Goal: Task Accomplishment & Management: Use online tool/utility

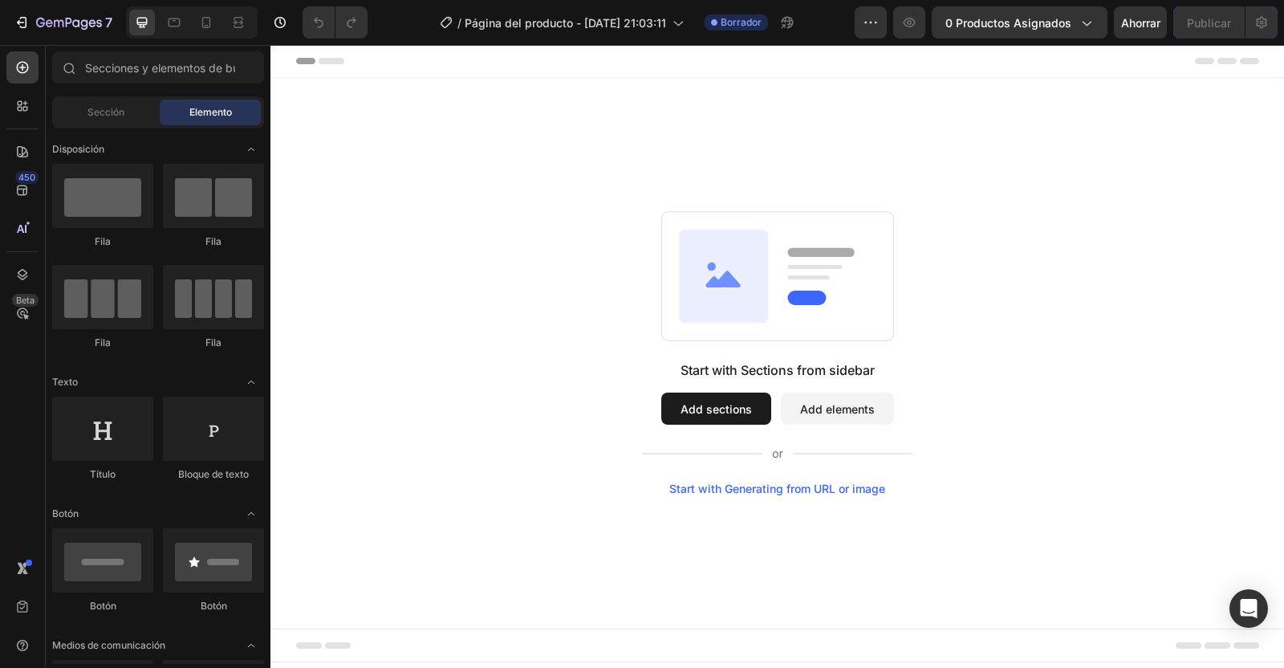
click at [1086, 18] on icon "button" at bounding box center [1086, 22] width 16 height 16
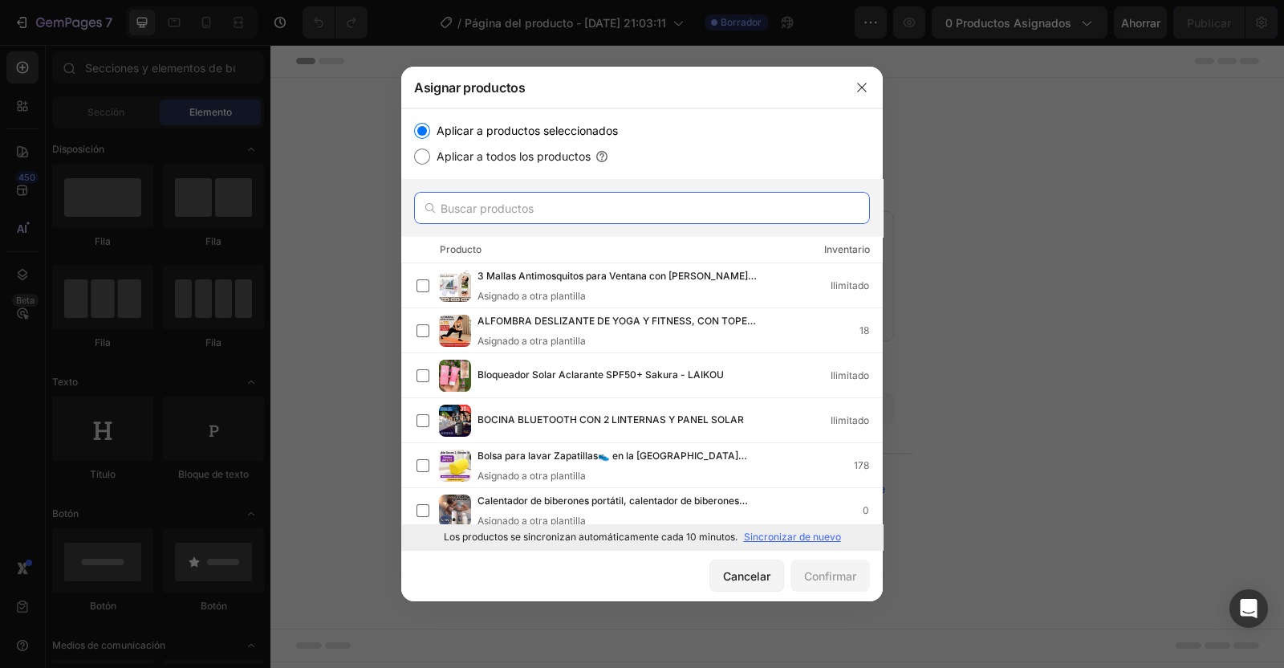
click at [592, 209] on input "text" at bounding box center [642, 208] width 456 height 32
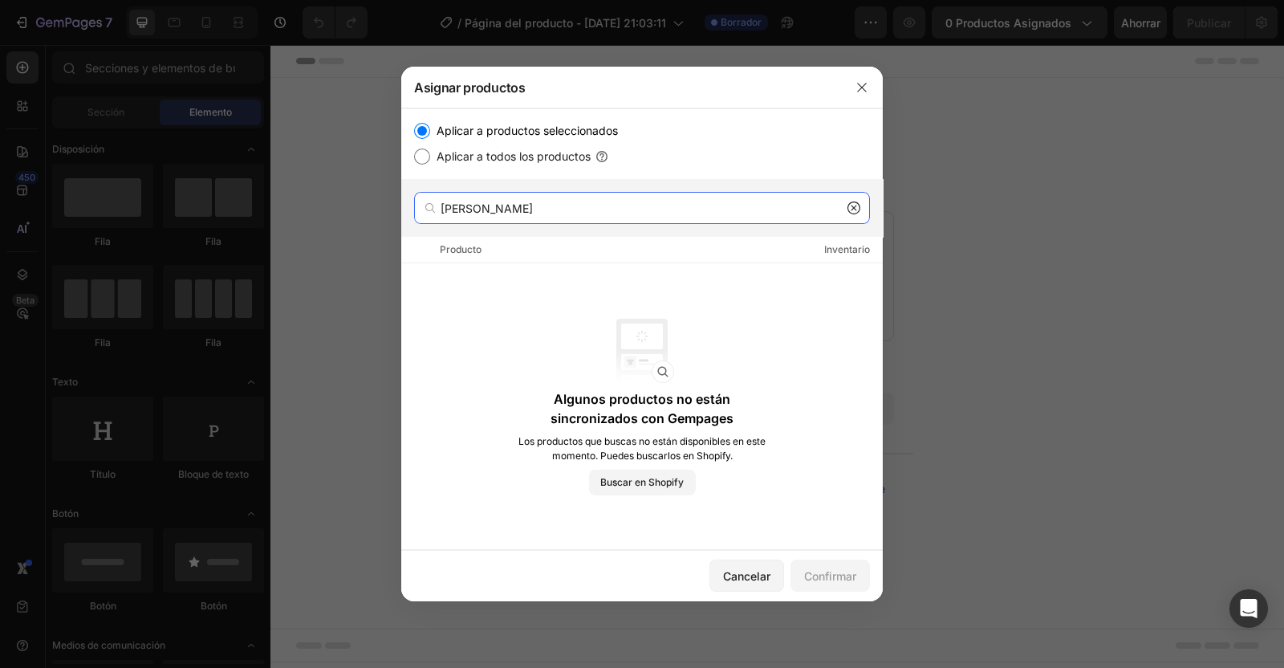
type input "duch"
click at [856, 82] on icon "button" at bounding box center [862, 87] width 13 height 13
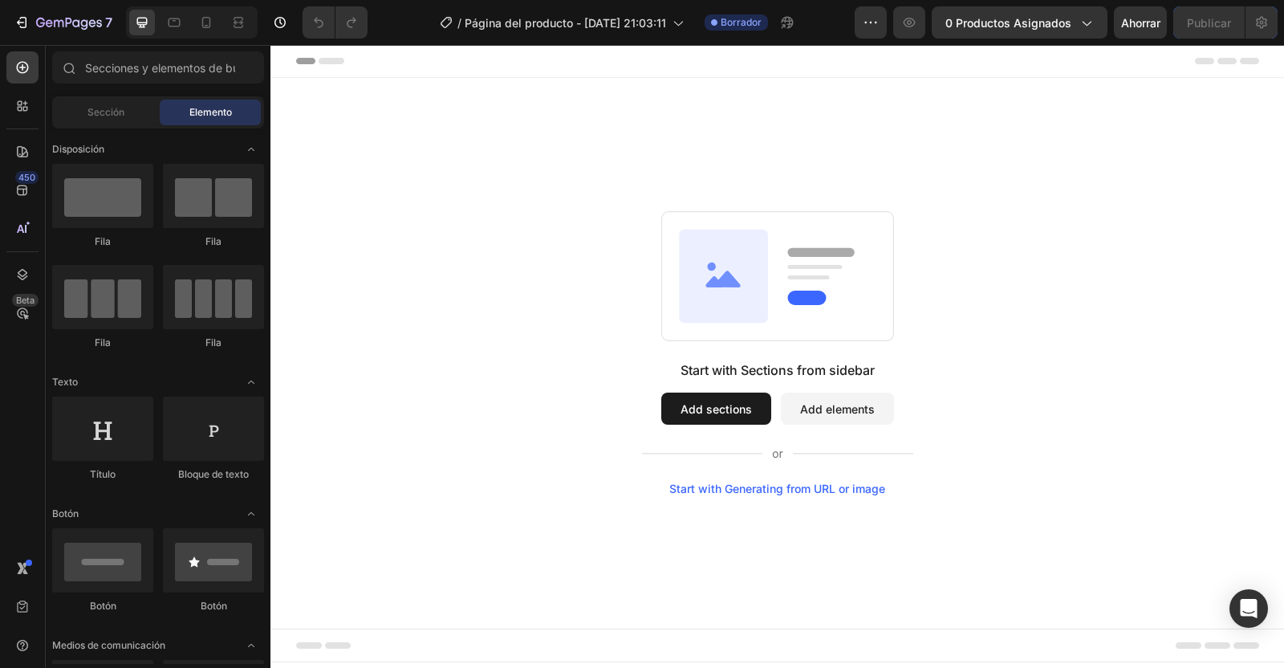
click at [1061, 14] on span "0 productos asignados" at bounding box center [1008, 22] width 126 height 17
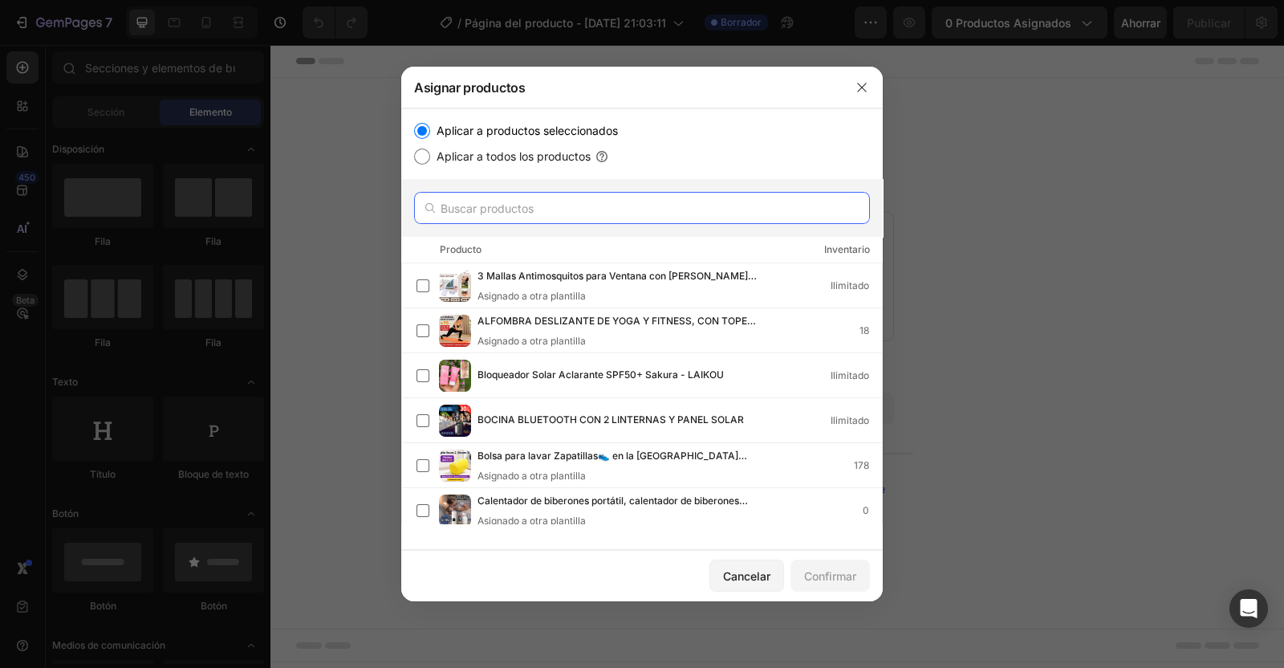
click at [575, 203] on input "text" at bounding box center [642, 208] width 456 height 32
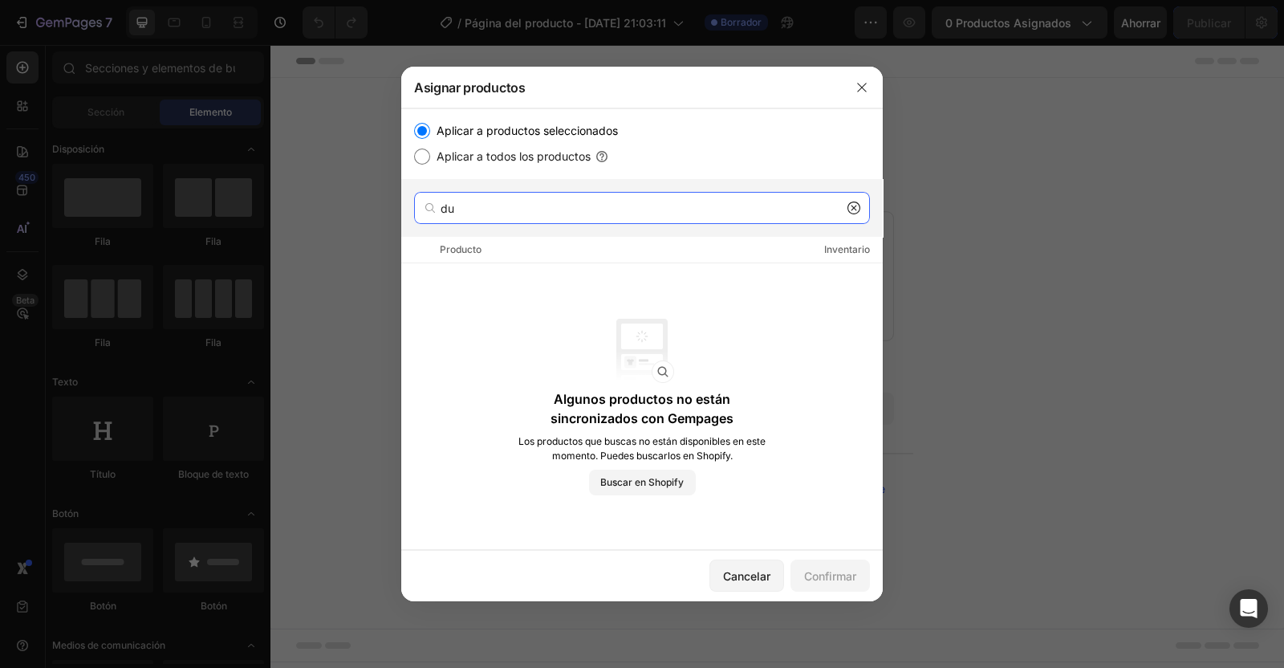
type input "du"
click at [856, 205] on icon at bounding box center [854, 207] width 13 height 13
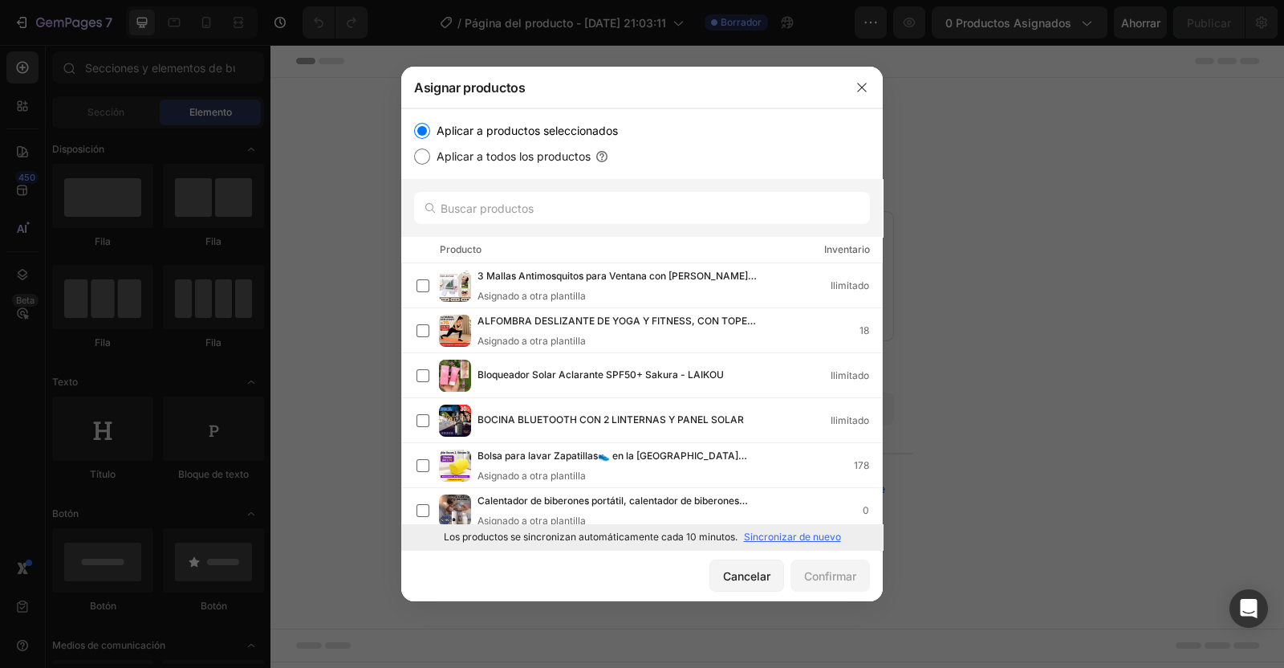
click at [866, 86] on icon "button" at bounding box center [862, 87] width 13 height 13
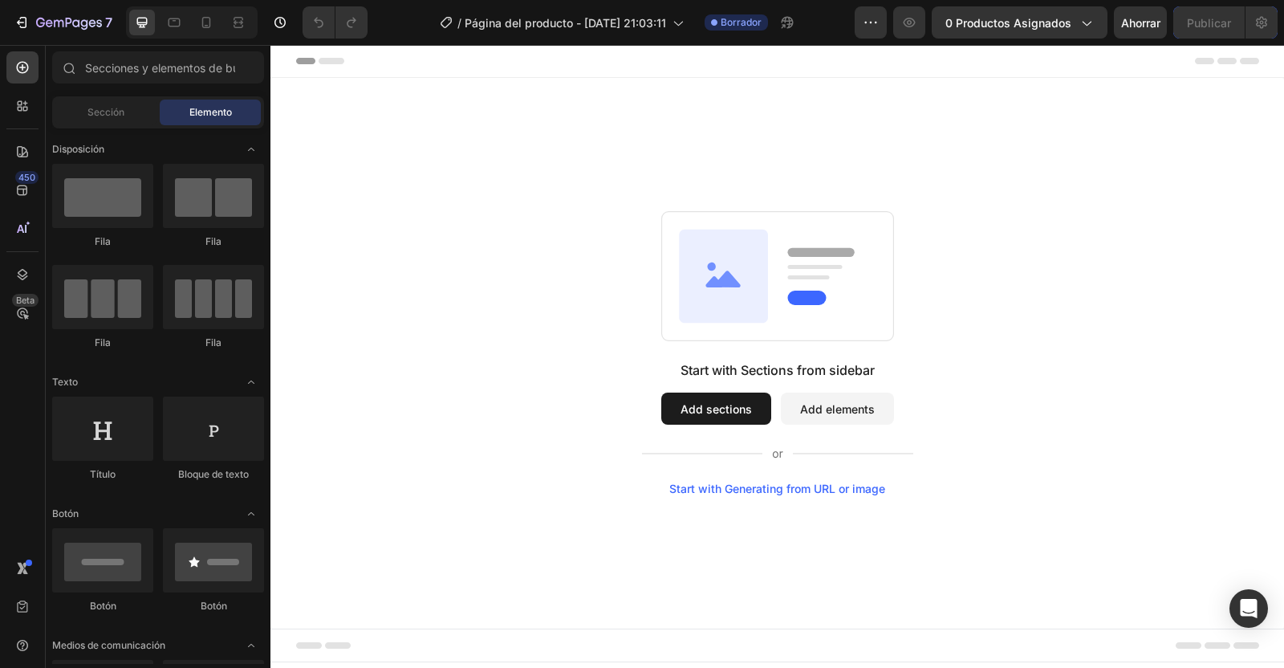
click at [992, 19] on span "0 productos asignados" at bounding box center [1008, 22] width 126 height 17
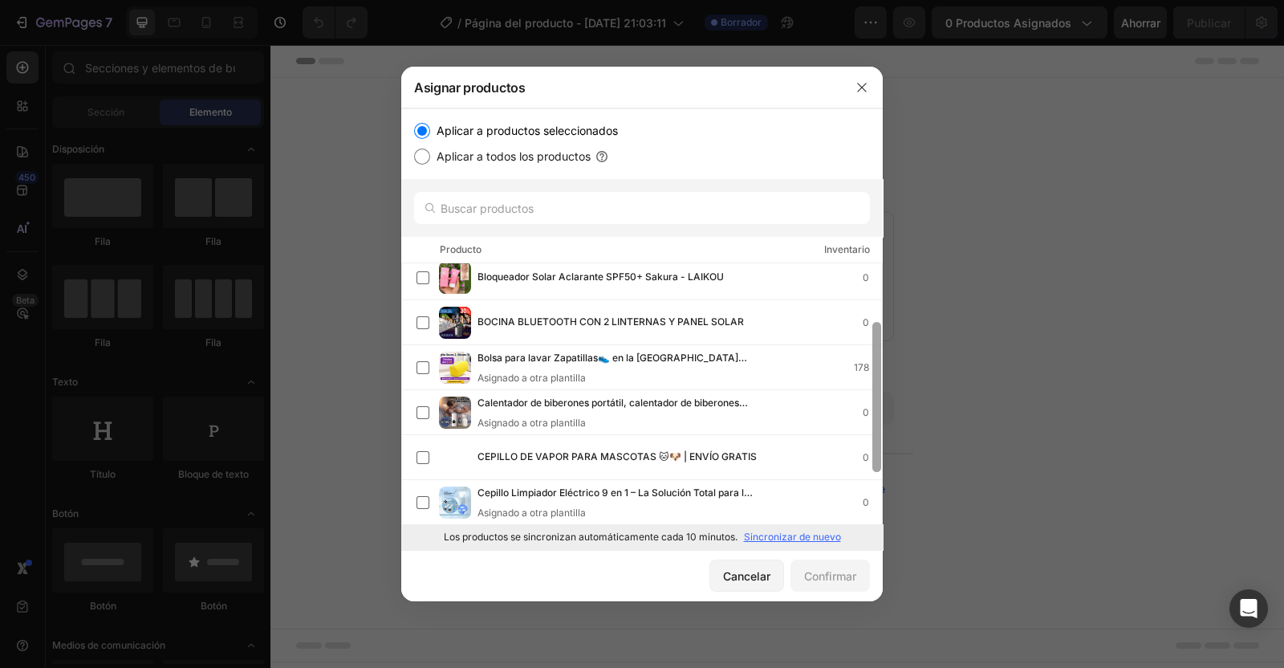
scroll to position [104, 0]
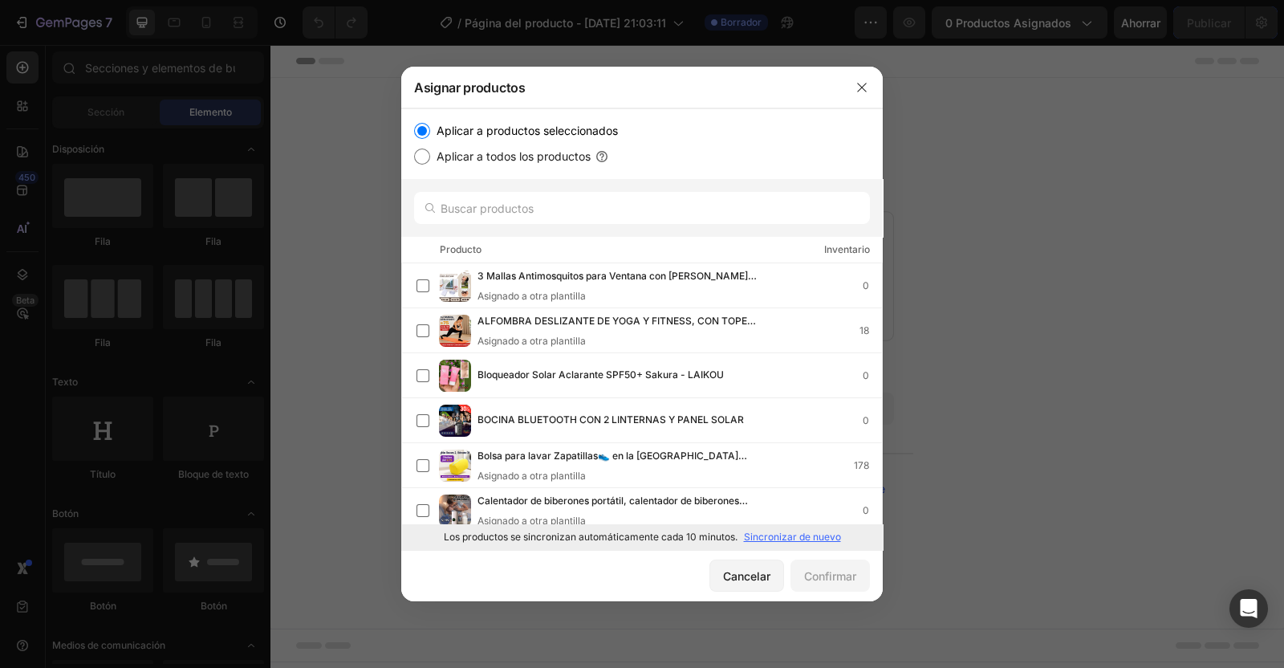
drag, startPoint x: 879, startPoint y: 315, endPoint x: 886, endPoint y: 420, distance: 104.6
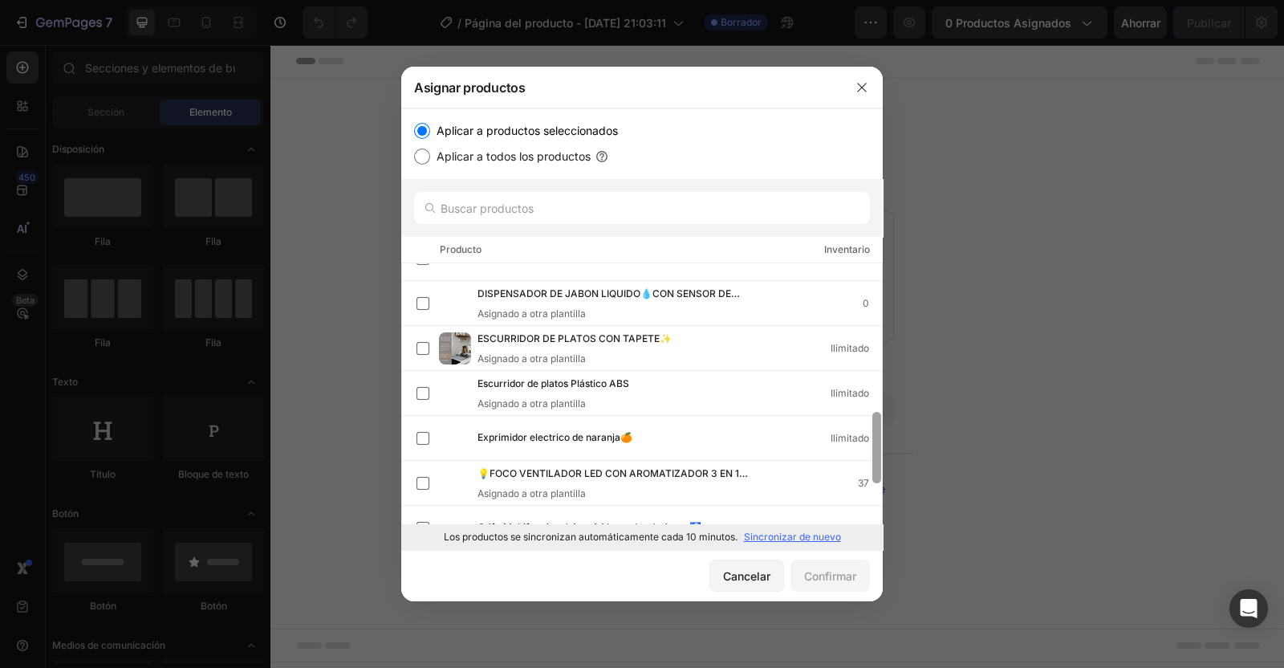
scroll to position [572, 0]
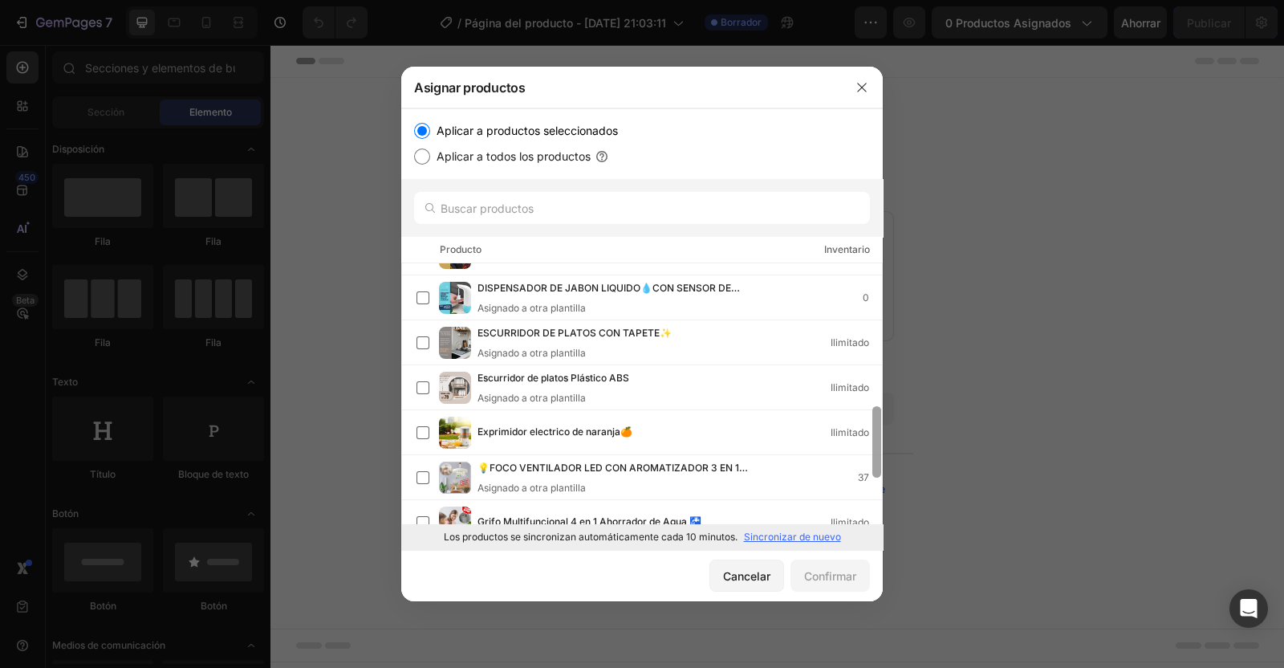
drag, startPoint x: 878, startPoint y: 297, endPoint x: 895, endPoint y: 463, distance: 167.0
click at [895, 463] on div "Asignar productos Aplicar a productos seleccionados Aplicar a todos los product…" at bounding box center [642, 334] width 1284 height 668
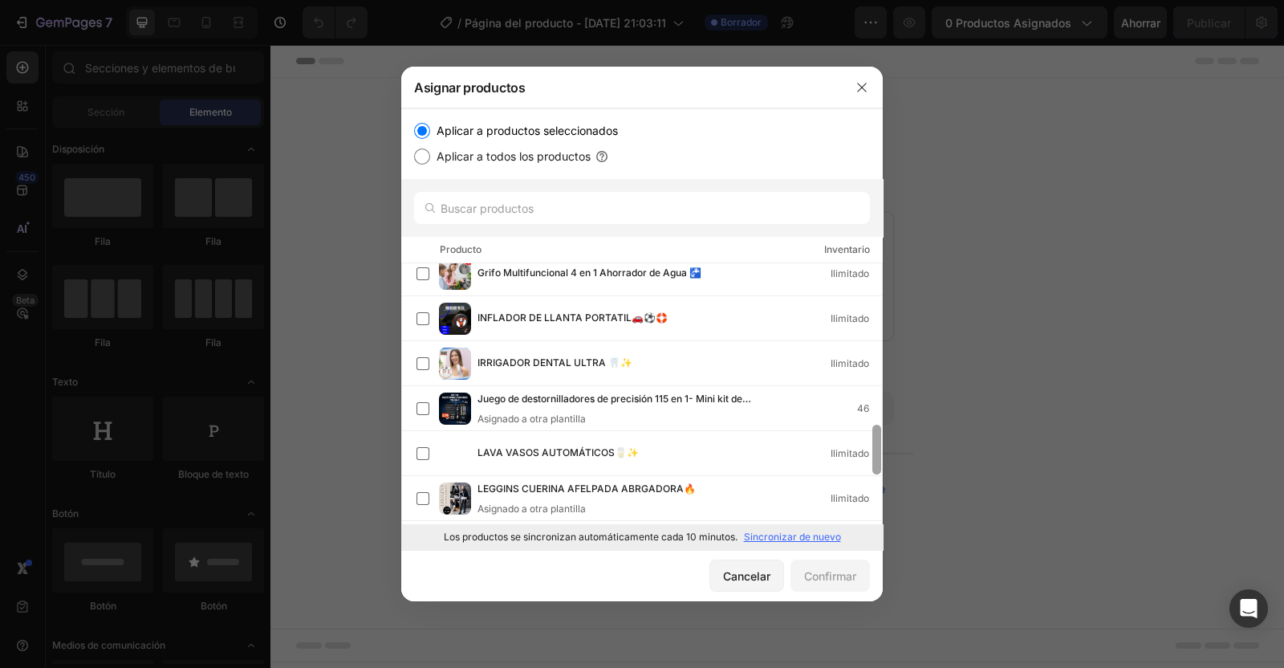
scroll to position [827, 0]
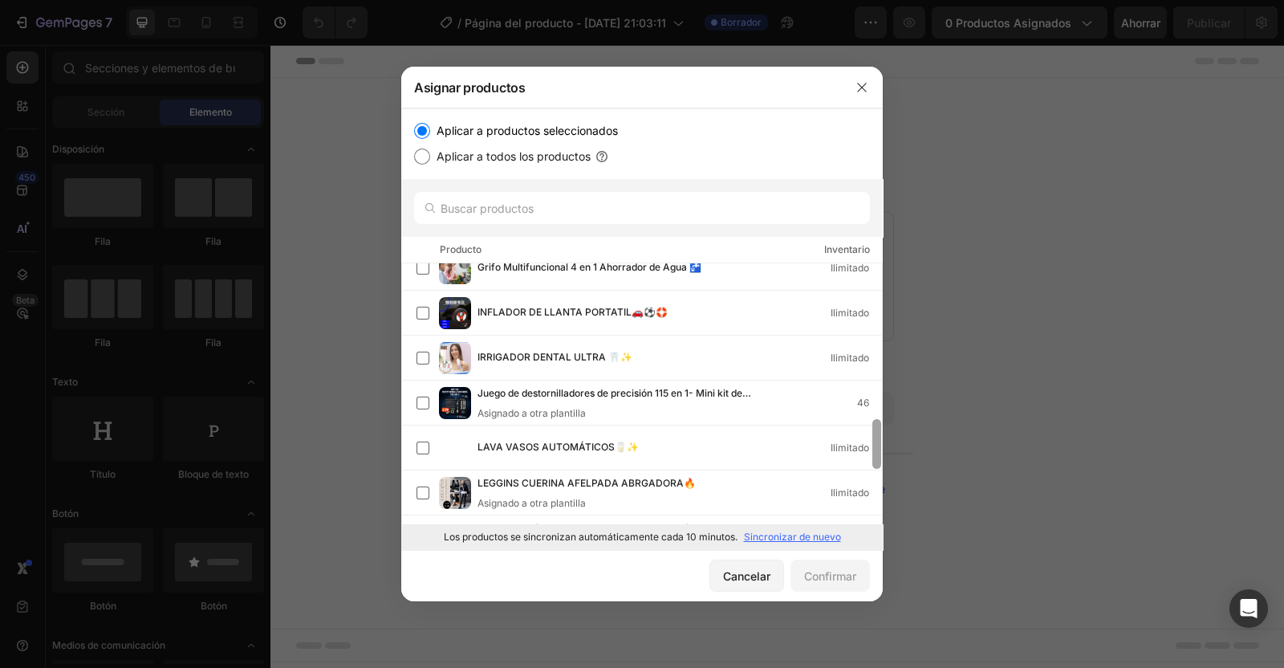
drag, startPoint x: 878, startPoint y: 441, endPoint x: 884, endPoint y: 515, distance: 74.1
click at [884, 515] on div "Asignar productos Aplicar a productos seleccionados Aplicar a todos los product…" at bounding box center [642, 334] width 1284 height 668
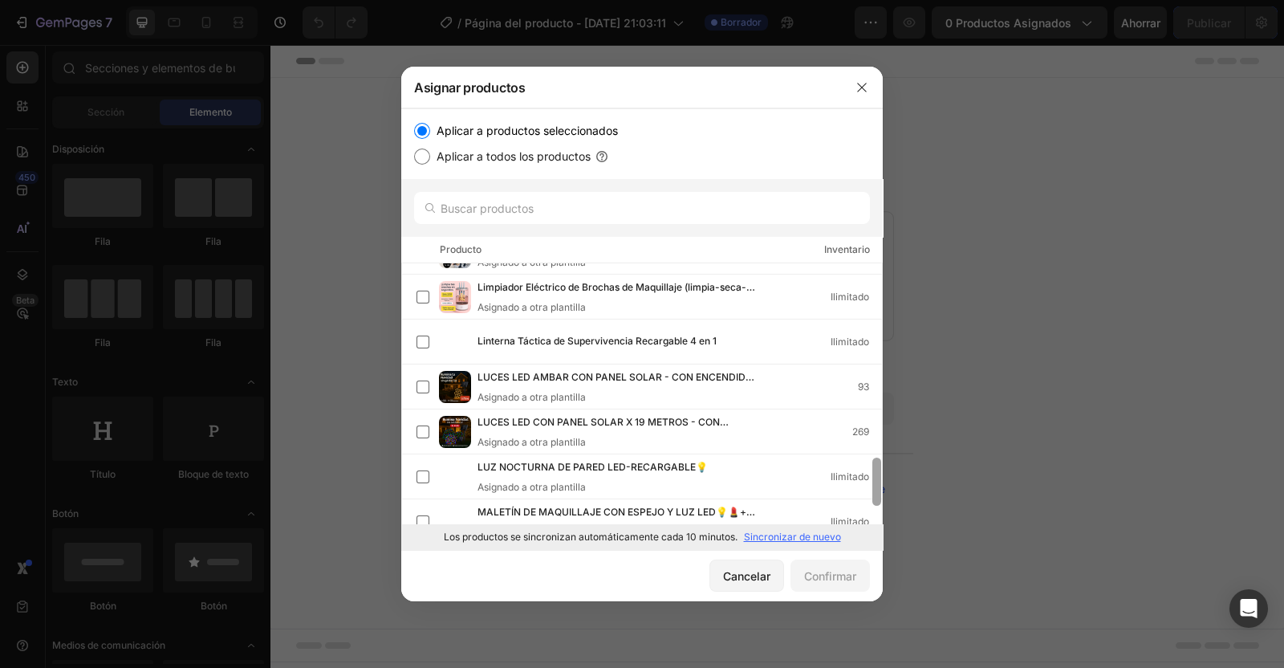
drag, startPoint x: 876, startPoint y: 437, endPoint x: 888, endPoint y: 485, distance: 49.6
click at [888, 485] on div "Asignar productos Aplicar a productos seleccionados Aplicar a todos los product…" at bounding box center [642, 334] width 1284 height 668
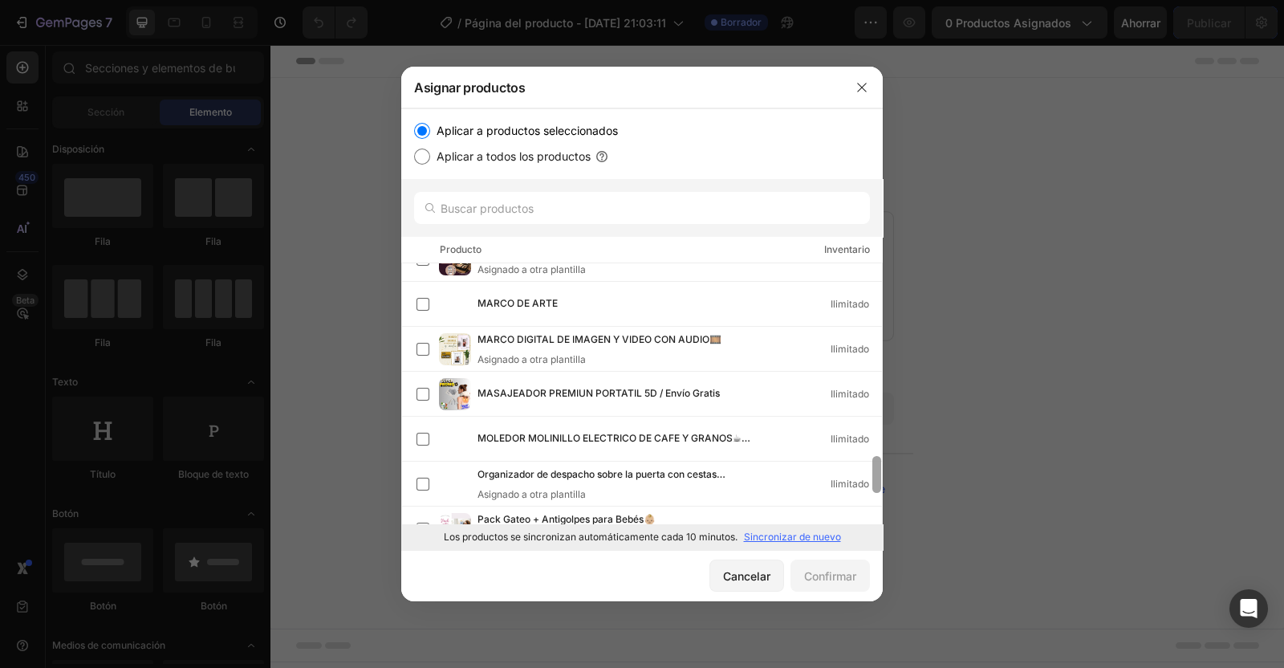
scroll to position [1336, 0]
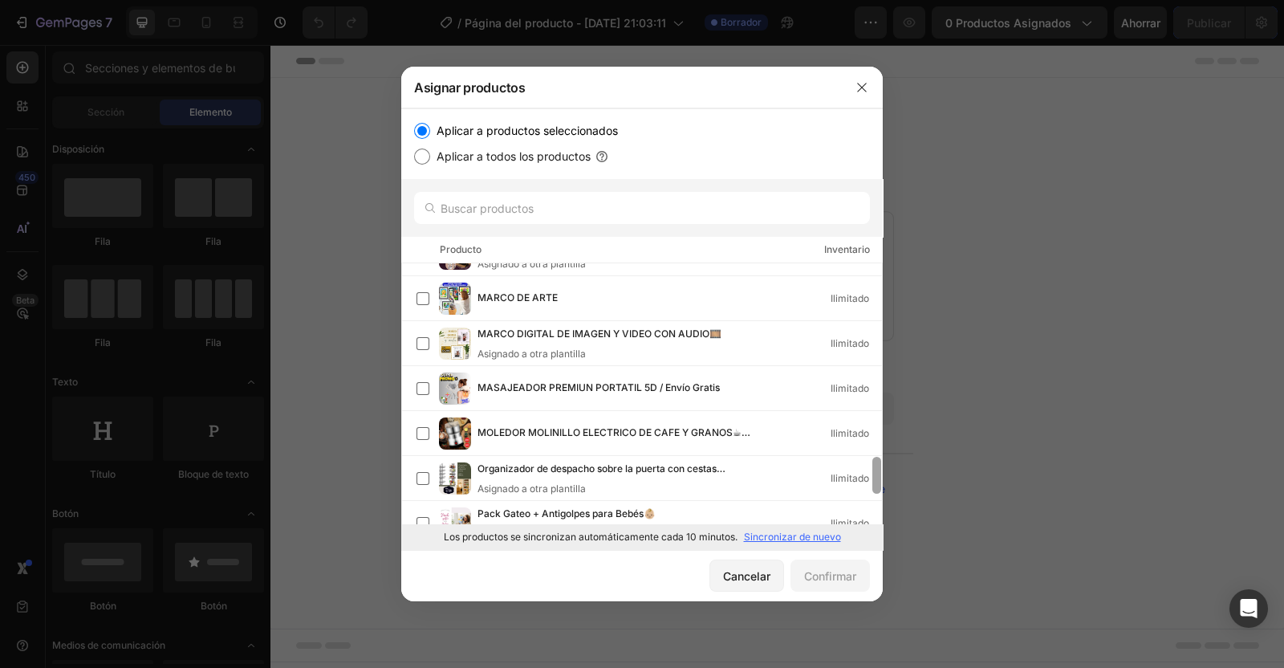
drag, startPoint x: 878, startPoint y: 439, endPoint x: 887, endPoint y: 476, distance: 38.0
click at [887, 476] on div "Asignar productos Aplicar a productos seleccionados Aplicar a todos los product…" at bounding box center [642, 334] width 1284 height 668
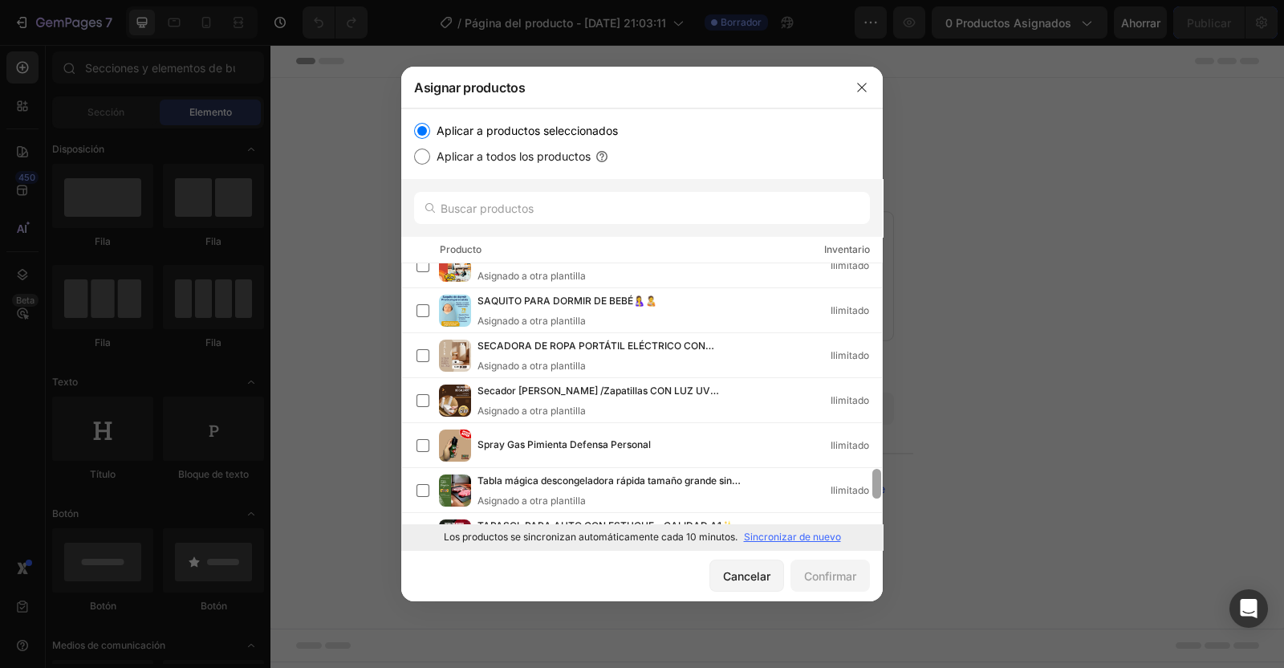
drag, startPoint x: 879, startPoint y: 468, endPoint x: 883, endPoint y: 533, distance: 65.1
click at [883, 533] on div "Asignar productos Aplicar a productos seleccionados Aplicar a todos los product…" at bounding box center [642, 334] width 1284 height 668
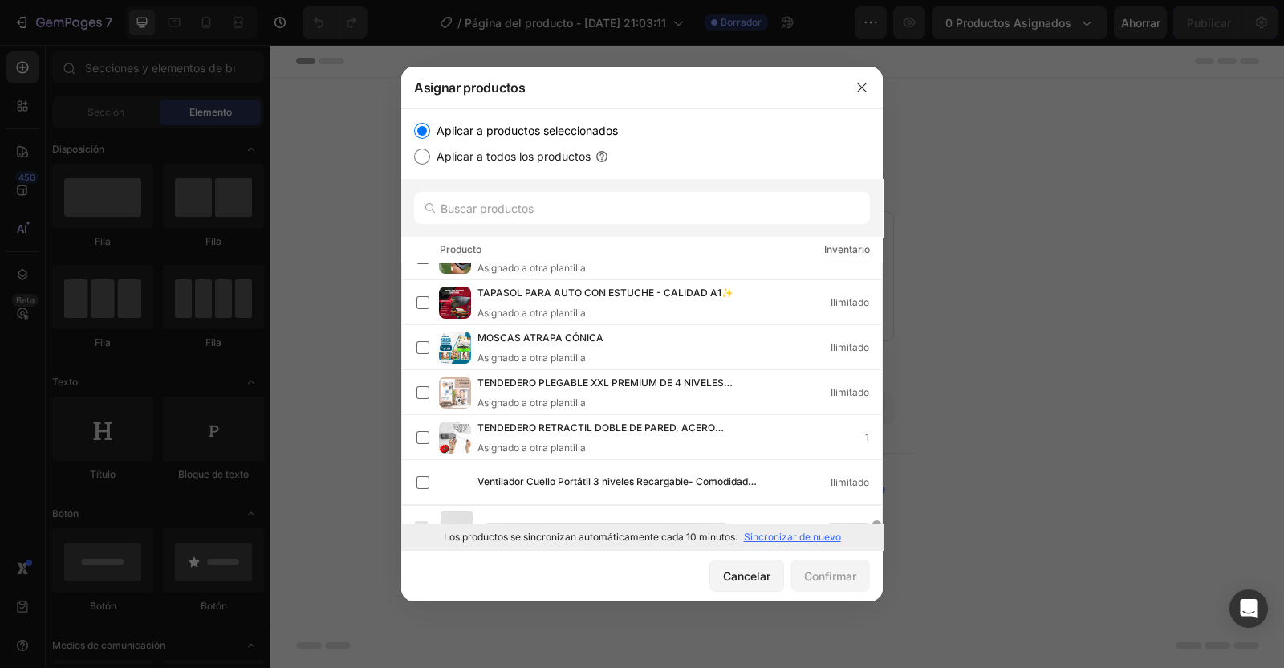
scroll to position [2031, 0]
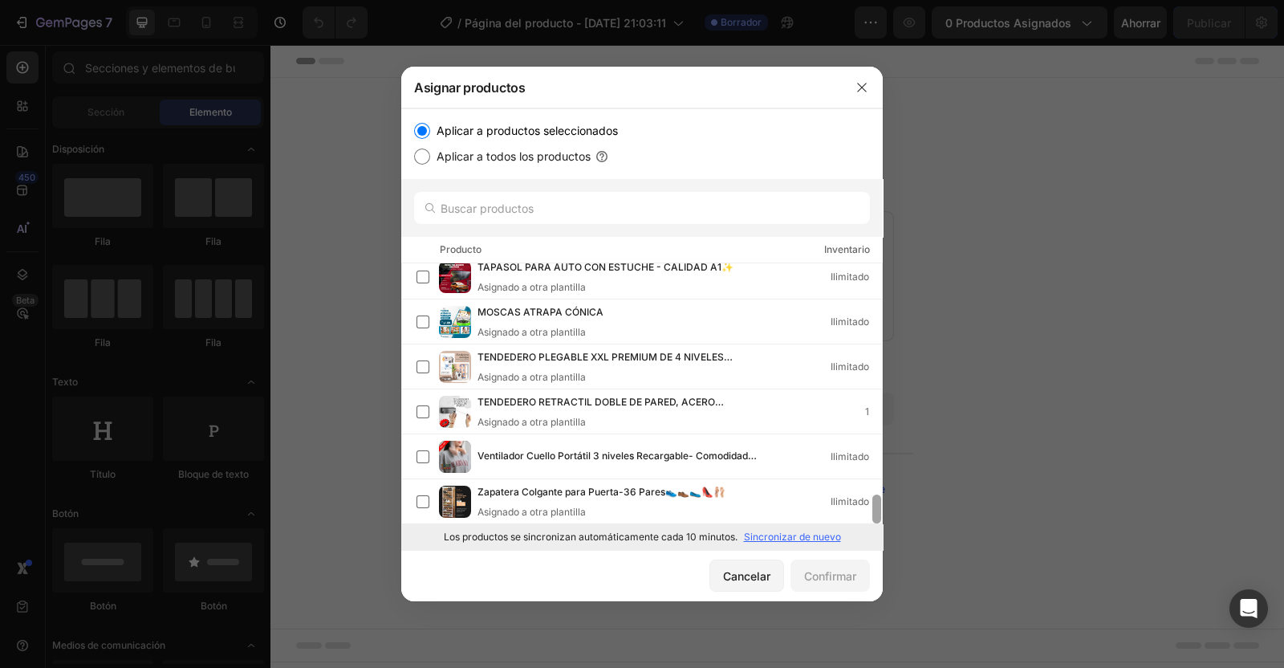
drag, startPoint x: 878, startPoint y: 478, endPoint x: 880, endPoint y: 522, distance: 44.2
click at [880, 522] on div at bounding box center [877, 393] width 12 height 260
drag, startPoint x: 878, startPoint y: 498, endPoint x: 883, endPoint y: 547, distance: 49.2
click at [883, 547] on div "Asignar productos Aplicar a productos seleccionados Aplicar a todos los product…" at bounding box center [642, 334] width 1284 height 668
drag, startPoint x: 879, startPoint y: 514, endPoint x: 852, endPoint y: -6, distance: 520.0
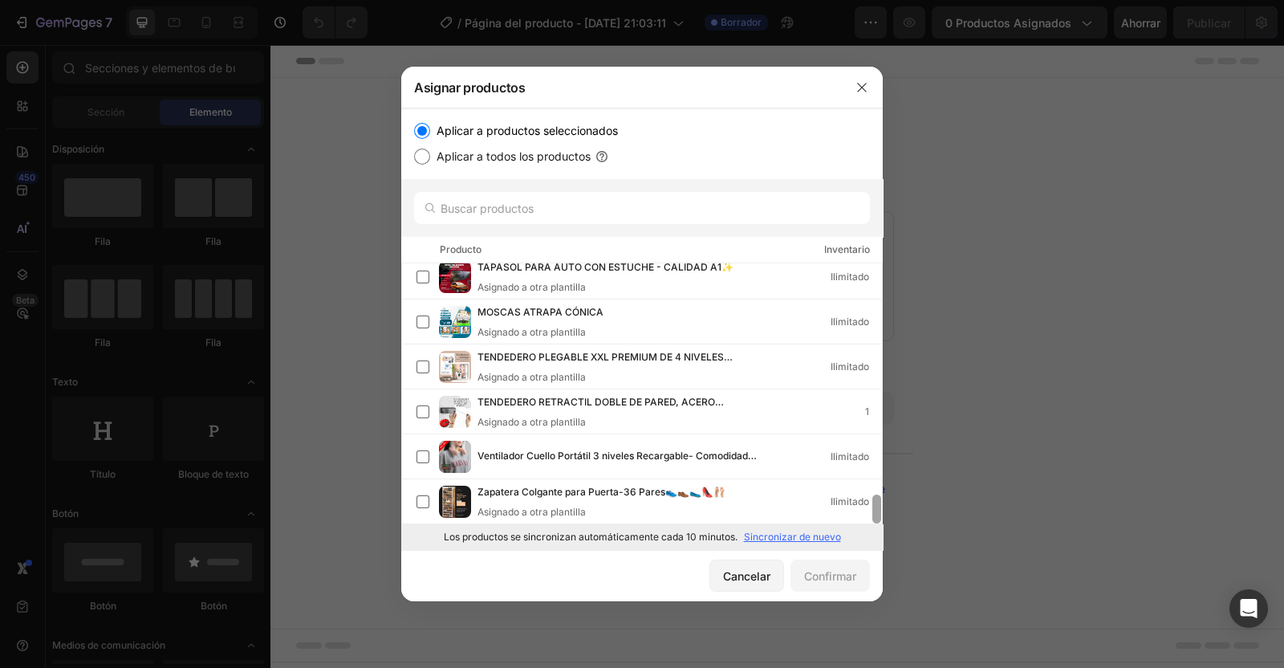
click at [852, 0] on html "7 Version history / Página del producto - 25 de septiembre, 21:03:11 Borrador A…" at bounding box center [642, 0] width 1284 height 0
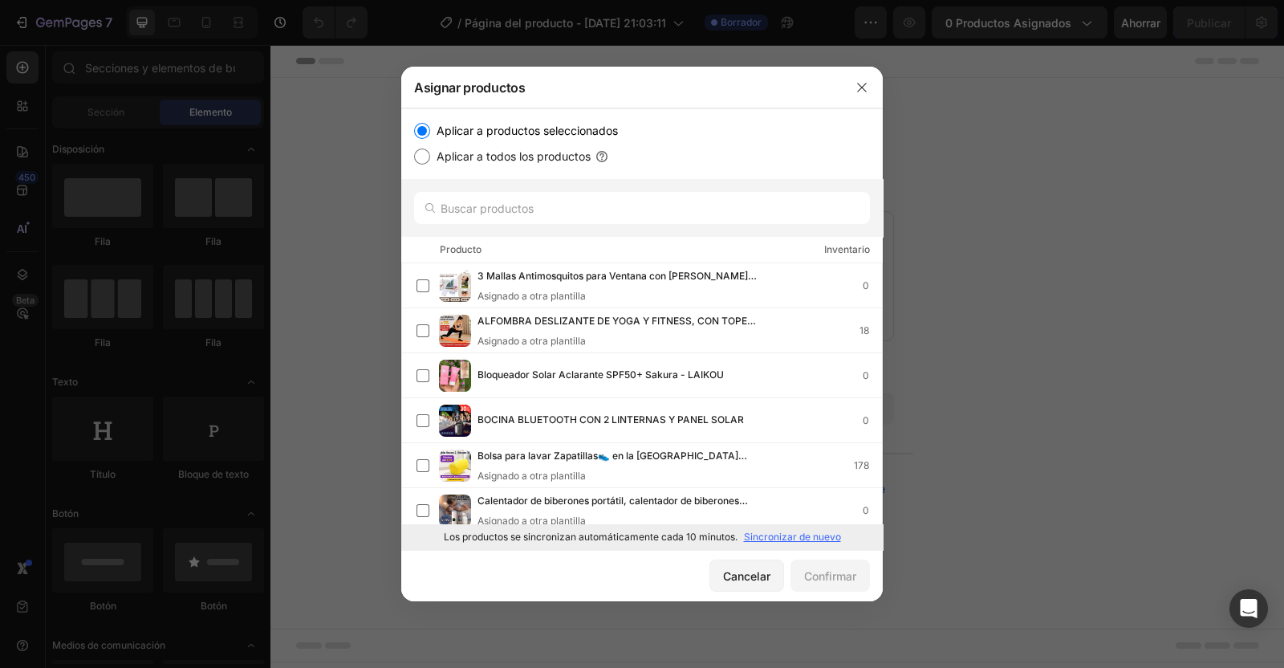
click at [861, 86] on icon "button" at bounding box center [862, 87] width 13 height 13
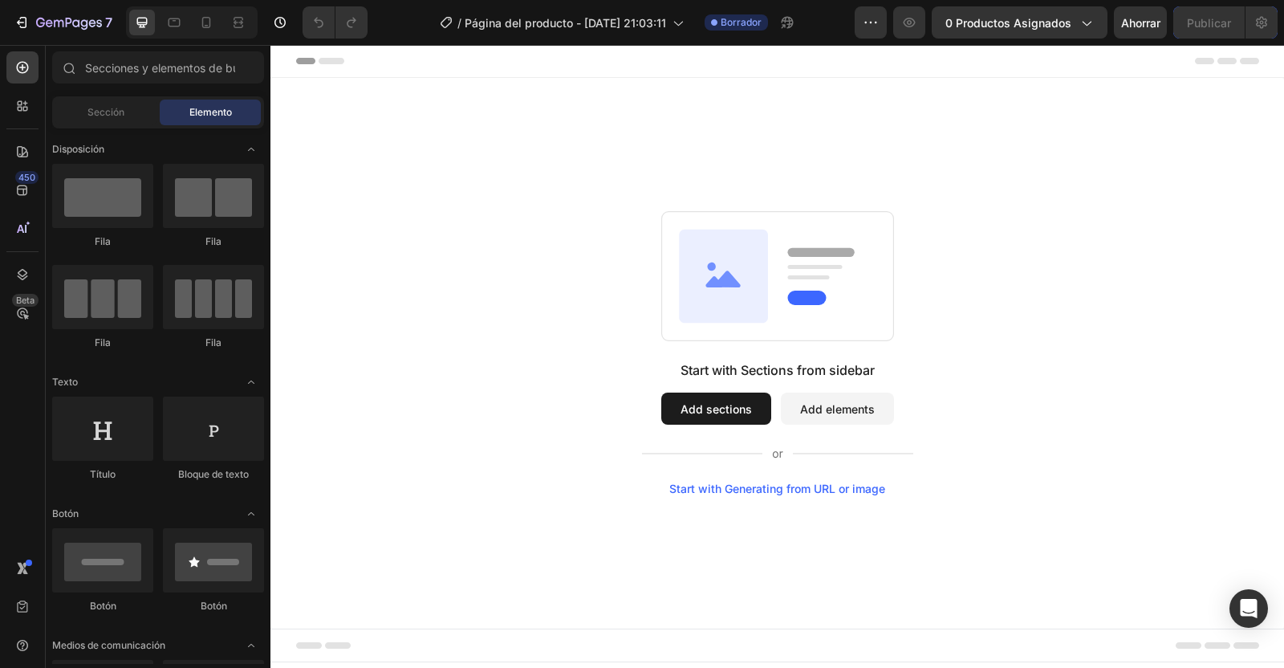
click at [1020, 30] on span "0 productos asignados" at bounding box center [1008, 22] width 126 height 17
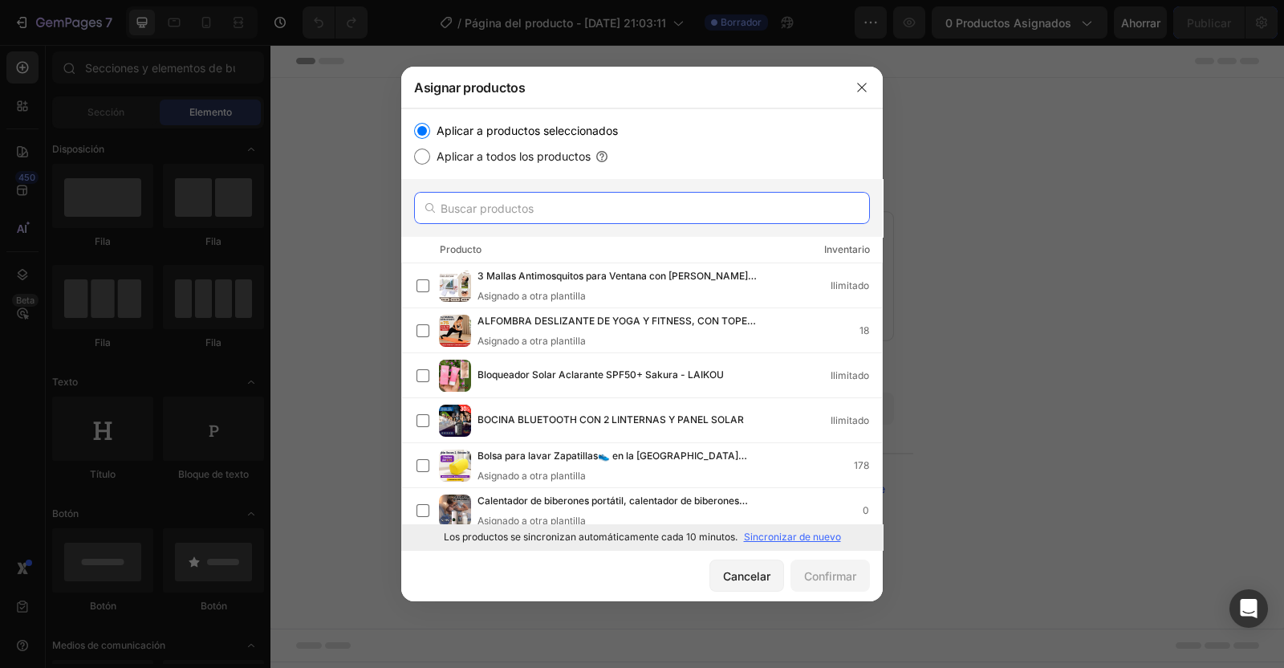
click at [579, 198] on input "text" at bounding box center [642, 208] width 456 height 32
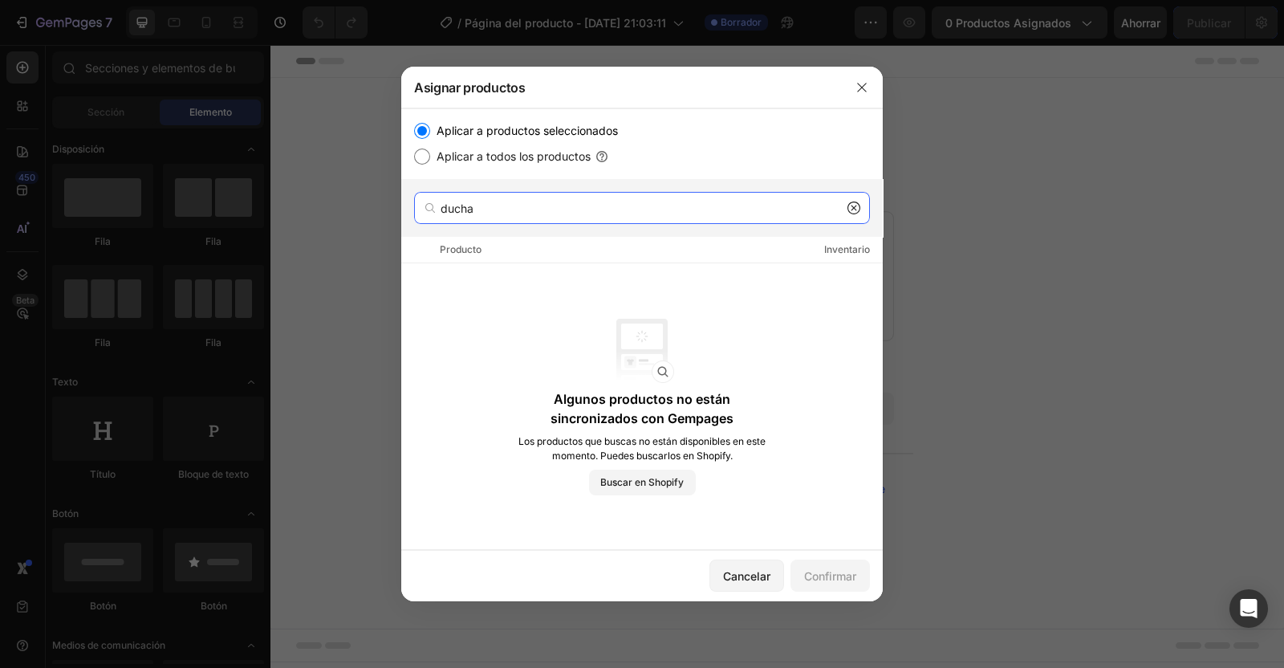
type input "ducha"
click at [855, 201] on icon at bounding box center [854, 207] width 13 height 13
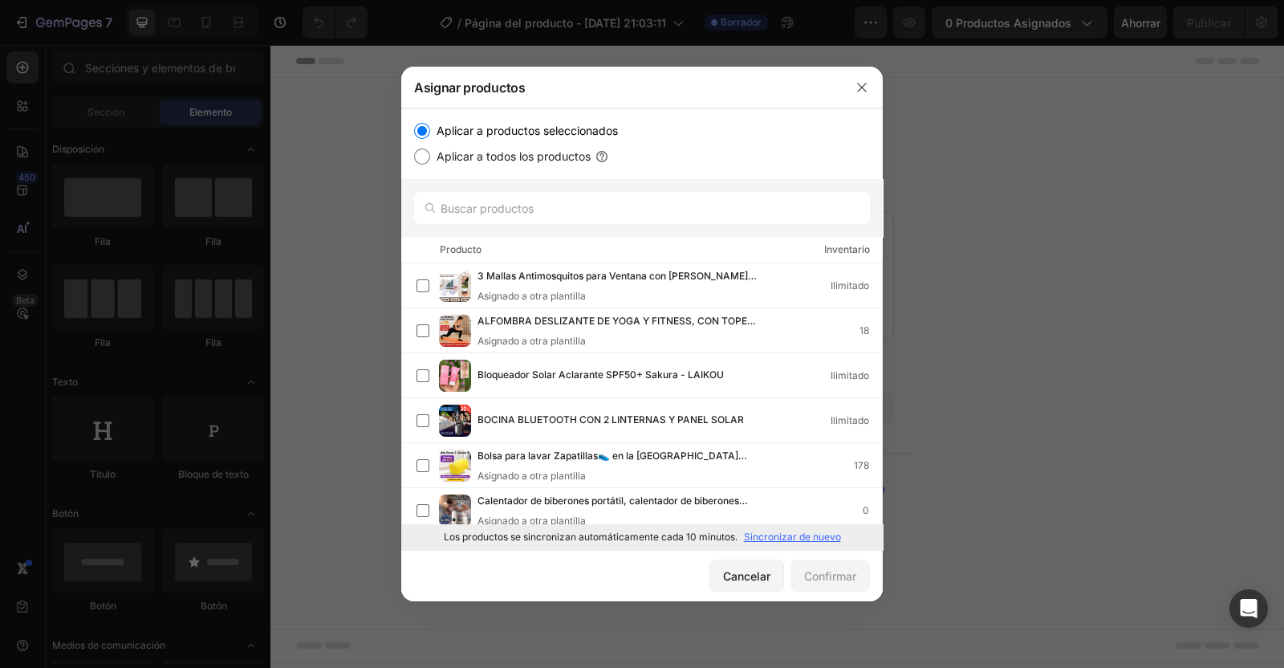
click at [799, 531] on p "Sincronizar de nuevo" at bounding box center [792, 537] width 97 height 14
click at [602, 219] on input "text" at bounding box center [642, 208] width 456 height 32
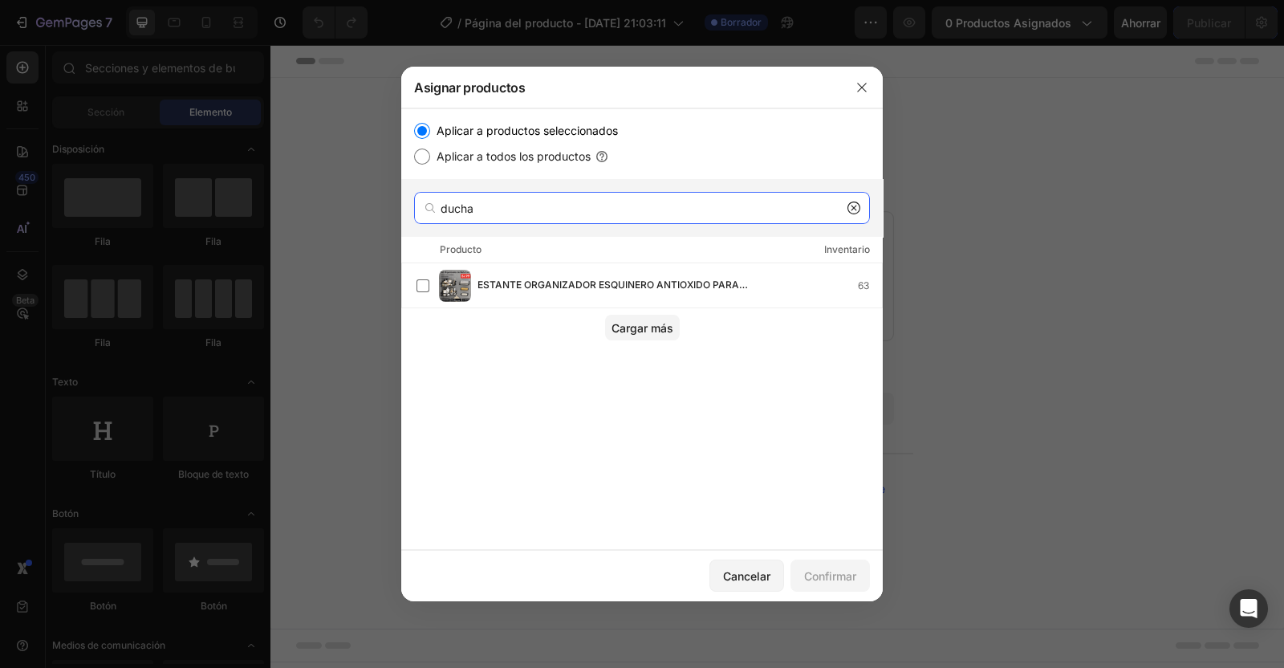
type input "ducha"
click at [421, 285] on label at bounding box center [423, 285] width 13 height 13
click at [853, 575] on div "Confirmar" at bounding box center [830, 575] width 52 height 17
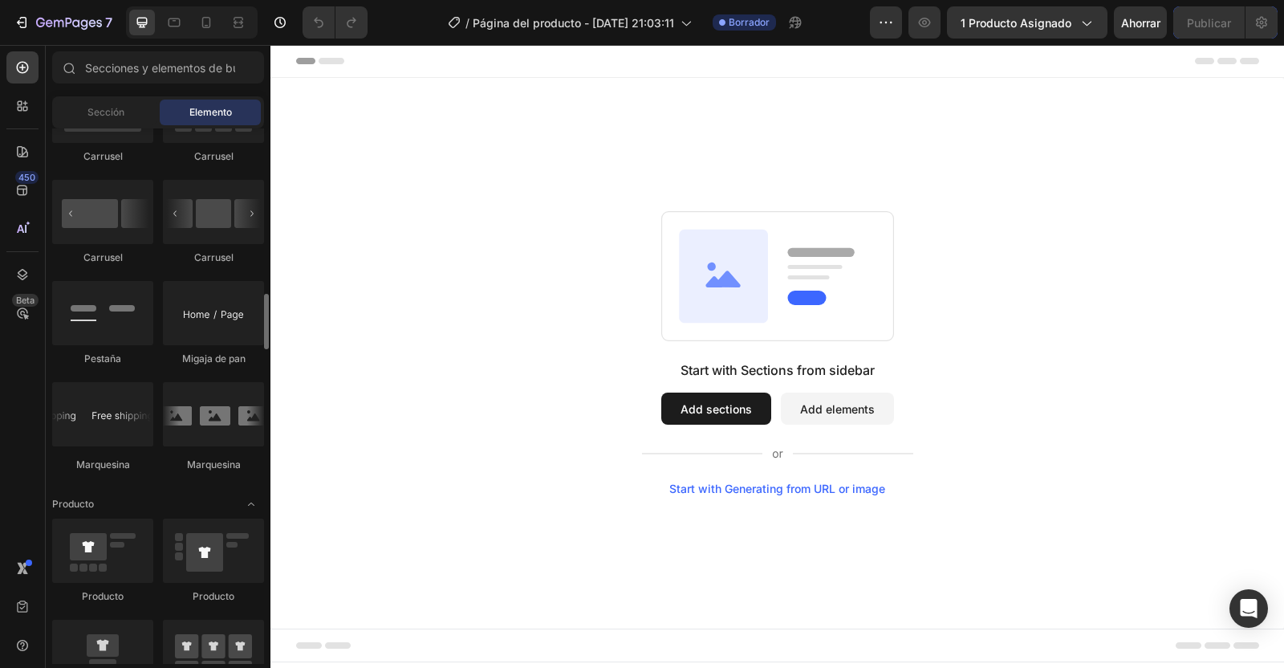
scroll to position [1705, 0]
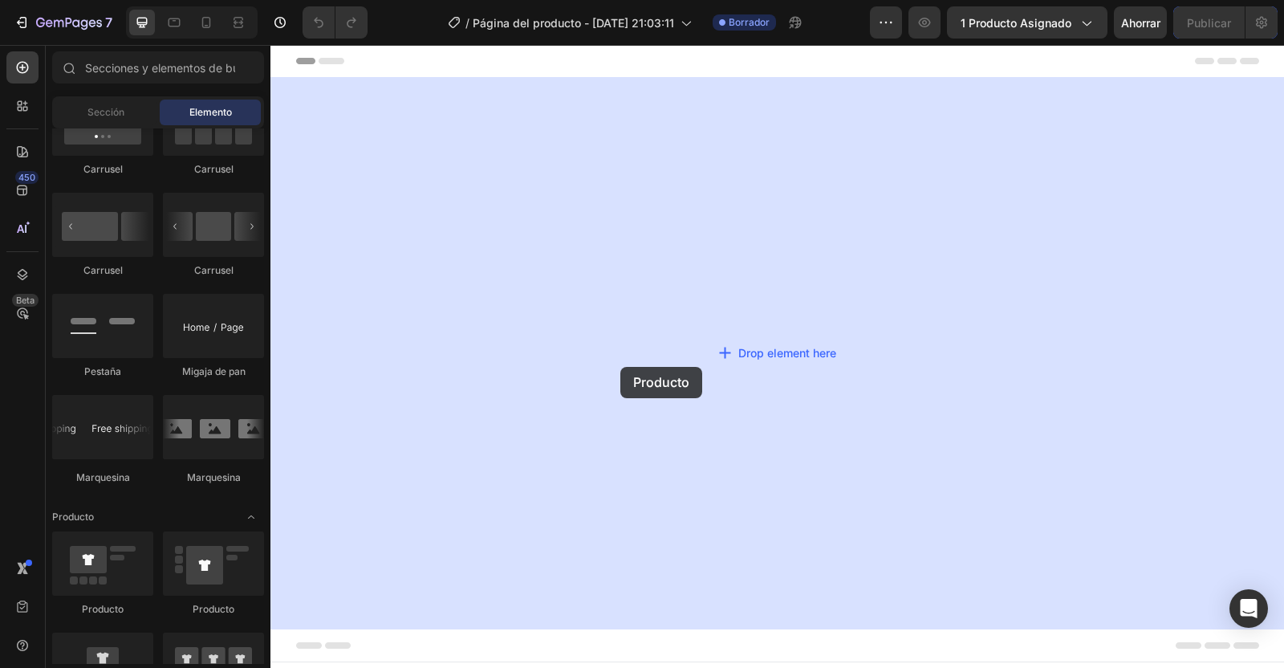
drag, startPoint x: 388, startPoint y: 627, endPoint x: 623, endPoint y: 367, distance: 350.1
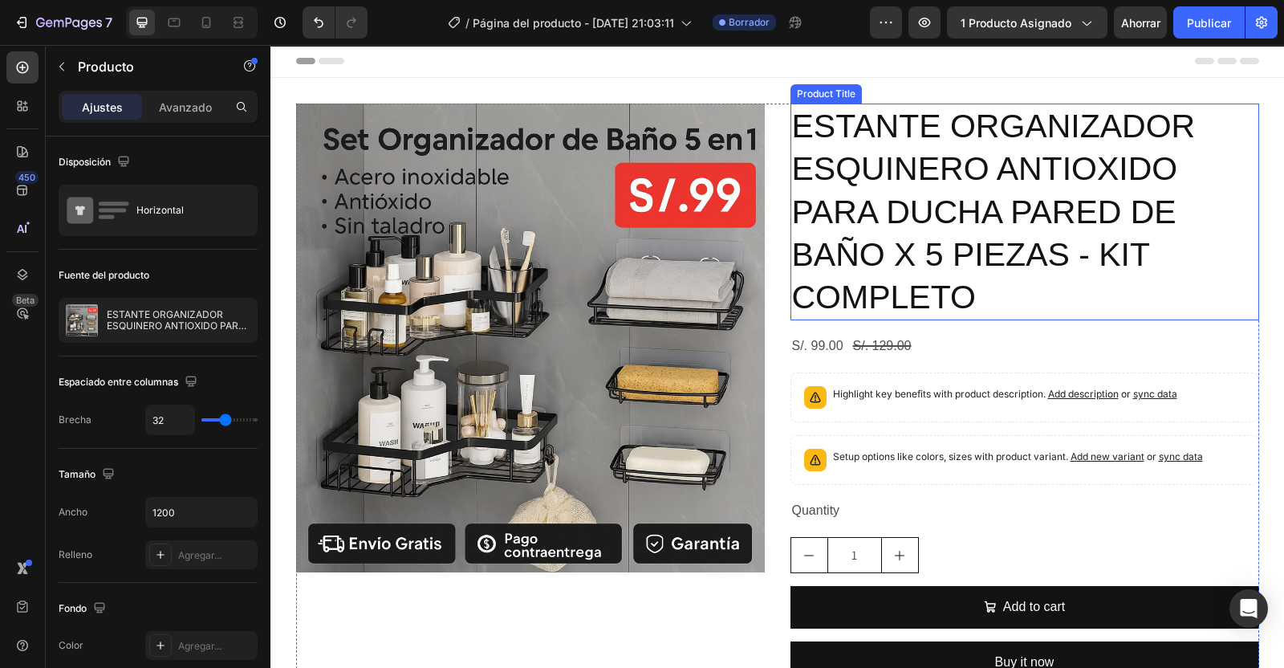
click at [880, 230] on h2 "ESTANTE ORGANIZADOR ESQUINERO ANTIOXIDO PARA DUCHA PARED DE BAÑO X 5 PIEZAS - K…" at bounding box center [1025, 212] width 469 height 217
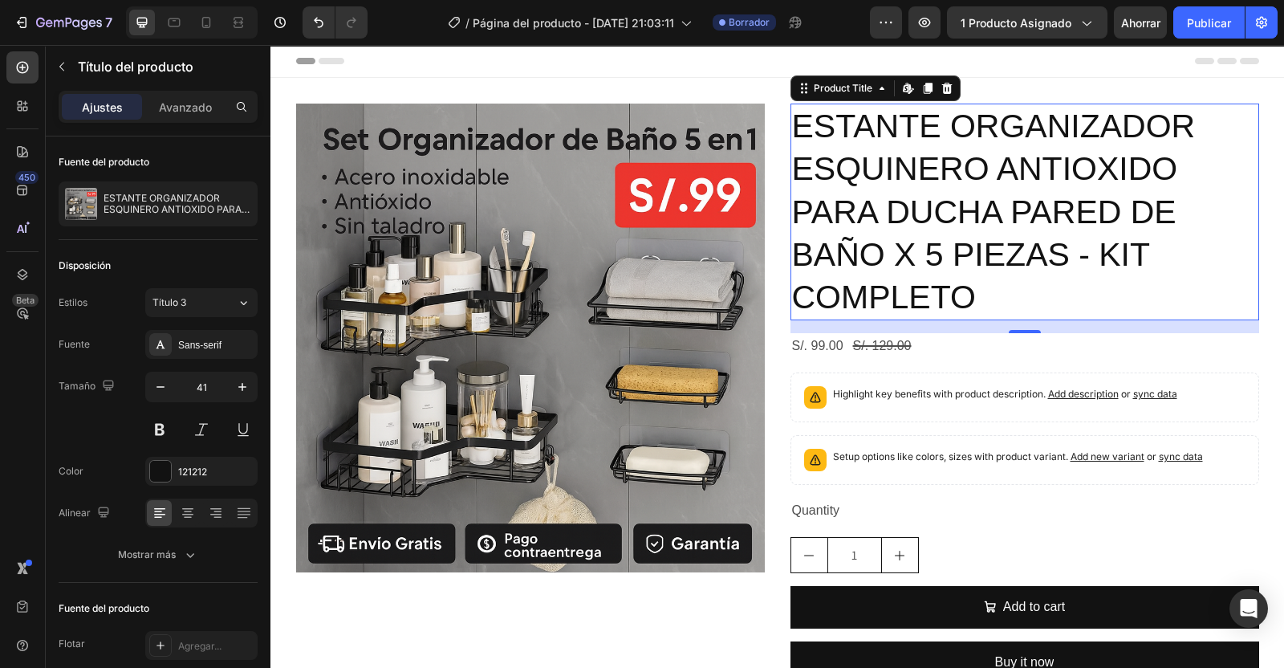
click at [187, 332] on div "Sans-serif" at bounding box center [201, 344] width 112 height 29
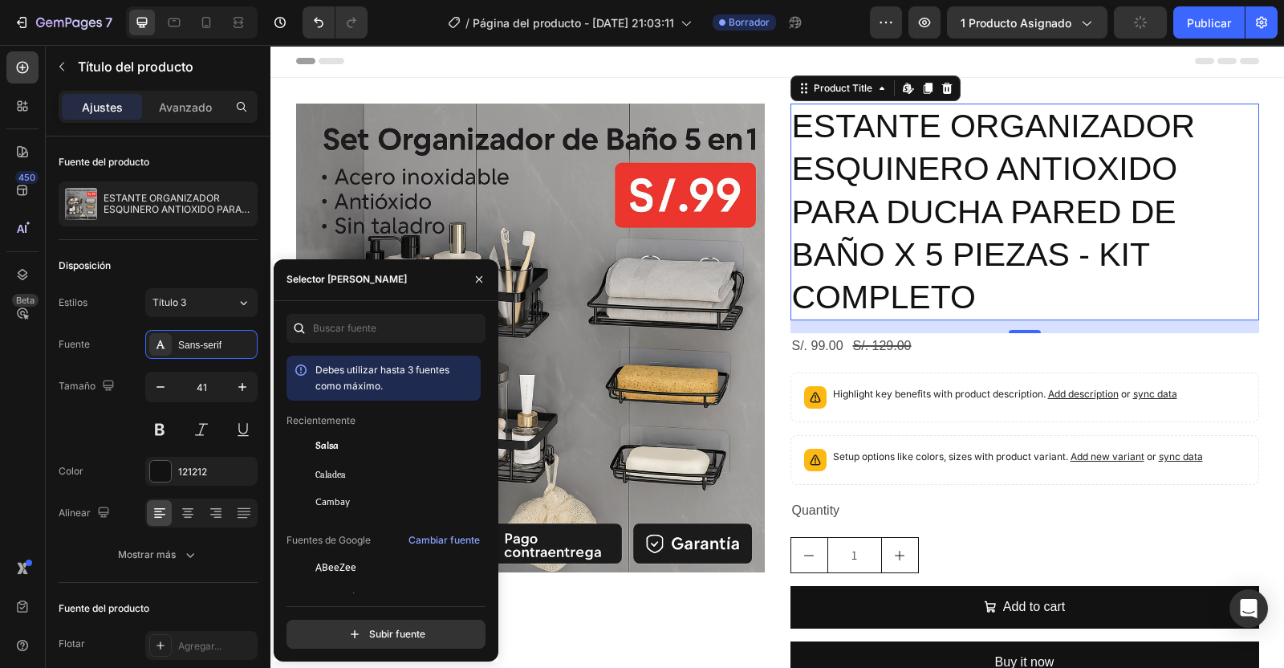
click at [330, 471] on span "Caladea" at bounding box center [330, 474] width 30 height 14
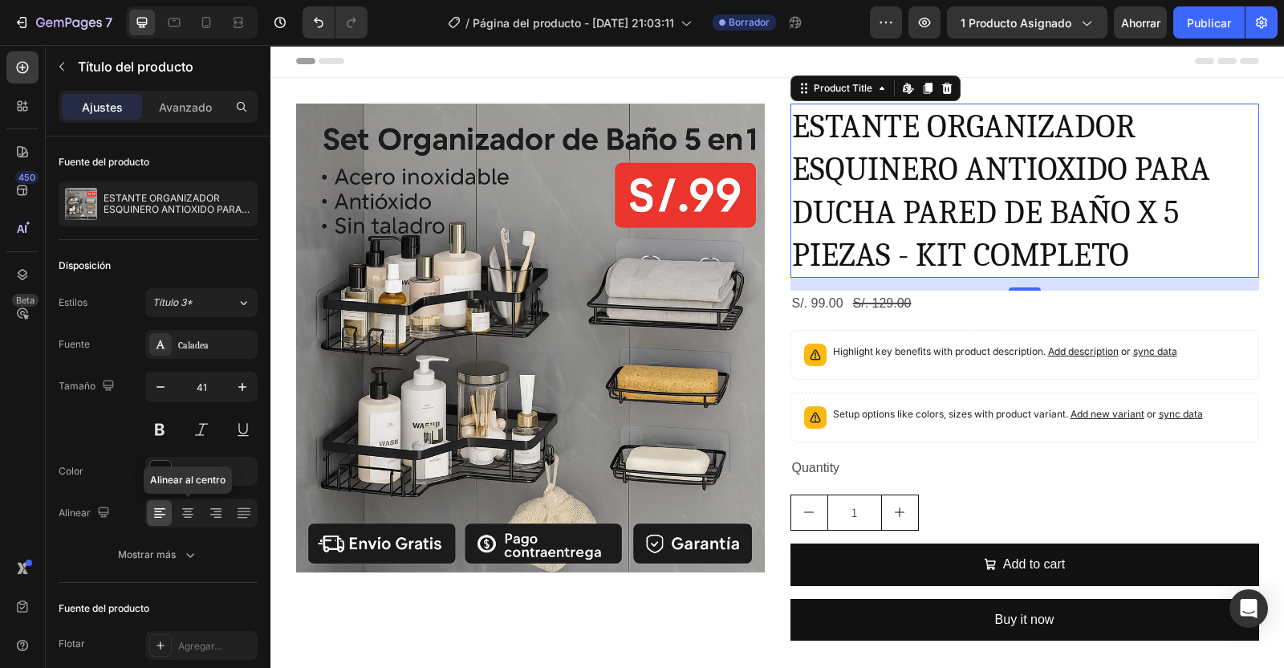
click at [189, 505] on icon at bounding box center [188, 513] width 16 height 16
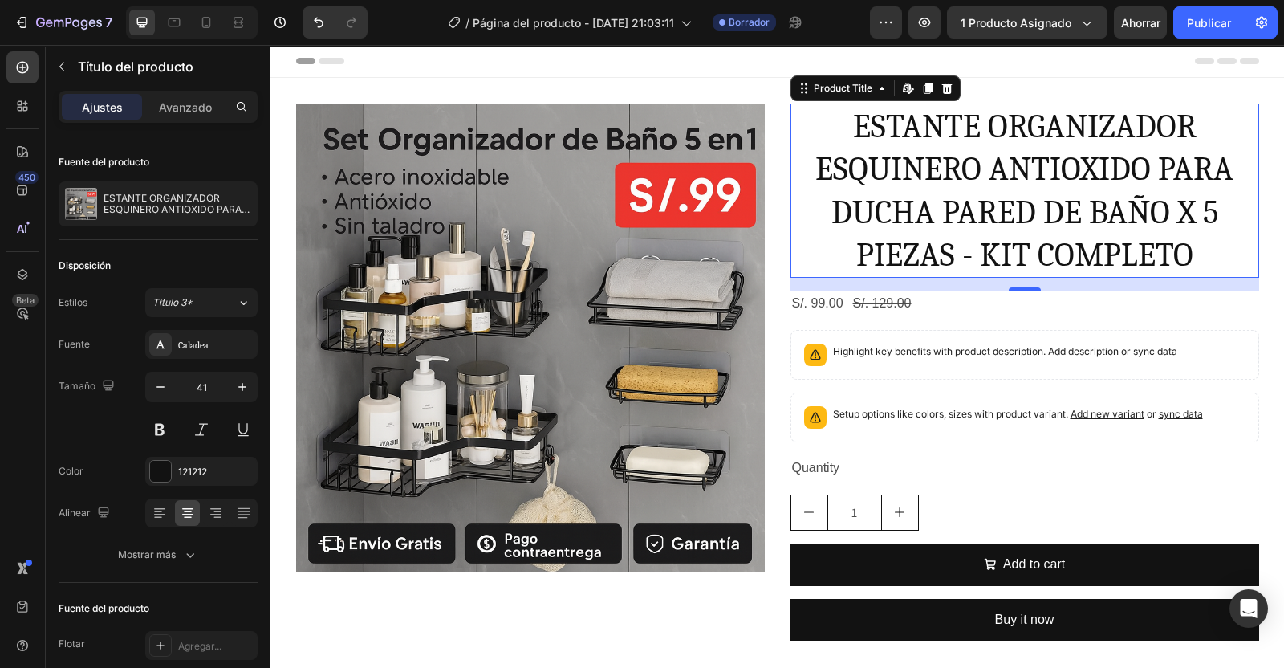
click at [157, 387] on icon "button" at bounding box center [160, 387] width 16 height 16
type input "40"
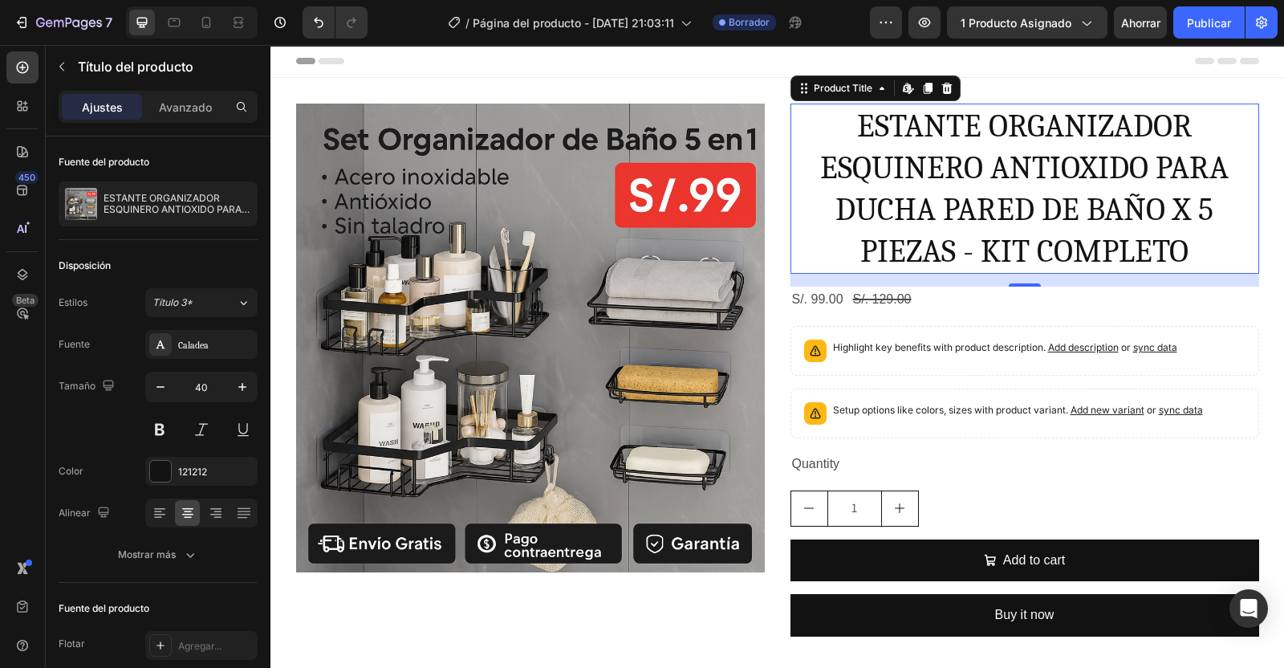
click at [228, 596] on div "Fuente del producto" at bounding box center [158, 609] width 199 height 26
click at [59, 66] on icon "button" at bounding box center [61, 66] width 13 height 13
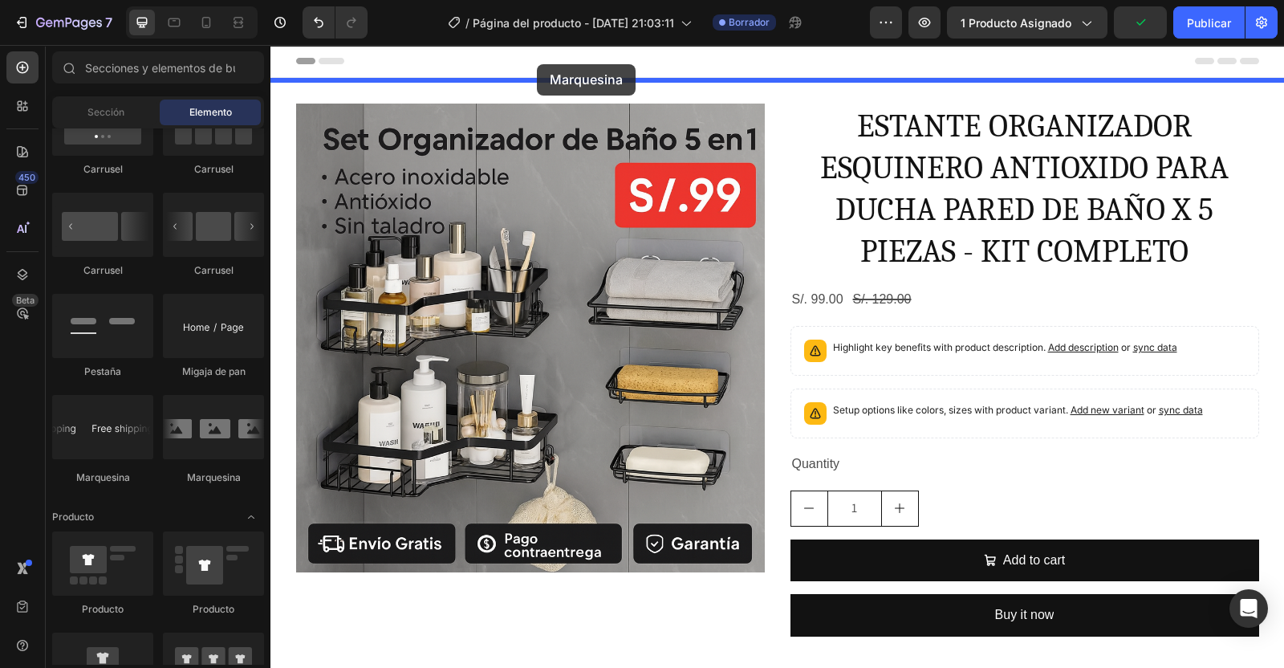
drag, startPoint x: 355, startPoint y: 494, endPoint x: 537, endPoint y: 66, distance: 465.7
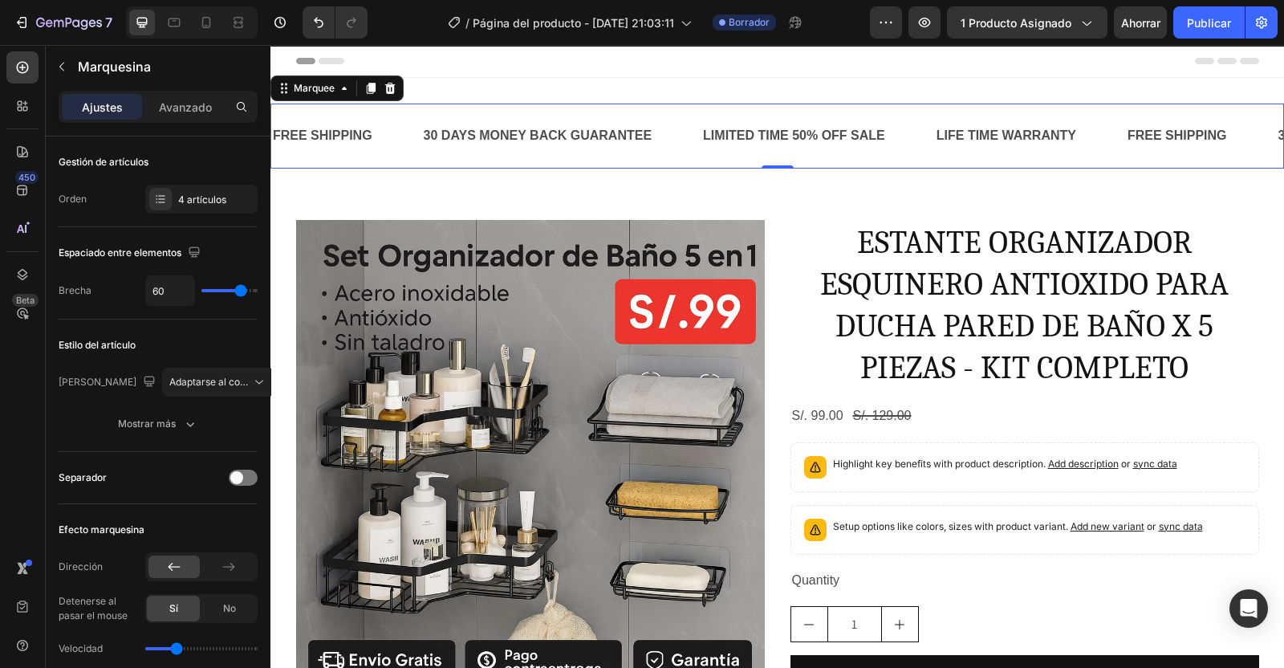
click at [356, 136] on div "FREE SHIPPING" at bounding box center [322, 136] width 103 height 26
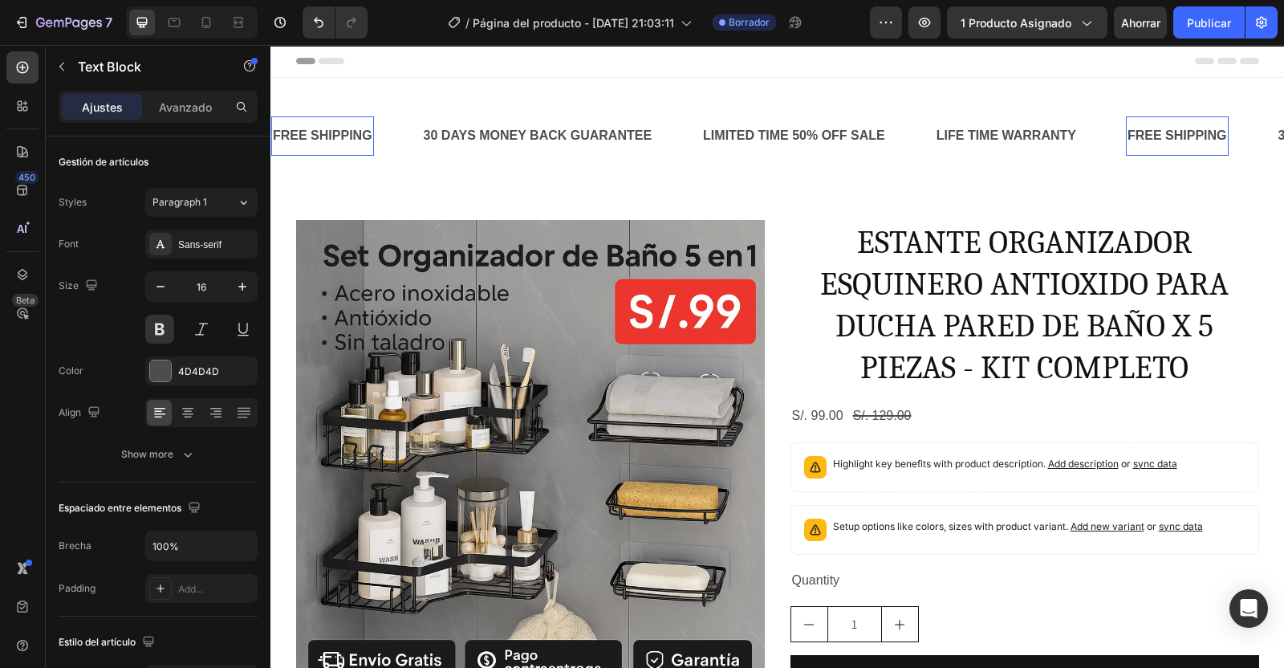
click at [360, 131] on p "FREE SHIPPING" at bounding box center [323, 135] width 100 height 23
click at [352, 125] on p "FREE SHIPPING" at bounding box center [323, 135] width 100 height 23
click at [335, 141] on p "FREE SHIPPING" at bounding box center [323, 135] width 100 height 23
click at [341, 132] on p "FREE SHIPPING" at bounding box center [323, 135] width 100 height 23
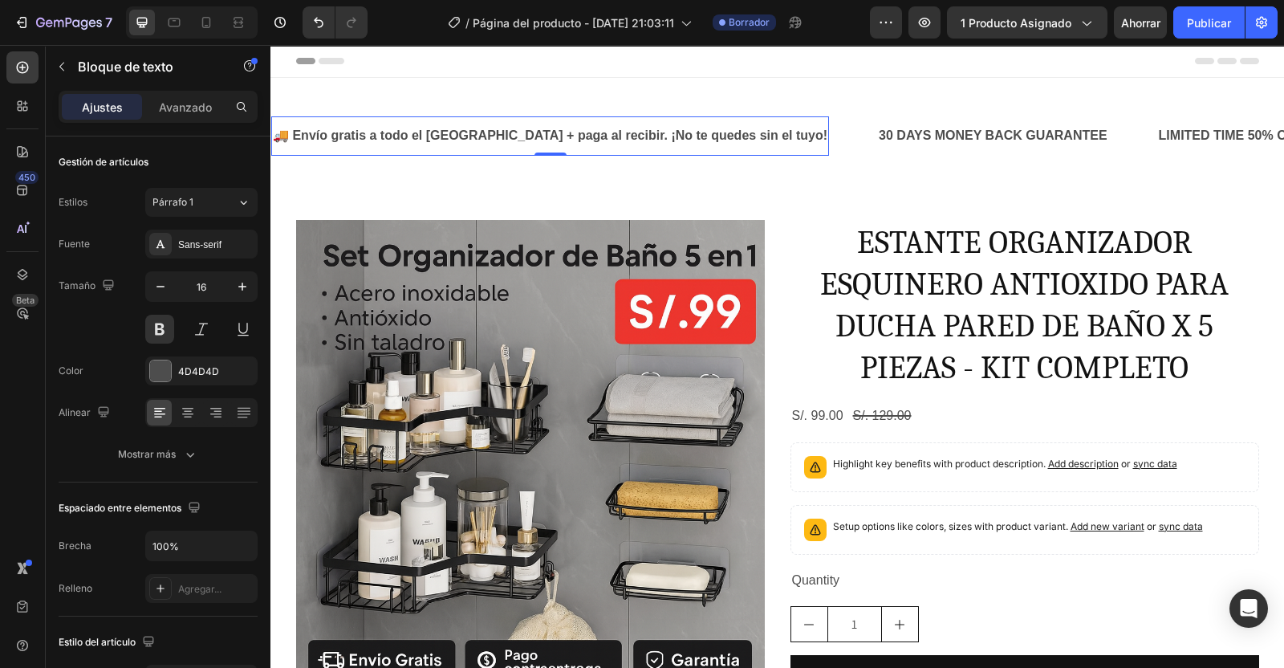
click at [225, 242] on div "Sans-serif" at bounding box center [215, 245] width 75 height 14
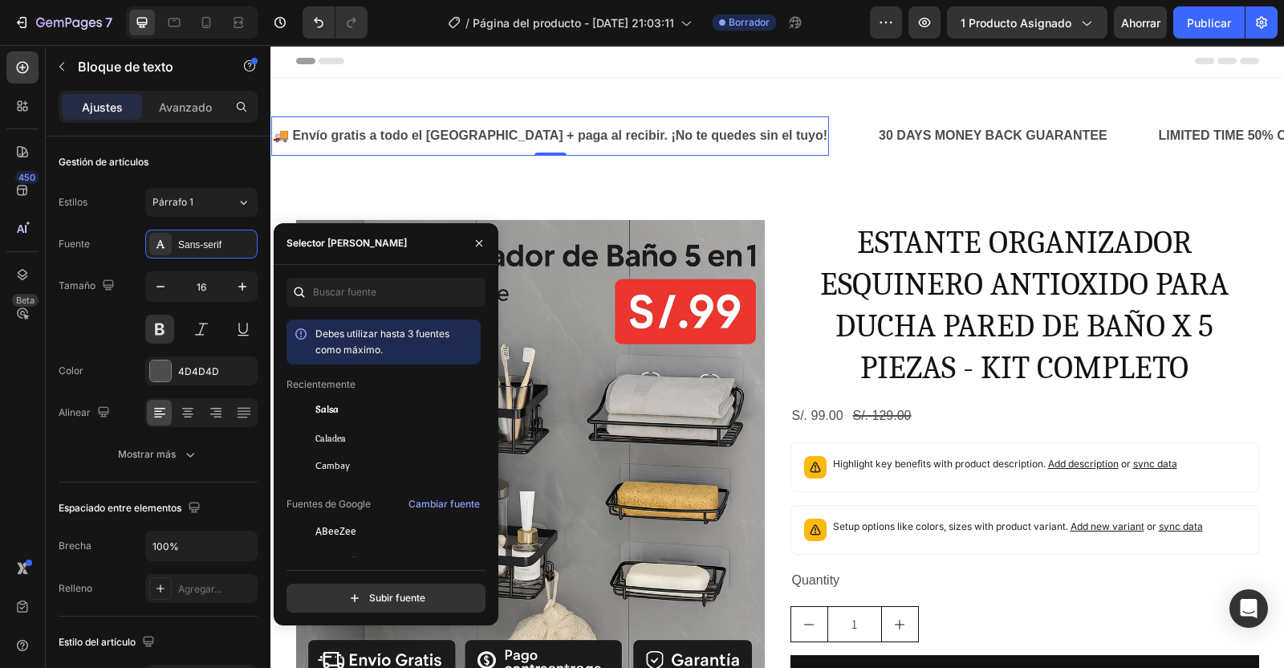
click at [331, 436] on span "Caladea" at bounding box center [330, 438] width 30 height 14
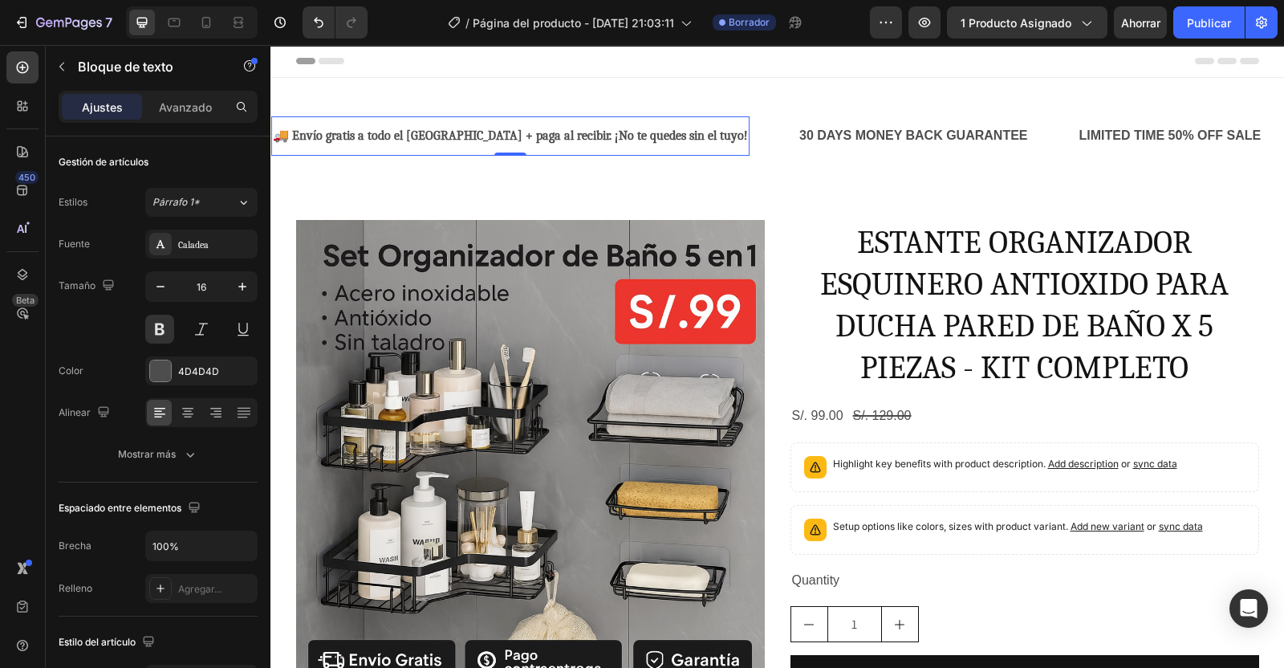
click at [171, 370] on div at bounding box center [160, 371] width 22 height 22
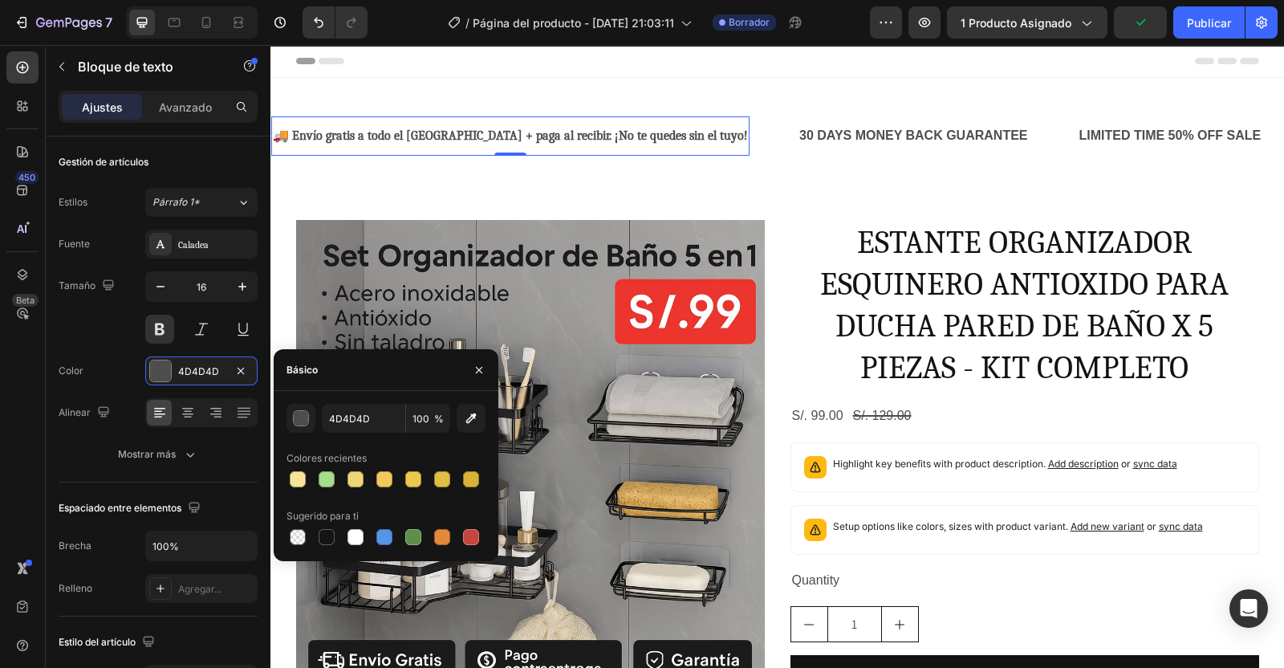
click at [332, 534] on div at bounding box center [327, 537] width 16 height 16
type input "151515"
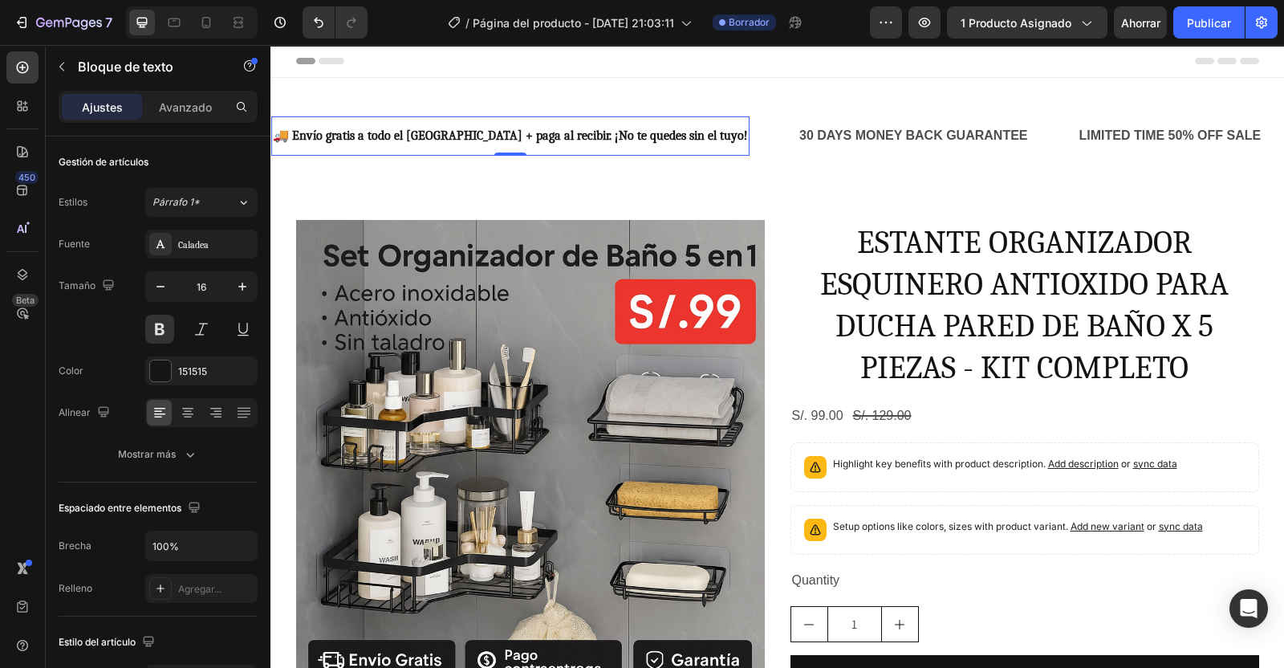
click at [245, 288] on icon "button" at bounding box center [242, 287] width 16 height 16
type input "17"
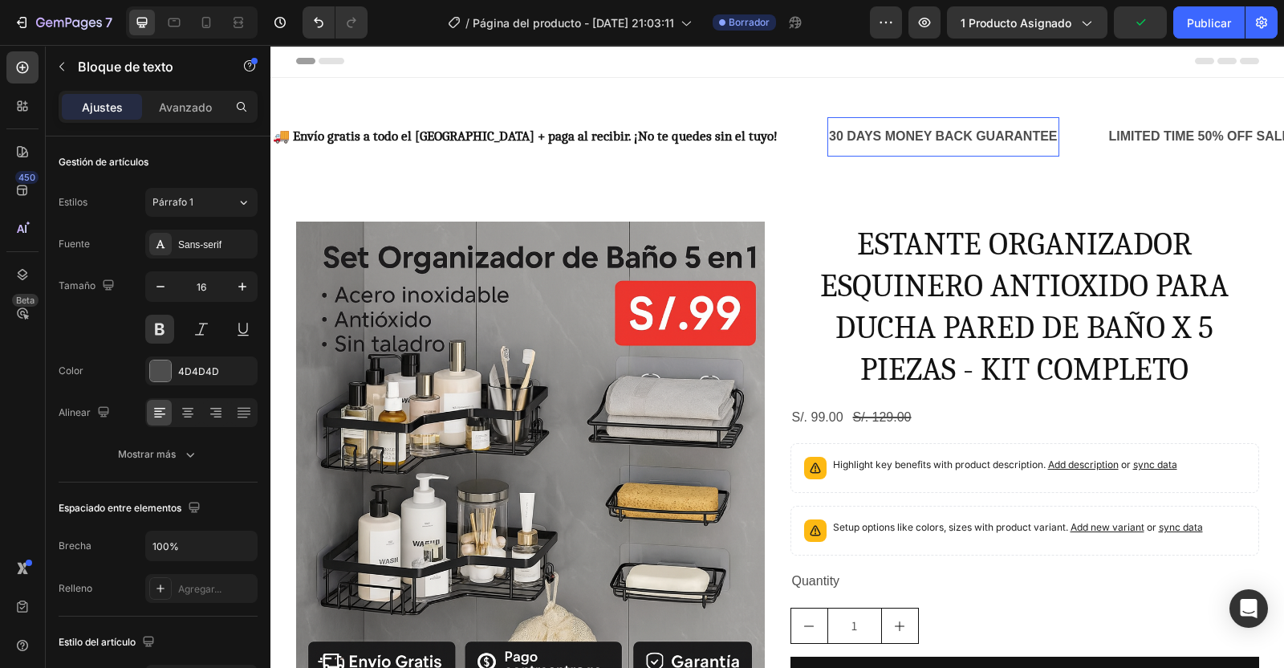
click at [886, 131] on div "30 DAYS MONEY BACK GUARANTEE" at bounding box center [943, 137] width 232 height 26
click at [886, 131] on p "30 DAYS MONEY BACK GUARANTEE" at bounding box center [943, 136] width 229 height 23
click at [154, 375] on div at bounding box center [160, 370] width 21 height 21
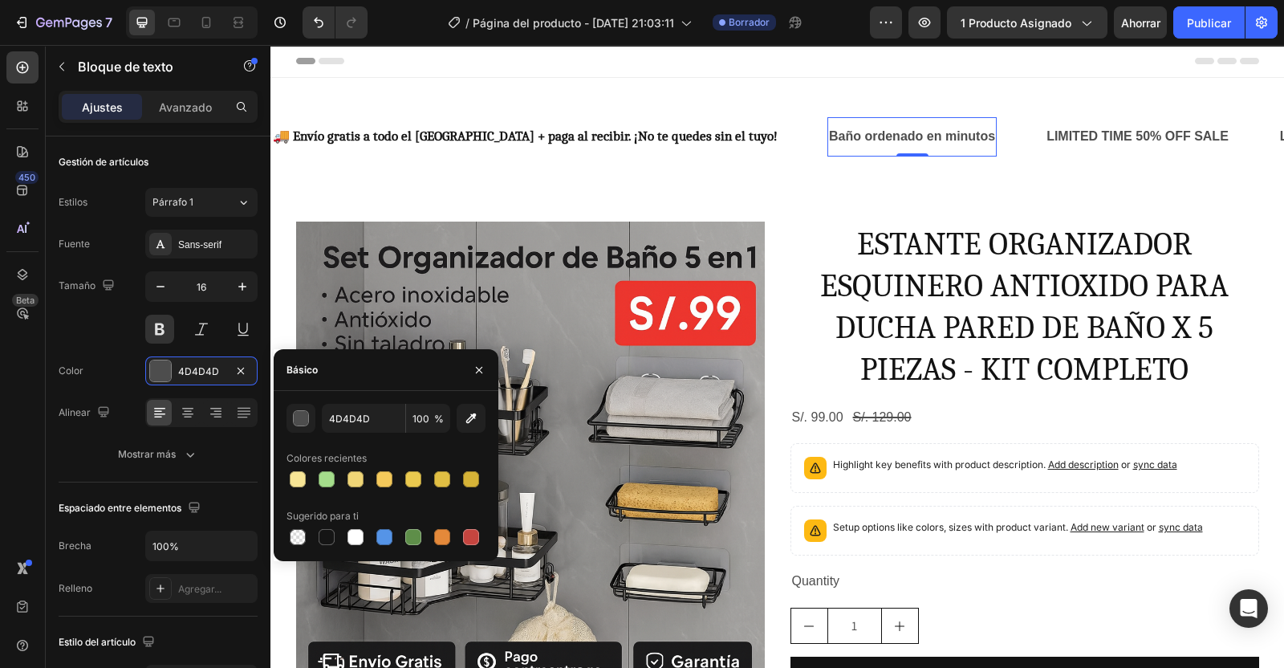
click at [327, 539] on div at bounding box center [327, 537] width 16 height 16
type input "151515"
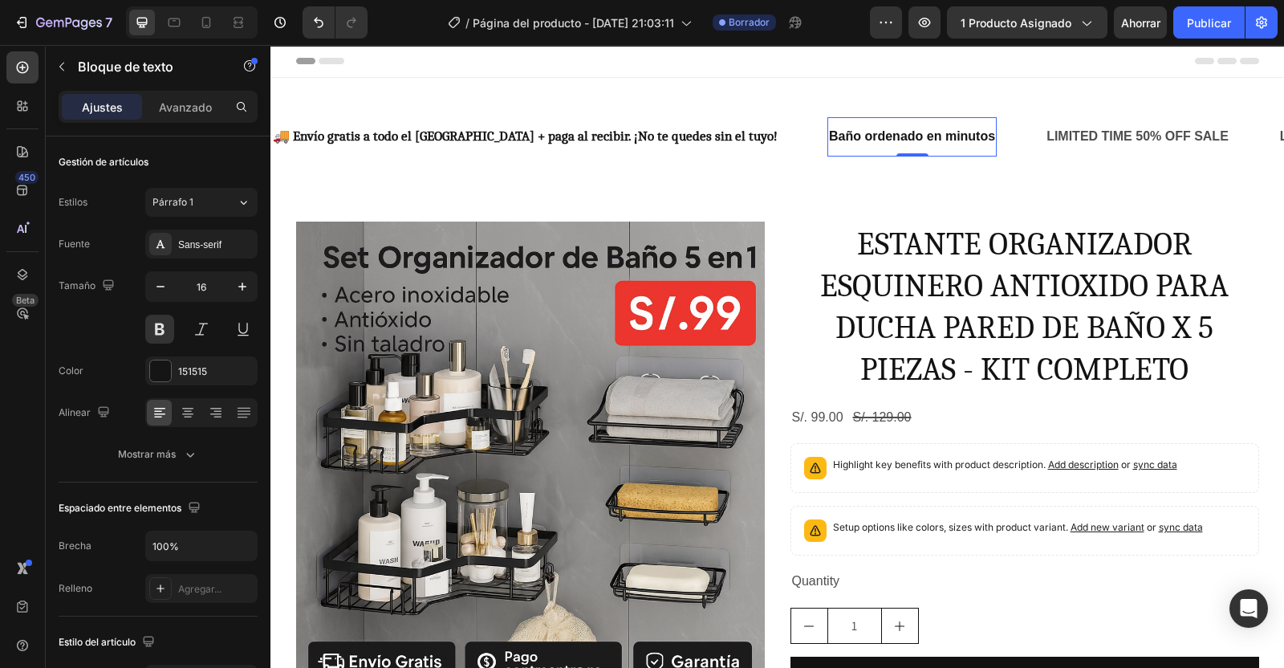
click at [201, 246] on div "Sans-serif" at bounding box center [215, 245] width 75 height 14
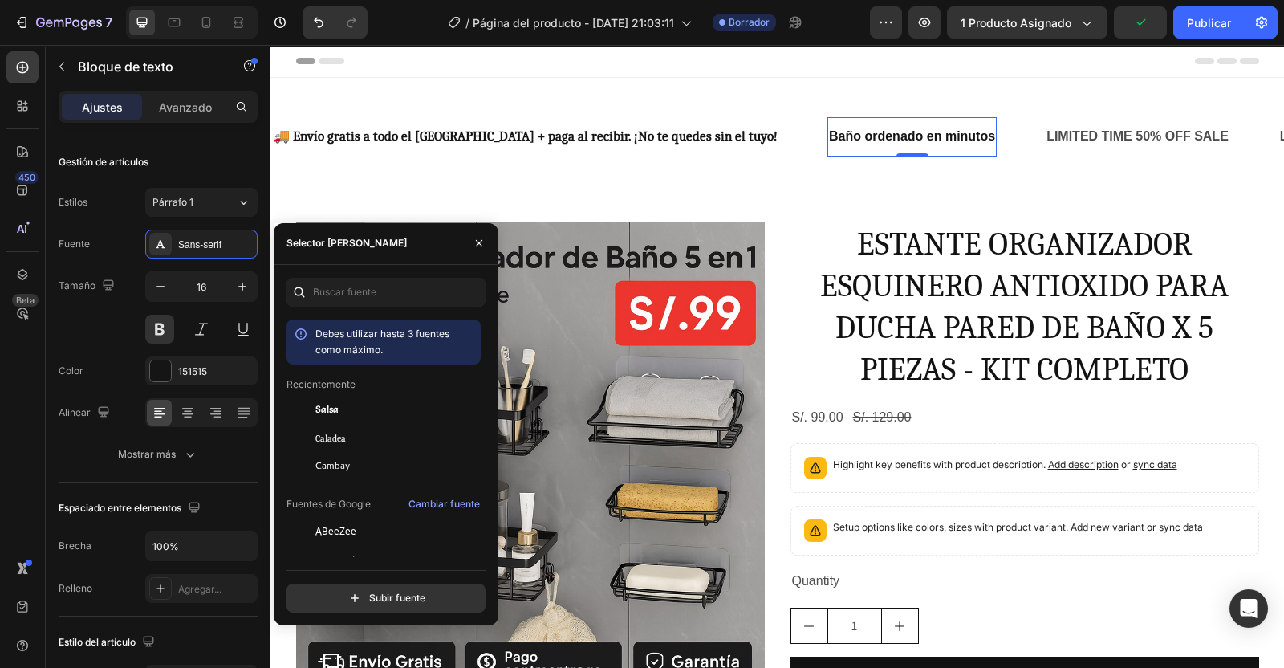
click at [330, 434] on span "Caladea" at bounding box center [330, 438] width 30 height 14
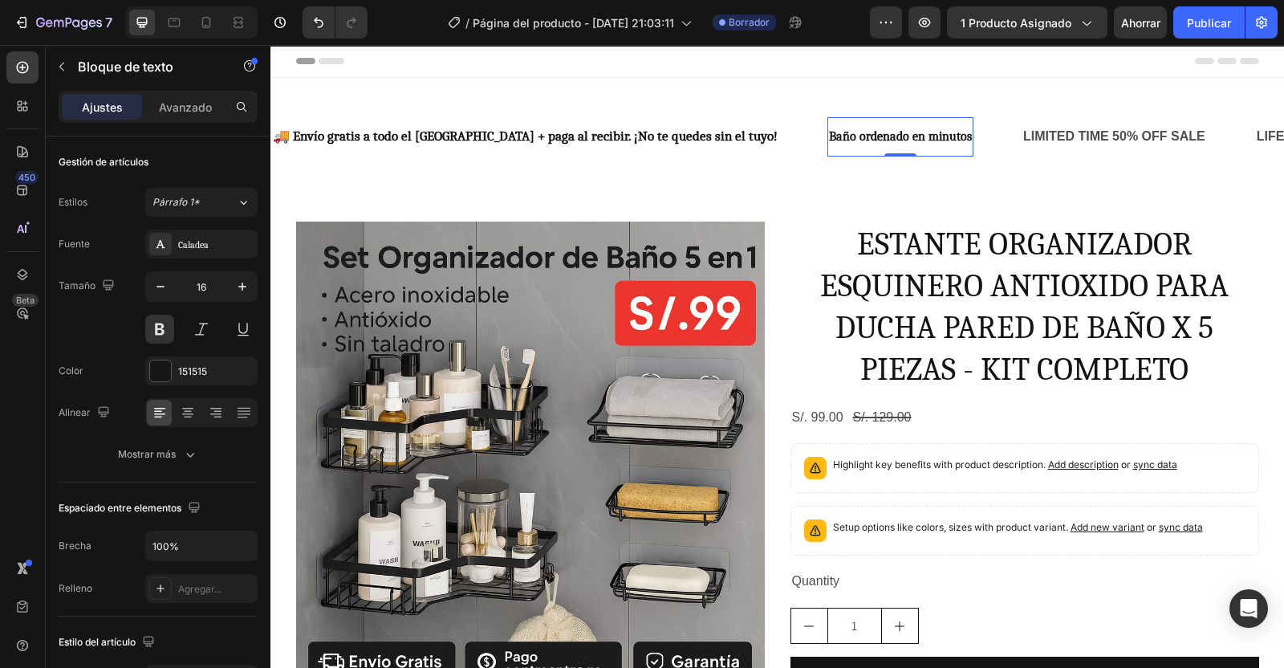
click at [238, 291] on icon "button" at bounding box center [242, 287] width 16 height 16
type input "17"
click at [1030, 138] on div "LIMITED TIME 50% OFF SALE" at bounding box center [1122, 137] width 185 height 26
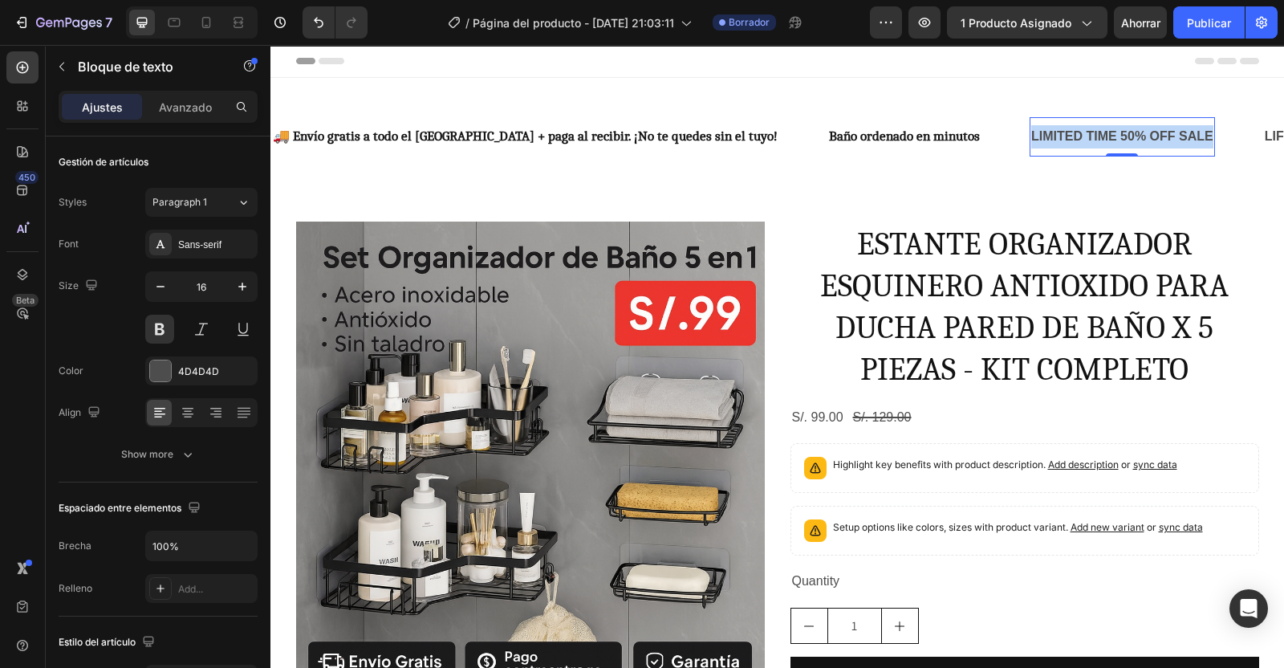
click at [1031, 138] on p "LIMITED TIME 50% OFF SALE" at bounding box center [1122, 136] width 182 height 23
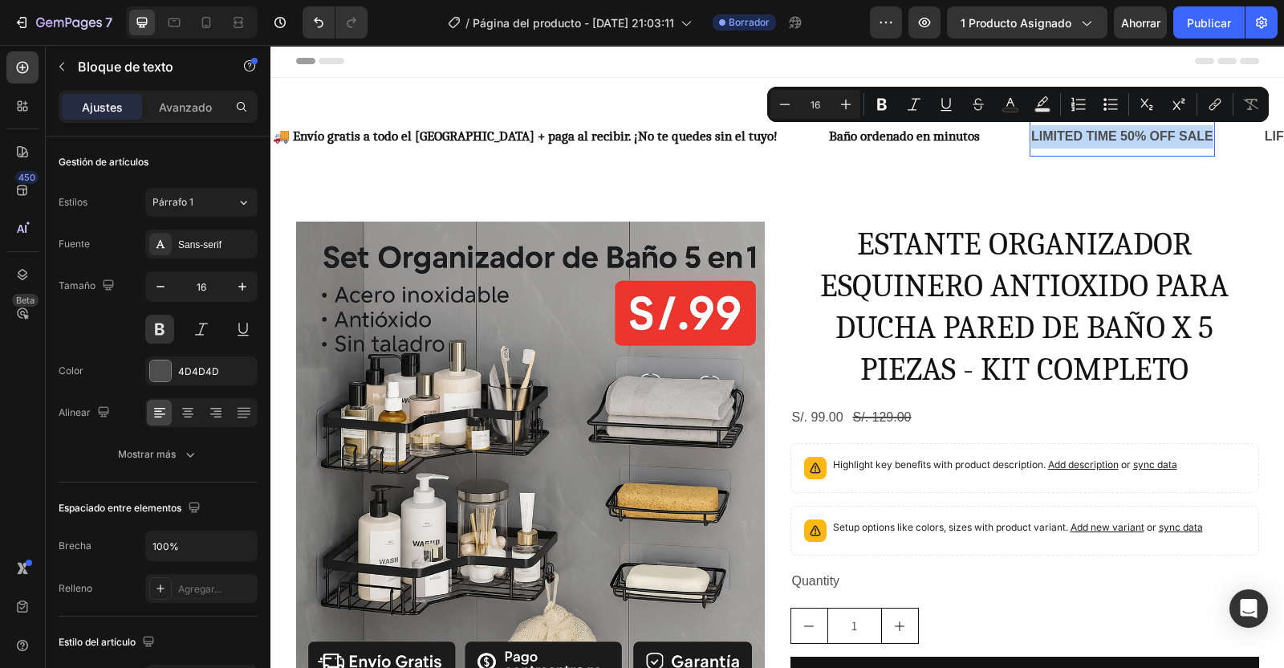
click at [1031, 138] on p "LIMITED TIME 50% OFF SALE" at bounding box center [1122, 136] width 182 height 23
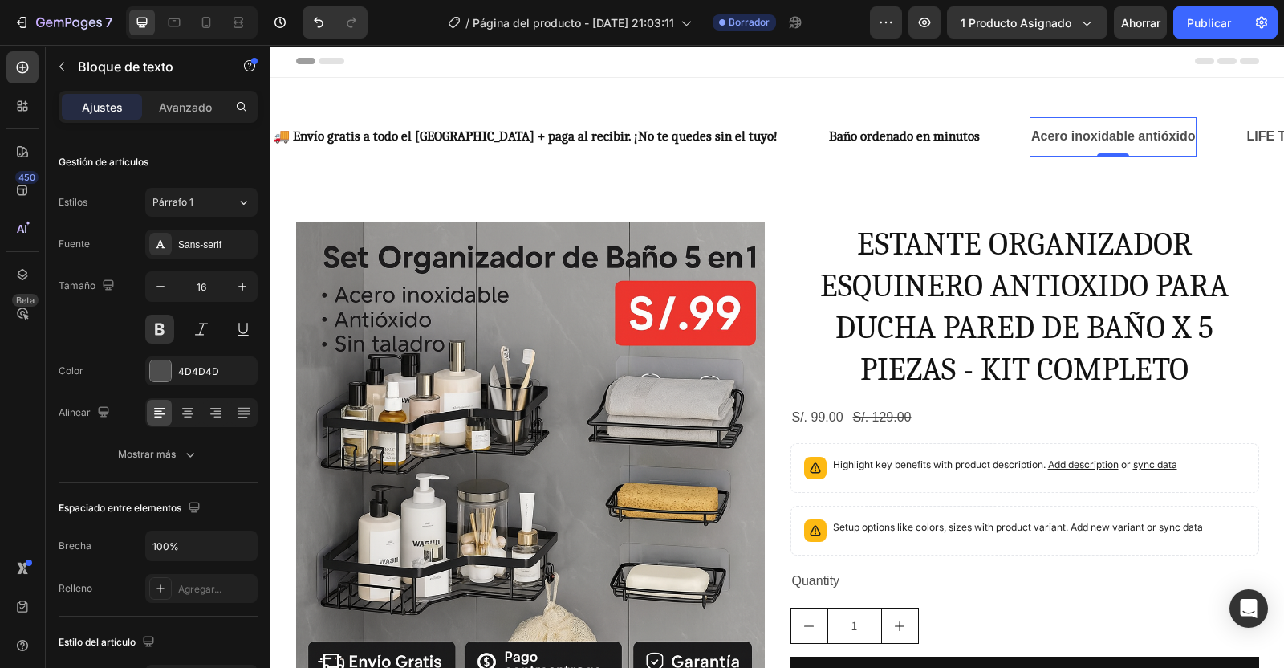
click at [249, 284] on icon "button" at bounding box center [242, 287] width 16 height 16
type input "17"
click at [160, 363] on div at bounding box center [160, 370] width 21 height 21
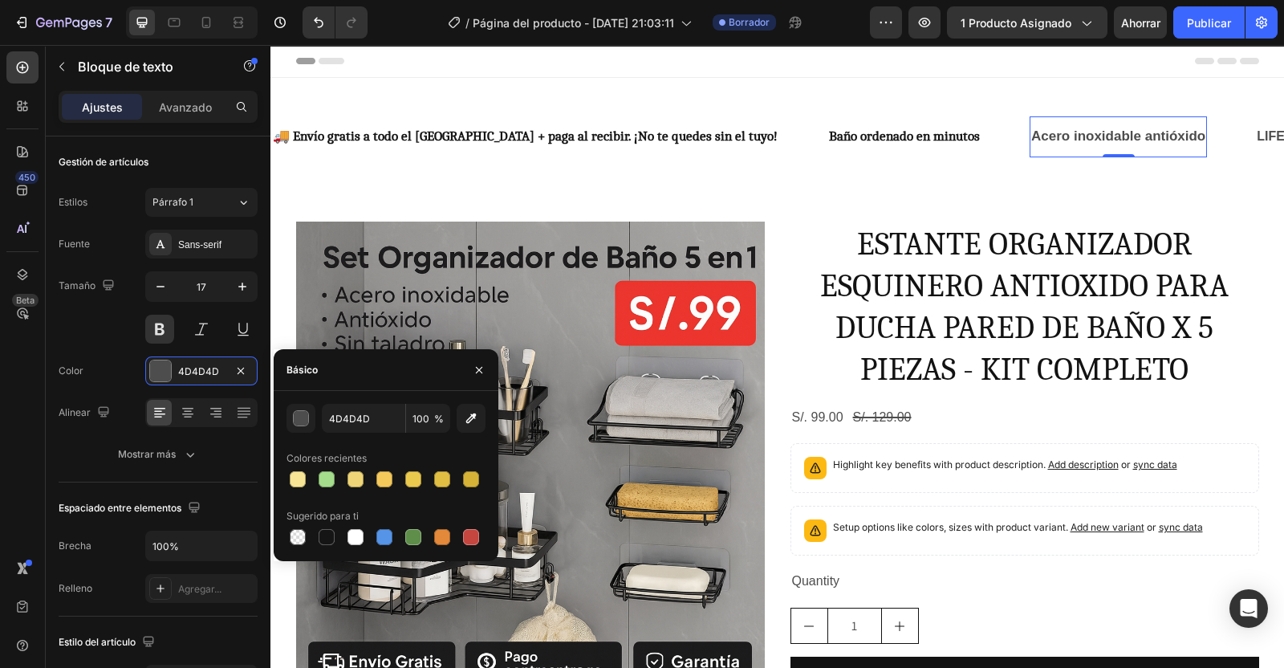
click at [326, 531] on div at bounding box center [327, 537] width 16 height 16
type input "151515"
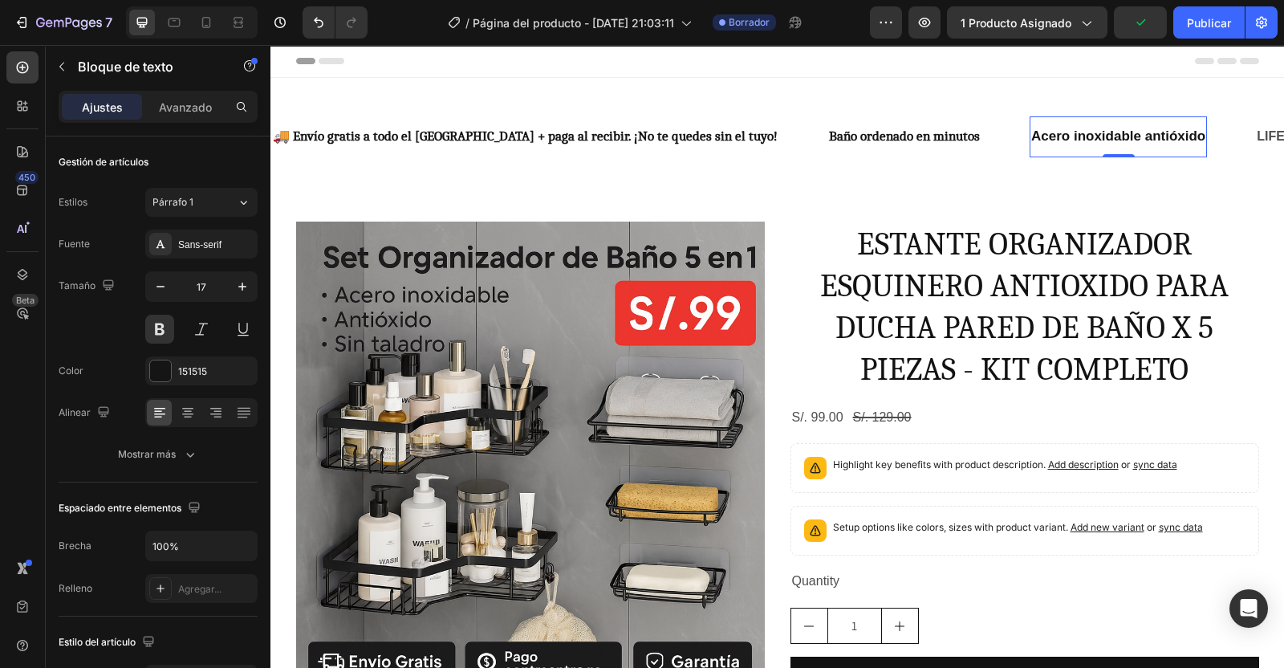
click at [185, 249] on div "Sans-serif" at bounding box center [215, 245] width 75 height 14
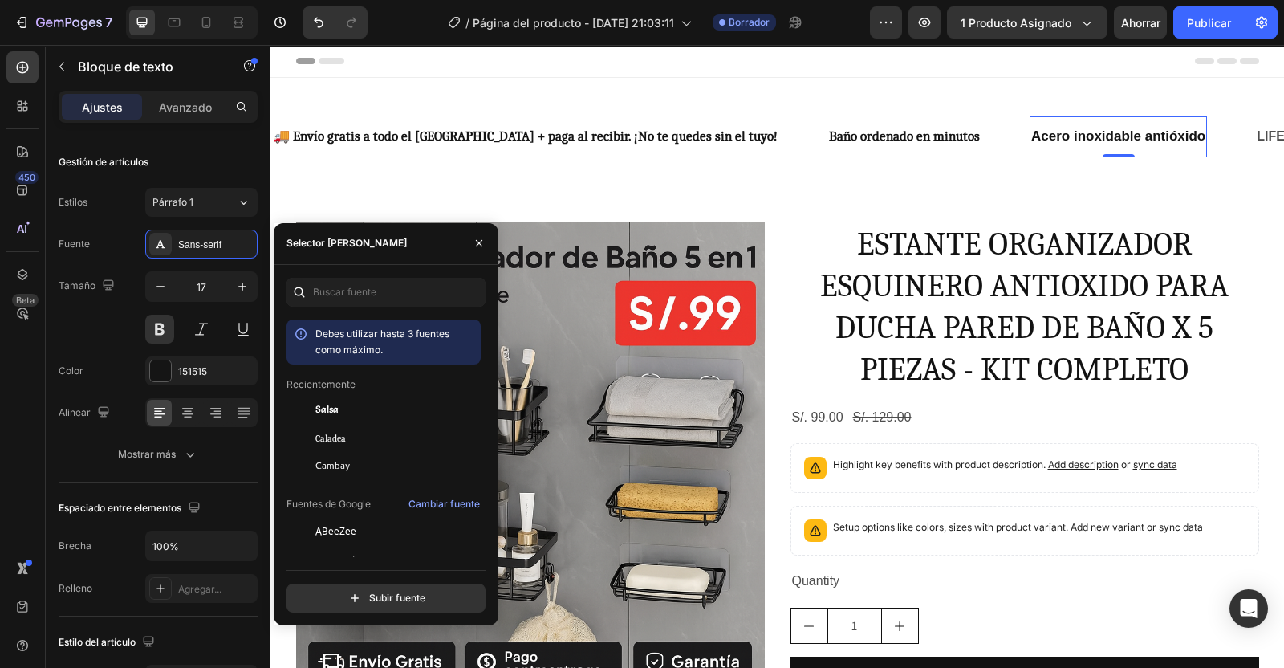
click at [348, 437] on div "Caladea" at bounding box center [396, 438] width 162 height 14
click at [1232, 145] on div "LIFE TIME WARRANTY" at bounding box center [1303, 137] width 143 height 26
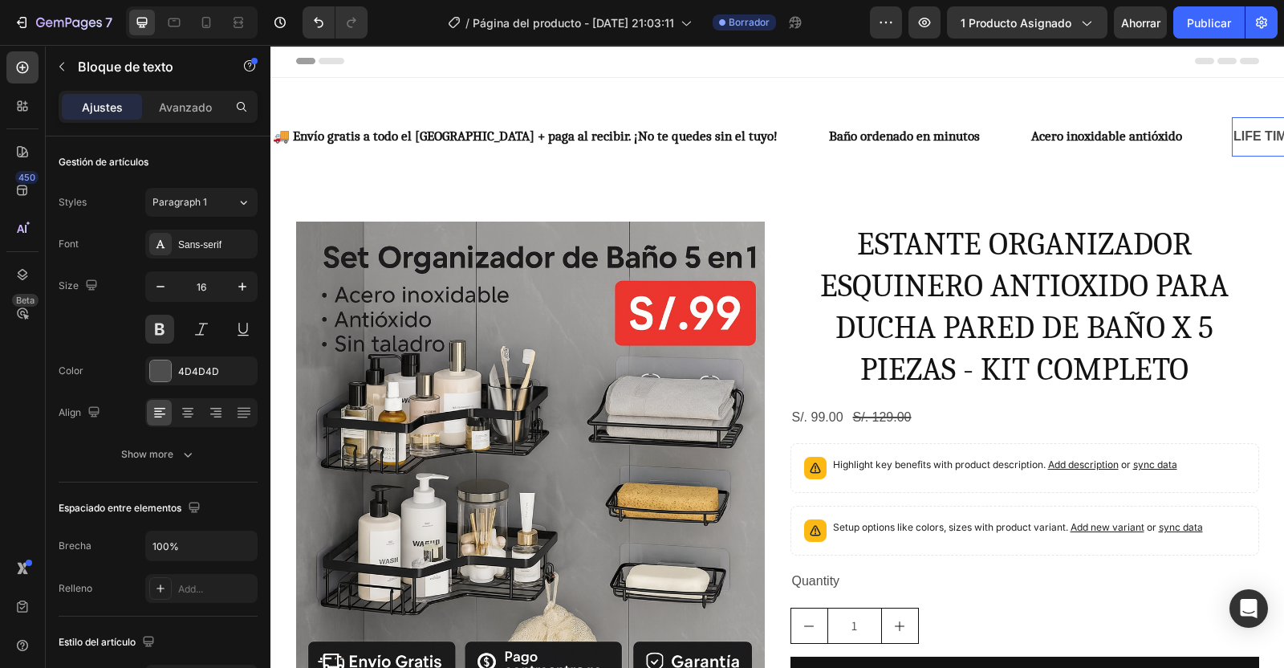
click at [1232, 145] on div "LIFE TIME WARRANTY" at bounding box center [1303, 137] width 143 height 26
click at [1234, 145] on p "LIFE TIME WARRANTY" at bounding box center [1304, 136] width 140 height 23
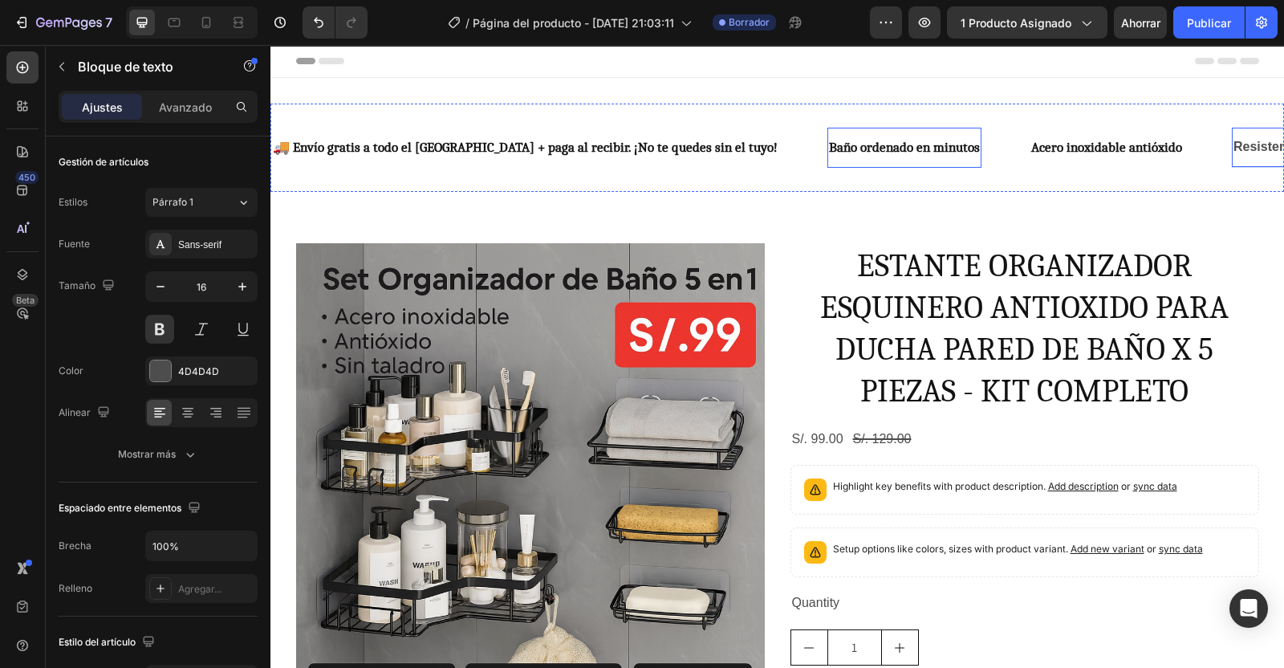
scroll to position [0, 108]
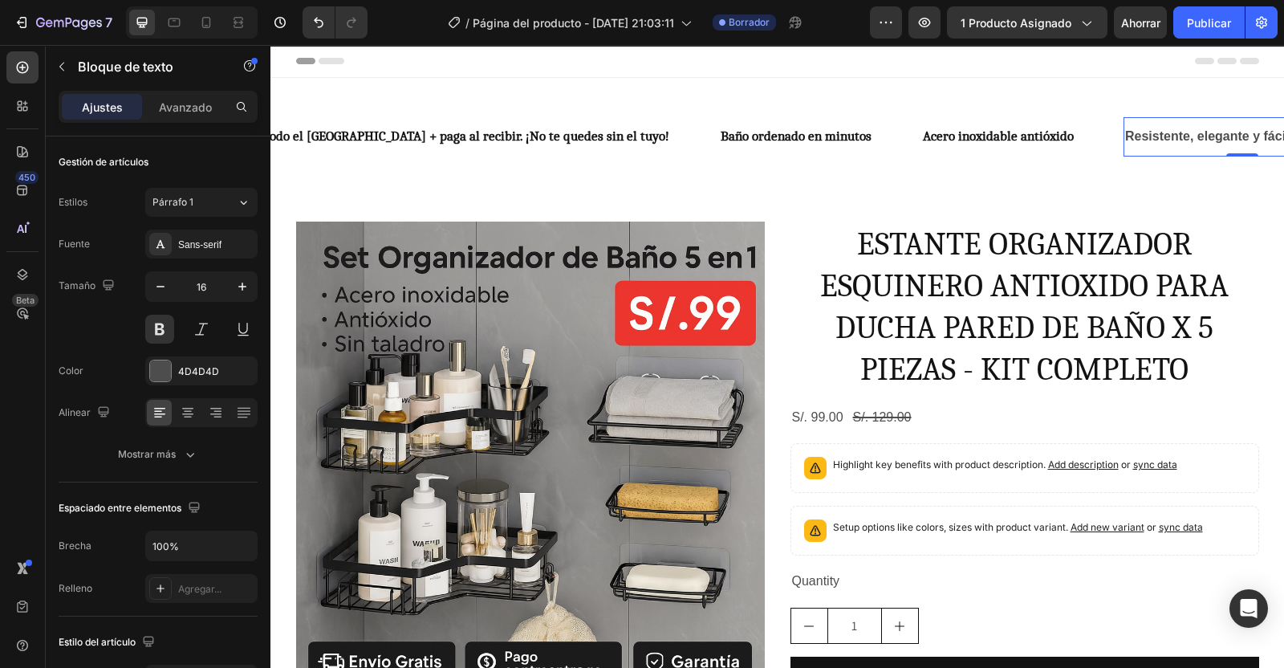
click at [242, 289] on icon "button" at bounding box center [242, 287] width 8 height 8
type input "17"
click at [220, 244] on div "Sans-serif" at bounding box center [215, 245] width 75 height 14
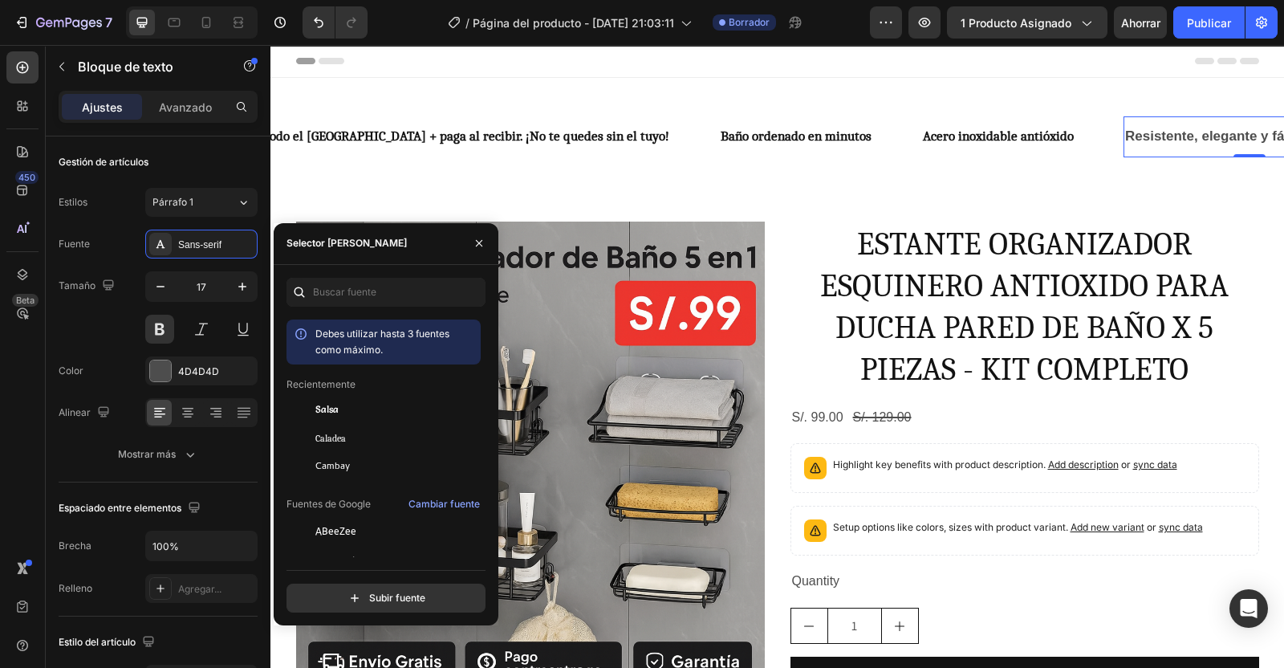
click at [329, 432] on span "Caladea" at bounding box center [330, 438] width 30 height 14
click at [166, 375] on div at bounding box center [160, 370] width 21 height 21
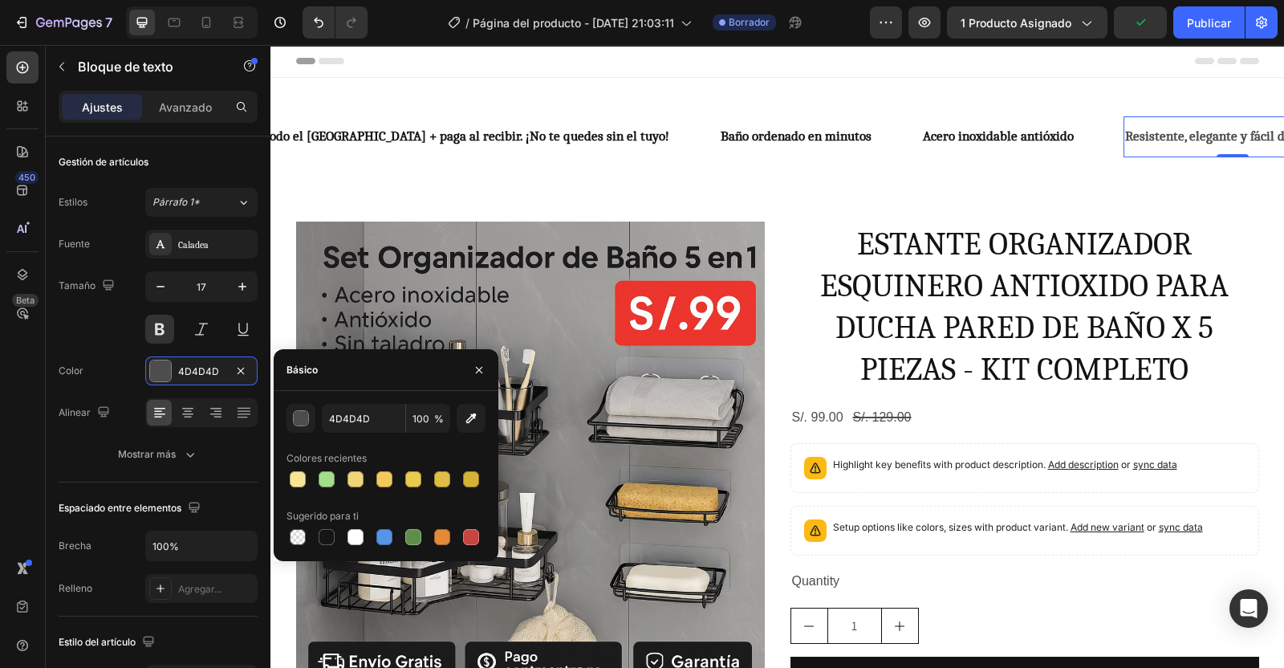
click at [323, 543] on div at bounding box center [327, 537] width 16 height 16
type input "151515"
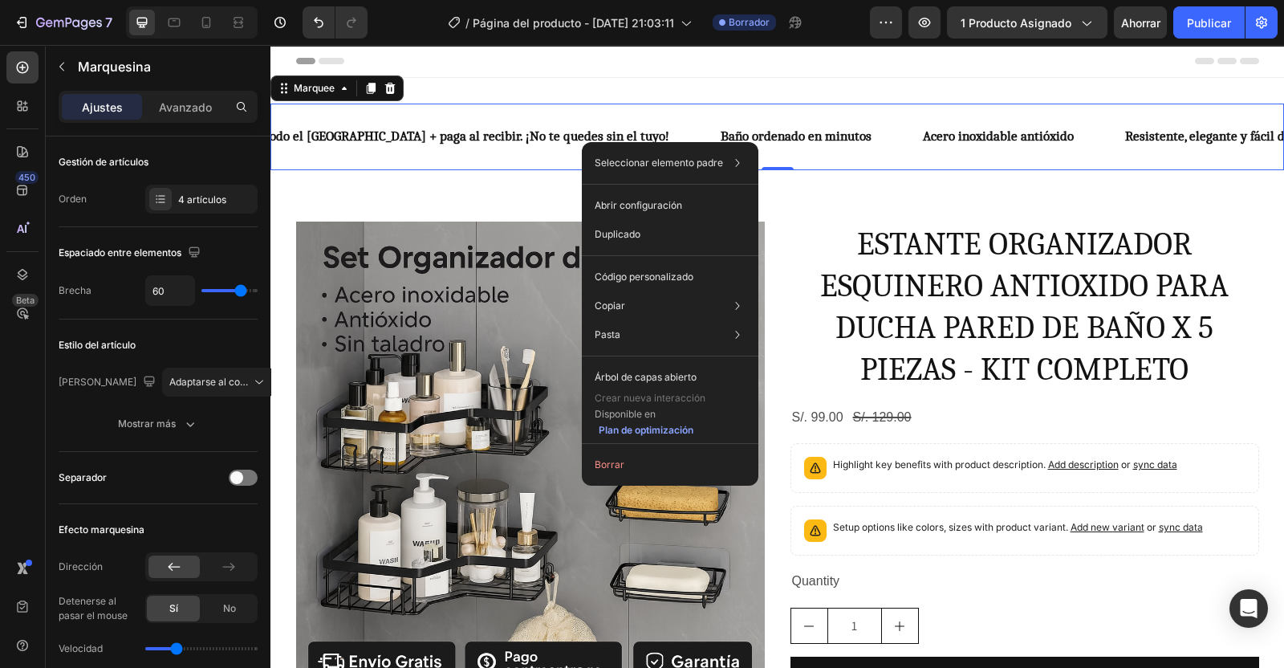
click at [610, 230] on p "Duplicado" at bounding box center [618, 234] width 46 height 14
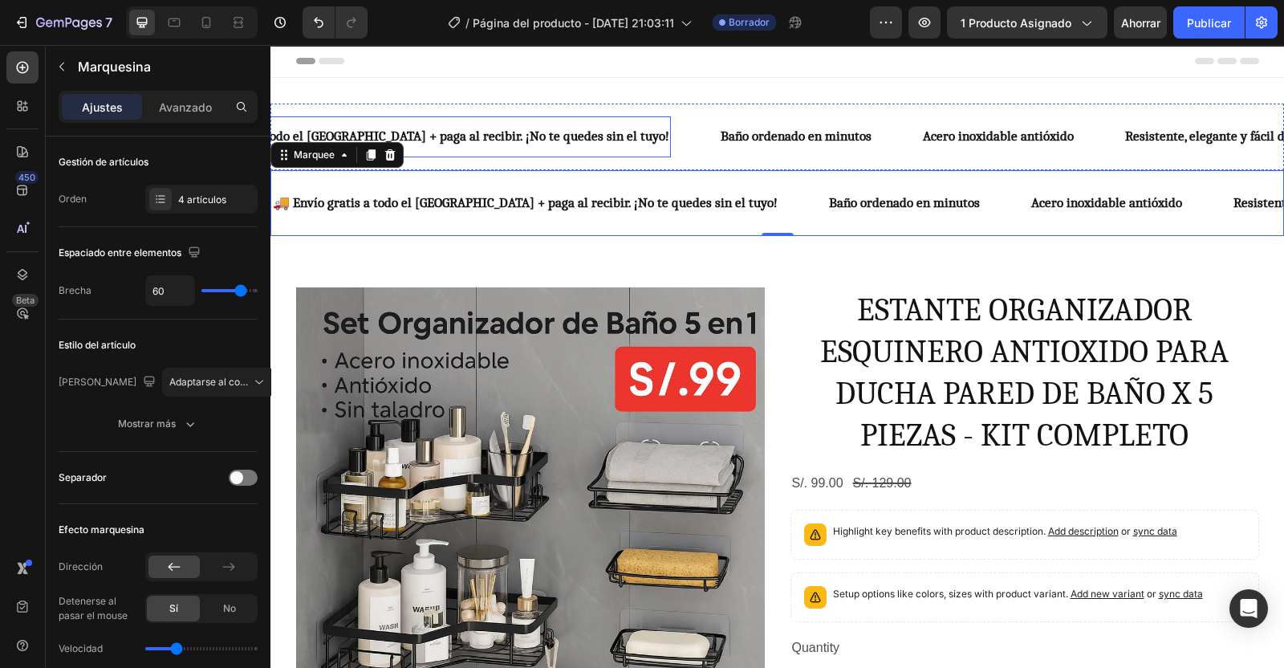
click at [474, 138] on p "🚚 Envío gratis a todo el [GEOGRAPHIC_DATA] + paga al recibir. ¡No te quedes sin…" at bounding box center [417, 136] width 505 height 25
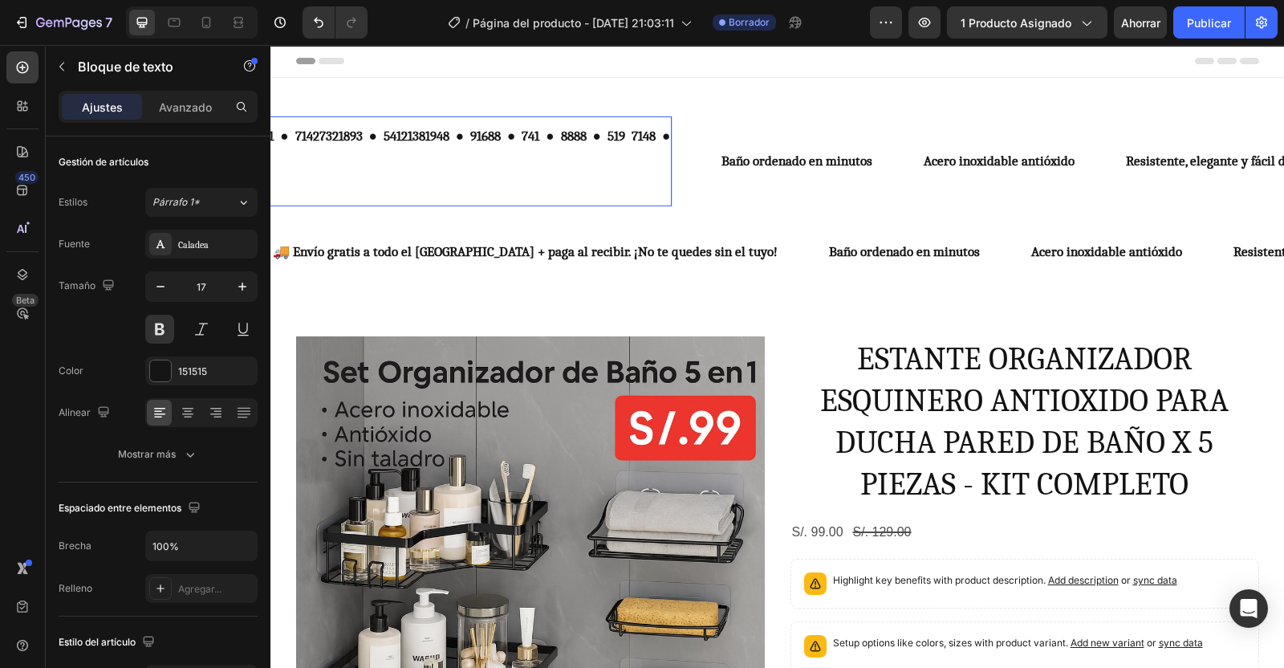
scroll to position [0, 0]
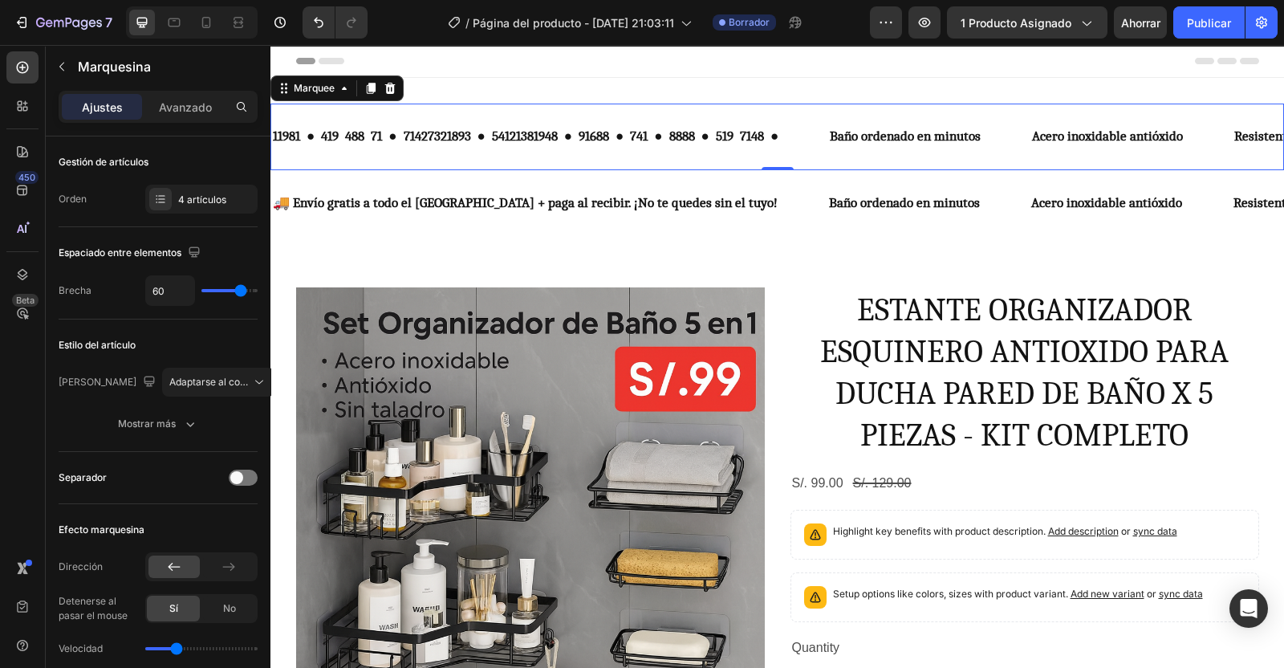
click at [213, 209] on div "4 artículos" at bounding box center [201, 199] width 112 height 29
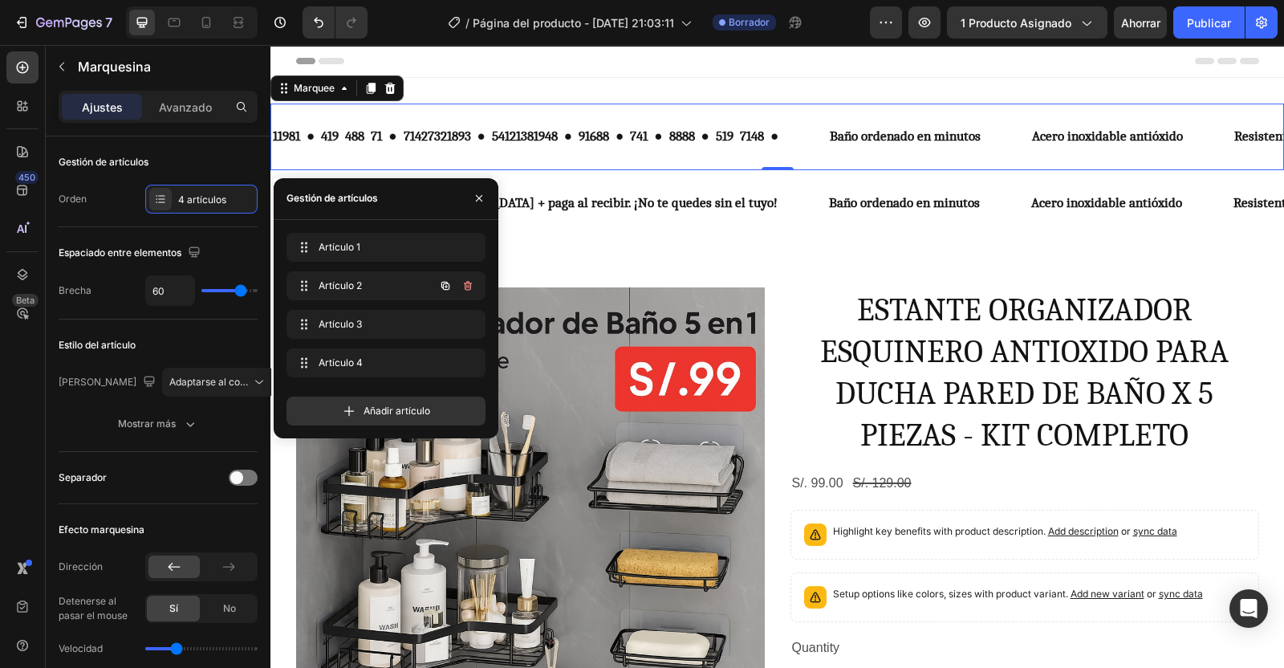
click at [470, 284] on icon "button" at bounding box center [468, 286] width 8 height 10
click at [470, 284] on div "Borrar" at bounding box center [457, 286] width 30 height 14
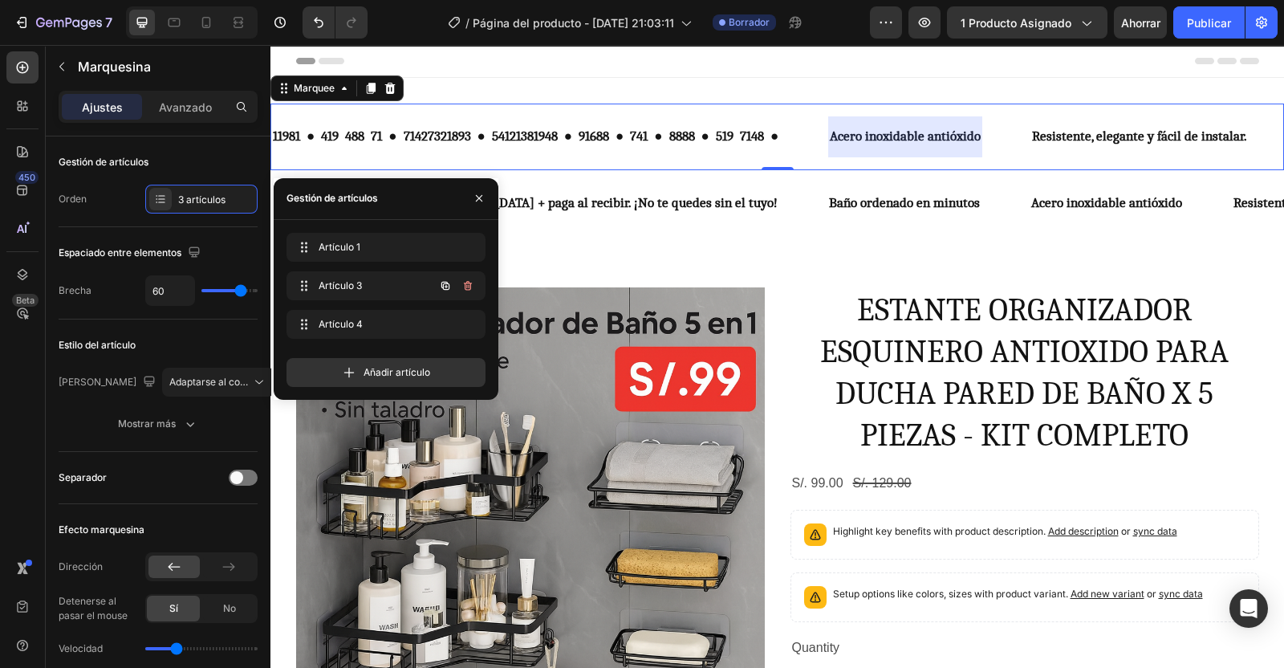
click at [470, 284] on icon "button" at bounding box center [468, 286] width 8 height 10
click at [470, 284] on div "Borrar" at bounding box center [457, 286] width 30 height 14
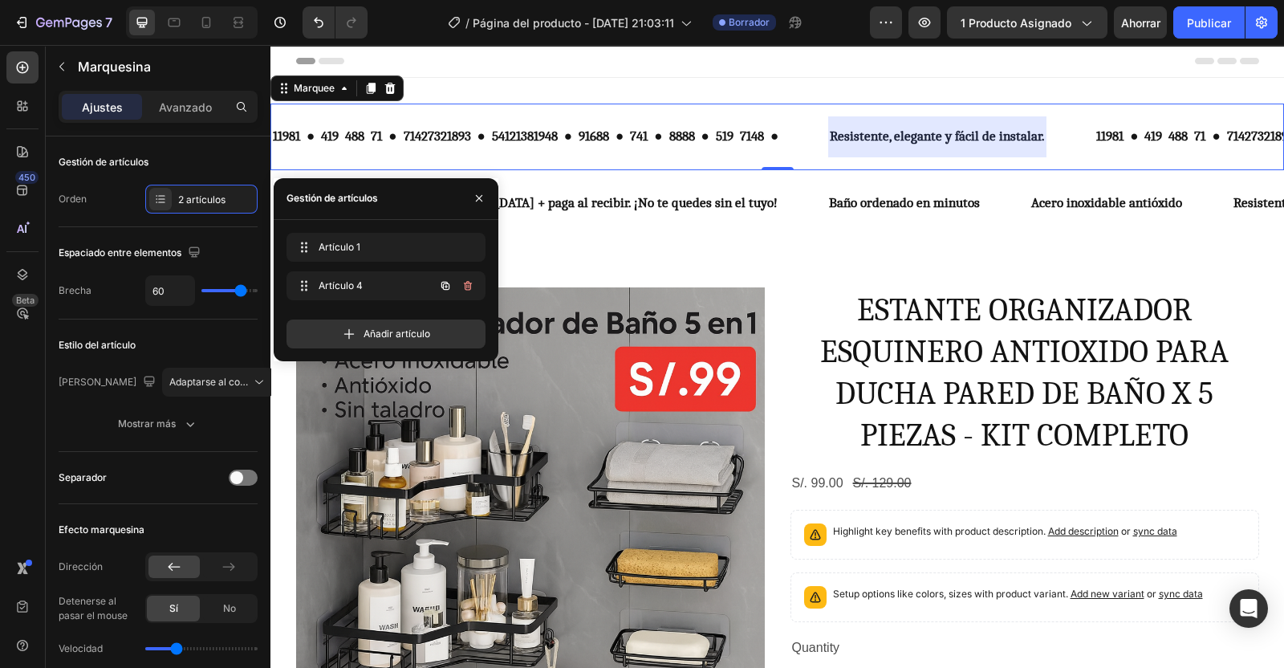
click at [470, 284] on icon "button" at bounding box center [468, 286] width 8 height 10
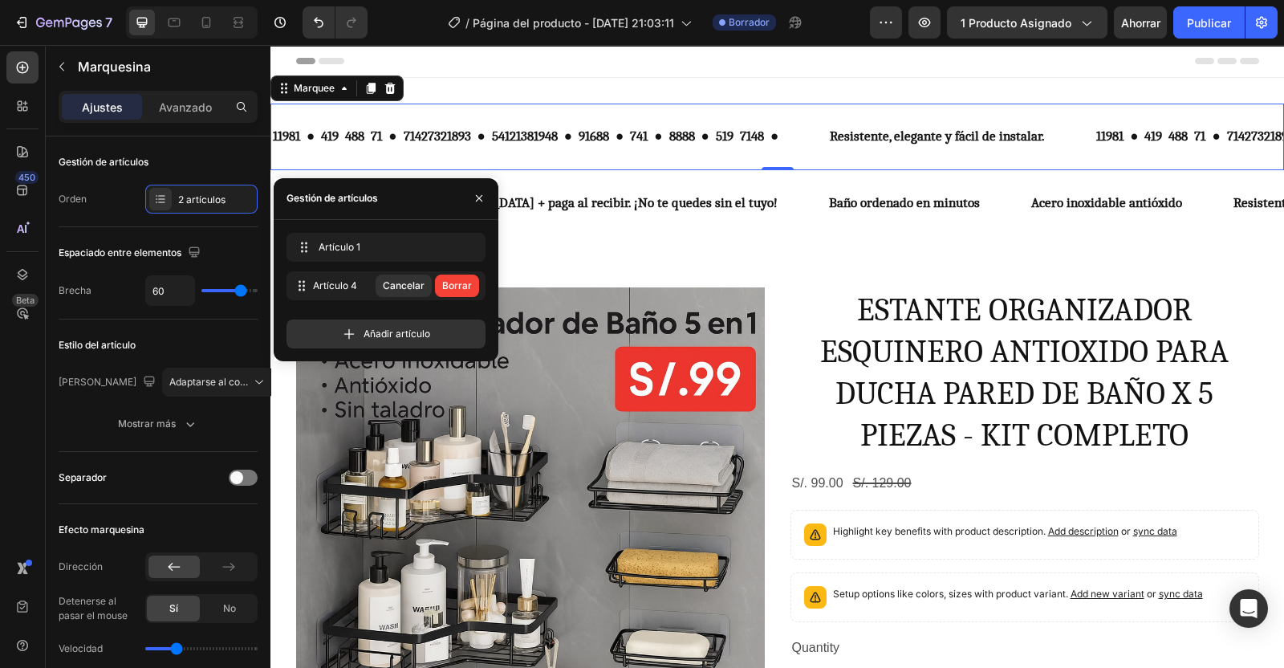
click at [470, 284] on div "Borrar" at bounding box center [457, 286] width 30 height 14
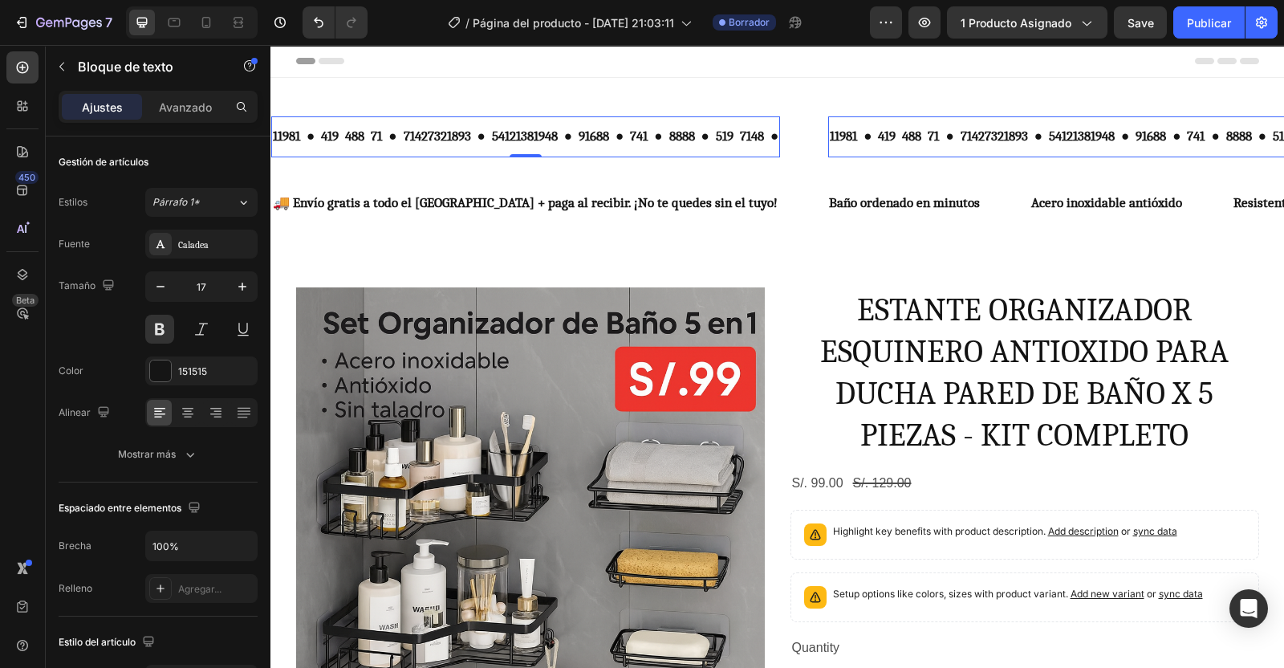
click at [163, 287] on icon "button" at bounding box center [160, 287] width 16 height 16
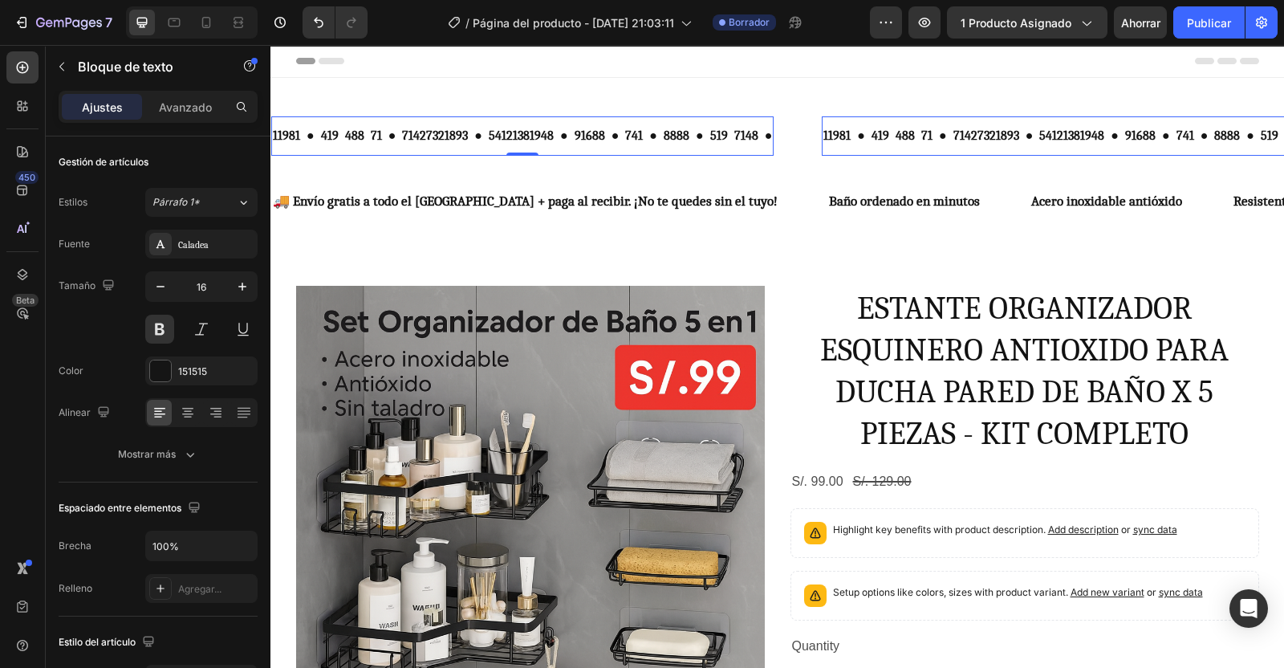
click at [163, 287] on icon "button" at bounding box center [160, 287] width 16 height 16
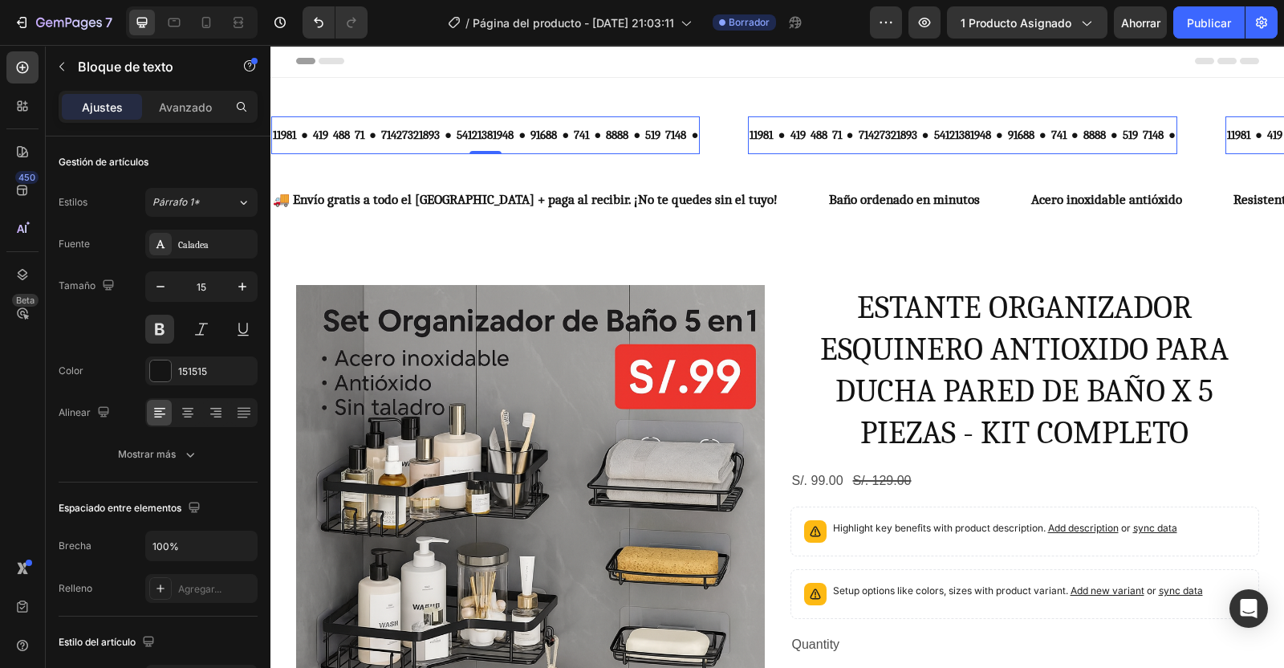
click at [163, 287] on icon "button" at bounding box center [160, 287] width 16 height 16
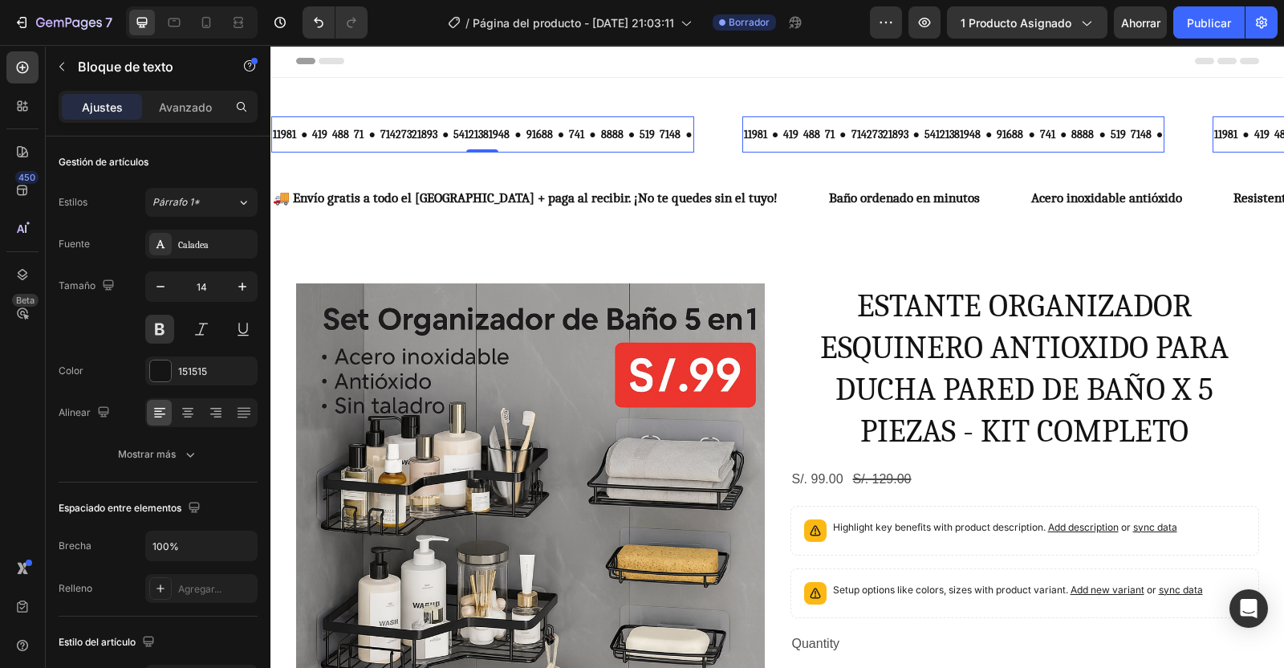
click at [165, 323] on button at bounding box center [159, 329] width 29 height 29
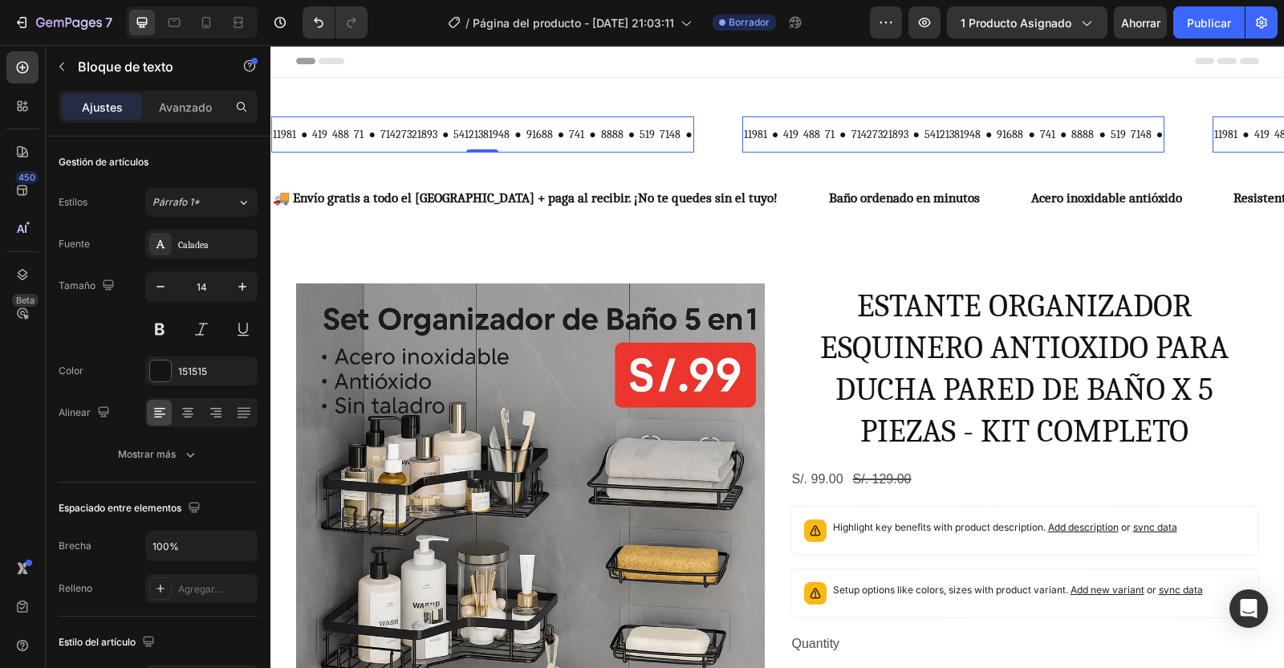
click at [163, 287] on icon "button" at bounding box center [160, 287] width 16 height 16
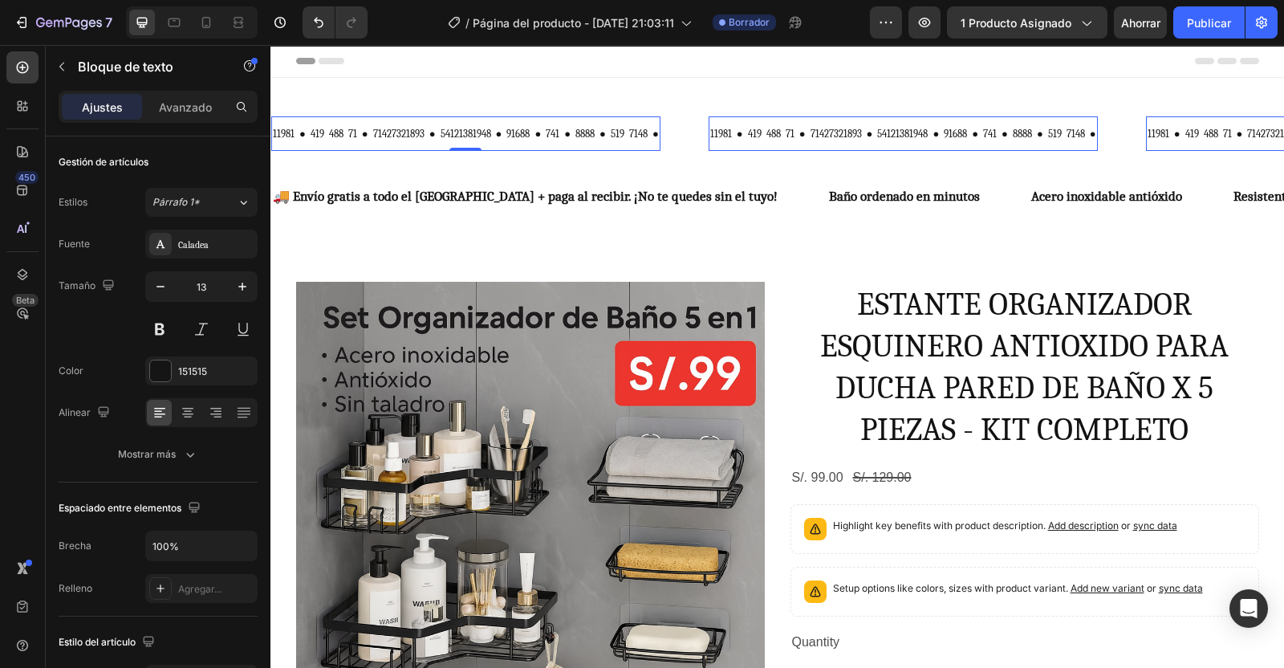
click at [163, 287] on icon "button" at bounding box center [160, 287] width 16 height 16
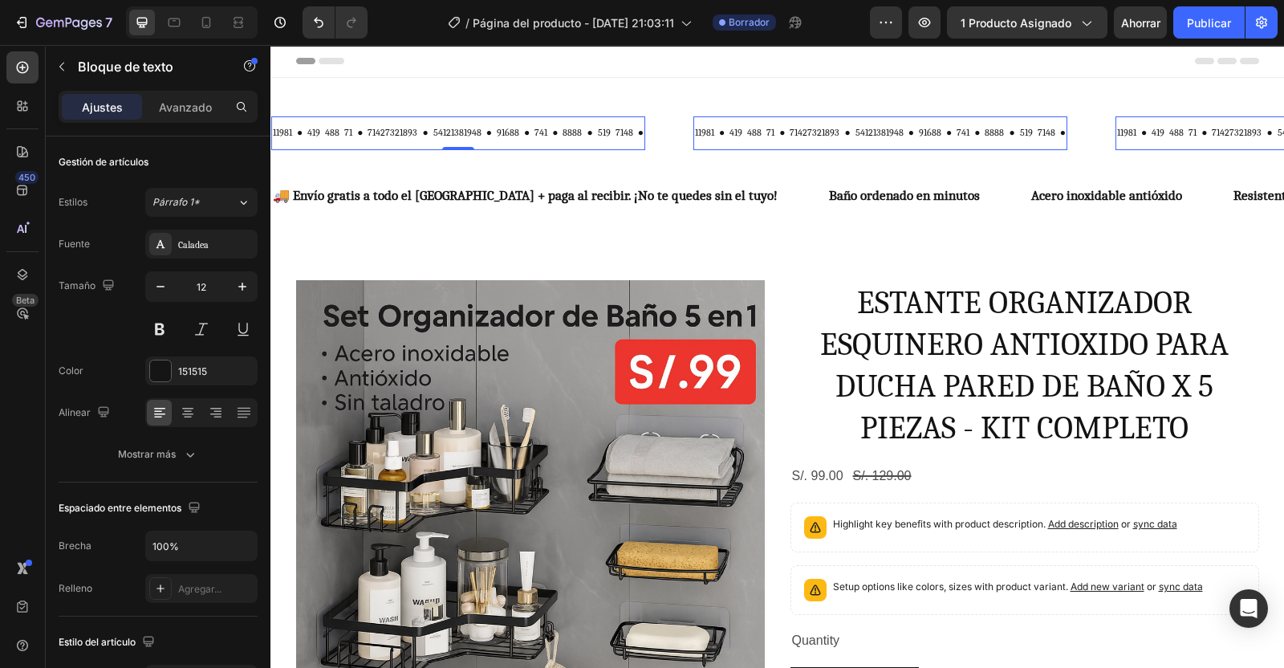
click at [163, 287] on icon "button" at bounding box center [160, 287] width 16 height 16
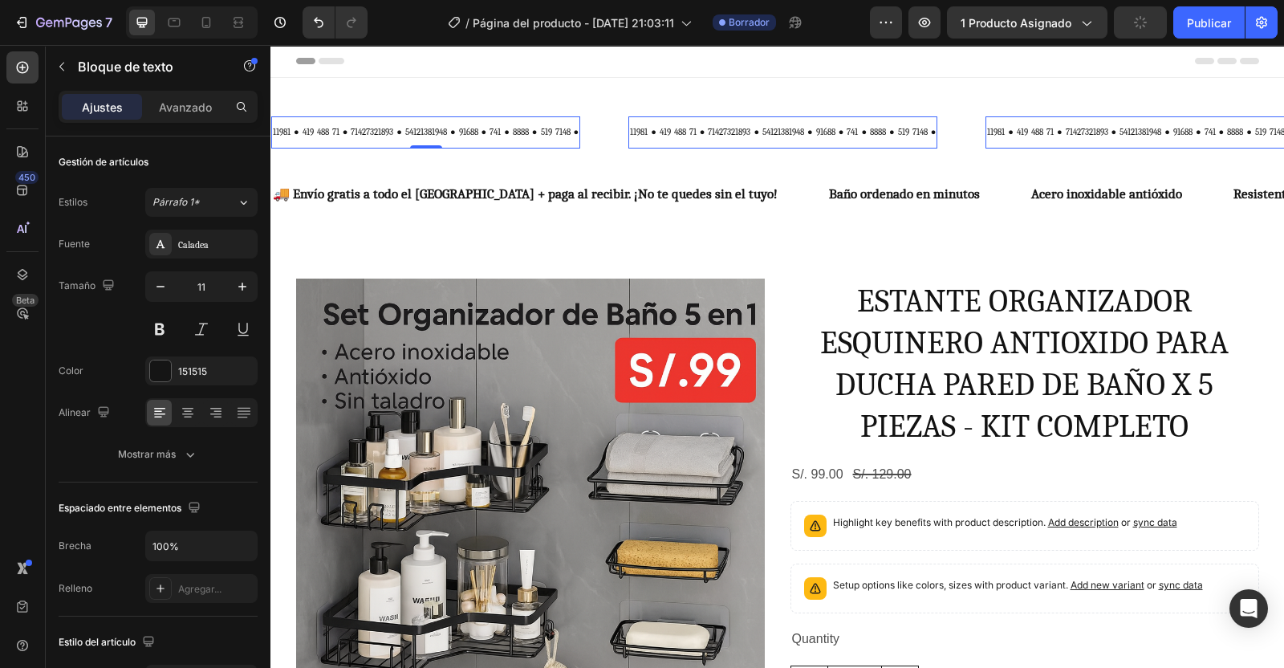
click at [163, 287] on icon "button" at bounding box center [160, 287] width 16 height 16
type input "10"
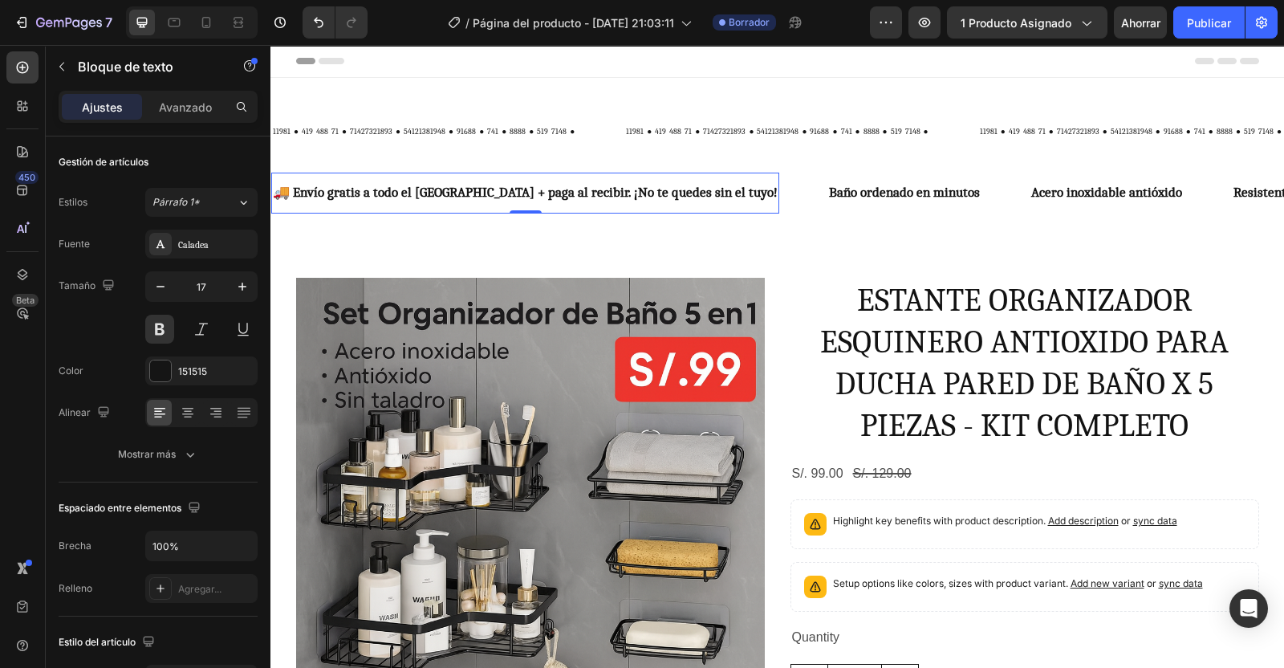
click at [165, 326] on button at bounding box center [159, 329] width 29 height 29
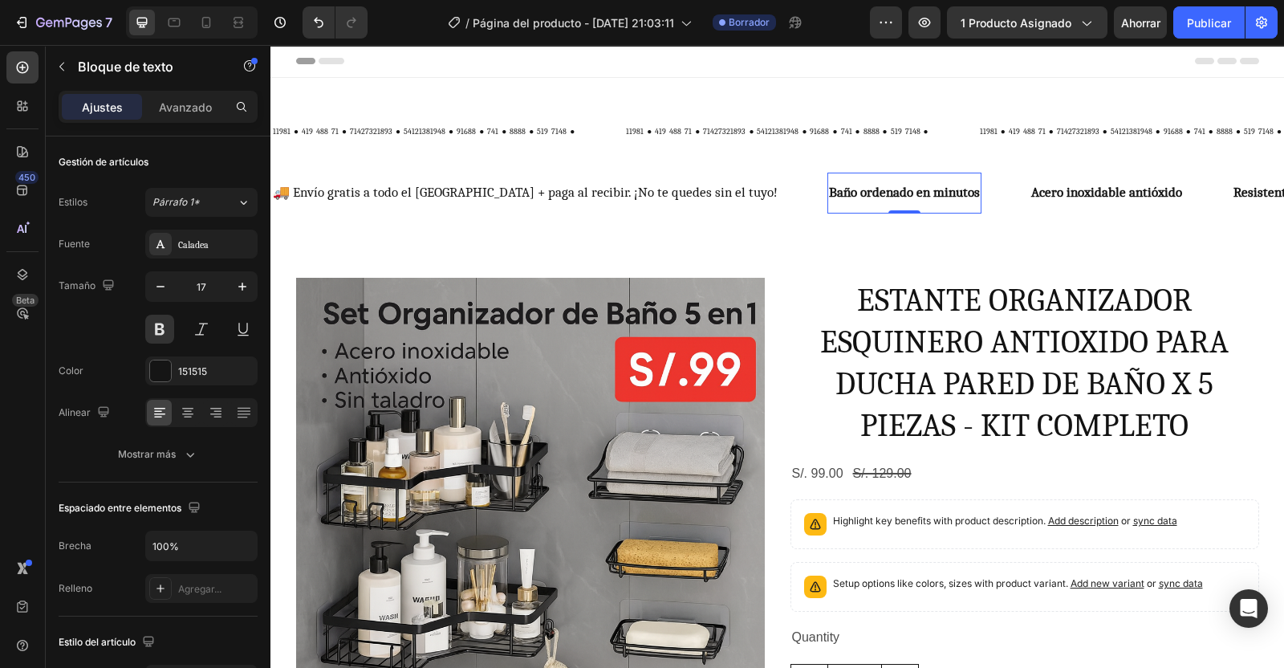
click at [163, 324] on button at bounding box center [159, 329] width 29 height 29
click at [160, 327] on button at bounding box center [159, 329] width 29 height 29
click at [161, 327] on button at bounding box center [159, 329] width 29 height 29
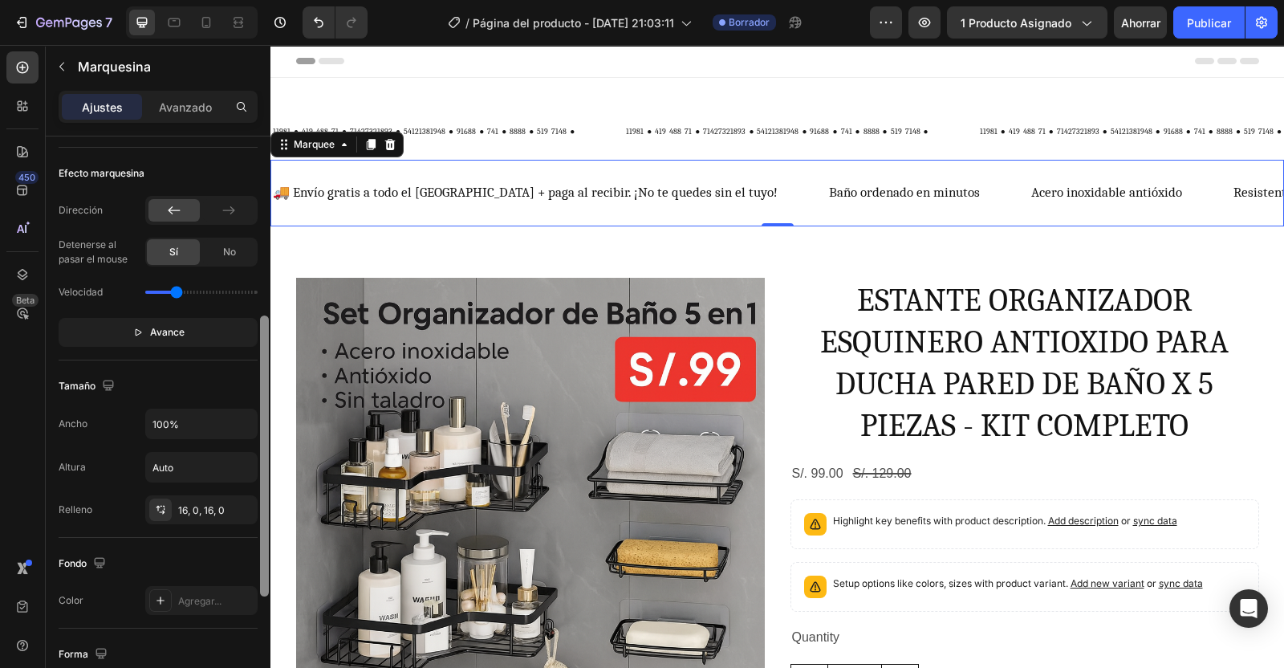
drag, startPoint x: 262, startPoint y: 390, endPoint x: 261, endPoint y: 566, distance: 175.8
click at [261, 566] on div at bounding box center [264, 455] width 9 height 281
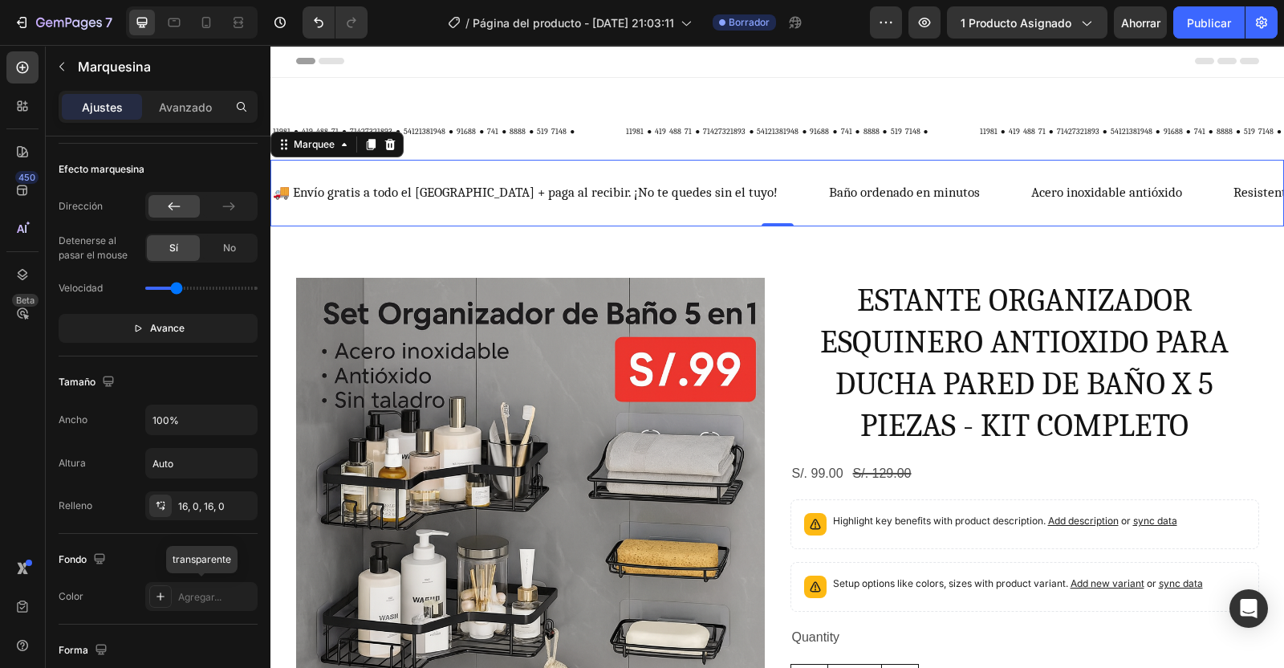
click at [184, 595] on div "Agregar..." at bounding box center [215, 597] width 75 height 14
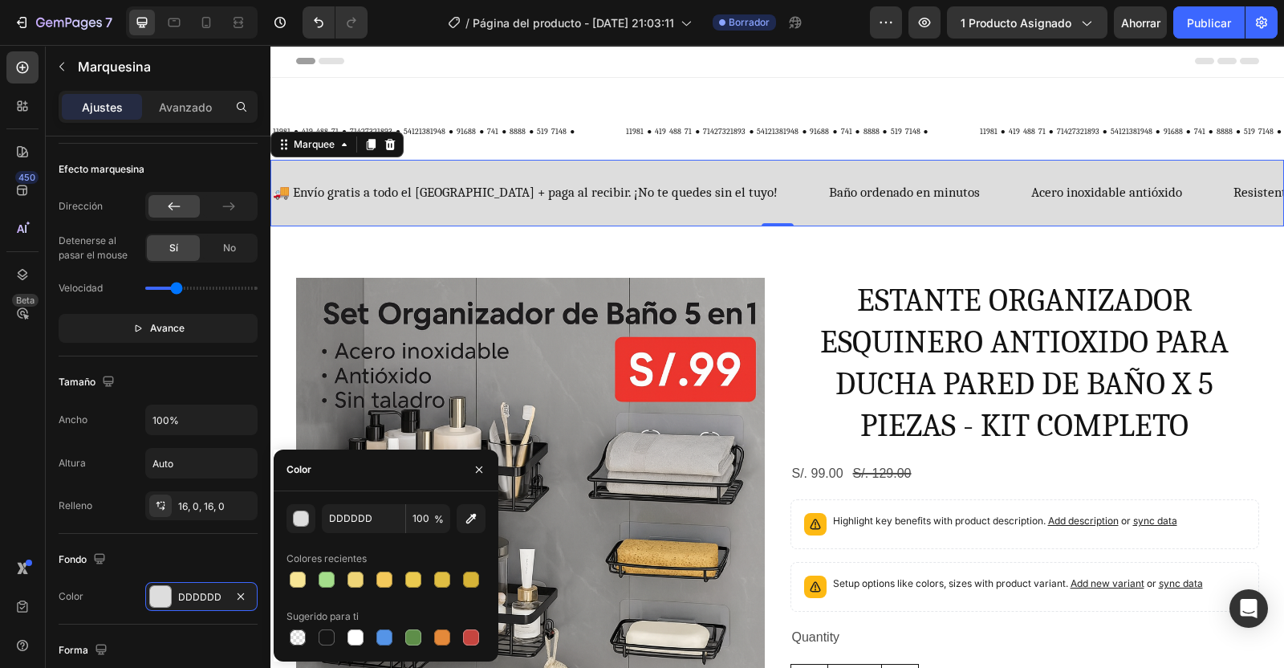
click at [301, 582] on div at bounding box center [298, 579] width 16 height 16
type input "F7E595"
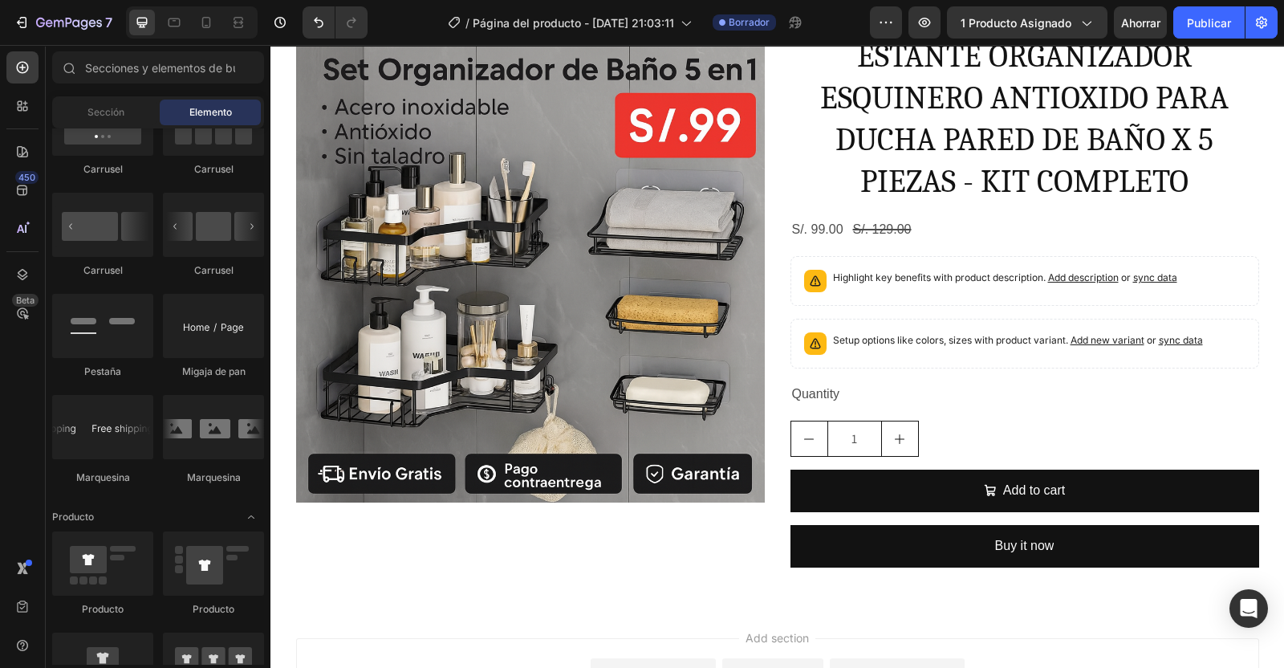
scroll to position [79, 0]
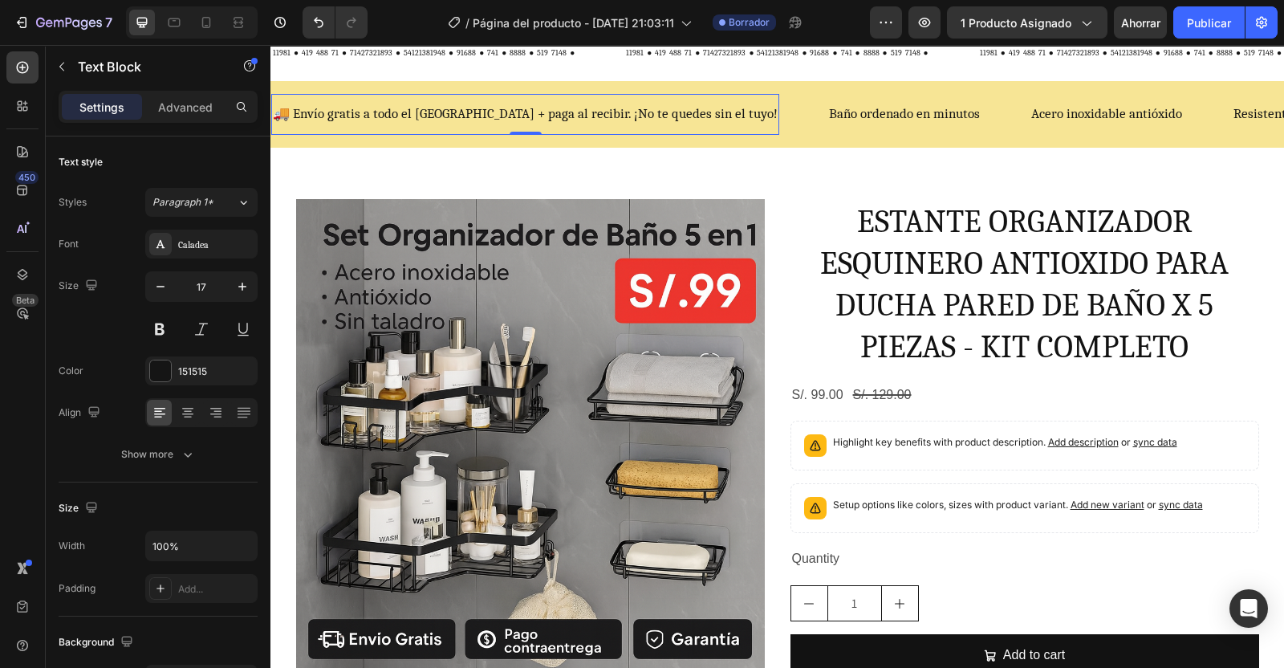
click at [389, 128] on div "🚚 Envío gratis a todo el Perú + paga al recibir. ¡No te quedes sin el tuyo! Tex…" at bounding box center [525, 114] width 508 height 41
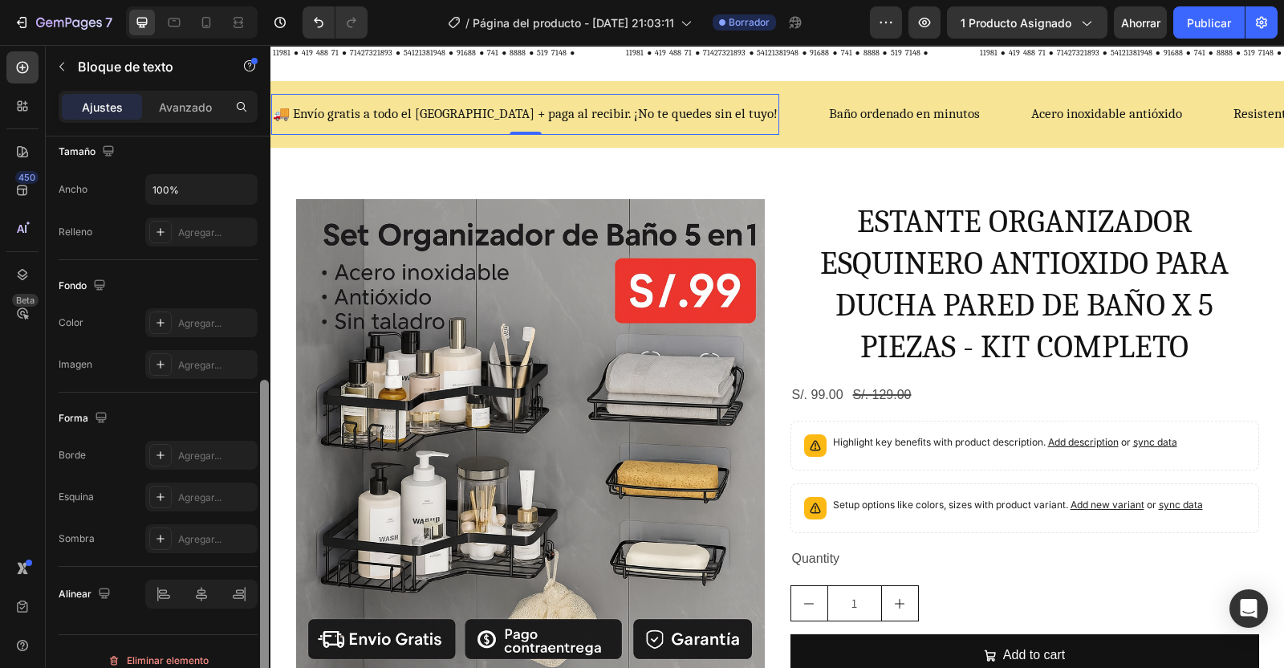
scroll to position [372, 0]
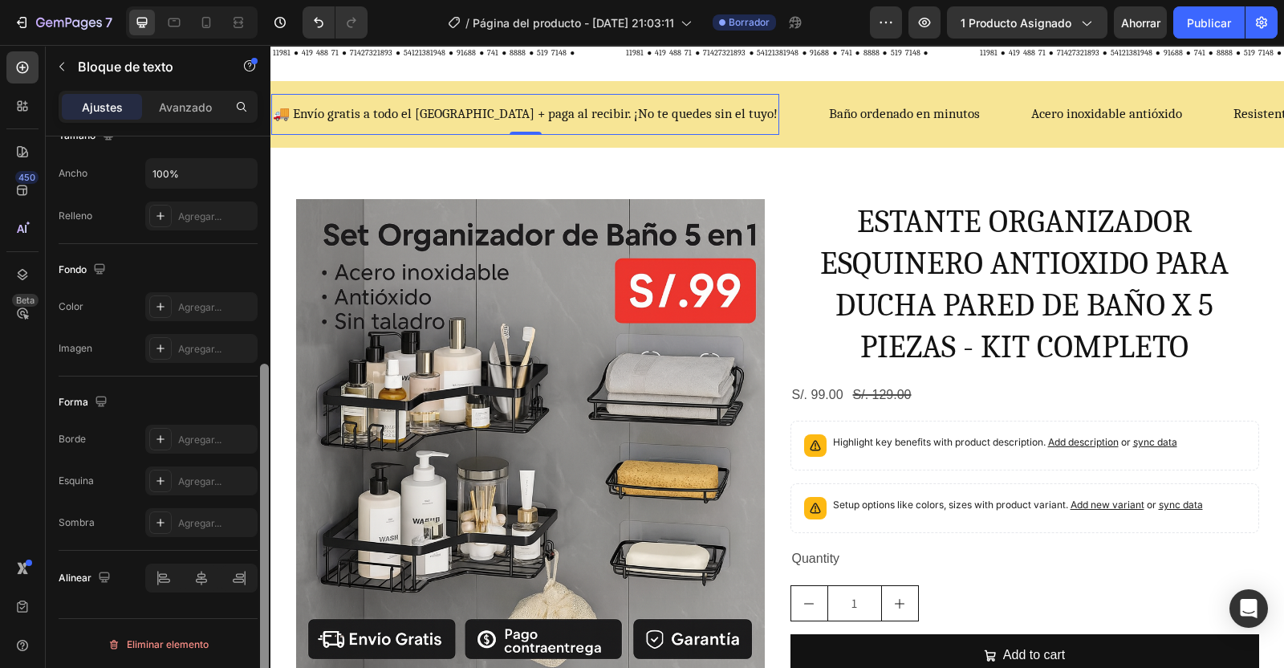
drag, startPoint x: 264, startPoint y: 440, endPoint x: 269, endPoint y: 684, distance: 244.0
click at [269, 0] on html "7 Version history / Página del producto - 25 de septiembre, 21:03:11 Borrador A…" at bounding box center [642, 0] width 1284 height 0
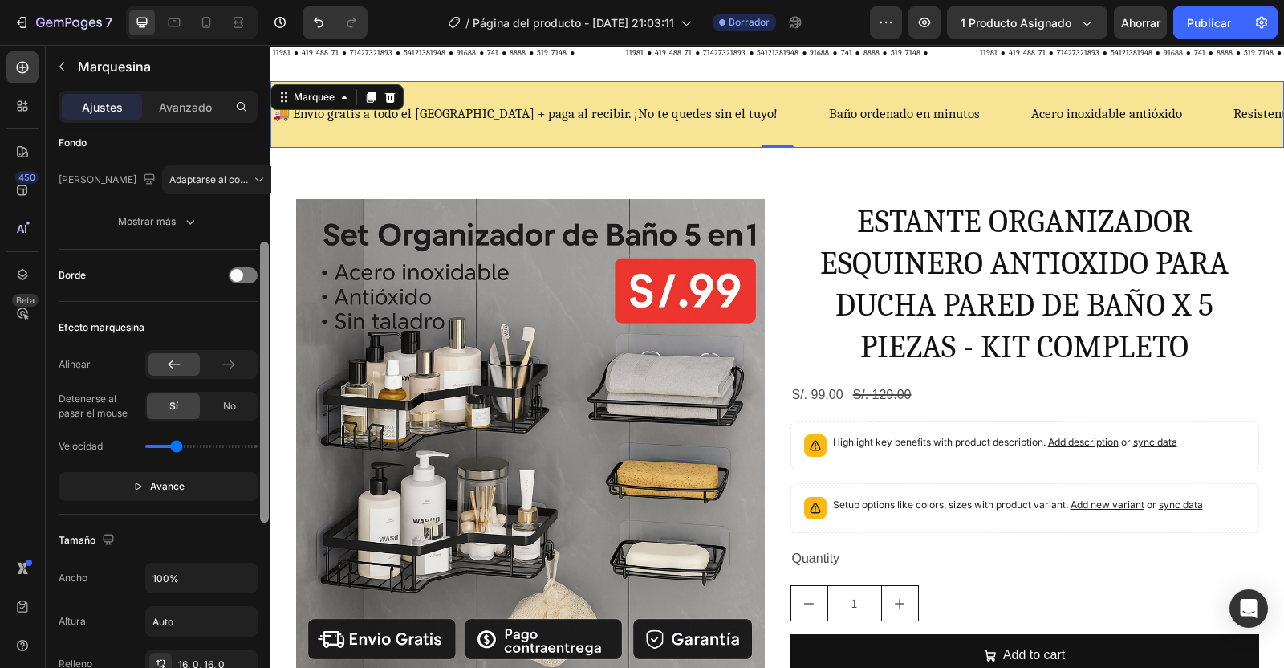
scroll to position [207, 0]
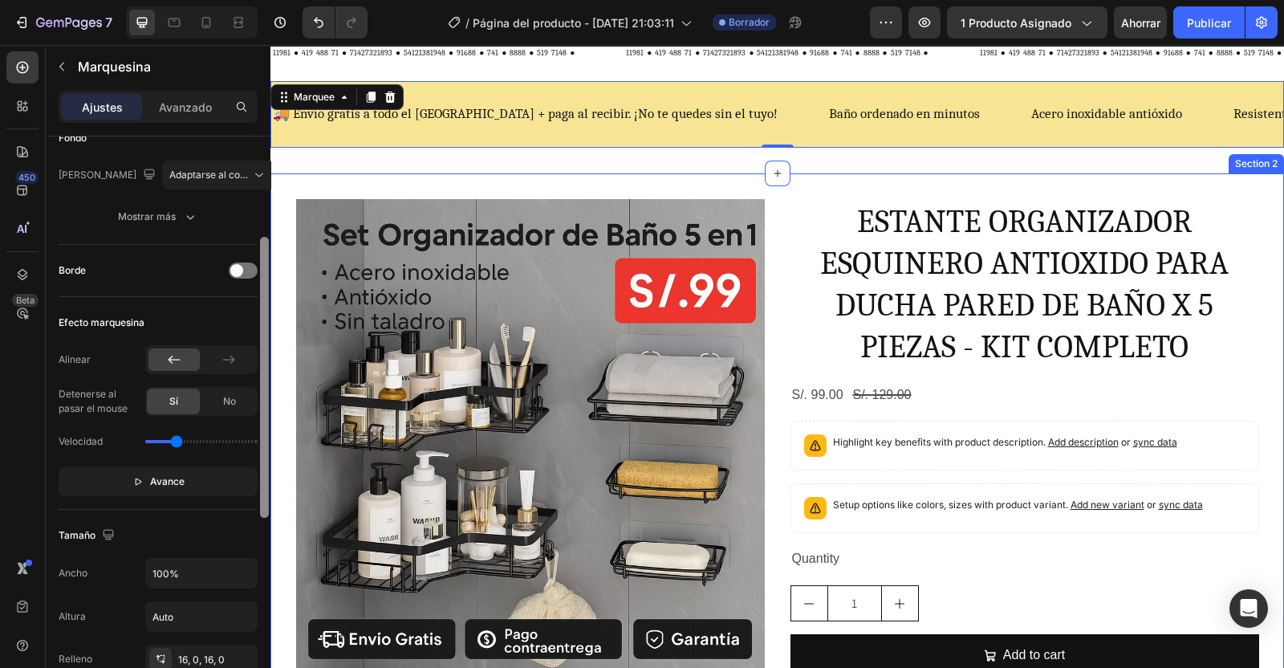
drag, startPoint x: 536, startPoint y: 394, endPoint x: 275, endPoint y: 537, distance: 297.4
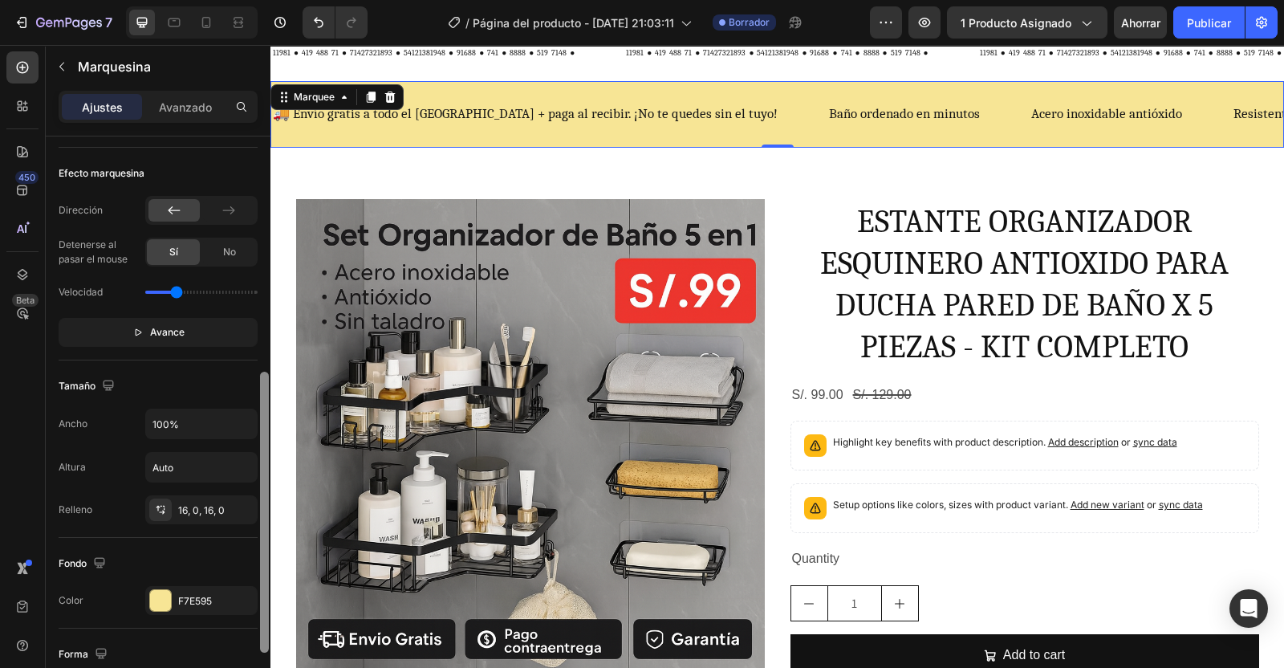
scroll to position [398, 0]
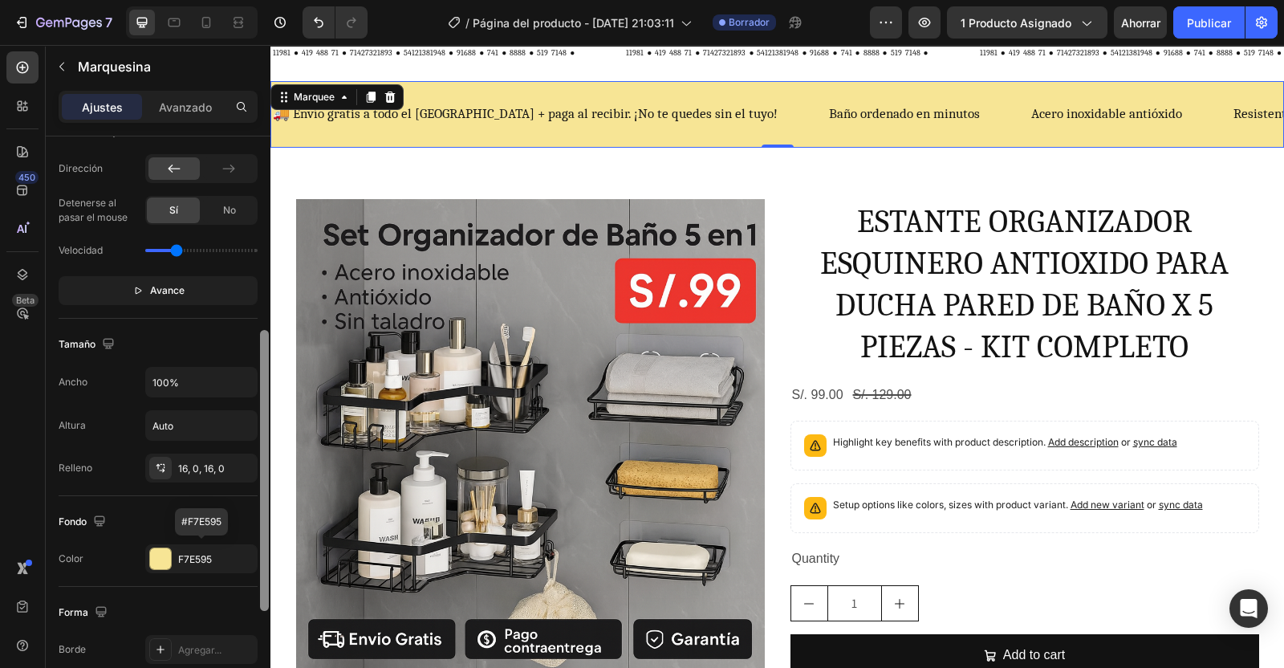
click at [205, 544] on div "F7E595" at bounding box center [201, 558] width 112 height 29
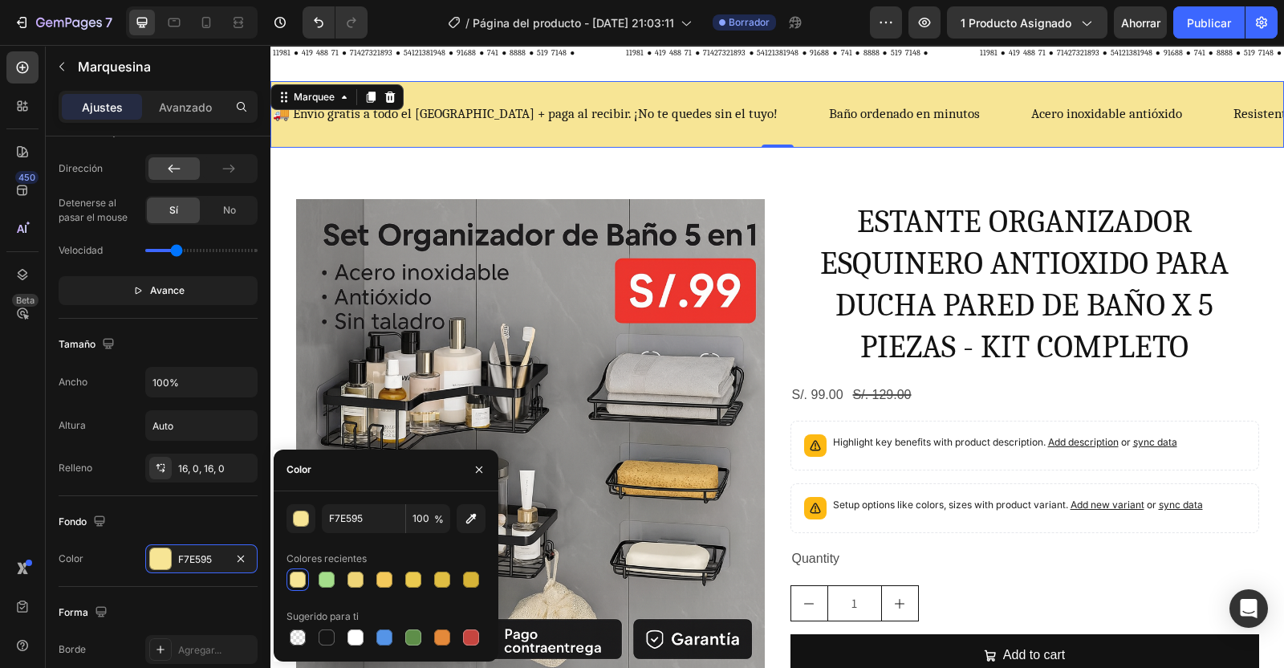
click at [474, 519] on icon "button" at bounding box center [471, 518] width 16 height 16
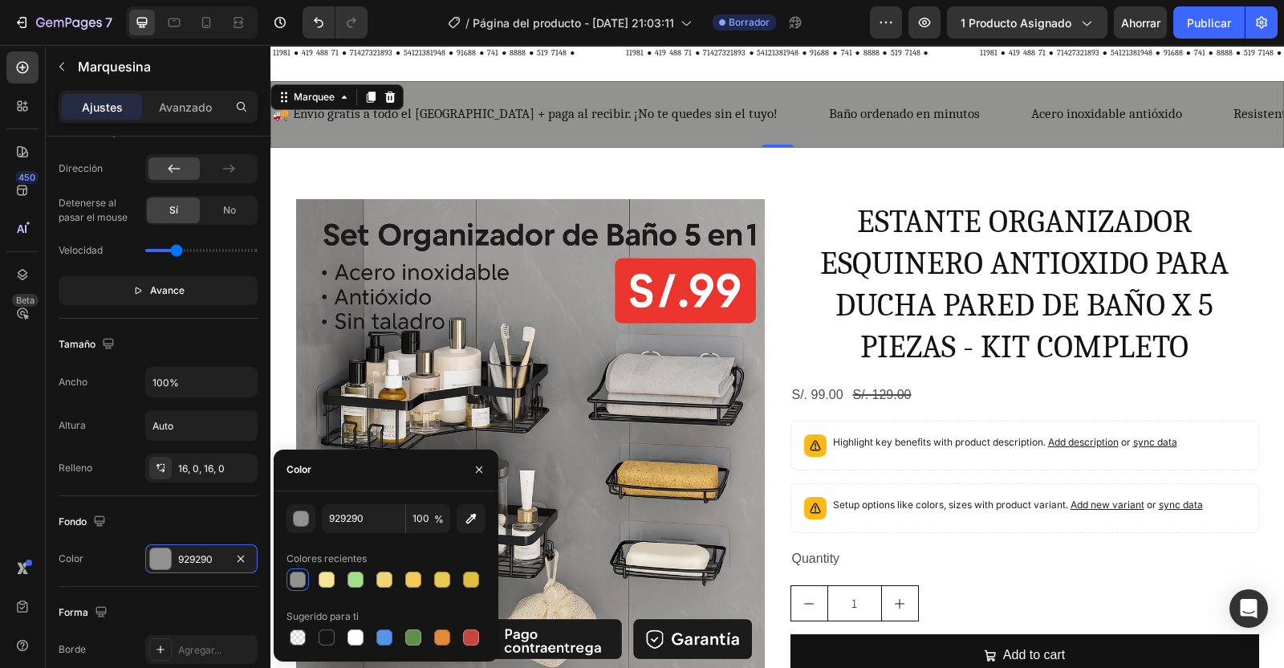
click at [471, 513] on icon "button" at bounding box center [471, 518] width 16 height 16
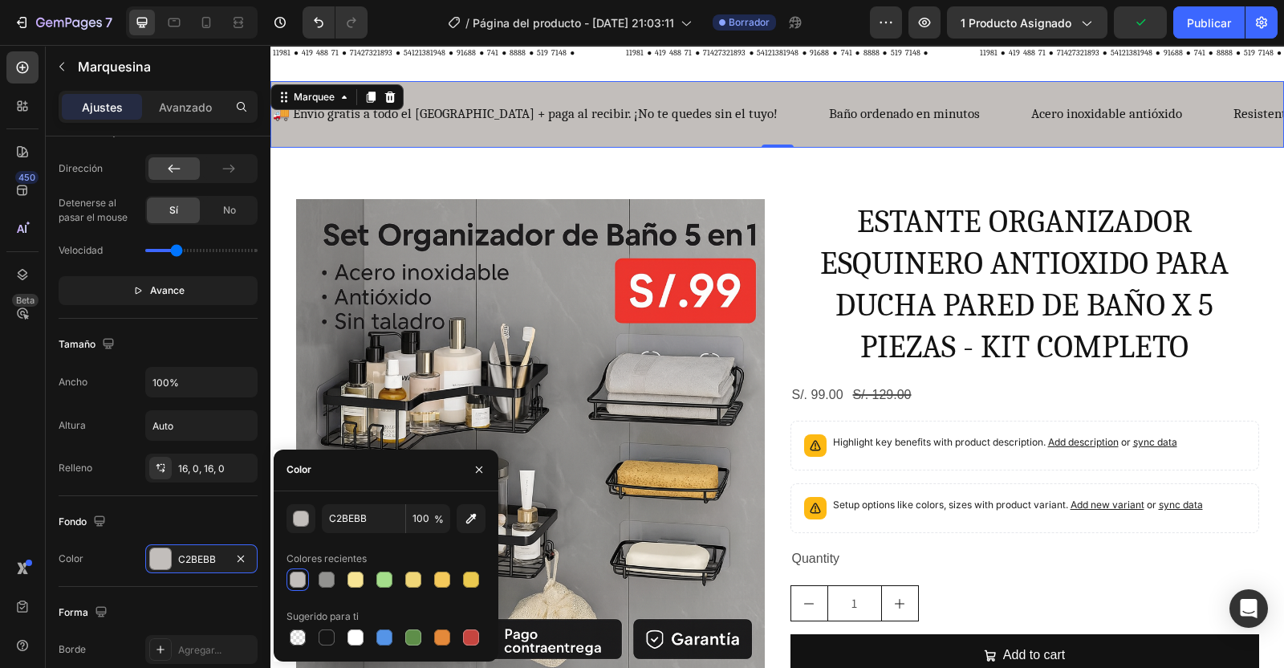
click at [478, 515] on icon "button" at bounding box center [471, 518] width 16 height 16
type input "DFD0C4"
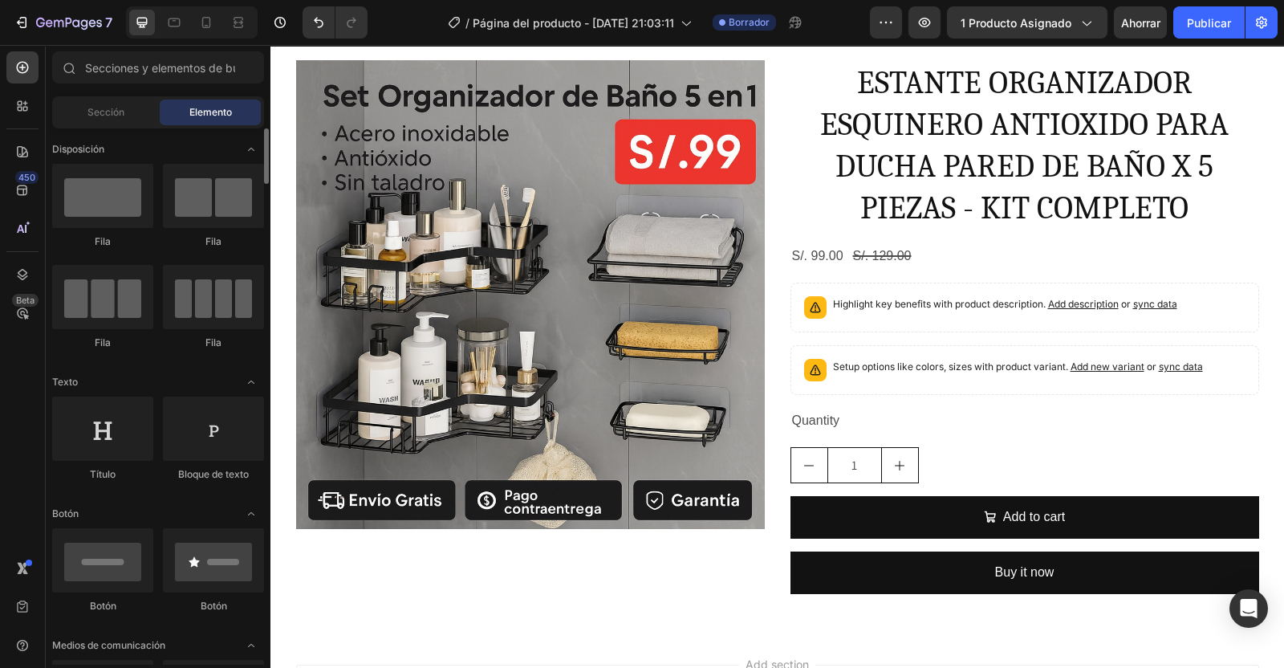
scroll to position [0, 0]
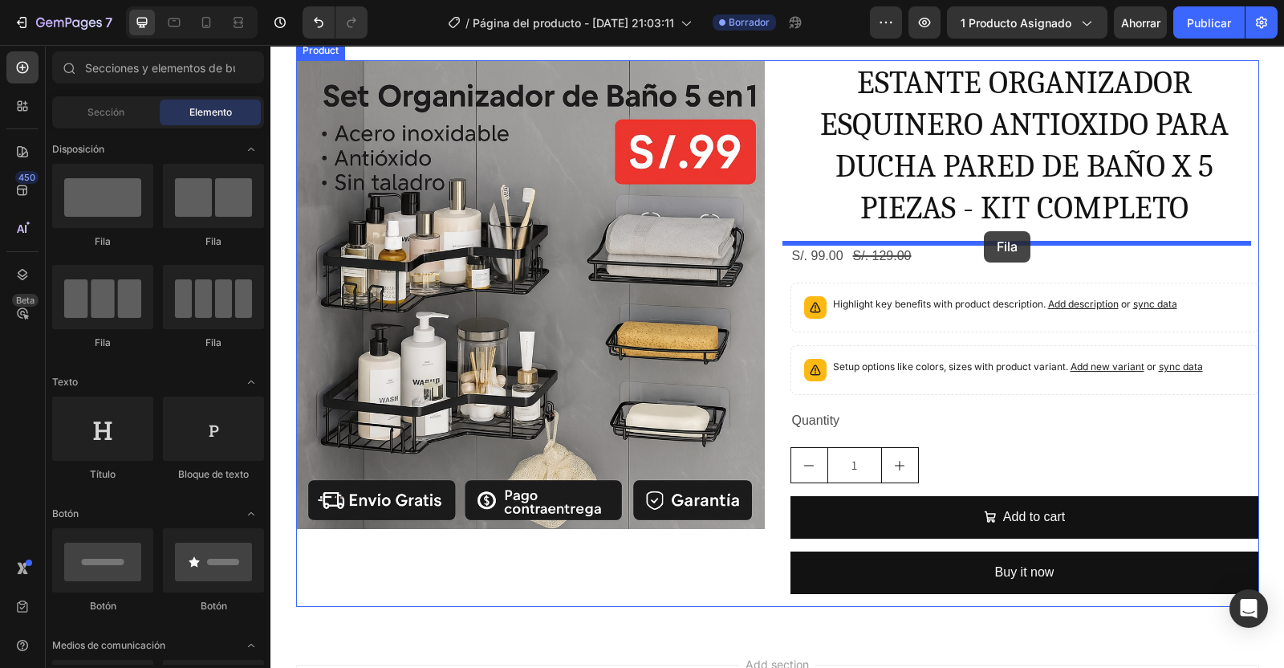
drag, startPoint x: 472, startPoint y: 254, endPoint x: 995, endPoint y: 231, distance: 523.8
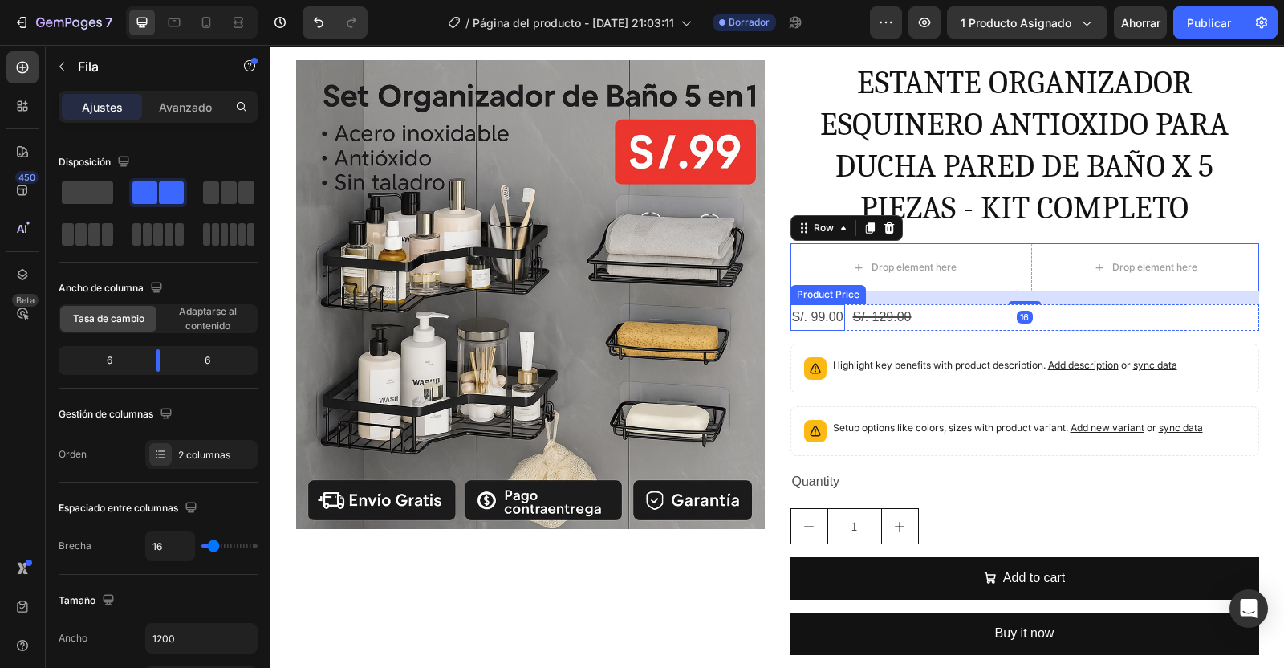
click at [803, 325] on div "S/. 99.00 Product Price Product Price" at bounding box center [818, 317] width 55 height 26
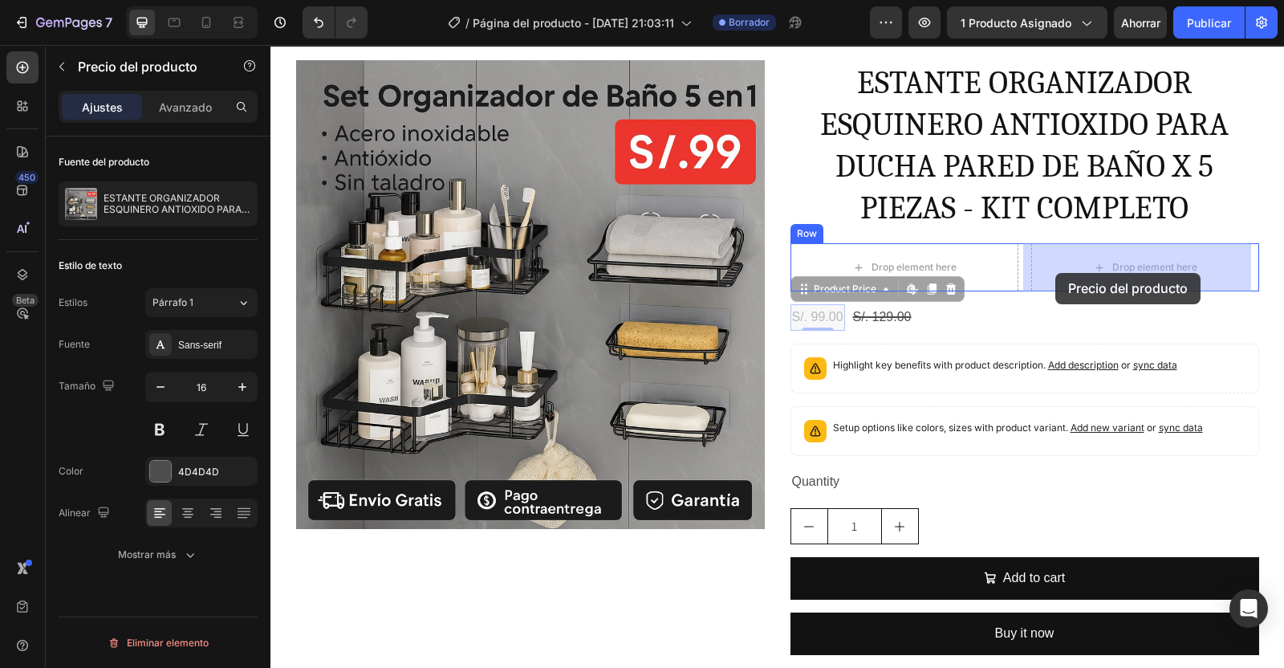
drag, startPoint x: 803, startPoint y: 319, endPoint x: 1055, endPoint y: 273, distance: 256.9
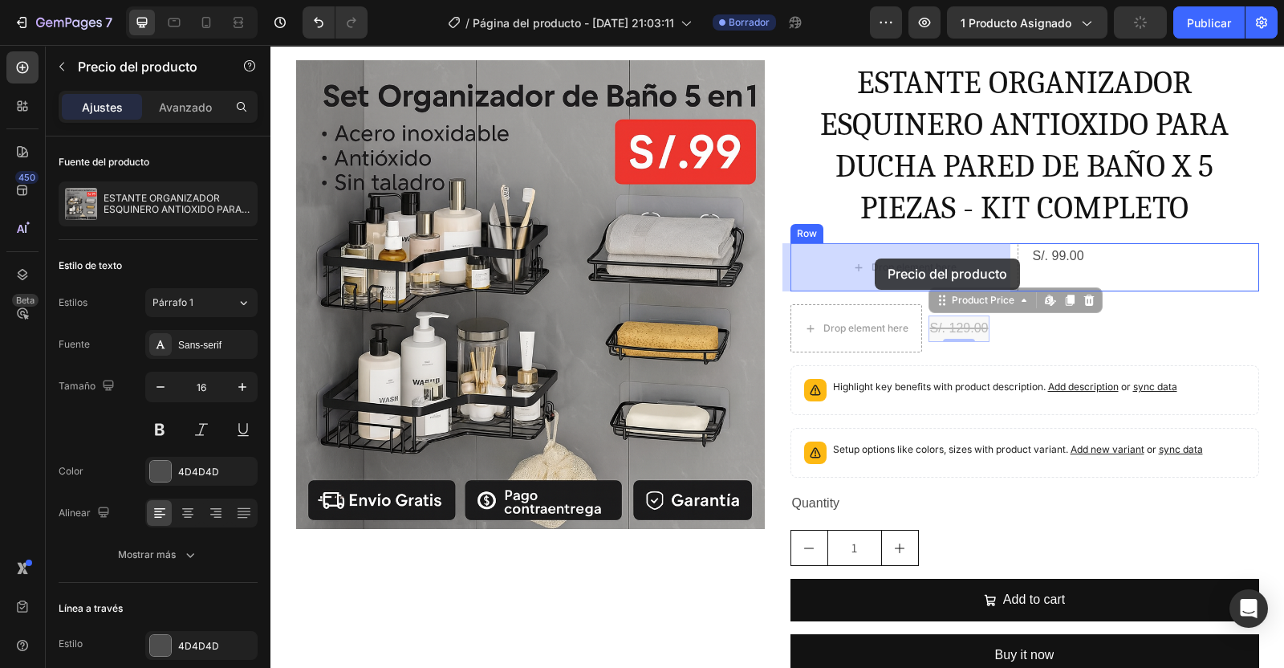
drag, startPoint x: 965, startPoint y: 331, endPoint x: 879, endPoint y: 267, distance: 106.7
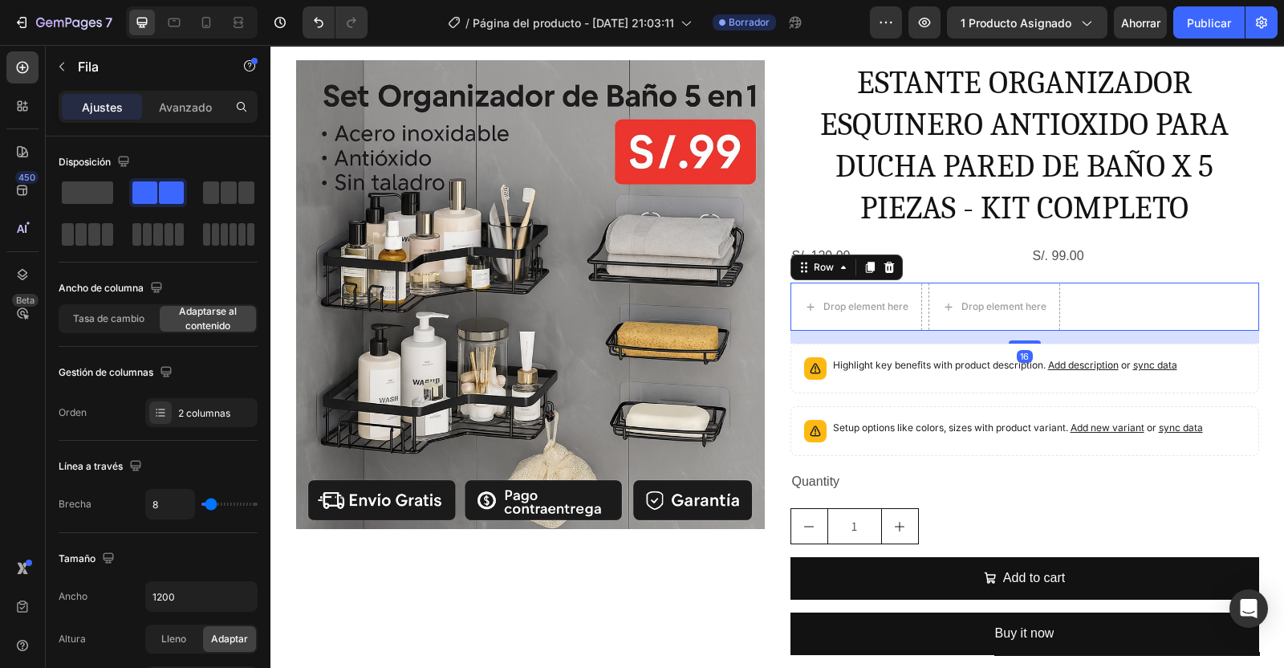
click at [885, 265] on icon at bounding box center [889, 267] width 13 height 13
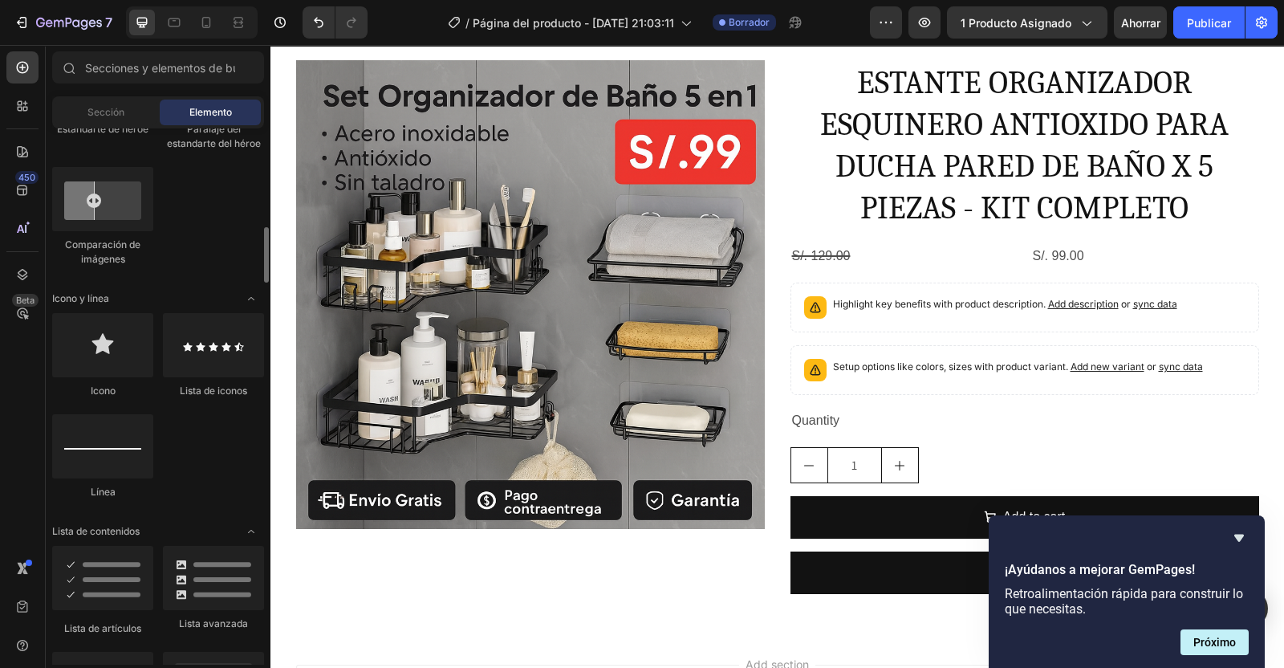
scroll to position [915, 0]
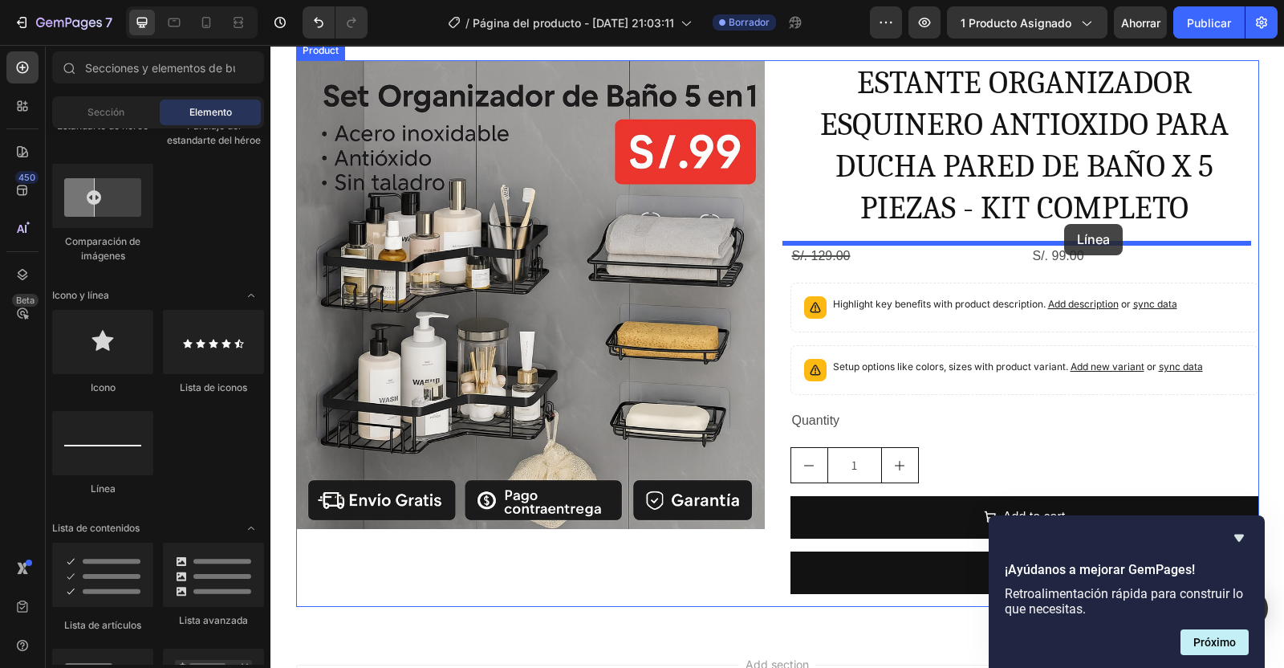
drag, startPoint x: 363, startPoint y: 484, endPoint x: 1064, endPoint y: 225, distance: 747.8
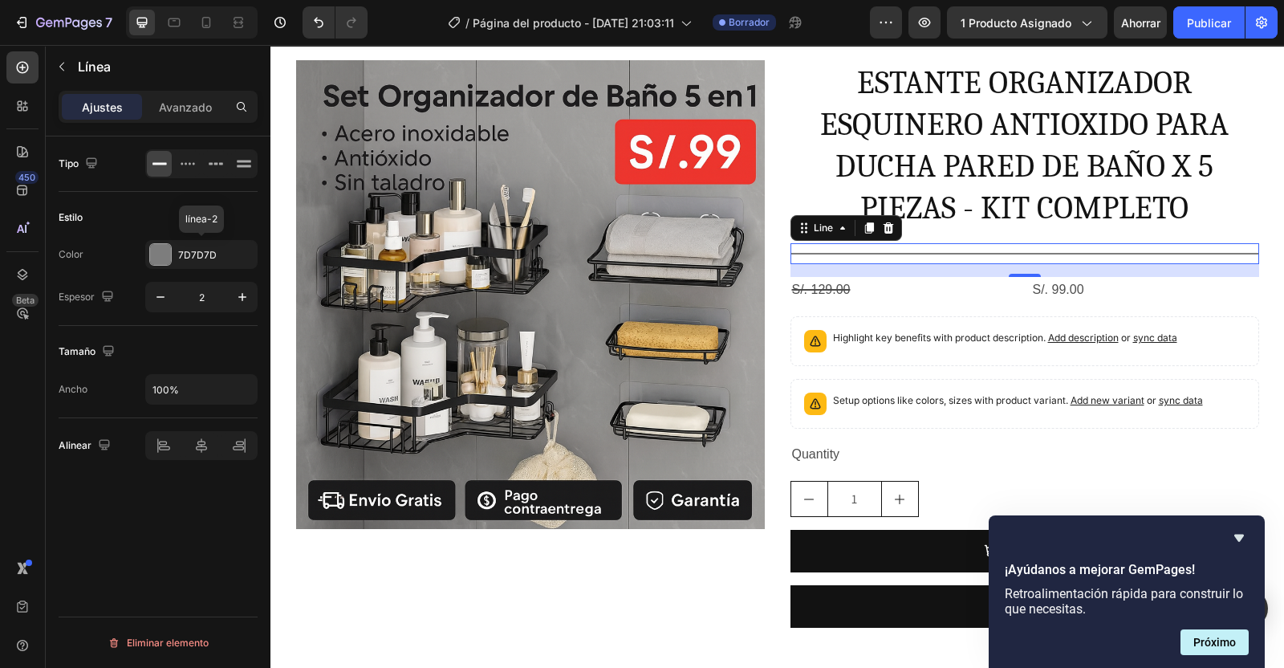
click at [164, 260] on div at bounding box center [160, 254] width 21 height 21
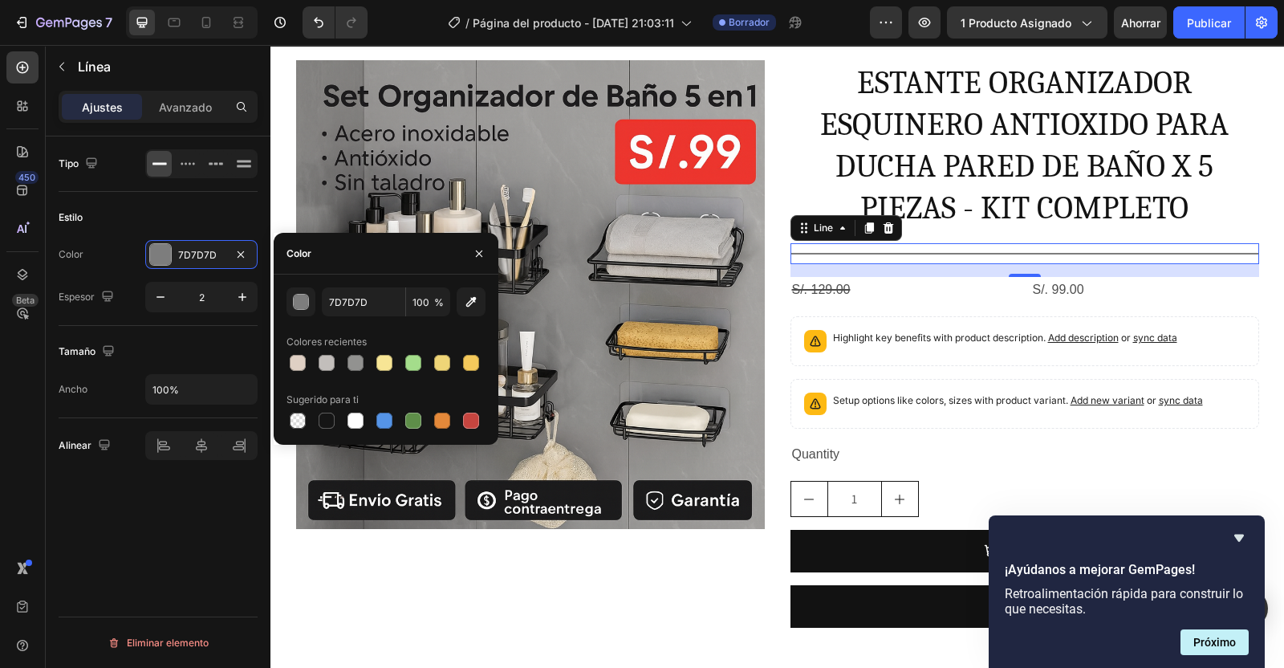
click at [327, 415] on div at bounding box center [327, 421] width 16 height 16
type input "151515"
click at [246, 296] on icon "button" at bounding box center [242, 297] width 16 height 16
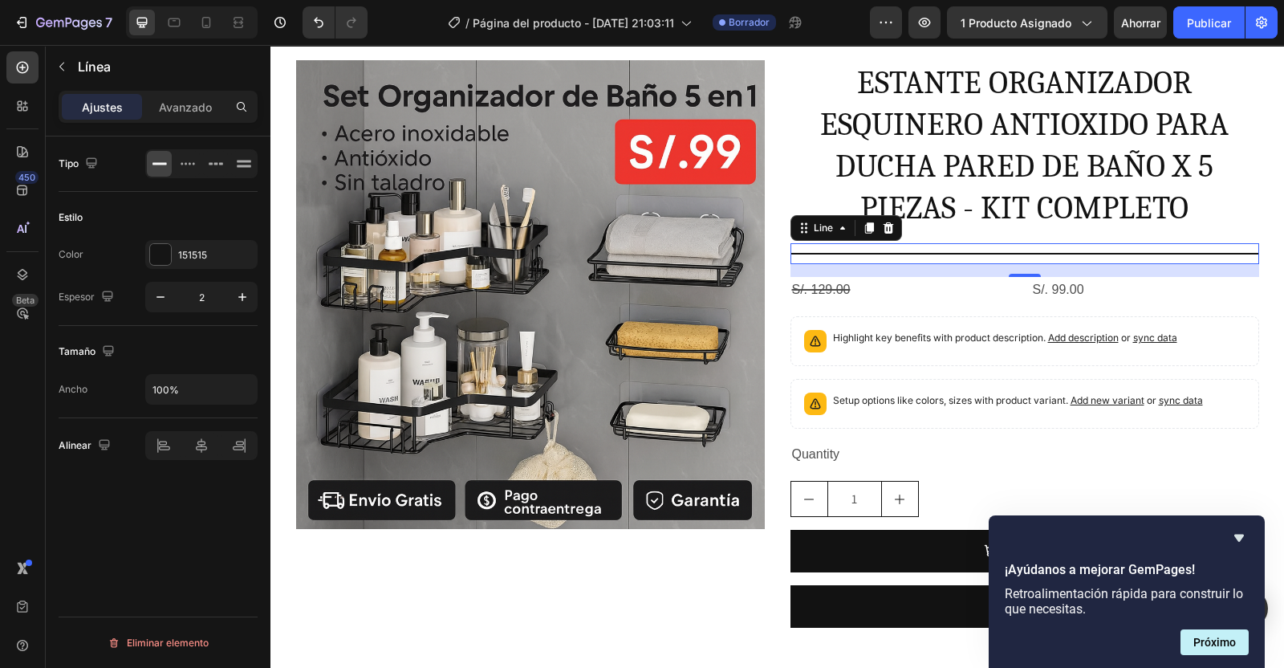
type input "3"
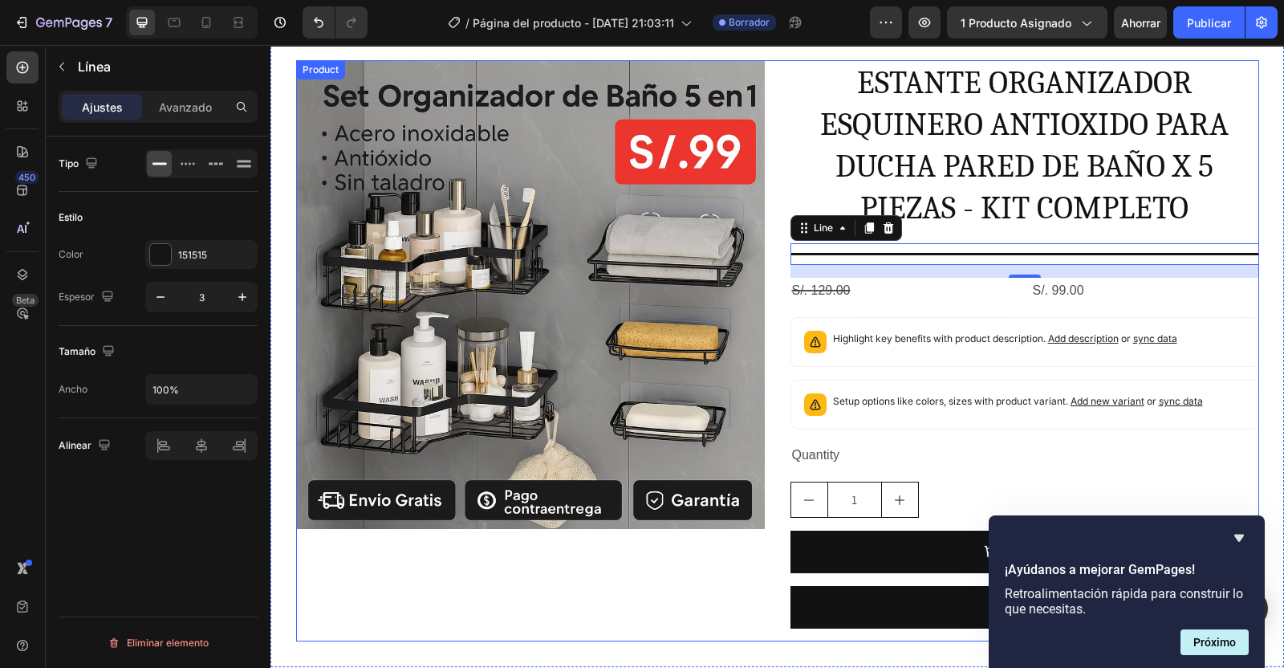
click at [759, 445] on div "Product Images ESTANTE ORGANIZADOR ESQUINERO ANTIOXIDO PARA DUCHA PARED DE BAÑO…" at bounding box center [777, 350] width 963 height 580
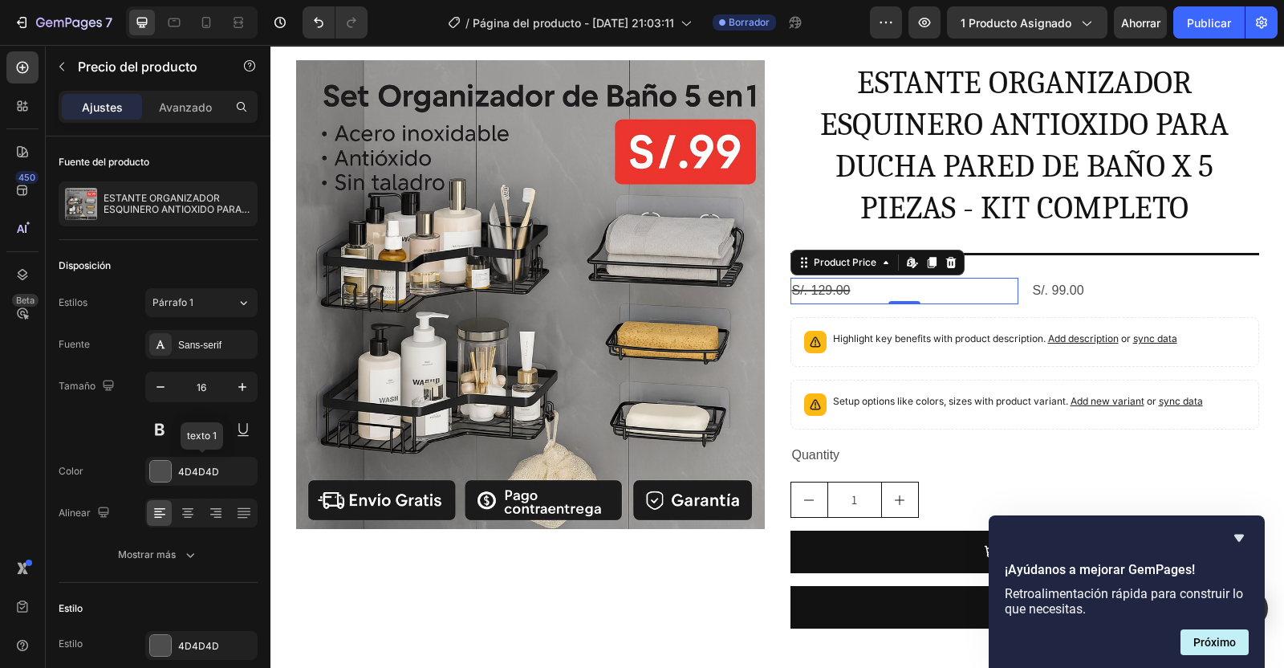
click at [165, 470] on div at bounding box center [160, 471] width 21 height 21
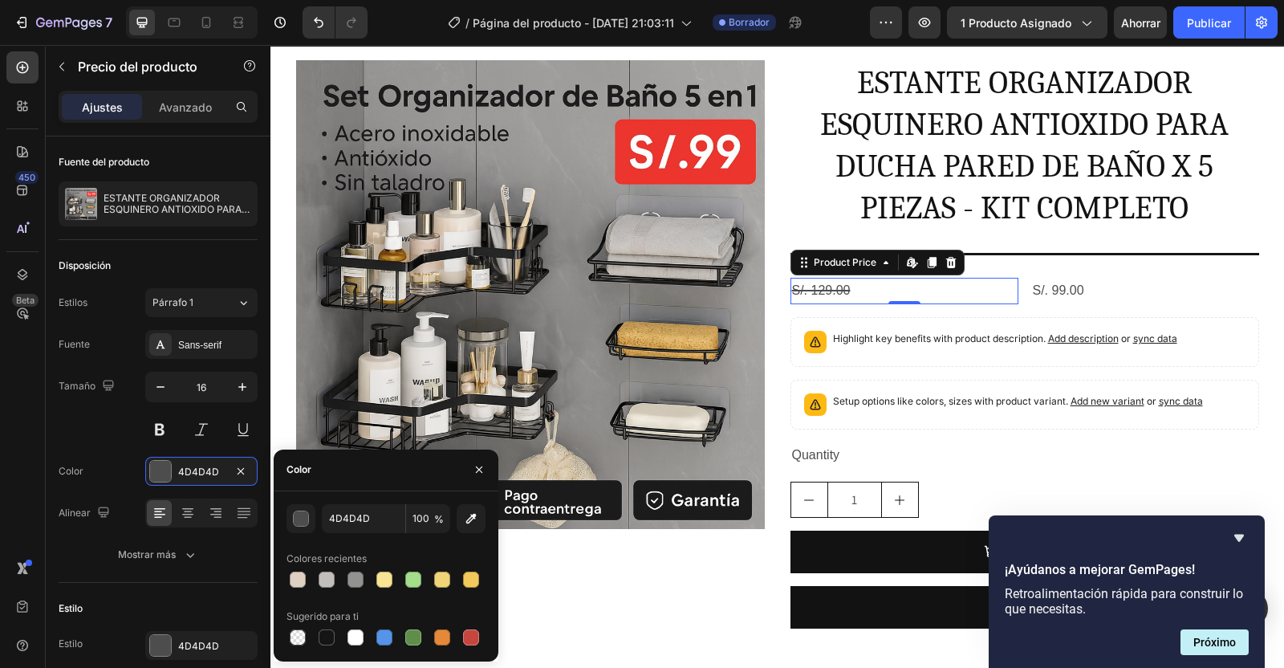
click at [328, 636] on div at bounding box center [327, 637] width 16 height 16
type input "151515"
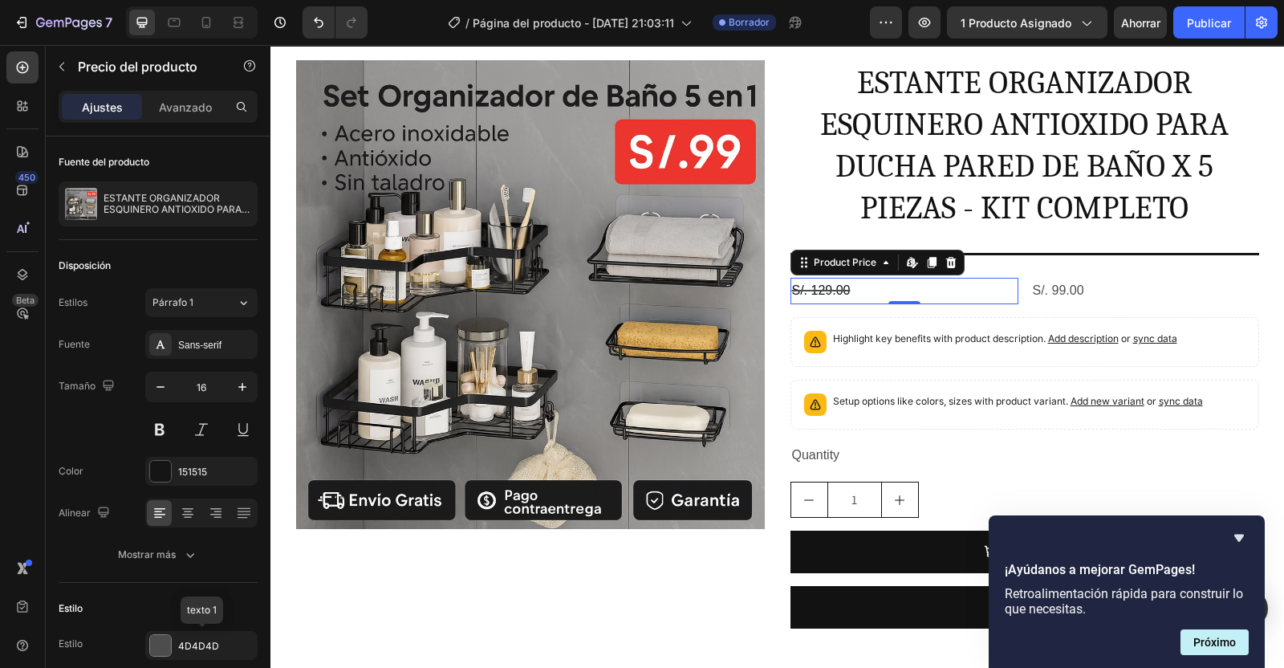
click at [150, 646] on div at bounding box center [160, 645] width 21 height 21
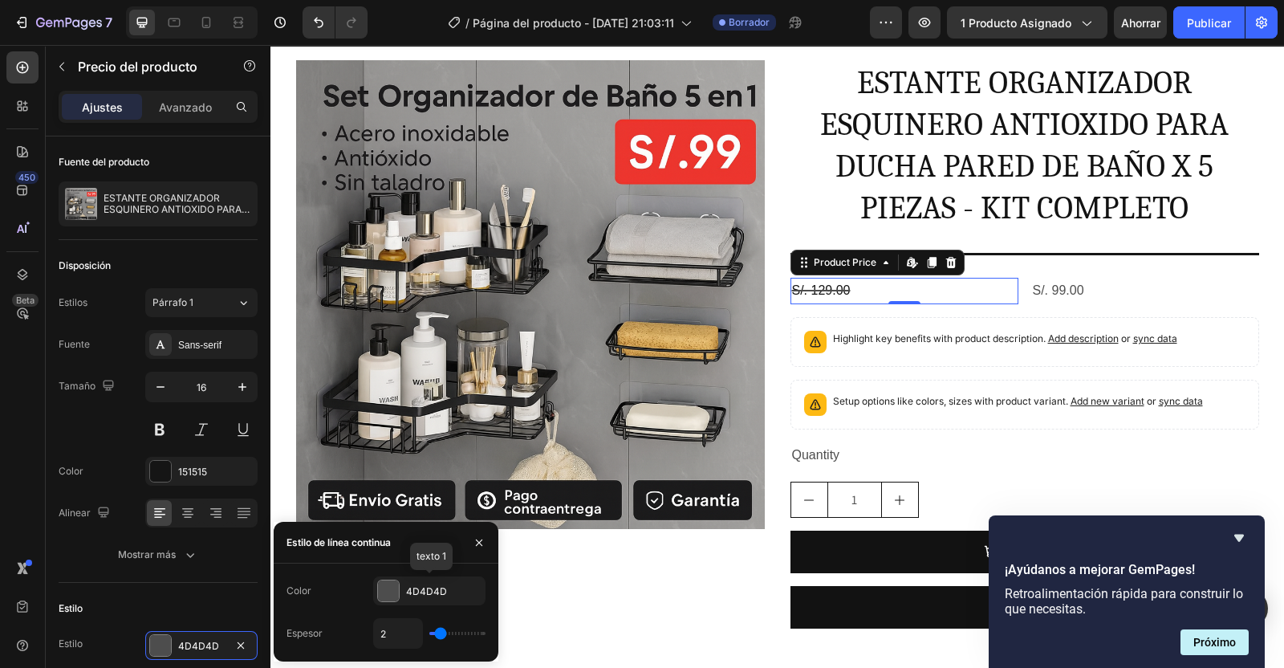
click at [390, 599] on div at bounding box center [388, 590] width 21 height 21
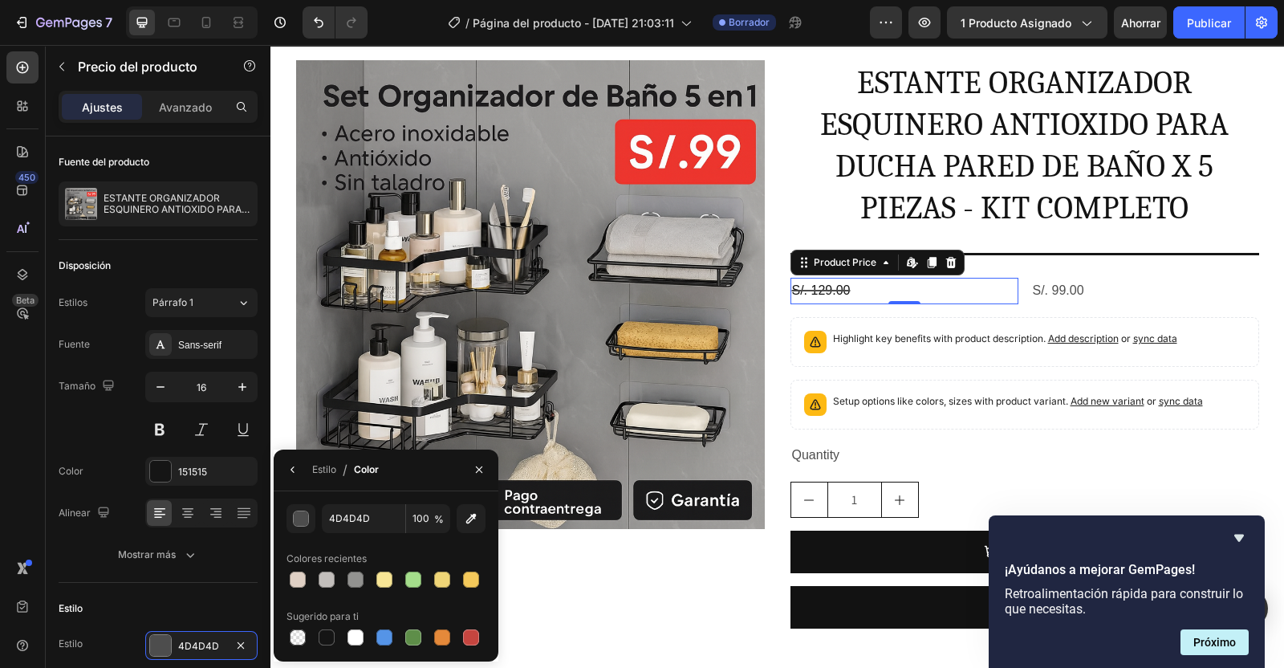
click at [325, 639] on div at bounding box center [327, 637] width 16 height 16
type input "151515"
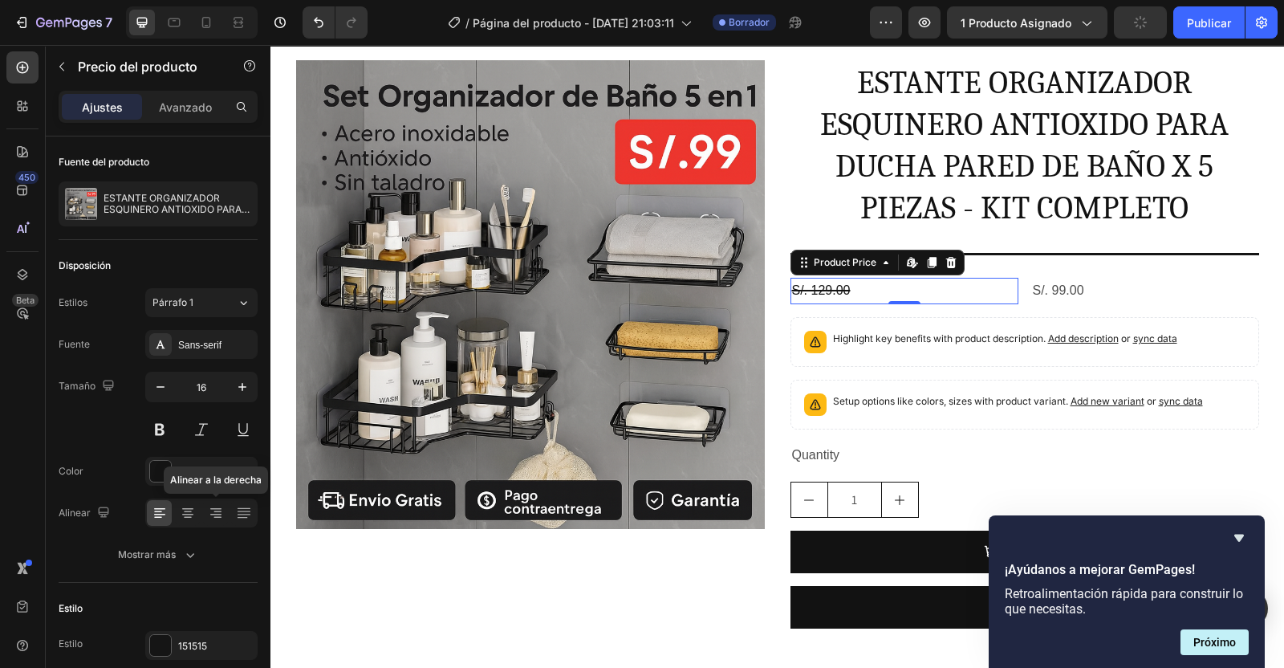
click at [220, 517] on icon at bounding box center [217, 518] width 8 height 2
click at [240, 388] on icon "button" at bounding box center [242, 387] width 16 height 16
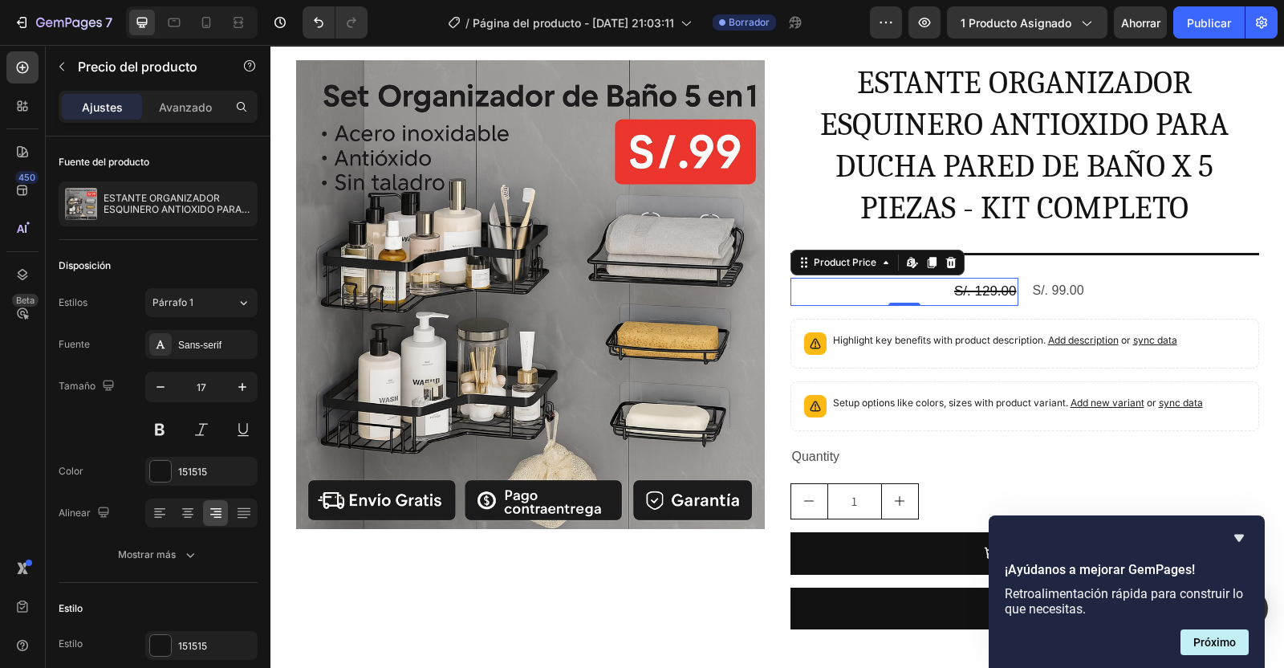
click at [240, 388] on icon "button" at bounding box center [242, 387] width 16 height 16
type input "18"
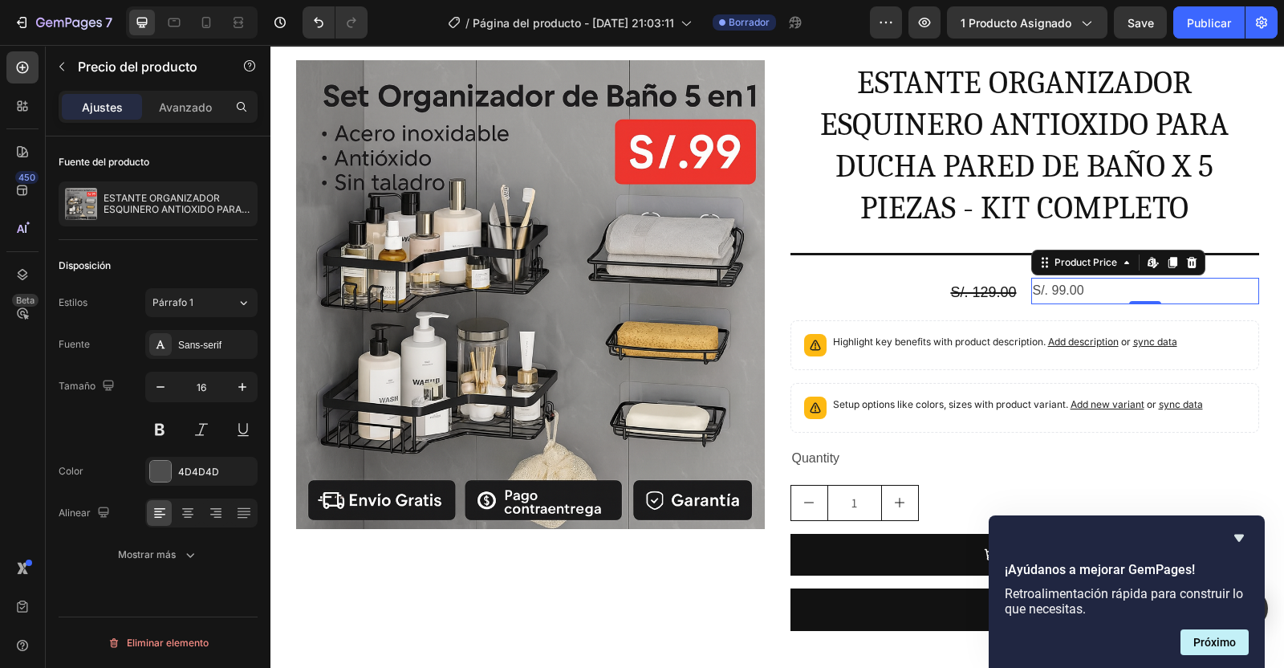
click at [164, 472] on div at bounding box center [160, 471] width 21 height 21
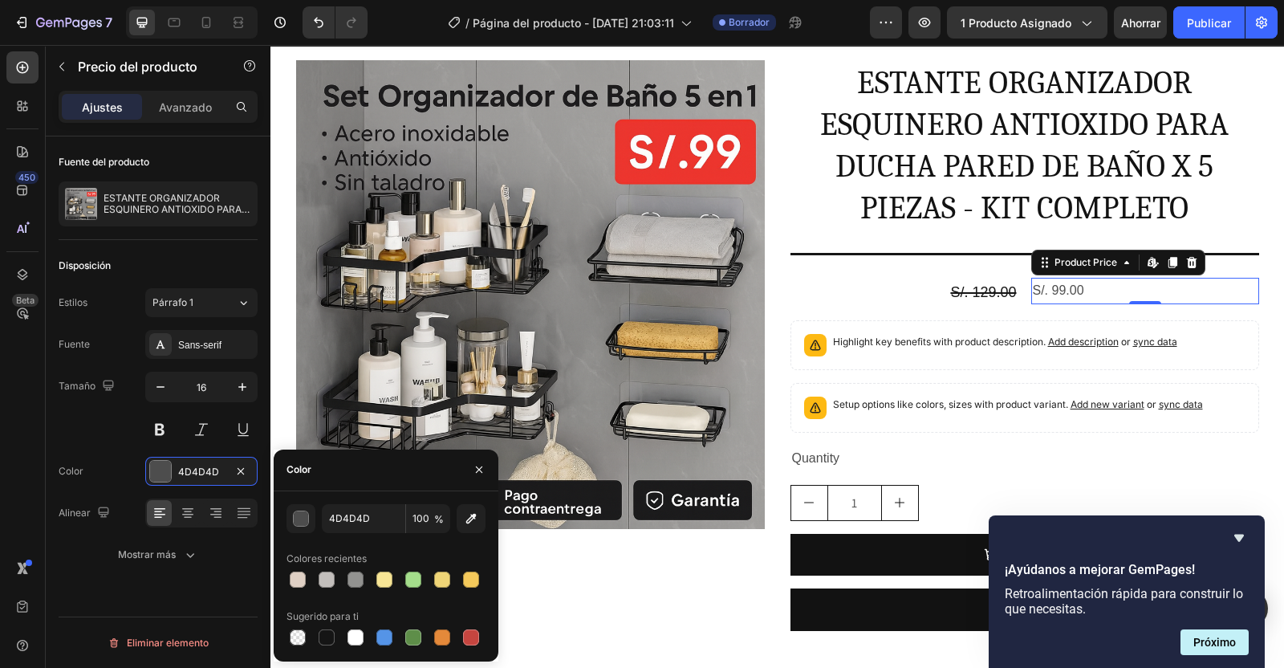
click at [417, 640] on div at bounding box center [413, 637] width 16 height 16
type input "5E8E49"
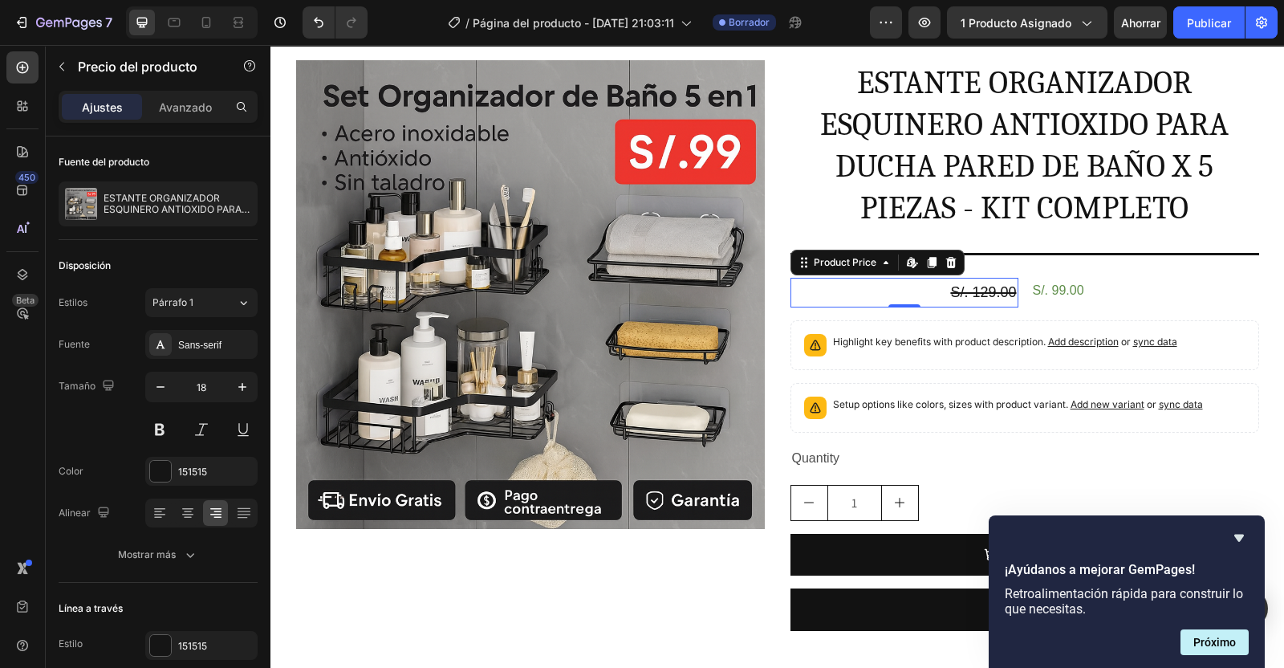
click at [206, 353] on div "Sans-serif" at bounding box center [201, 344] width 112 height 29
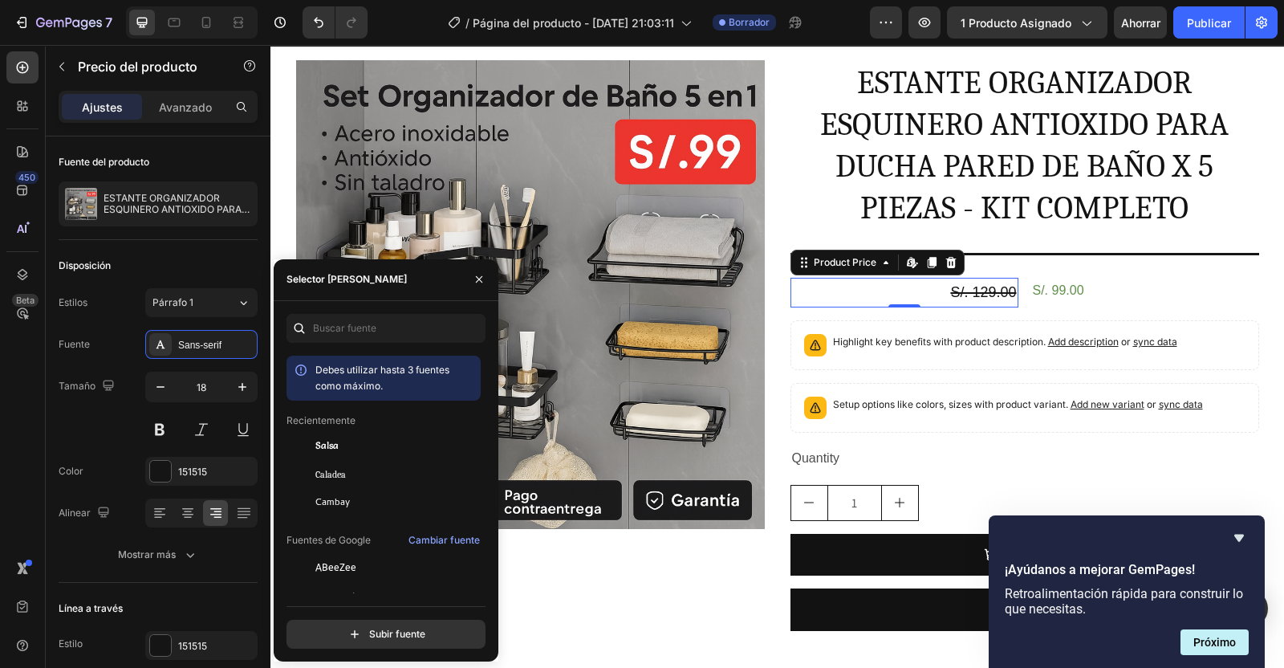
click at [352, 479] on div "Caladea" at bounding box center [396, 474] width 162 height 14
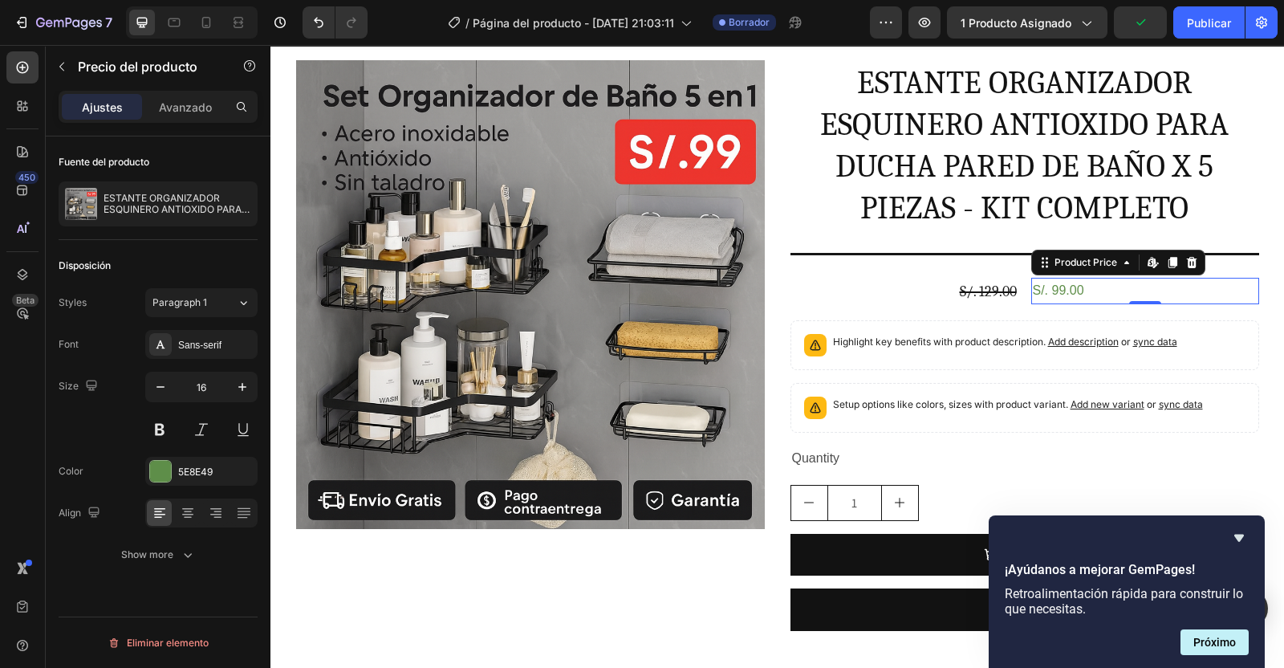
click at [1056, 287] on div "S/. 99.00" at bounding box center [1145, 291] width 228 height 26
click at [218, 343] on div "Sans-serif" at bounding box center [215, 345] width 75 height 14
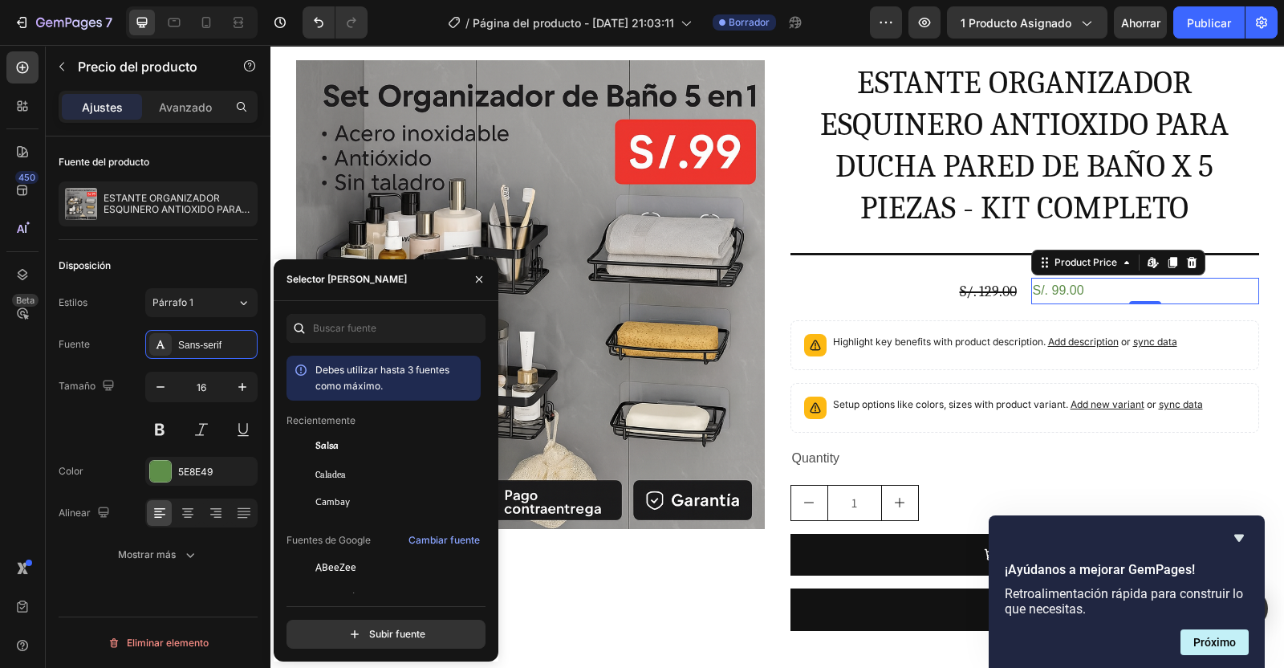
drag, startPoint x: 218, startPoint y: 343, endPoint x: 367, endPoint y: 473, distance: 197.4
click at [270, 473] on div "450 Beta Sections(18) Elementos(84) Sección Elemento Hero Section Product Detai…" at bounding box center [135, 356] width 270 height 623
click at [367, 473] on div "Caladea" at bounding box center [396, 474] width 162 height 14
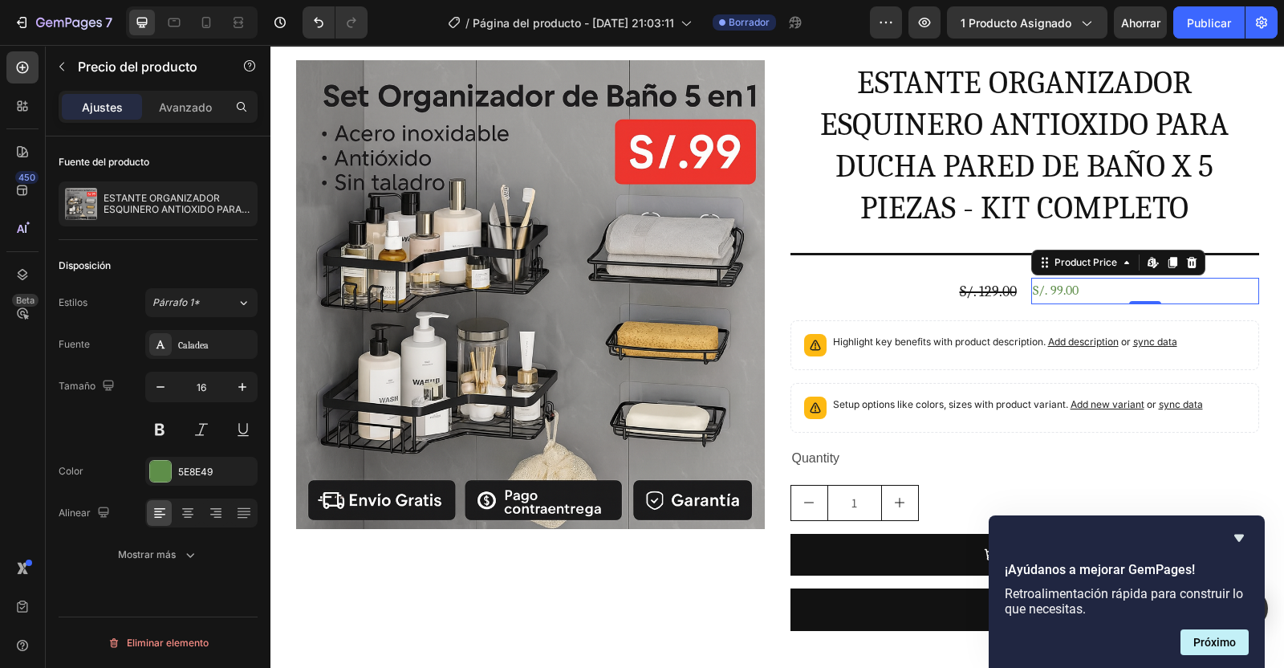
click at [163, 431] on button at bounding box center [159, 429] width 29 height 29
click at [245, 389] on icon "button" at bounding box center [242, 387] width 16 height 16
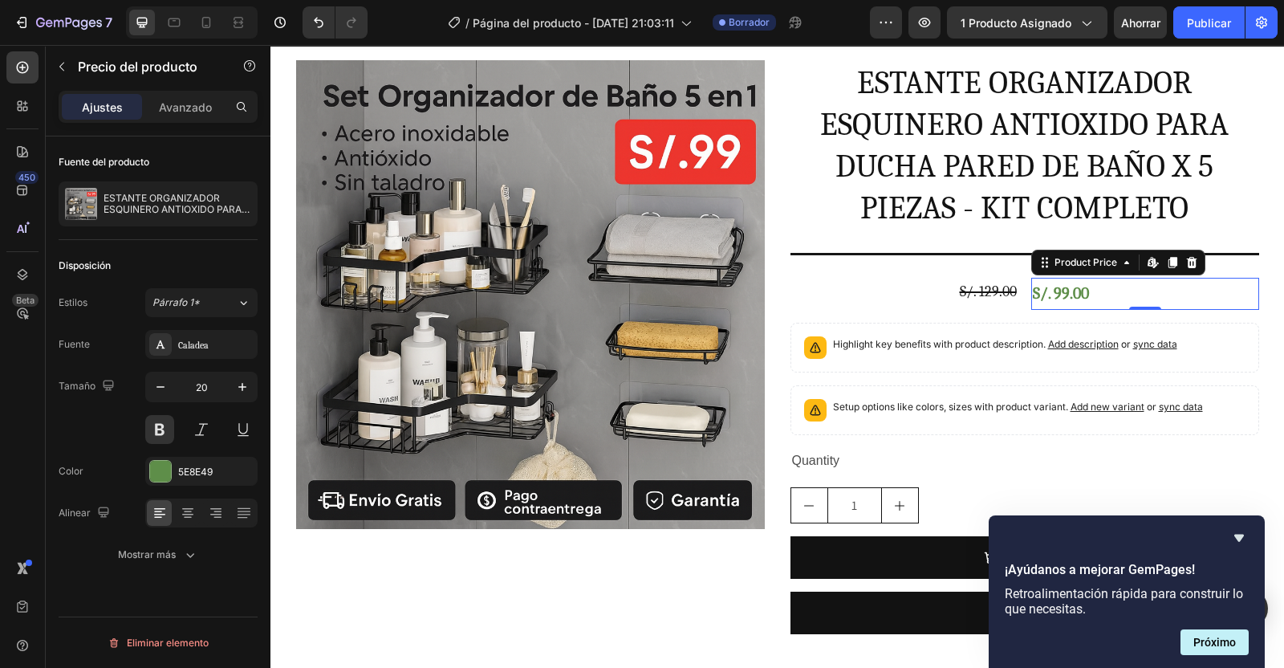
click at [245, 389] on icon "button" at bounding box center [242, 387] width 16 height 16
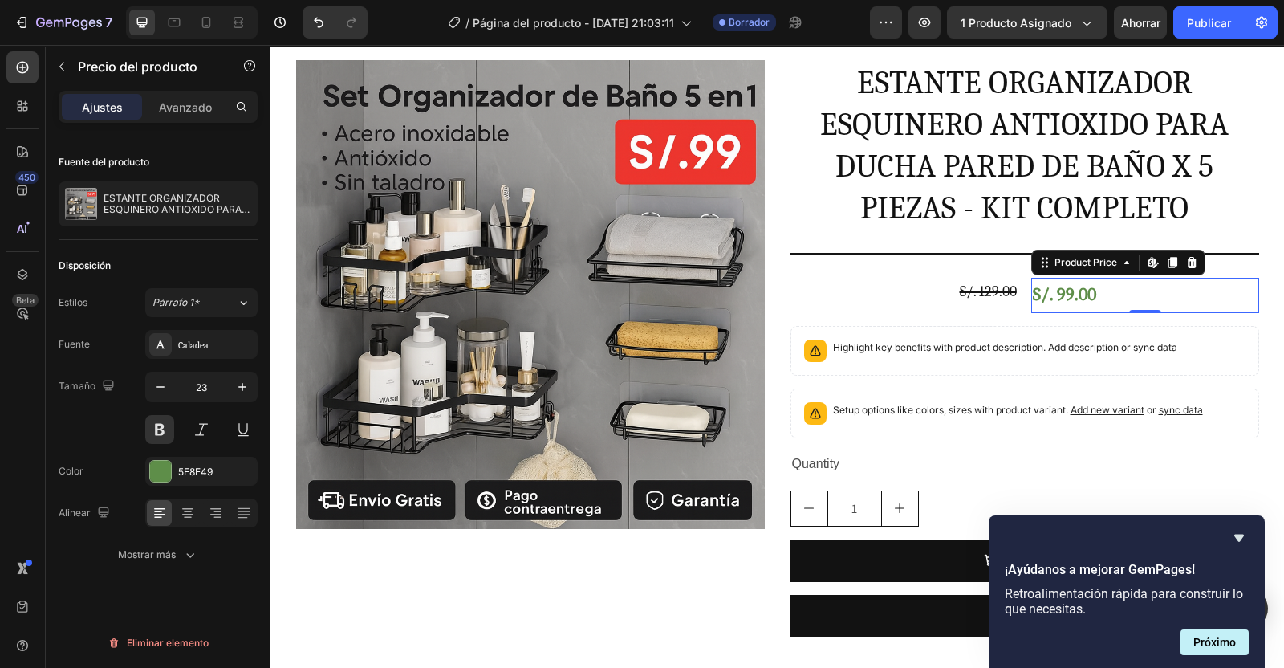
click at [245, 389] on icon "button" at bounding box center [242, 387] width 16 height 16
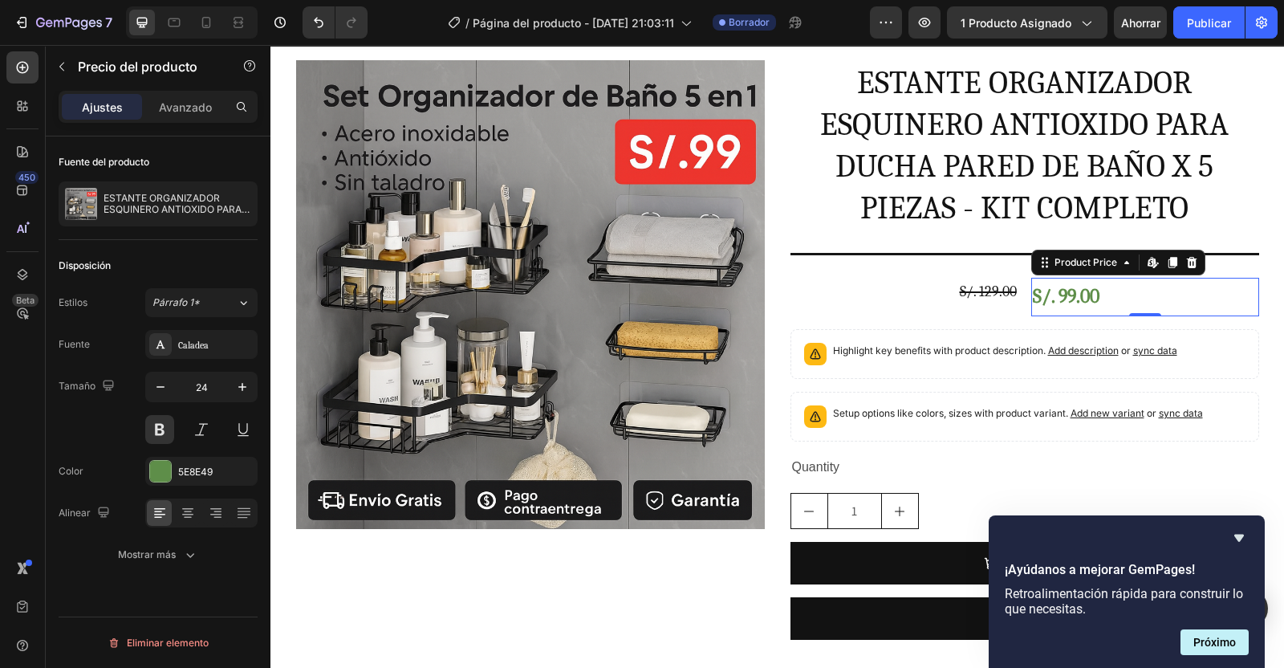
click at [245, 389] on icon "button" at bounding box center [242, 387] width 16 height 16
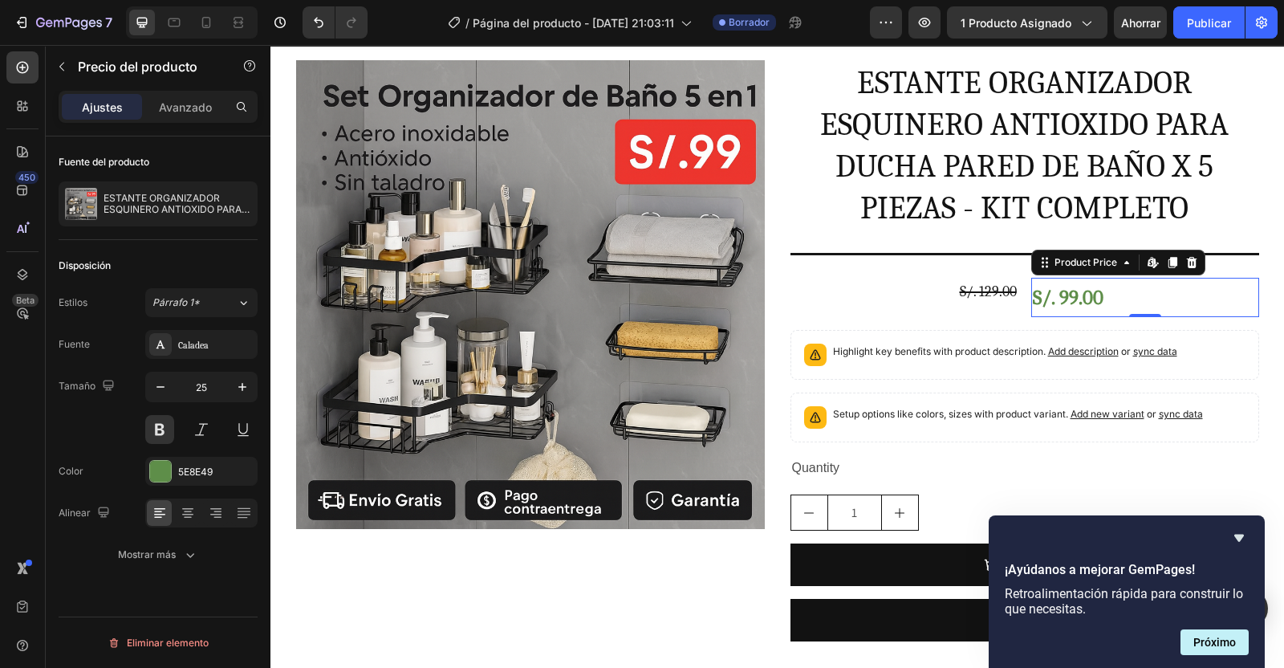
click at [245, 389] on icon "button" at bounding box center [242, 387] width 16 height 16
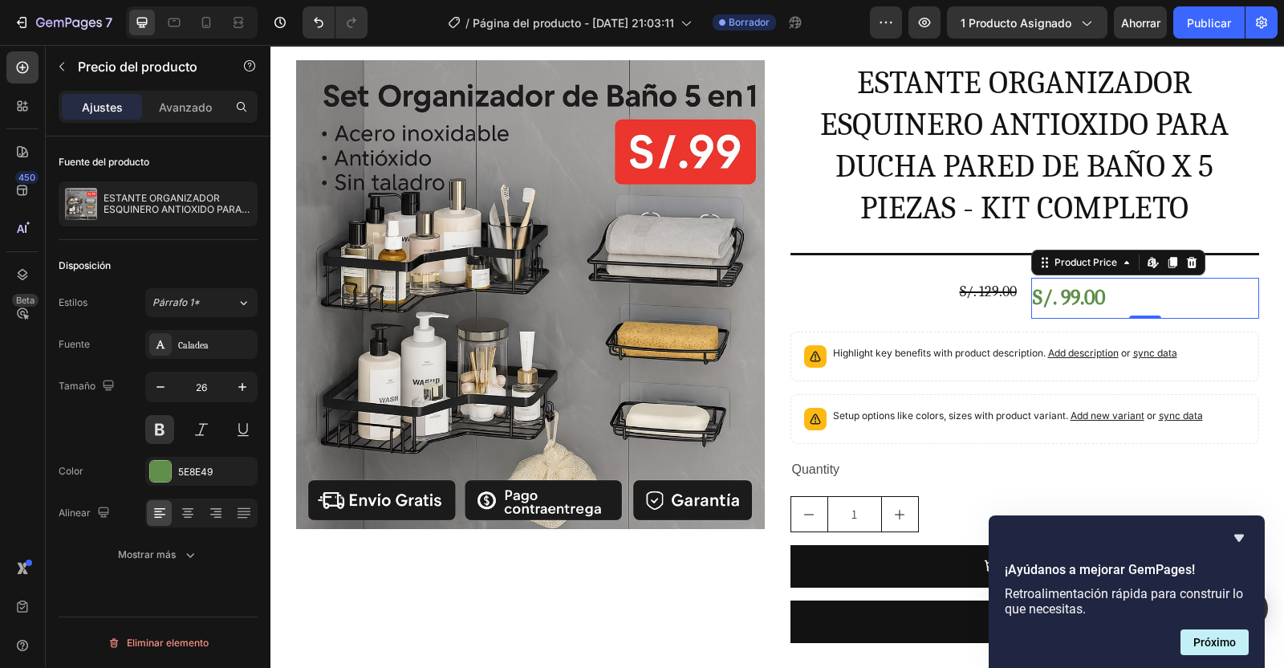
click at [245, 389] on icon "button" at bounding box center [242, 387] width 16 height 16
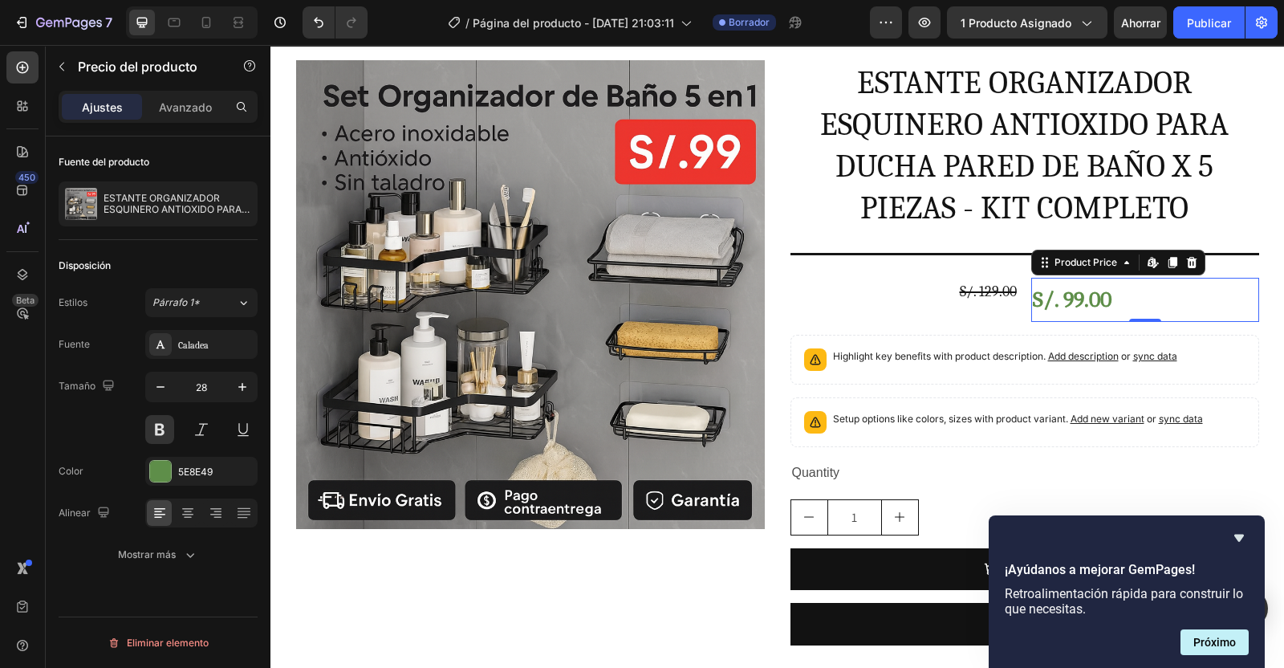
click at [245, 389] on icon "button" at bounding box center [242, 387] width 16 height 16
type input "30"
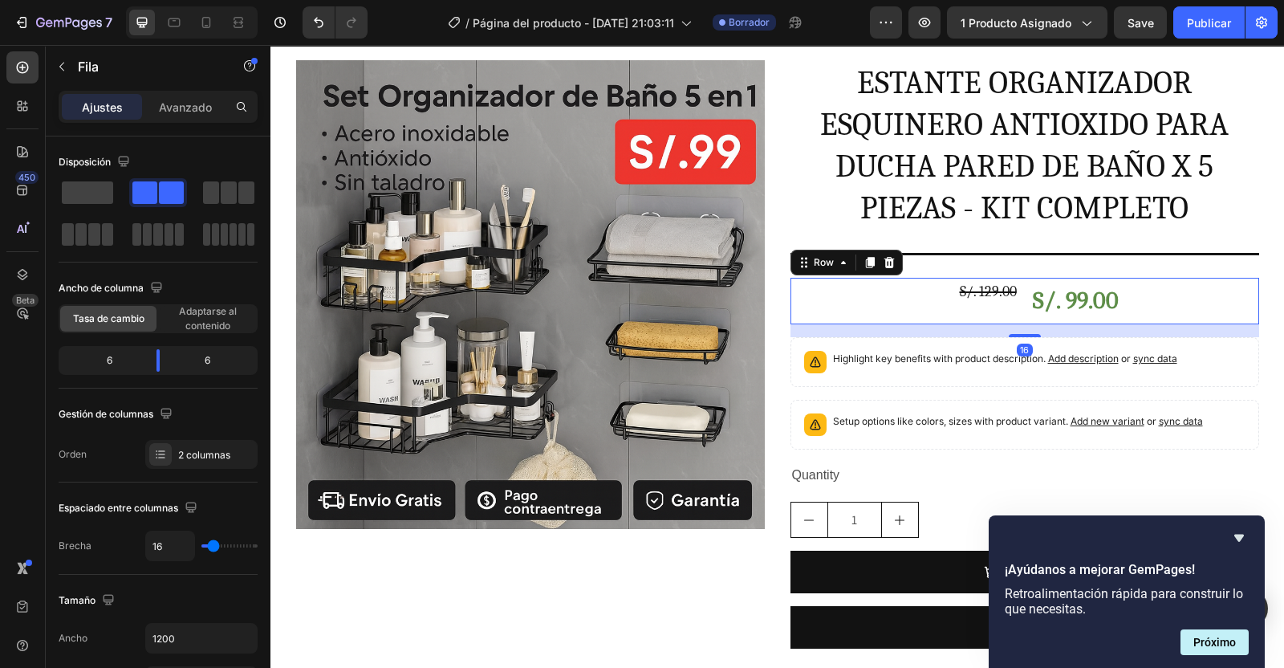
click at [1002, 317] on div "S/. 129.00 Product Price Product Price" at bounding box center [905, 301] width 228 height 47
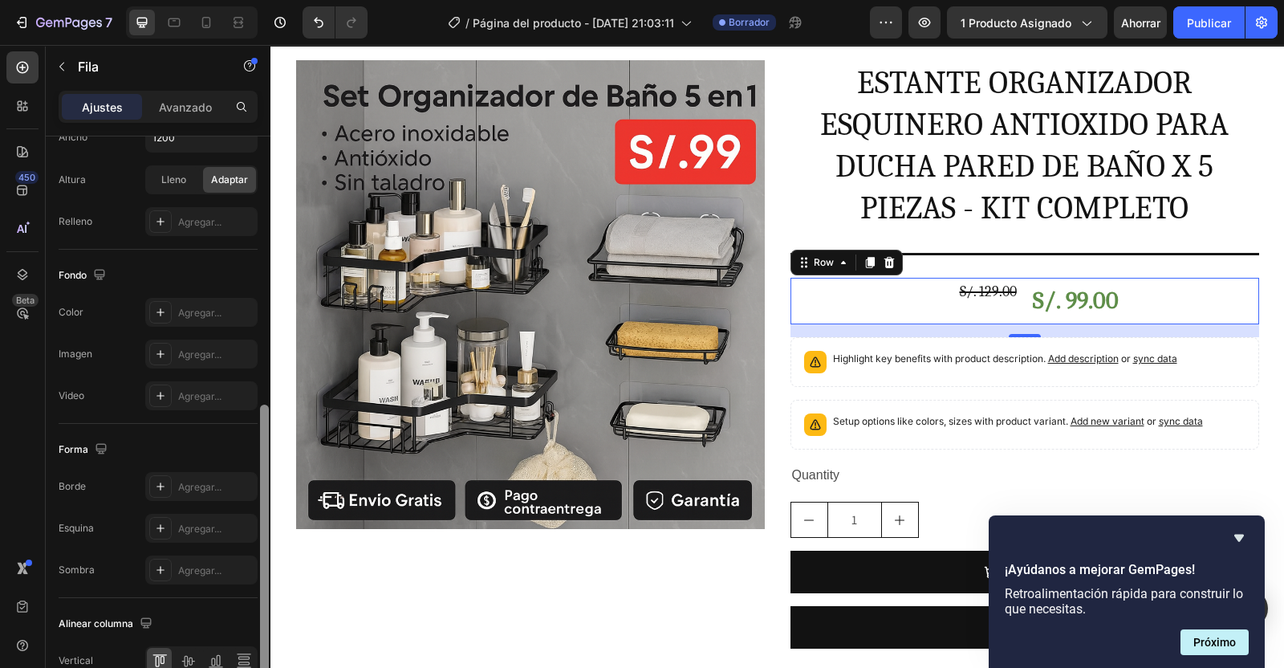
scroll to position [583, 0]
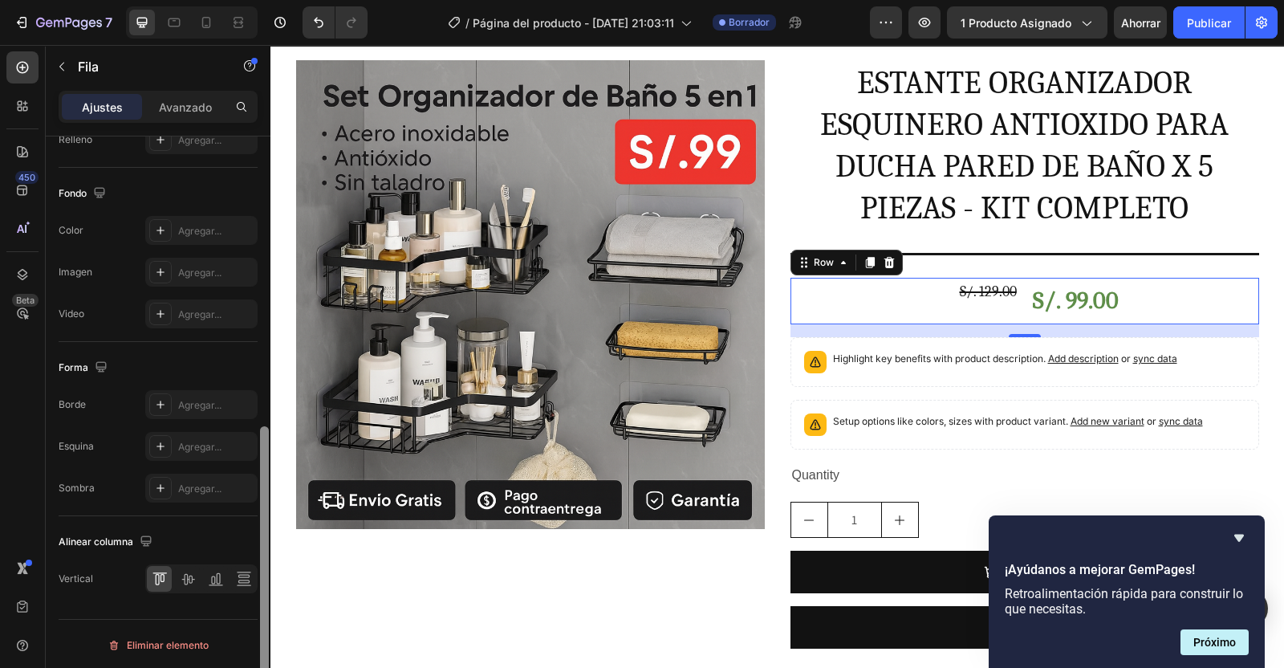
drag, startPoint x: 266, startPoint y: 407, endPoint x: 256, endPoint y: 714, distance: 307.6
click at [256, 0] on html "7 Version history / Página del producto - 25 de septiembre, 21:03:11 Borrador A…" at bounding box center [642, 0] width 1284 height 0
click at [187, 579] on icon at bounding box center [187, 579] width 13 height 11
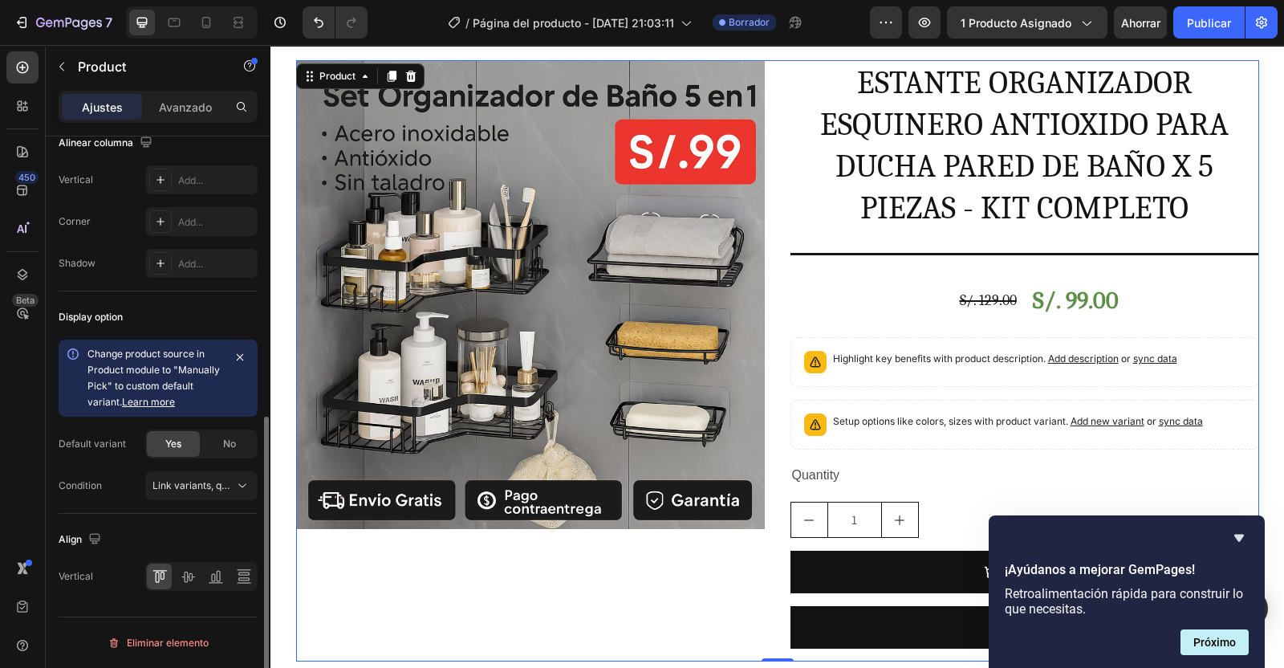
scroll to position [0, 0]
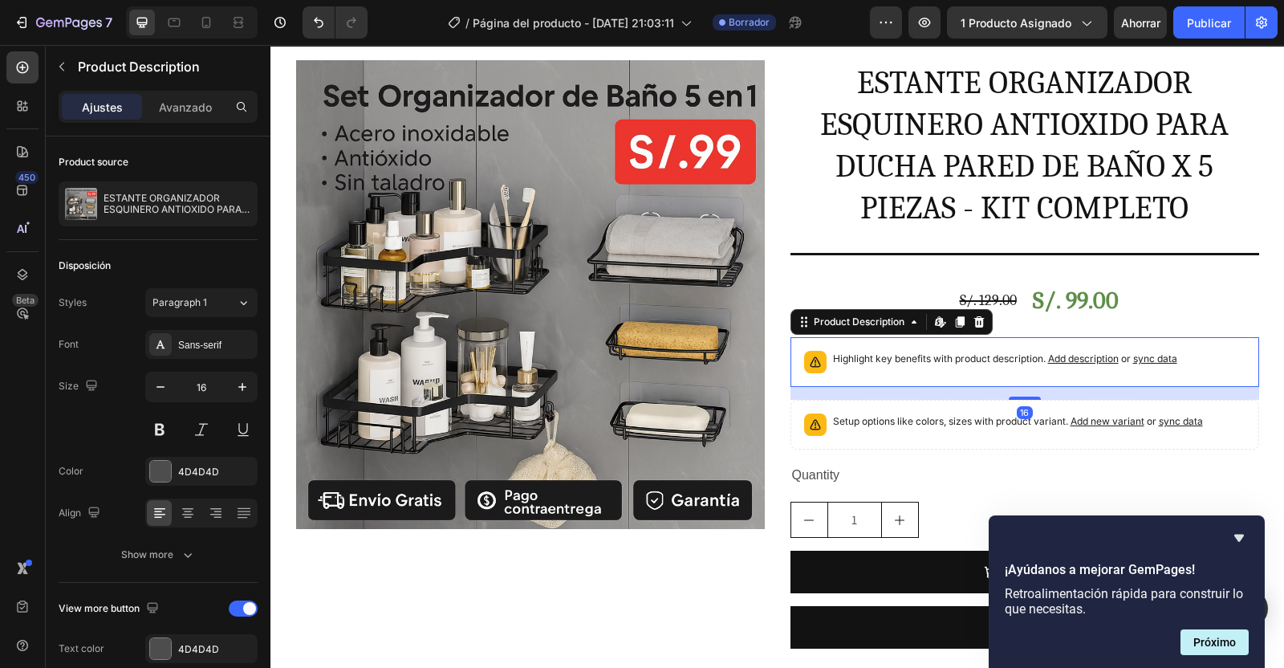
click at [978, 368] on div "Highlight key benefits with product description. Add description or sync data" at bounding box center [1005, 362] width 344 height 22
click at [974, 319] on icon at bounding box center [979, 321] width 10 height 11
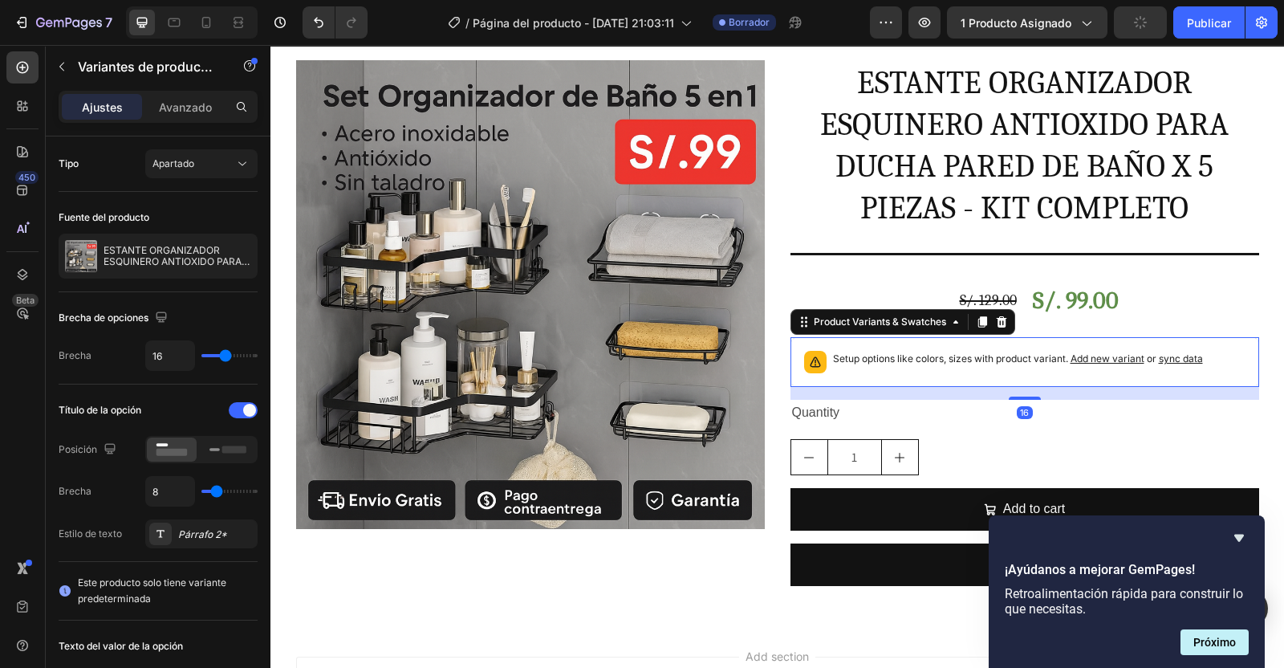
click at [996, 322] on icon at bounding box center [1001, 321] width 10 height 11
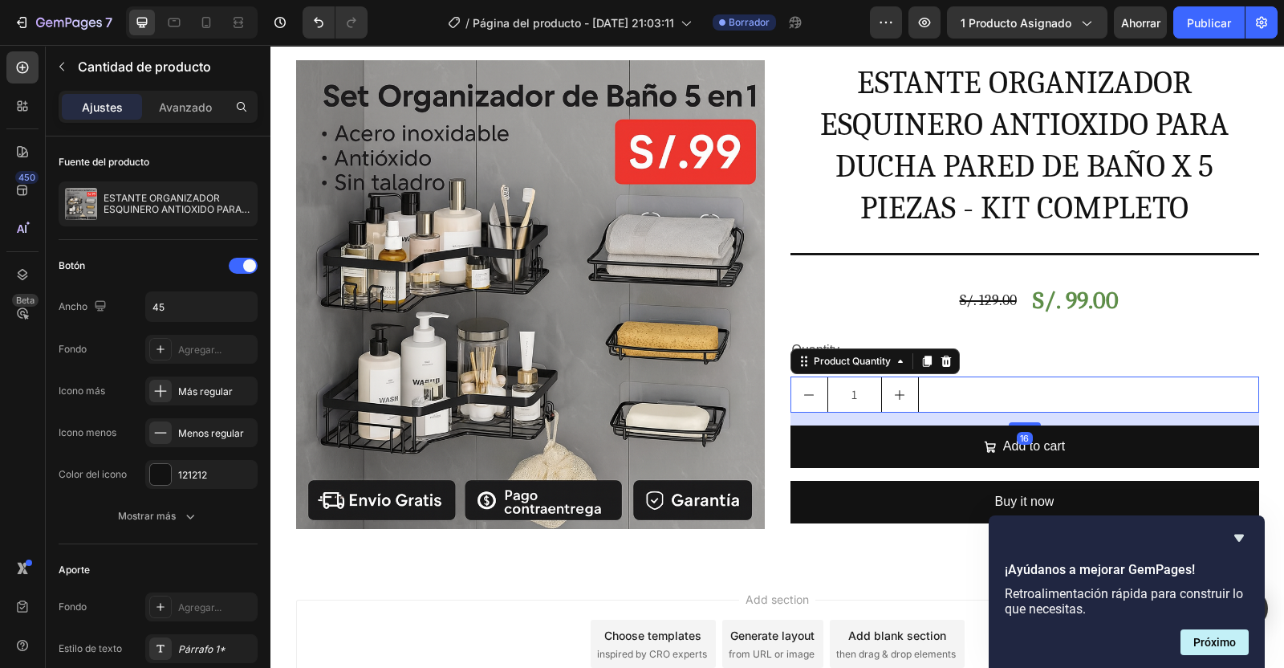
click at [944, 364] on icon at bounding box center [946, 361] width 13 height 13
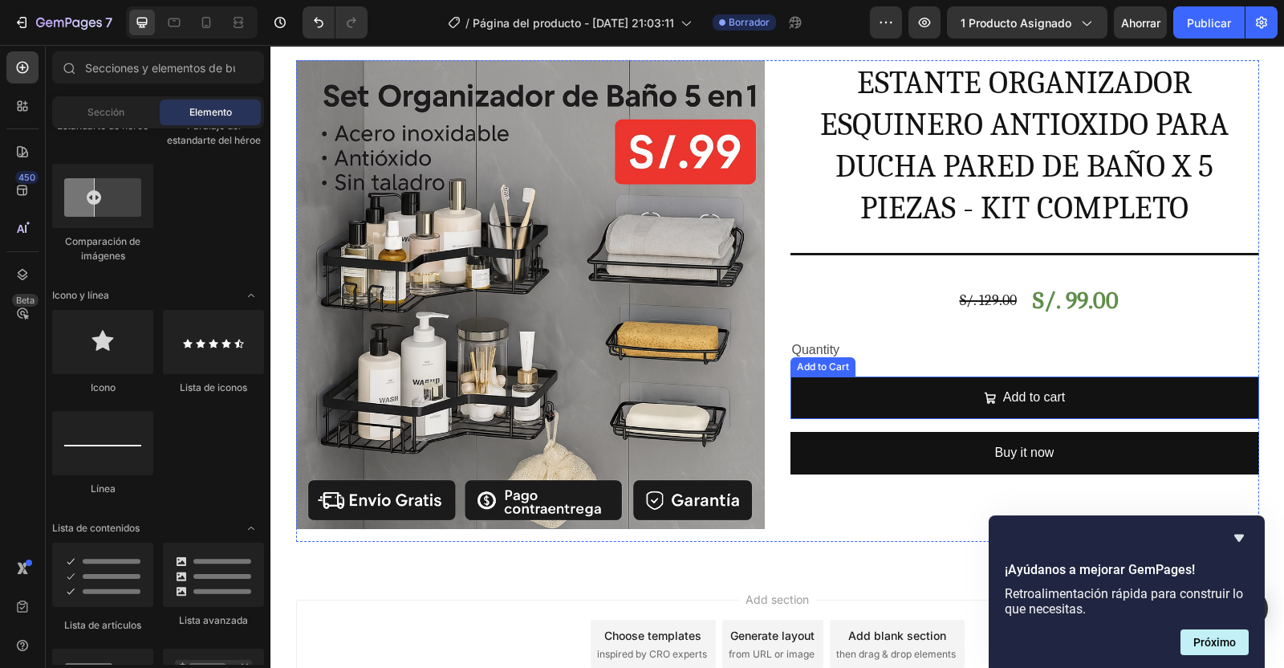
click at [941, 383] on button "Add to cart" at bounding box center [1025, 397] width 469 height 43
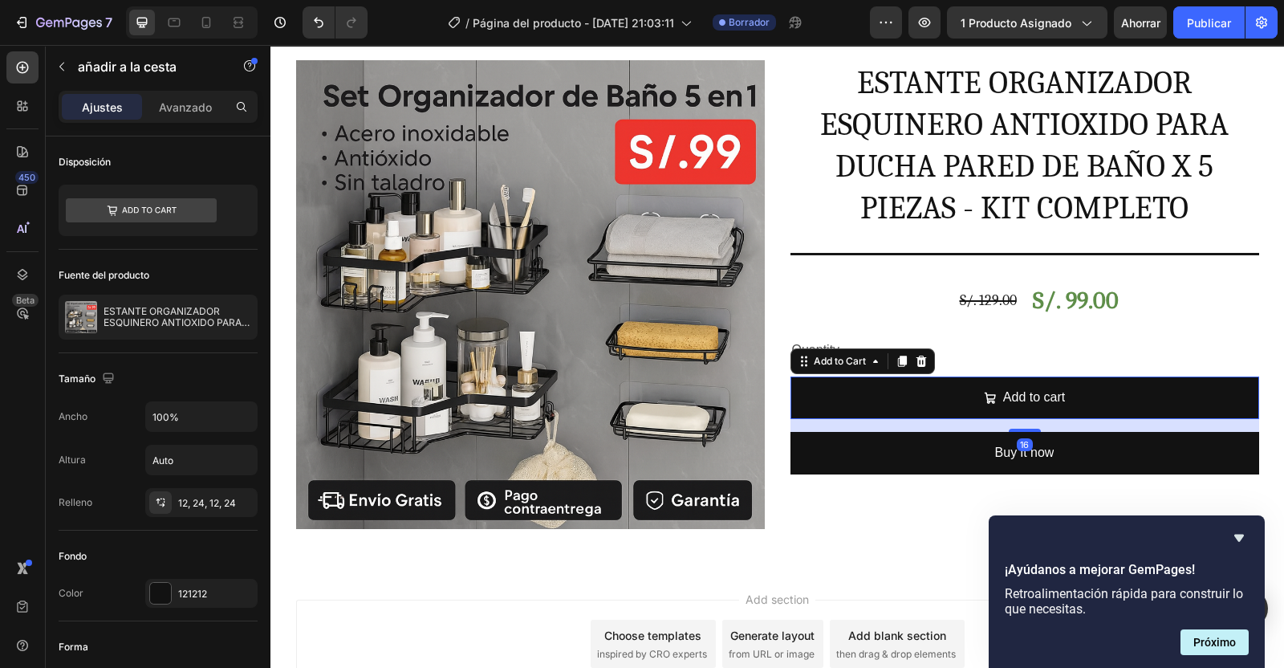
click at [917, 357] on icon at bounding box center [921, 361] width 10 height 11
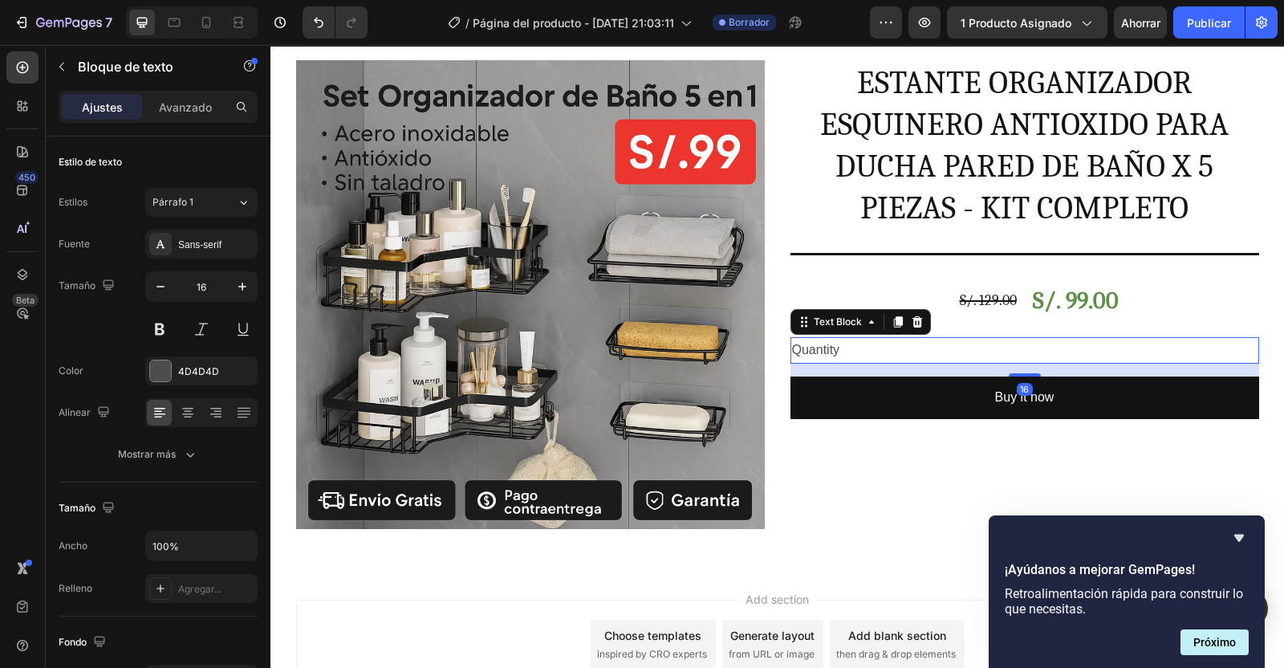
click at [912, 323] on icon at bounding box center [917, 321] width 10 height 11
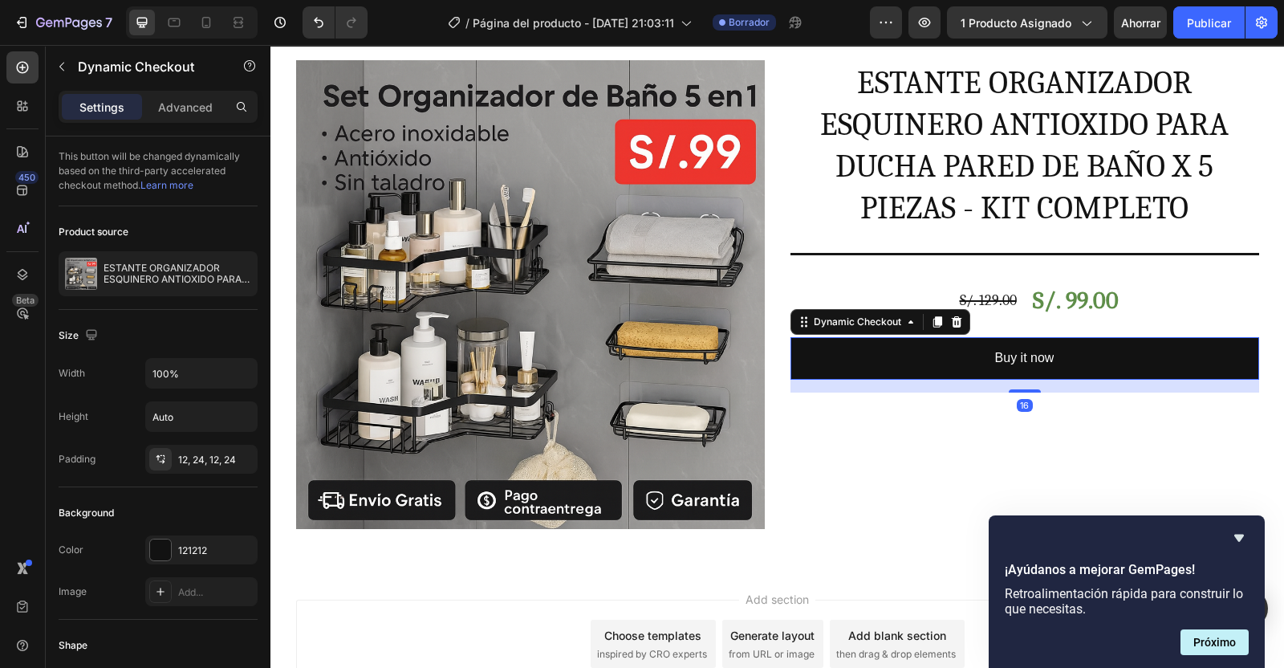
click at [911, 341] on button "Buy it now" at bounding box center [1025, 358] width 469 height 43
click at [951, 322] on icon at bounding box center [956, 321] width 10 height 11
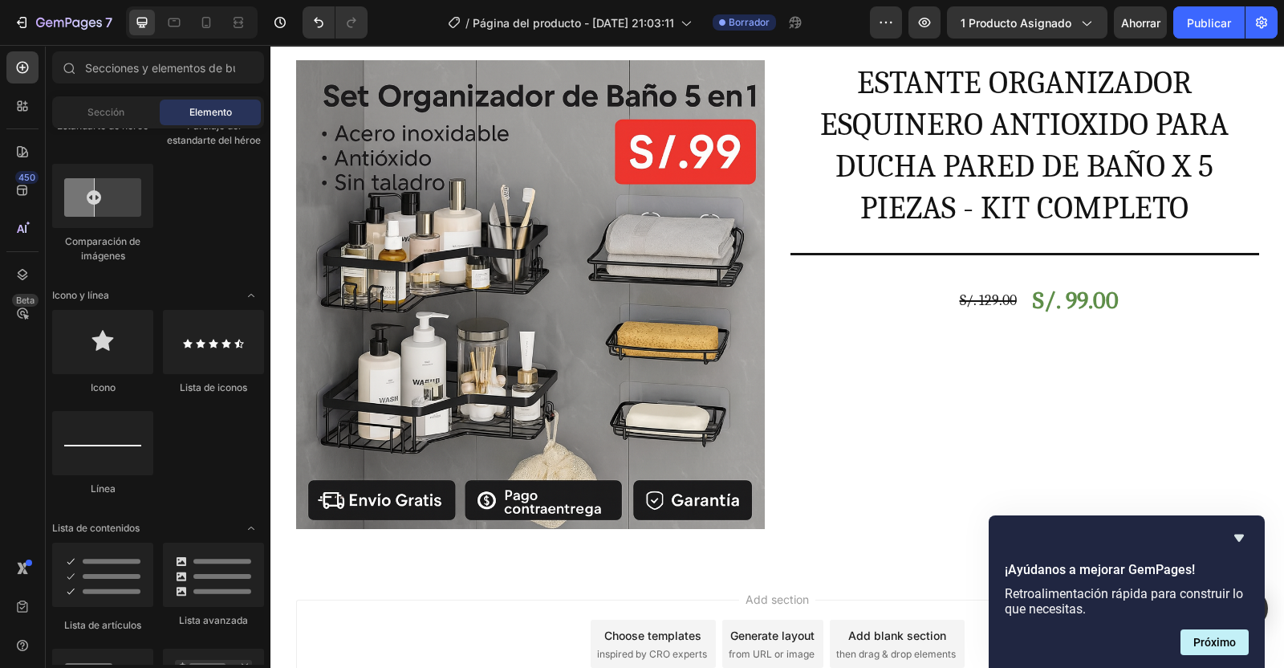
click at [1229, 639] on button "Próximo" at bounding box center [1215, 642] width 68 height 26
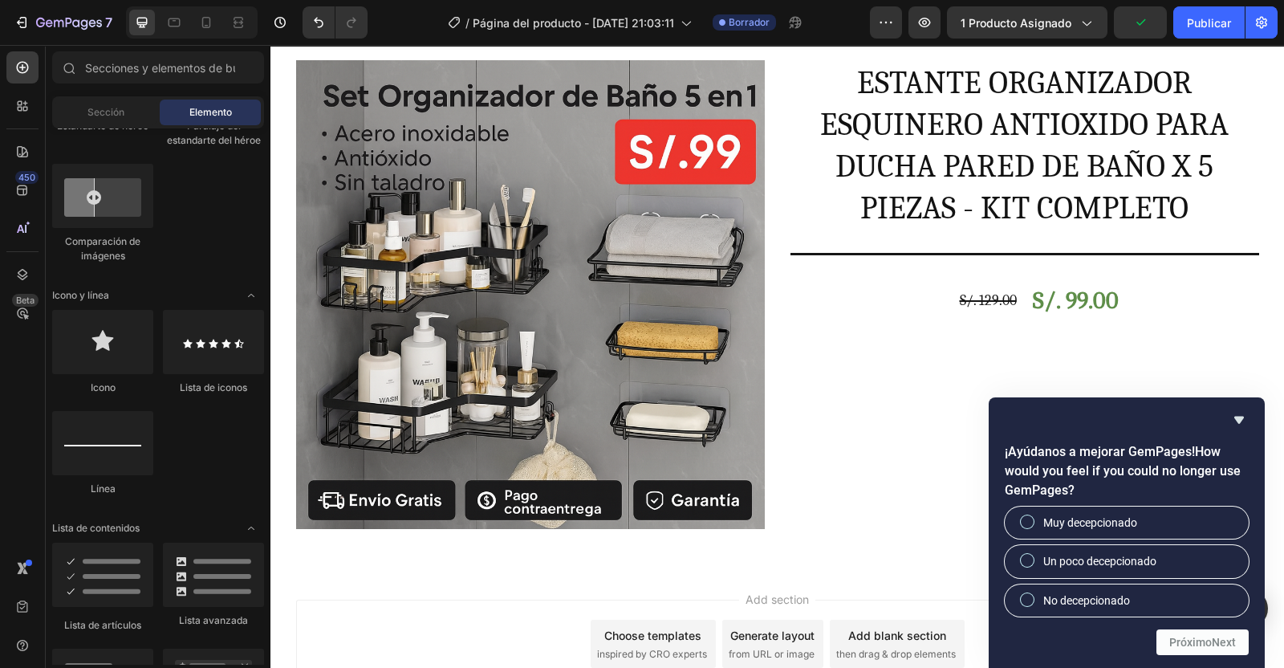
click at [1071, 493] on h2 "¡Ayúdanos a mejorar GemPages! How would you feel if you could no longer use Gem…" at bounding box center [1127, 471] width 244 height 58
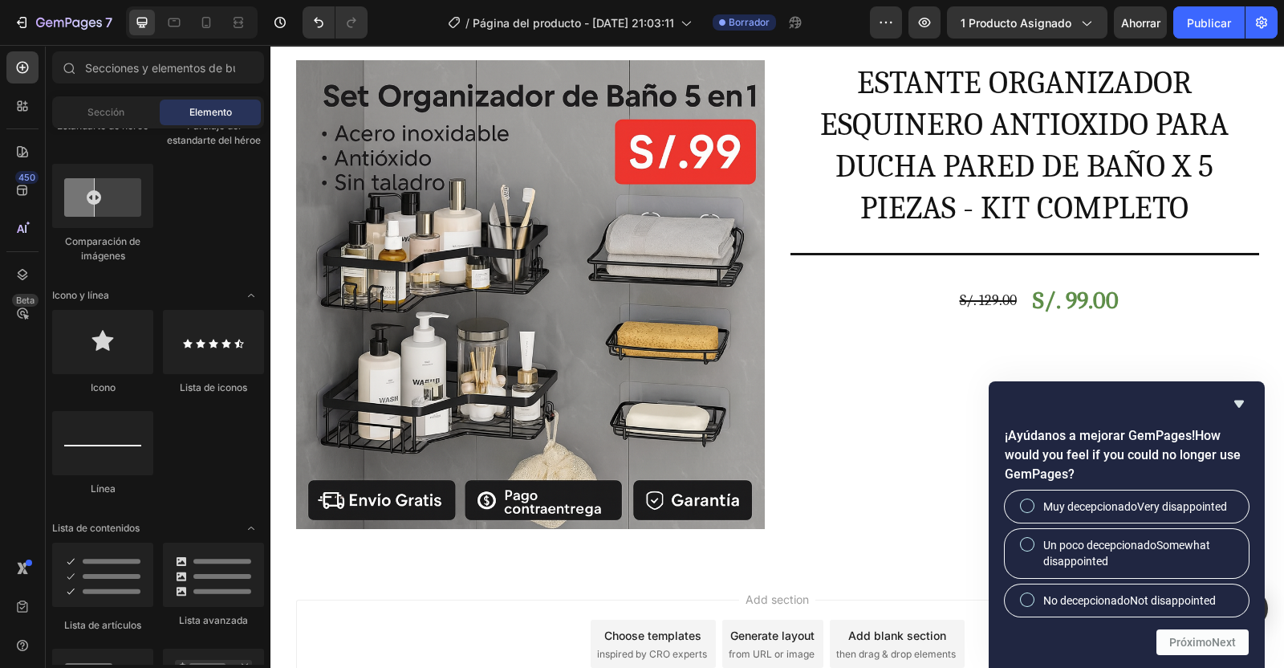
click at [1239, 403] on icon "Ocultar encuesta" at bounding box center [1239, 403] width 10 height 7
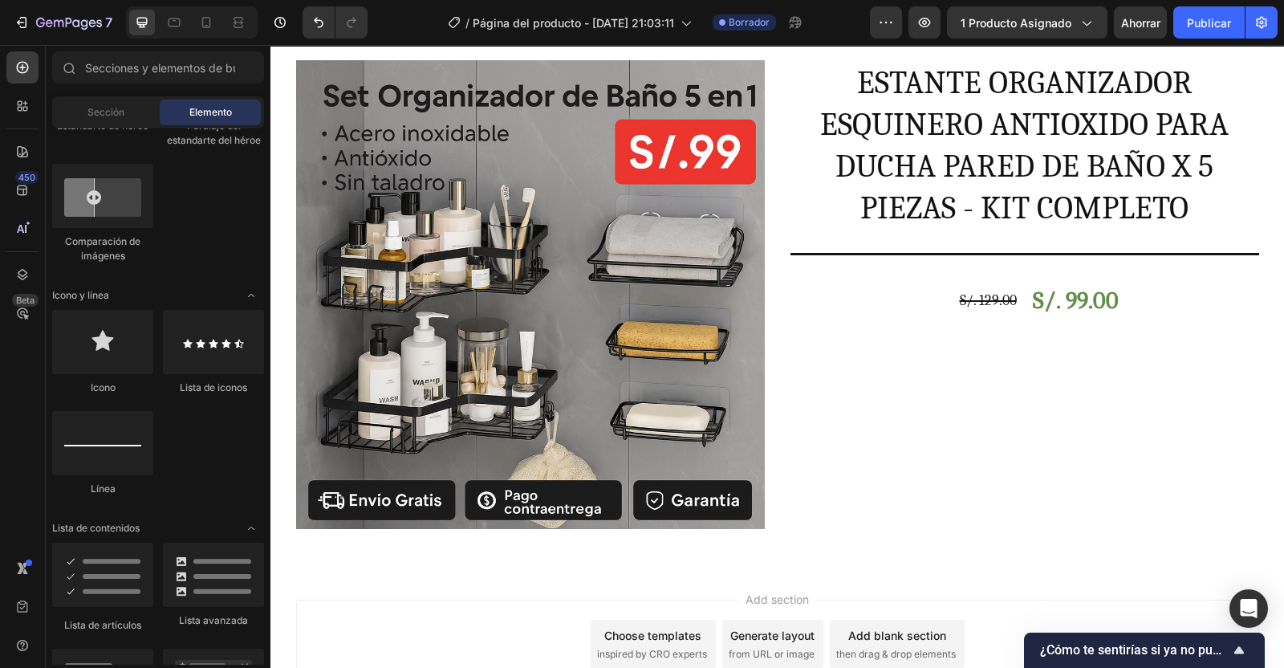
click at [1235, 648] on icon "Mostrar encuesta: ¿Cómo te sentirías si ya no pudieras usar GemPages?" at bounding box center [1239, 649] width 19 height 19
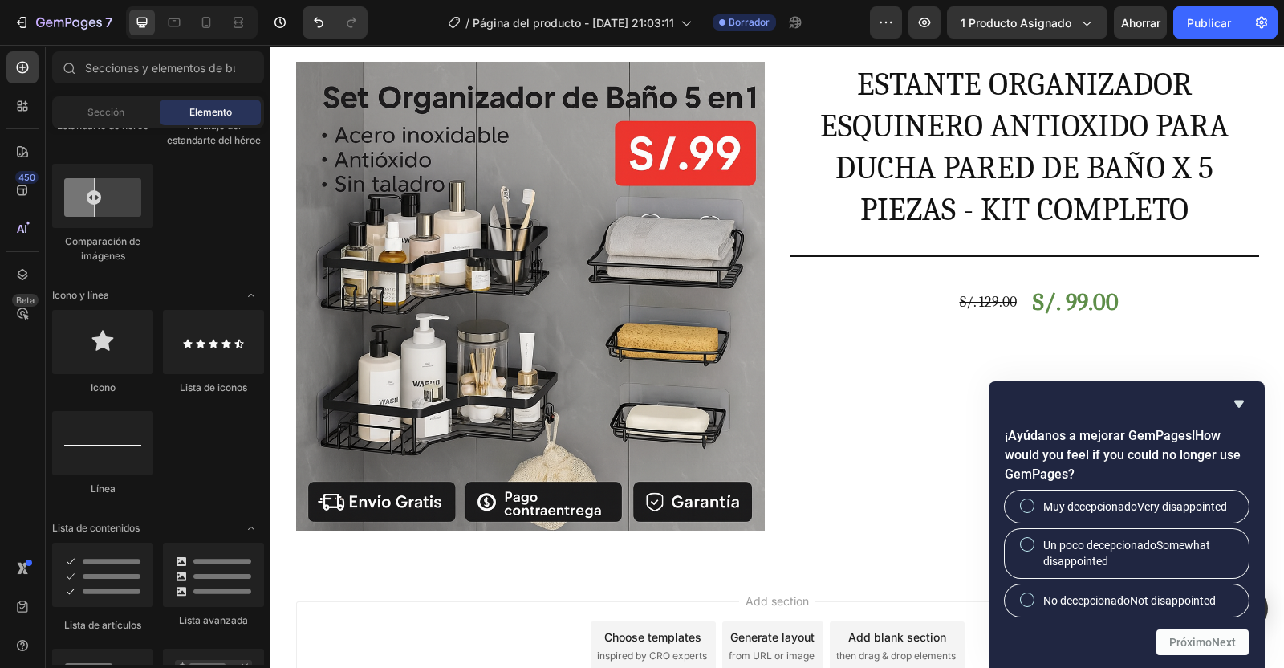
scroll to position [200, 0]
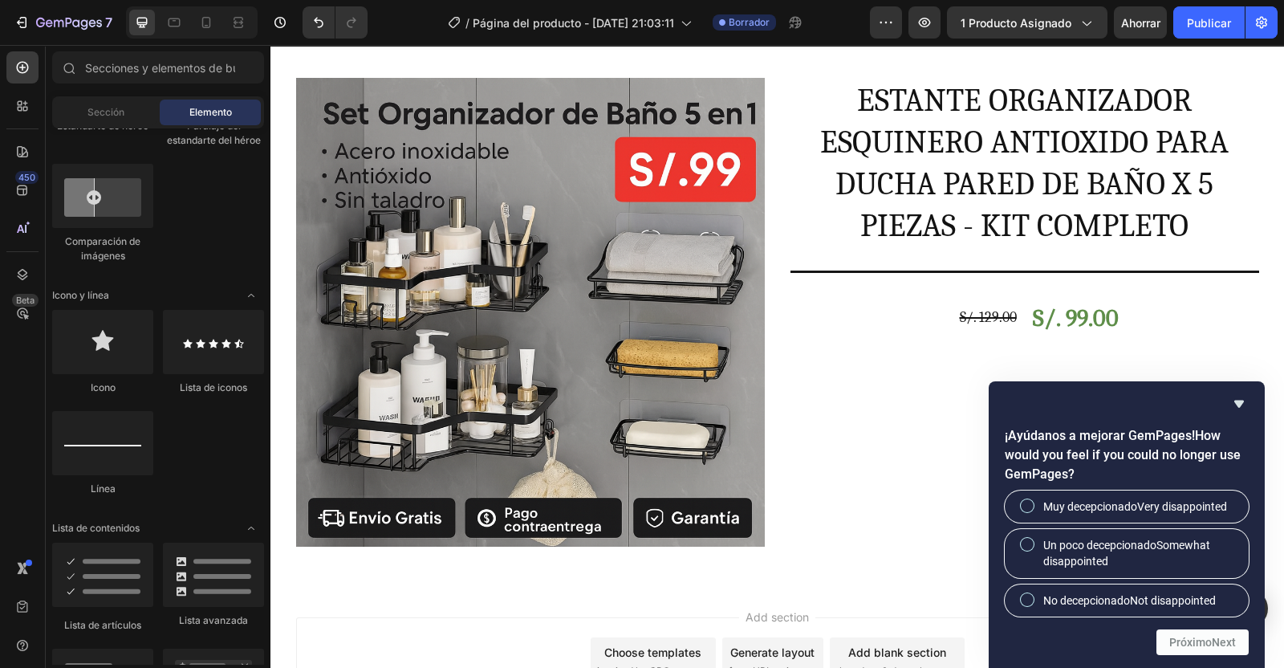
click at [1236, 407] on icon "Hide survey" at bounding box center [1239, 403] width 19 height 19
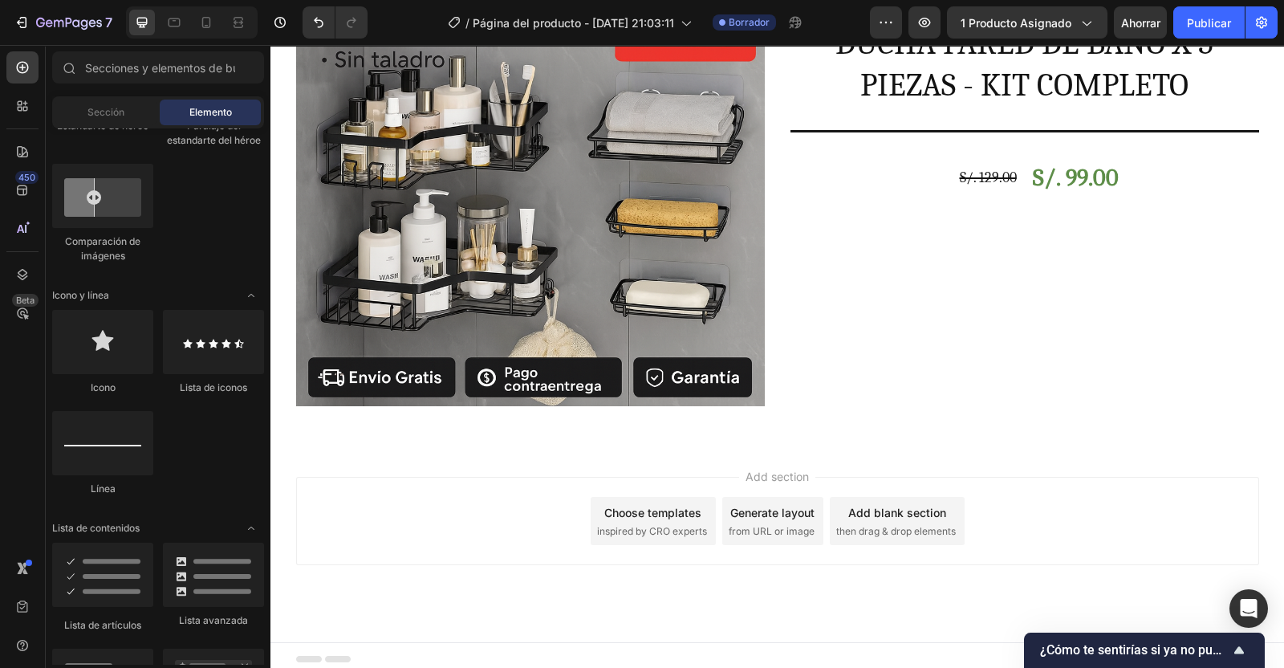
scroll to position [347, 0]
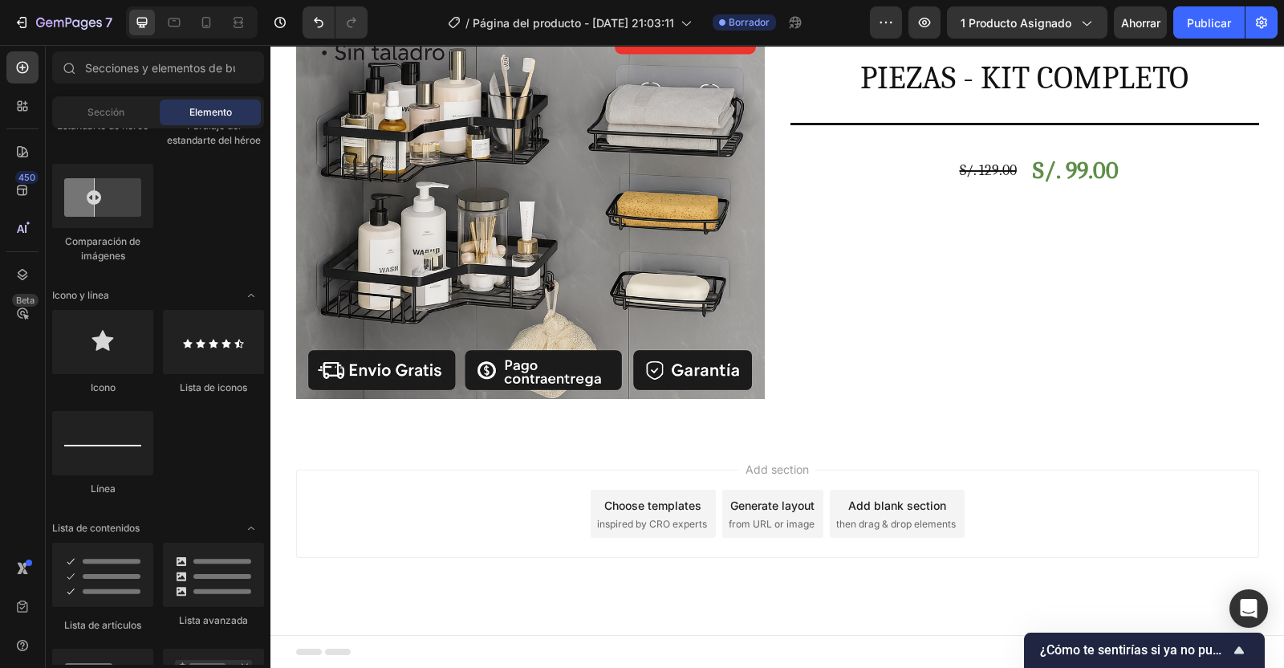
click at [1241, 648] on icon "Mostrar encuesta: ¿Cómo te sentirías si ya no pudieras usar GemPages?" at bounding box center [1239, 649] width 19 height 19
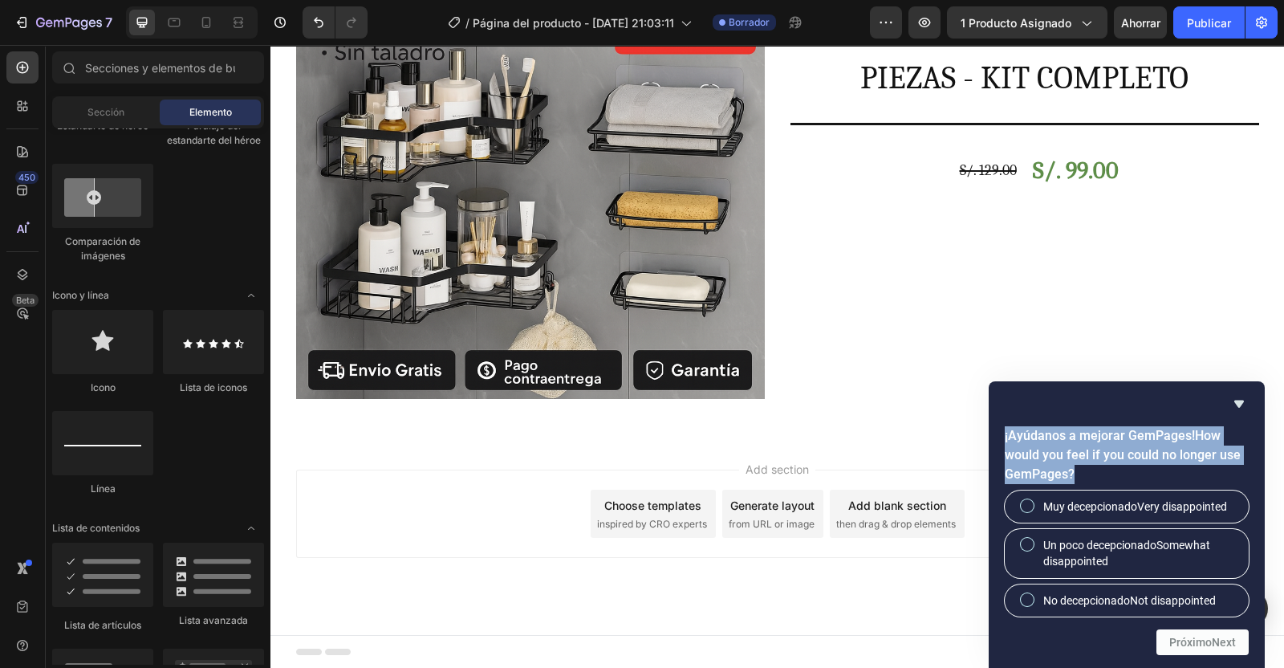
drag, startPoint x: 1094, startPoint y: 477, endPoint x: 1017, endPoint y: 414, distance: 99.3
click at [1017, 414] on div "¡Ayúdanos a mejorar GemPages! How would you feel if you could no longer use Gem…" at bounding box center [1127, 524] width 244 height 261
click at [1023, 543] on input "Un poco decepcionado Somewhat disappointed" at bounding box center [1028, 544] width 10 height 10
radio input "true"
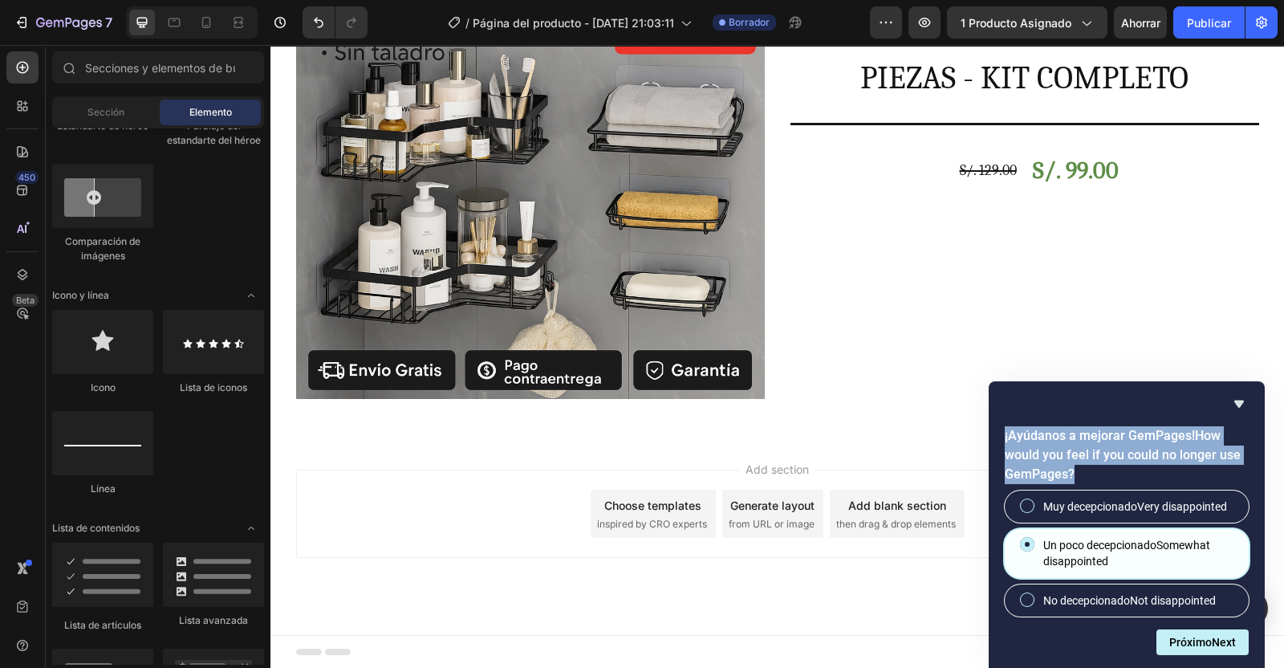
click at [1193, 645] on button "Próximo Next" at bounding box center [1203, 642] width 92 height 26
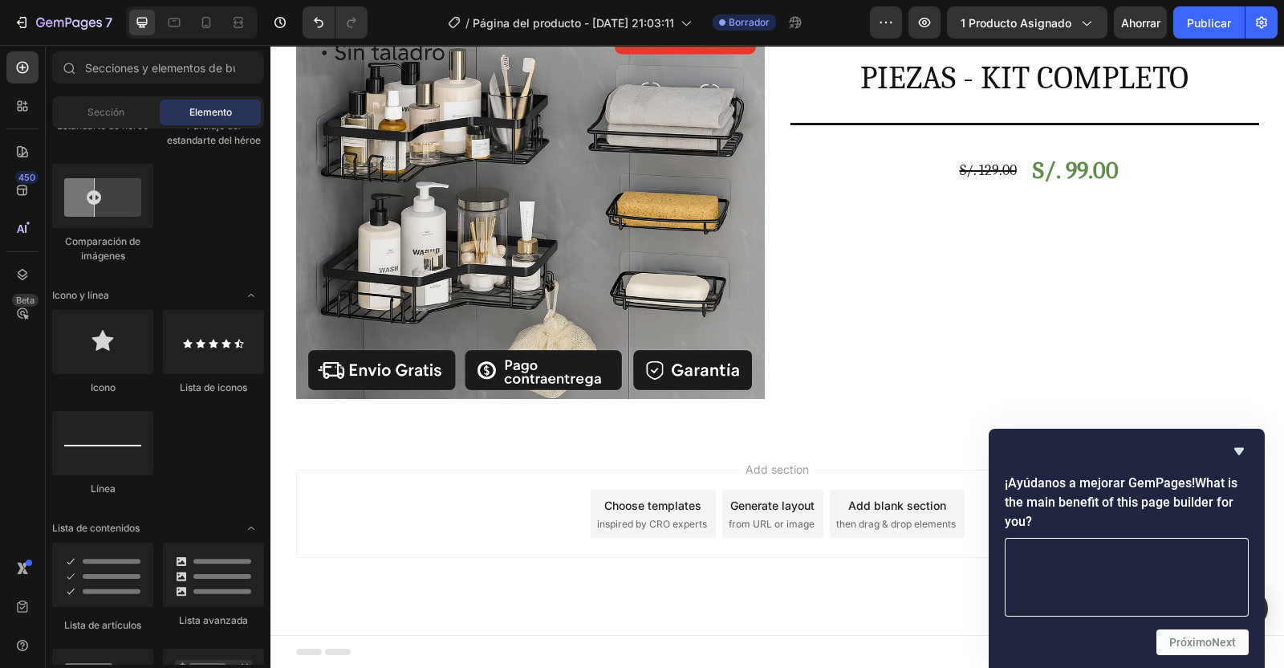
click at [1124, 504] on h2 "¡Ayúdanos a mejorar GemPages! What is the main benefit of this page builder for…" at bounding box center [1127, 503] width 244 height 58
click at [1024, 559] on textarea at bounding box center [1127, 577] width 244 height 79
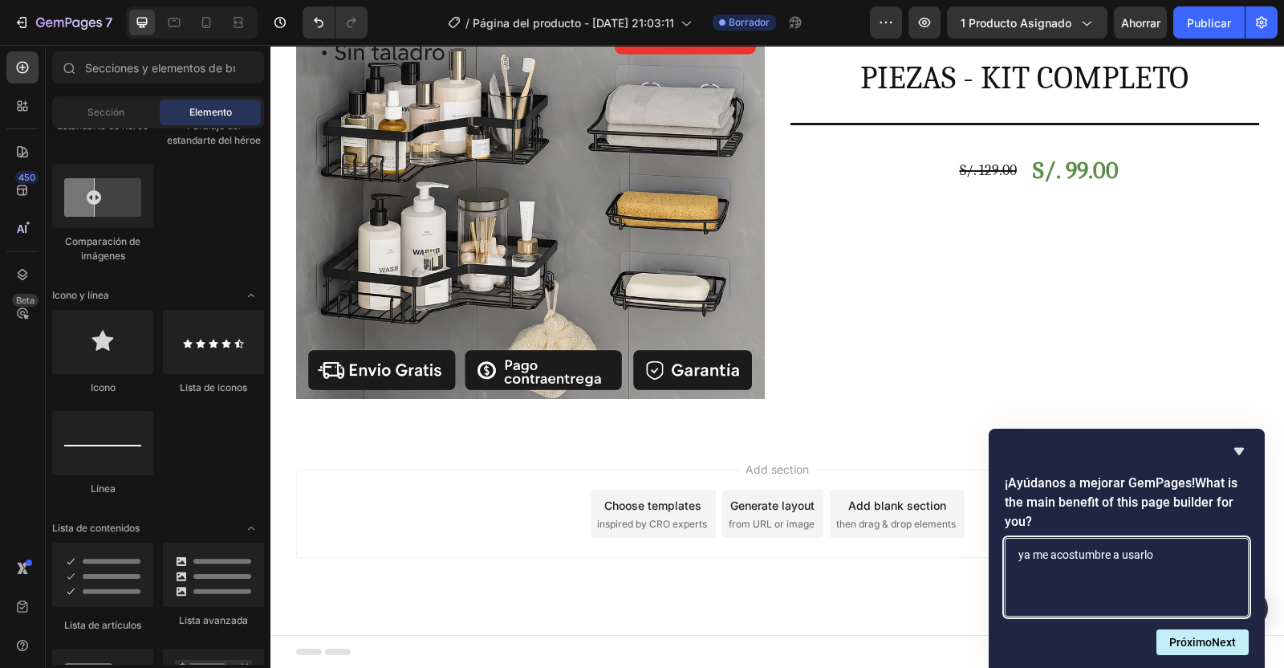
type textarea "ya me acostumbre a usarlo"
click at [1228, 647] on button "Próximo Next" at bounding box center [1203, 642] width 92 height 26
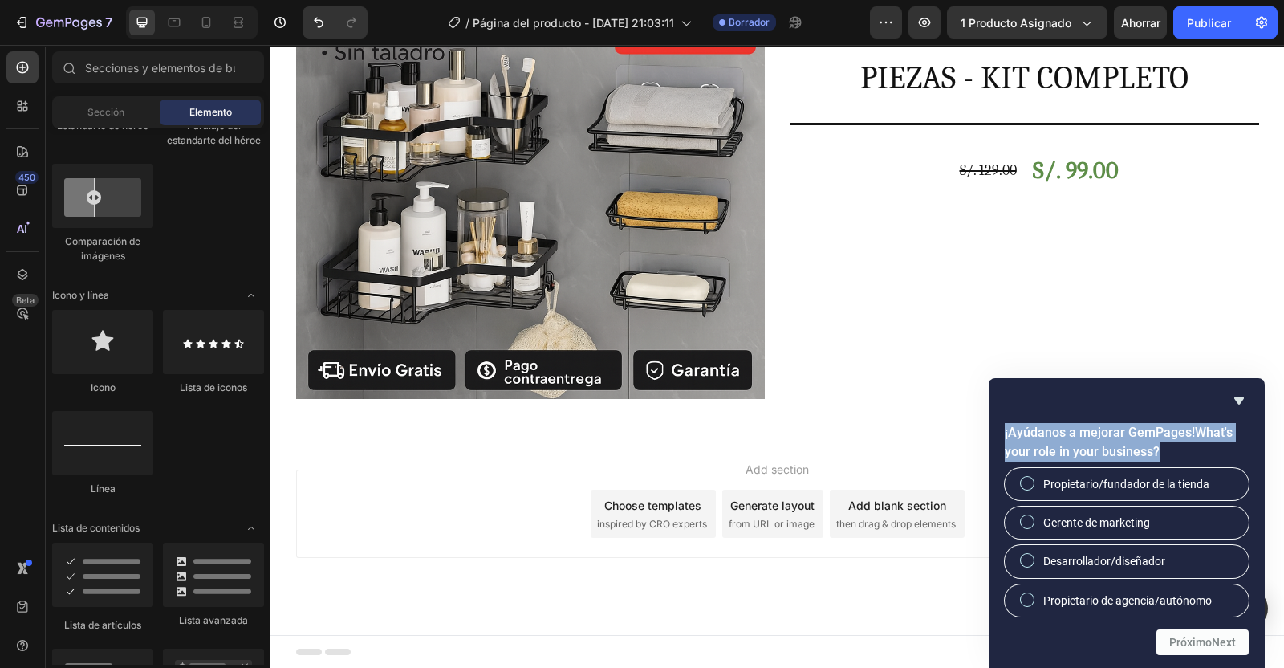
drag, startPoint x: 1174, startPoint y: 452, endPoint x: 998, endPoint y: 436, distance: 176.5
click at [998, 436] on div "¡Ayúdanos a mejorar GemPages! What's your role in your business? Propietario/fu…" at bounding box center [1126, 520] width 263 height 200
click at [1055, 490] on span "Propietario/fundador de la tienda" at bounding box center [1126, 484] width 166 height 16
click at [1033, 488] on input "Propietario/fundador de la tienda" at bounding box center [1028, 483] width 10 height 10
radio input "true"
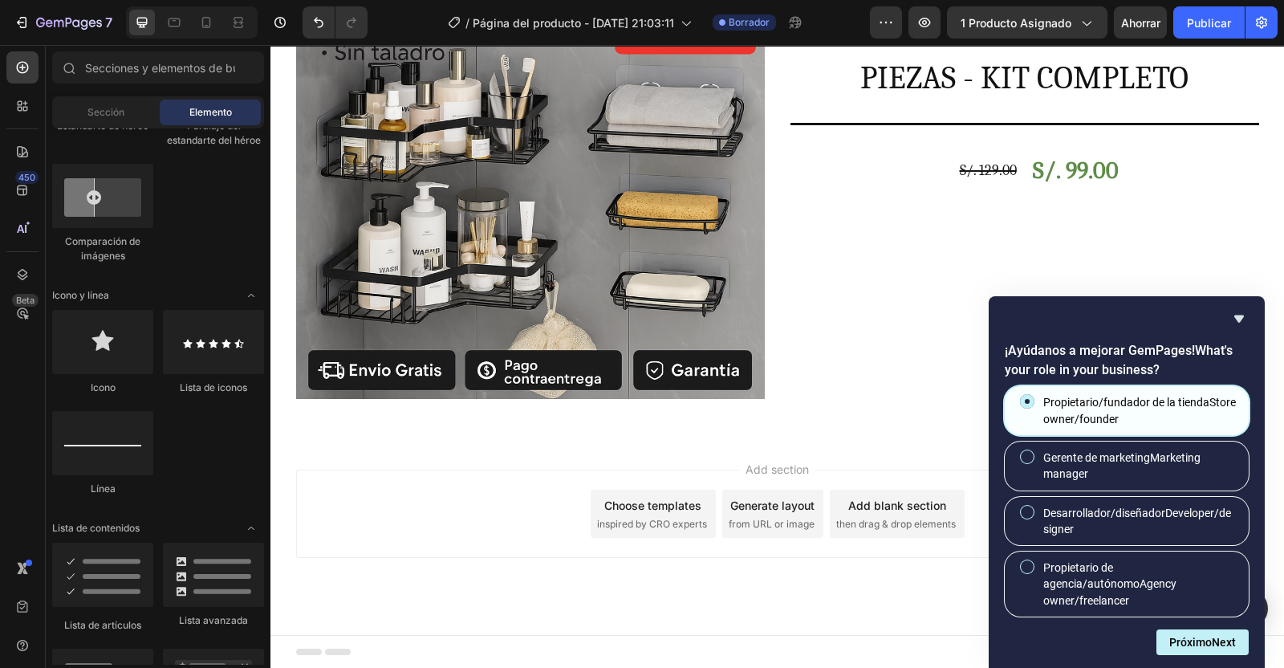
click at [1209, 648] on button "Próximo Next" at bounding box center [1203, 642] width 92 height 26
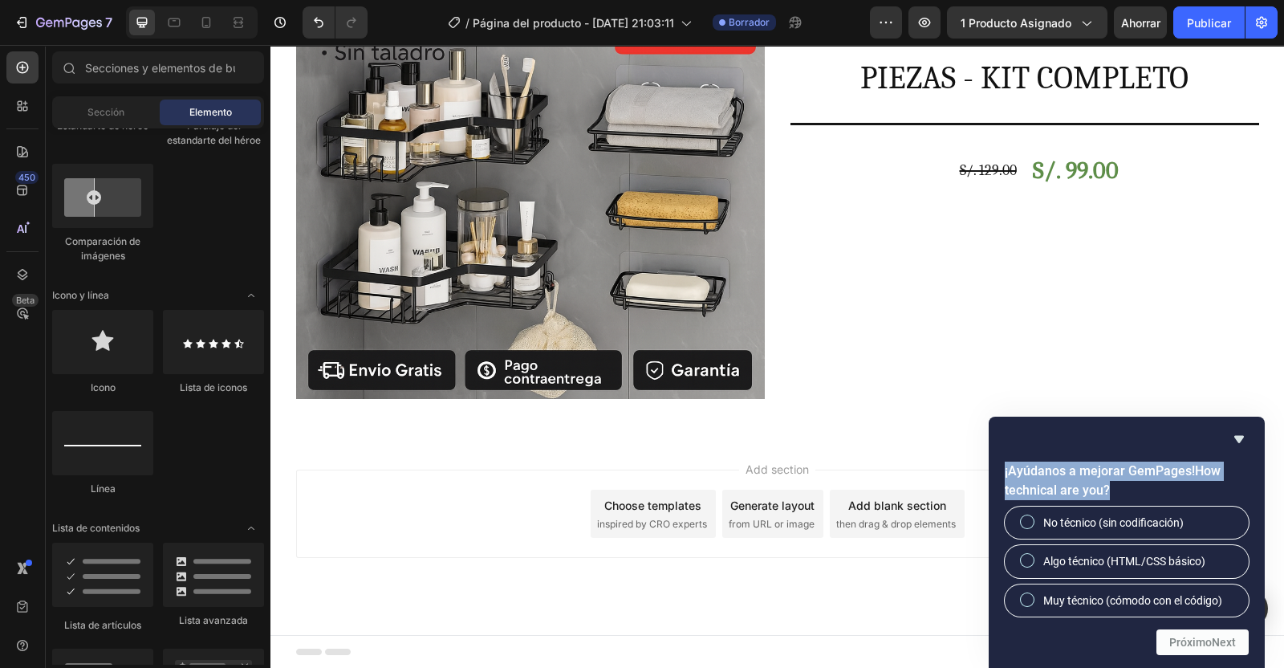
drag, startPoint x: 1113, startPoint y: 488, endPoint x: 994, endPoint y: 461, distance: 122.7
click at [994, 461] on form "¡Ayúdanos a mejorar GemPages! How technical are you? No técnico (sin codificaci…" at bounding box center [1127, 557] width 276 height 193
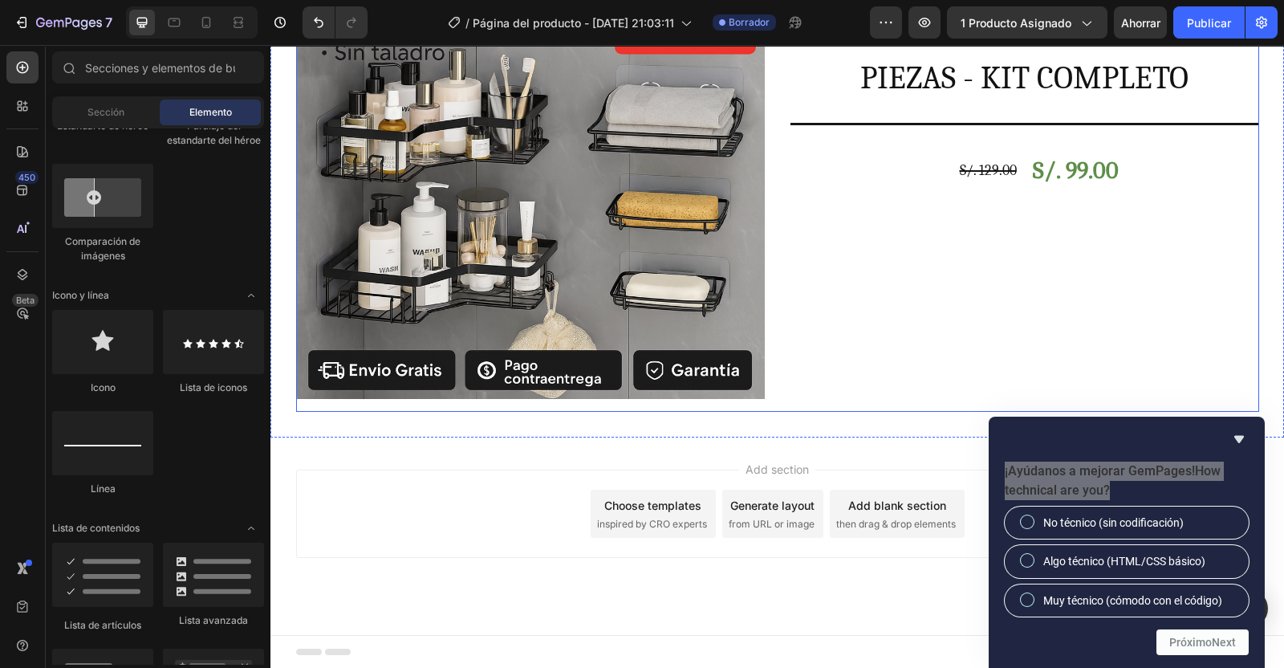
click at [907, 319] on div "ESTANTE ORGANIZADOR ESQUINERO ANTIOXIDO PARA DUCHA PARED DE BAÑO X 5 PIEZAS - K…" at bounding box center [1025, 171] width 469 height 482
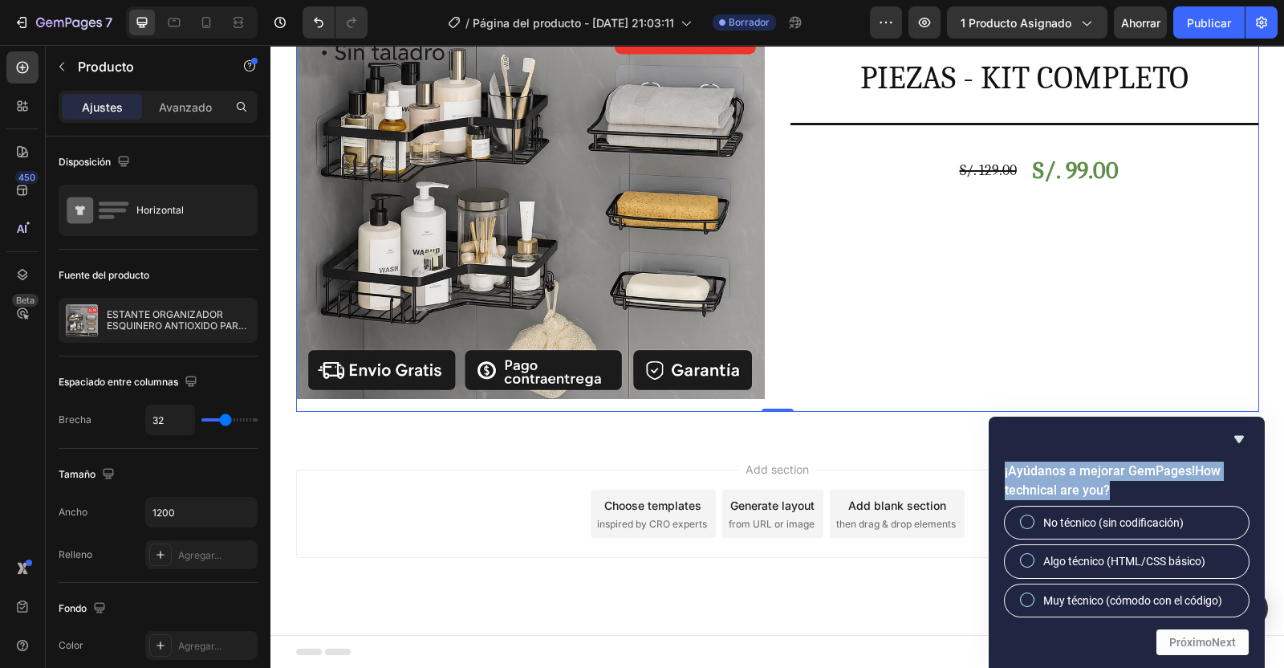
click at [1239, 440] on icon "Ocultar encuesta" at bounding box center [1239, 439] width 10 height 7
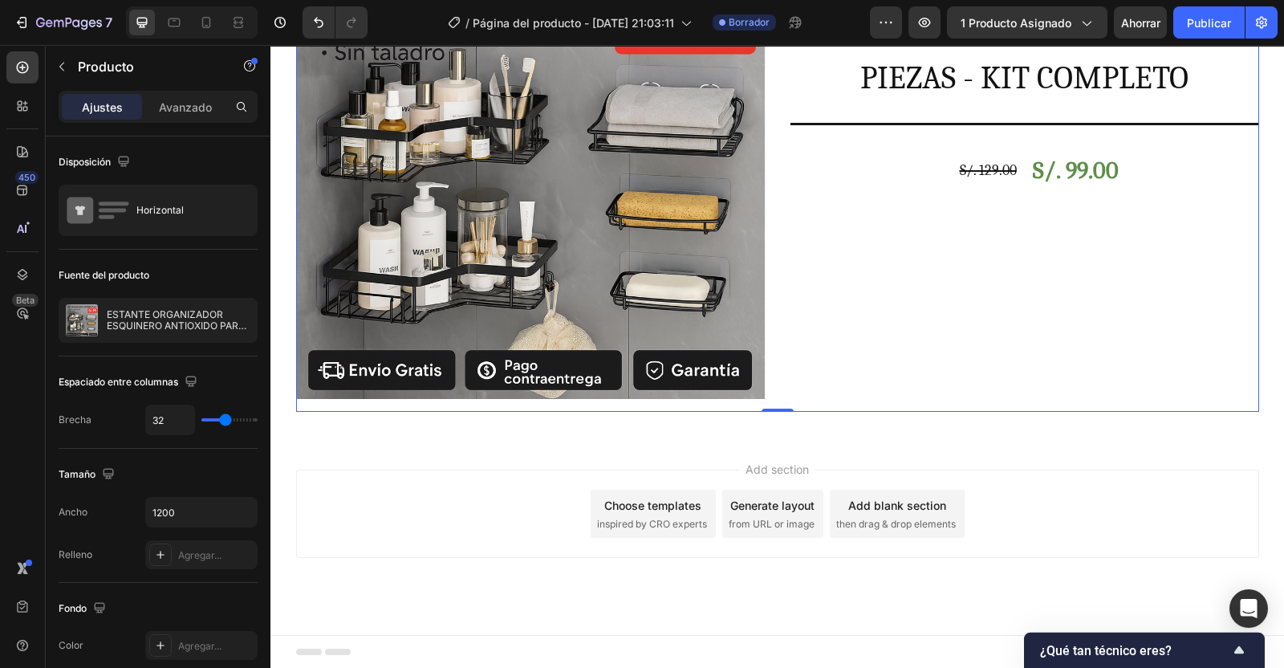
click at [1236, 656] on icon "Mostrar encuesta: ¿Qué tan técnico eres?" at bounding box center [1239, 649] width 19 height 19
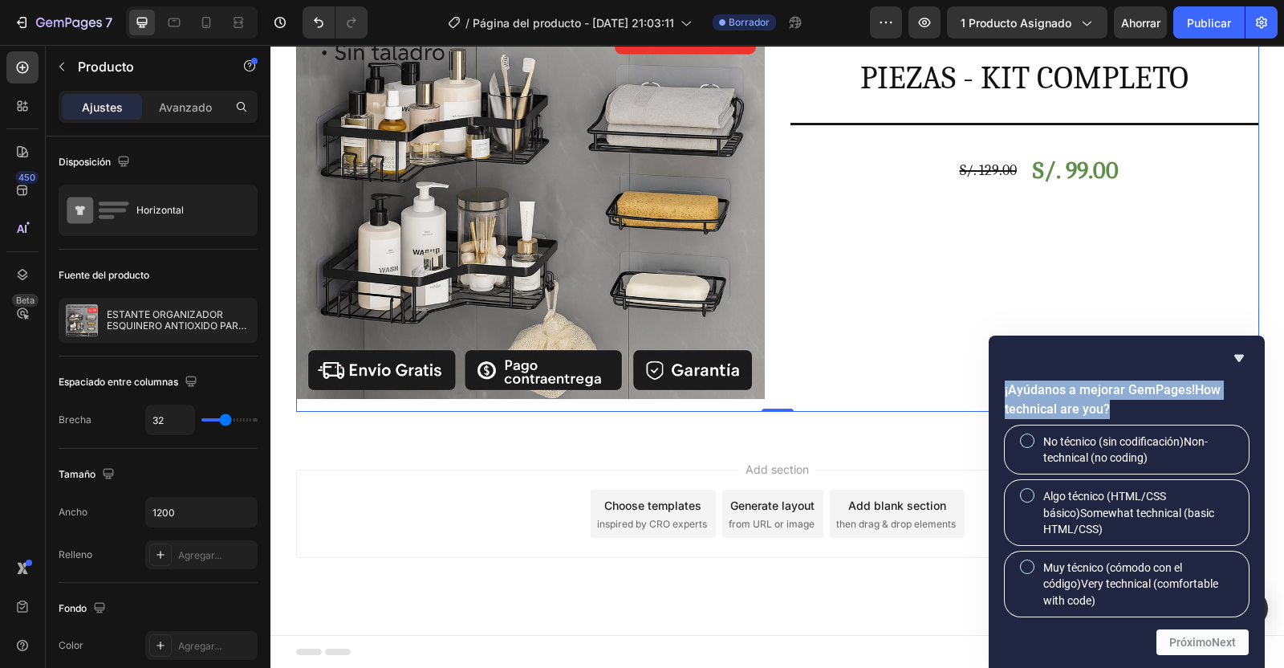
click at [1026, 436] on input "No técnico (sin codificación) Non-technical (no coding)" at bounding box center [1028, 440] width 10 height 10
radio input "true"
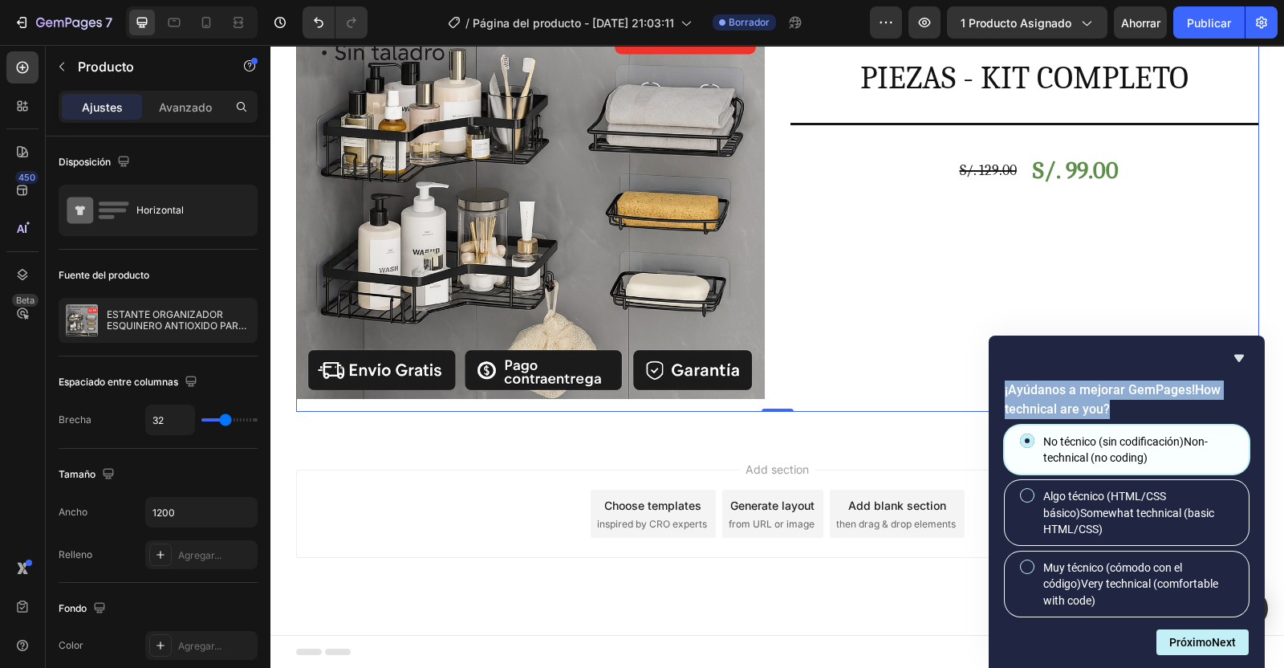
click at [1205, 642] on button "Próximo Next" at bounding box center [1203, 642] width 92 height 26
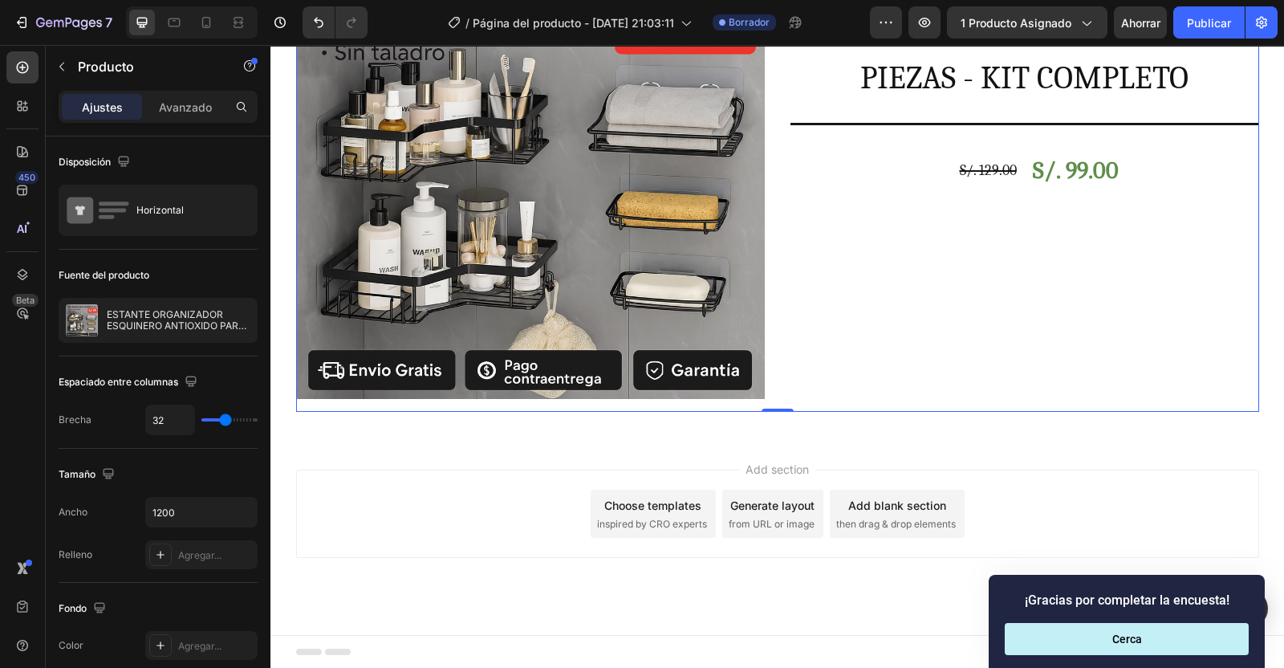
click at [1205, 642] on button "Cerca" at bounding box center [1127, 639] width 244 height 32
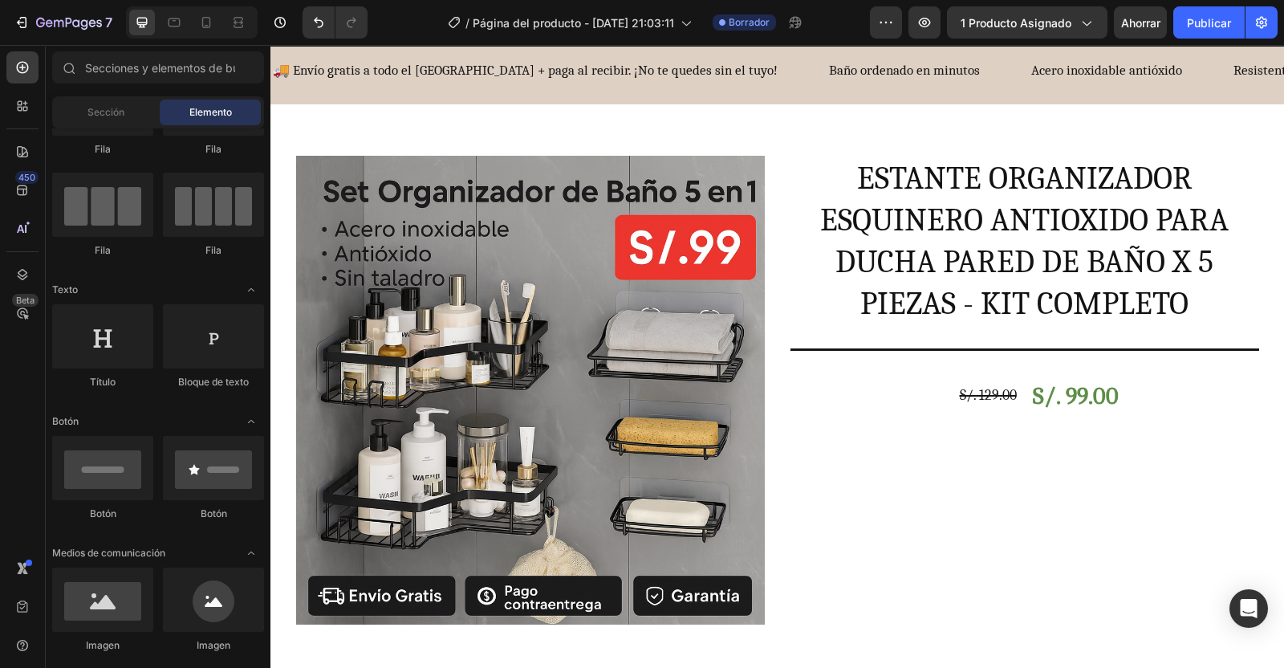
scroll to position [0, 0]
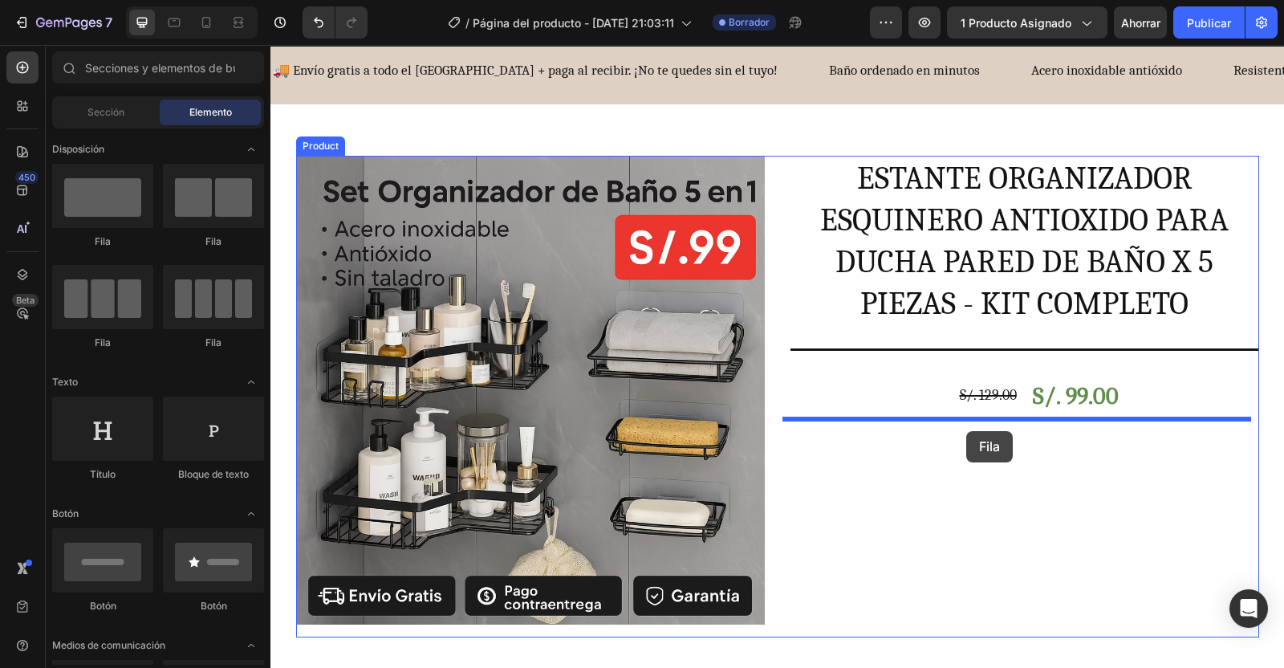
drag, startPoint x: 486, startPoint y: 252, endPoint x: 966, endPoint y: 431, distance: 512.2
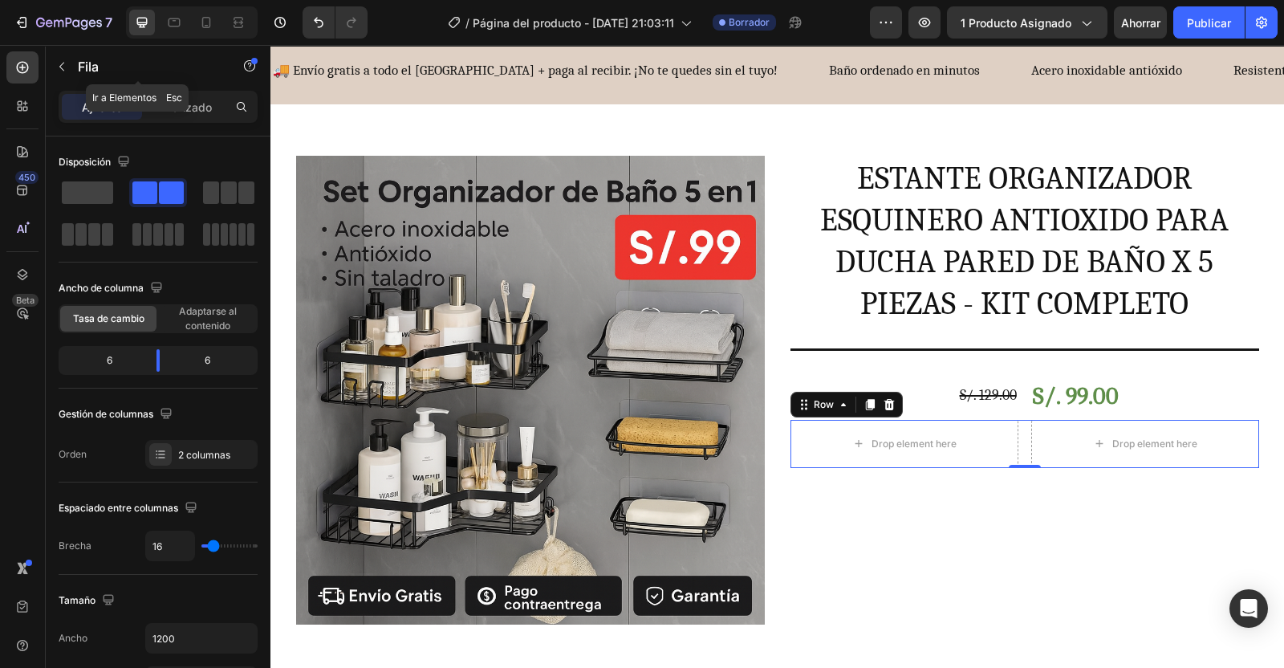
click at [63, 71] on icon "button" at bounding box center [61, 66] width 13 height 13
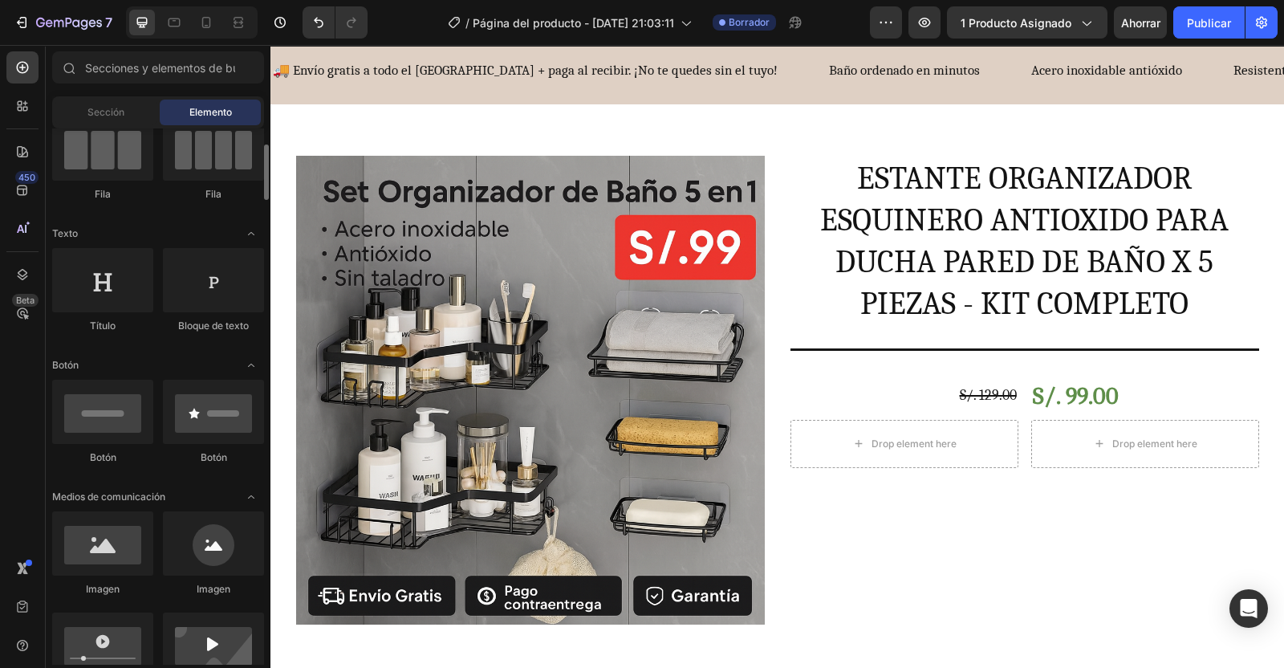
scroll to position [148, 0]
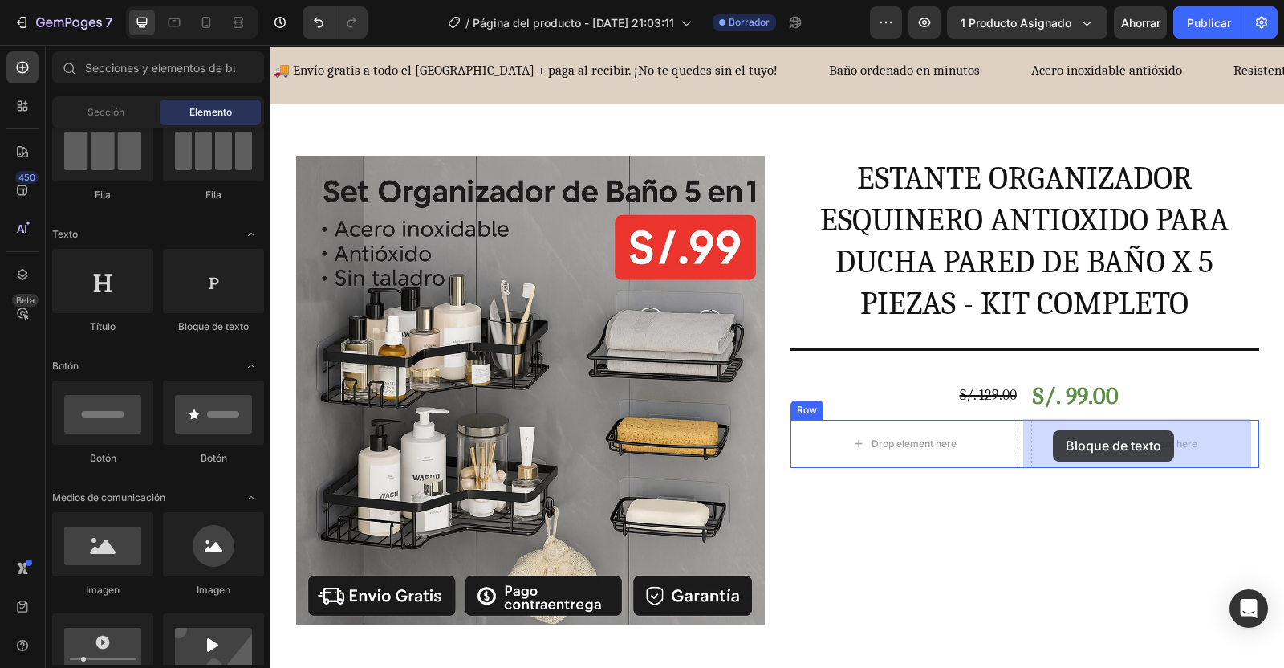
drag, startPoint x: 469, startPoint y: 348, endPoint x: 1053, endPoint y: 430, distance: 590.0
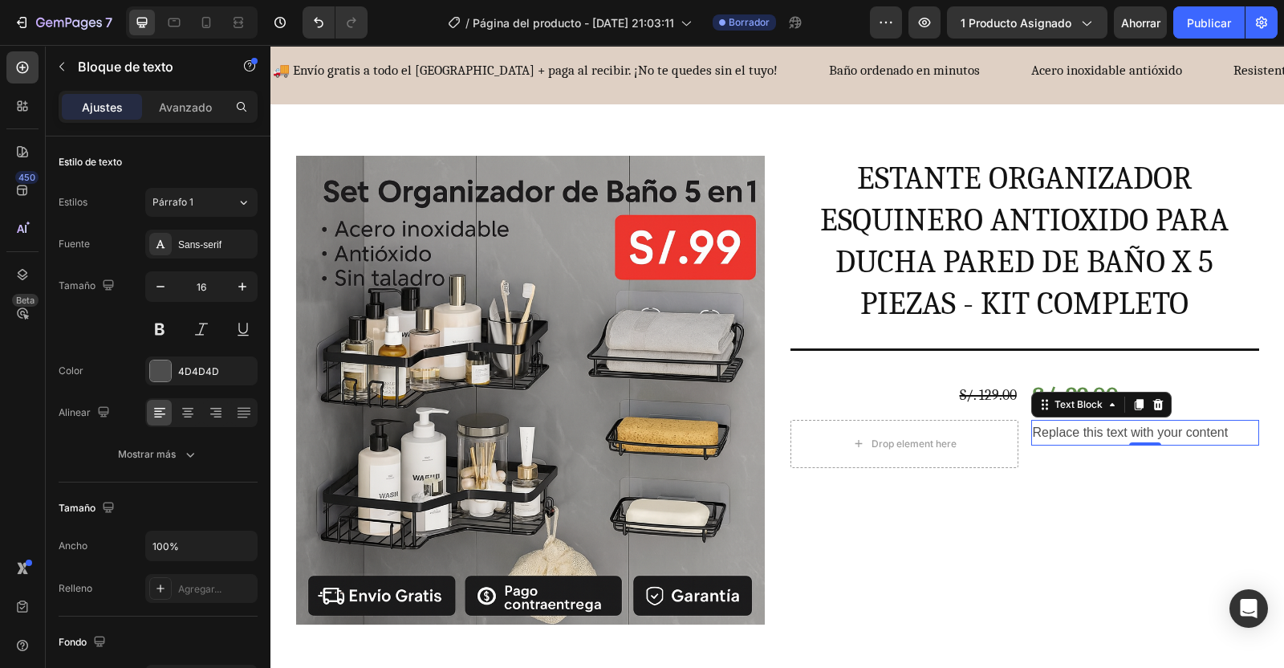
click at [1053, 430] on div "Replace this text with your content" at bounding box center [1145, 433] width 228 height 26
click at [1053, 430] on p "Replace this text with your content" at bounding box center [1145, 432] width 225 height 23
click at [158, 368] on div at bounding box center [160, 370] width 21 height 21
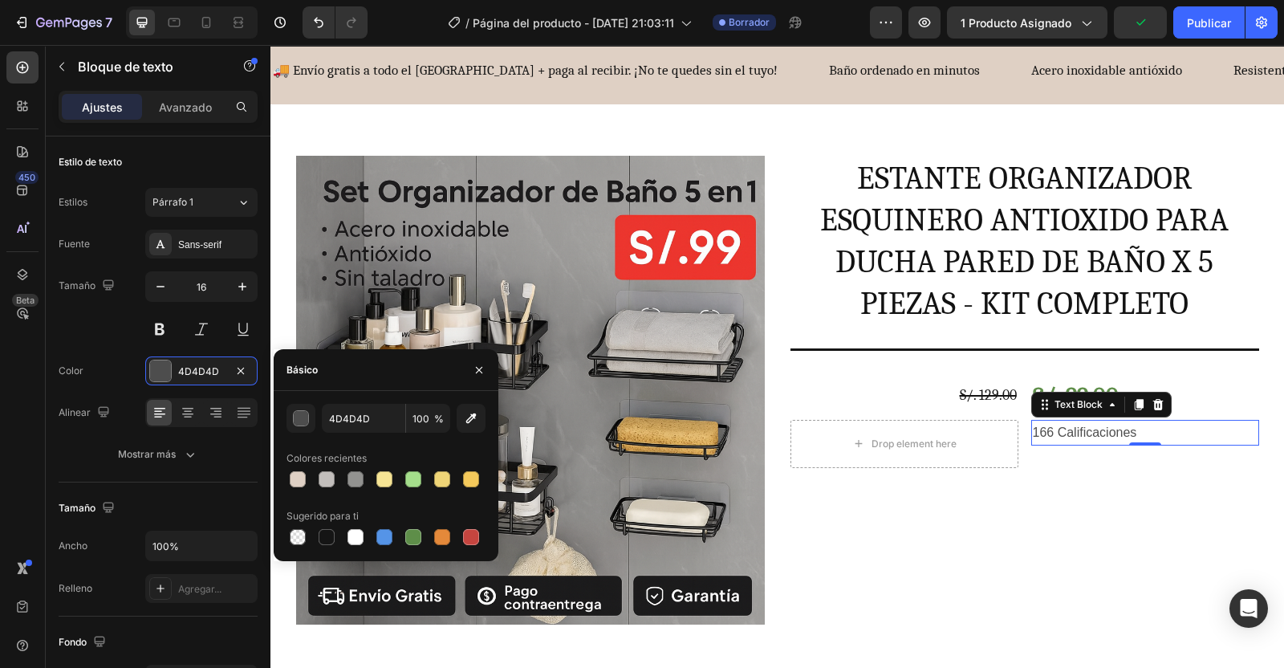
click at [327, 535] on div at bounding box center [327, 537] width 16 height 16
type input "151515"
click at [213, 251] on div "Sans-serif" at bounding box center [201, 244] width 112 height 29
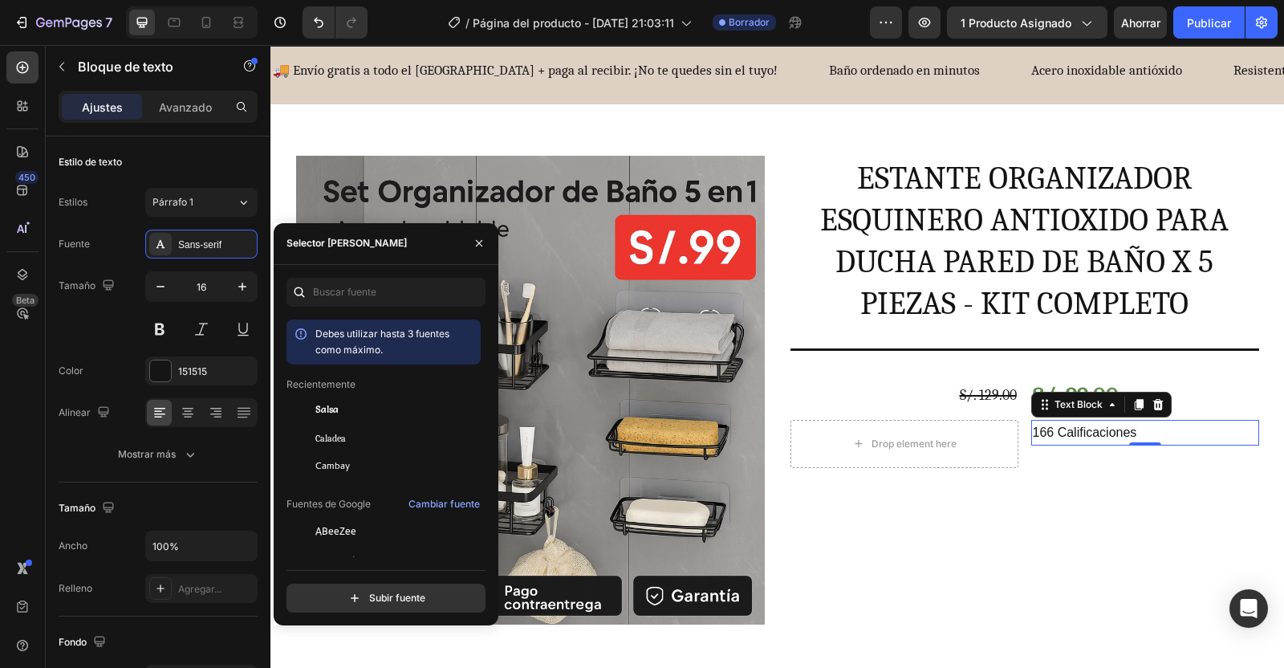
click at [329, 438] on span "Caladea" at bounding box center [330, 438] width 30 height 14
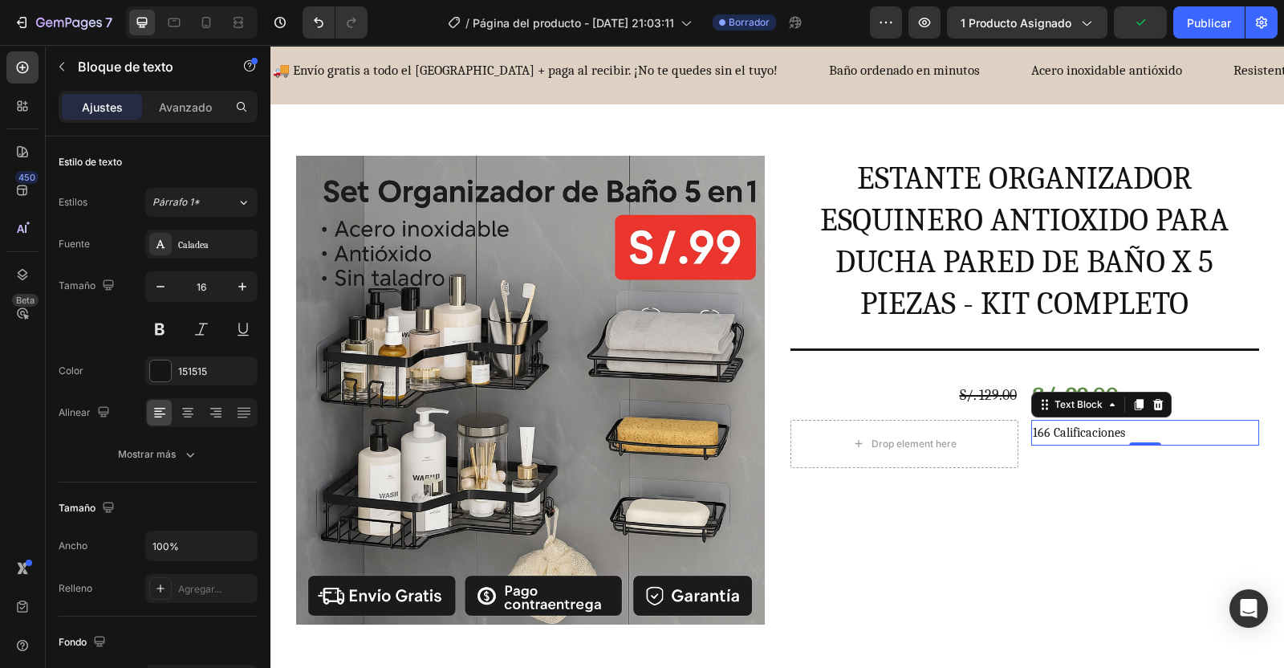
click at [244, 291] on icon "button" at bounding box center [242, 287] width 16 height 16
type input "20"
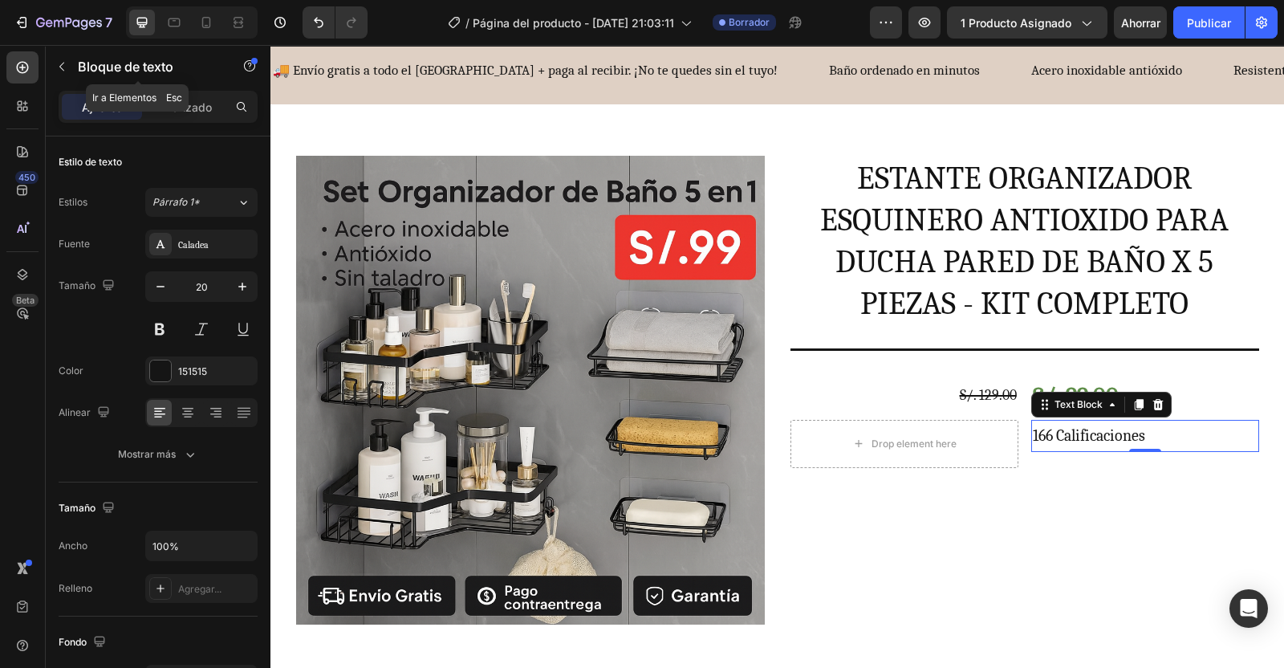
click at [61, 65] on icon "button" at bounding box center [61, 67] width 5 height 9
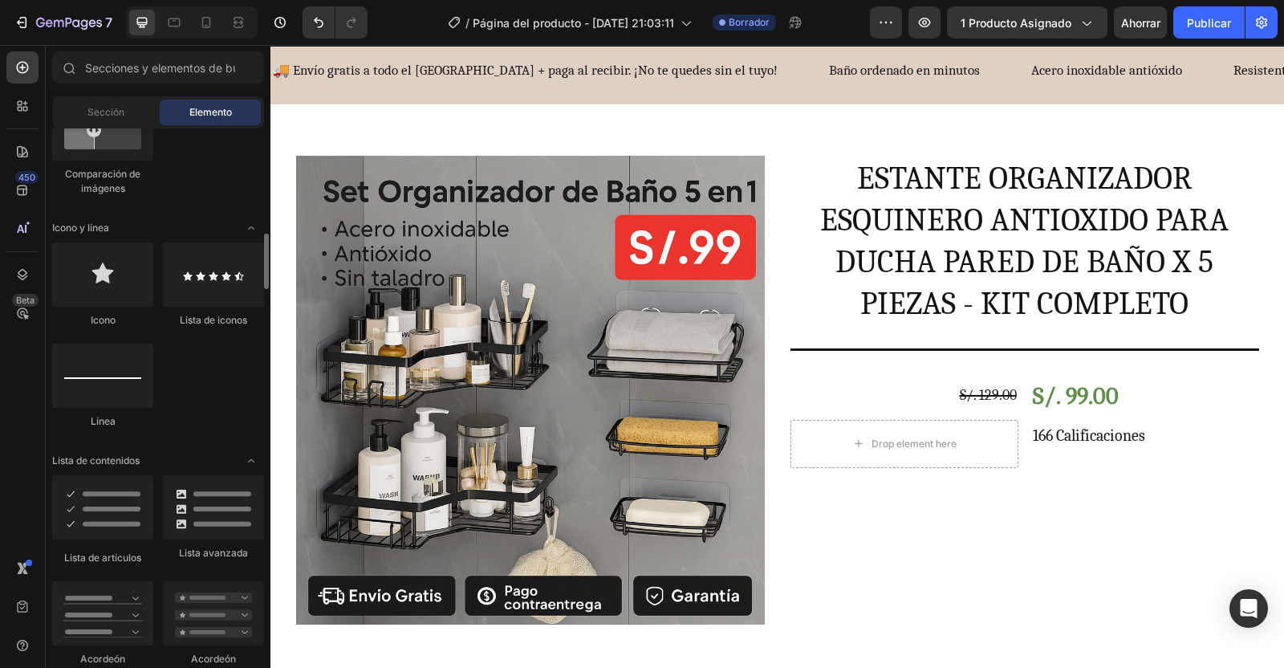
scroll to position [985, 0]
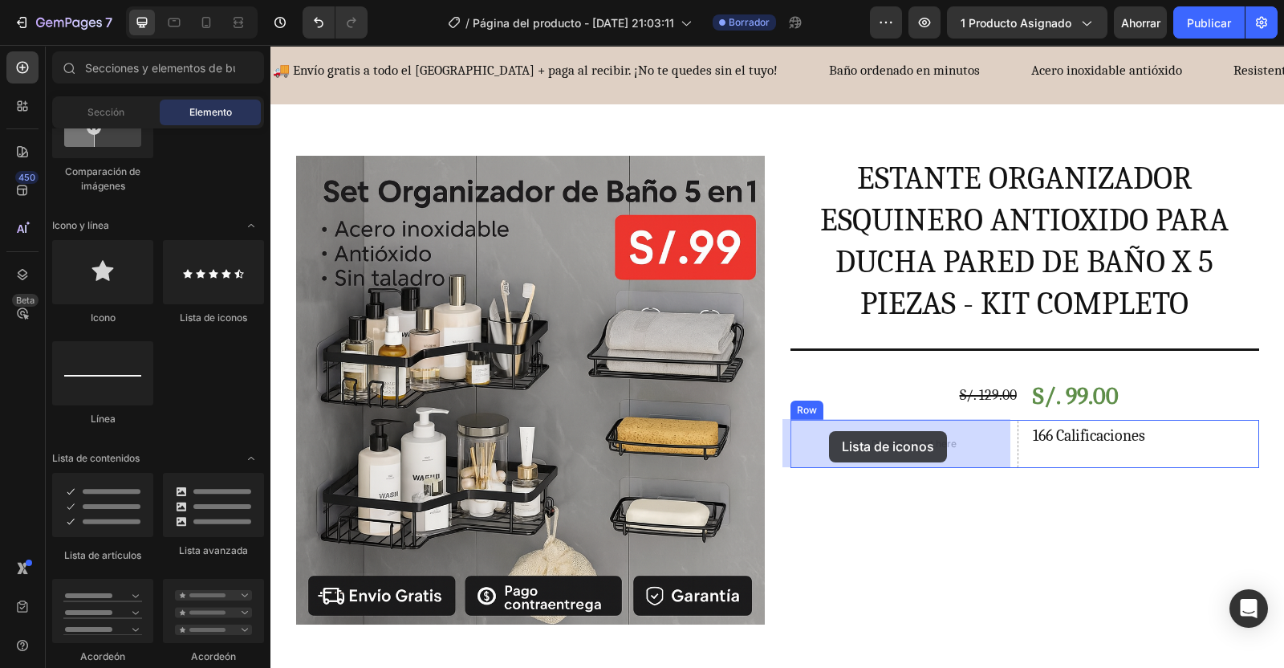
drag, startPoint x: 526, startPoint y: 299, endPoint x: 829, endPoint y: 431, distance: 331.0
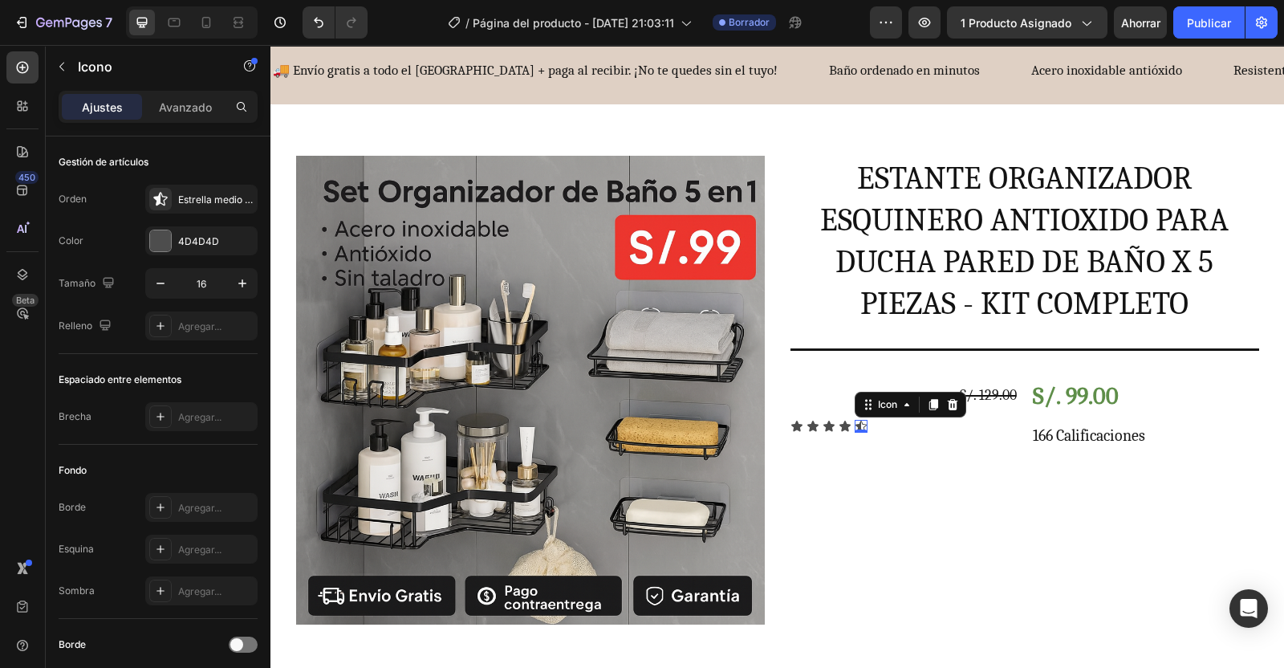
click at [164, 242] on div at bounding box center [160, 240] width 21 height 21
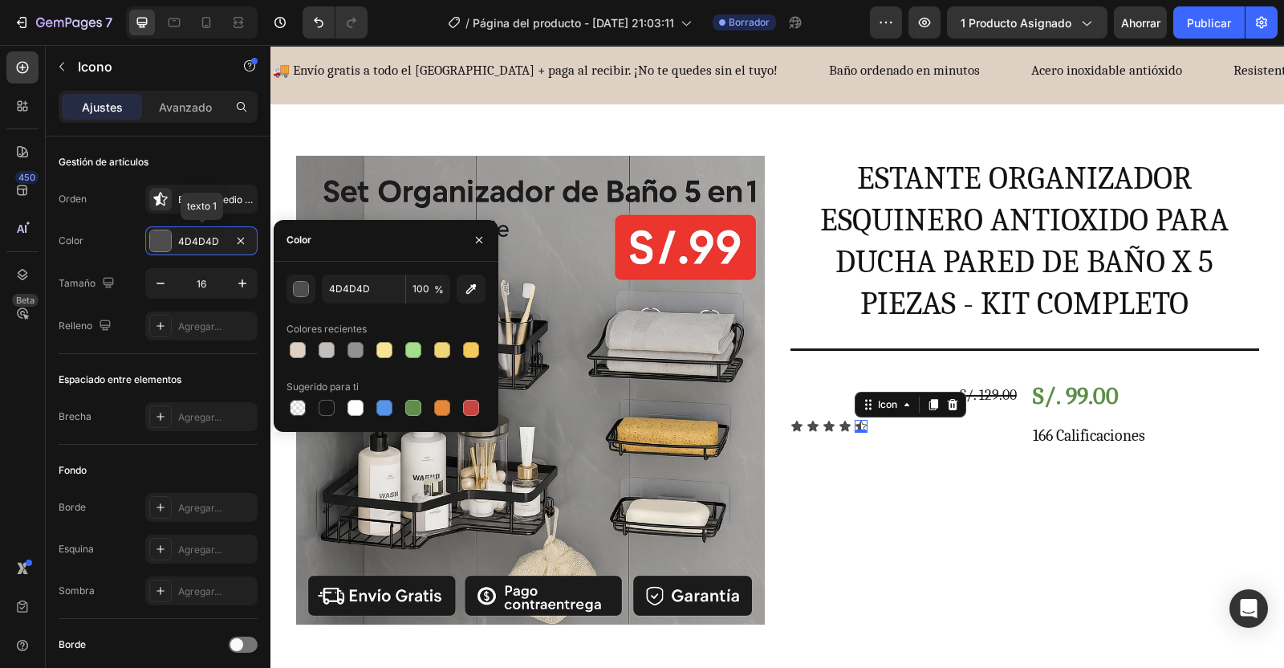
click at [472, 354] on div at bounding box center [471, 350] width 16 height 16
type input "F4C95B"
click at [242, 282] on icon "button" at bounding box center [242, 283] width 8 height 8
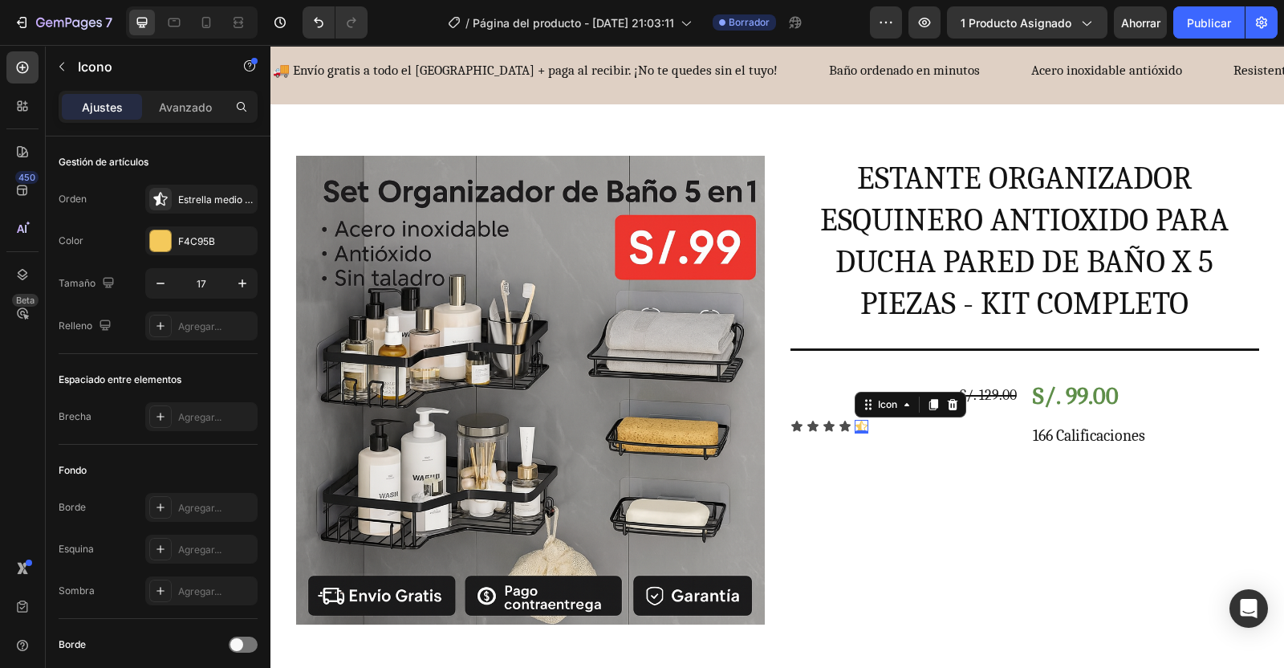
click at [242, 281] on icon "button" at bounding box center [242, 283] width 8 height 8
click at [244, 277] on icon "button" at bounding box center [242, 283] width 16 height 16
click at [246, 275] on icon "button" at bounding box center [242, 283] width 16 height 16
type input "20"
click at [839, 420] on icon at bounding box center [845, 426] width 13 height 13
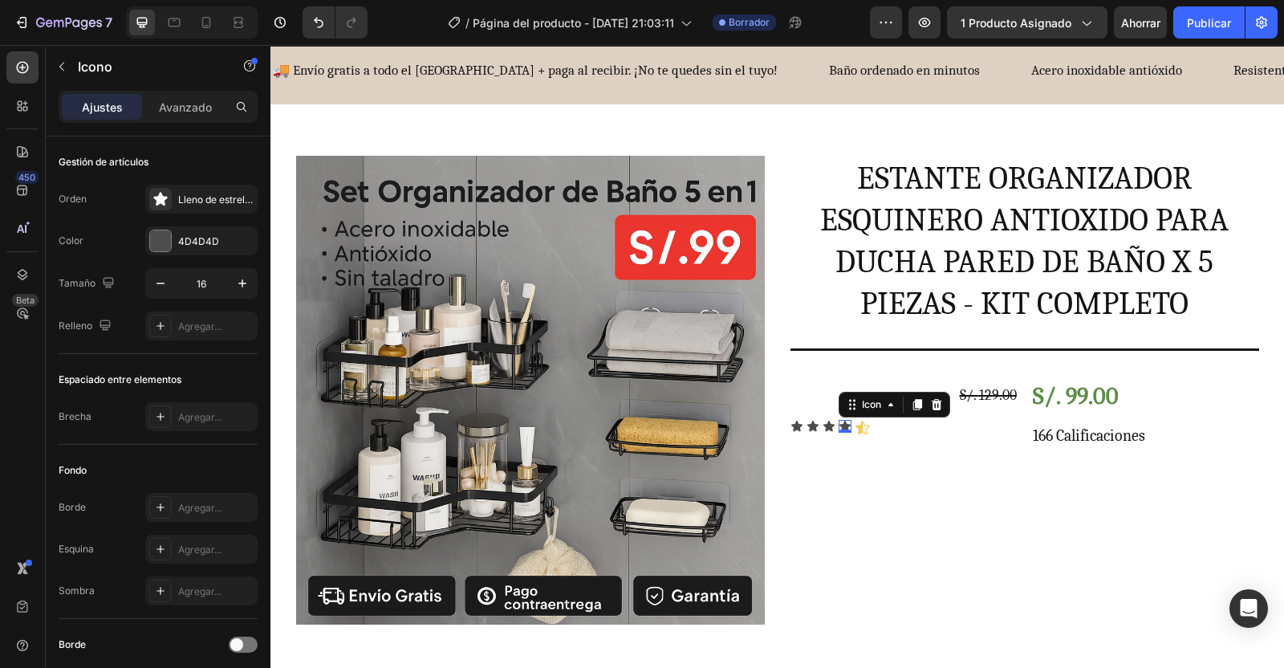
click at [165, 230] on div at bounding box center [160, 240] width 21 height 21
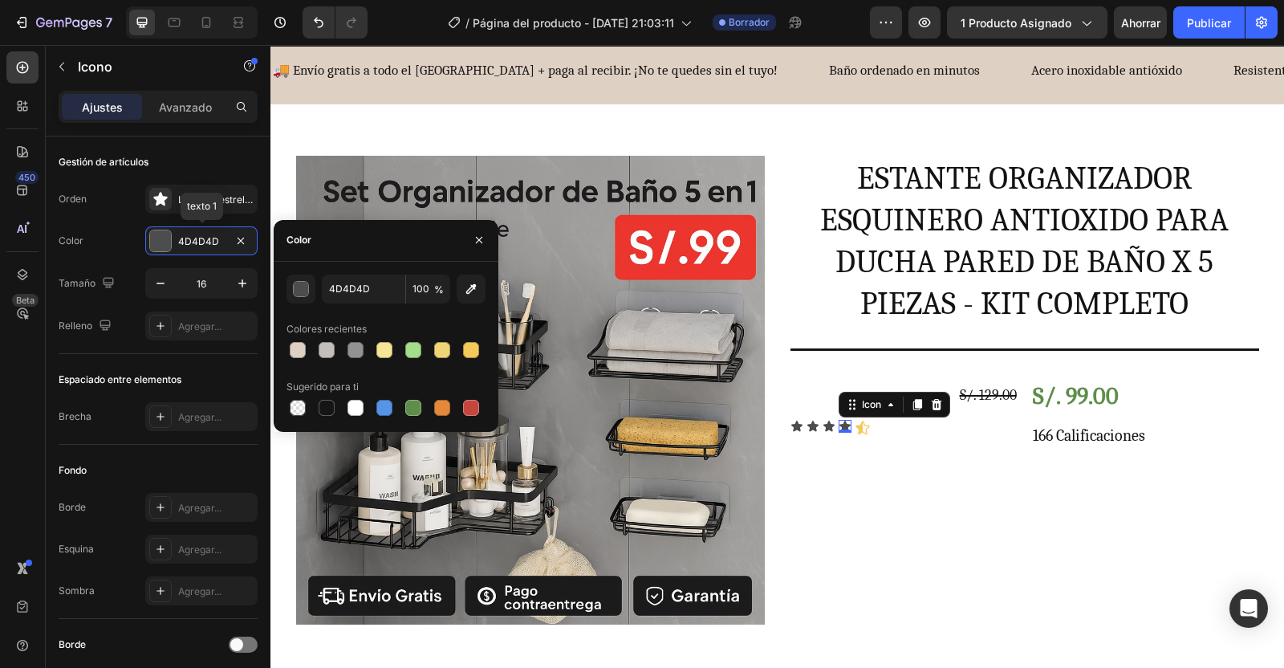
click at [478, 346] on div at bounding box center [471, 350] width 16 height 16
type input "F4C95B"
click at [242, 286] on icon "button" at bounding box center [242, 283] width 8 height 8
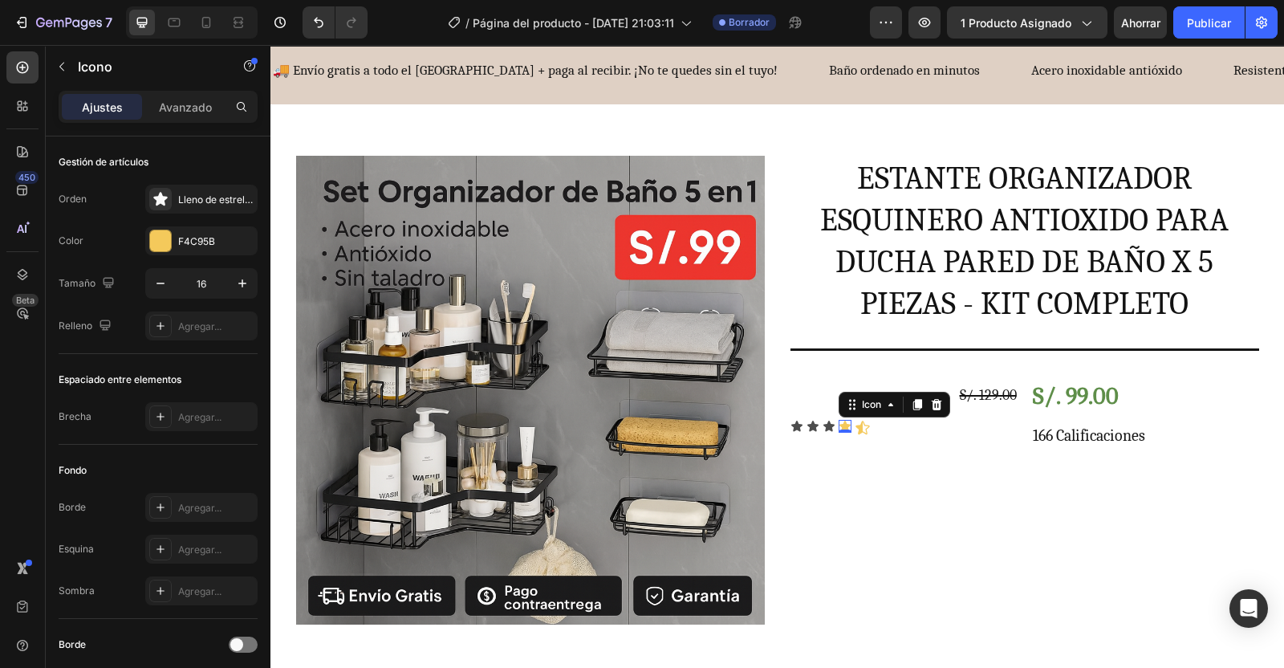
click at [245, 288] on icon "button" at bounding box center [242, 283] width 16 height 16
click at [249, 286] on icon "button" at bounding box center [242, 283] width 16 height 16
click at [249, 284] on icon "button" at bounding box center [242, 283] width 16 height 16
click at [248, 285] on icon "button" at bounding box center [242, 283] width 16 height 16
click at [241, 282] on icon "button" at bounding box center [242, 283] width 8 height 8
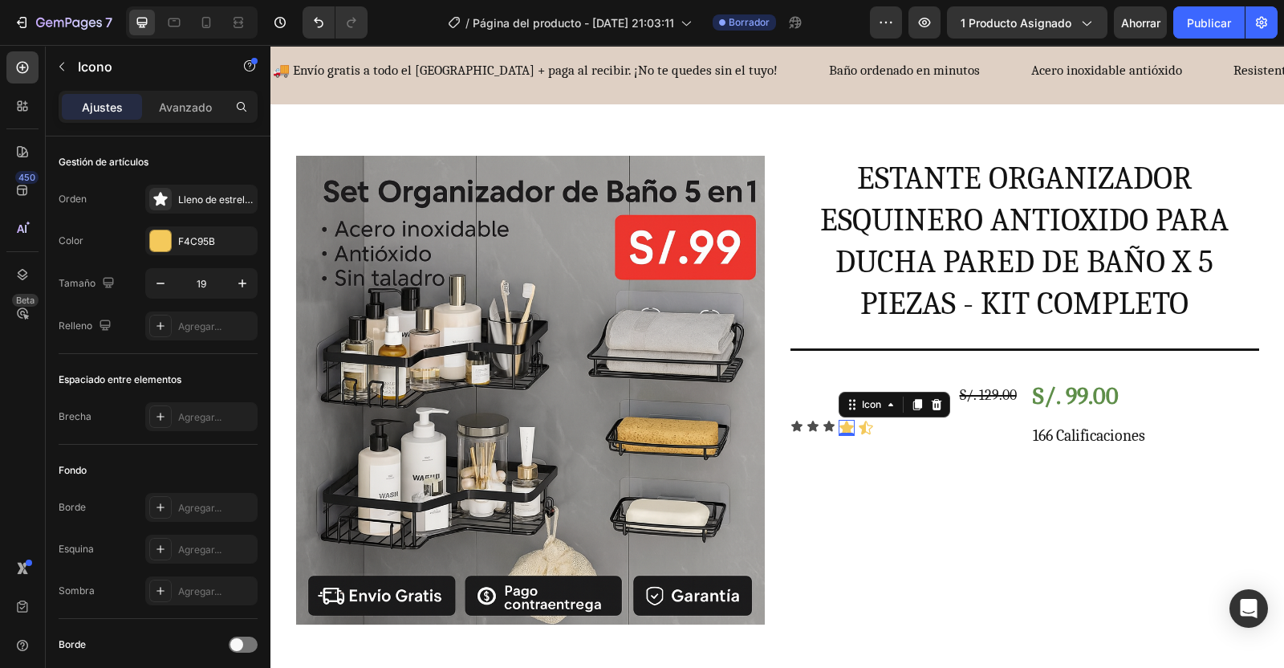
type input "20"
click at [241, 278] on icon "button" at bounding box center [242, 283] width 16 height 16
click at [242, 282] on icon "button" at bounding box center [242, 283] width 8 height 8
click at [245, 285] on icon "button" at bounding box center [242, 283] width 16 height 16
click at [242, 285] on icon "button" at bounding box center [242, 283] width 8 height 8
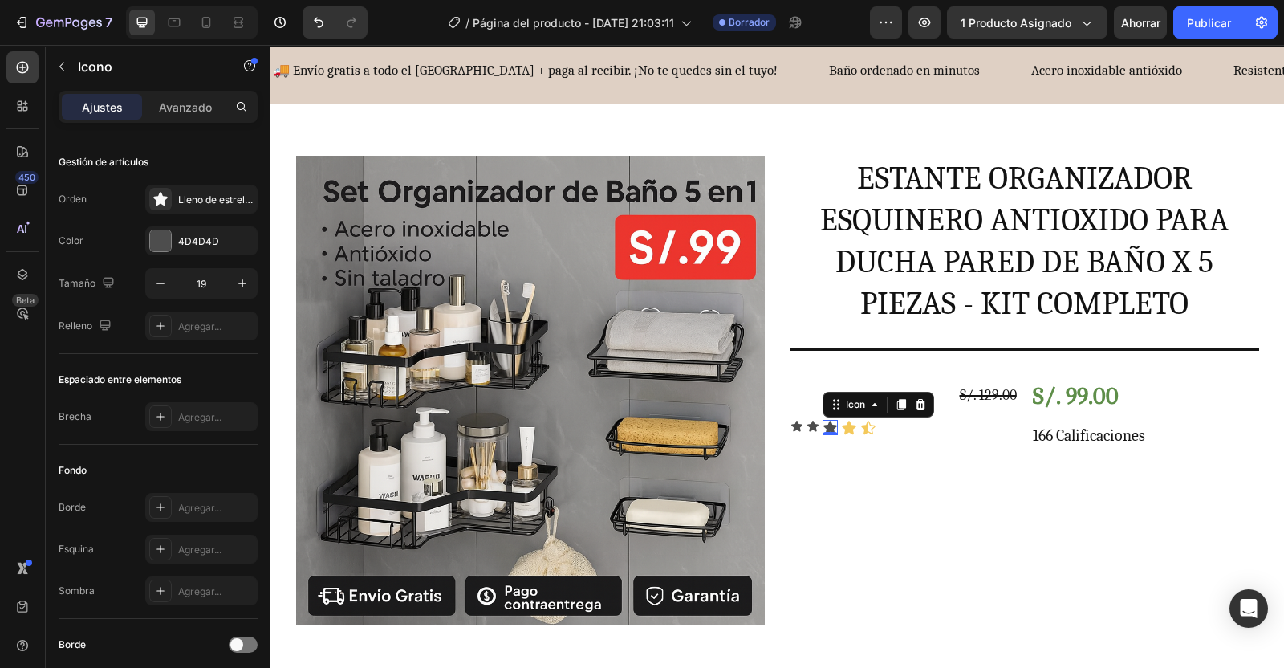
click at [249, 277] on icon "button" at bounding box center [242, 283] width 16 height 16
type input "20"
click at [157, 241] on div at bounding box center [160, 240] width 21 height 21
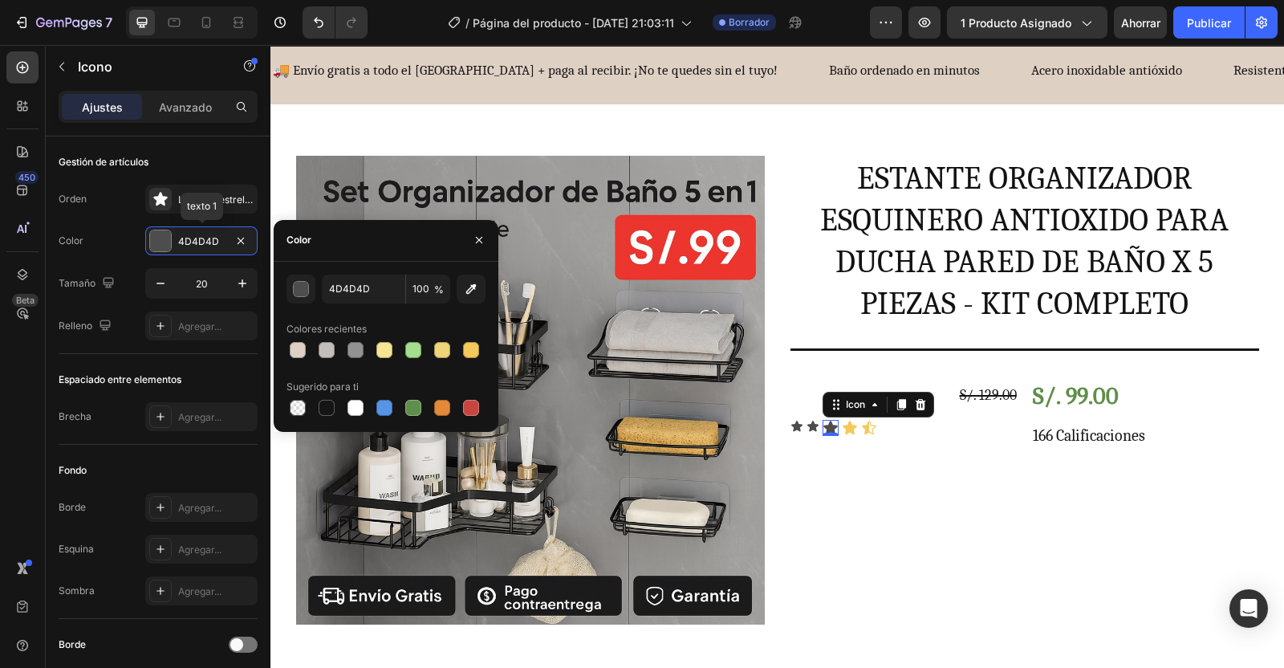
click at [475, 342] on div at bounding box center [471, 350] width 16 height 16
type input "F4C95B"
click at [807, 428] on icon at bounding box center [813, 426] width 13 height 13
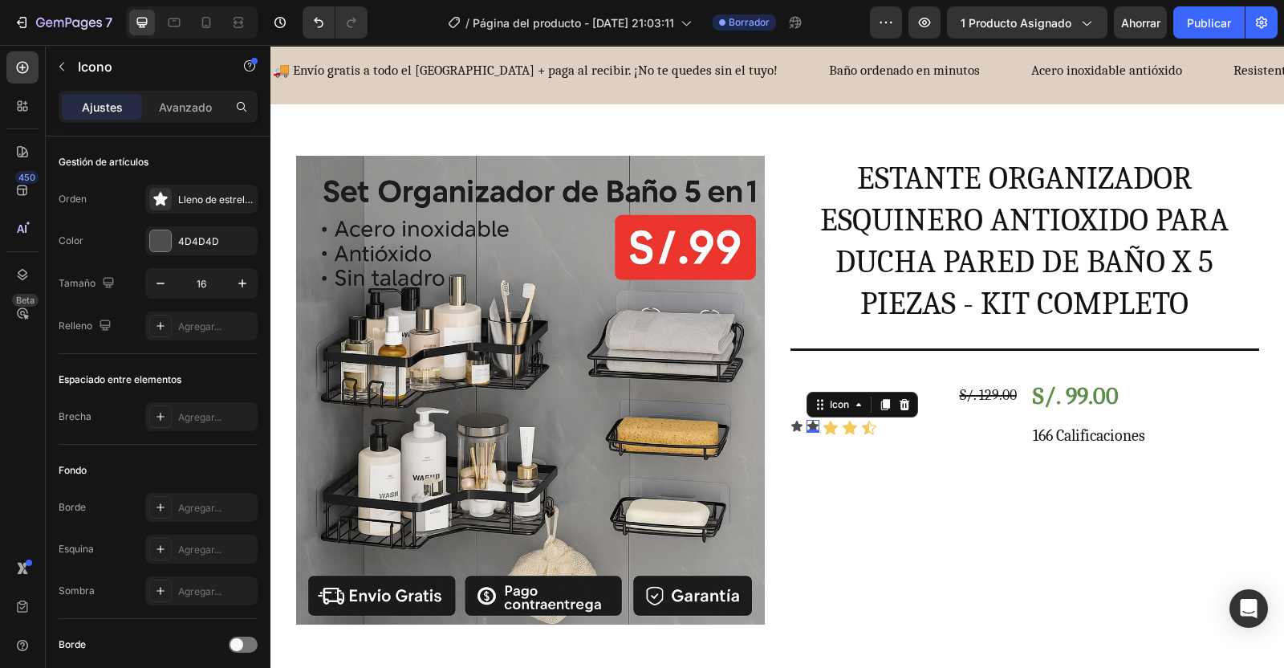
click at [247, 285] on icon "button" at bounding box center [242, 283] width 16 height 16
click at [249, 284] on icon "button" at bounding box center [242, 283] width 16 height 16
click at [246, 283] on icon "button" at bounding box center [242, 283] width 8 height 8
click at [245, 283] on icon "button" at bounding box center [242, 283] width 8 height 8
click at [242, 282] on icon "button" at bounding box center [242, 283] width 8 height 8
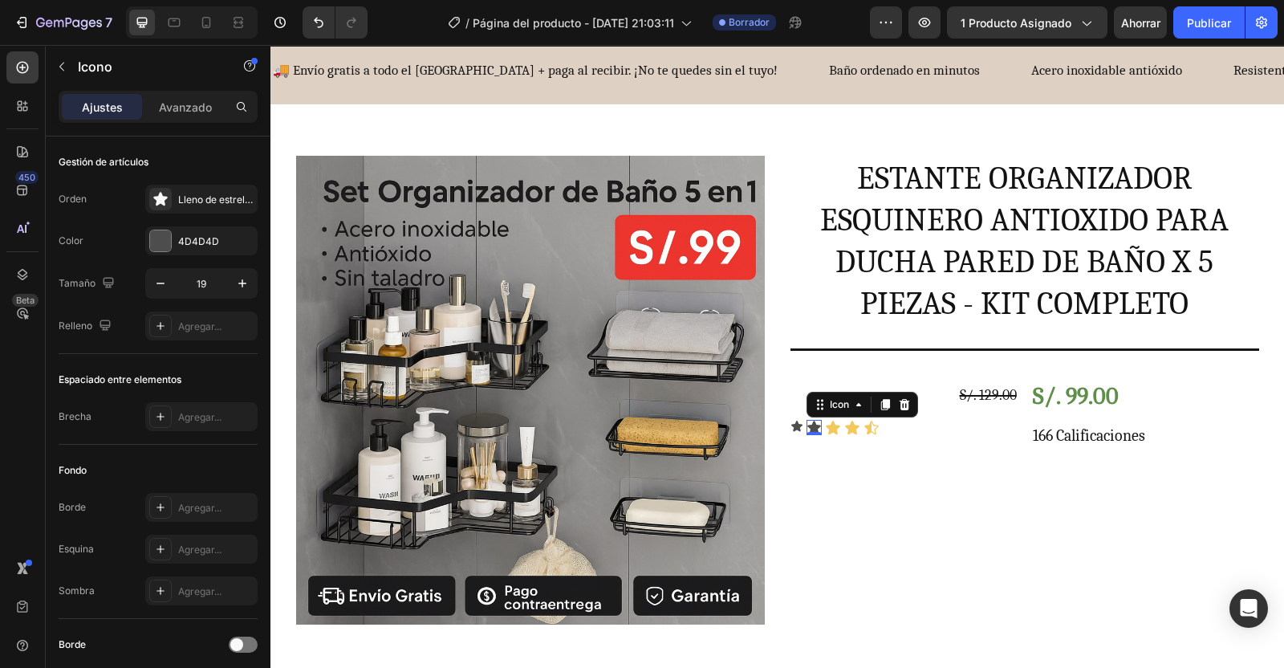
click at [249, 285] on icon "button" at bounding box center [242, 283] width 16 height 16
type input "20"
click at [165, 245] on div at bounding box center [160, 240] width 21 height 21
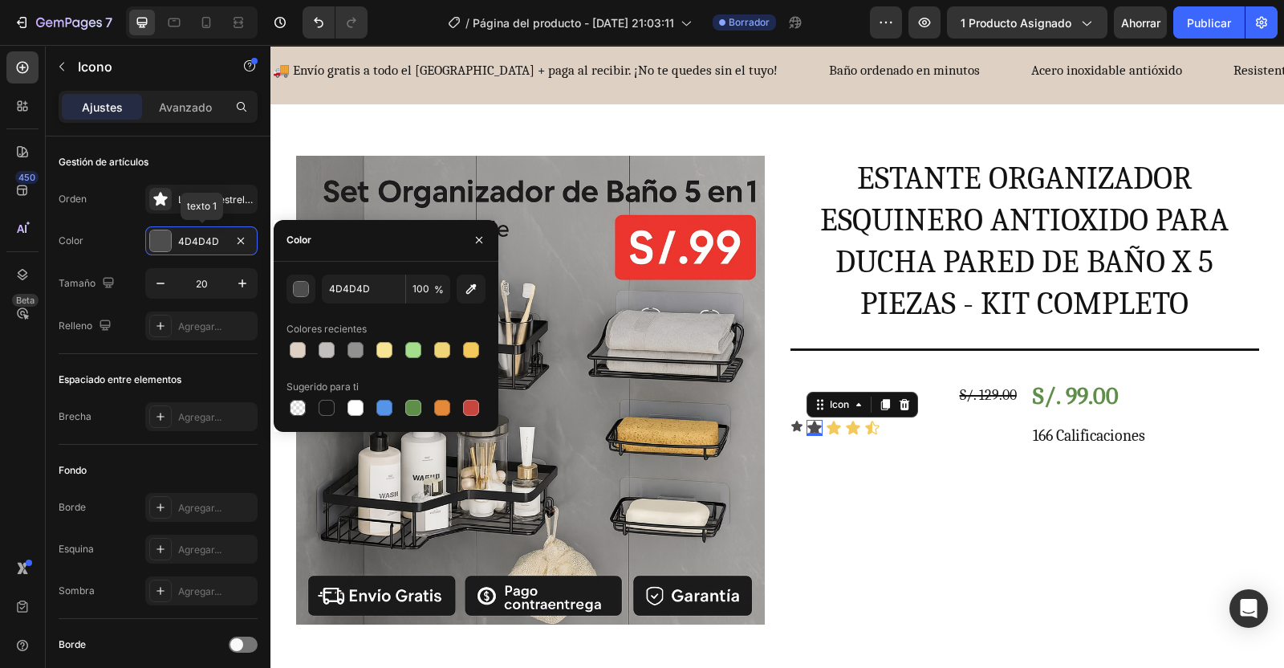
click at [470, 349] on div at bounding box center [471, 350] width 16 height 16
type input "F4C95B"
click at [791, 430] on icon at bounding box center [797, 426] width 13 height 13
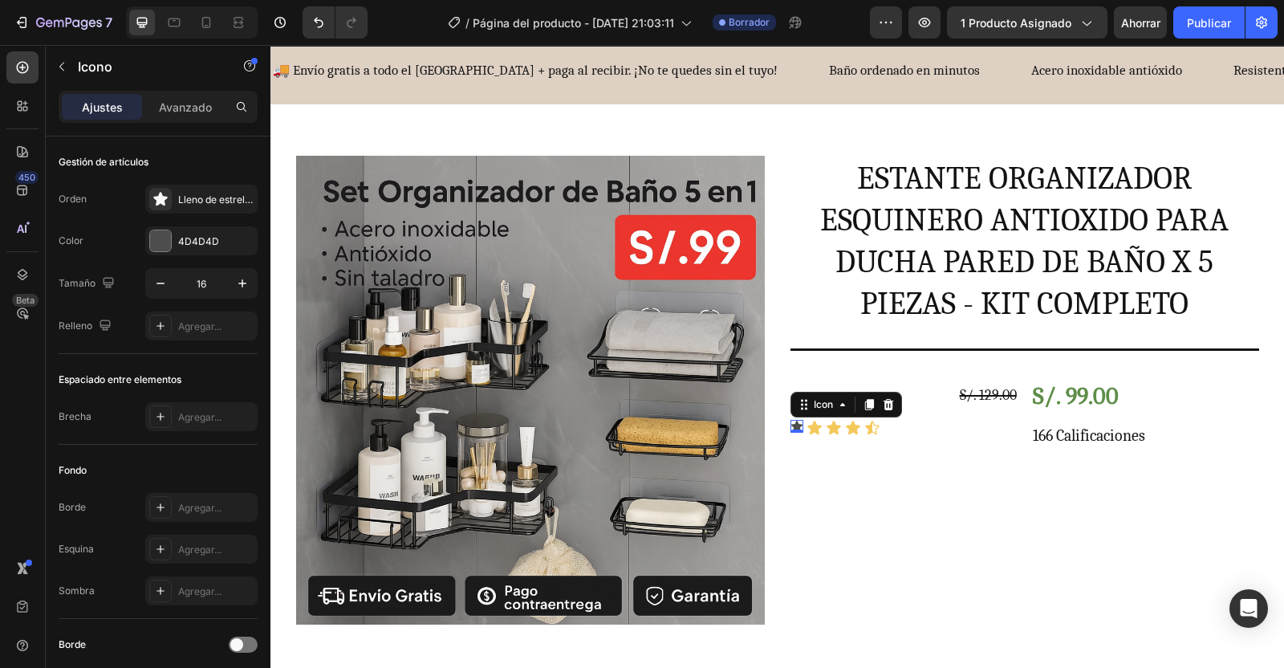
click at [236, 287] on icon "button" at bounding box center [242, 283] width 16 height 16
click at [242, 289] on icon "button" at bounding box center [242, 283] width 16 height 16
click at [245, 285] on icon "button" at bounding box center [242, 283] width 16 height 16
click at [242, 282] on icon "button" at bounding box center [242, 283] width 8 height 8
click at [249, 281] on icon "button" at bounding box center [242, 283] width 16 height 16
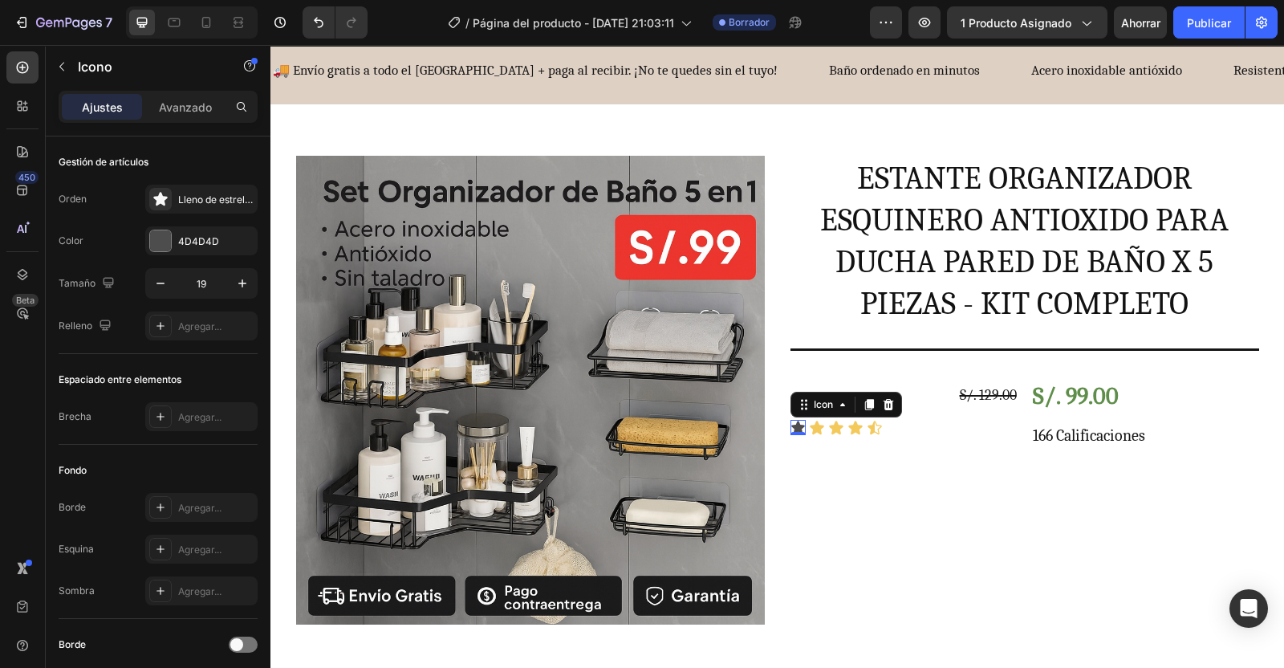
type input "20"
click at [168, 238] on div at bounding box center [160, 240] width 21 height 21
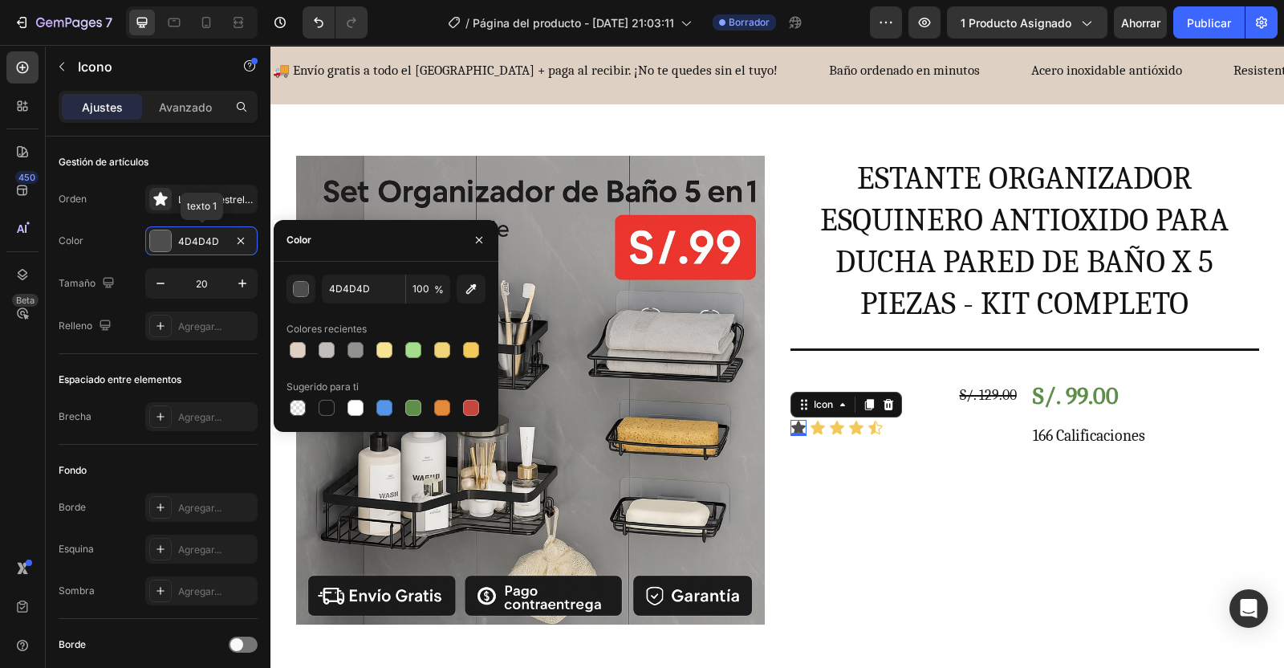
click at [472, 352] on div at bounding box center [471, 350] width 16 height 16
type input "F4C95B"
click at [998, 437] on div "Icon 0 Icon Icon Icon Icon Icon List" at bounding box center [905, 436] width 228 height 32
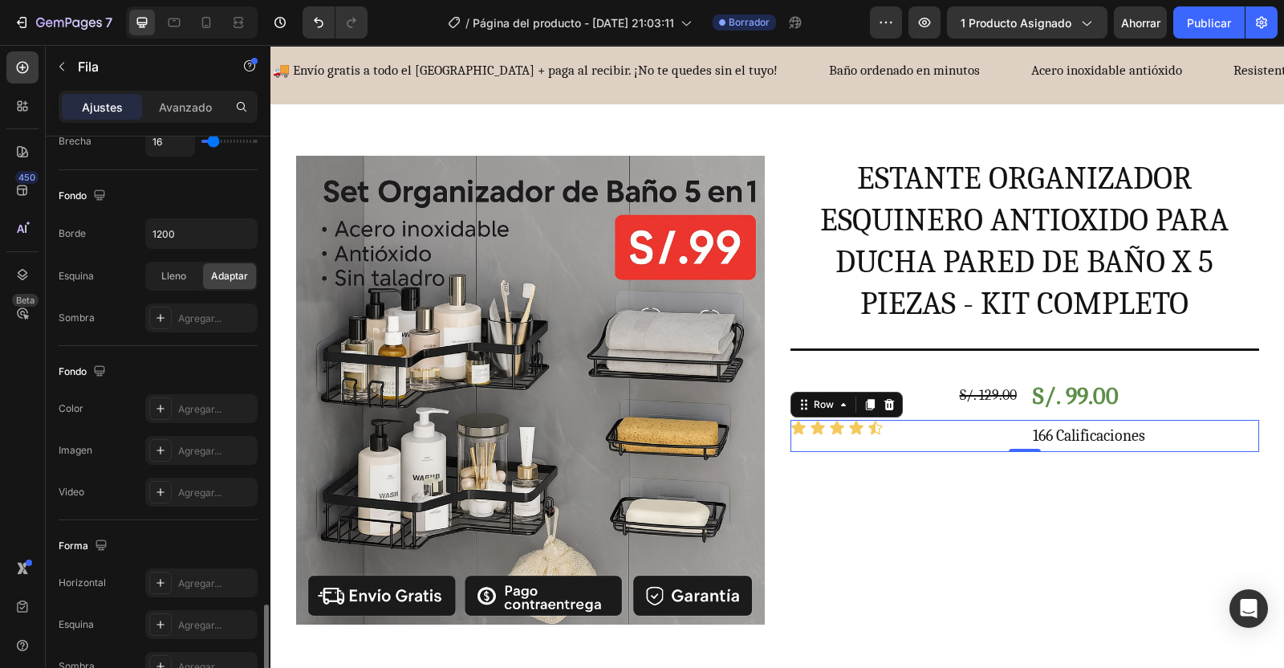
scroll to position [583, 0]
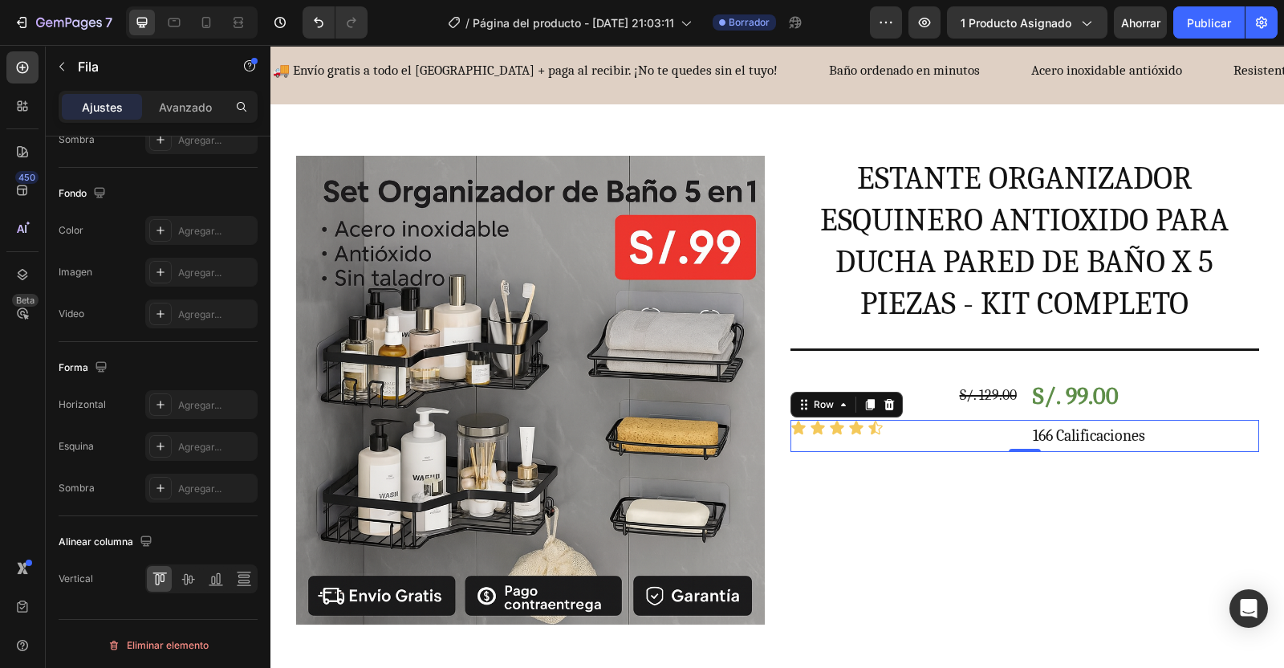
click at [192, 578] on icon at bounding box center [187, 579] width 13 height 11
click at [905, 429] on div "Icon Icon Icon Icon Icon" at bounding box center [905, 436] width 228 height 16
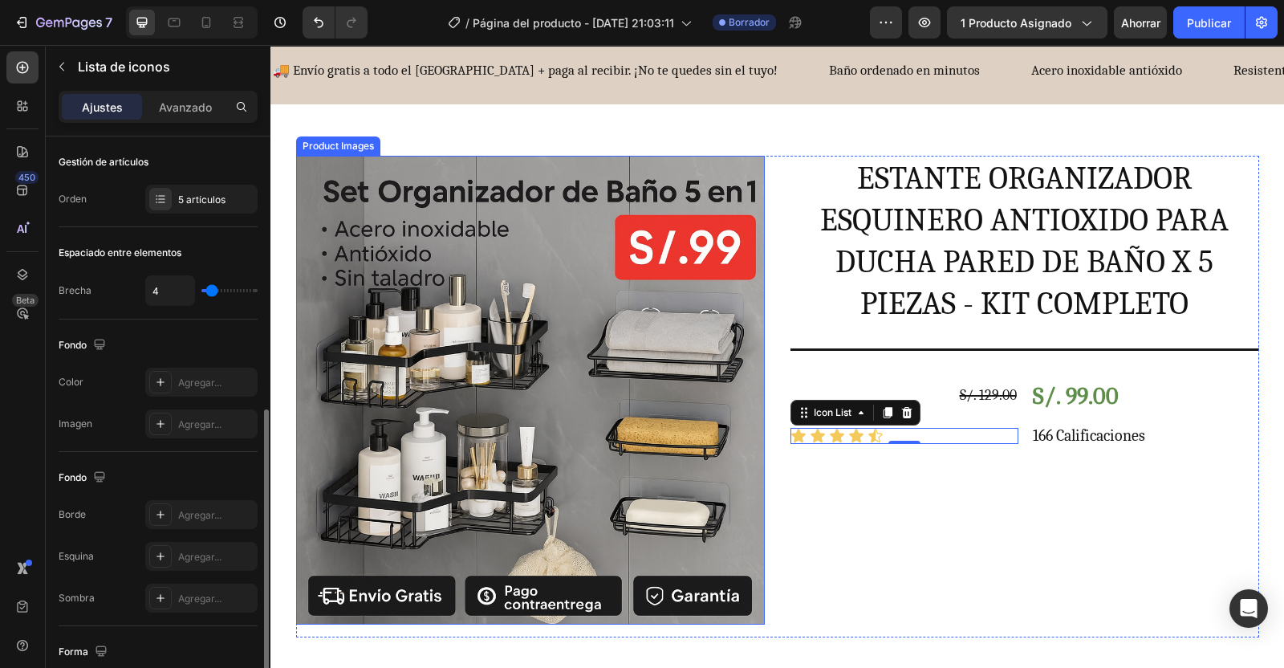
scroll to position [152, 0]
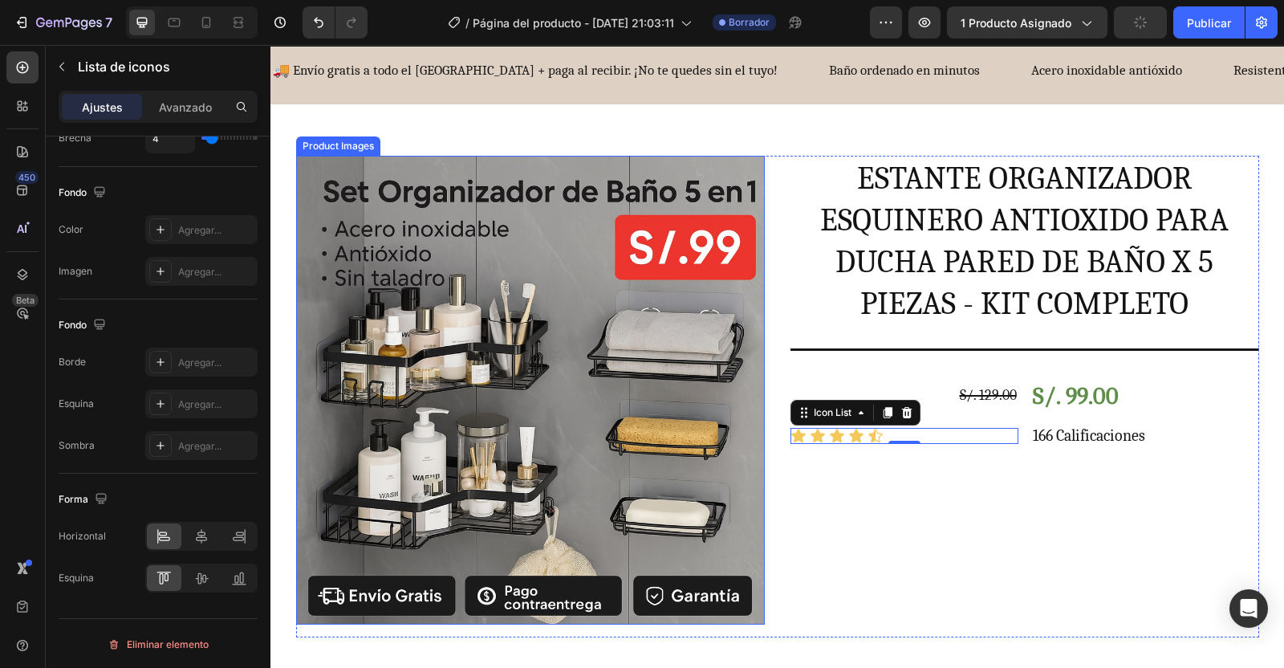
click at [239, 531] on icon at bounding box center [239, 536] width 16 height 16
click at [924, 498] on div "ESTANTE ORGANIZADOR ESQUINERO ANTIOXIDO PARA DUCHA PARED DE BAÑO X 5 PIEZAS - K…" at bounding box center [1025, 397] width 469 height 482
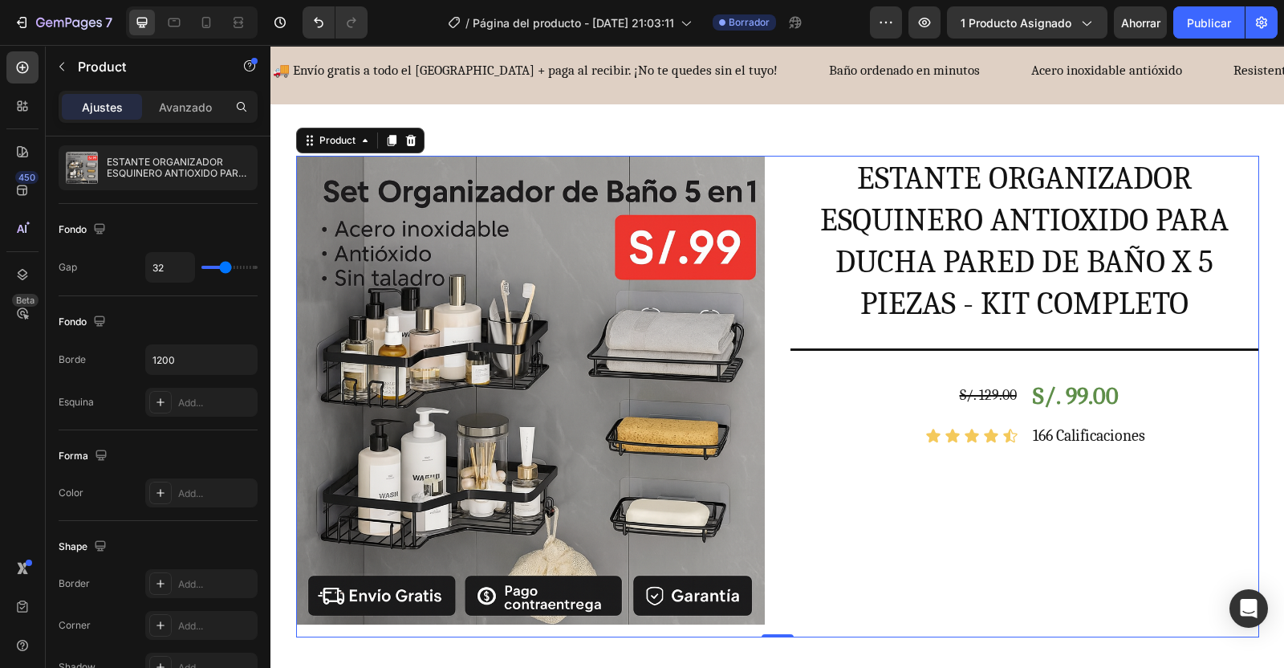
scroll to position [0, 0]
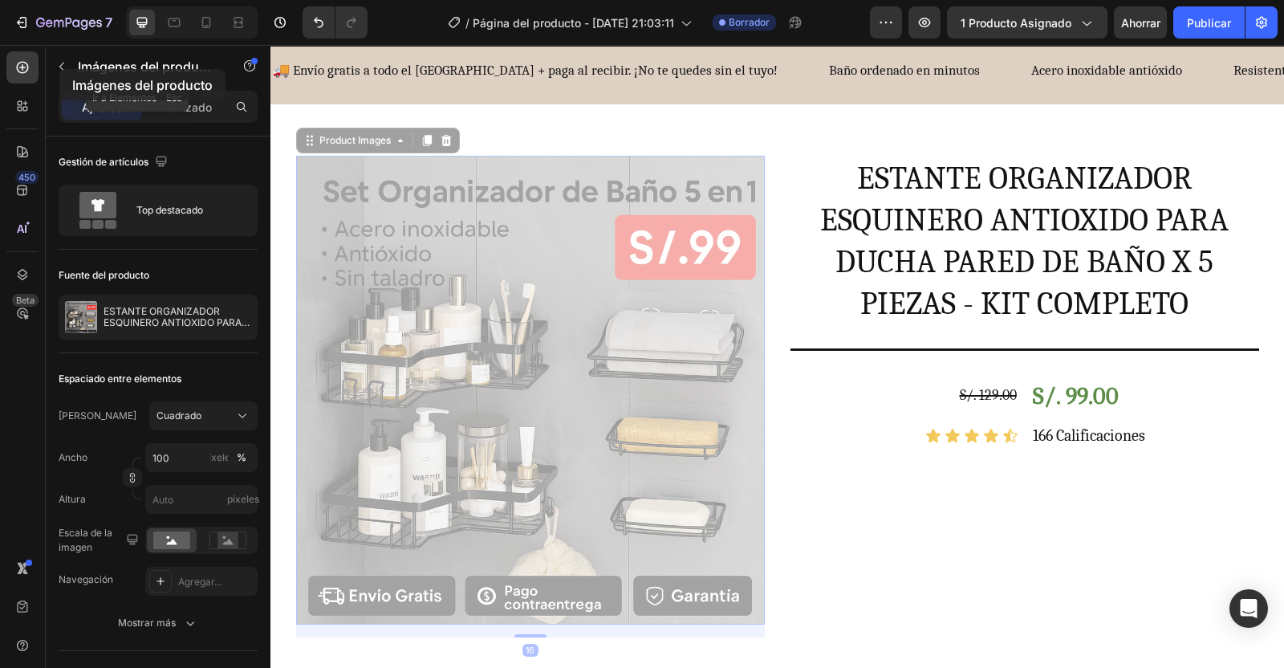
click at [59, 69] on icon "button" at bounding box center [61, 66] width 13 height 13
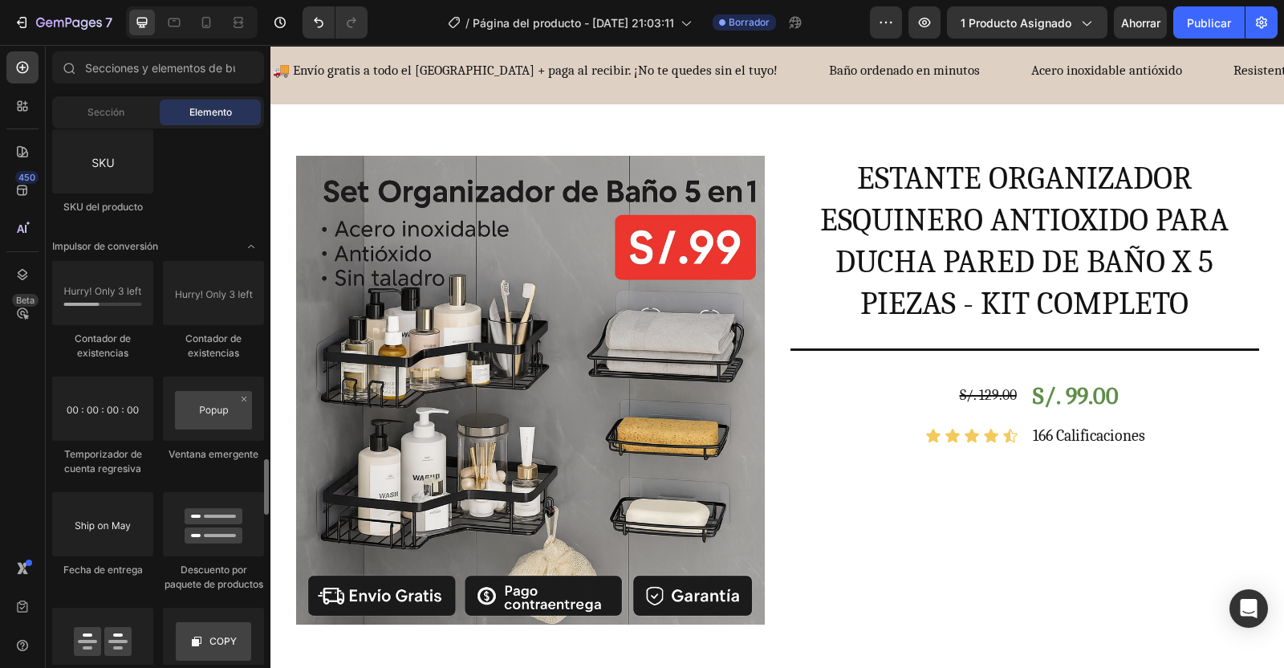
scroll to position [3303, 0]
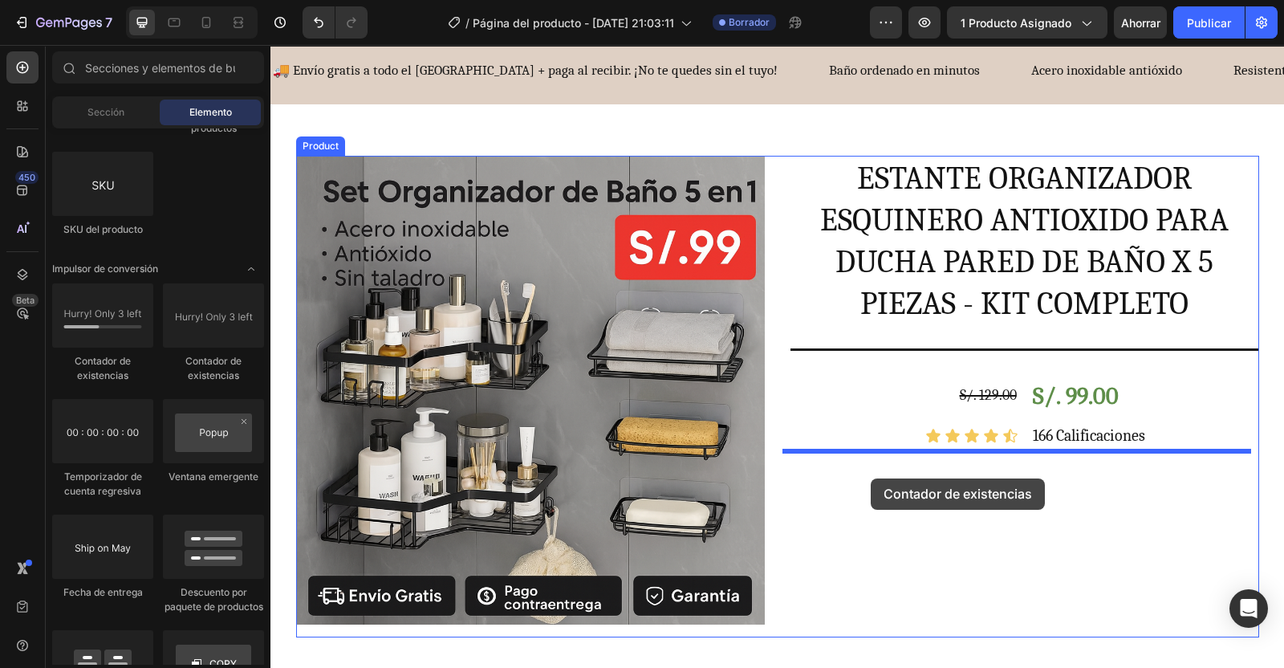
drag, startPoint x: 665, startPoint y: 359, endPoint x: 871, endPoint y: 478, distance: 238.4
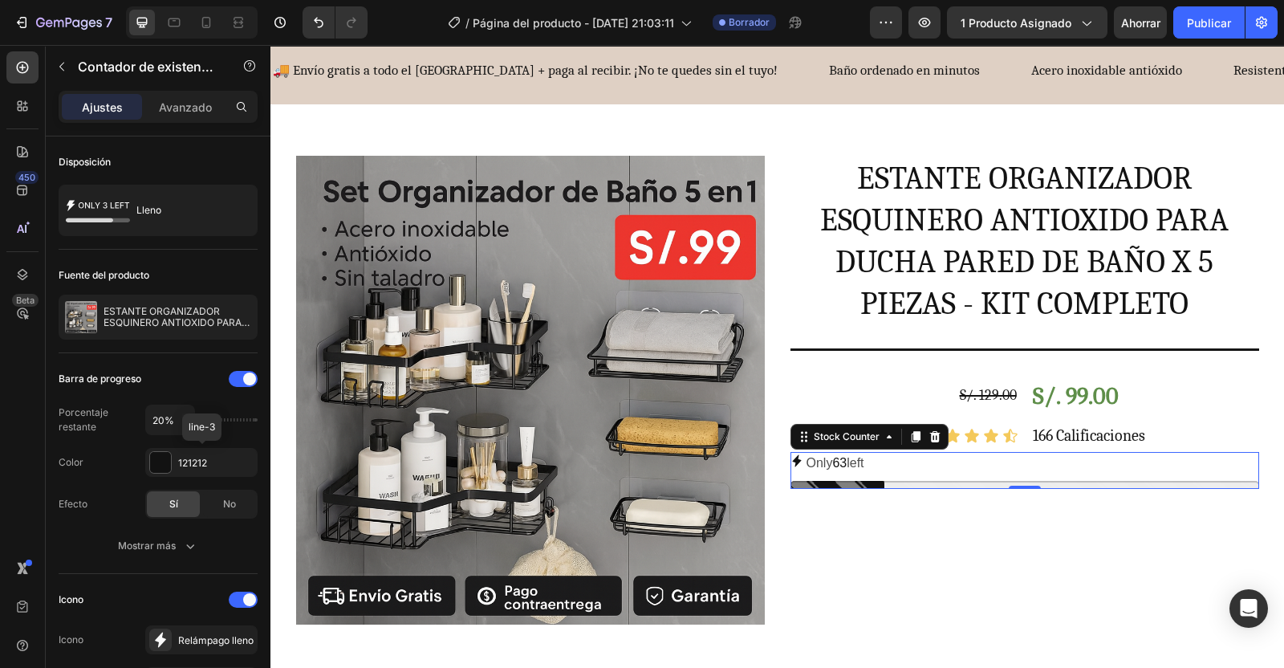
click at [158, 470] on div at bounding box center [160, 462] width 21 height 21
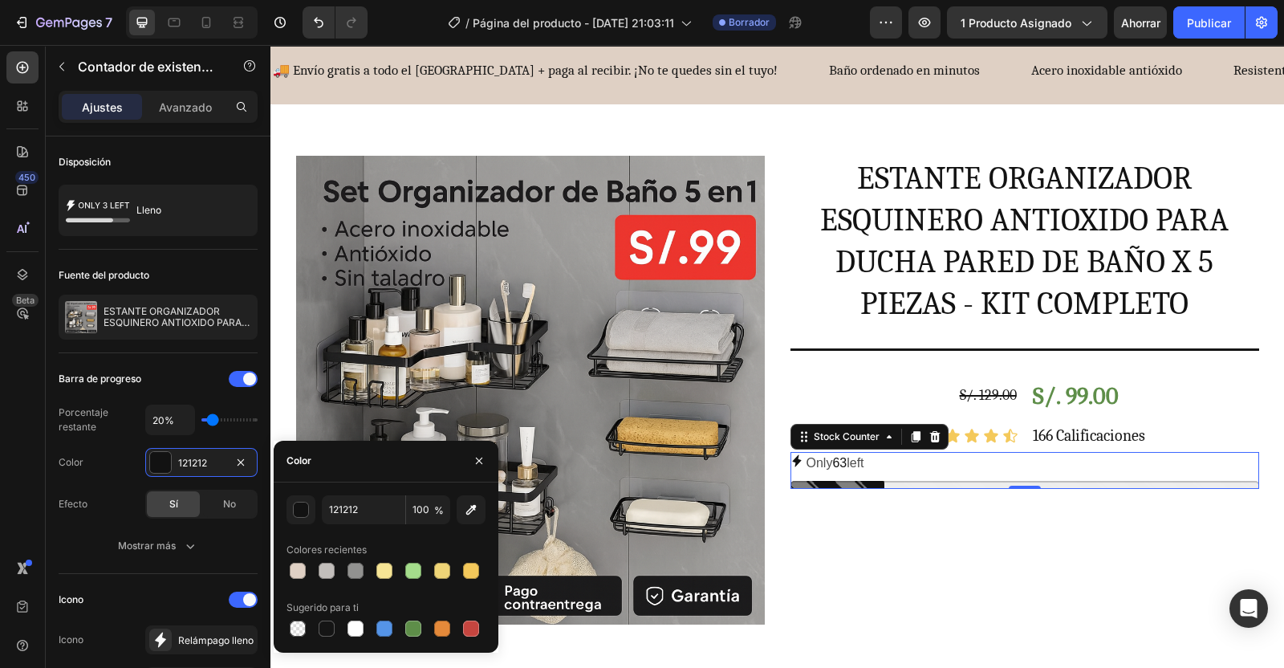
click at [468, 621] on div at bounding box center [471, 628] width 16 height 16
type input "C5453F"
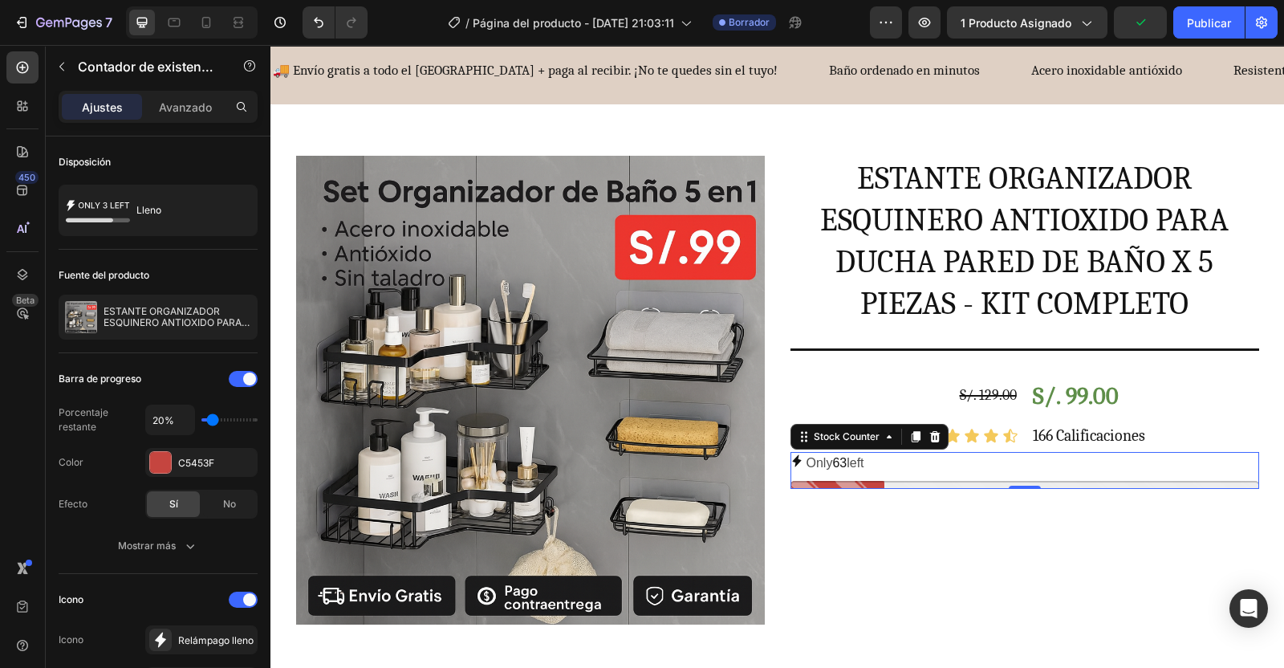
type input "30%"
type input "30"
type input "40%"
type input "40"
type input "50%"
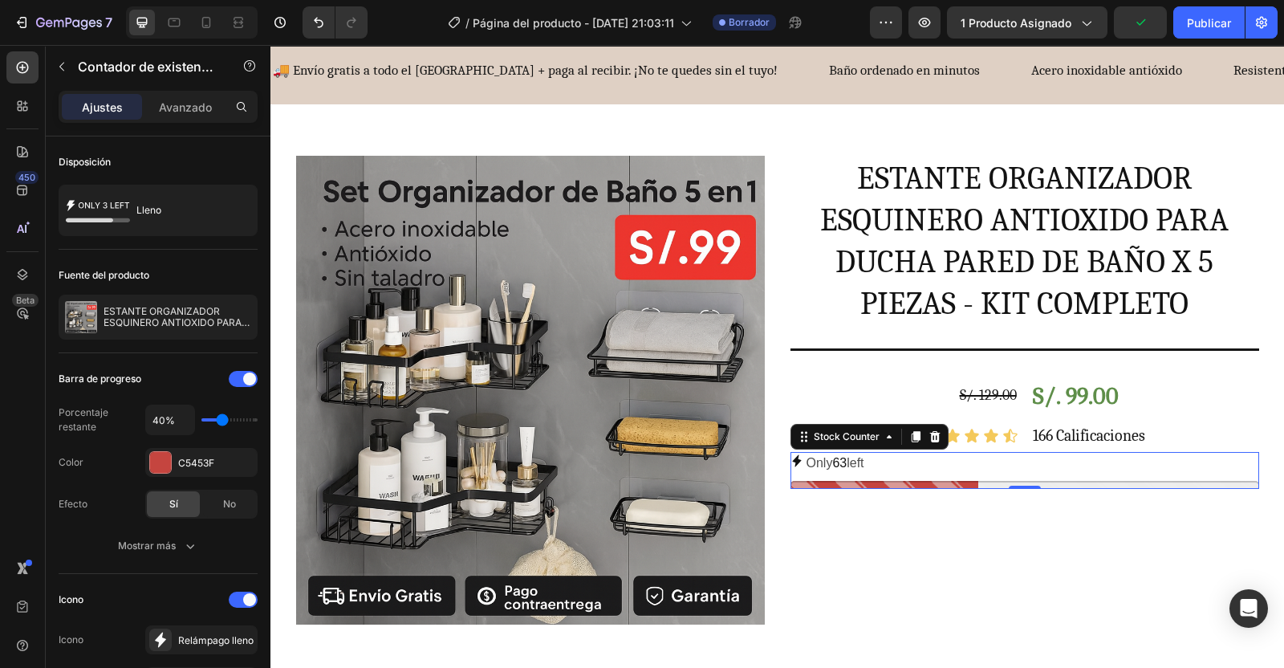
type input "50"
type input "60%"
drag, startPoint x: 212, startPoint y: 423, endPoint x: 233, endPoint y: 425, distance: 21.0
type input "60"
click at [233, 421] on input "range" at bounding box center [229, 419] width 56 height 3
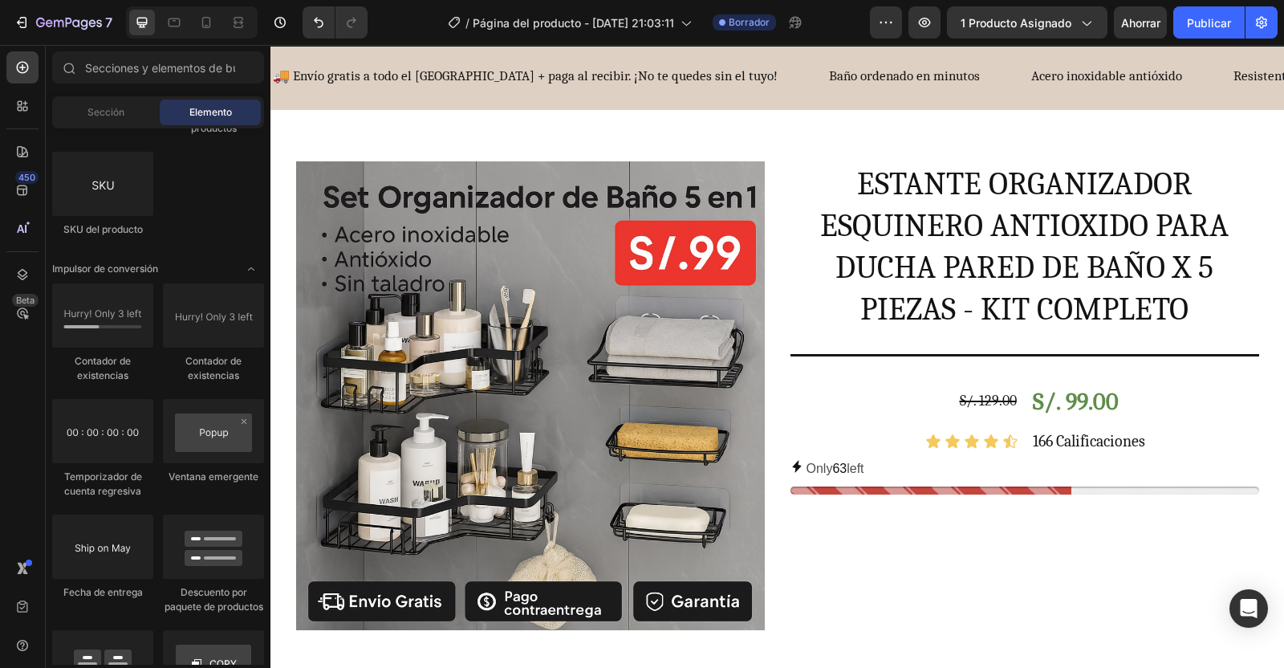
scroll to position [112, 0]
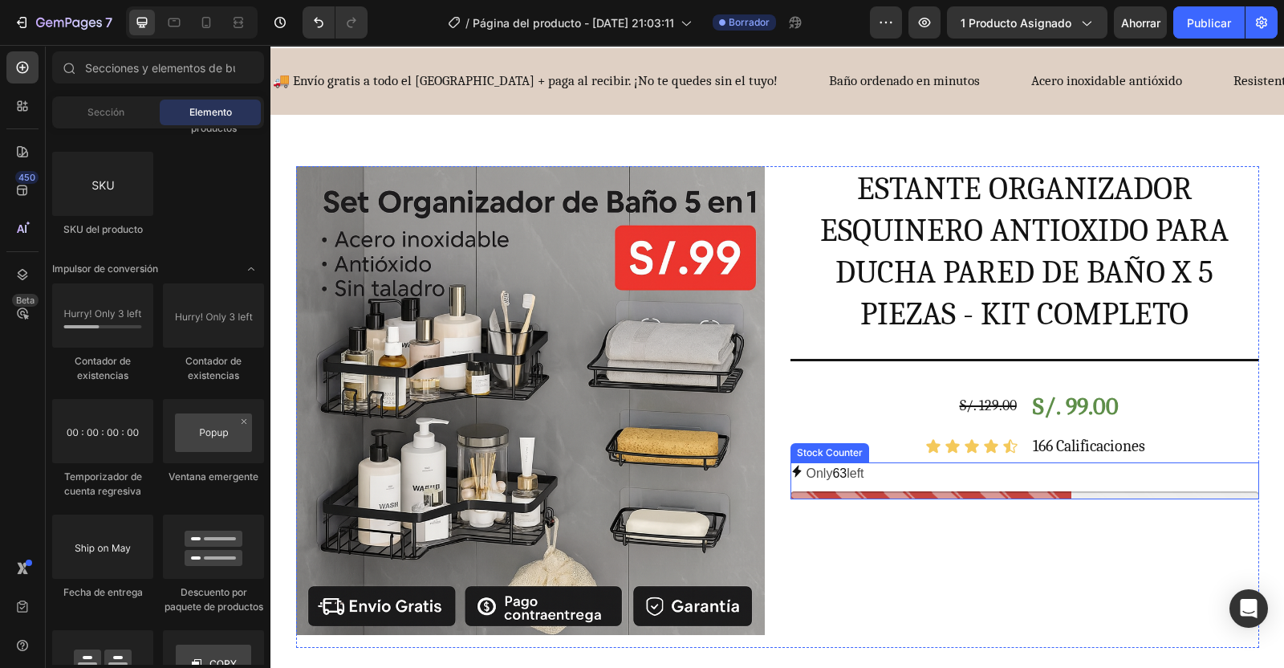
click at [888, 482] on div "Only 63 left" at bounding box center [1025, 473] width 469 height 23
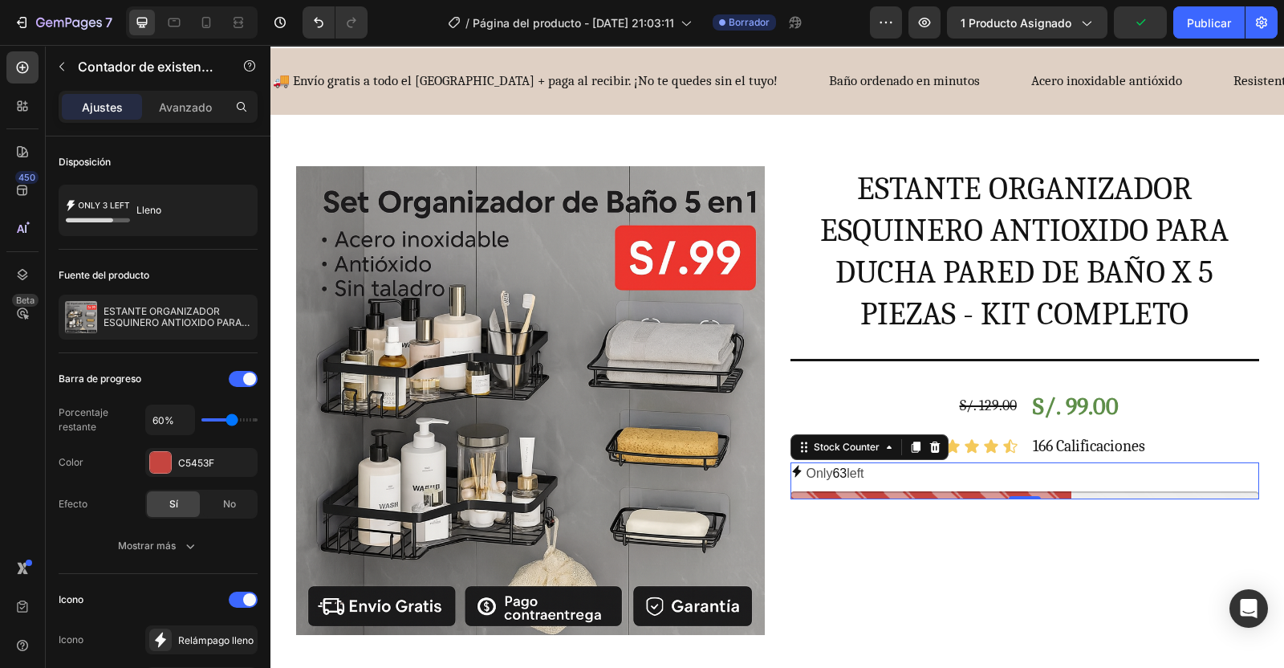
click at [161, 632] on icon at bounding box center [160, 640] width 16 height 16
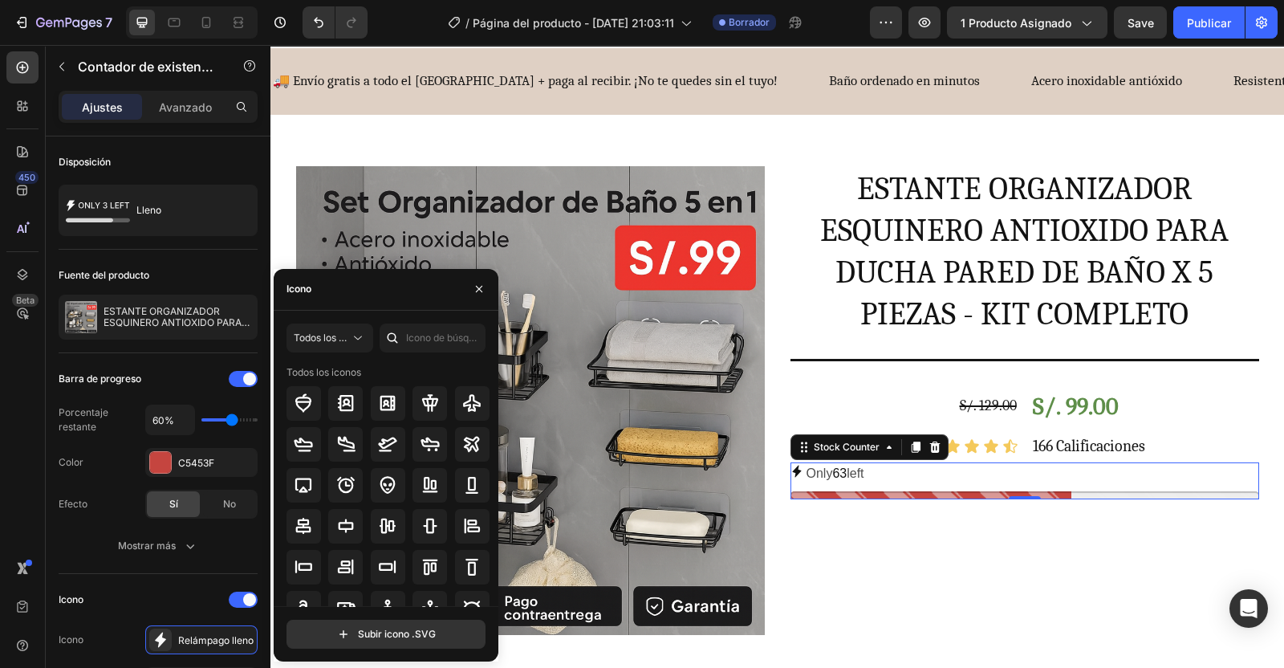
click at [161, 643] on icon at bounding box center [160, 639] width 11 height 15
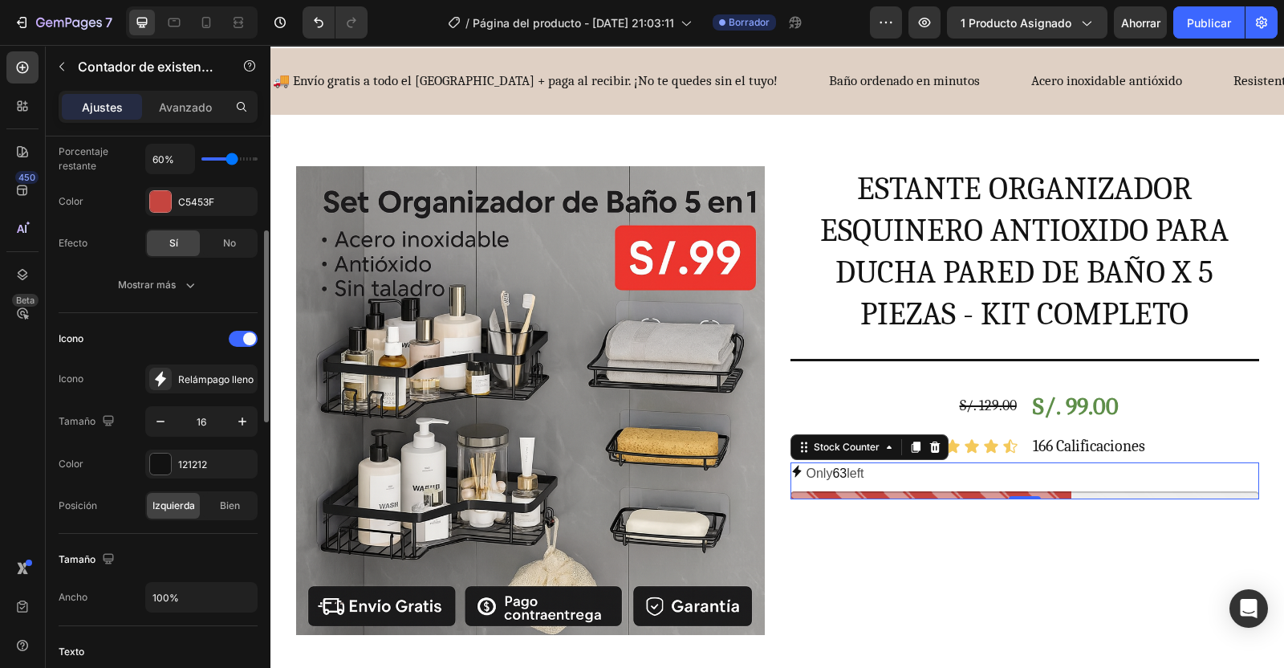
scroll to position [271, 0]
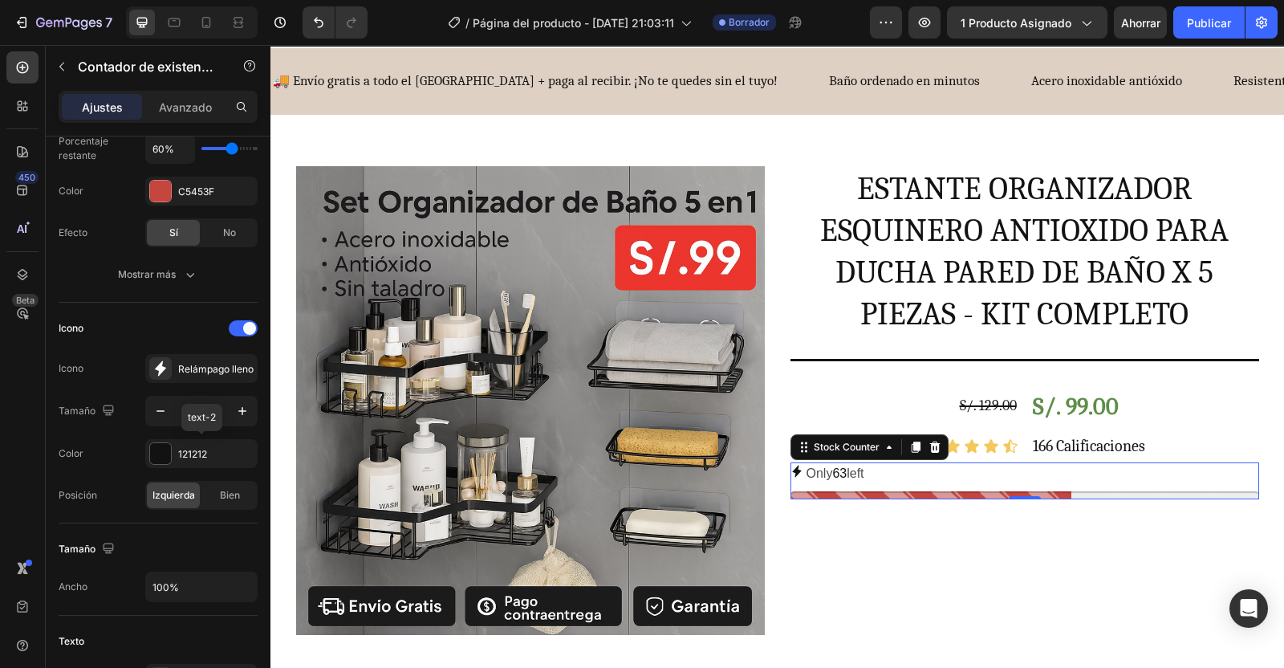
click at [169, 449] on div at bounding box center [160, 453] width 21 height 21
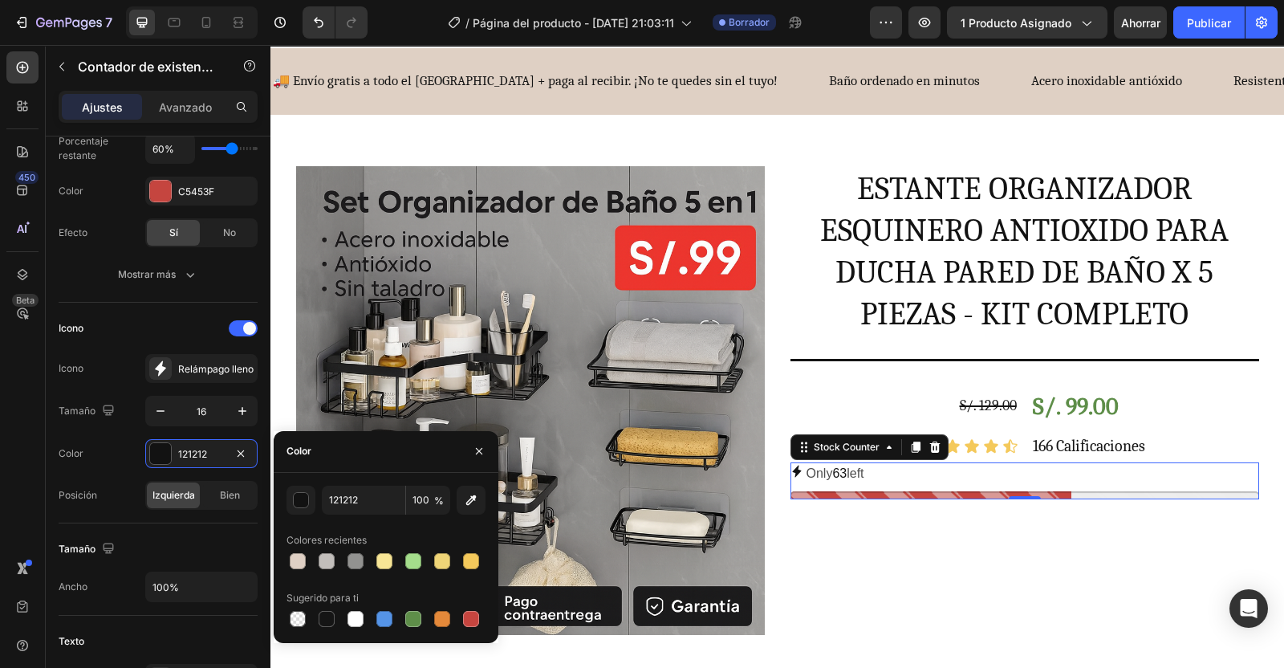
click at [472, 559] on div at bounding box center [471, 561] width 16 height 16
type input "F4C95B"
click at [861, 483] on p "Only 63 left" at bounding box center [836, 473] width 58 height 23
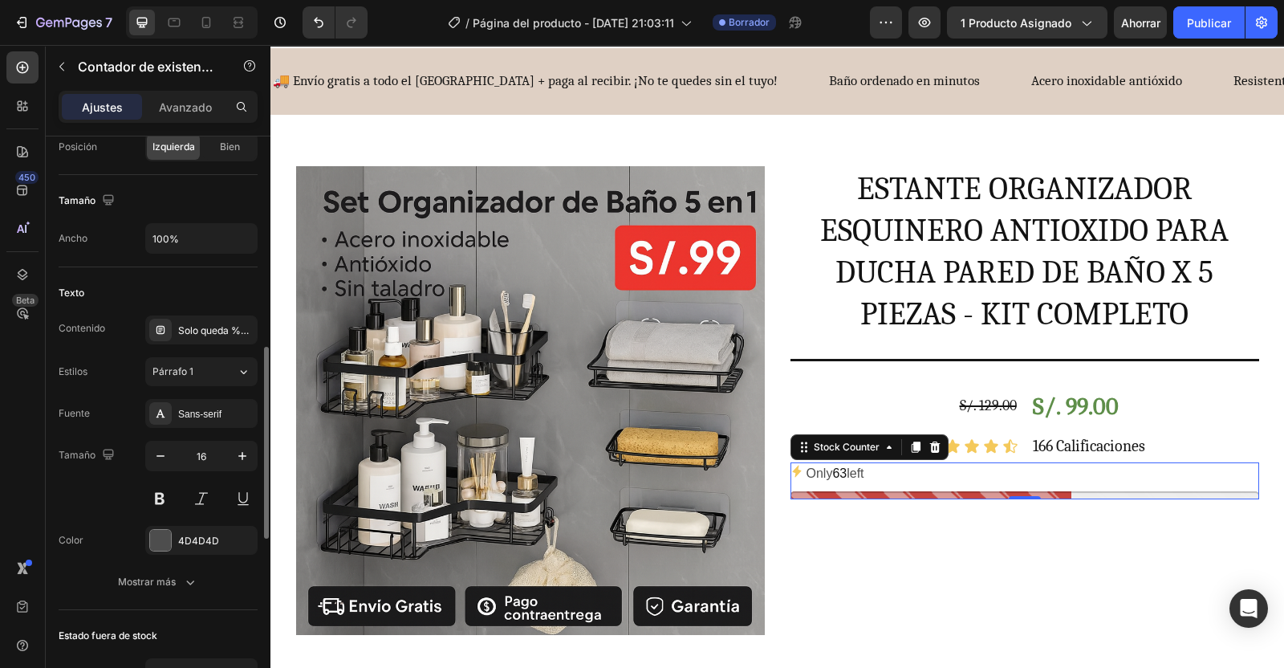
scroll to position [624, 0]
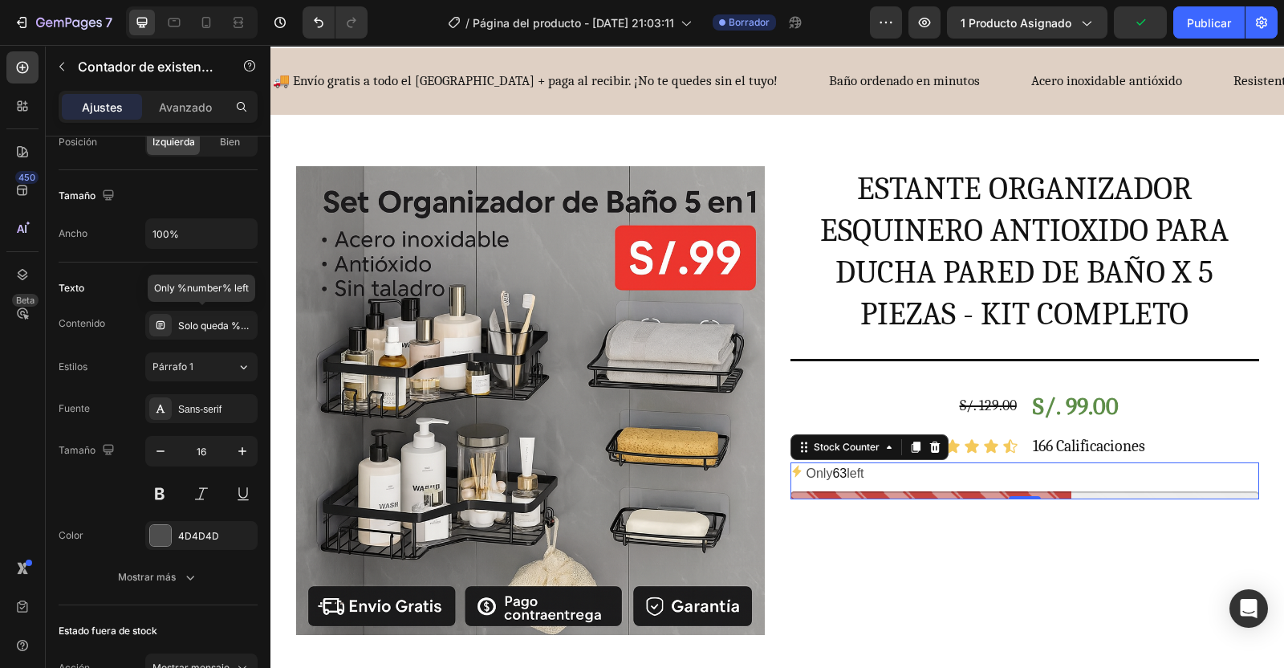
click at [221, 319] on div "Solo queda %number%" at bounding box center [215, 326] width 75 height 14
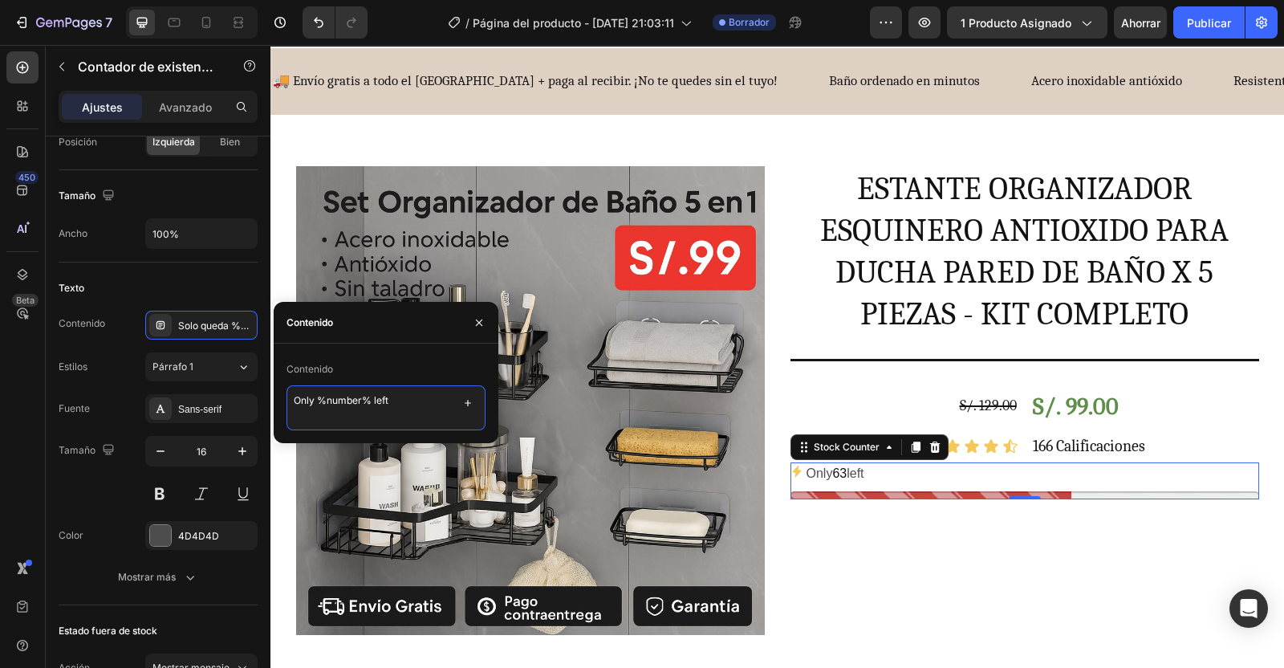
drag, startPoint x: 312, startPoint y: 399, endPoint x: 287, endPoint y: 397, distance: 24.9
click at [287, 397] on textarea "Only %number% left" at bounding box center [386, 407] width 199 height 45
click at [338, 403] on textarea "Sólo %number% left" at bounding box center [386, 407] width 199 height 45
click at [389, 400] on textarea "Sólo %number% left" at bounding box center [386, 407] width 199 height 45
click at [316, 399] on textarea "Sólo %number%" at bounding box center [386, 407] width 199 height 45
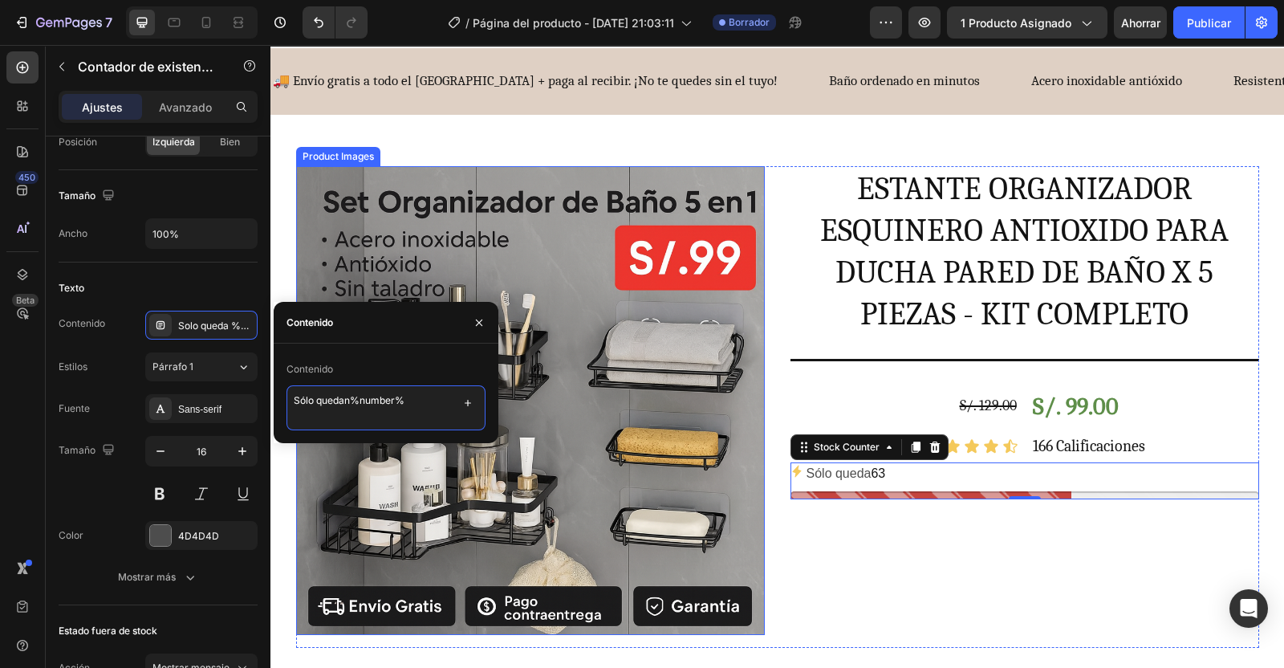
type textarea "Sólo quedan %number%"
click at [249, 445] on icon "button" at bounding box center [242, 451] width 16 height 16
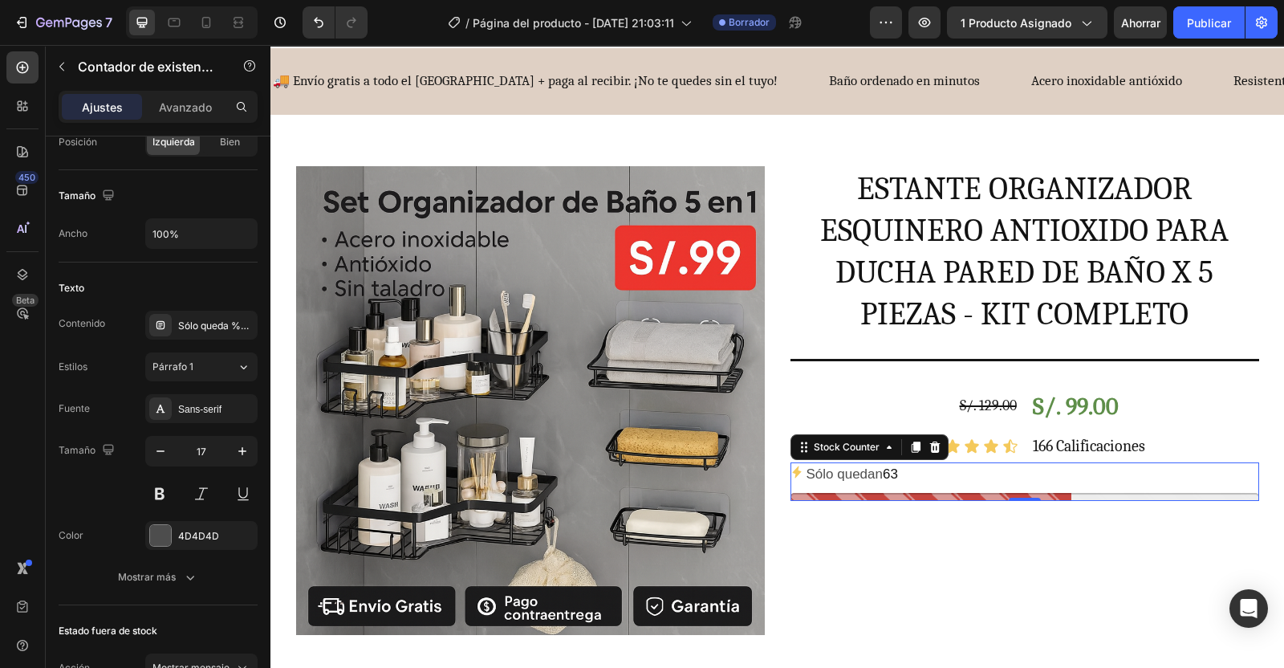
click at [249, 445] on icon "button" at bounding box center [242, 451] width 16 height 16
type input "20"
click at [197, 402] on div "Sans-serif" at bounding box center [215, 409] width 75 height 14
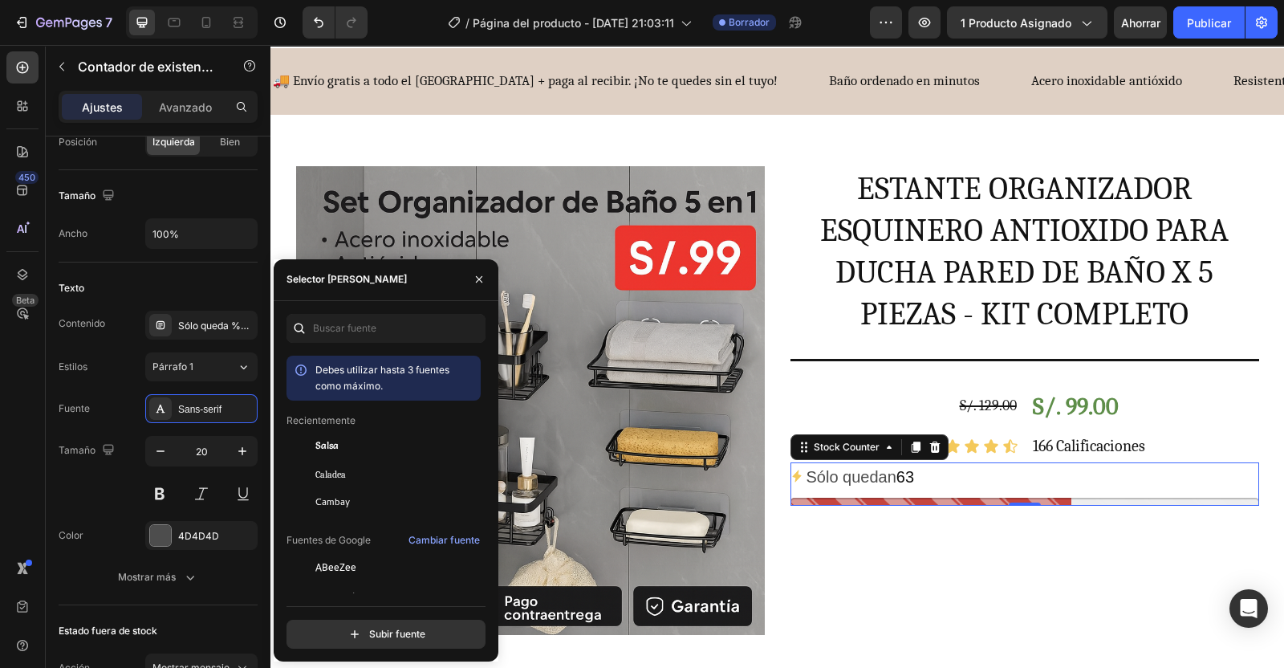
click at [332, 478] on span "Caladea" at bounding box center [330, 474] width 30 height 14
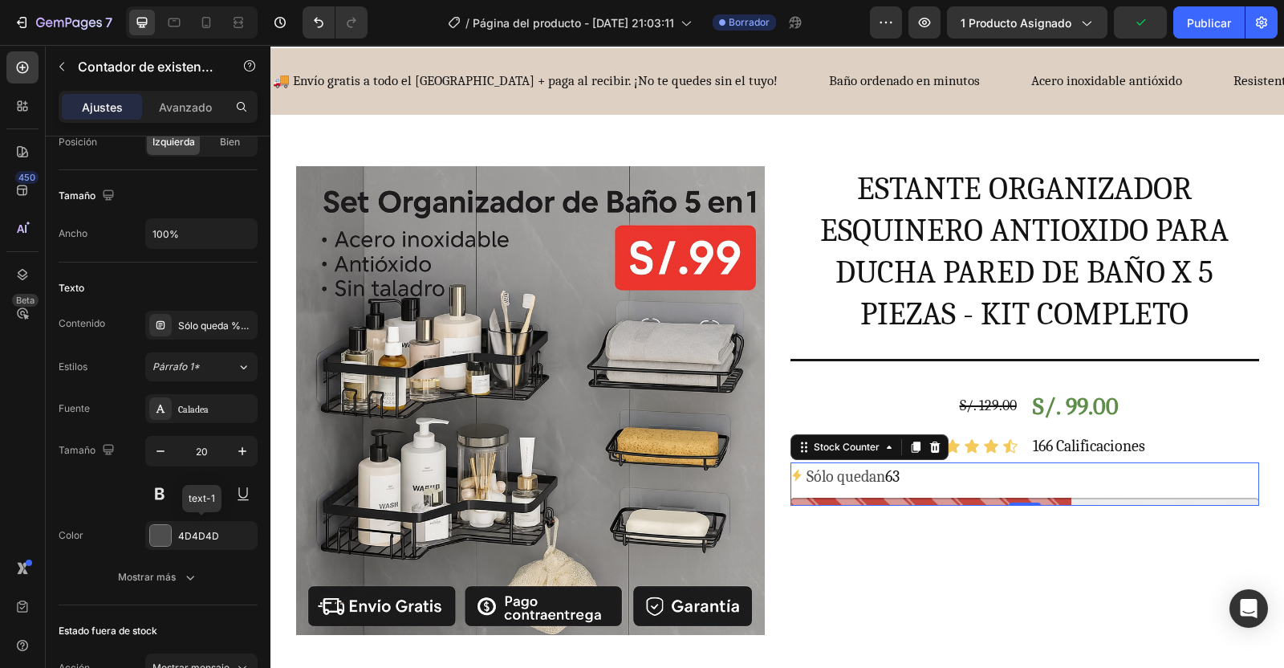
click at [174, 529] on div "4D4D4D" at bounding box center [201, 535] width 112 height 29
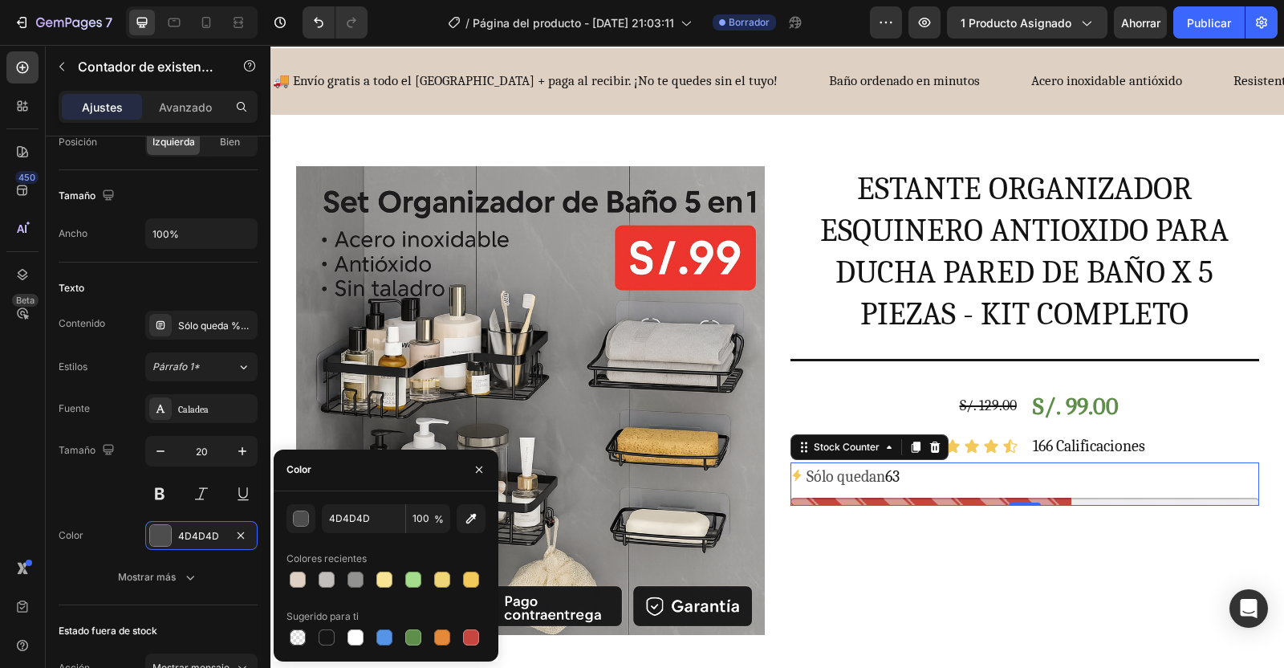
click at [329, 636] on div at bounding box center [327, 637] width 16 height 16
type input "151515"
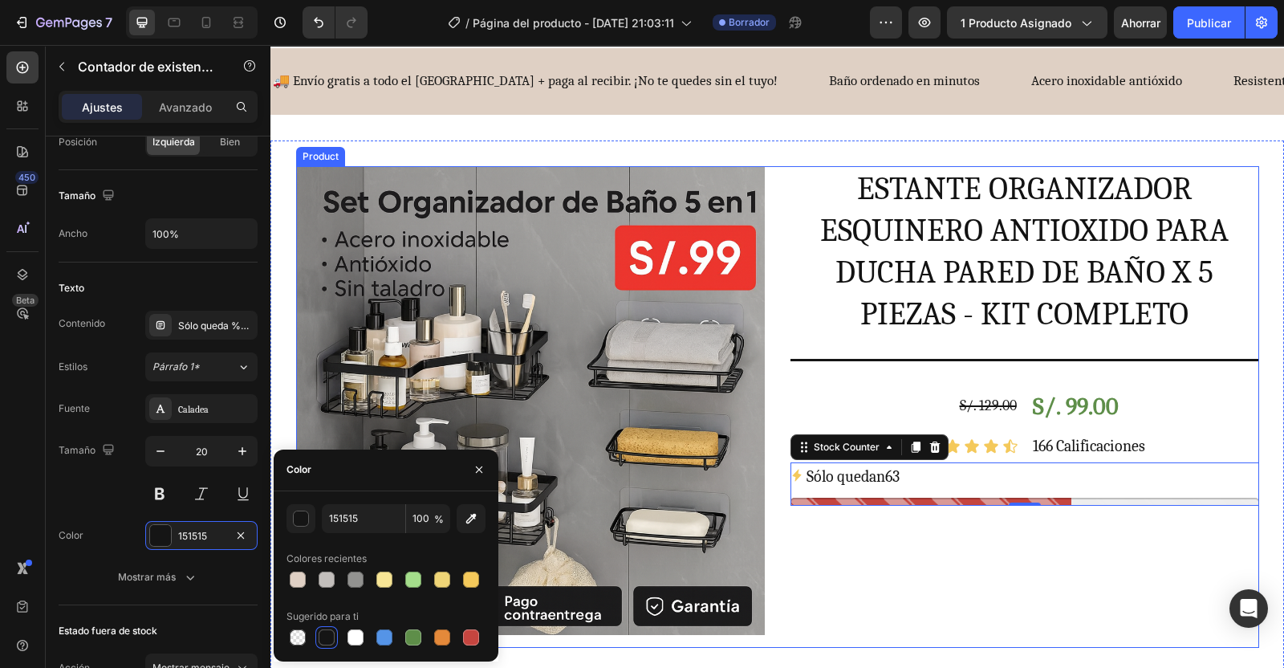
click at [964, 567] on div "ESTANTE ORGANIZADOR ESQUINERO ANTIOXIDO PARA DUCHA PARED DE BAÑO X 5 PIEZAS - K…" at bounding box center [1025, 407] width 469 height 482
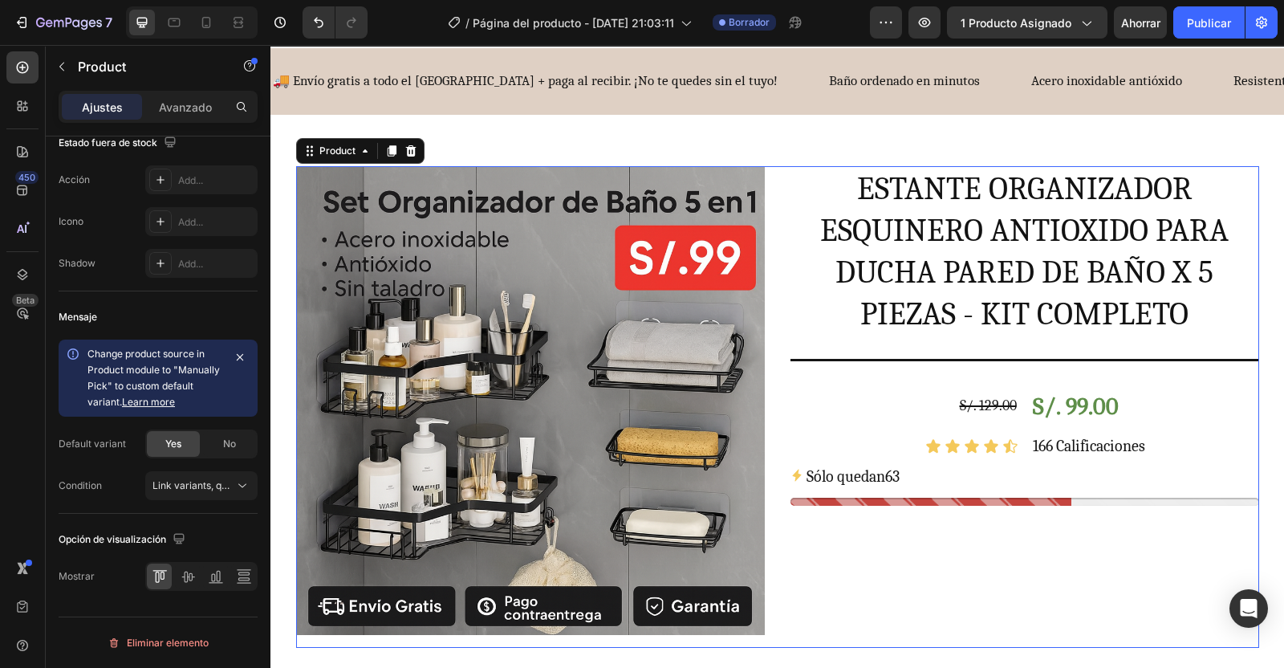
scroll to position [0, 0]
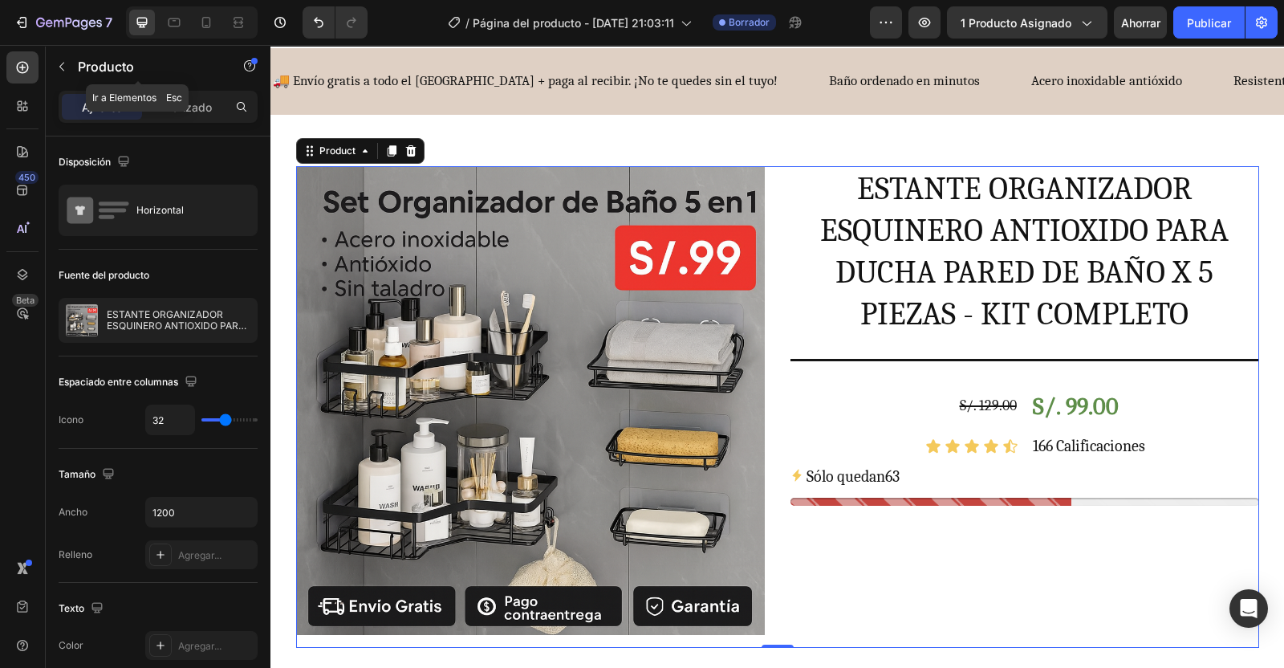
click at [62, 67] on icon "button" at bounding box center [61, 66] width 13 height 13
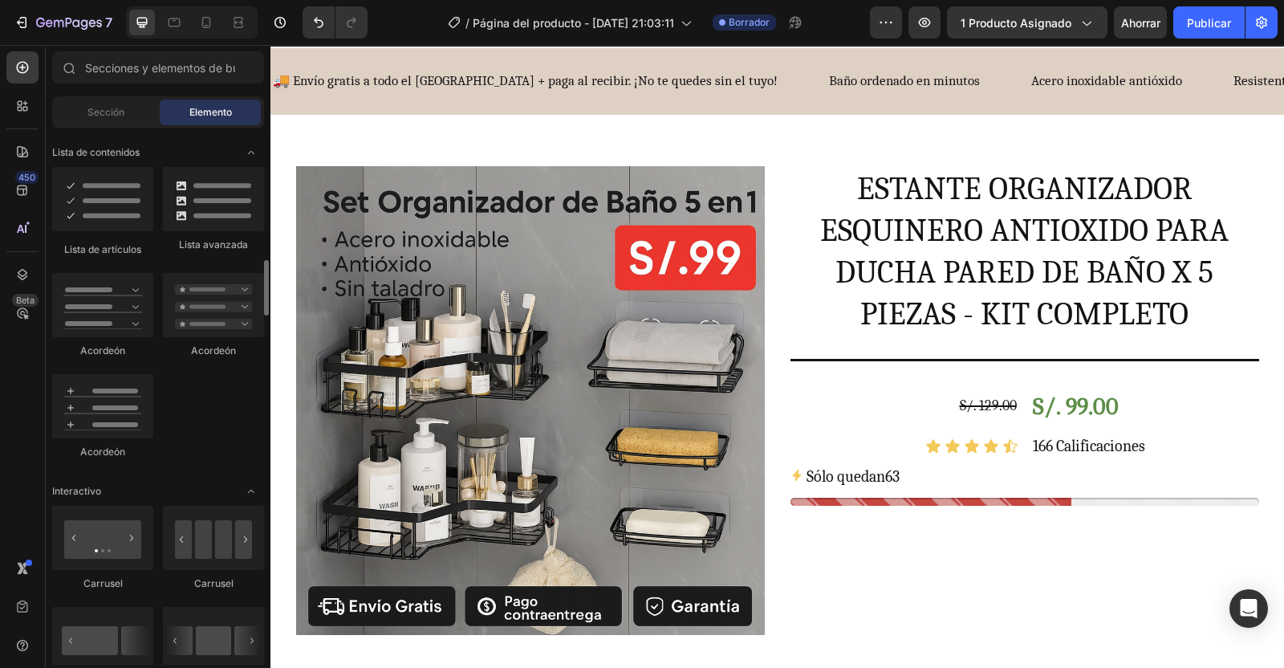
scroll to position [1284, 0]
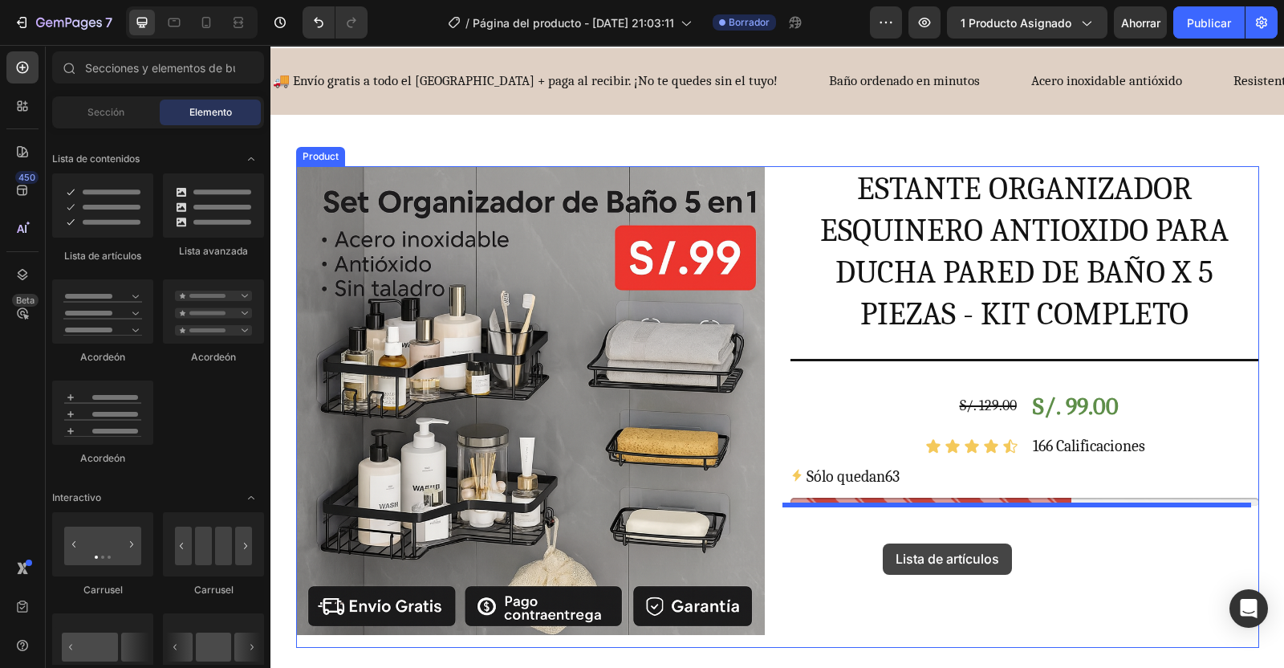
drag, startPoint x: 633, startPoint y: 403, endPoint x: 915, endPoint y: 543, distance: 314.8
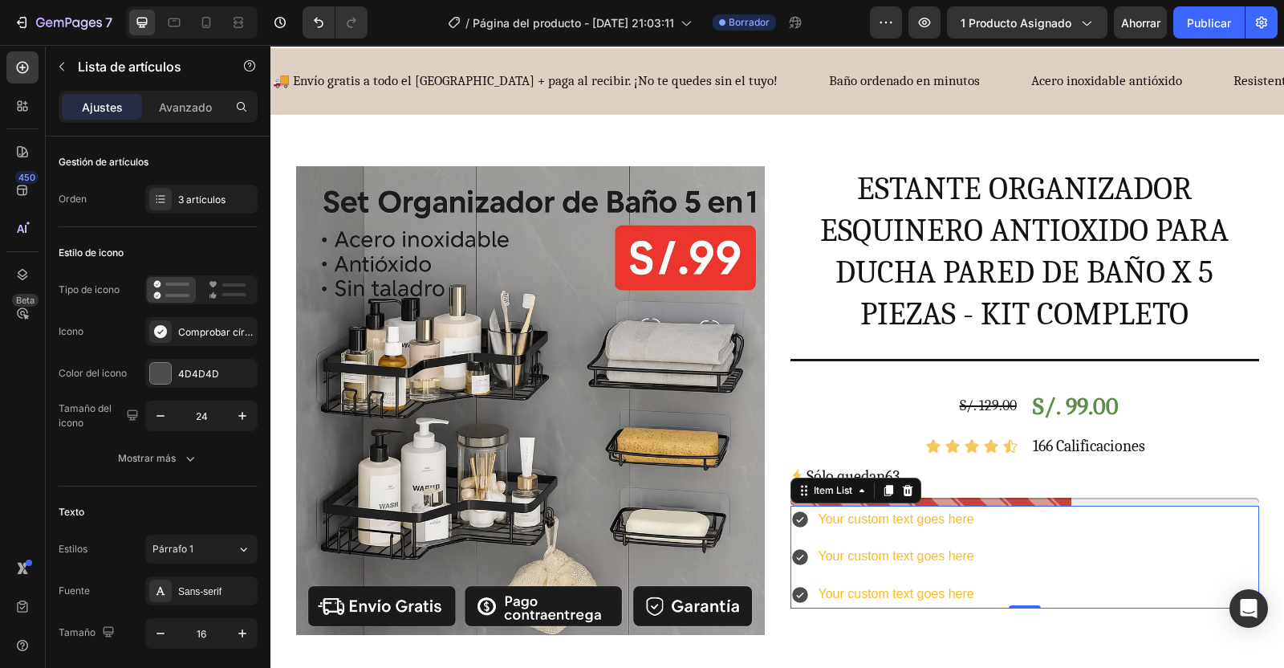
click at [197, 110] on p "Avanzado" at bounding box center [185, 107] width 53 height 17
type input "100%"
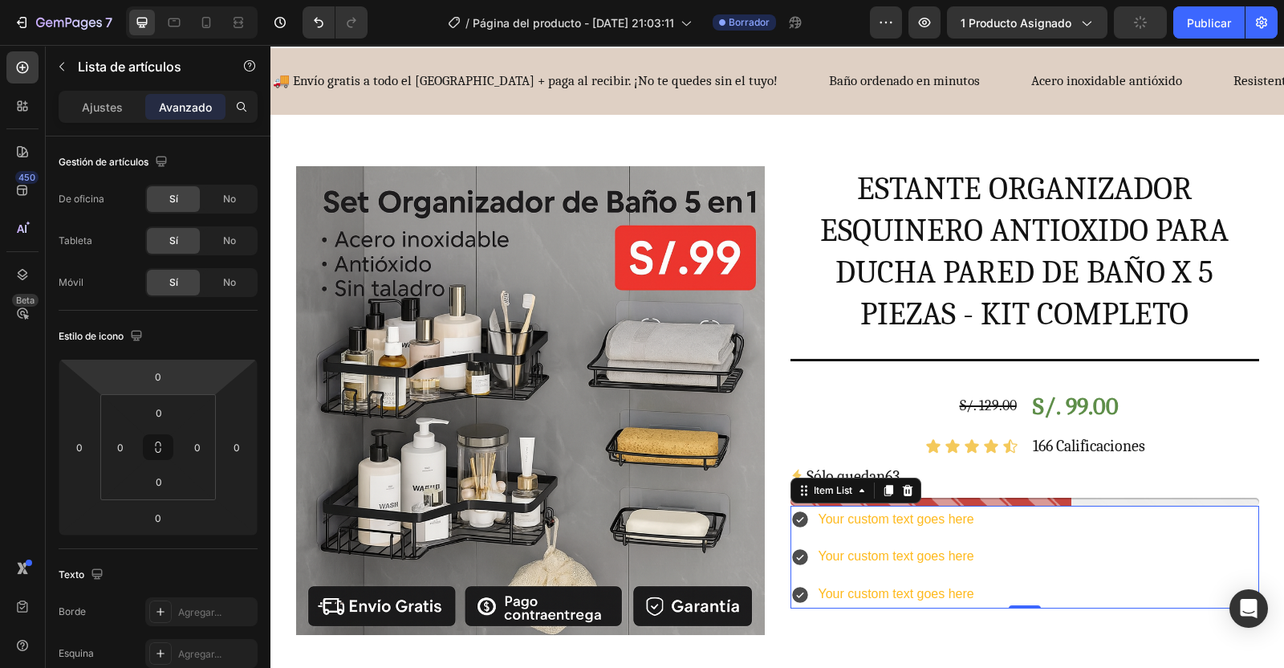
click at [161, 377] on input "0" at bounding box center [158, 376] width 32 height 24
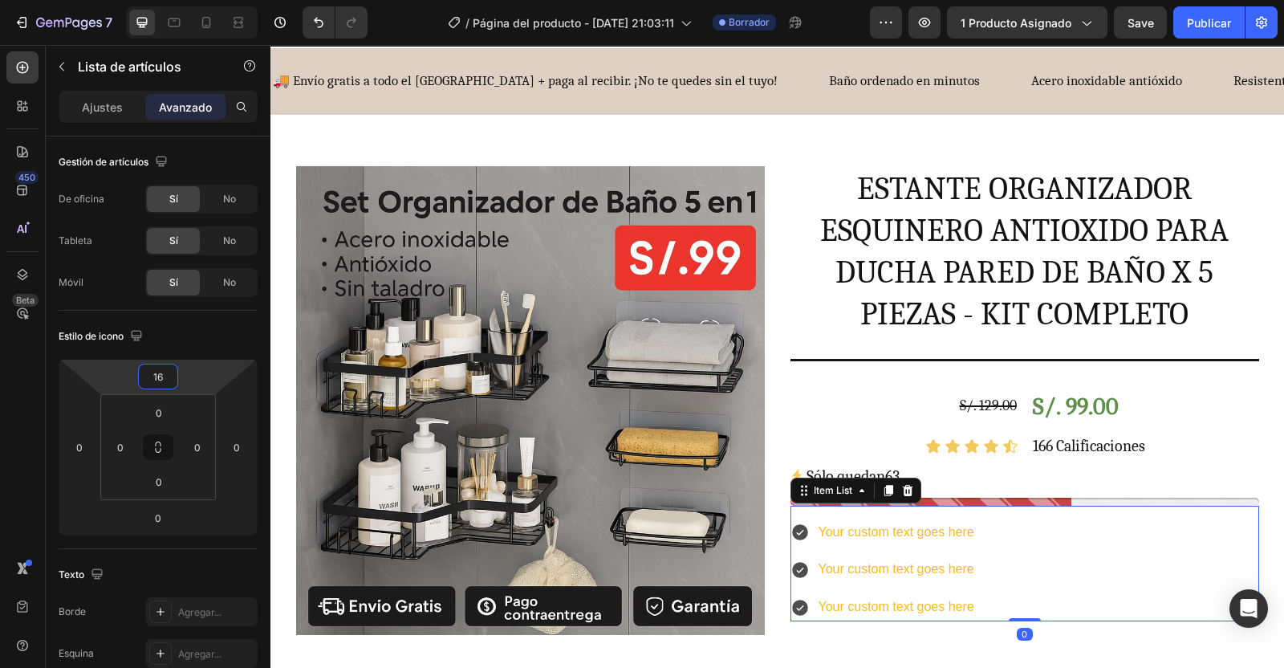
type input "16"
click at [159, 518] on input "0" at bounding box center [158, 518] width 32 height 24
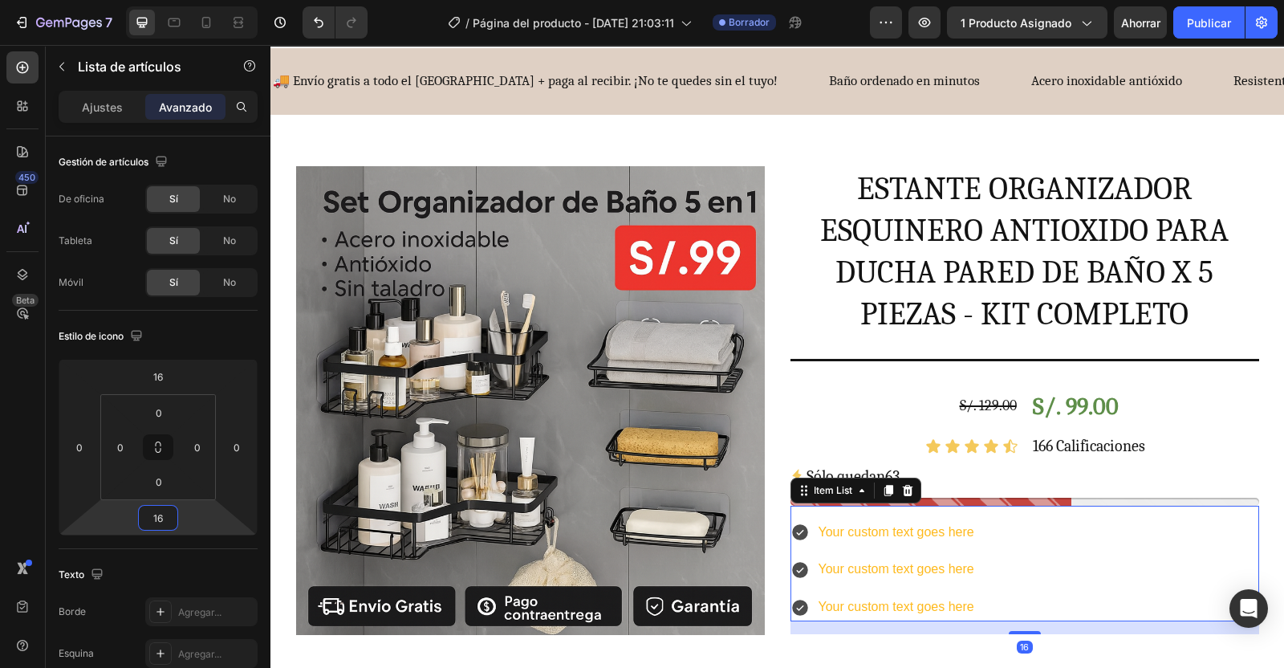
type input "16"
click at [170, 577] on div "Texto" at bounding box center [158, 575] width 199 height 26
click at [83, 102] on p "Ajustes" at bounding box center [102, 107] width 41 height 17
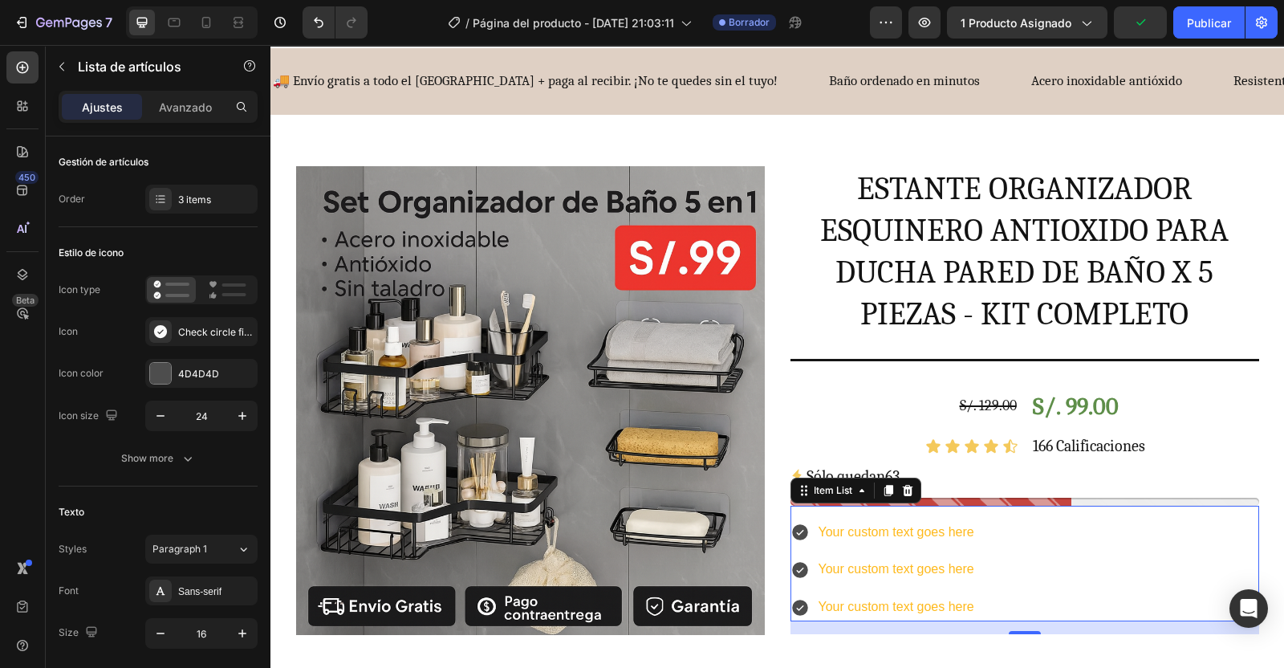
type input "8"
click at [792, 531] on icon at bounding box center [800, 531] width 19 height 19
click at [161, 334] on icon at bounding box center [160, 331] width 13 height 13
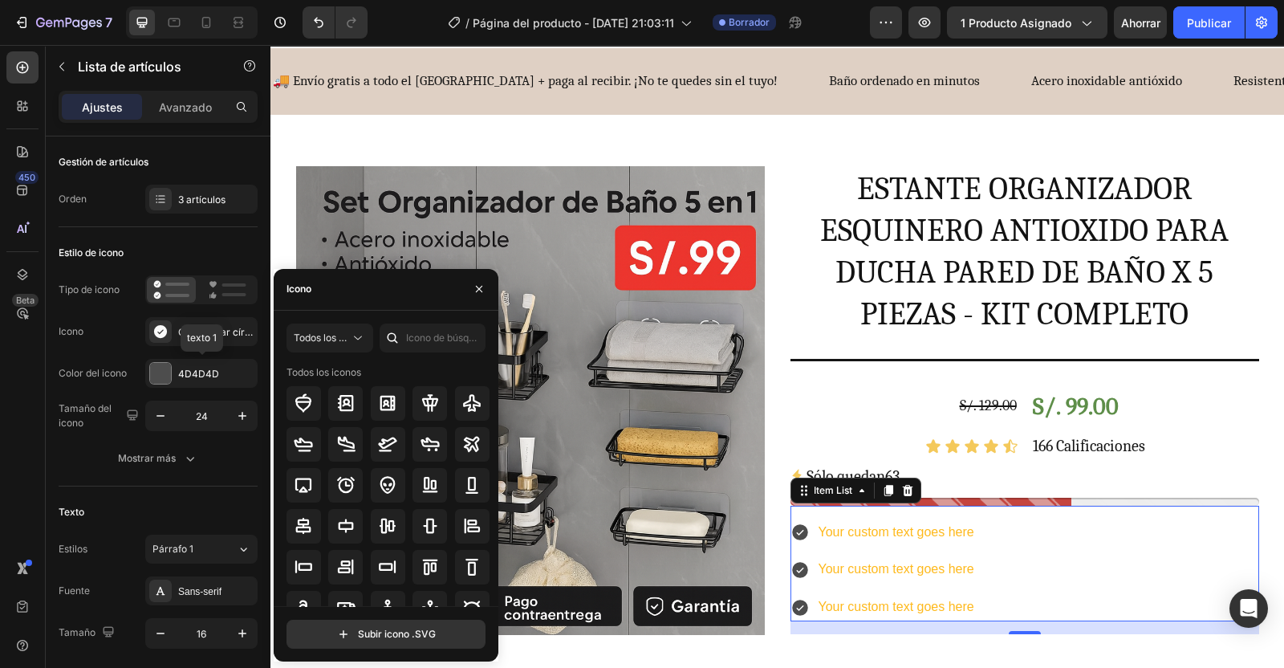
click at [161, 370] on div at bounding box center [160, 373] width 21 height 21
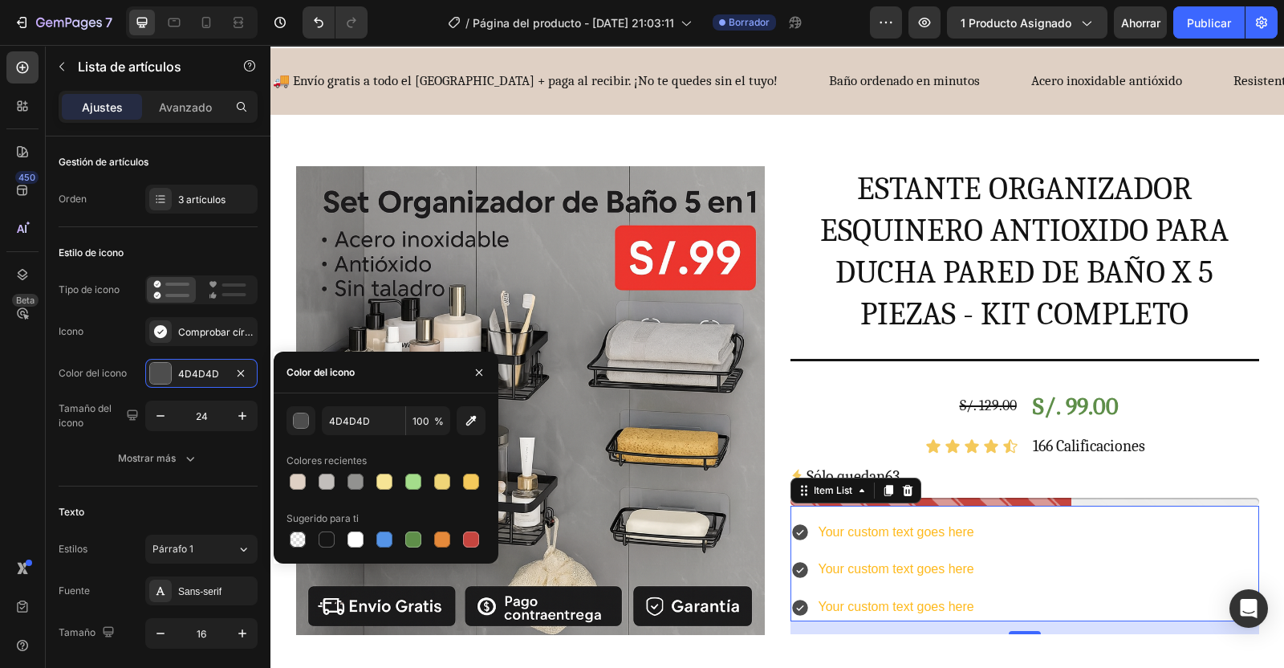
click at [414, 542] on div at bounding box center [413, 539] width 16 height 16
type input "5E8E49"
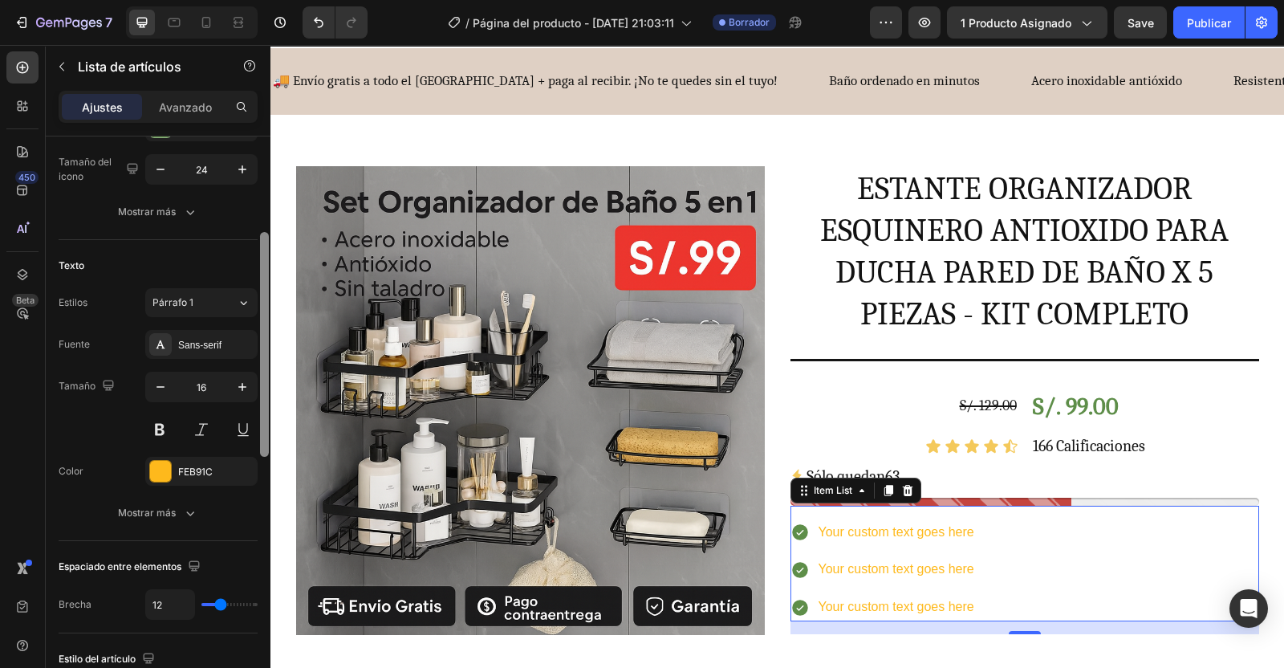
drag, startPoint x: 262, startPoint y: 347, endPoint x: 263, endPoint y: 446, distance: 99.5
click at [263, 446] on div at bounding box center [264, 344] width 9 height 225
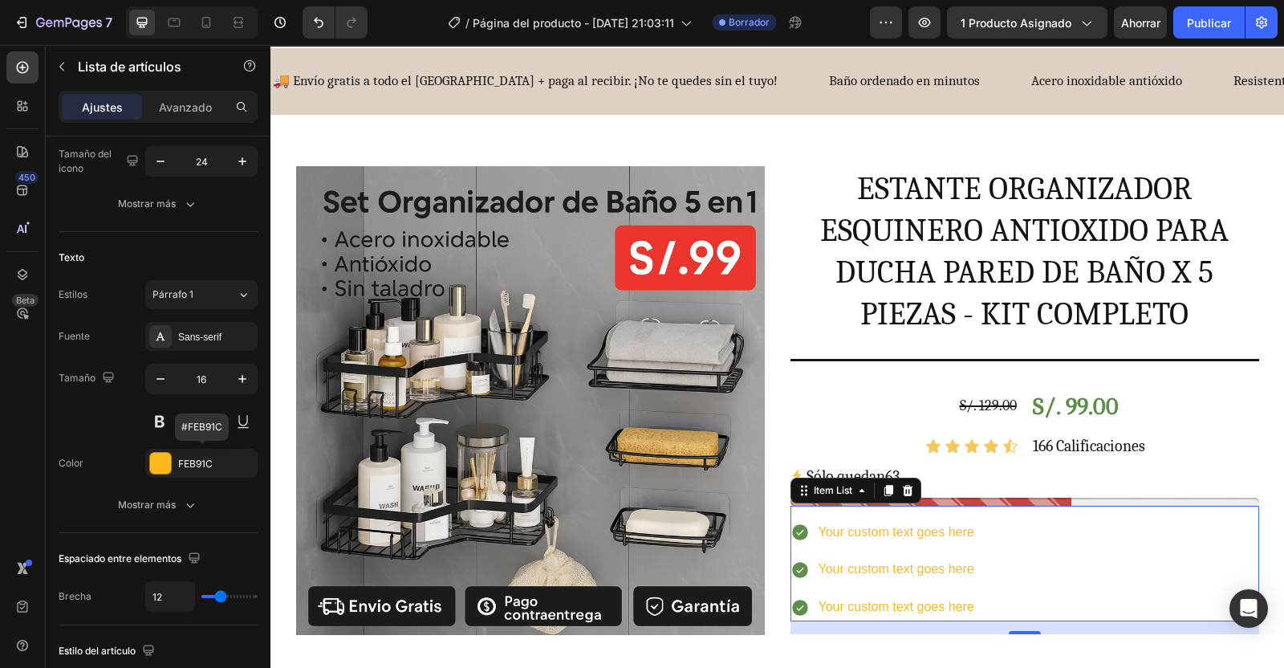
click at [0, 0] on button "button" at bounding box center [0, 0] width 0 height 0
click at [194, 464] on div "Agregar..." at bounding box center [215, 464] width 75 height 14
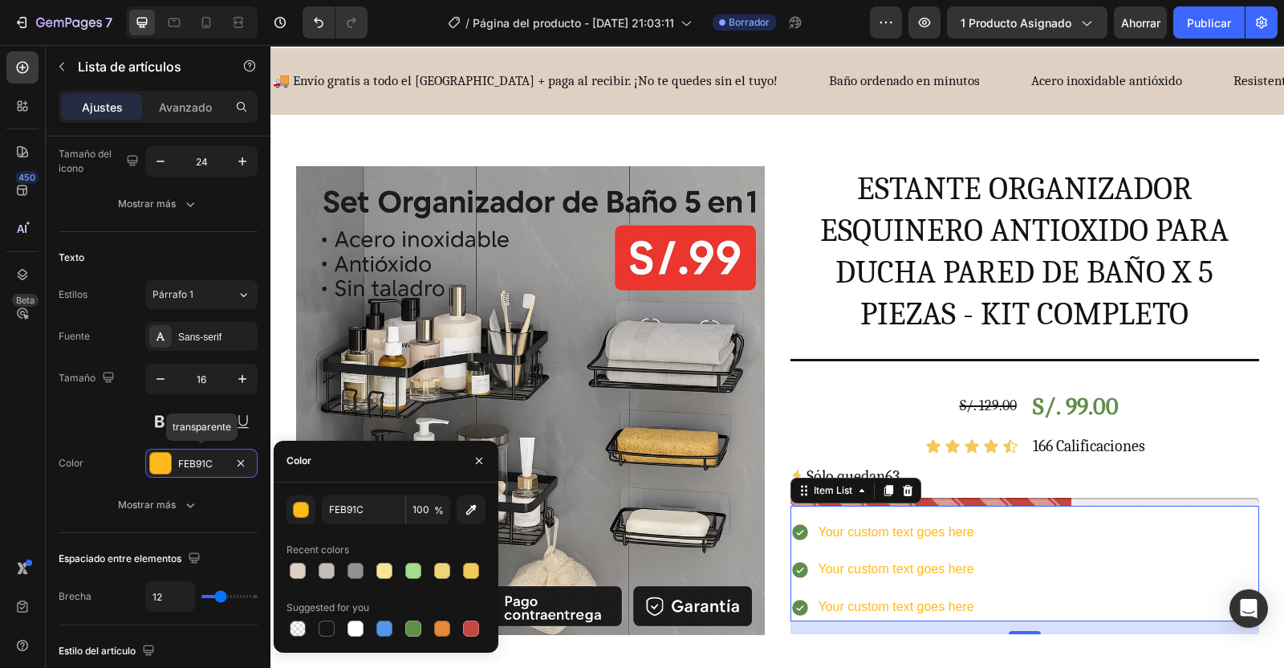
click at [221, 458] on div "FEB91C" at bounding box center [201, 464] width 47 height 14
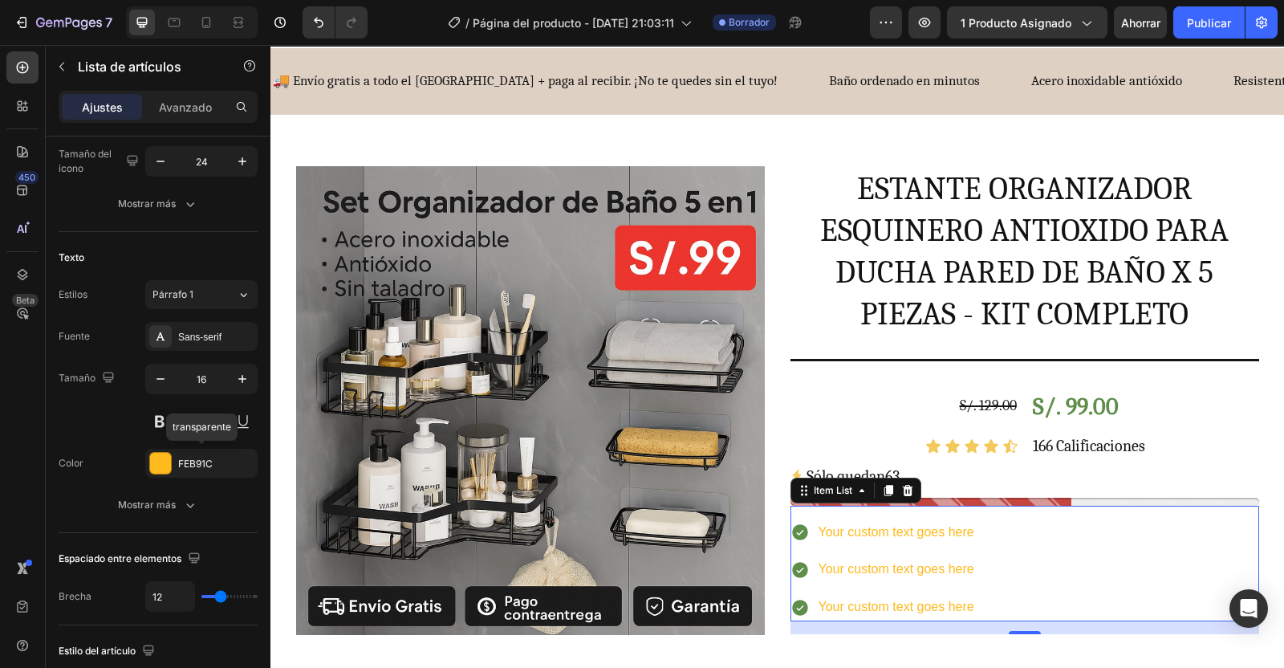
click at [221, 458] on div "FEB91C" at bounding box center [215, 464] width 75 height 14
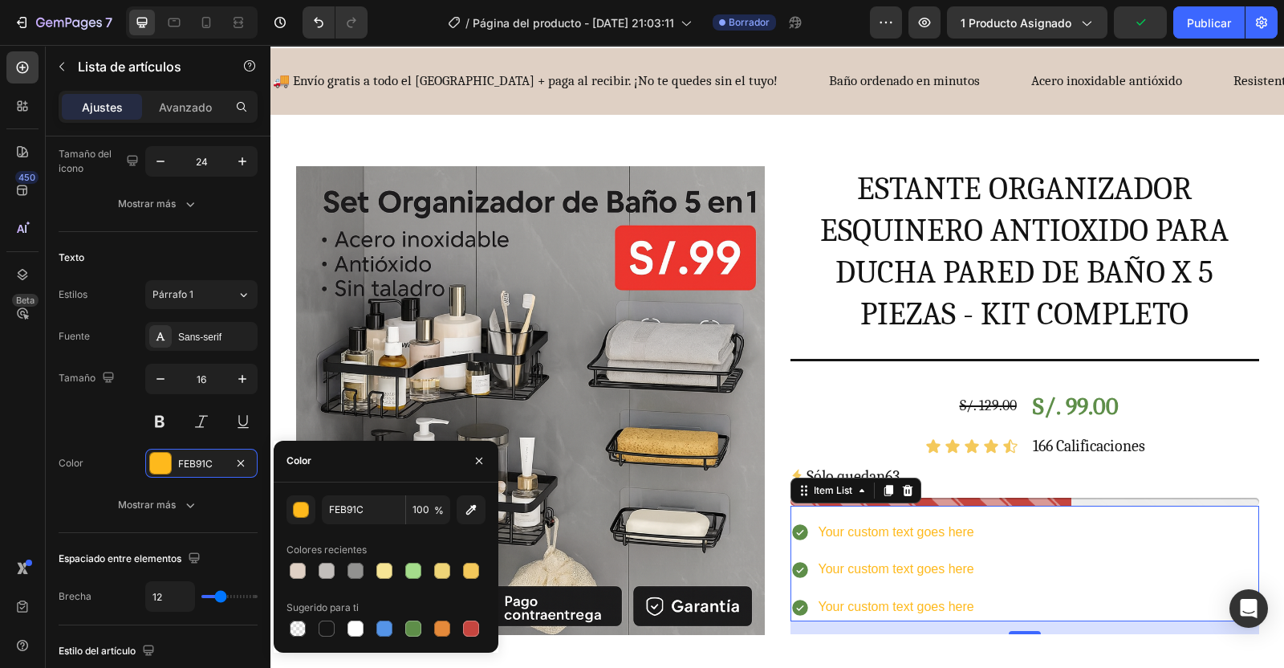
click at [331, 625] on div at bounding box center [327, 628] width 16 height 16
type input "151515"
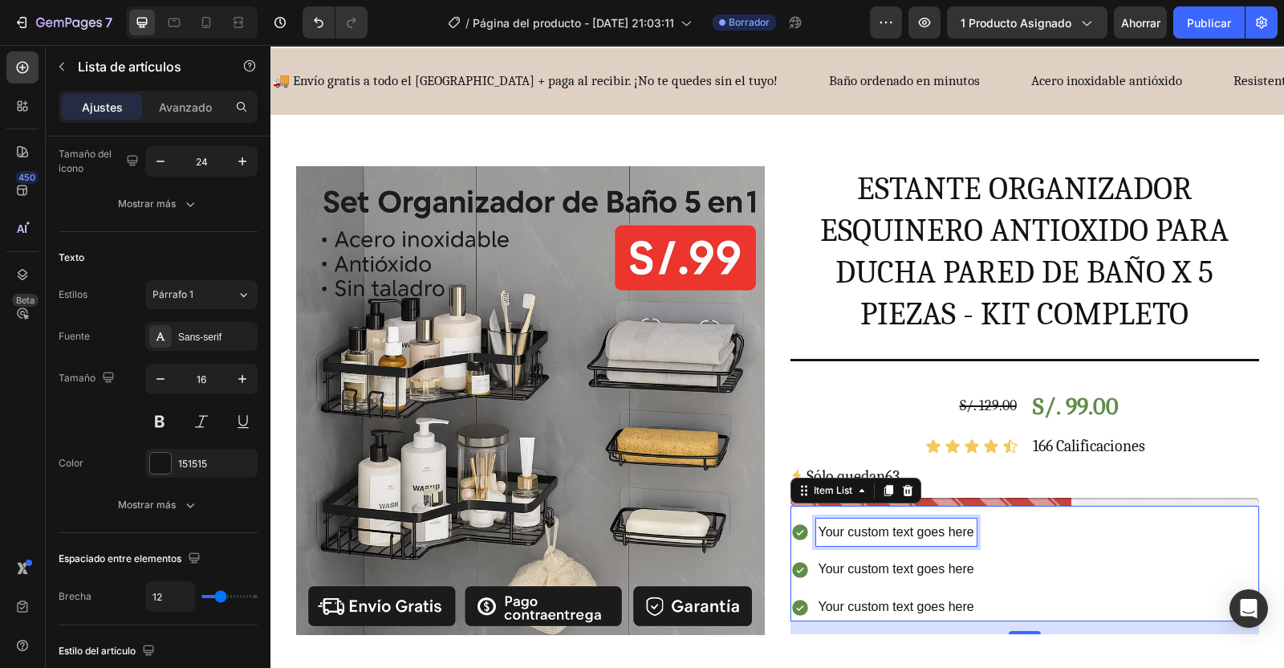
click at [951, 523] on p "Your custom text goes here" at bounding box center [897, 532] width 156 height 23
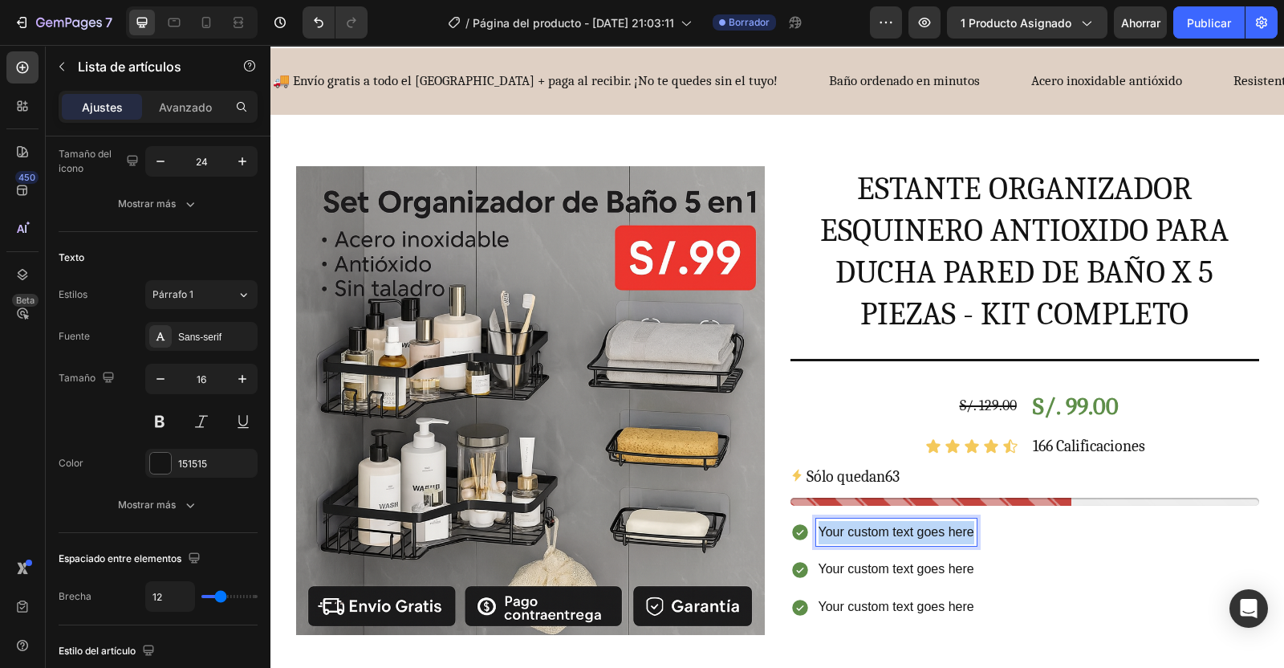
click at [951, 523] on p "Your custom text goes here" at bounding box center [897, 532] width 156 height 23
click at [215, 338] on div "Sans-serif" at bounding box center [215, 337] width 75 height 14
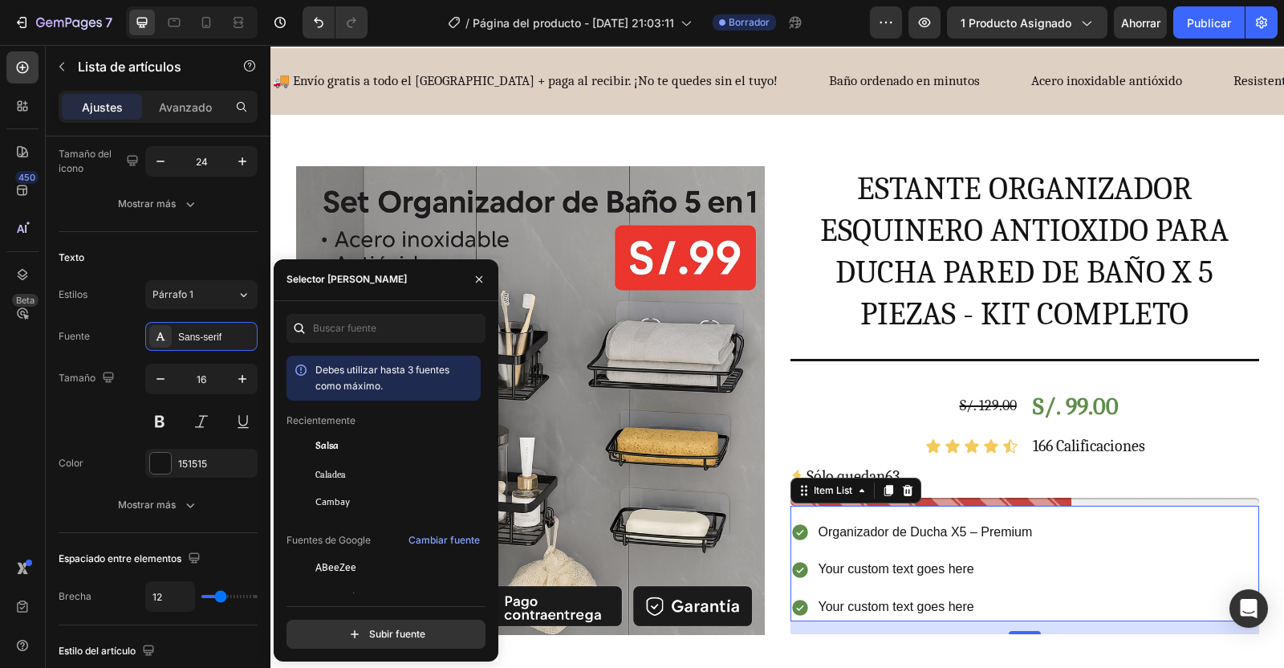
click at [339, 474] on span "Caladea" at bounding box center [330, 474] width 30 height 14
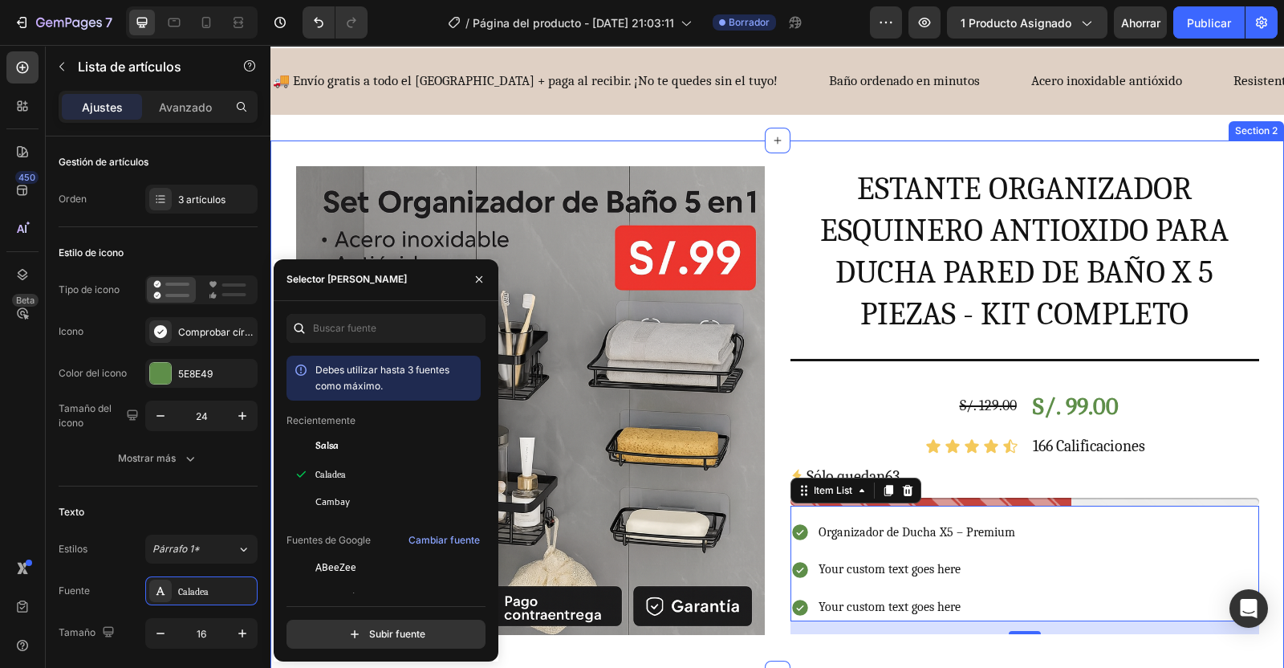
scroll to position [254, 0]
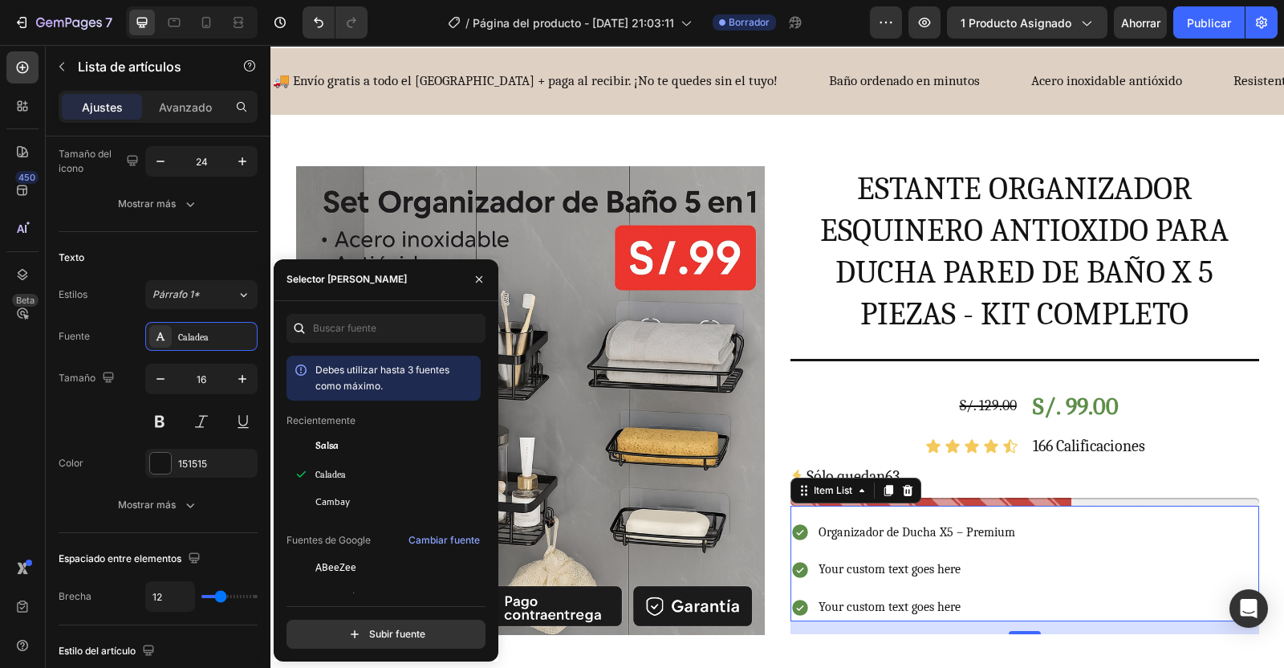
click at [241, 376] on icon "button" at bounding box center [242, 379] width 16 height 16
click at [241, 380] on icon "button" at bounding box center [242, 379] width 16 height 16
click at [245, 378] on icon "button" at bounding box center [242, 379] width 16 height 16
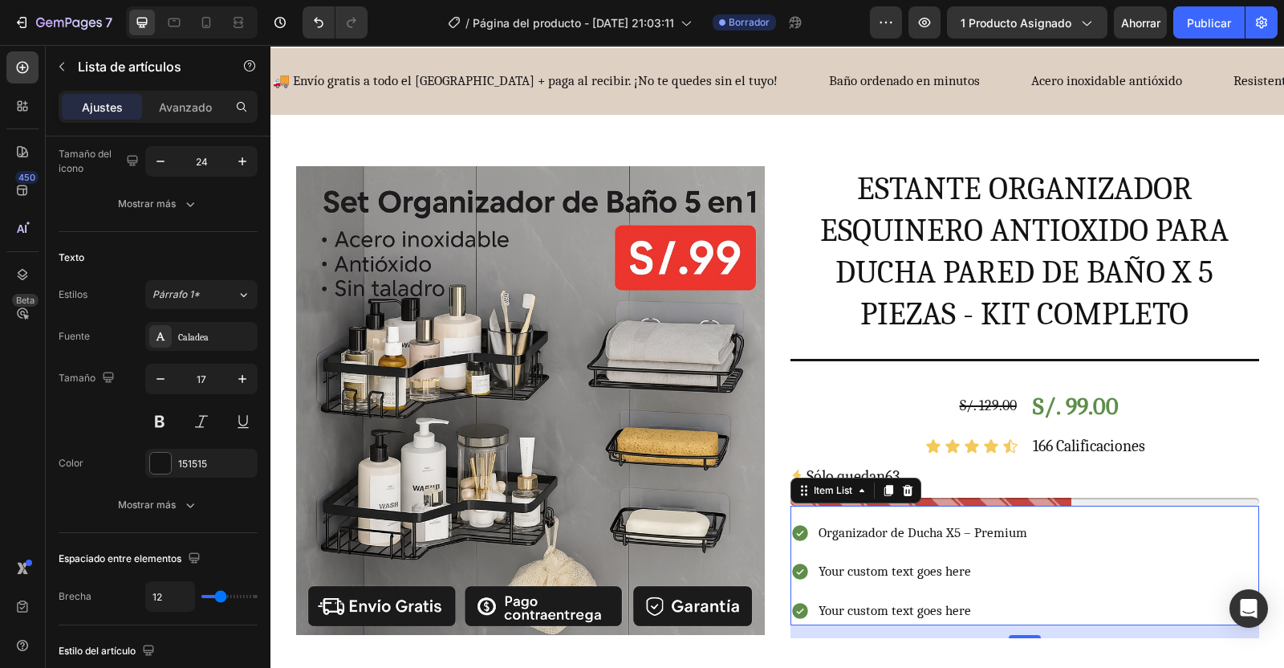
click at [242, 377] on icon "button" at bounding box center [242, 379] width 8 height 8
click at [240, 373] on icon "button" at bounding box center [242, 379] width 16 height 16
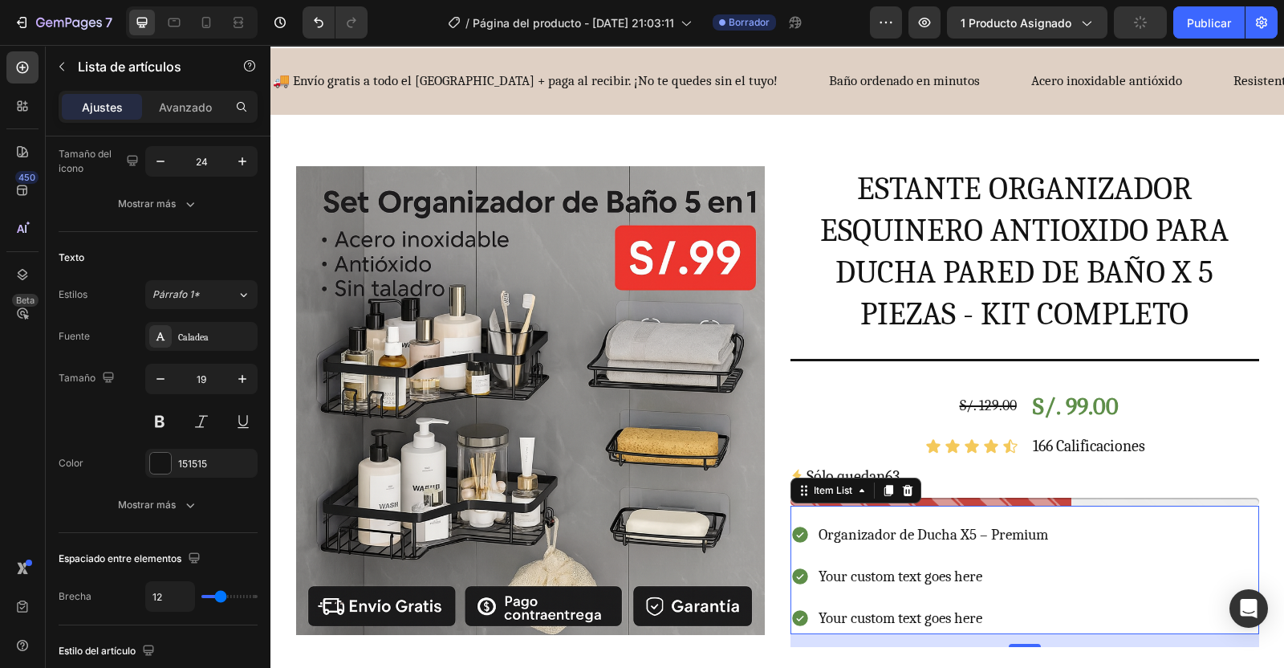
click at [238, 380] on icon "button" at bounding box center [242, 379] width 16 height 16
type input "20"
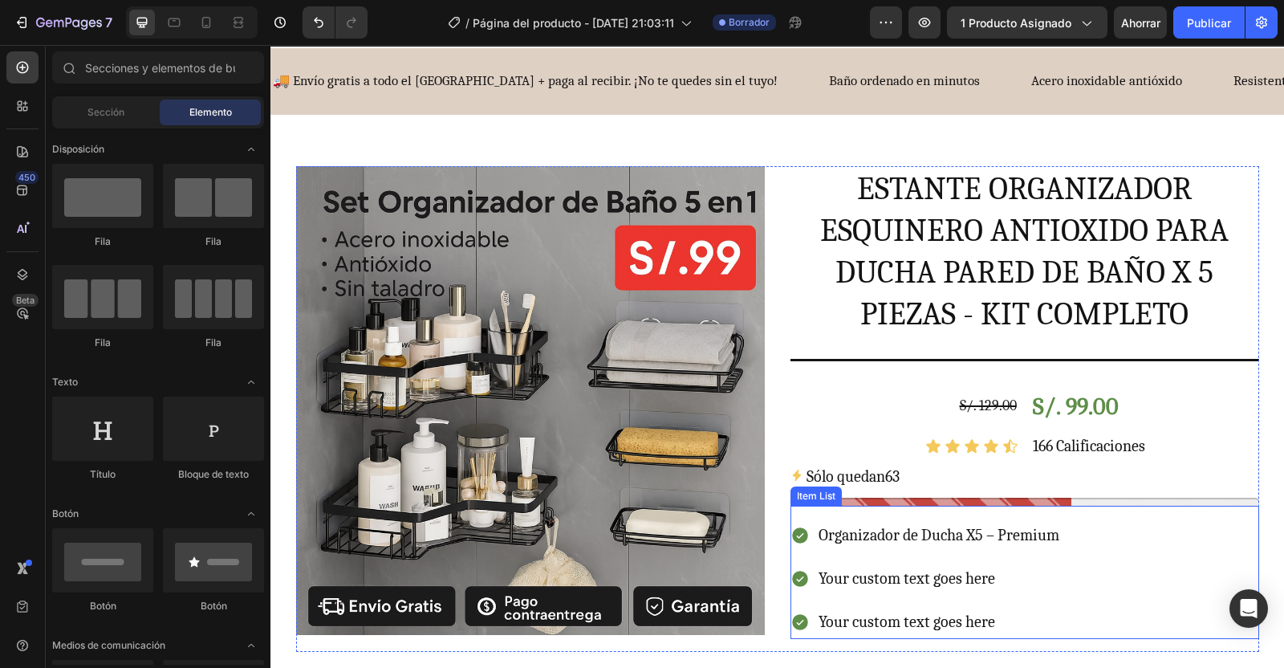
scroll to position [171, 0]
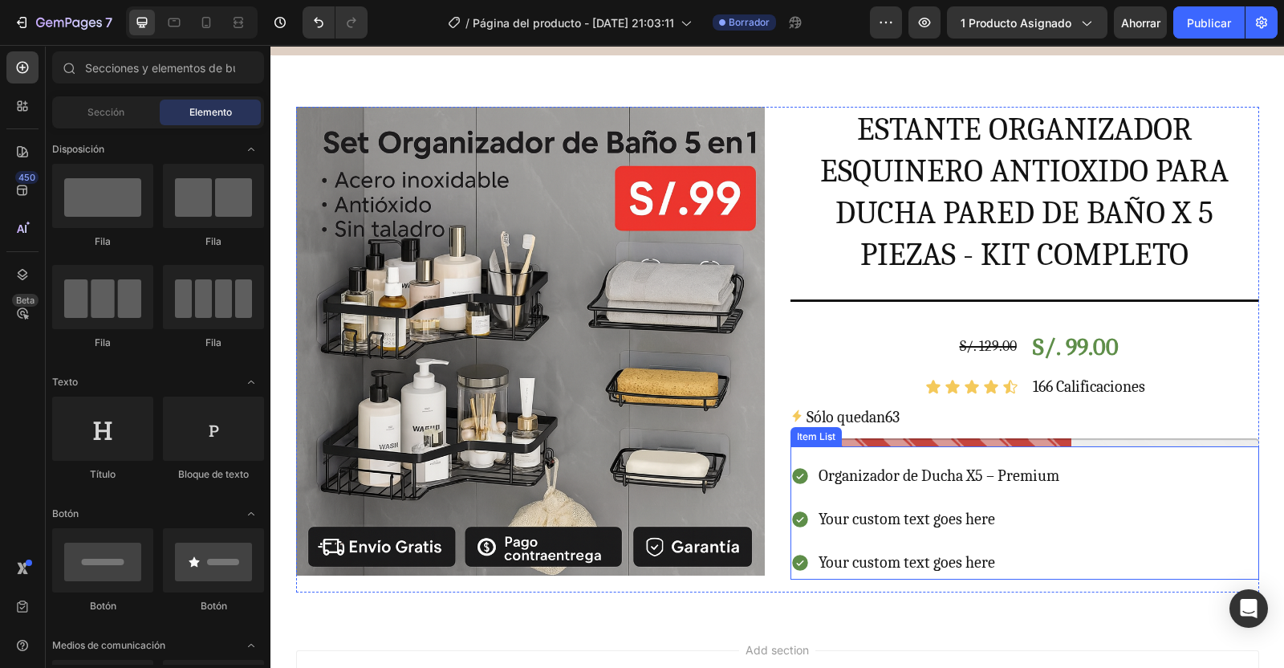
click at [951, 511] on p "Your custom text goes here" at bounding box center [939, 519] width 241 height 29
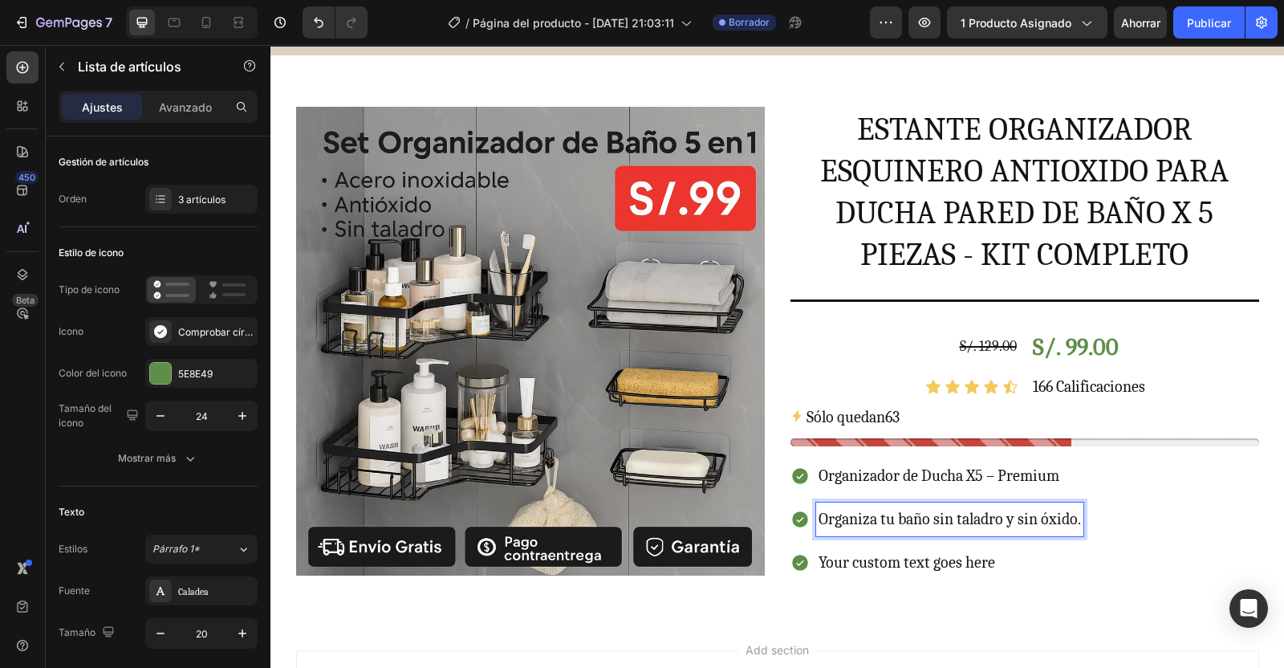
click at [852, 564] on p "Your custom text goes here" at bounding box center [950, 562] width 262 height 29
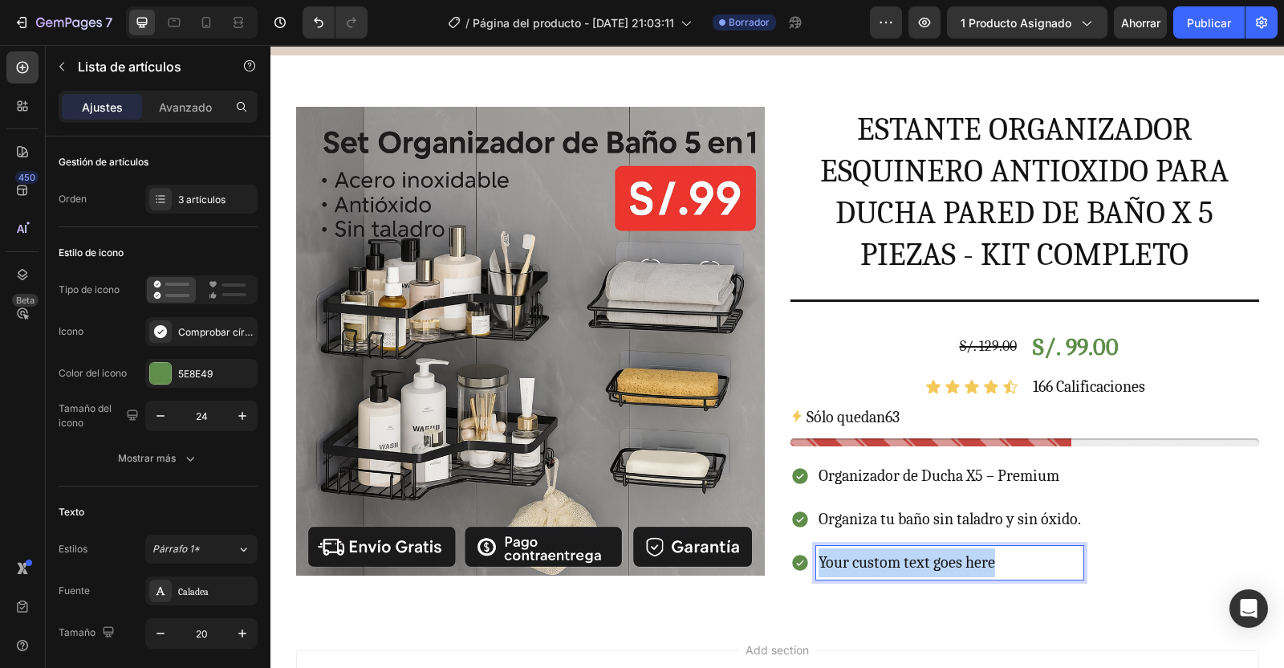
click at [852, 564] on p "Your custom text goes here" at bounding box center [950, 562] width 262 height 29
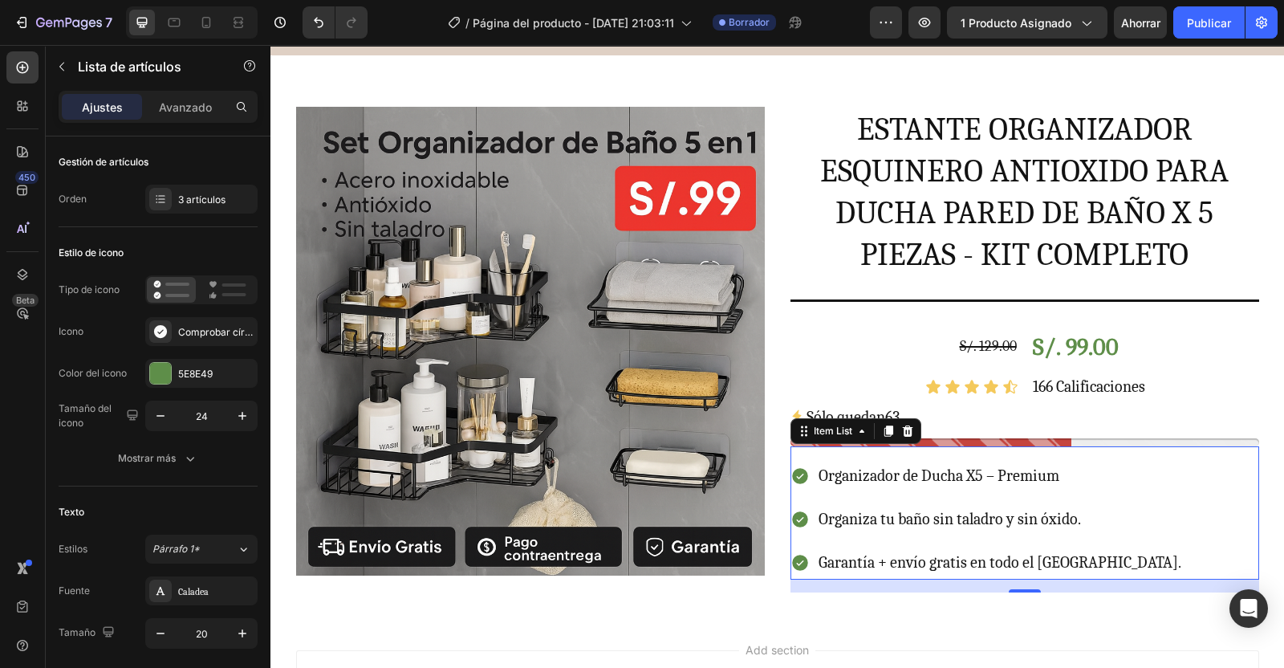
click at [1204, 482] on div "Organizador de Ducha X5 – Premium Organiza tu baño sin taladro y sin óxido. Gar…" at bounding box center [1025, 519] width 469 height 120
drag, startPoint x: 1000, startPoint y: 636, endPoint x: 1283, endPoint y: 307, distance: 434.2
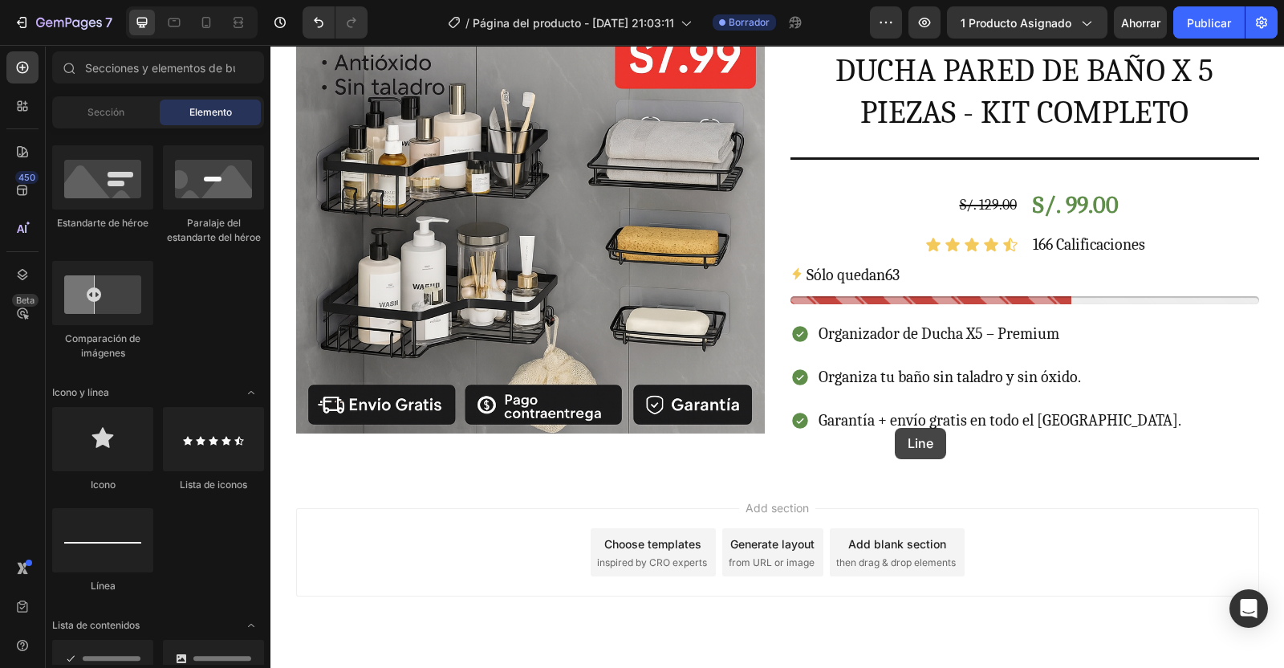
scroll to position [349, 0]
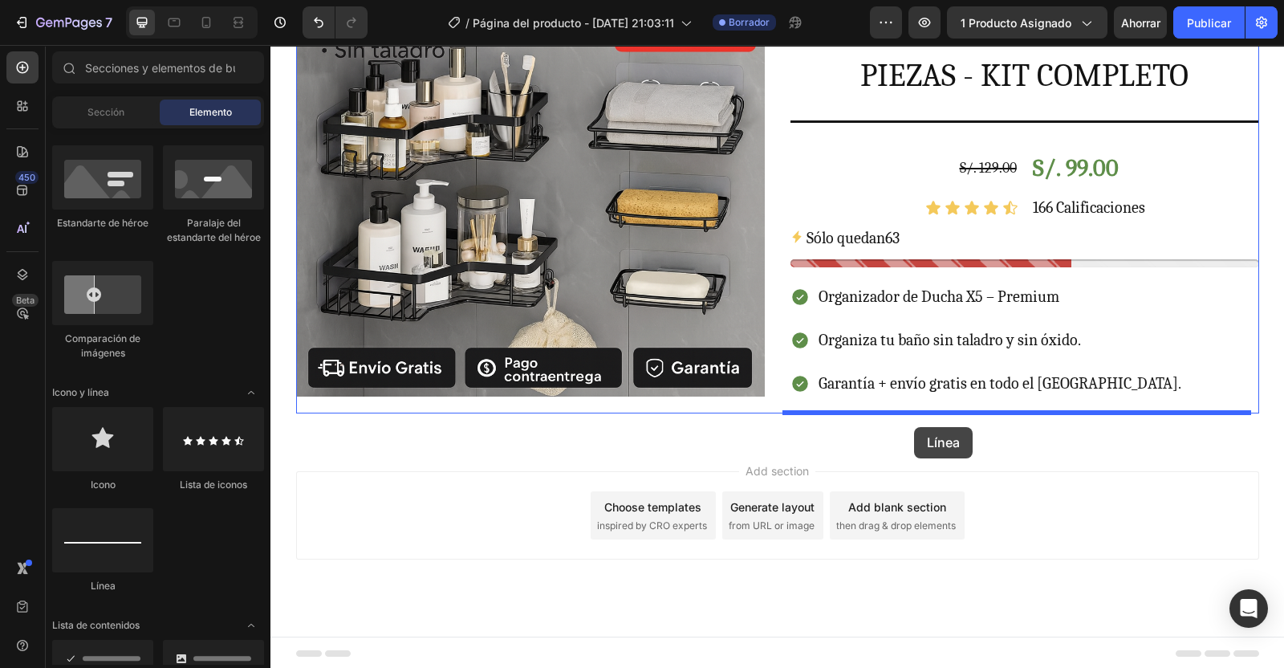
drag, startPoint x: 391, startPoint y: 611, endPoint x: 914, endPoint y: 427, distance: 554.6
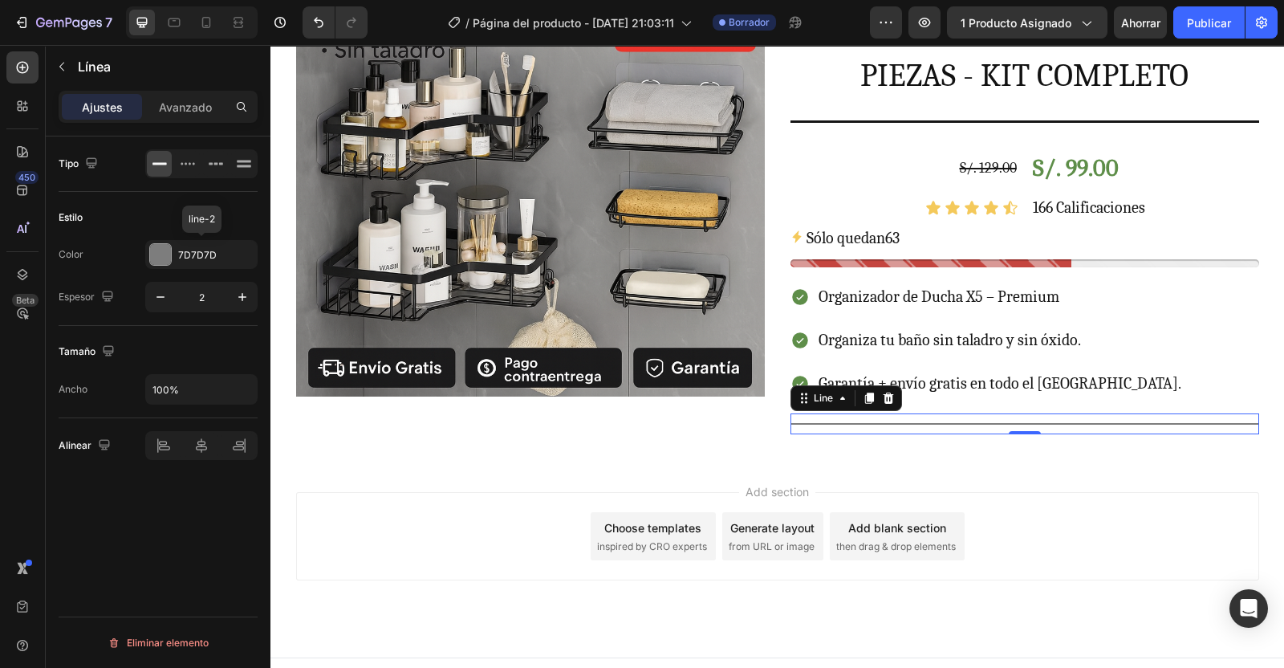
click at [161, 247] on div at bounding box center [160, 254] width 21 height 21
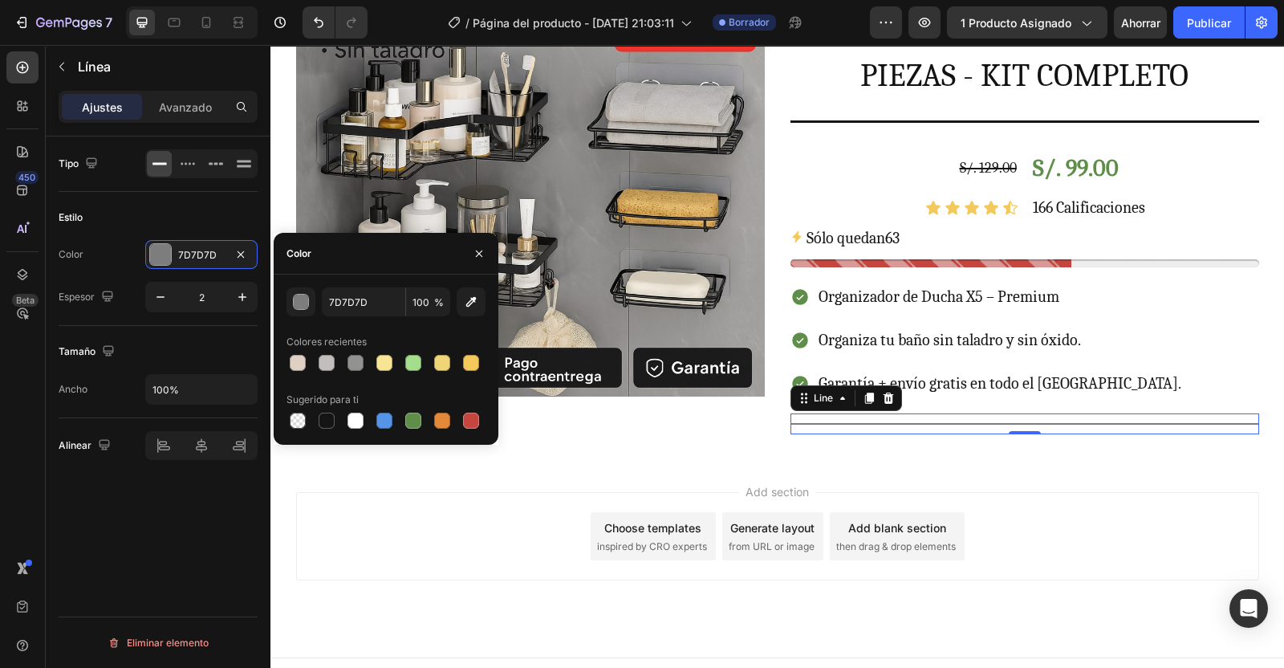
click at [331, 413] on div at bounding box center [327, 421] width 16 height 16
type input "151515"
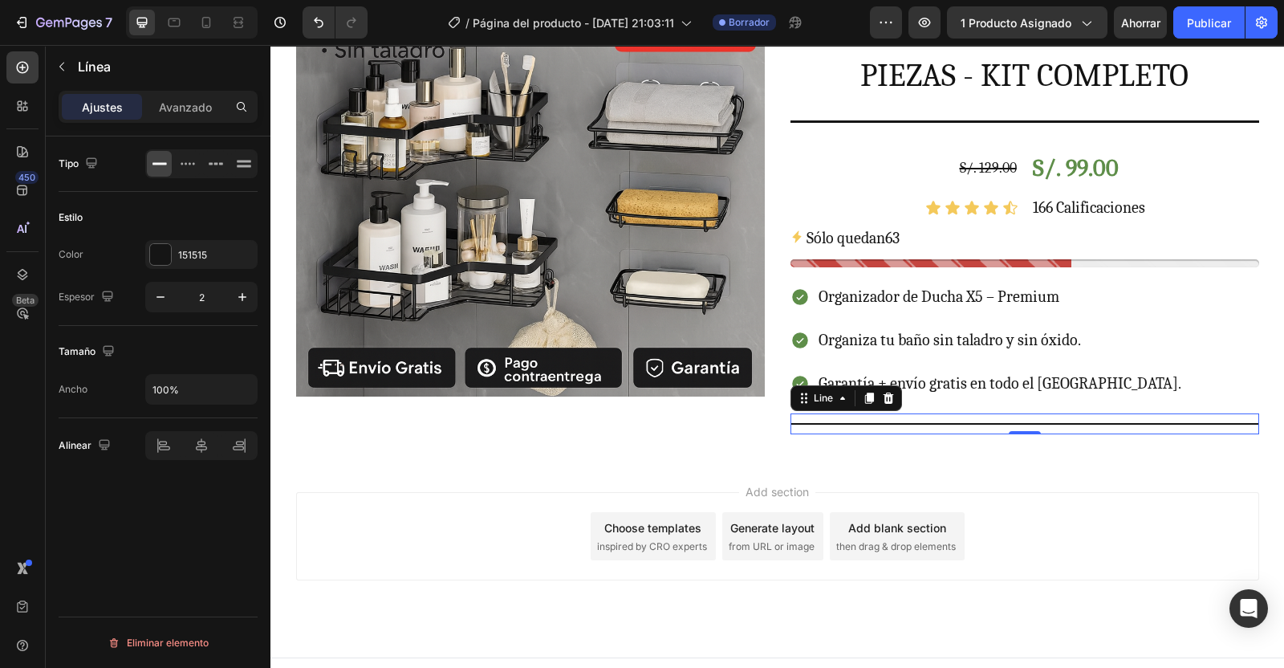
click at [244, 293] on icon "button" at bounding box center [242, 297] width 16 height 16
type input "3"
click at [60, 60] on icon "button" at bounding box center [61, 66] width 13 height 13
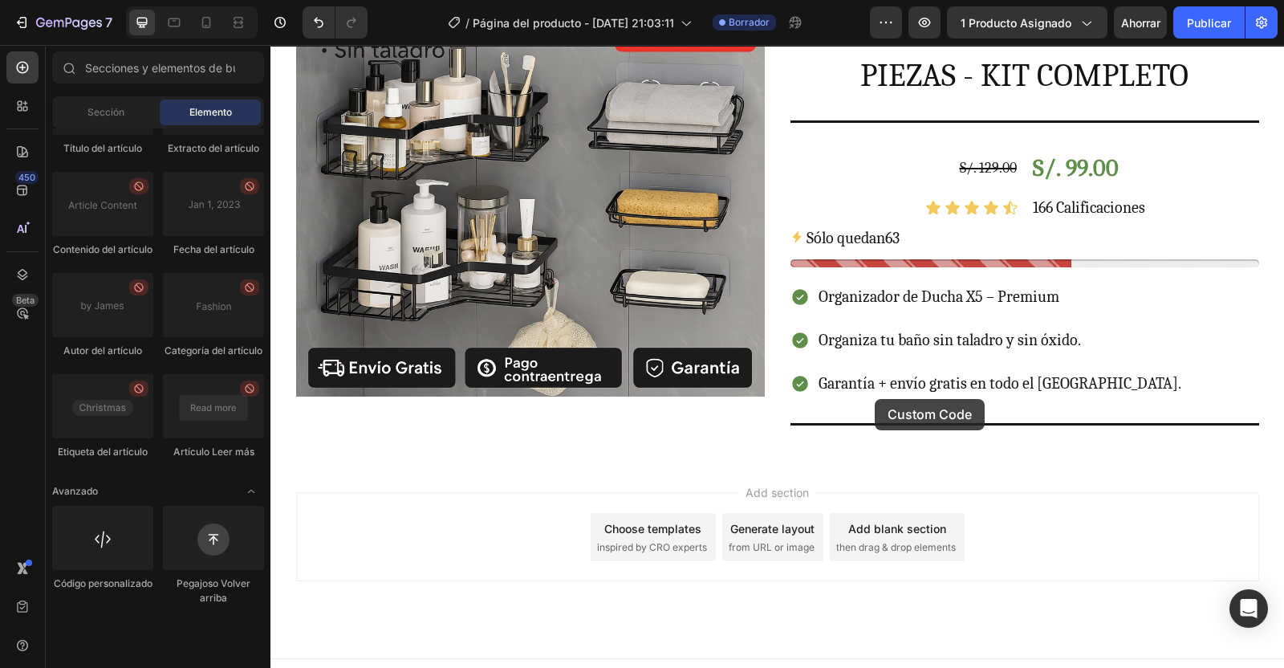
scroll to position [371, 0]
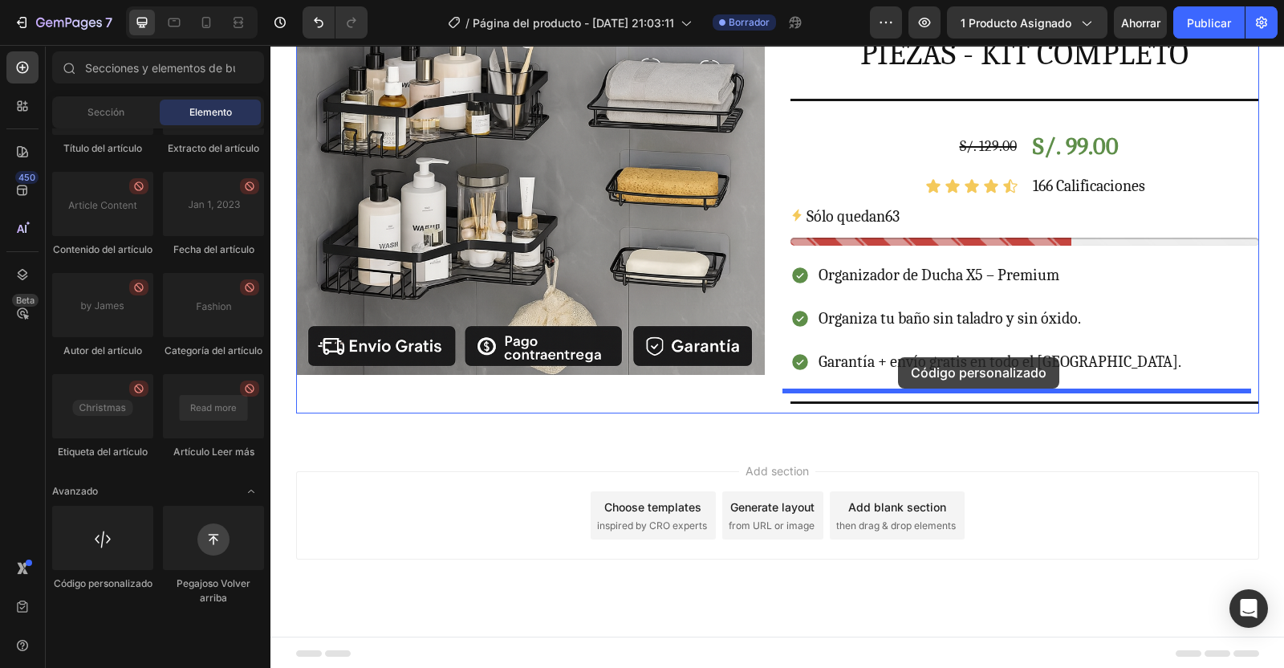
drag, startPoint x: 357, startPoint y: 624, endPoint x: 898, endPoint y: 357, distance: 603.4
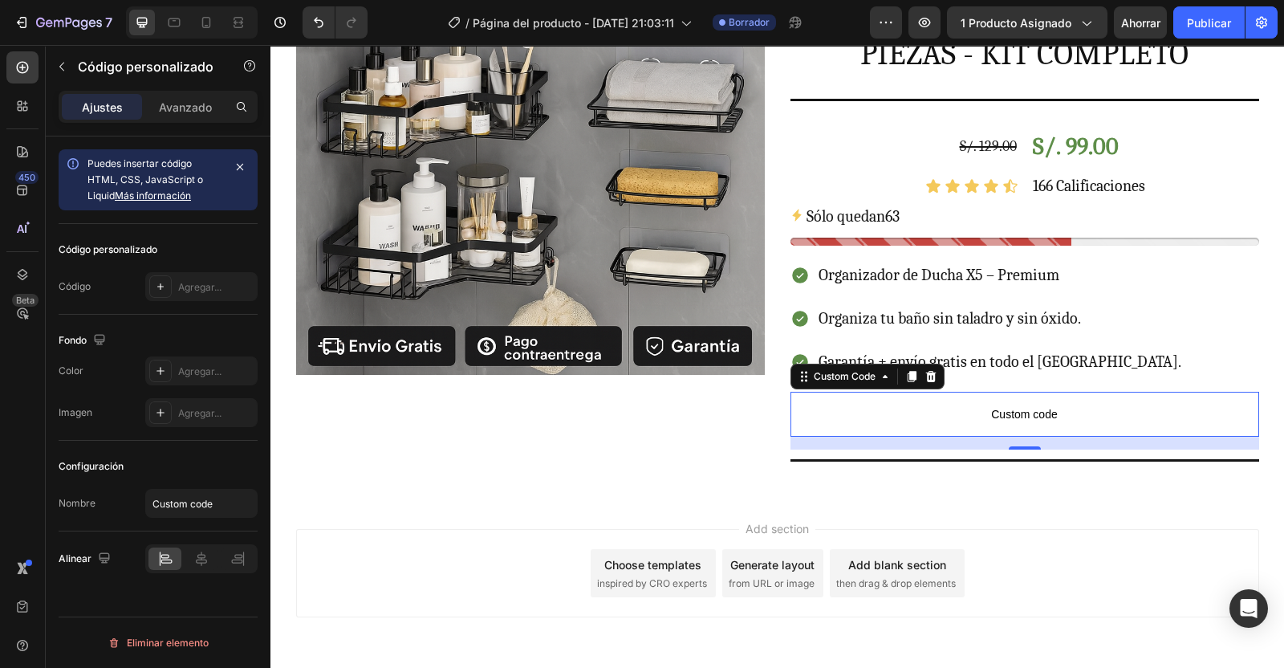
click at [185, 99] on p "Avanzado" at bounding box center [185, 107] width 53 height 17
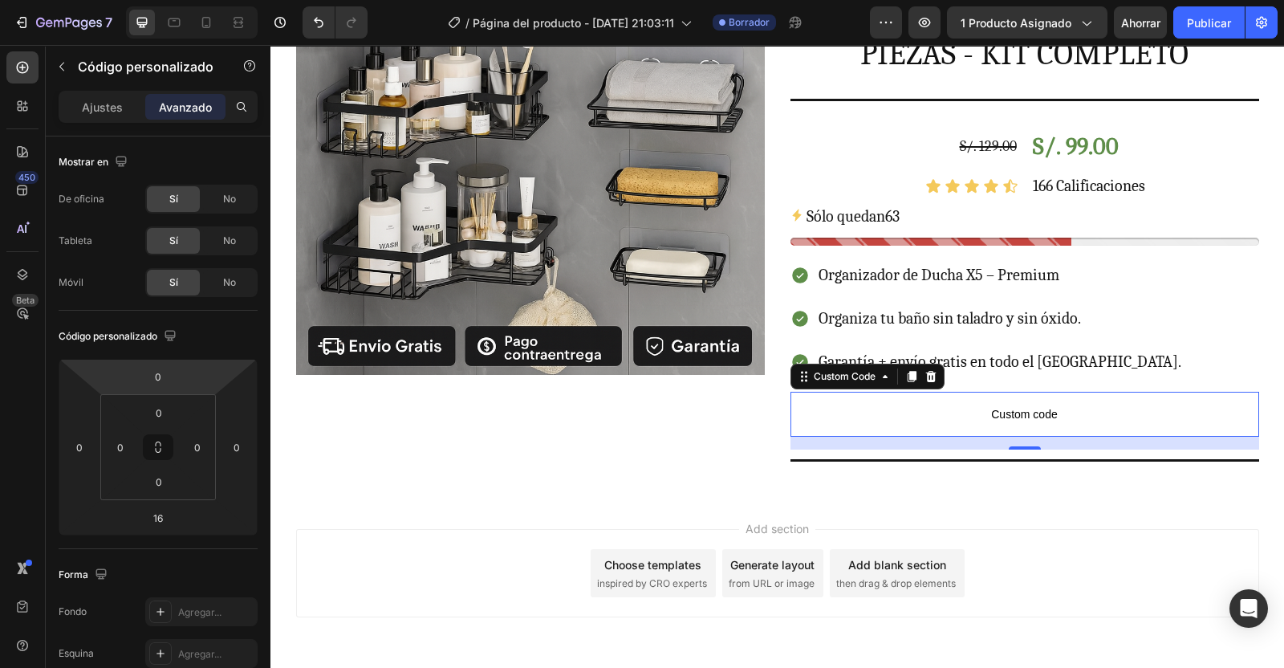
click at [169, 372] on input "0" at bounding box center [158, 376] width 32 height 24
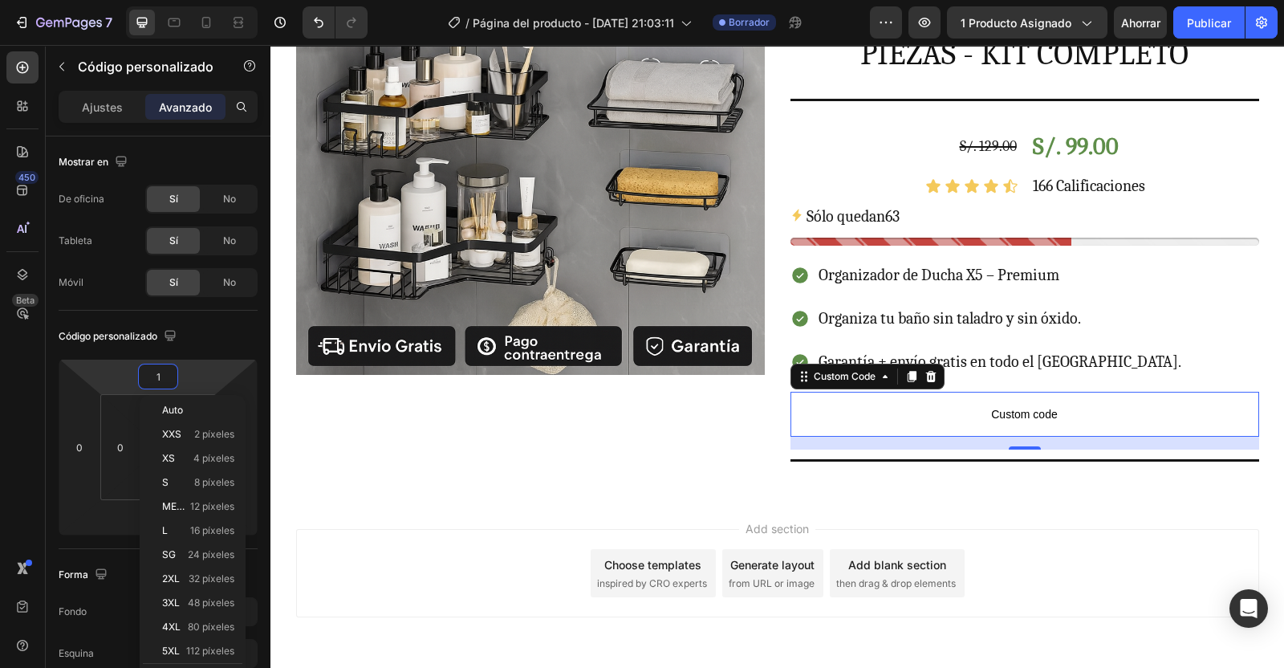
type input "16"
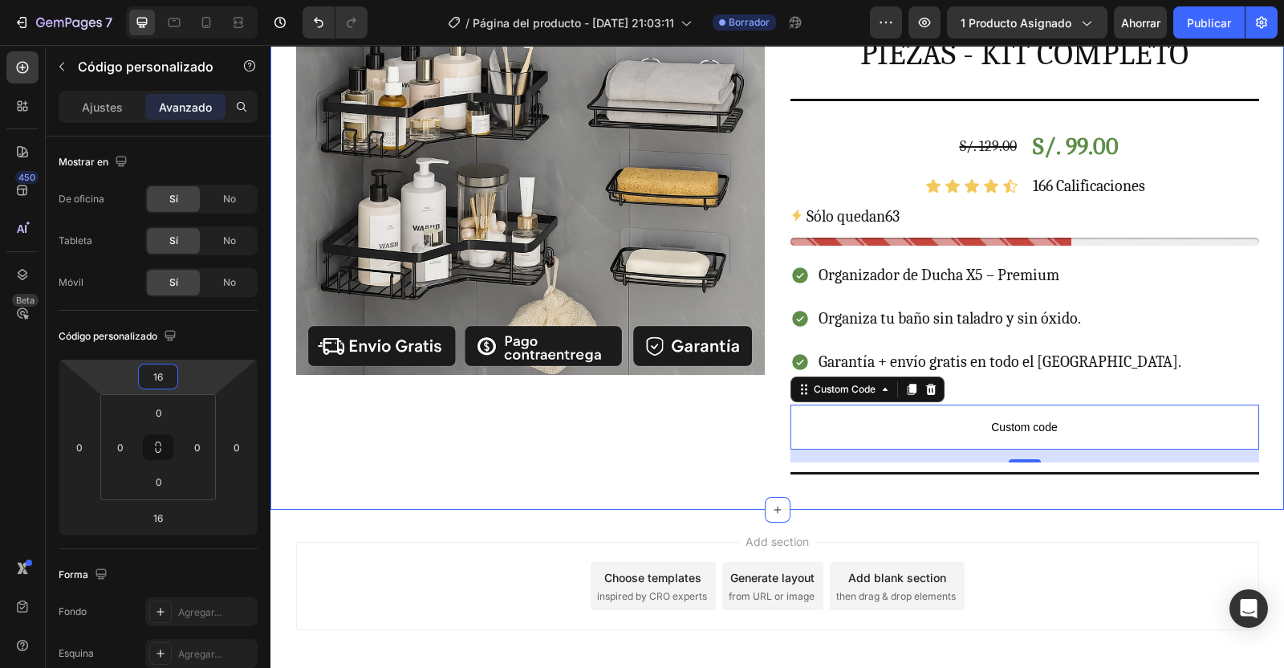
click at [426, 502] on div "Product Images ESTANTE ORGANIZADOR ESQUINERO ANTIOXIDO PARA DUCHA PARED DE BAÑO…" at bounding box center [777, 194] width 1014 height 629
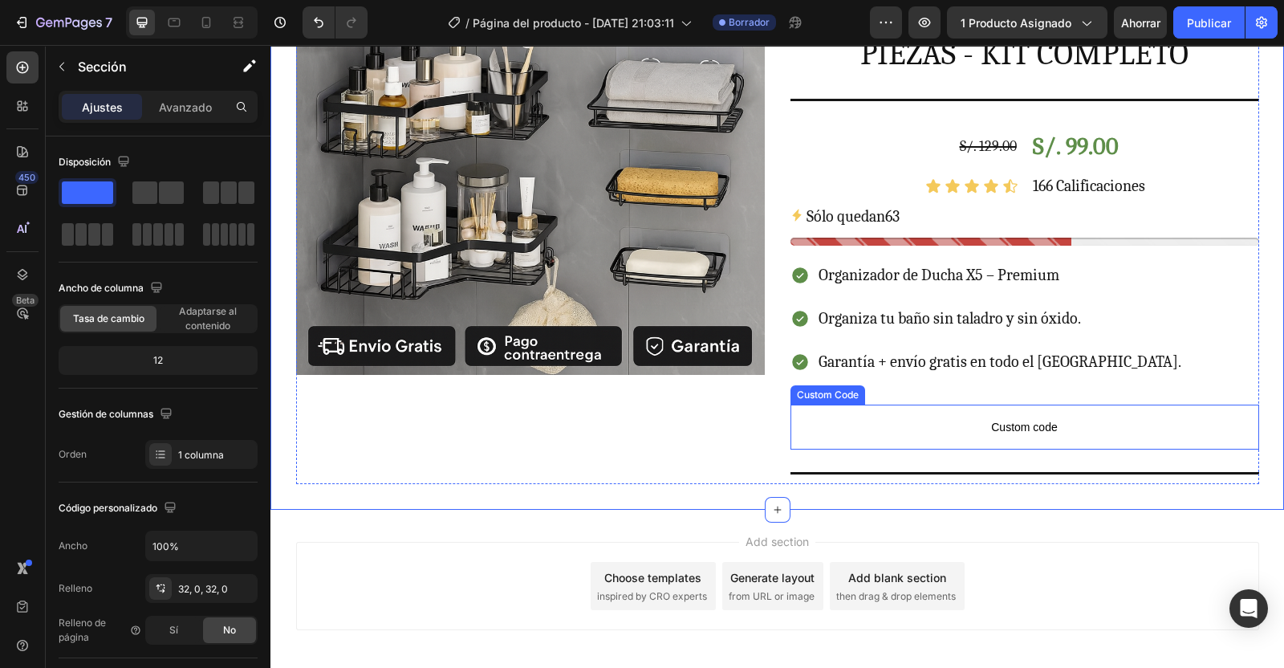
click at [855, 438] on p "Custom code" at bounding box center [1025, 427] width 469 height 45
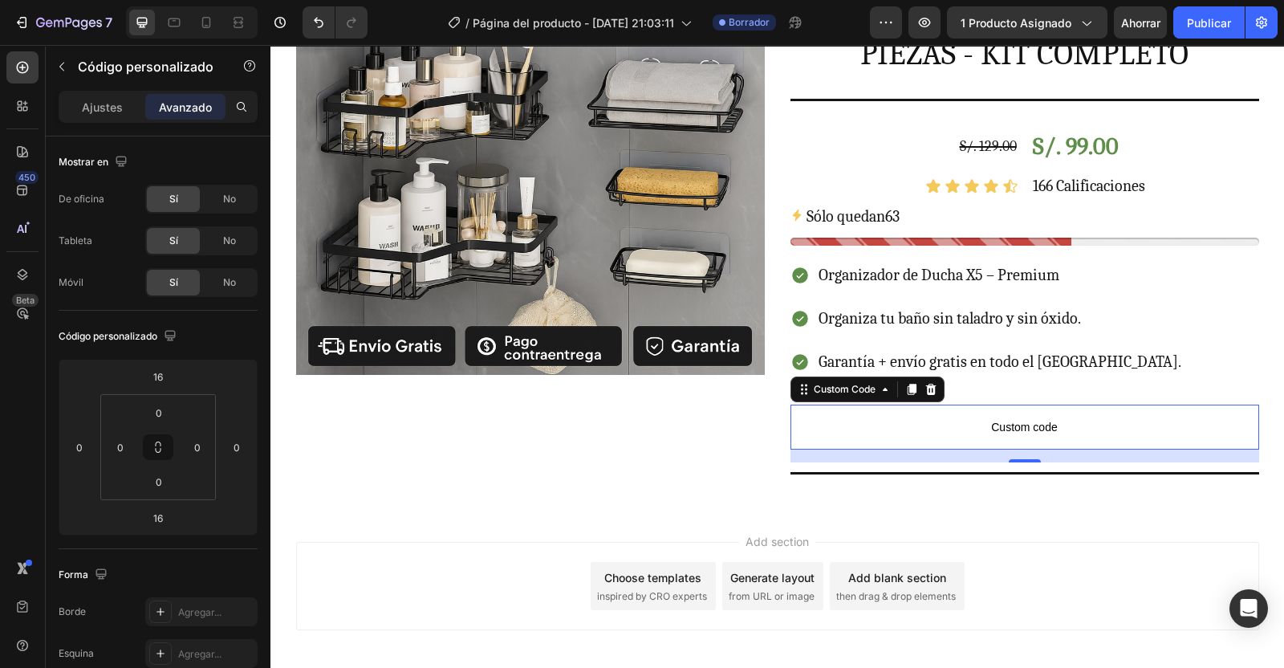
click at [98, 107] on p "Ajustes" at bounding box center [102, 107] width 41 height 17
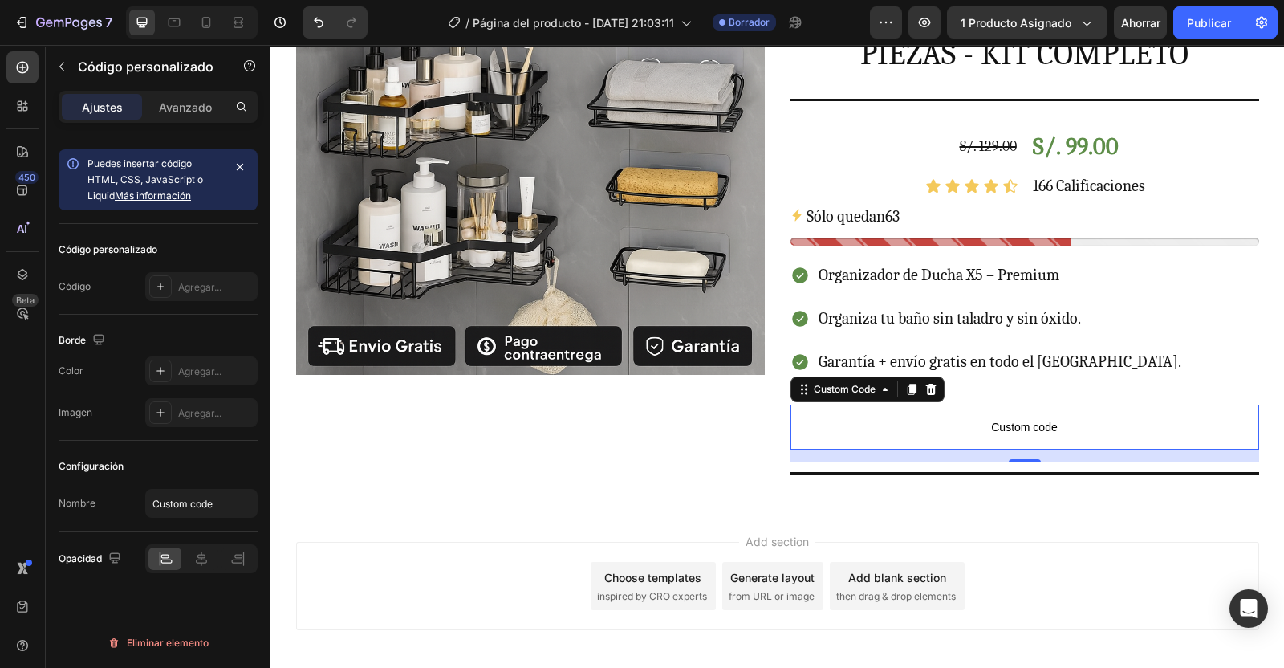
click at [185, 287] on div "Agregar..." at bounding box center [215, 287] width 75 height 14
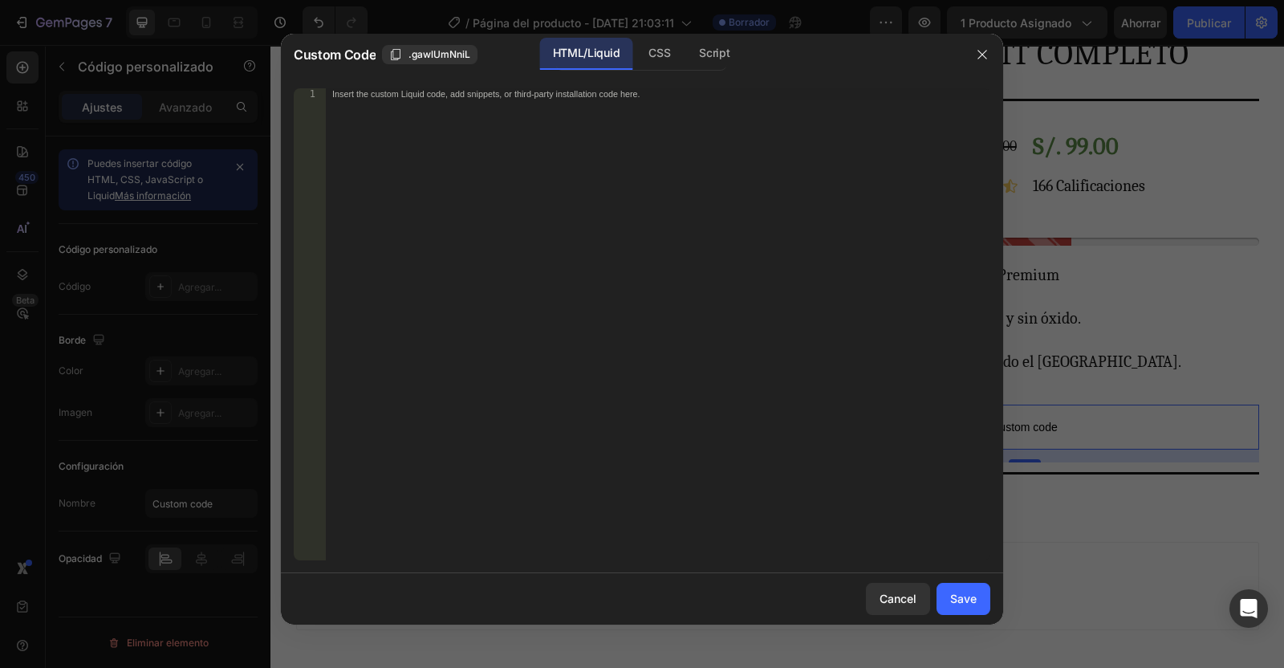
click at [345, 116] on div "Insert the custom Liquid code, add snippets, or third-party installation code h…" at bounding box center [658, 335] width 665 height 494
paste textarea "<div class="_rsi-cod-form-is-gempage"></div><div class="_rsi-cod-form-gempages-…"
type textarea "<div class="_rsi-cod-form-is-gempage"></div><div class="_rsi-cod-form-gempages-…"
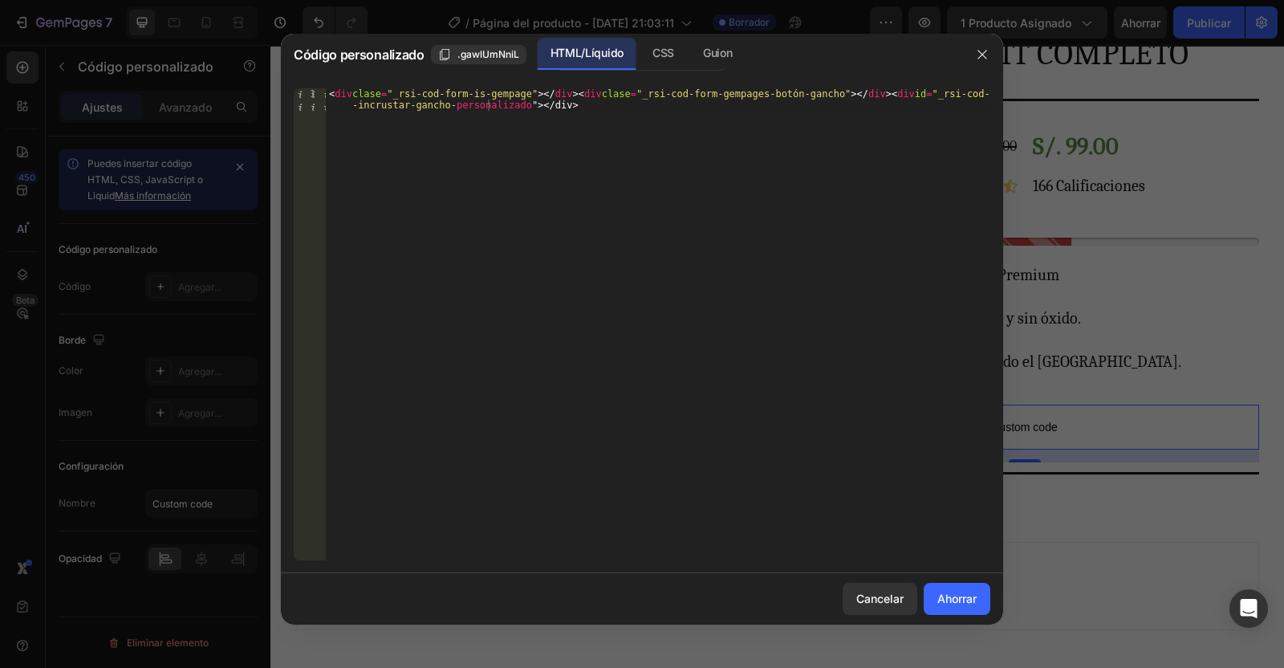
click at [958, 608] on button "Ahorrar" at bounding box center [957, 599] width 67 height 32
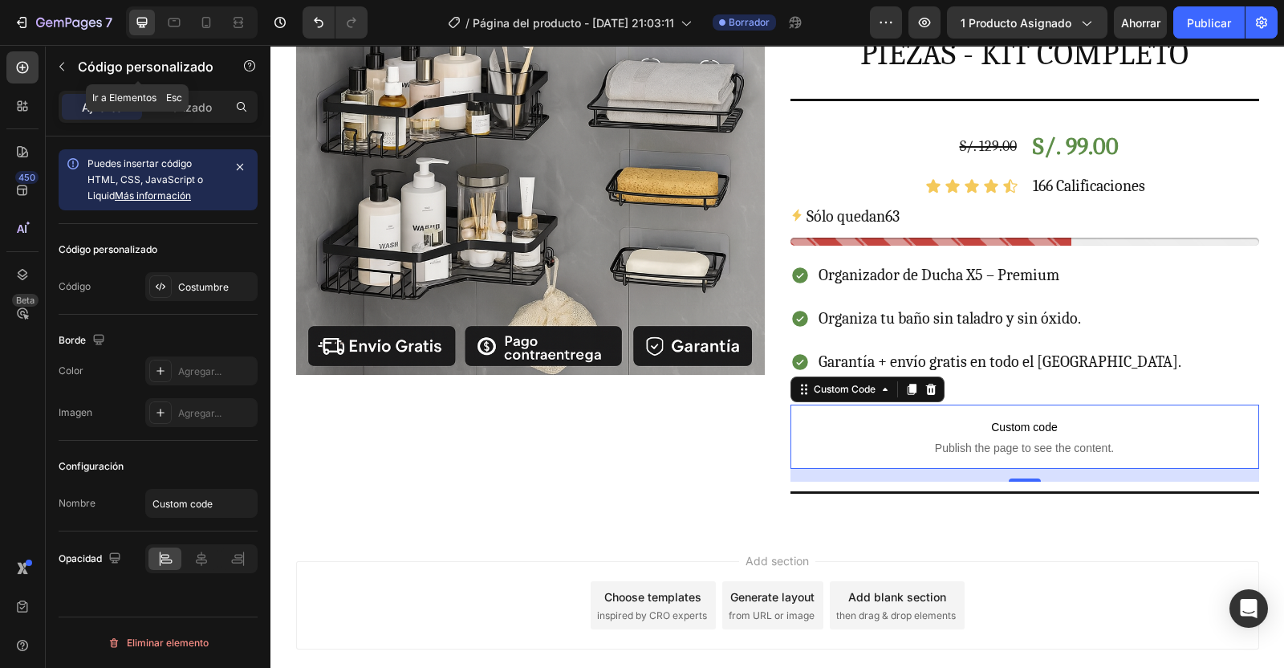
click at [64, 71] on icon "button" at bounding box center [61, 66] width 13 height 13
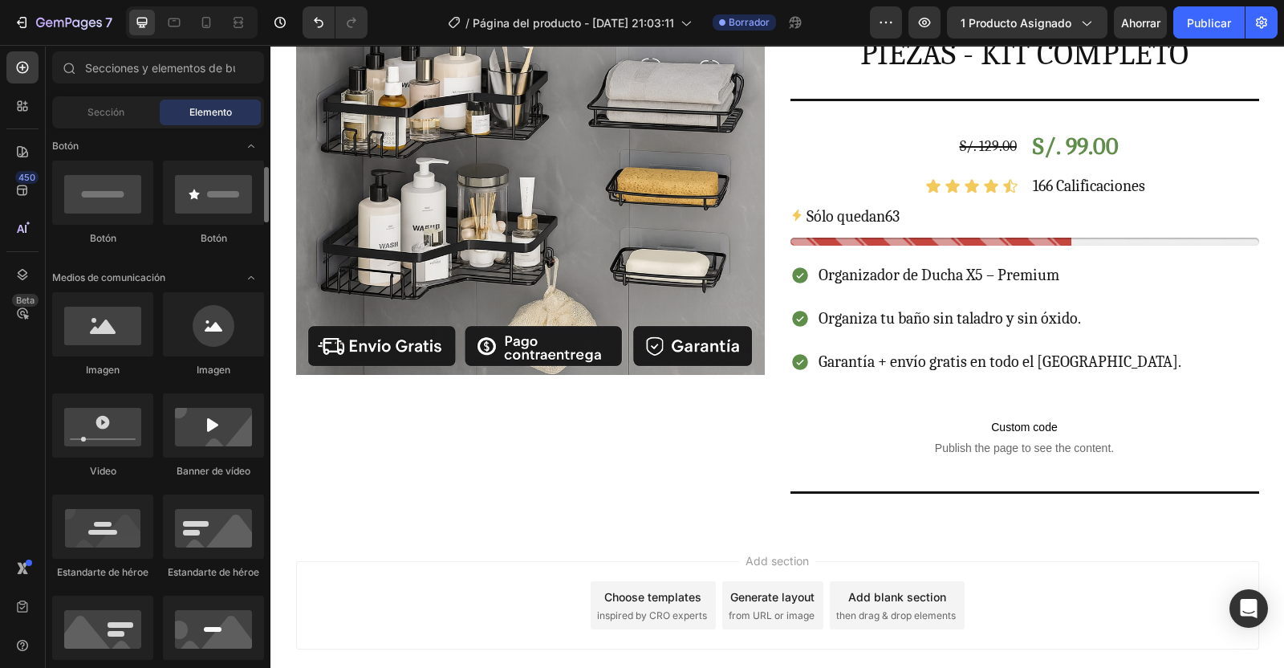
scroll to position [367, 0]
click at [120, 331] on div at bounding box center [102, 325] width 101 height 64
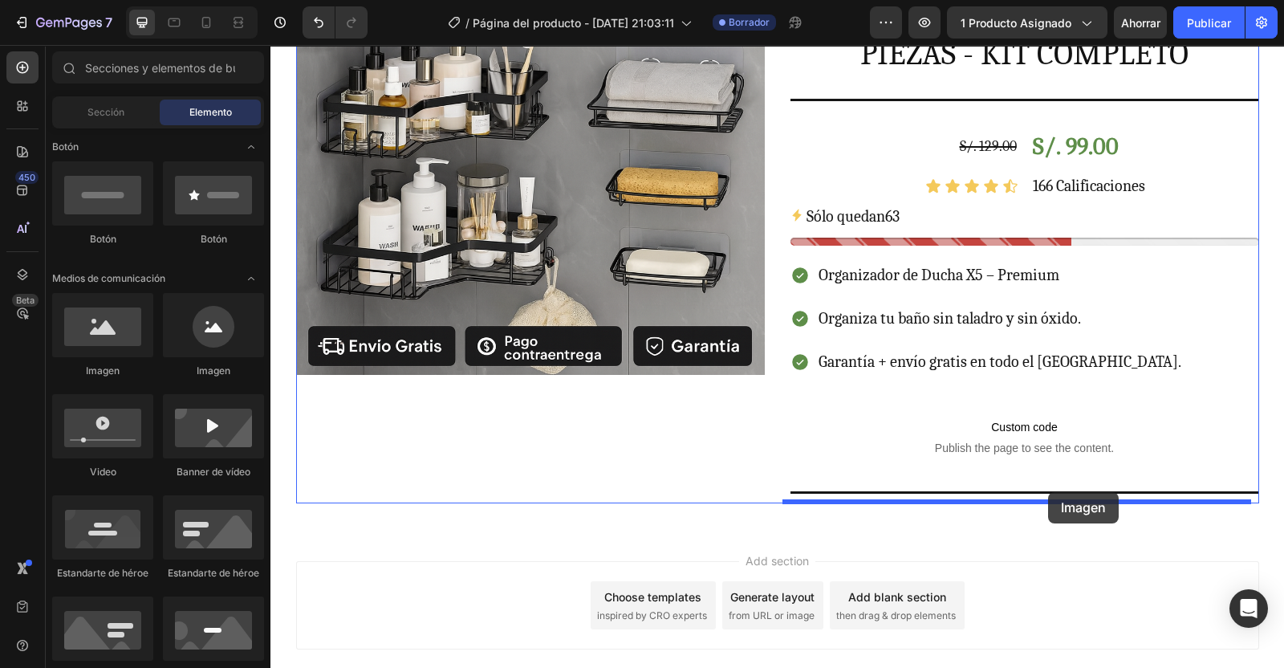
drag, startPoint x: 385, startPoint y: 372, endPoint x: 1048, endPoint y: 492, distance: 673.8
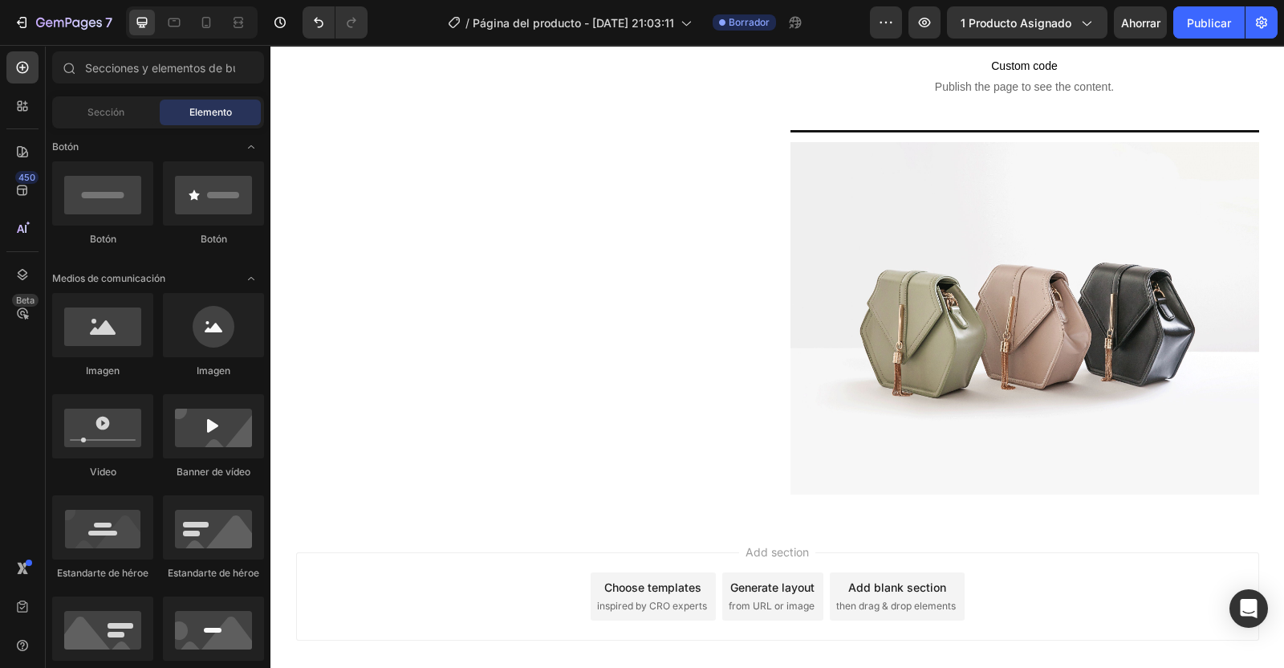
scroll to position [743, 0]
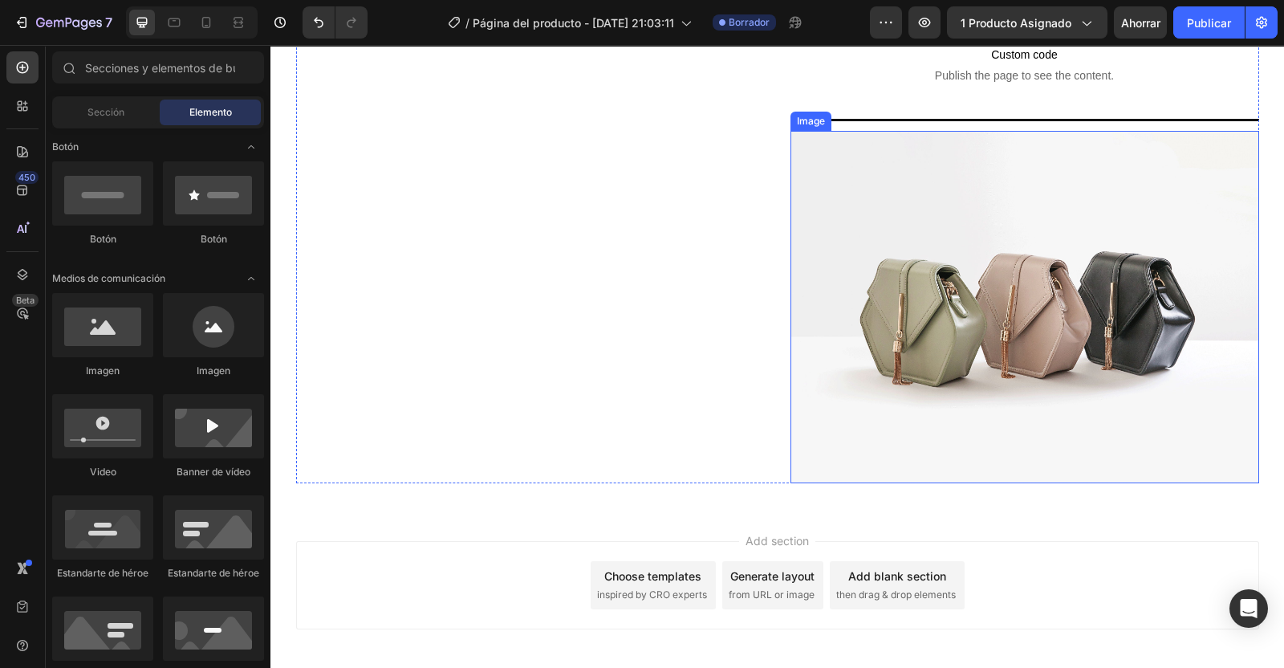
click at [955, 315] on img at bounding box center [1025, 307] width 469 height 352
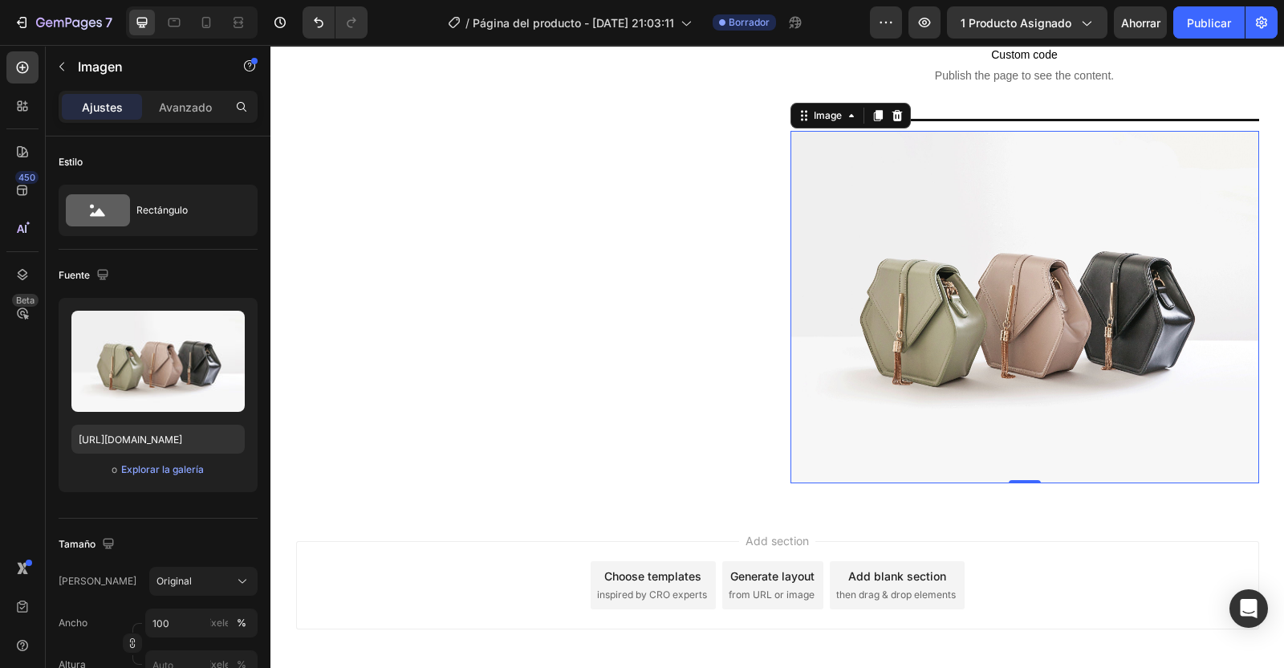
click at [157, 387] on input "file" at bounding box center [158, 387] width 108 height 27
click at [157, 391] on input "file" at bounding box center [158, 387] width 108 height 27
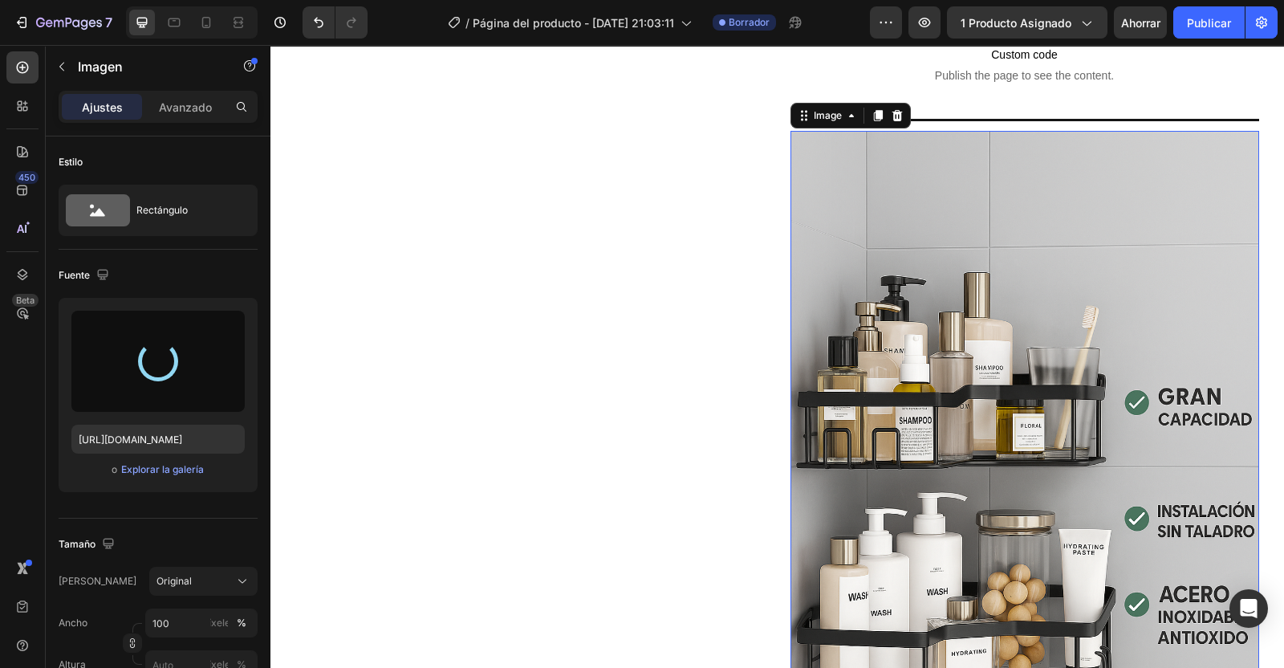
type input "[URL][DOMAIN_NAME]"
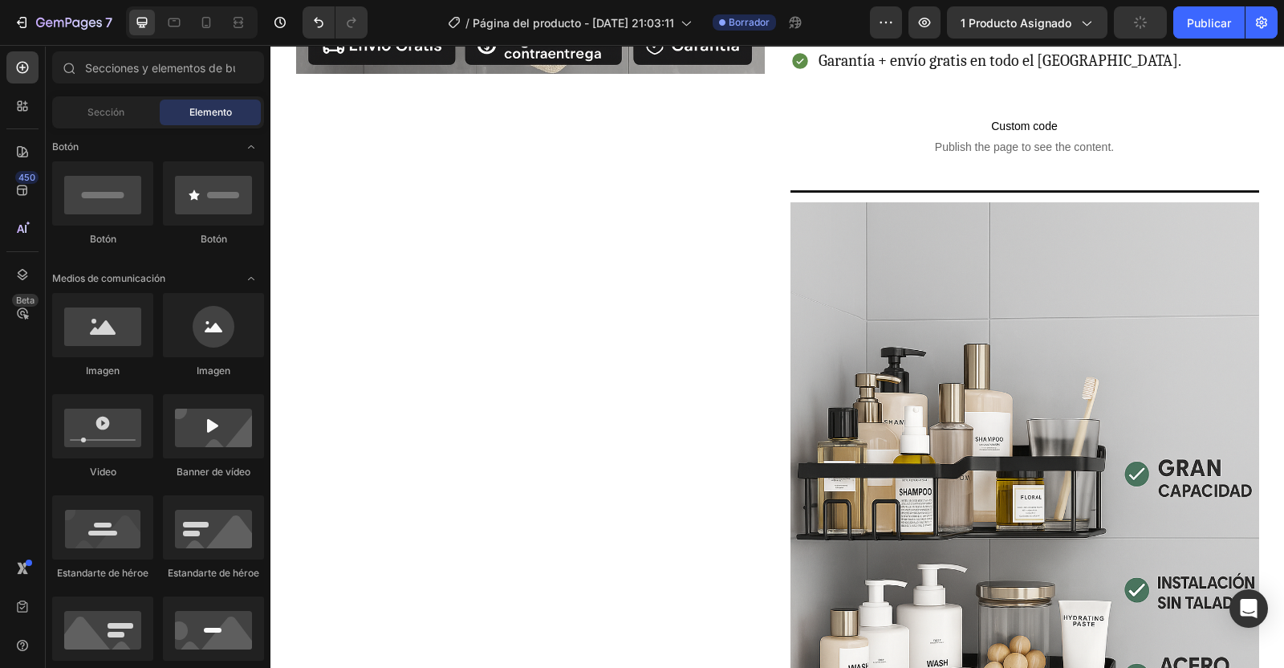
scroll to position [685, 0]
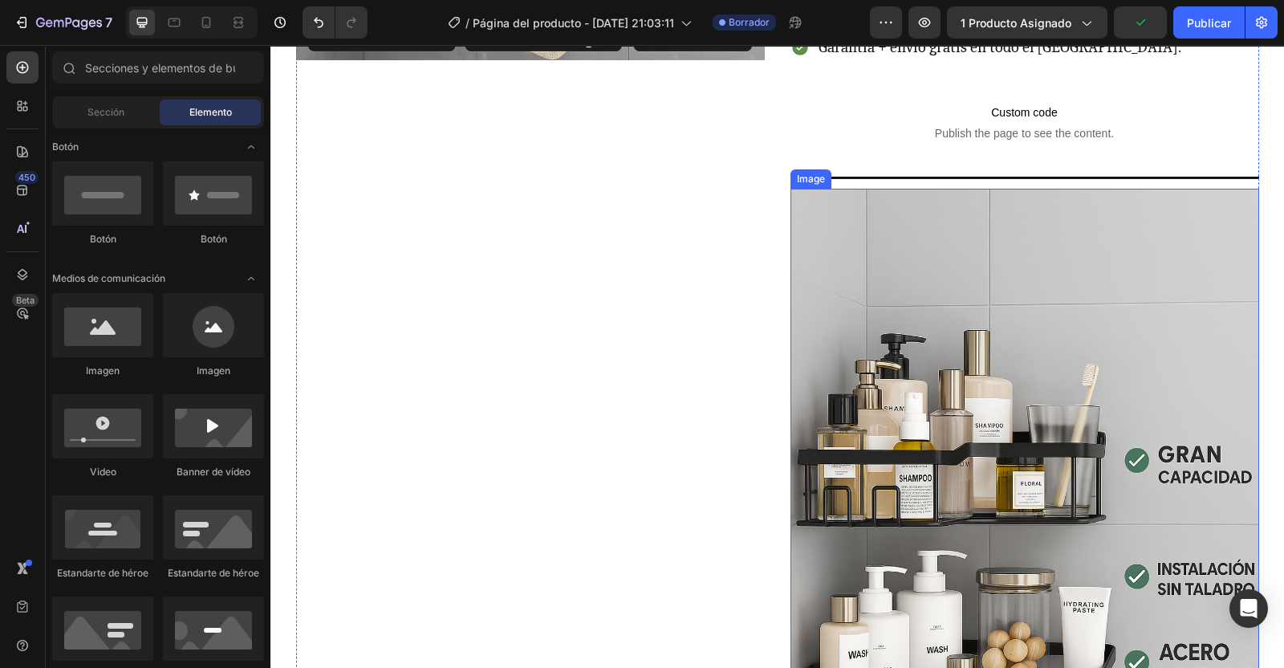
click at [937, 359] on img at bounding box center [1025, 540] width 469 height 703
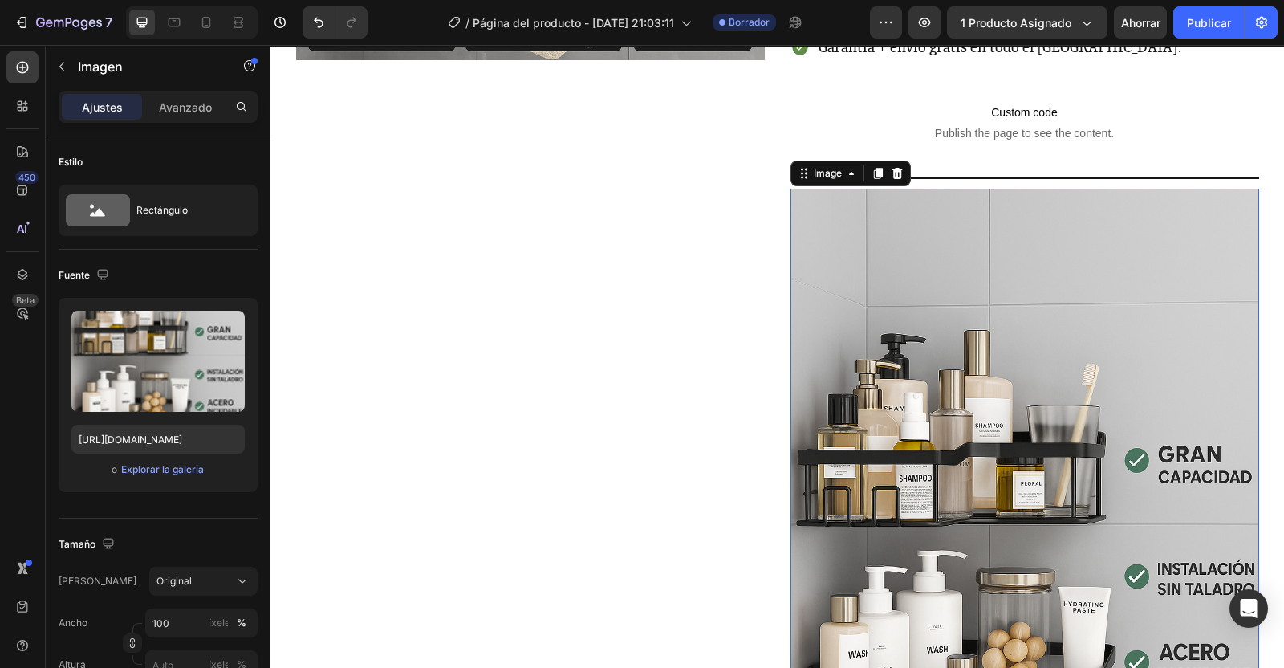
click at [197, 104] on p "Avanzado" at bounding box center [185, 107] width 53 height 17
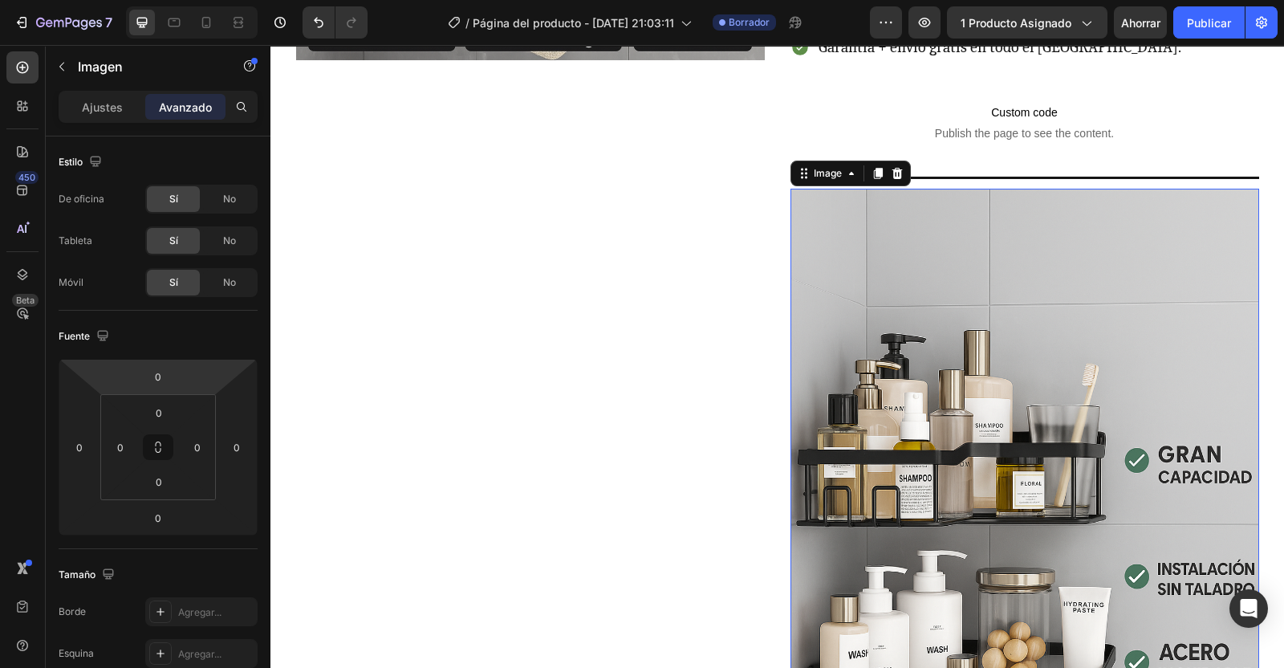
click at [169, 368] on input "0" at bounding box center [158, 376] width 32 height 24
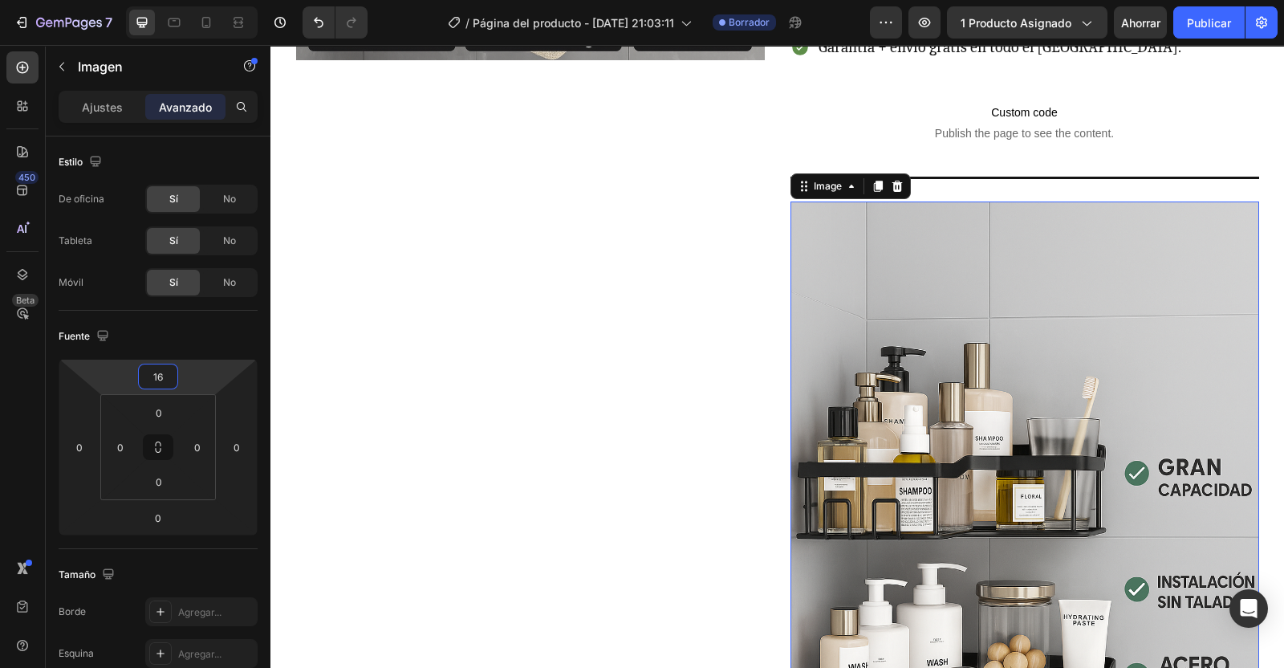
type input "16"
click at [157, 514] on input "0" at bounding box center [158, 518] width 32 height 24
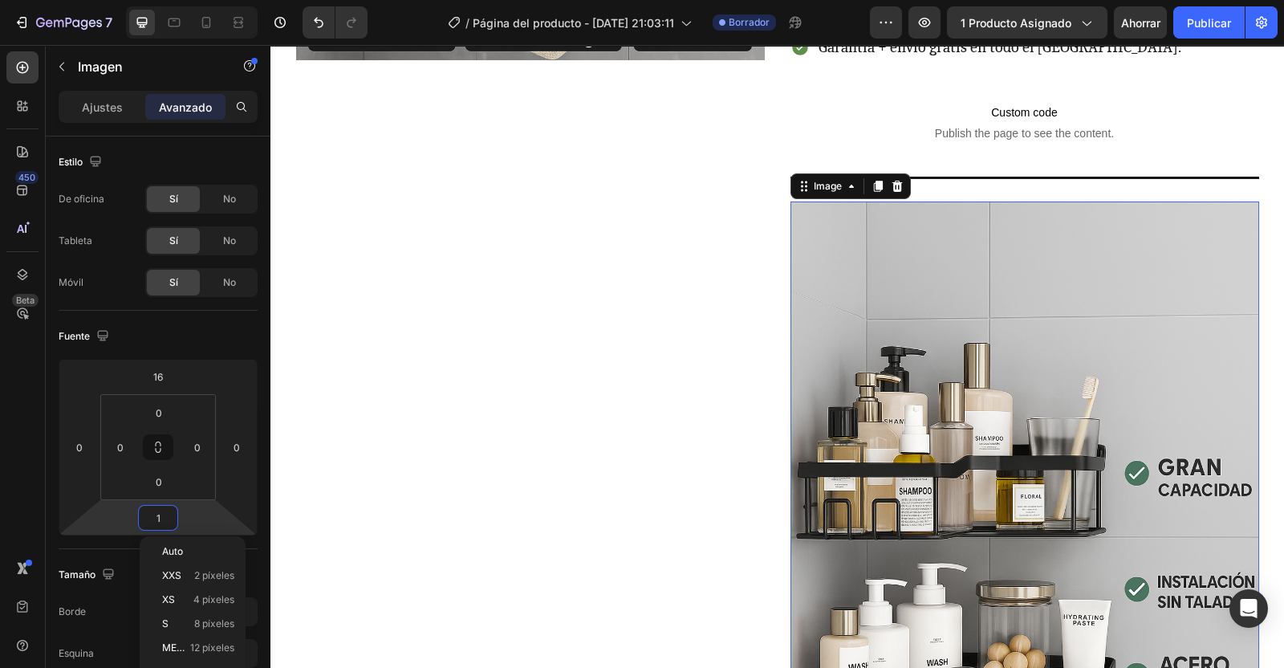
type input "16"
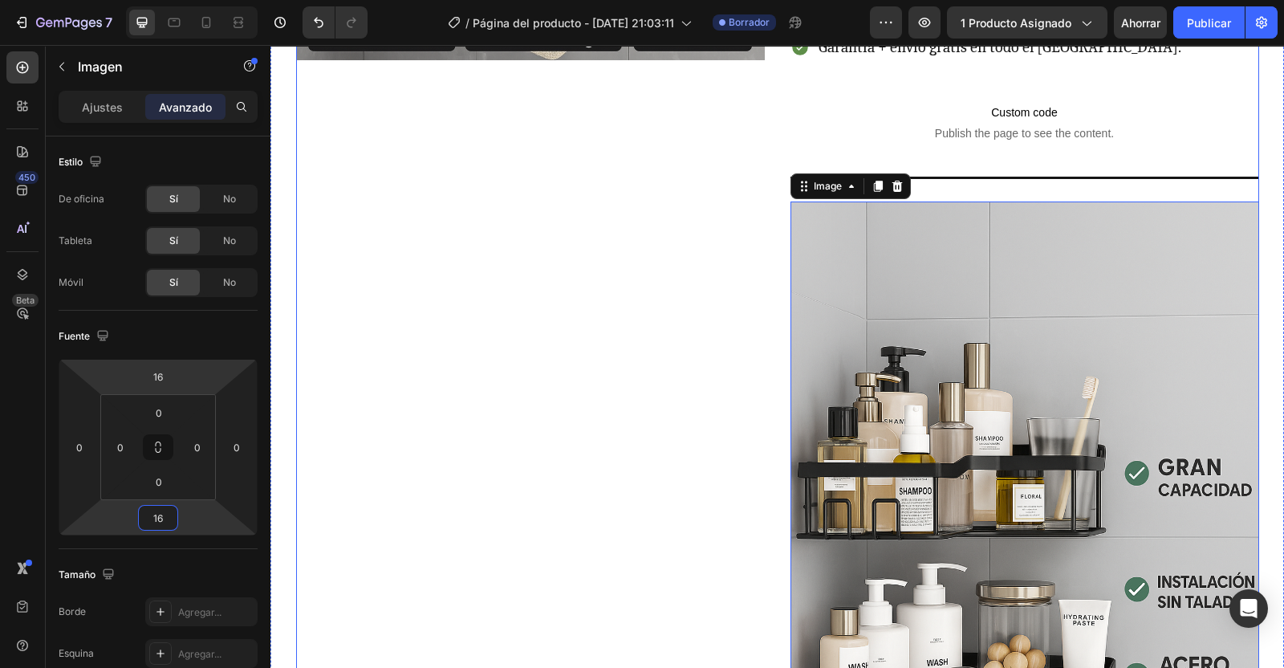
click at [578, 469] on div "Product Images" at bounding box center [530, 254] width 469 height 1326
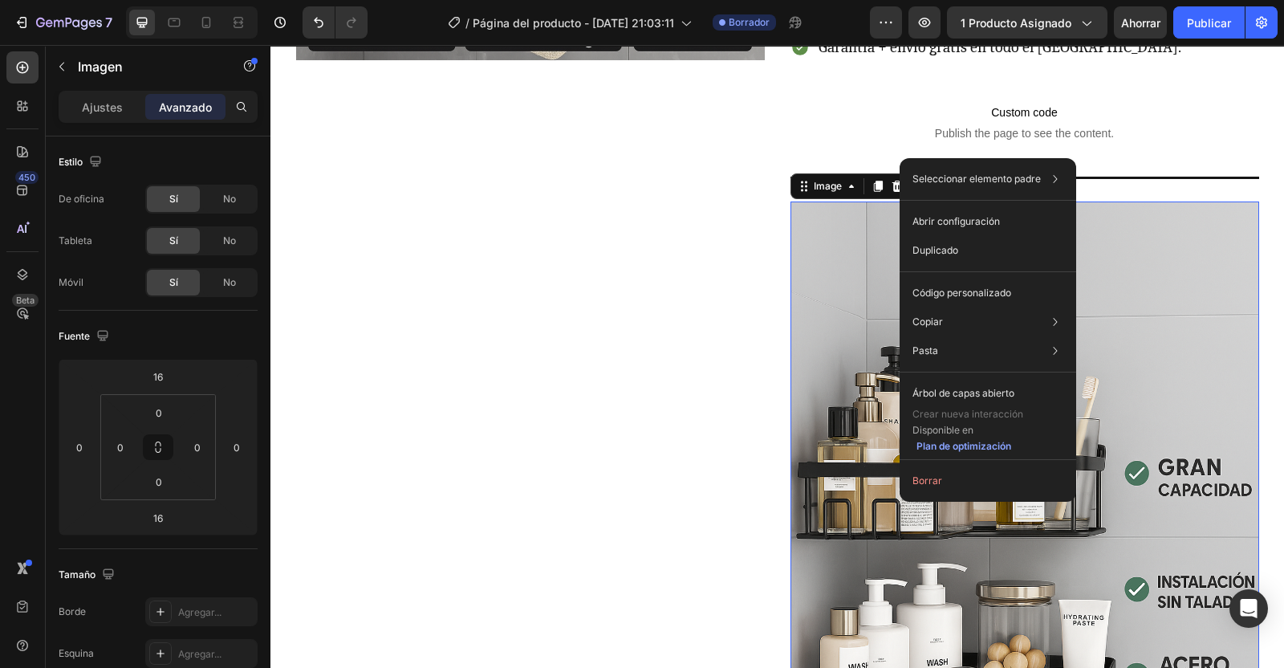
click at [962, 252] on div "Duplicado" at bounding box center [988, 250] width 164 height 29
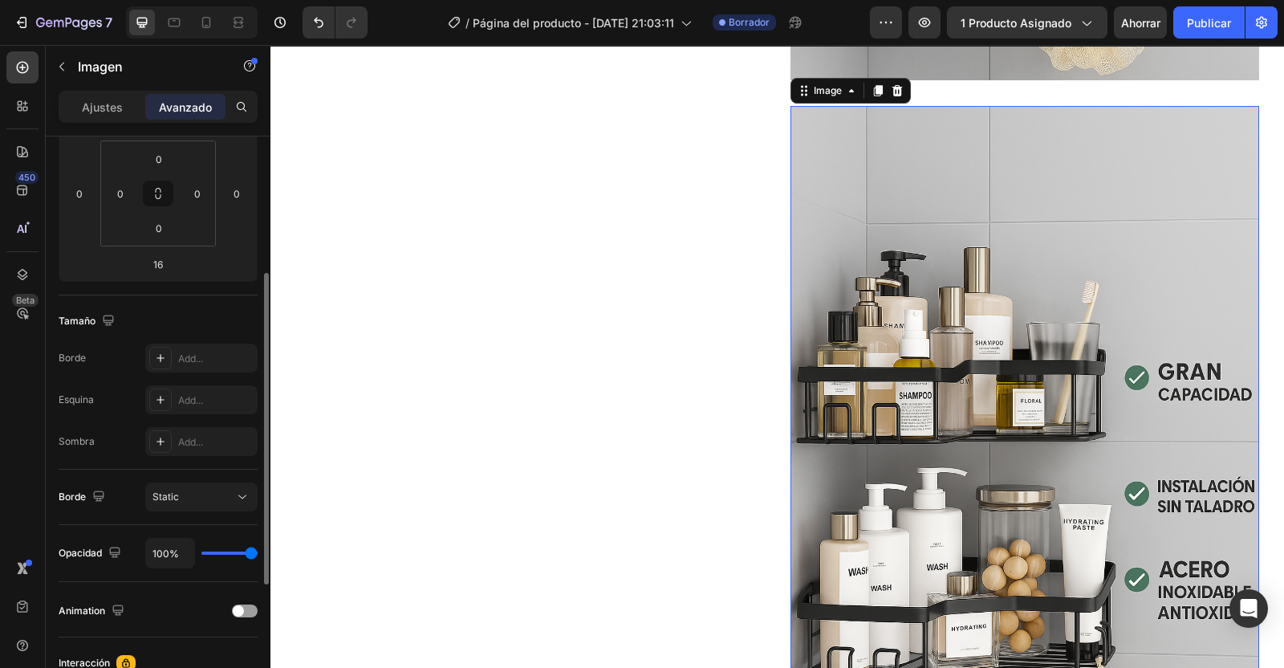
scroll to position [1512, 0]
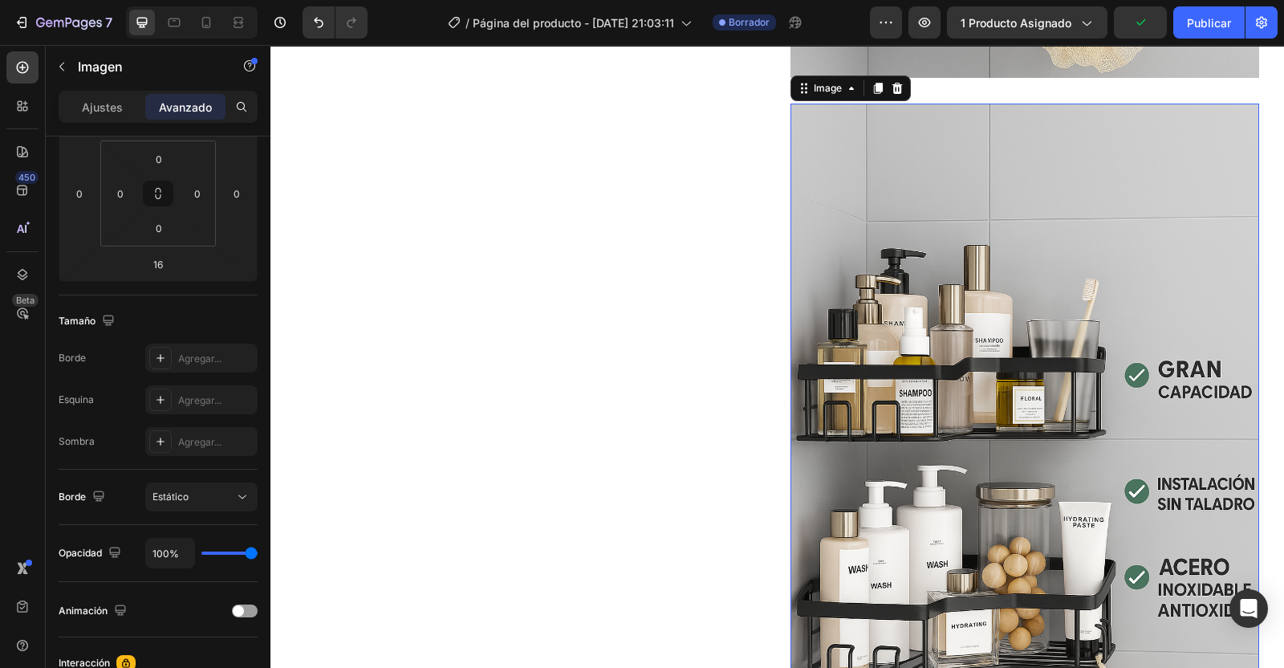
click at [96, 112] on p "Ajustes" at bounding box center [102, 107] width 41 height 17
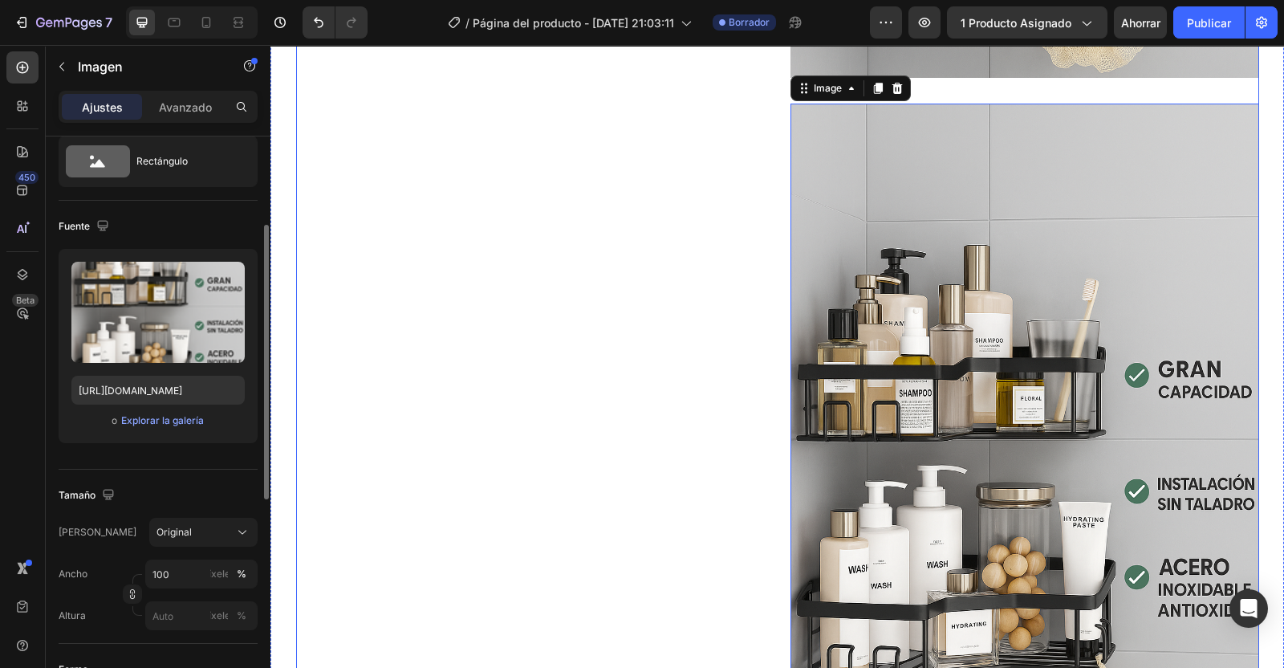
scroll to position [0, 0]
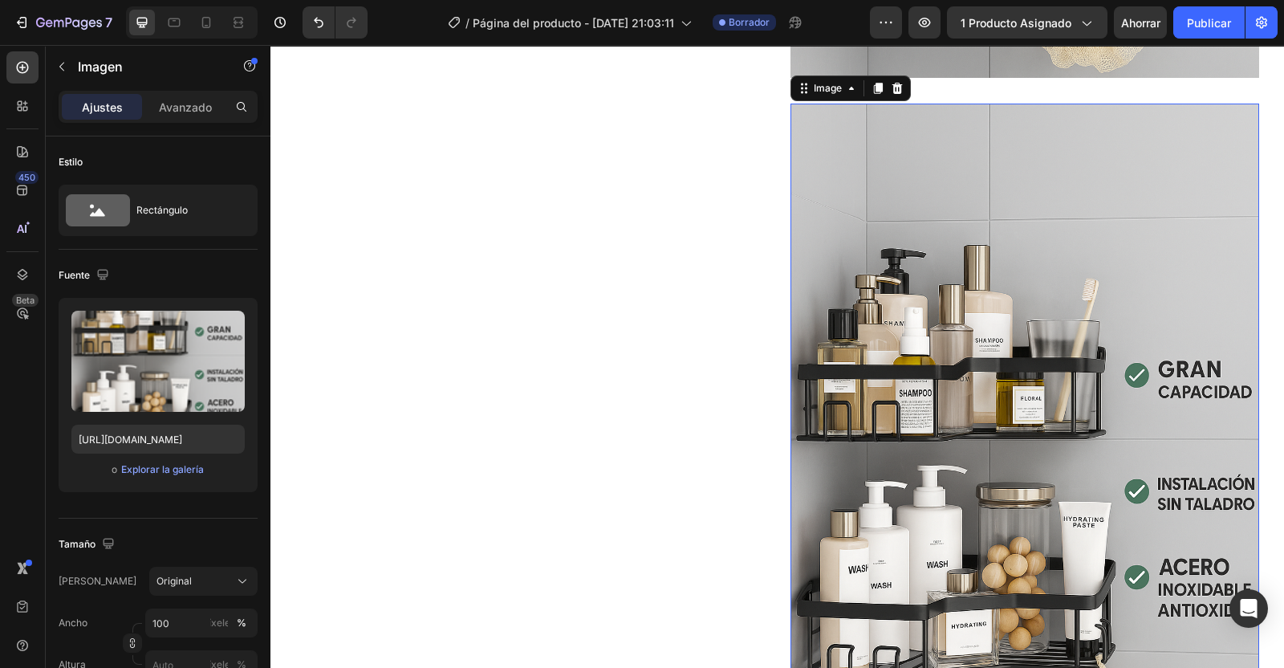
click at [157, 391] on input "file" at bounding box center [158, 387] width 108 height 27
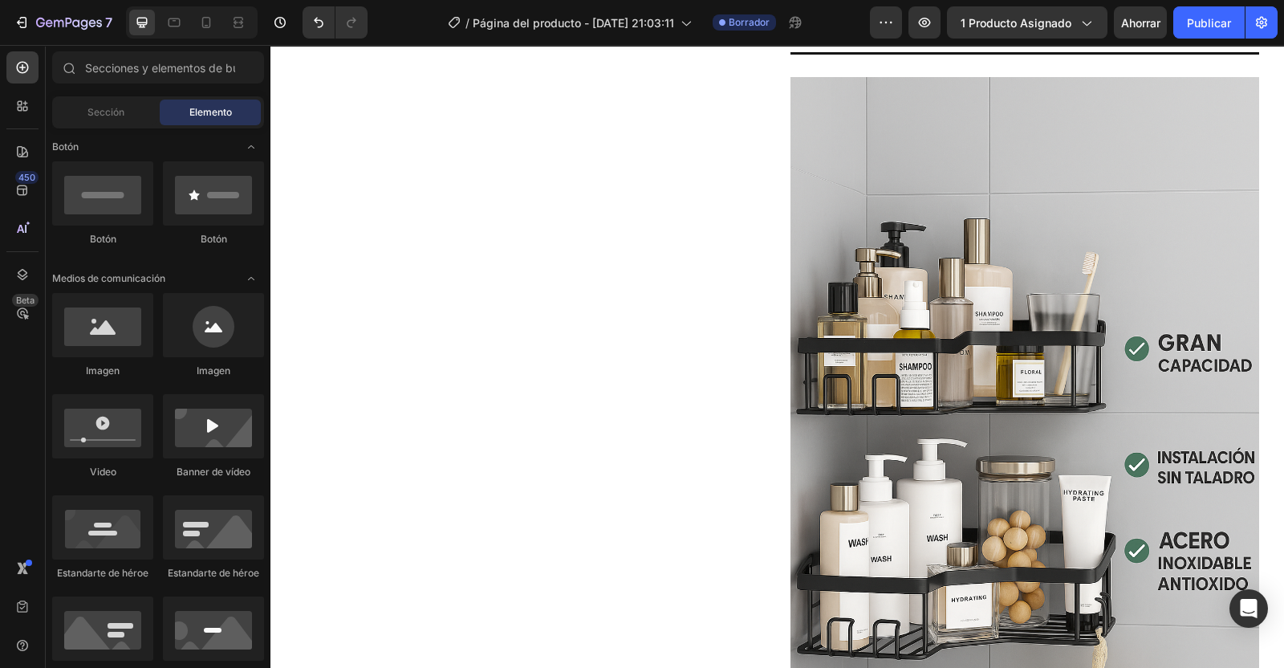
scroll to position [815, 0]
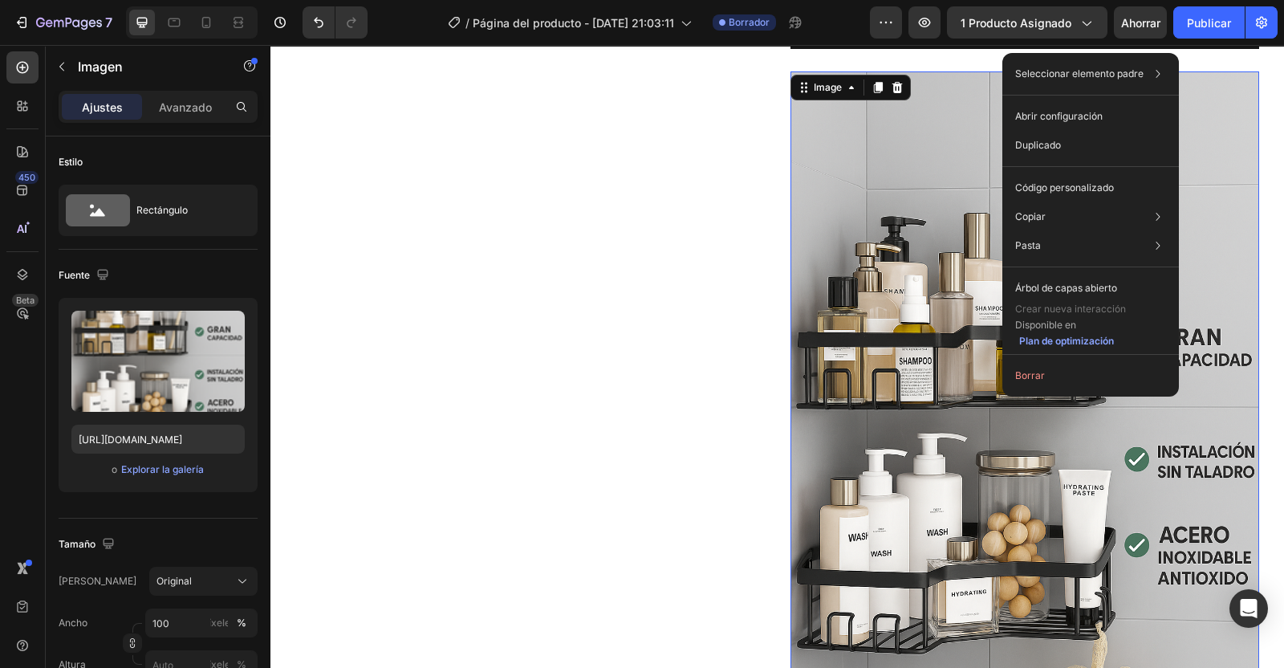
click at [1043, 144] on p "Duplicado" at bounding box center [1038, 145] width 46 height 14
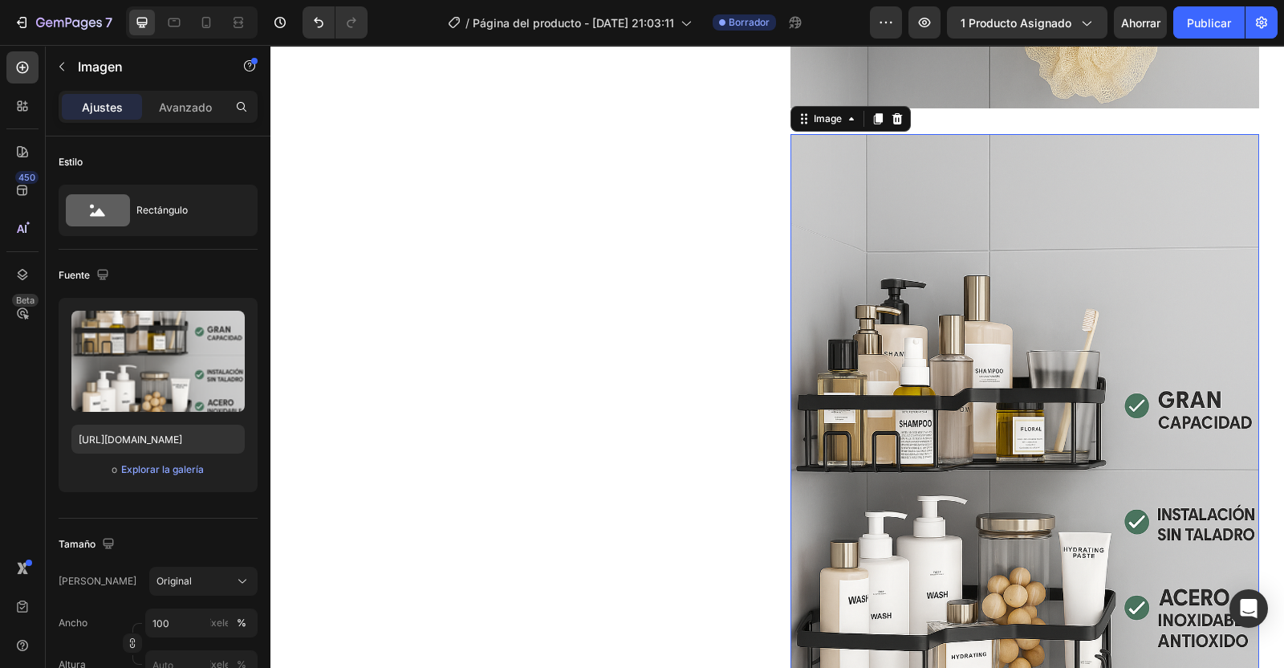
scroll to position [1512, 0]
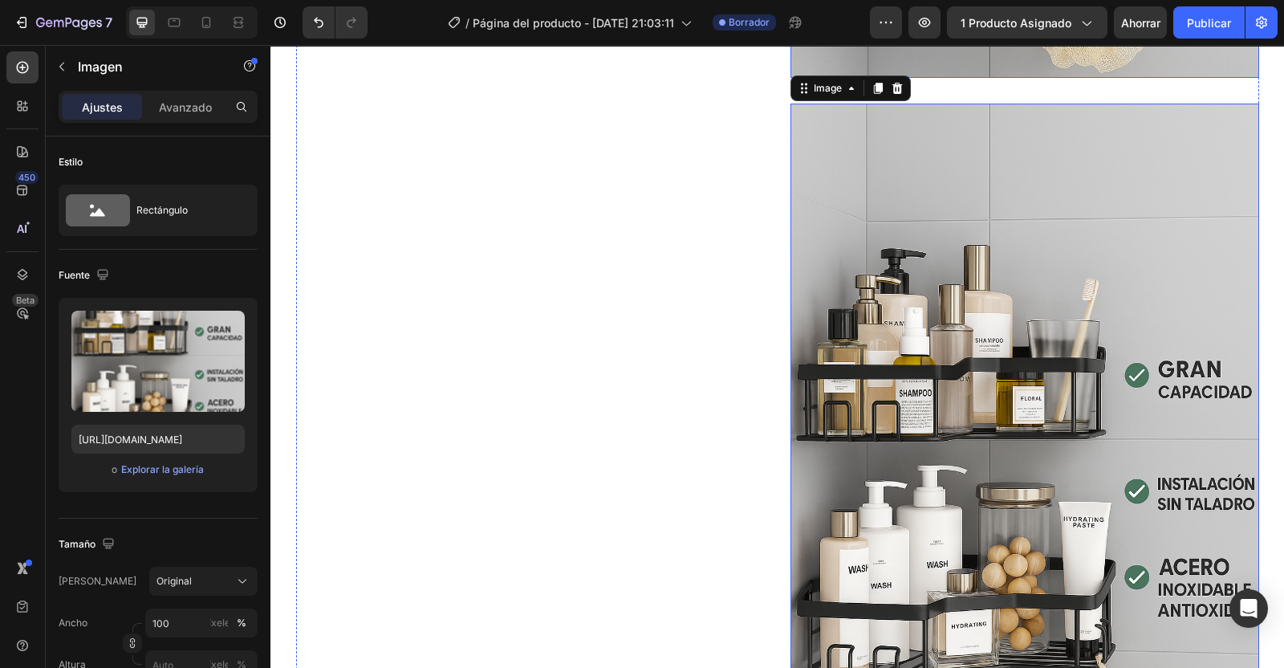
click at [157, 395] on input "file" at bounding box center [158, 387] width 108 height 27
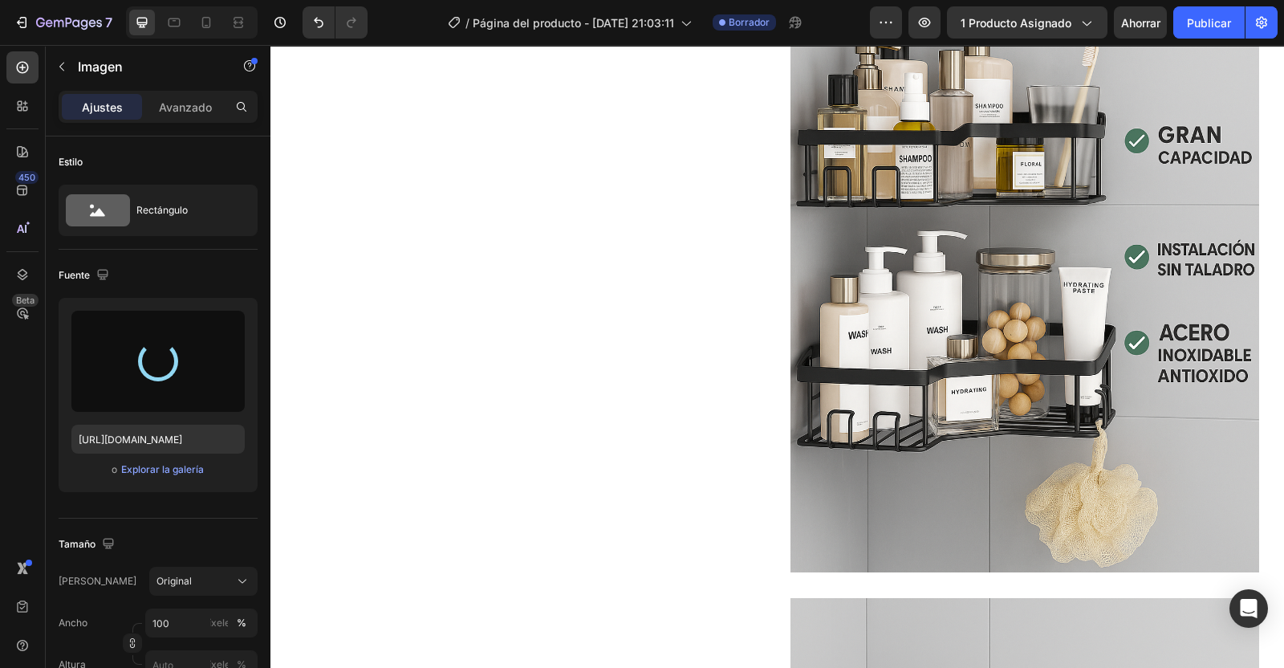
type input "[URL][DOMAIN_NAME]"
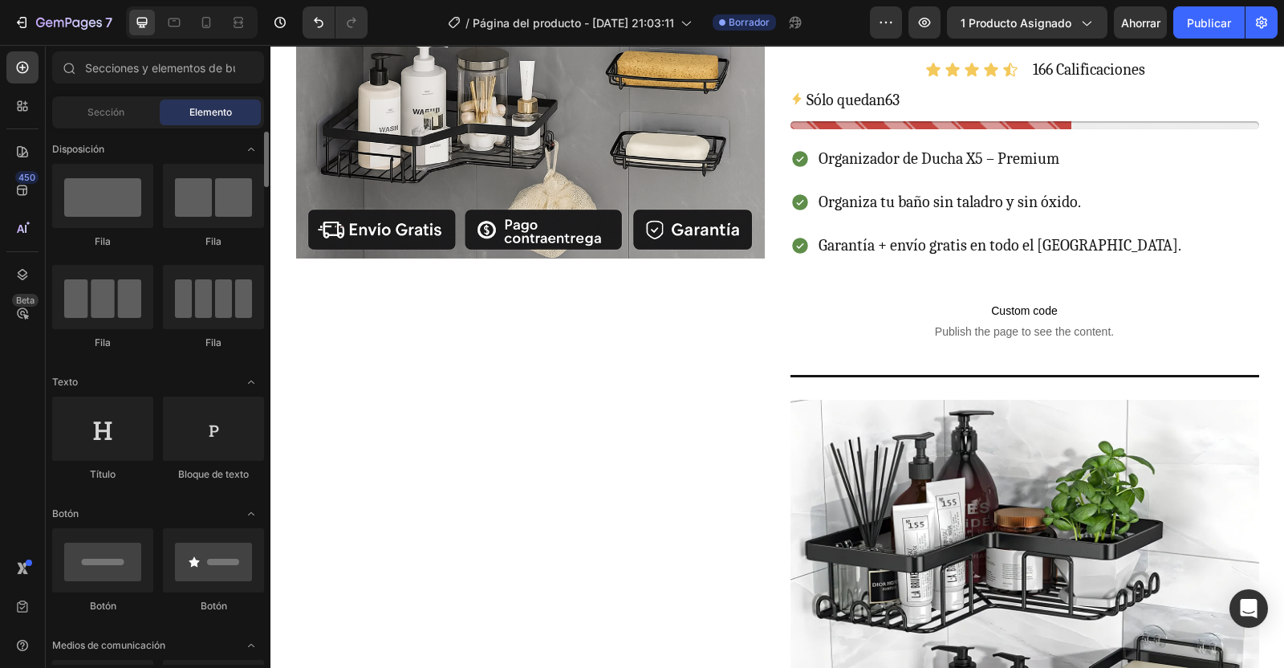
scroll to position [0, 0]
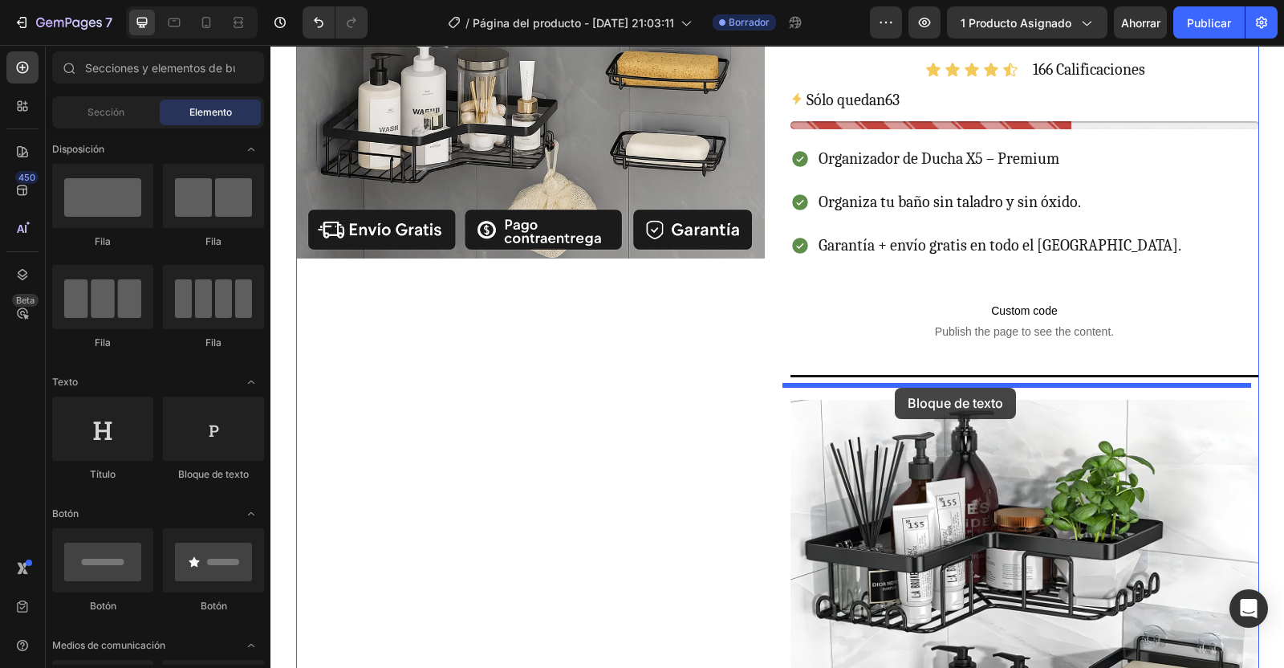
drag, startPoint x: 476, startPoint y: 479, endPoint x: 901, endPoint y: 388, distance: 434.3
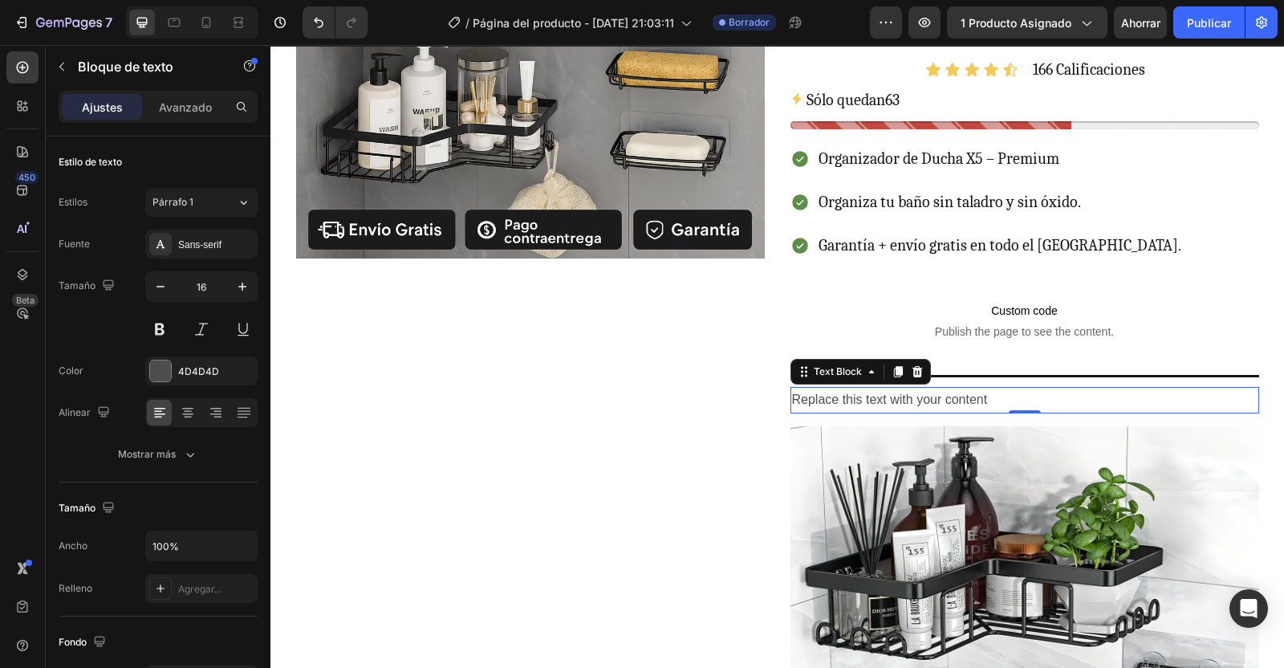
click at [888, 394] on div "Replace this text with your content" at bounding box center [1025, 400] width 469 height 26
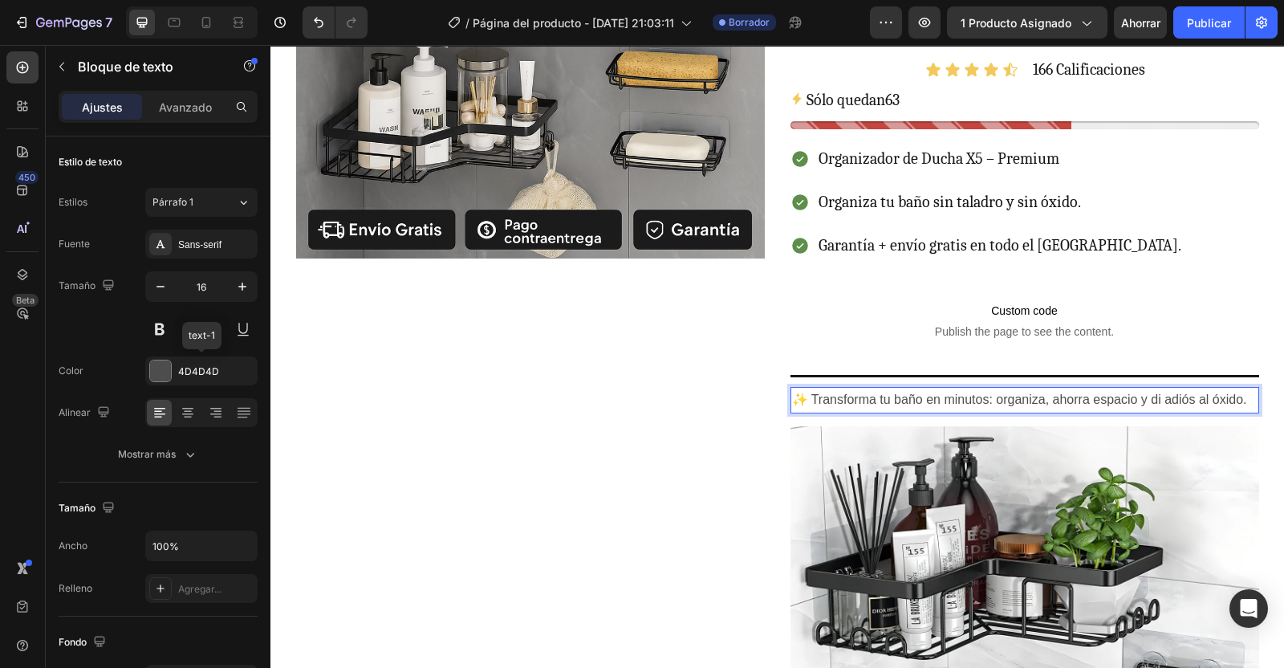
click at [162, 363] on div at bounding box center [160, 370] width 21 height 21
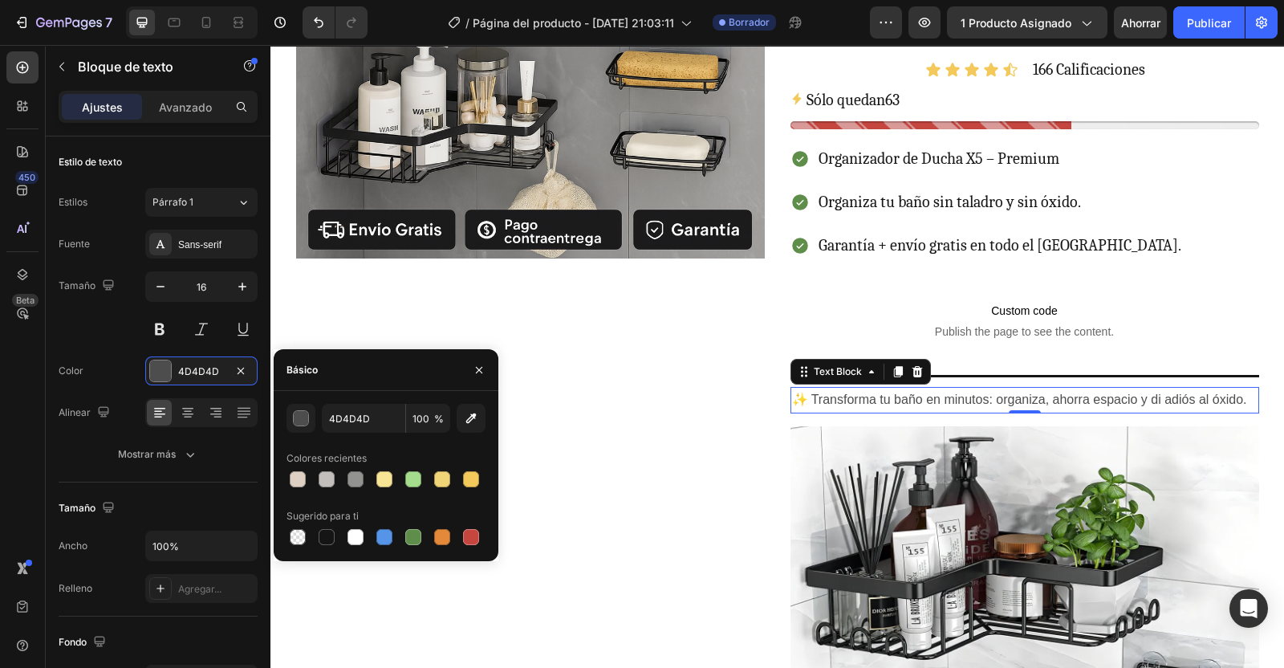
click at [327, 527] on div at bounding box center [326, 536] width 19 height 19
type input "151515"
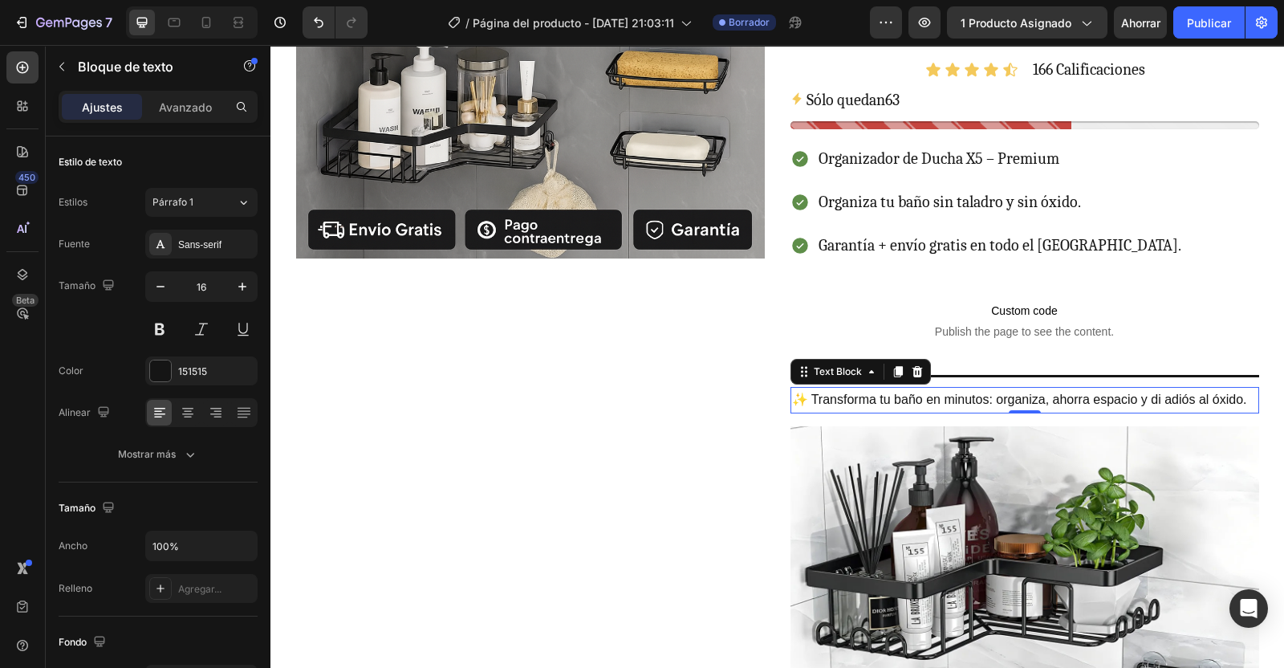
click at [206, 247] on div "Sans-serif" at bounding box center [215, 245] width 75 height 14
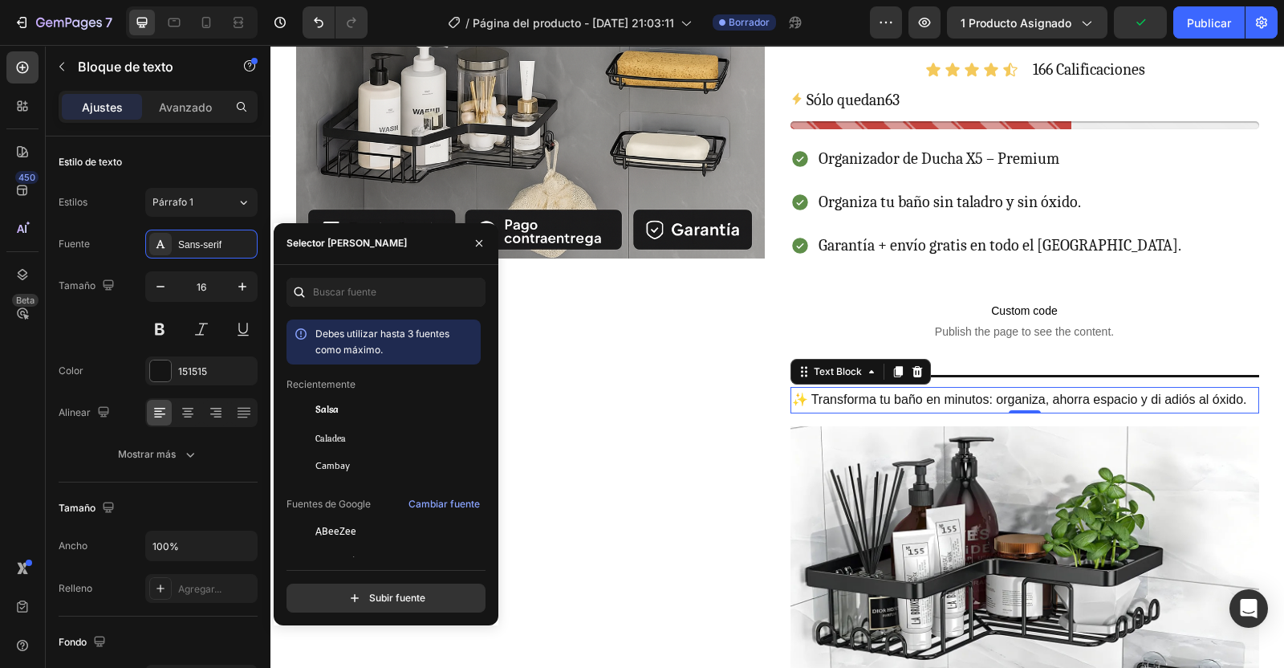
click at [344, 405] on div "Salsa" at bounding box center [396, 409] width 162 height 14
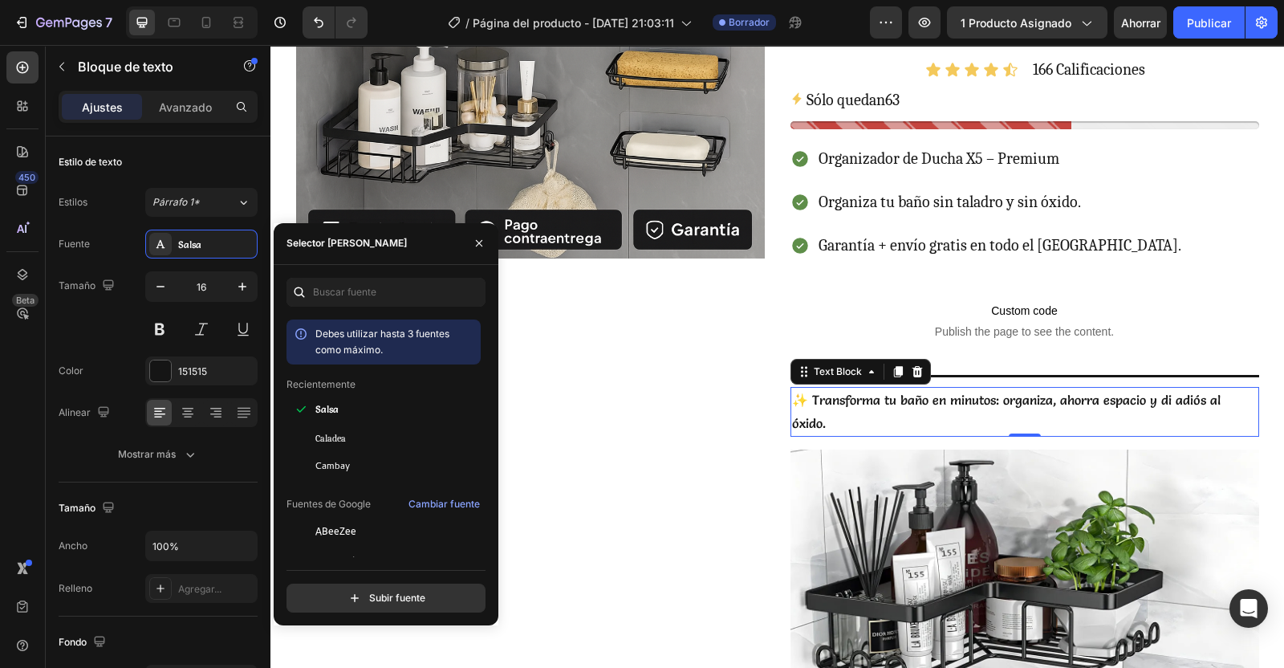
click at [242, 292] on icon "button" at bounding box center [242, 287] width 16 height 16
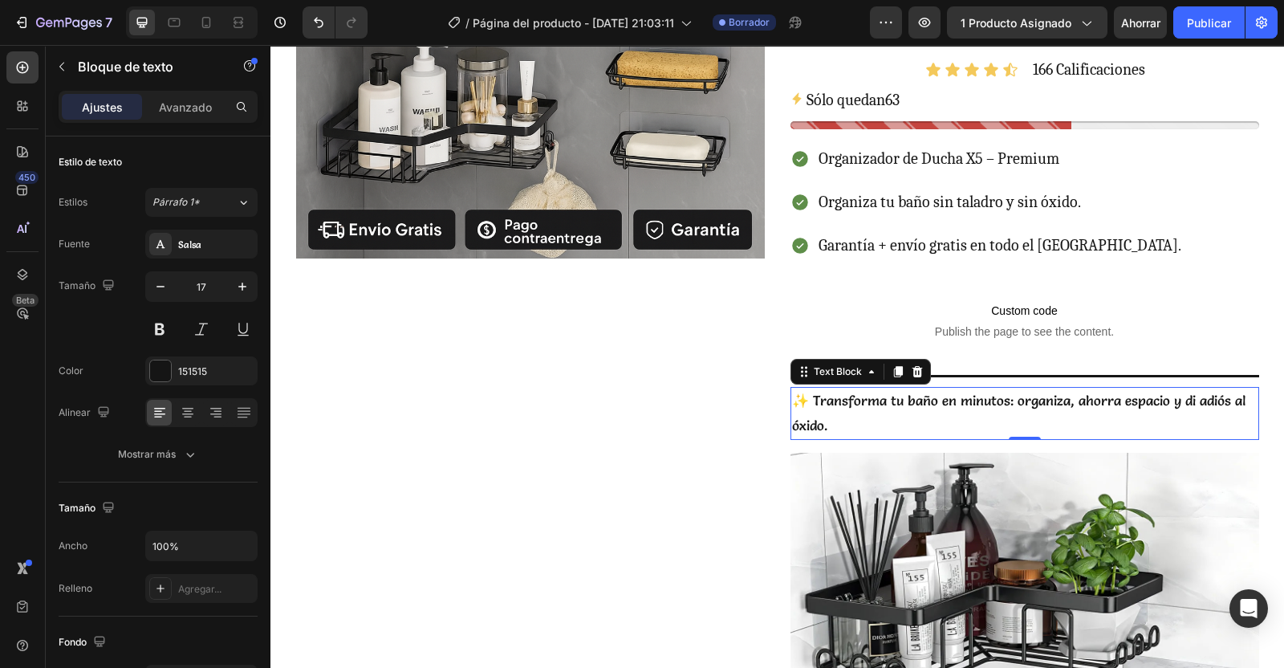
click at [242, 292] on icon "button" at bounding box center [242, 287] width 16 height 16
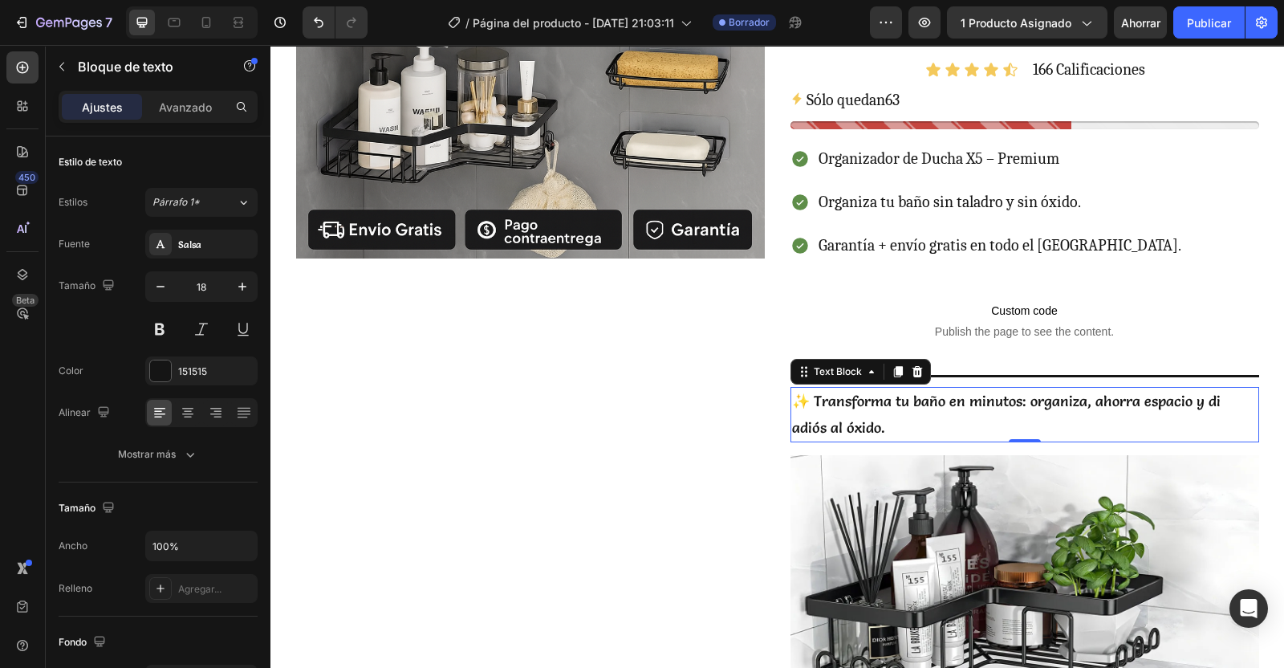
click at [242, 292] on icon "button" at bounding box center [242, 287] width 16 height 16
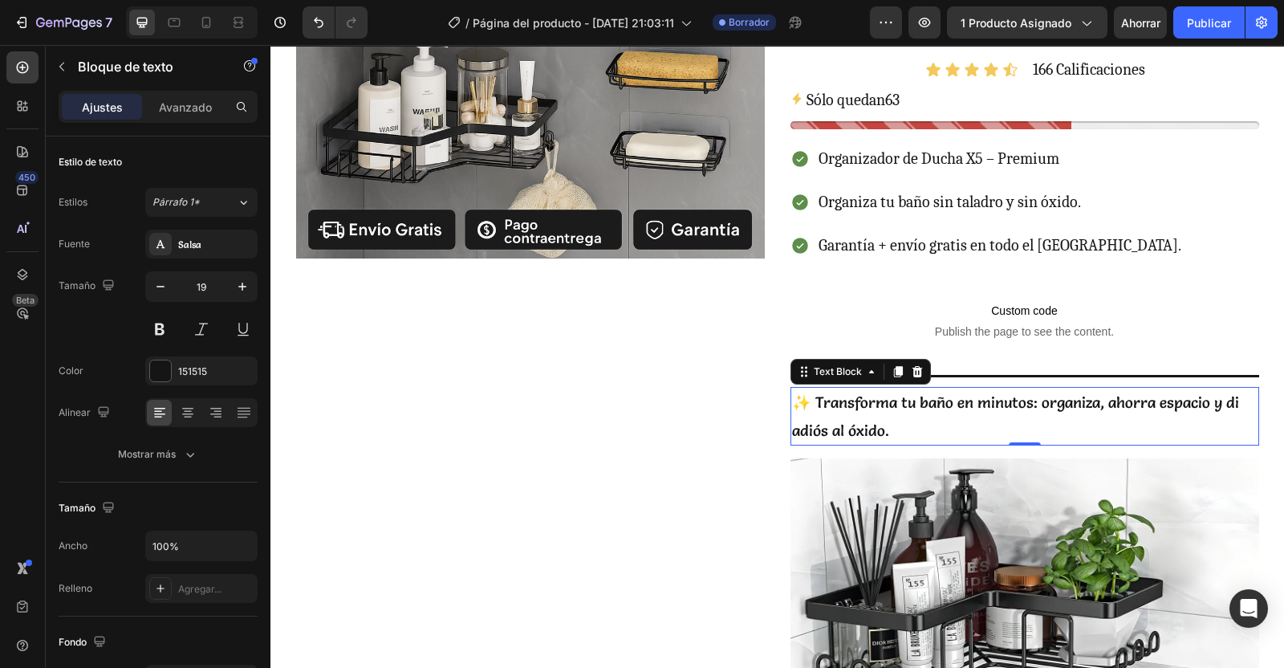
click at [242, 292] on icon "button" at bounding box center [242, 287] width 16 height 16
type input "20"
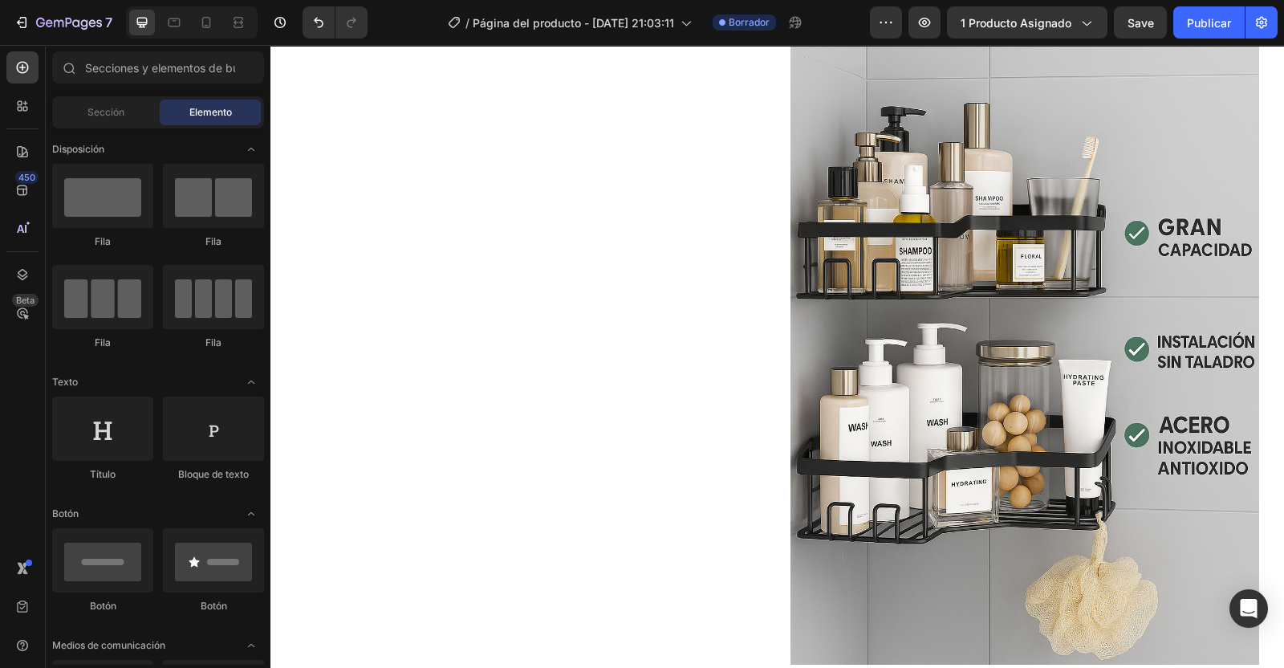
scroll to position [2286, 0]
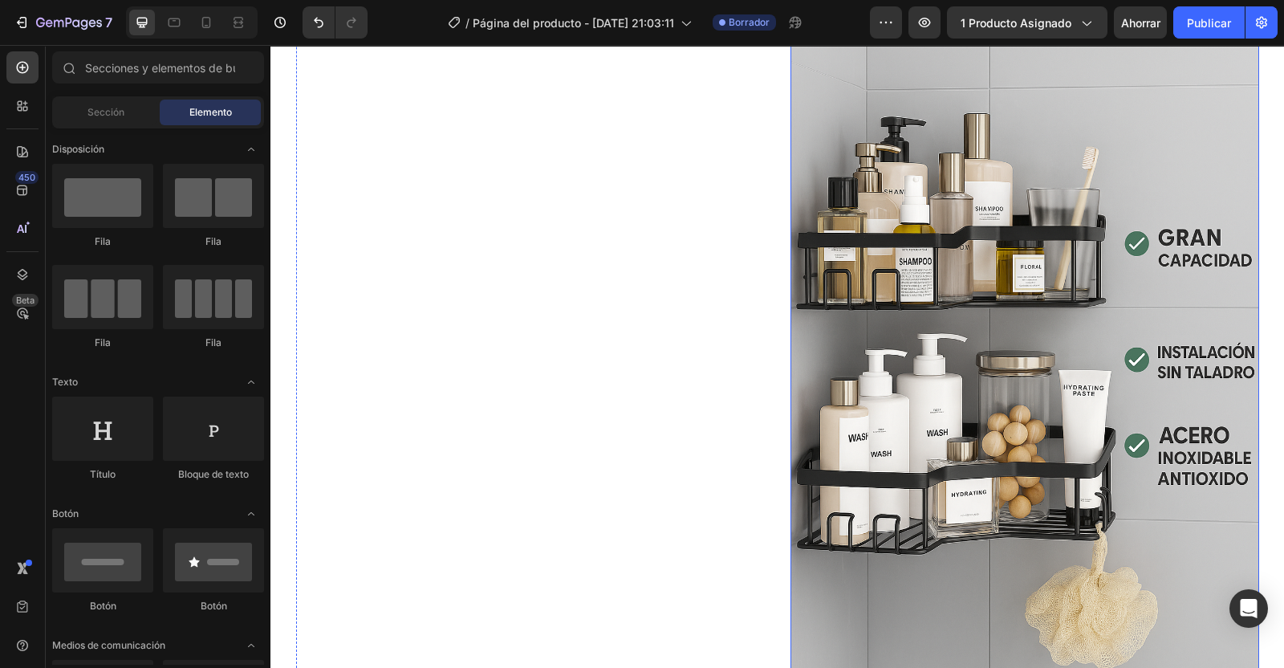
click at [1007, 399] on img at bounding box center [1025, 323] width 469 height 703
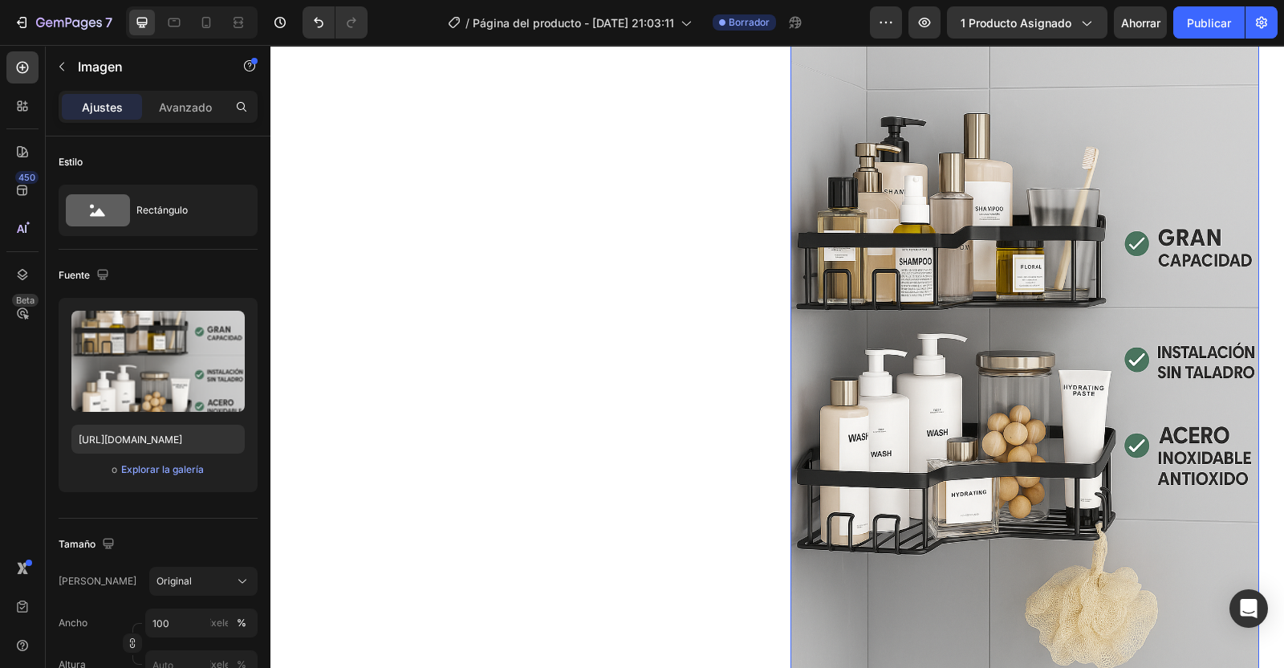
click at [167, 389] on input "file" at bounding box center [158, 387] width 108 height 27
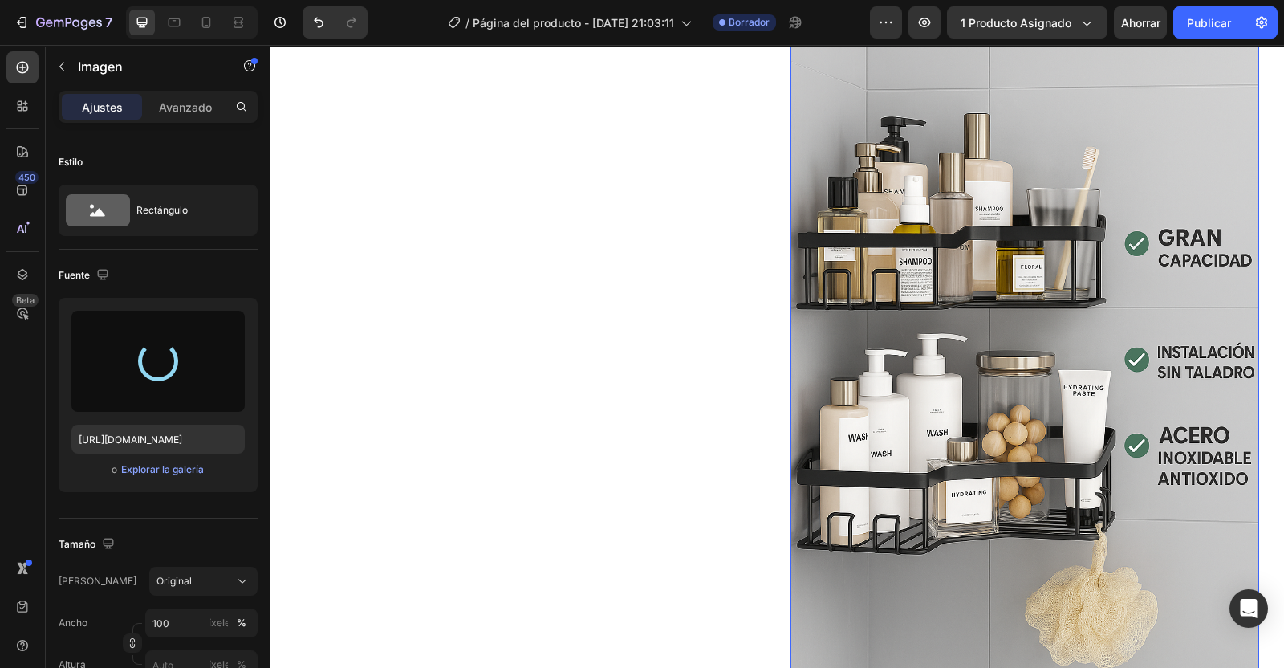
type input "[URL][DOMAIN_NAME]"
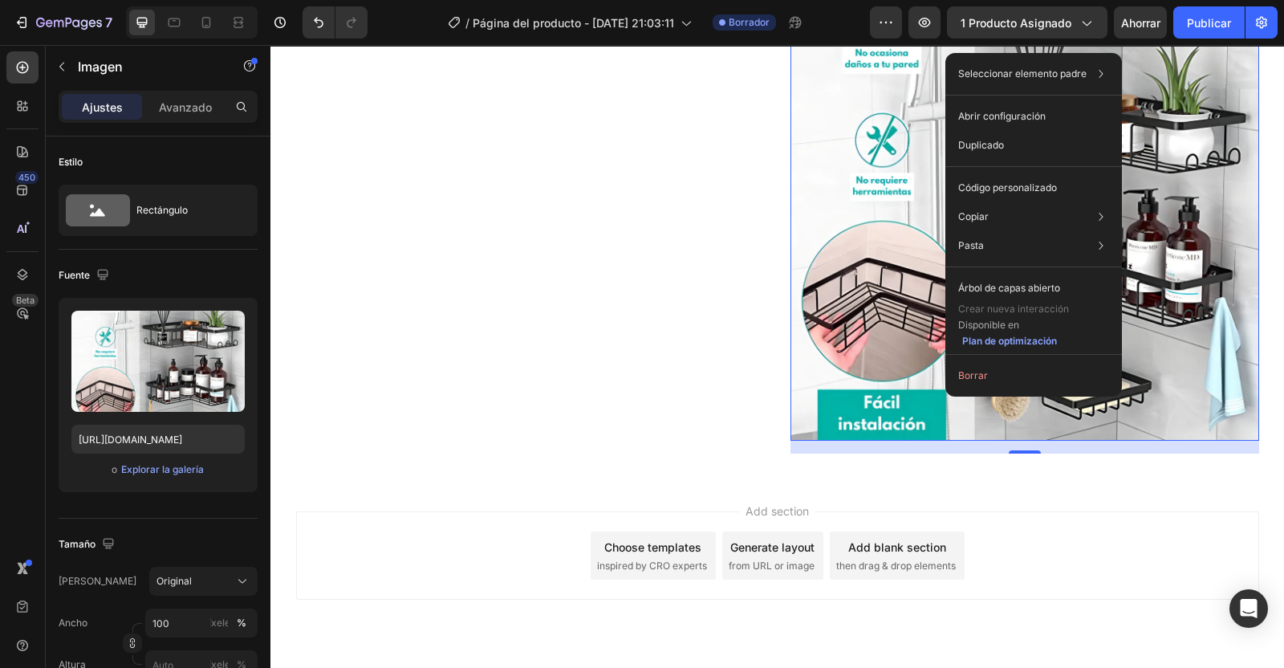
click at [988, 154] on div "Duplicado" at bounding box center [1034, 145] width 164 height 29
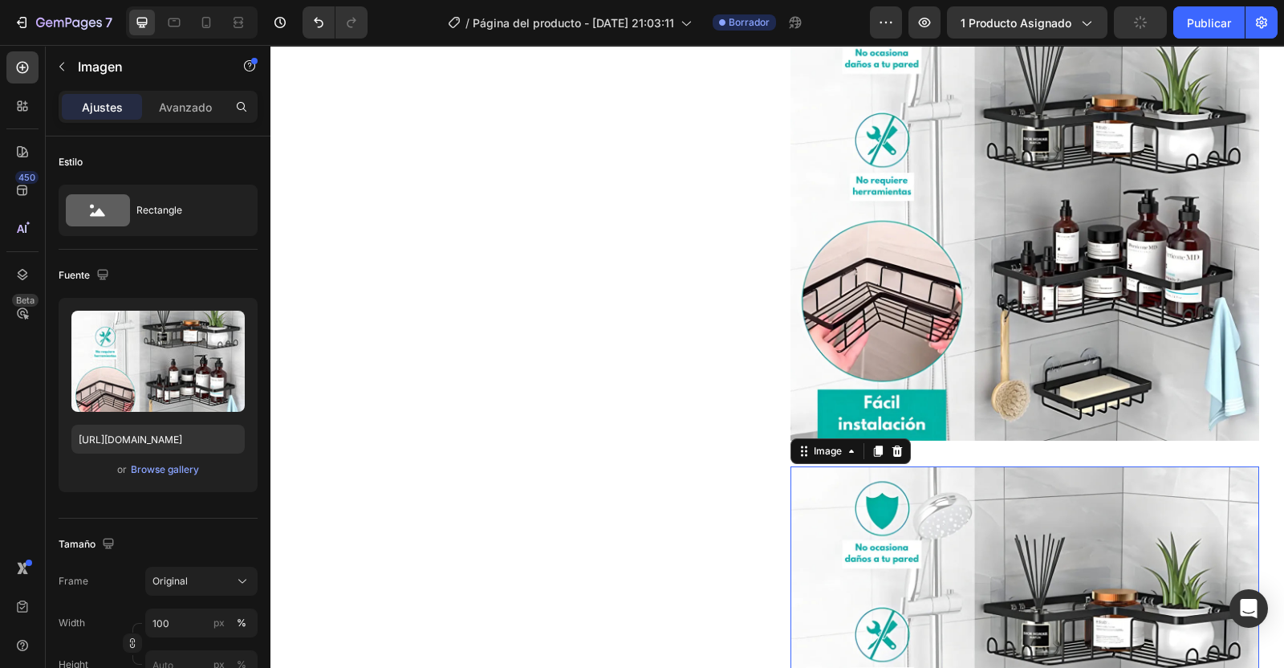
scroll to position [2649, 0]
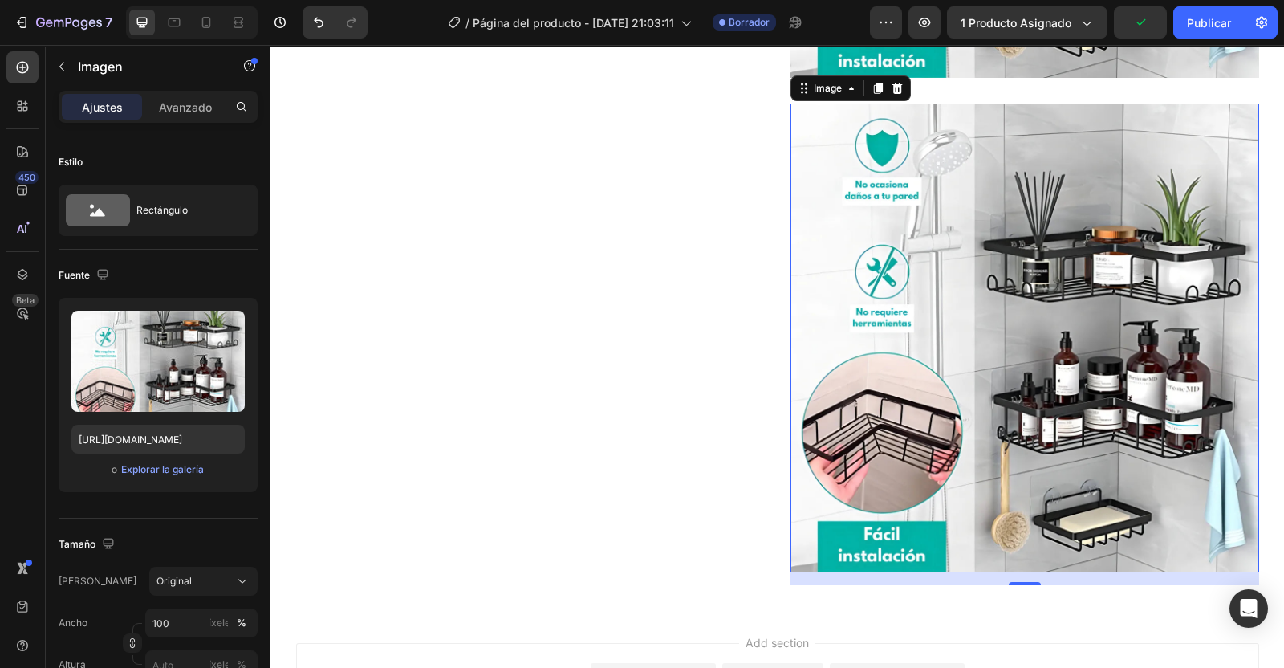
click at [148, 385] on input "file" at bounding box center [158, 387] width 108 height 27
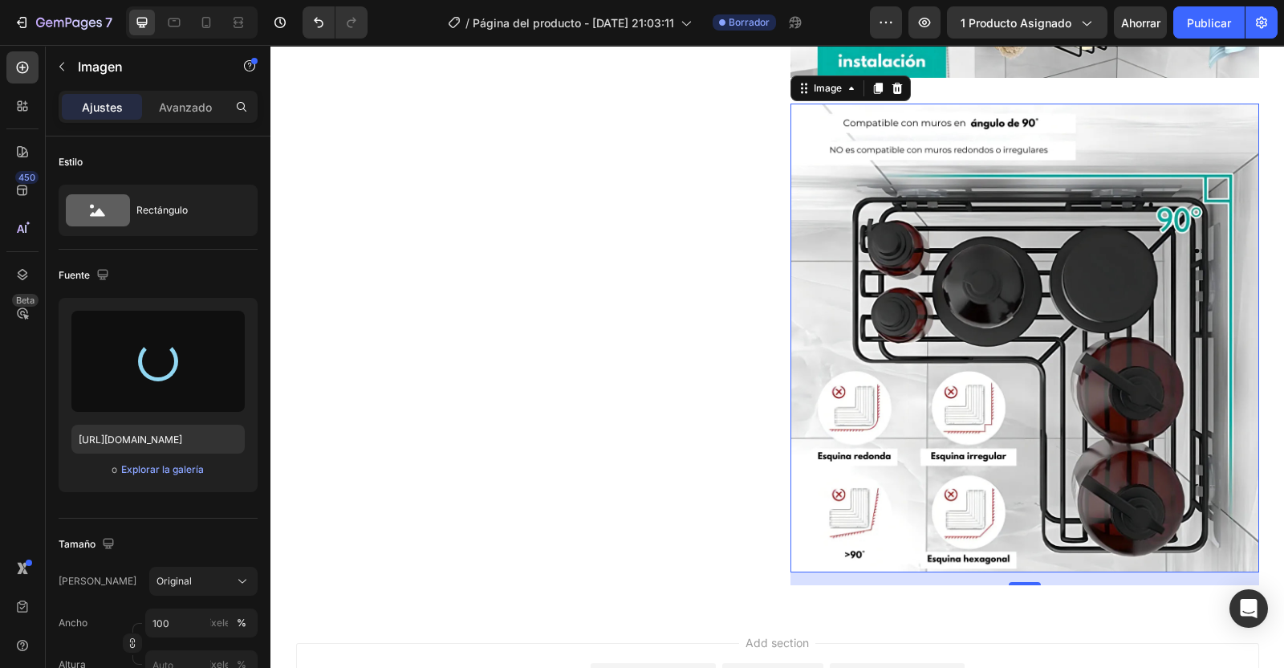
type input "[URL][DOMAIN_NAME]"
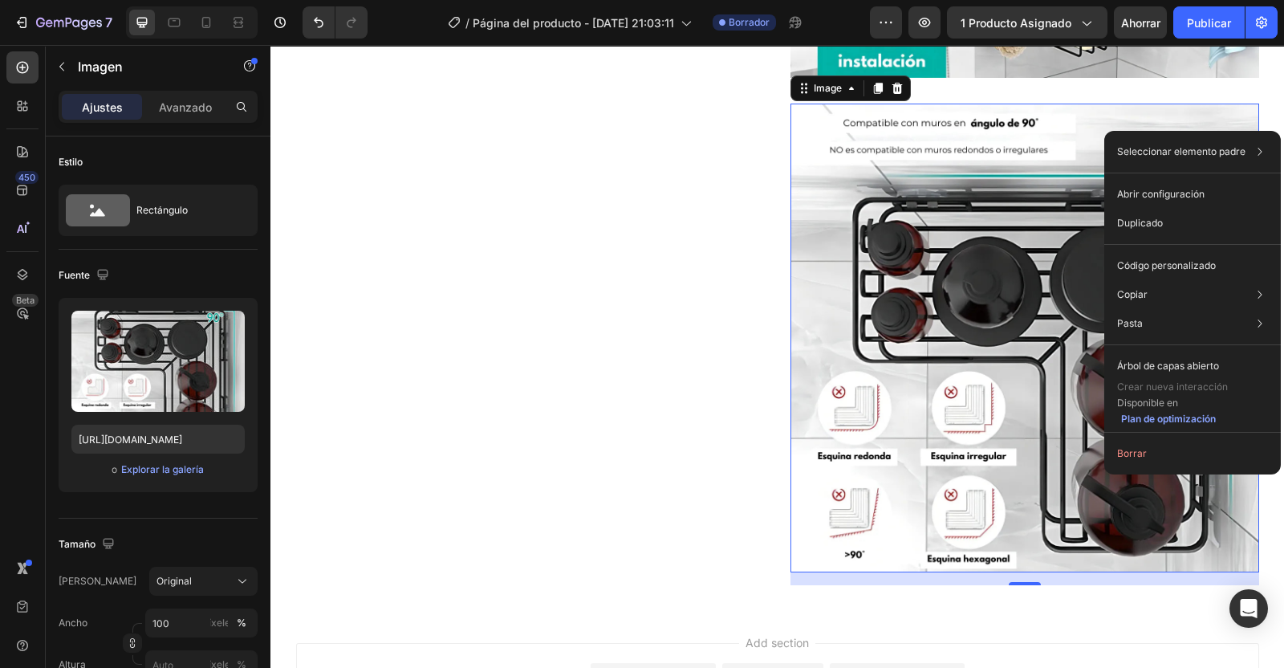
click at [1155, 227] on p "Duplicado" at bounding box center [1140, 223] width 46 height 14
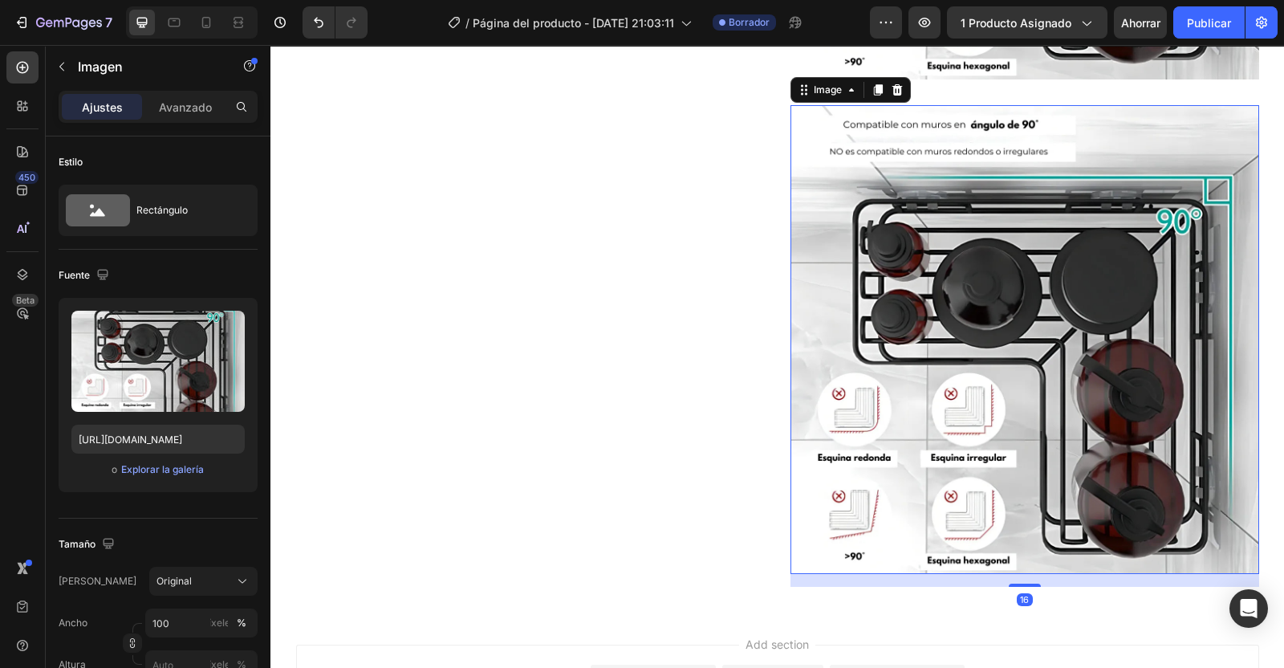
scroll to position [3143, 0]
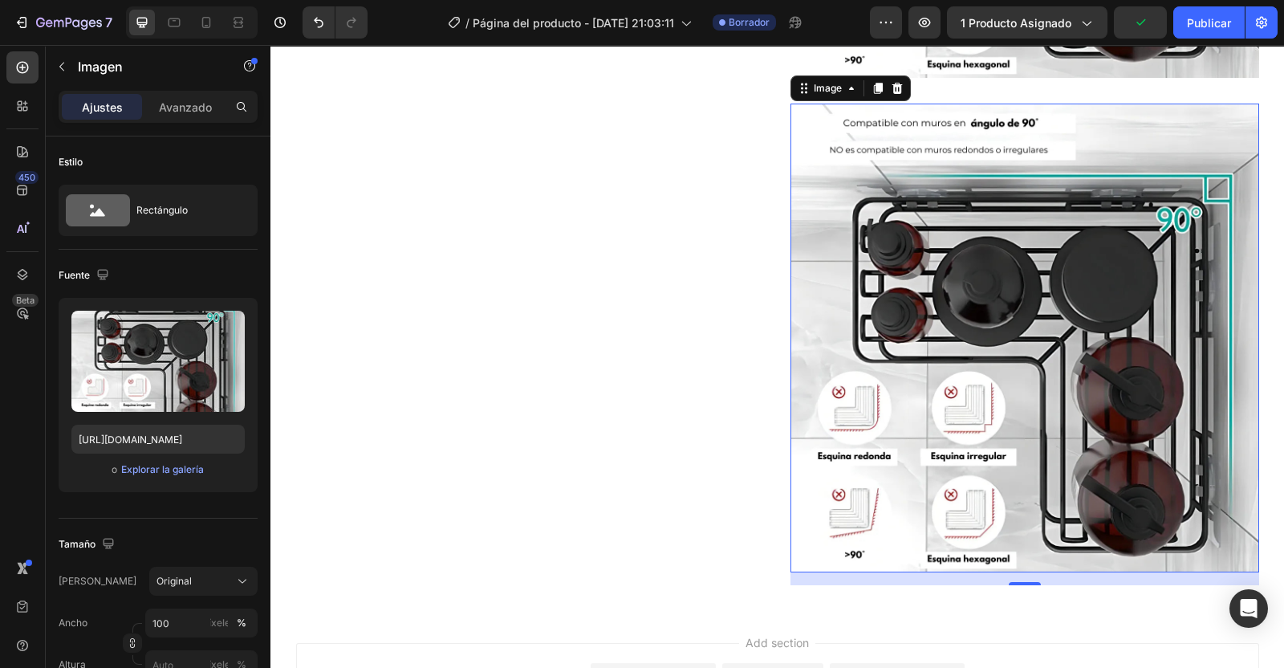
click at [177, 378] on input "file" at bounding box center [158, 387] width 108 height 27
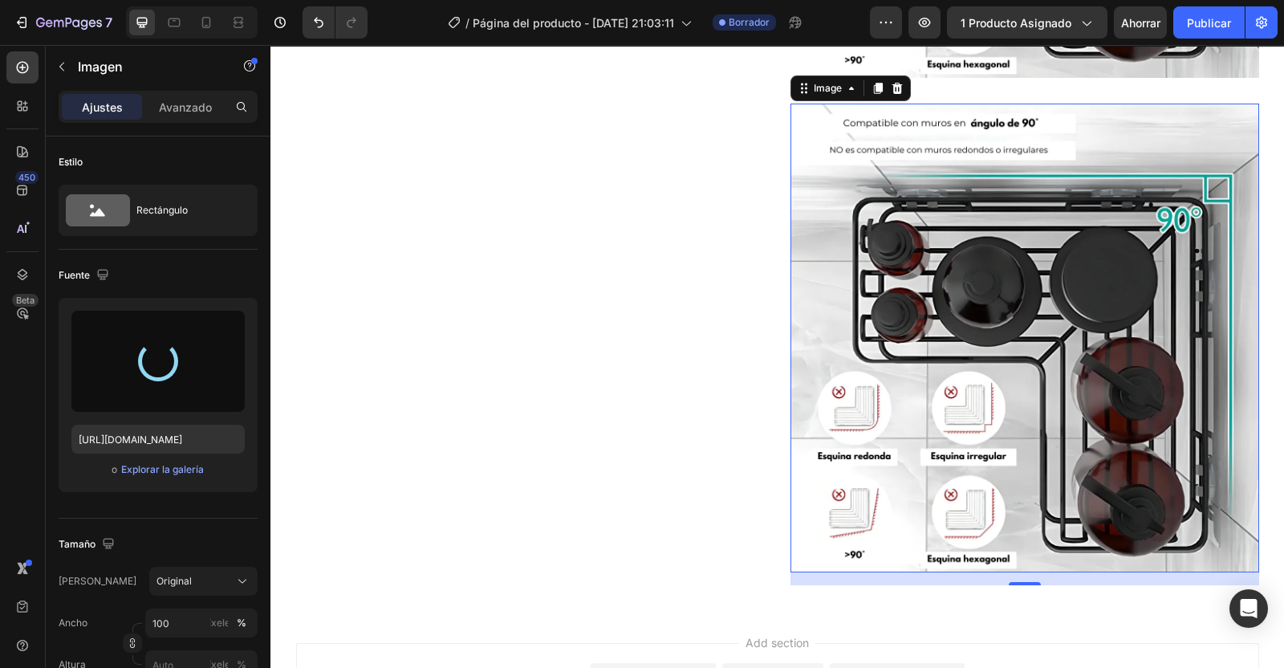
type input "[URL][DOMAIN_NAME]"
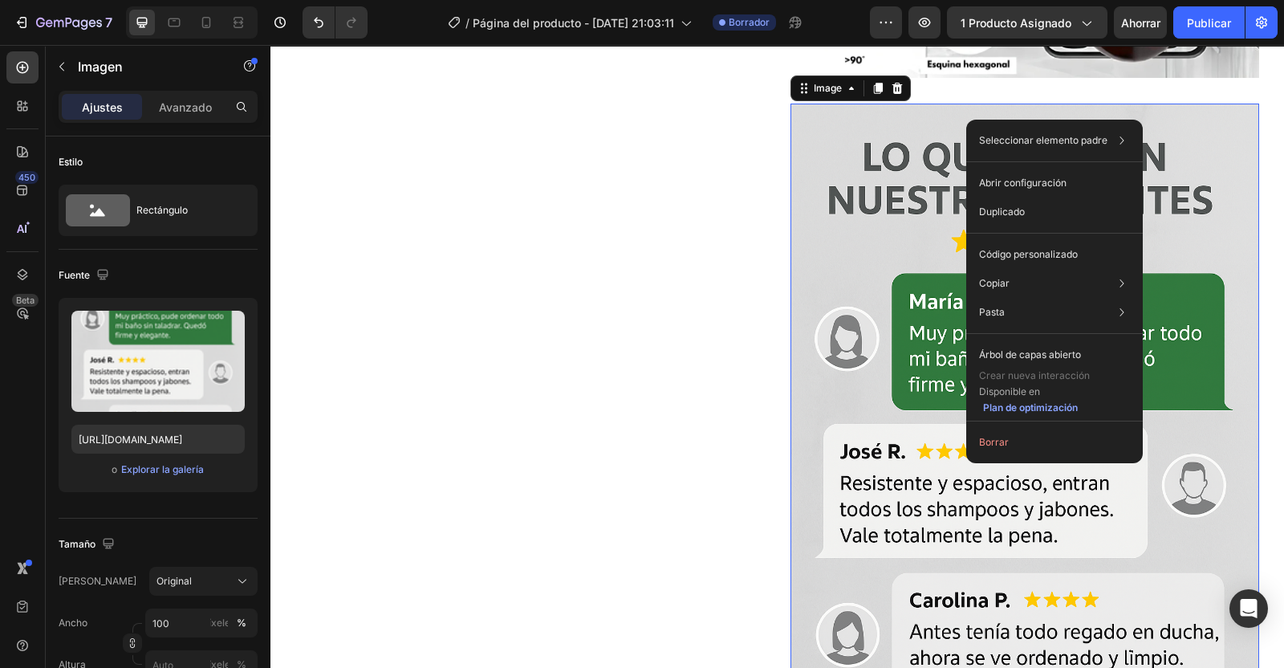
click at [1002, 217] on p "Duplicado" at bounding box center [1002, 212] width 46 height 14
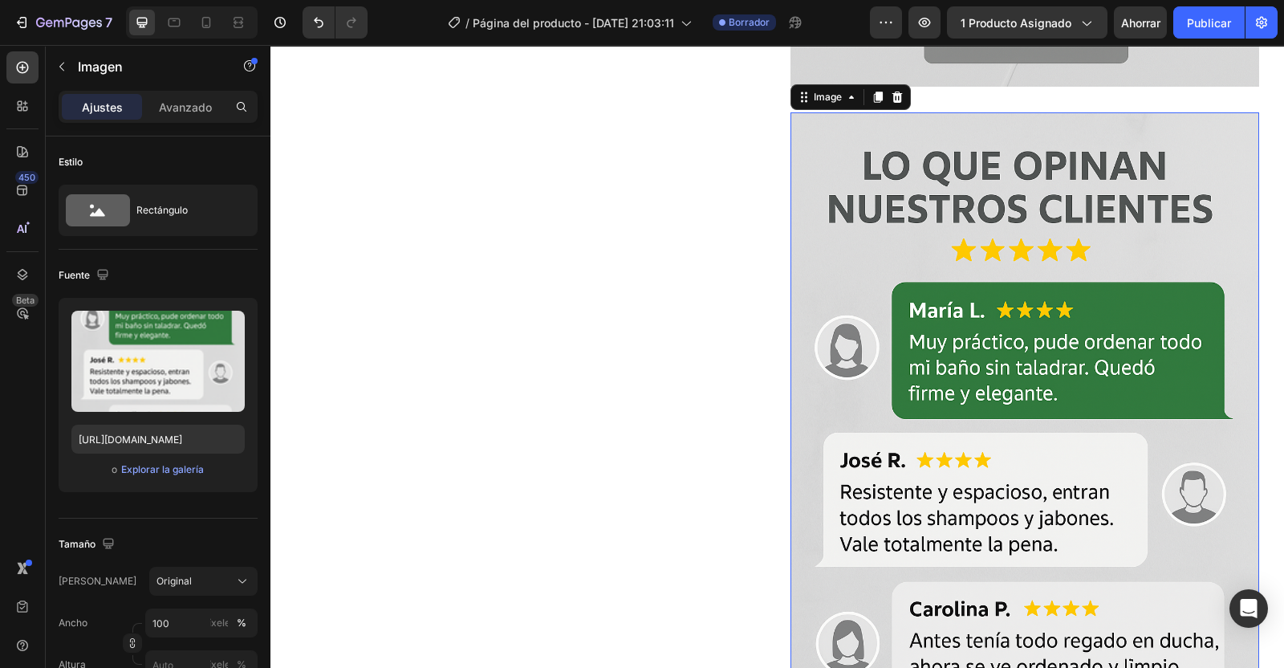
scroll to position [3873, 0]
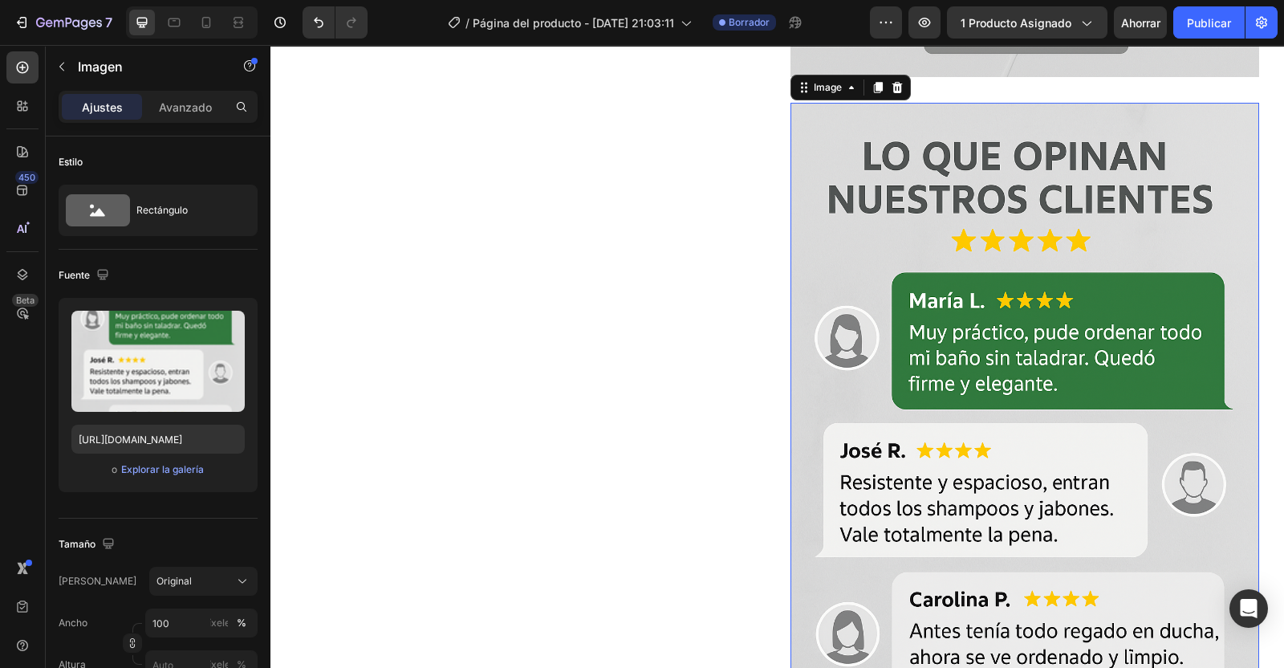
click at [170, 387] on input "file" at bounding box center [158, 387] width 108 height 27
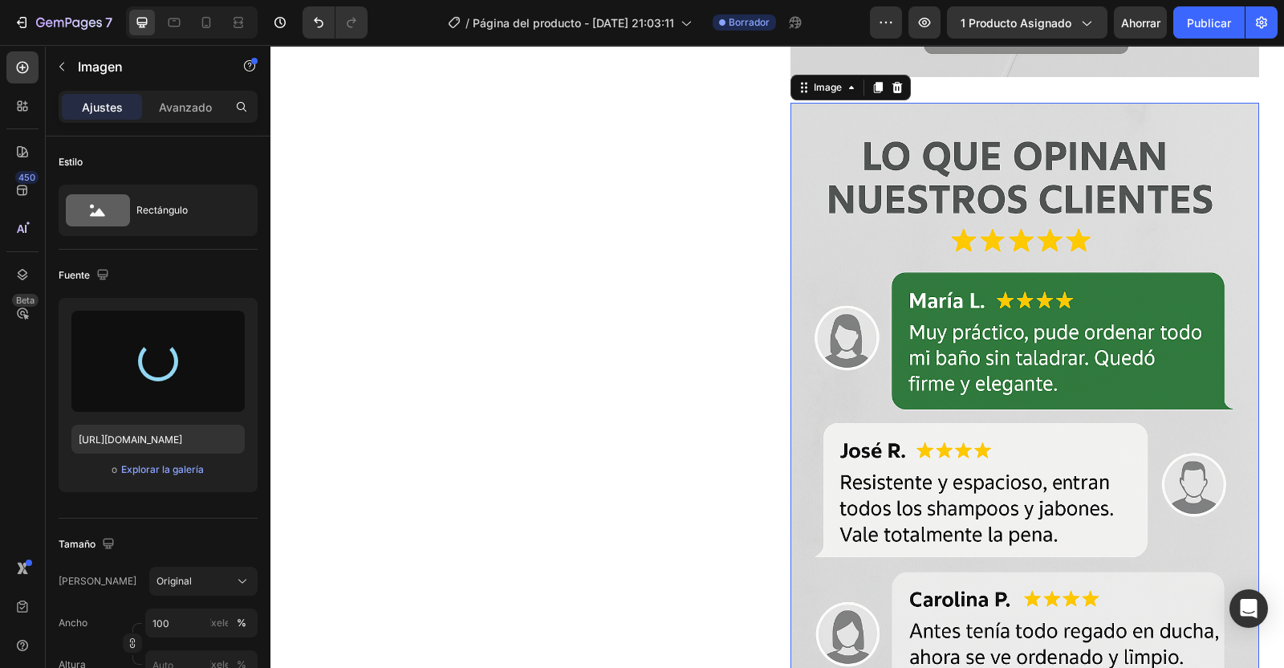
type input "[URL][DOMAIN_NAME]"
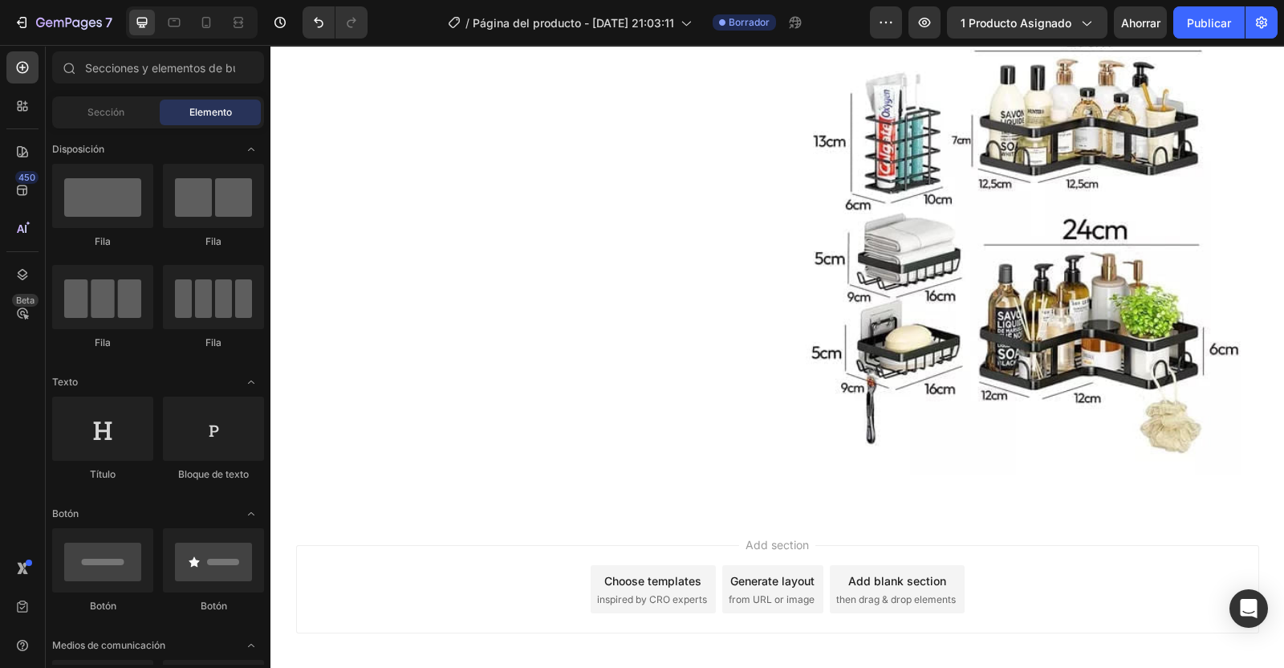
scroll to position [3969, 0]
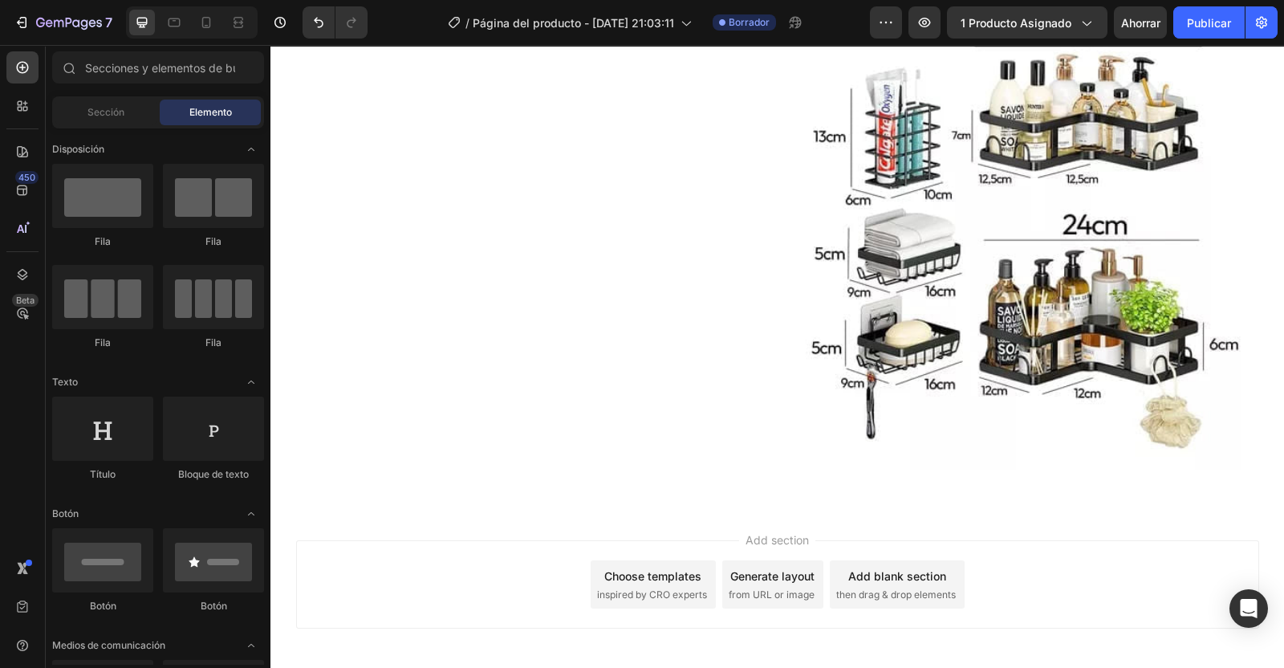
click at [958, 223] on img at bounding box center [1025, 237] width 469 height 463
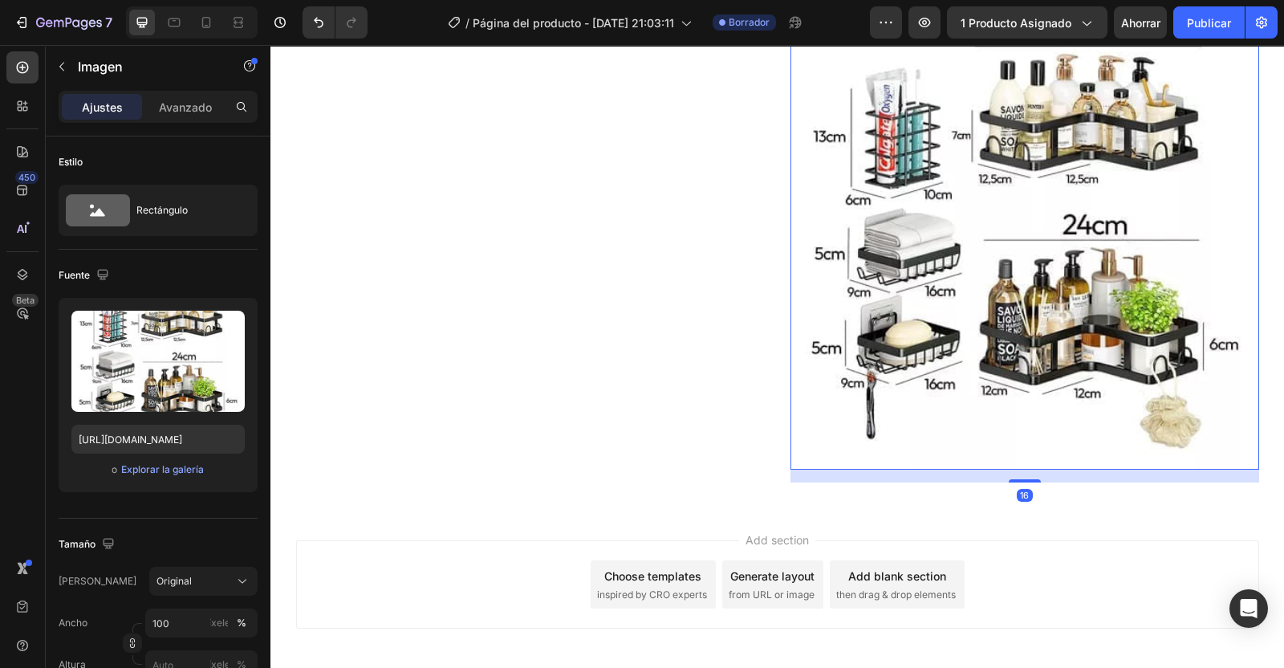
click at [160, 381] on input "file" at bounding box center [158, 387] width 108 height 27
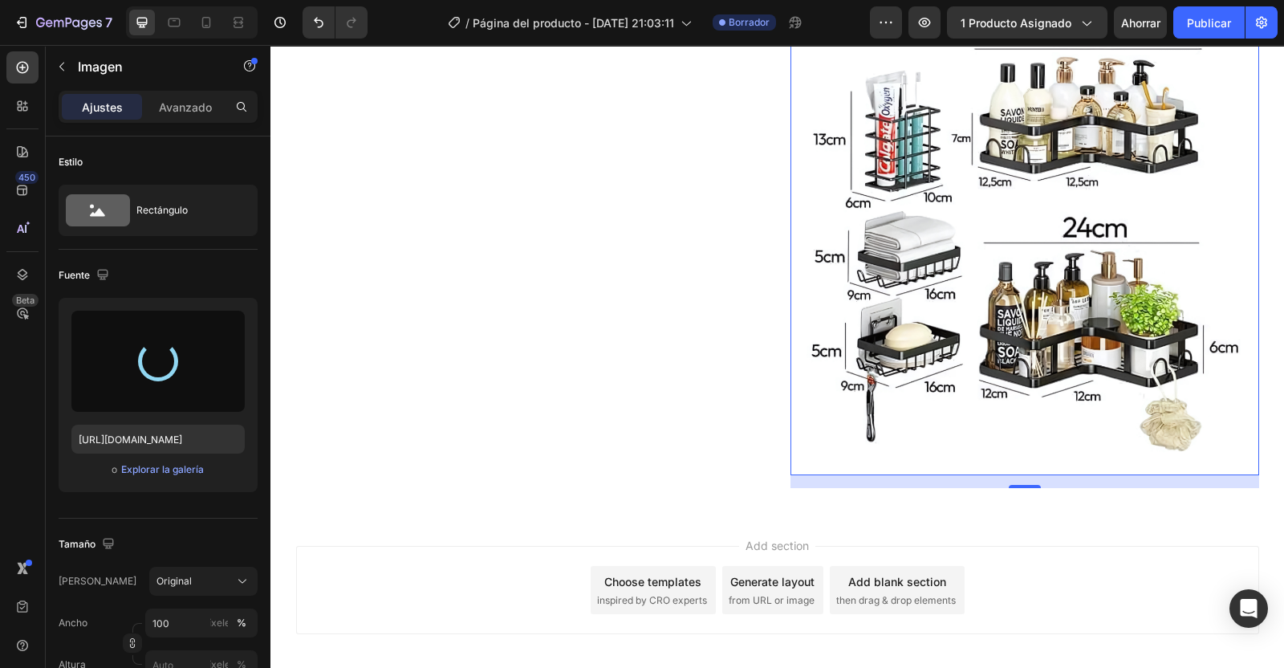
type input "[URL][DOMAIN_NAME]"
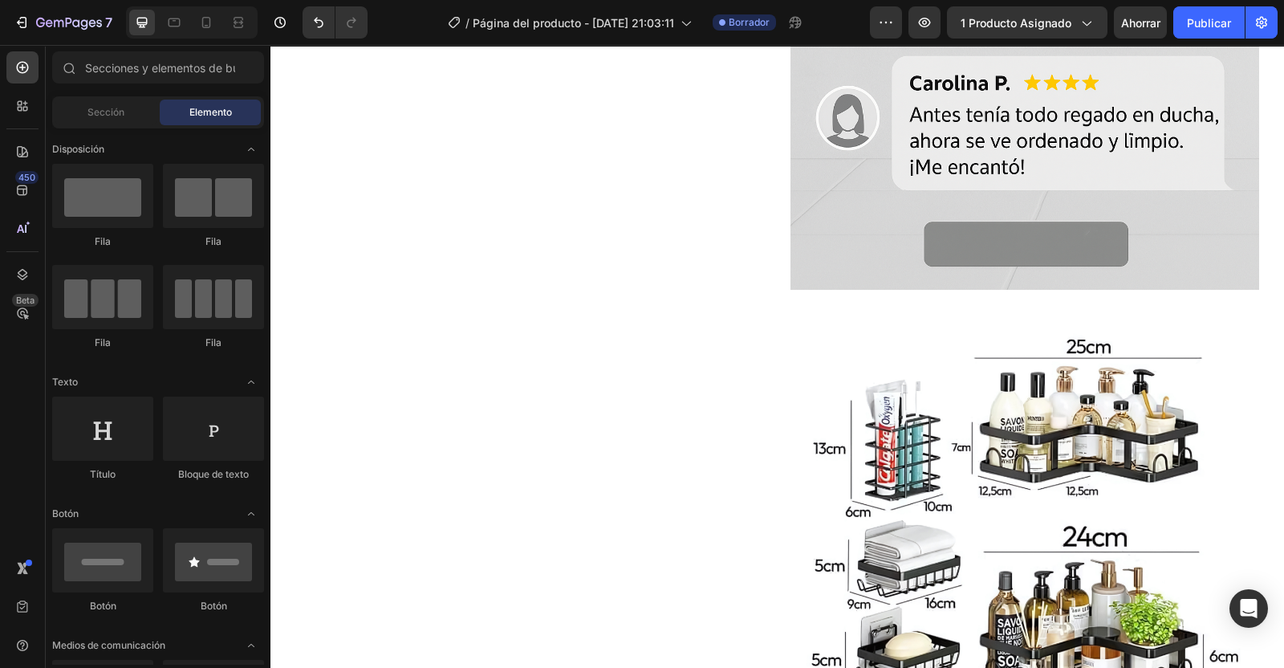
scroll to position [3698, 0]
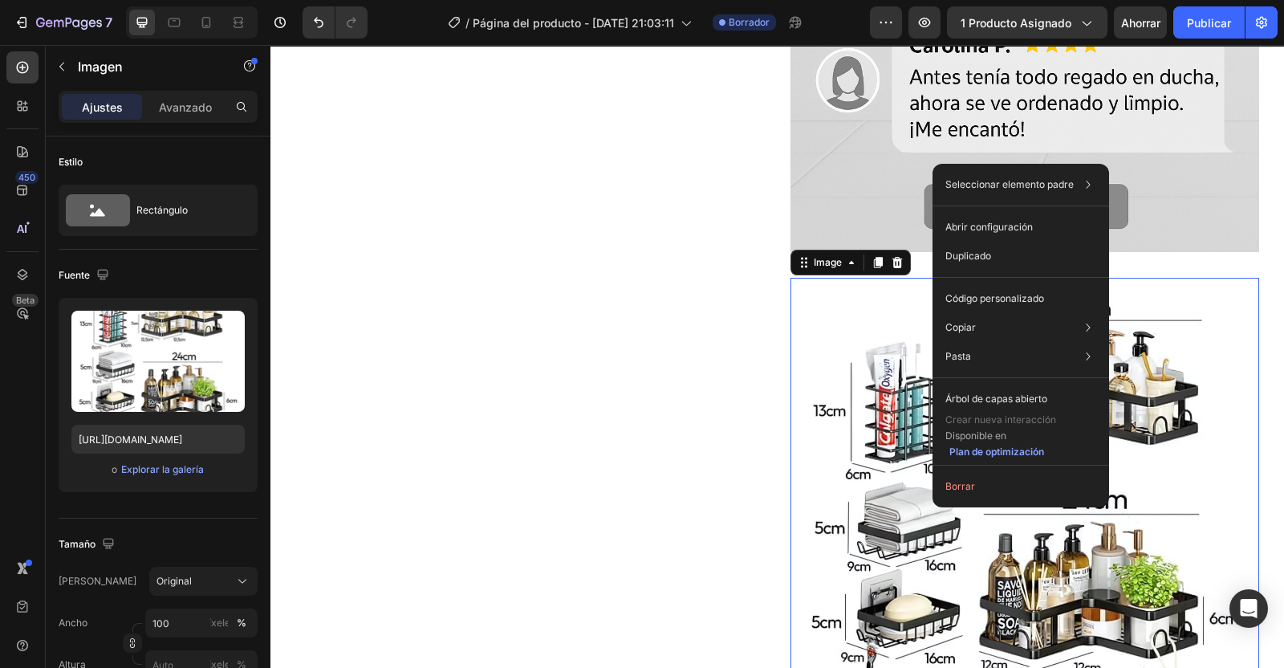
click at [1006, 254] on div "Duplicado" at bounding box center [1021, 256] width 164 height 29
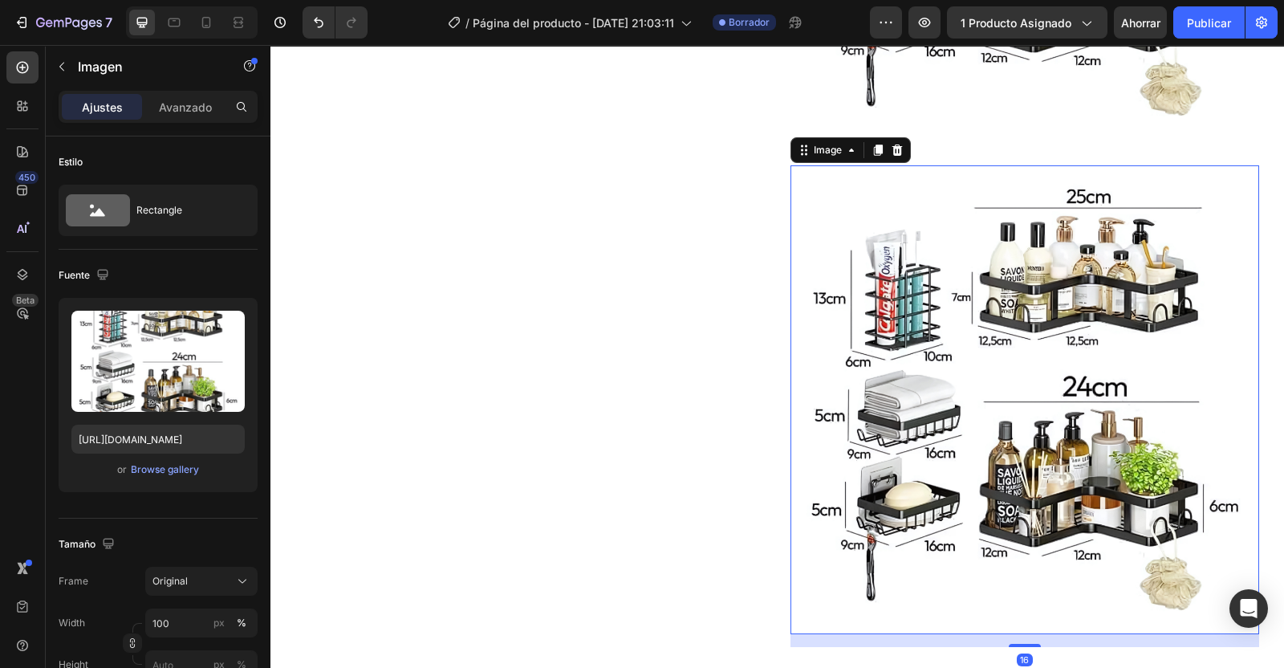
scroll to position [4366, 0]
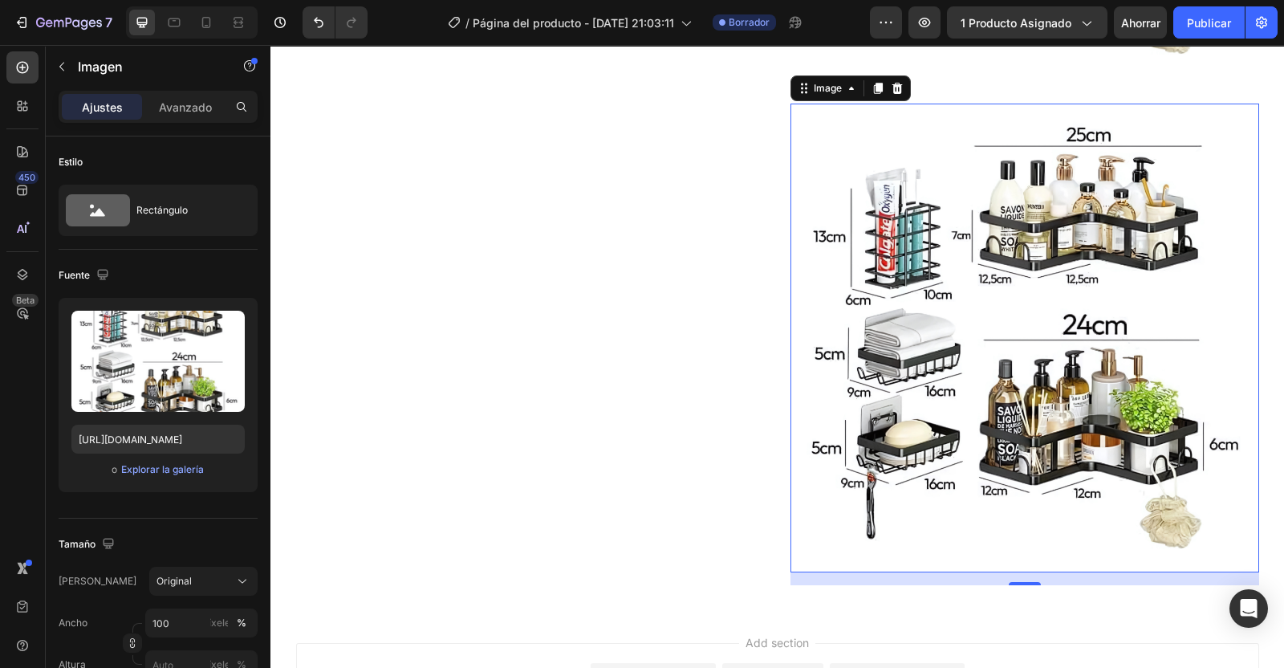
click at [168, 395] on input "file" at bounding box center [158, 387] width 108 height 27
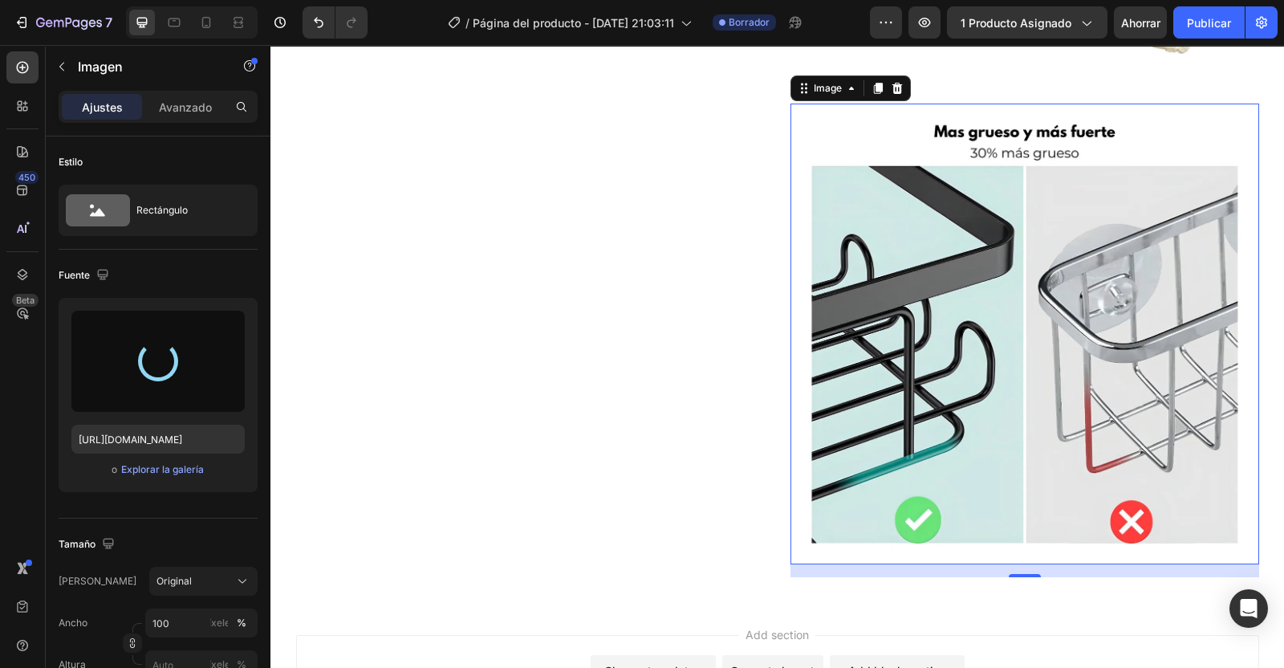
type input "[URL][DOMAIN_NAME]"
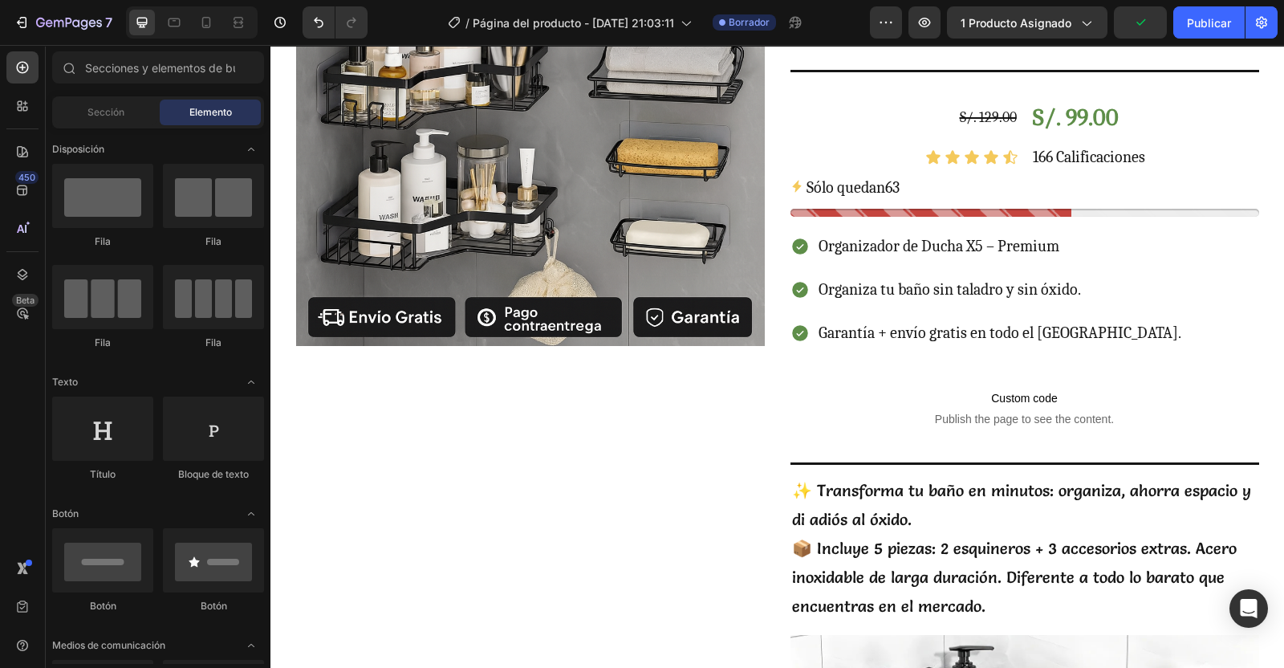
scroll to position [229, 0]
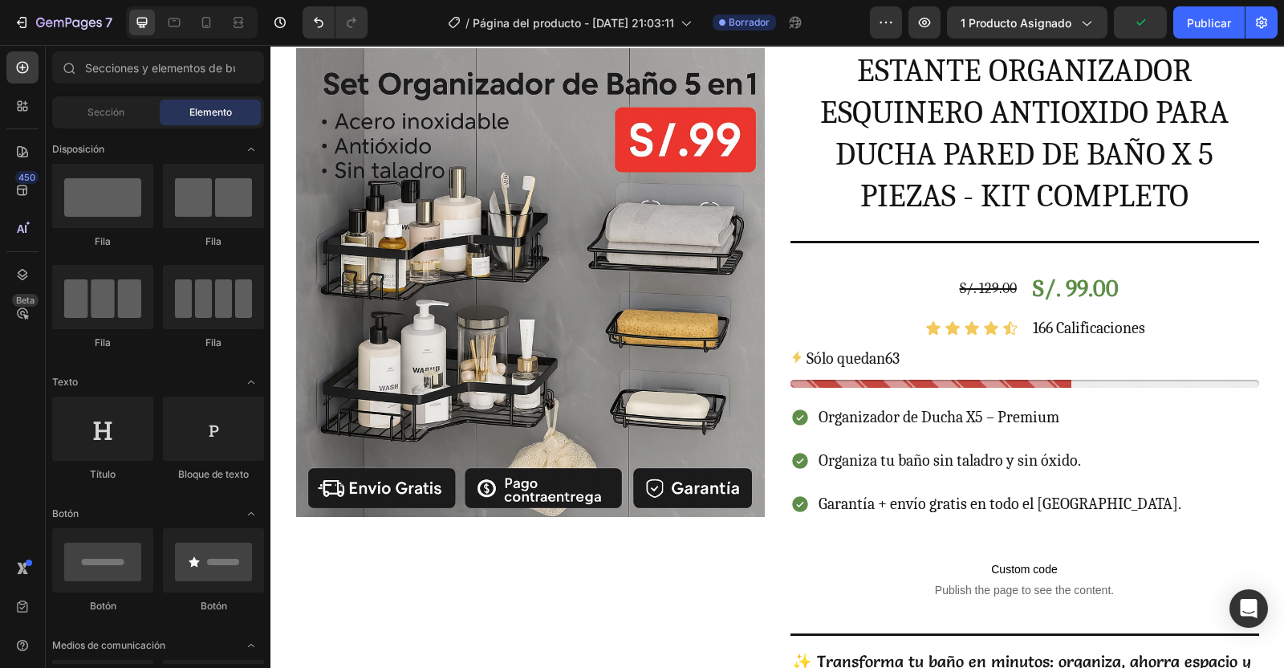
drag, startPoint x: 1276, startPoint y: 614, endPoint x: 1398, endPoint y: 73, distance: 554.5
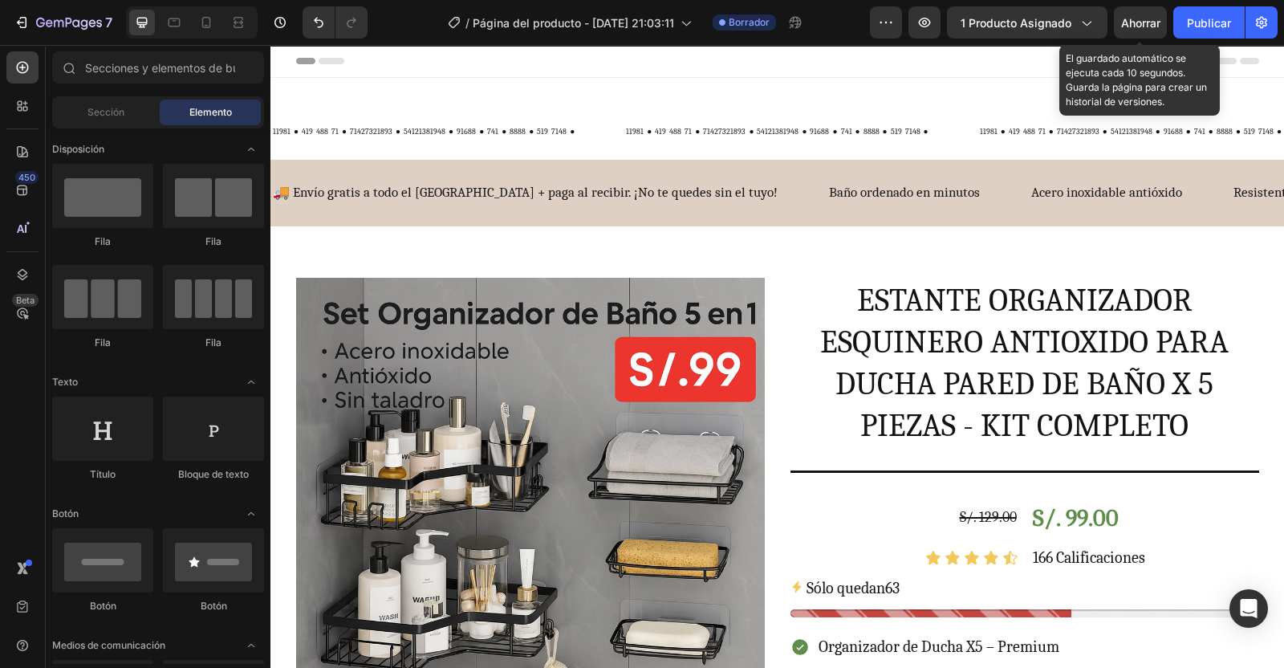
click at [1144, 25] on span "Ahorrar" at bounding box center [1140, 23] width 39 height 14
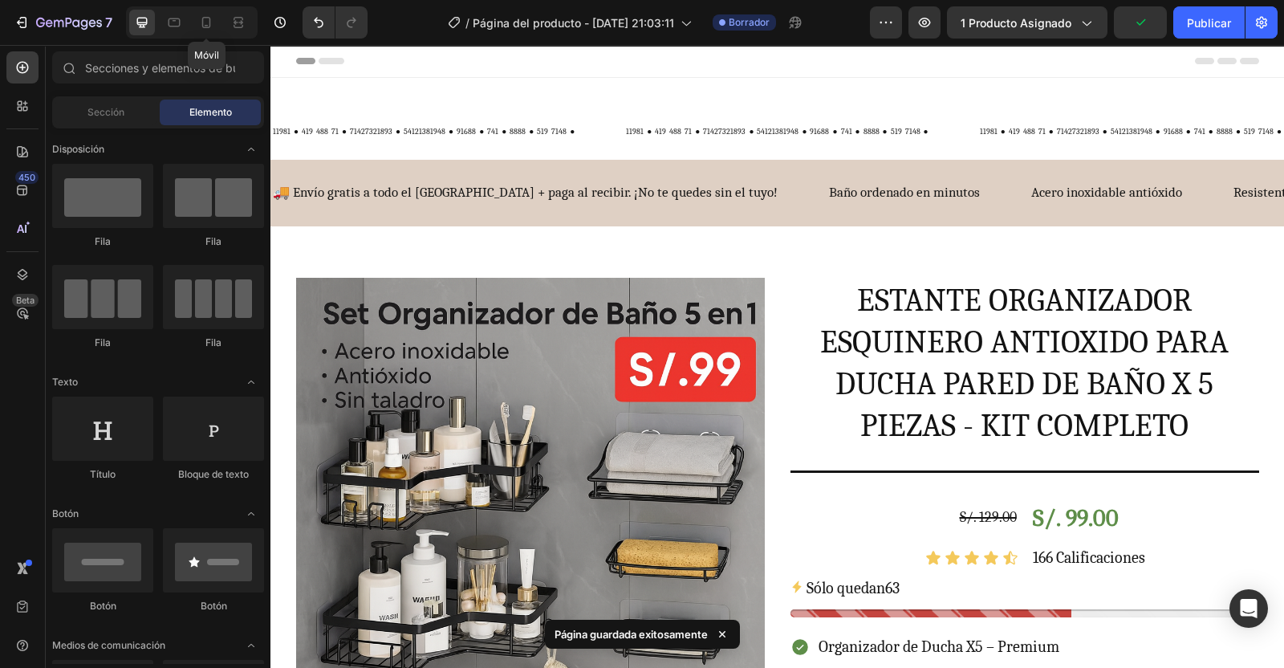
click at [205, 30] on icon at bounding box center [206, 22] width 16 height 16
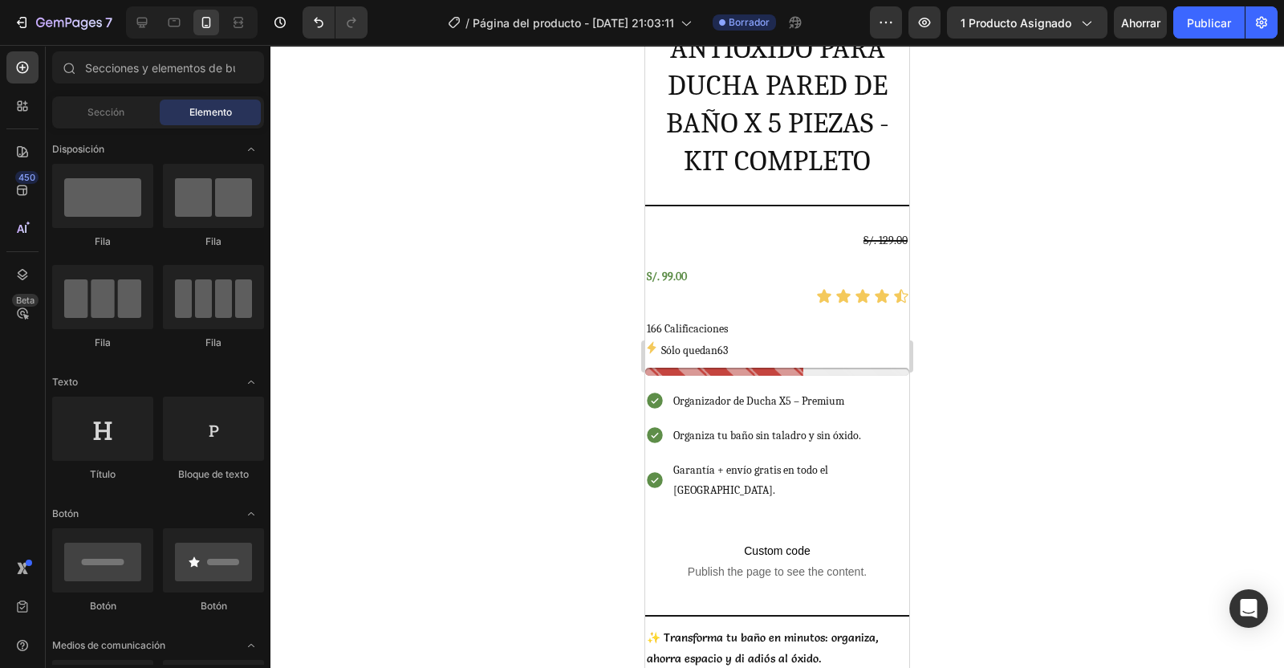
scroll to position [661, 0]
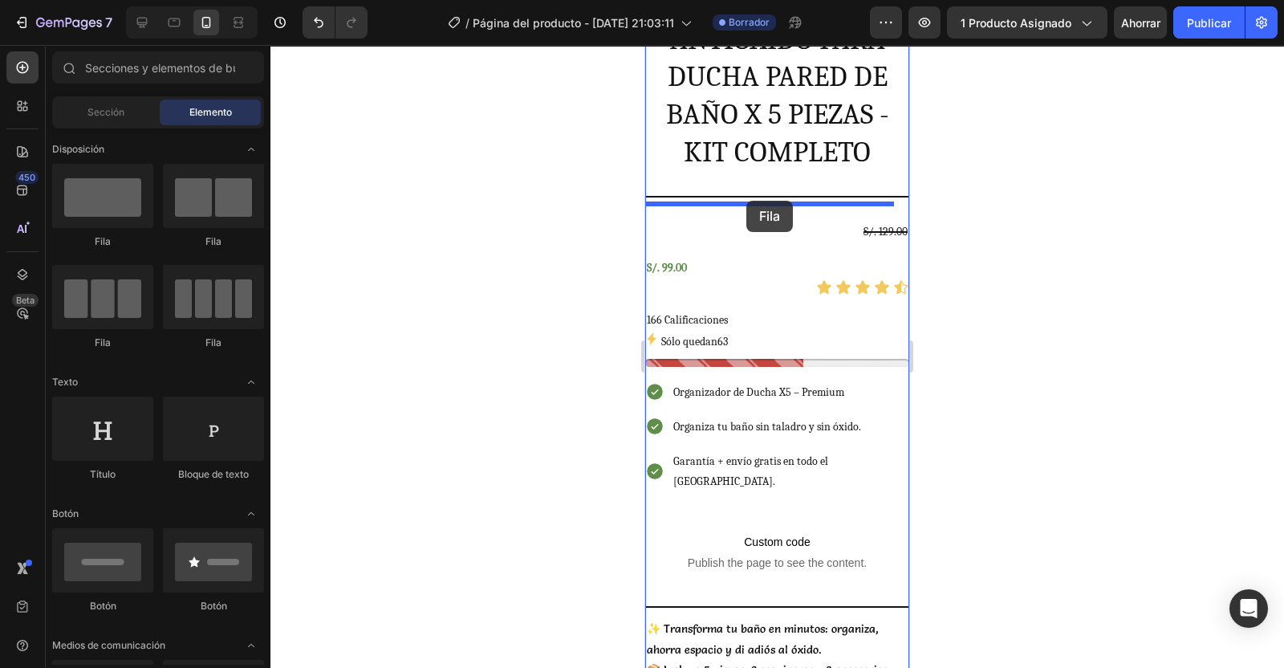
drag, startPoint x: 849, startPoint y: 260, endPoint x: 746, endPoint y: 201, distance: 118.7
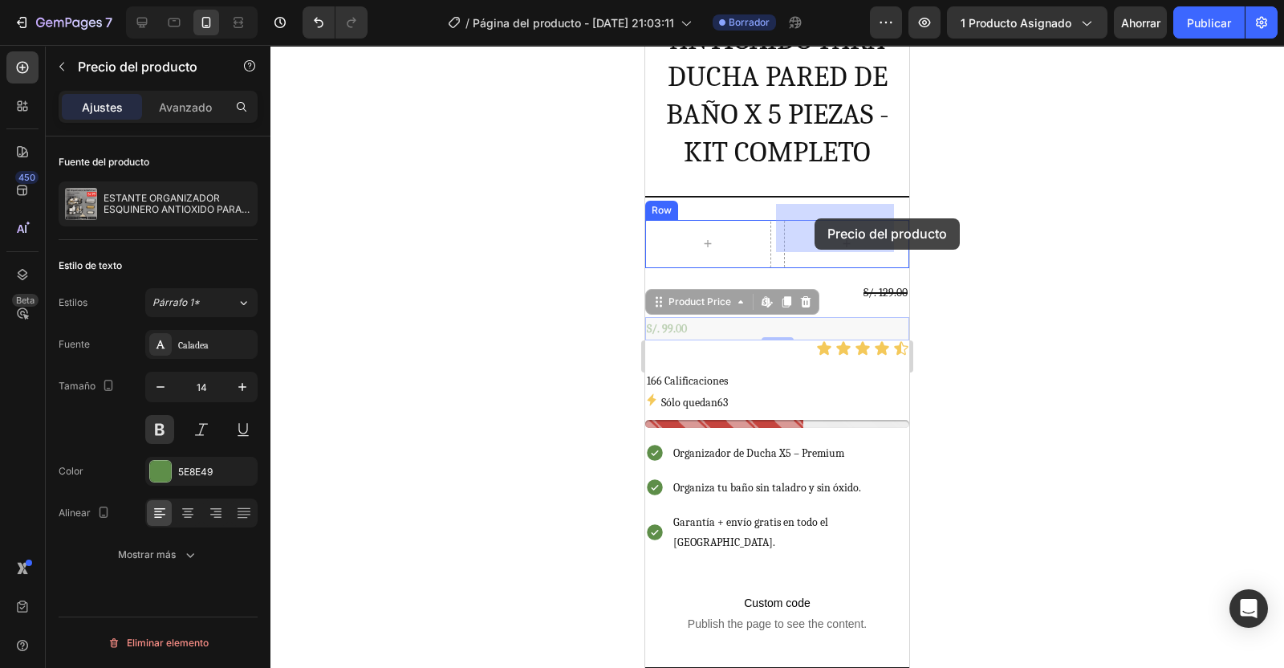
drag, startPoint x: 670, startPoint y: 307, endPoint x: 815, endPoint y: 218, distance: 169.3
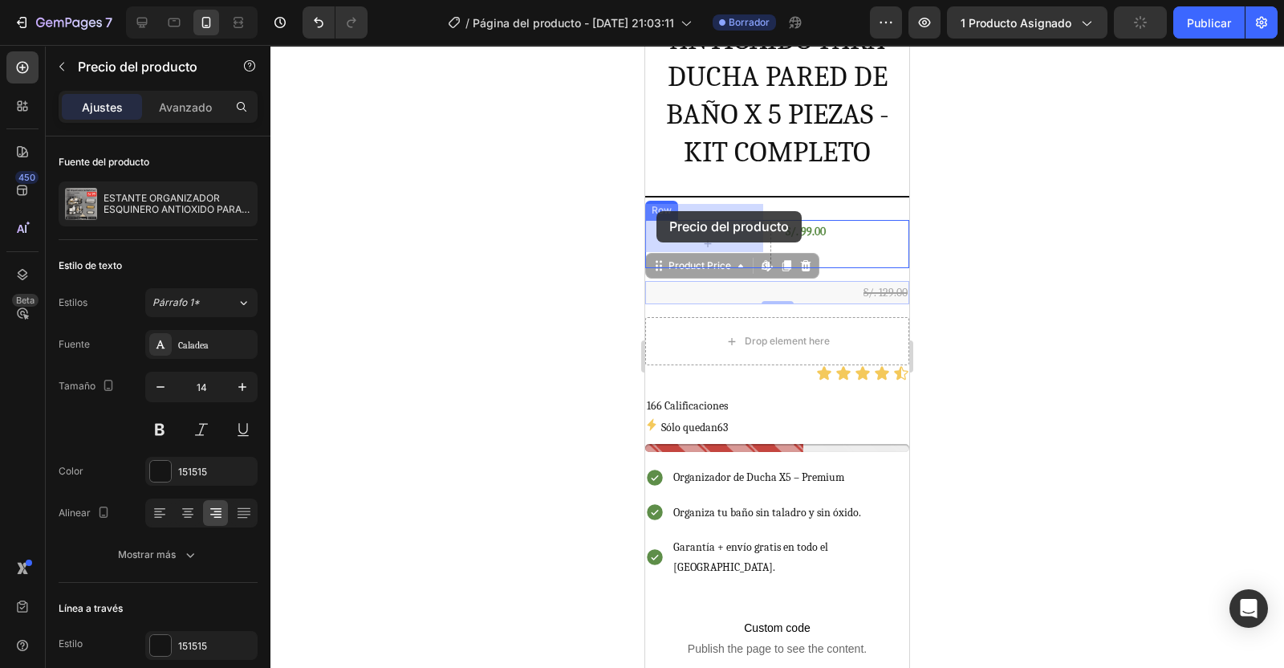
drag, startPoint x: 867, startPoint y: 274, endPoint x: 657, endPoint y: 211, distance: 219.6
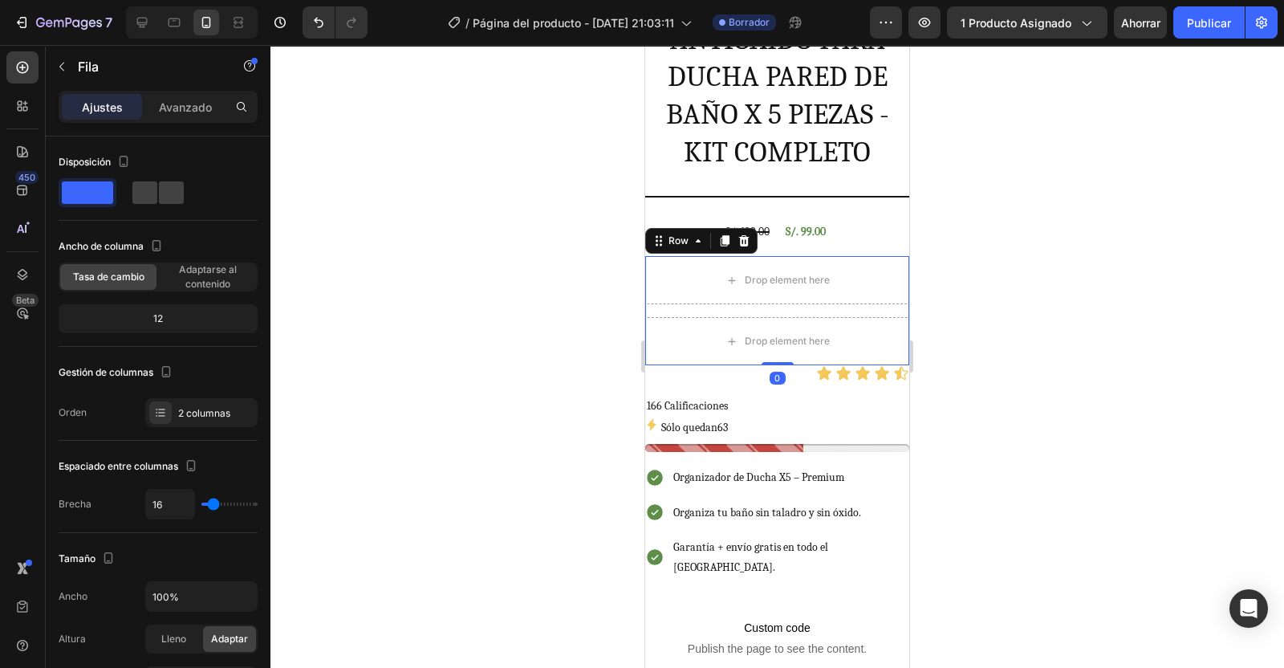
click at [747, 234] on icon at bounding box center [744, 240] width 13 height 13
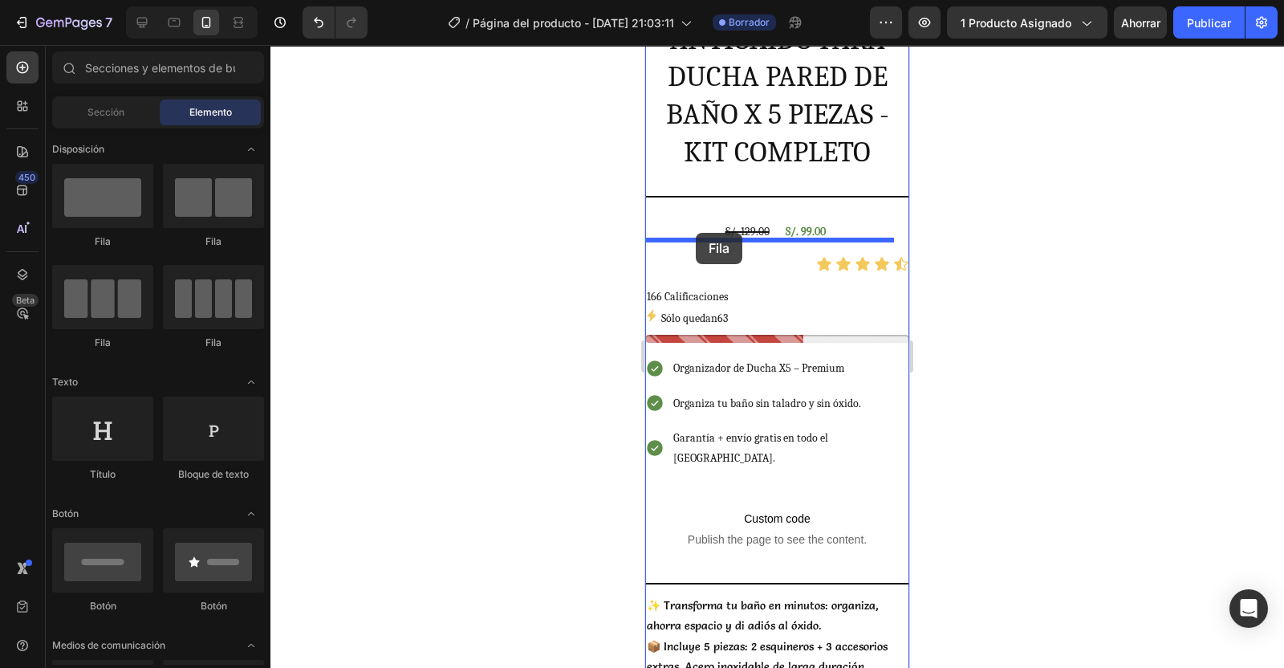
drag, startPoint x: 827, startPoint y: 254, endPoint x: 696, endPoint y: 233, distance: 133.3
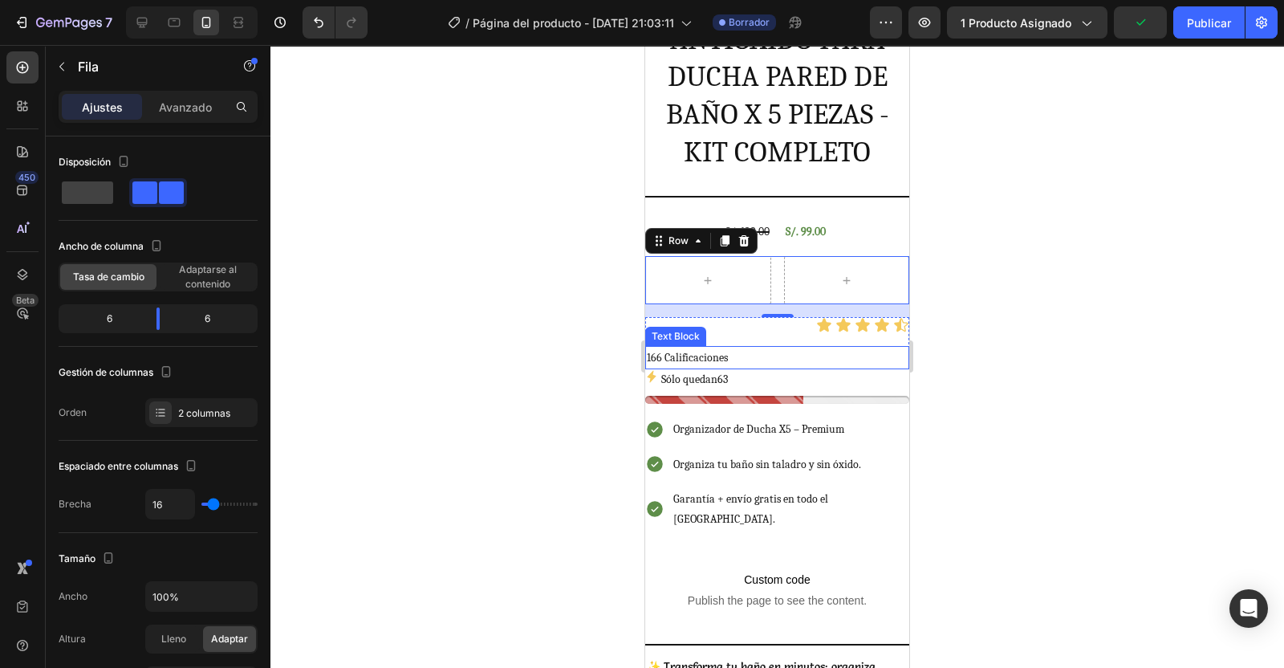
click at [751, 348] on p "166 Calificaciones" at bounding box center [777, 358] width 261 height 20
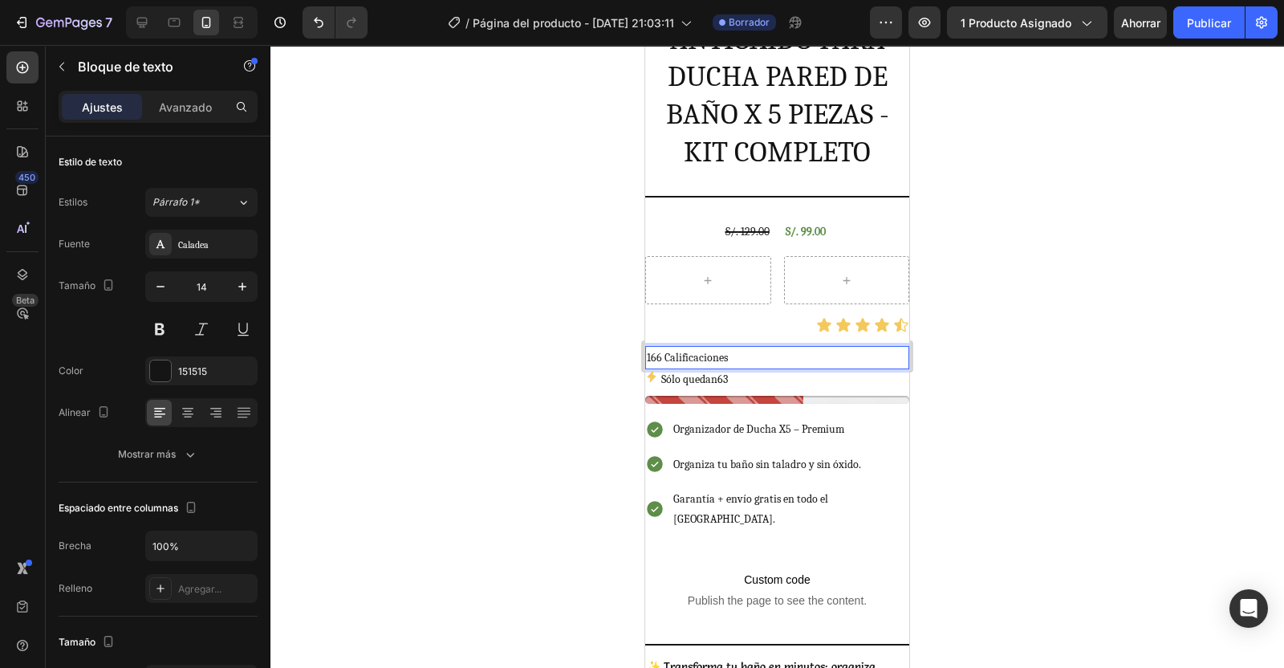
drag, startPoint x: 743, startPoint y: 339, endPoint x: 730, endPoint y: 335, distance: 14.5
drag, startPoint x: 752, startPoint y: 344, endPoint x: 1042, endPoint y: 328, distance: 290.2
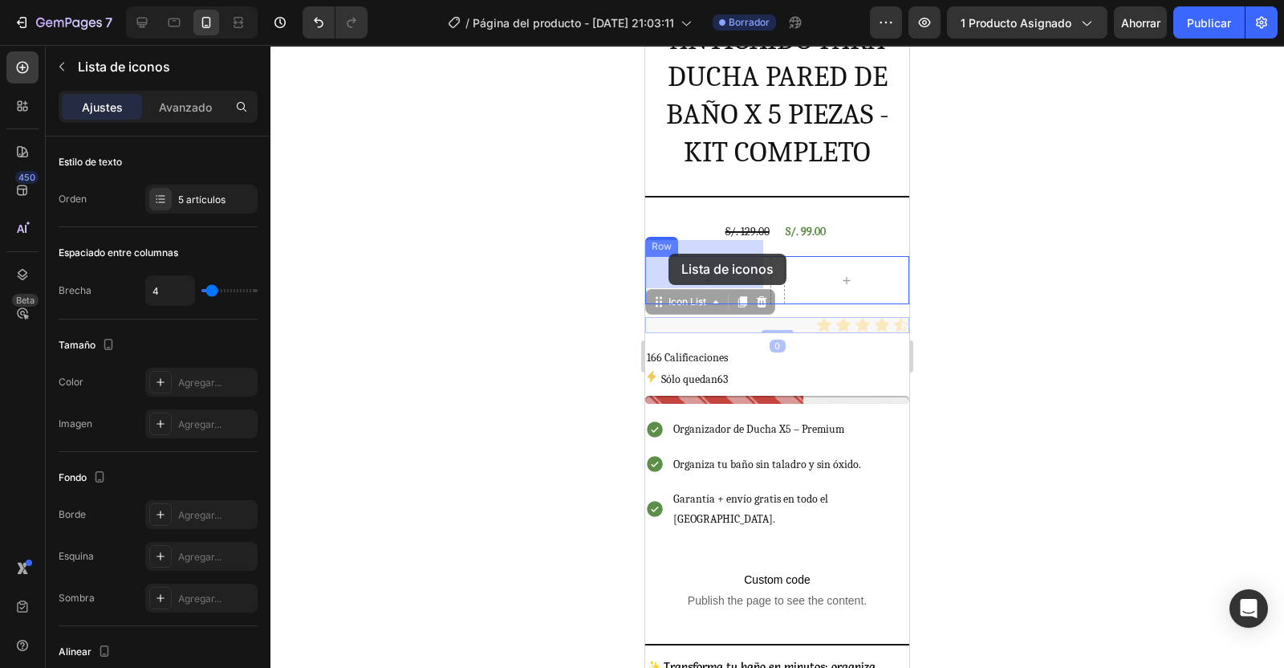
drag, startPoint x: 792, startPoint y: 309, endPoint x: 669, endPoint y: 254, distance: 135.4
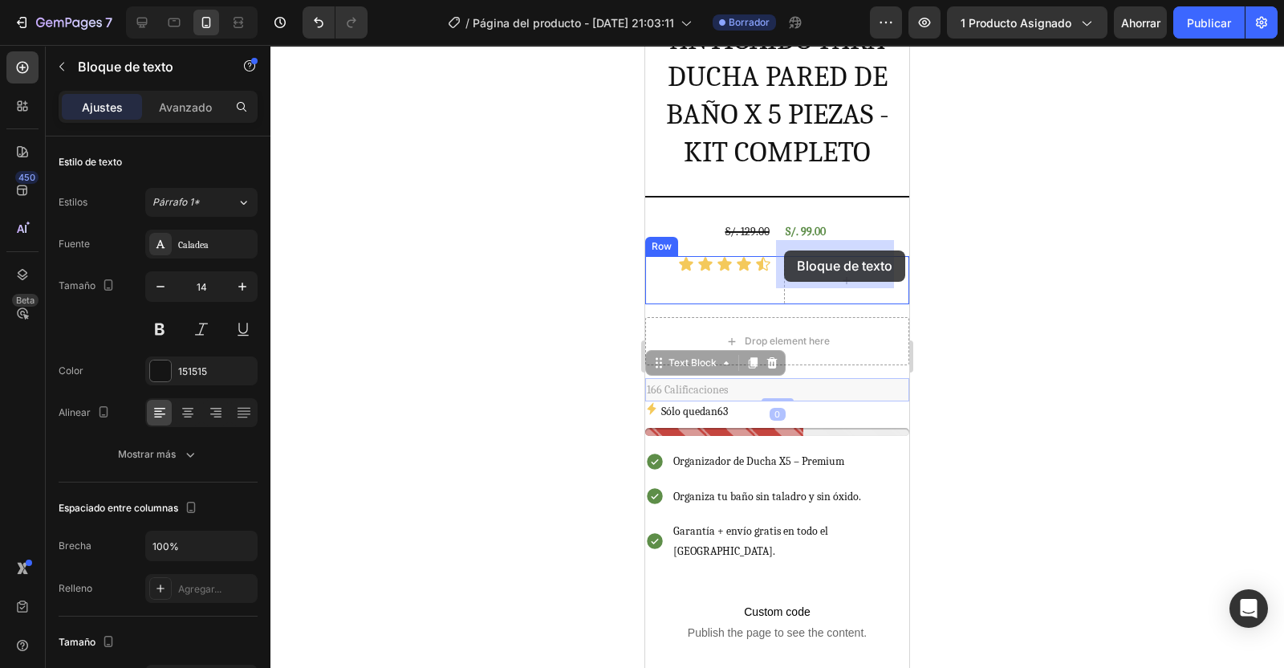
drag, startPoint x: 767, startPoint y: 370, endPoint x: 784, endPoint y: 250, distance: 120.8
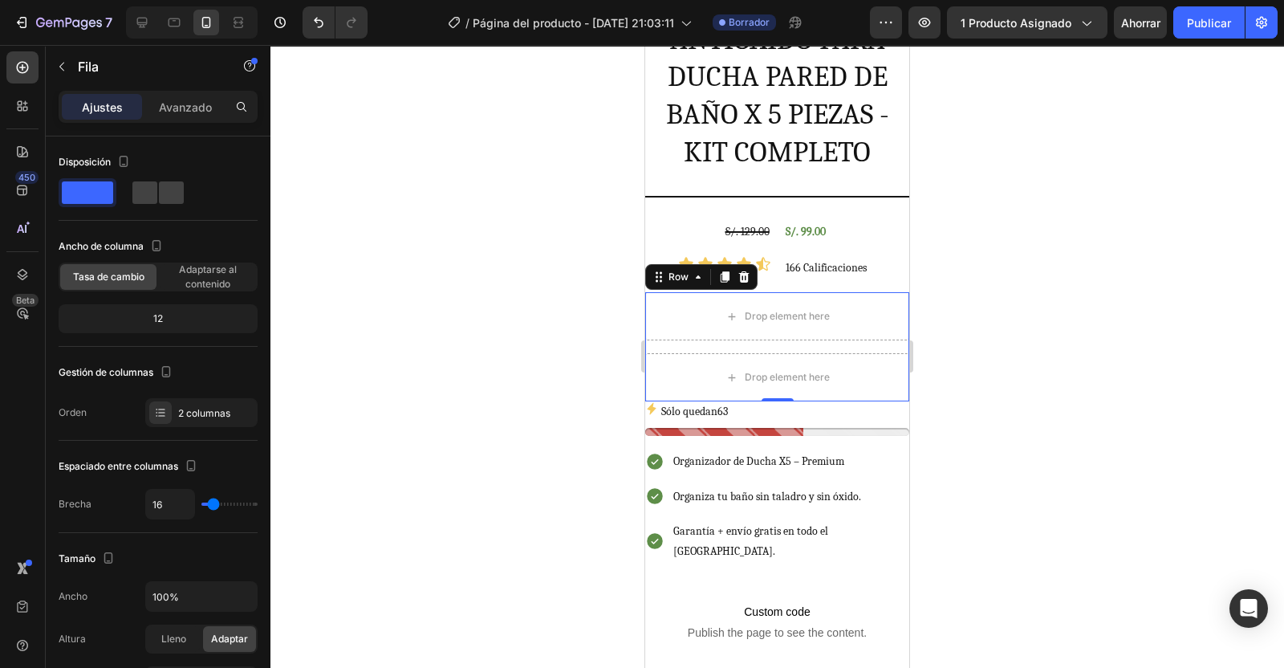
click at [745, 270] on icon at bounding box center [744, 276] width 13 height 13
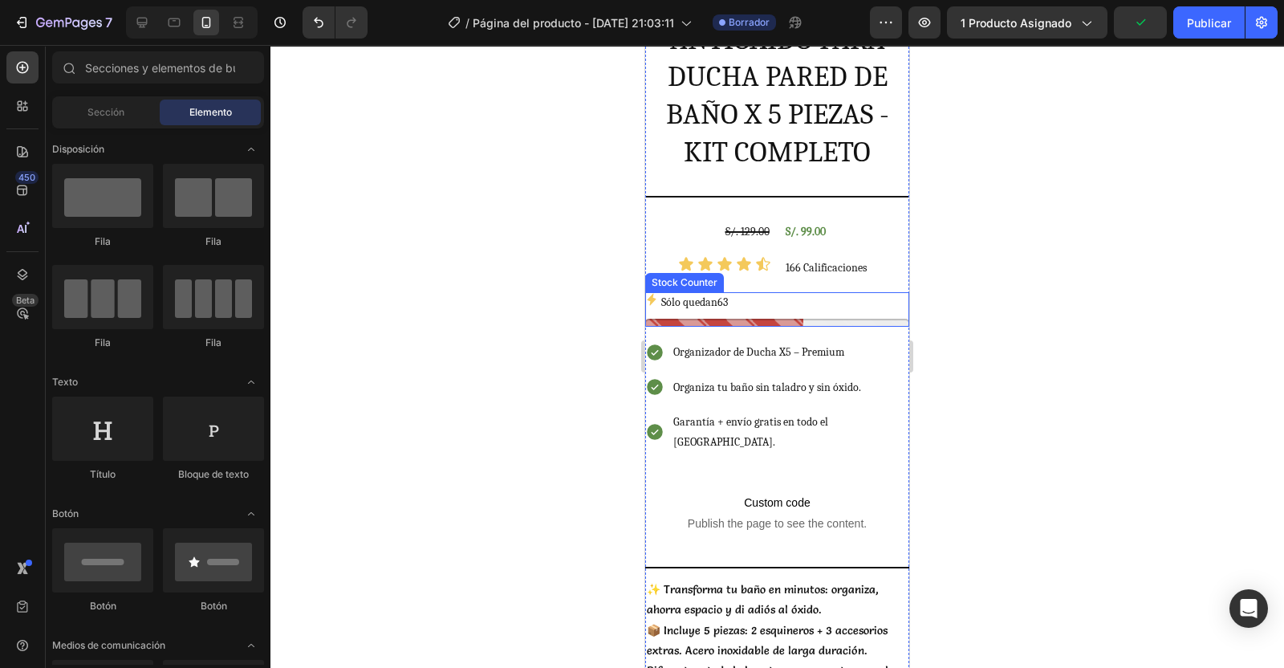
click at [1007, 308] on div at bounding box center [777, 356] width 1014 height 623
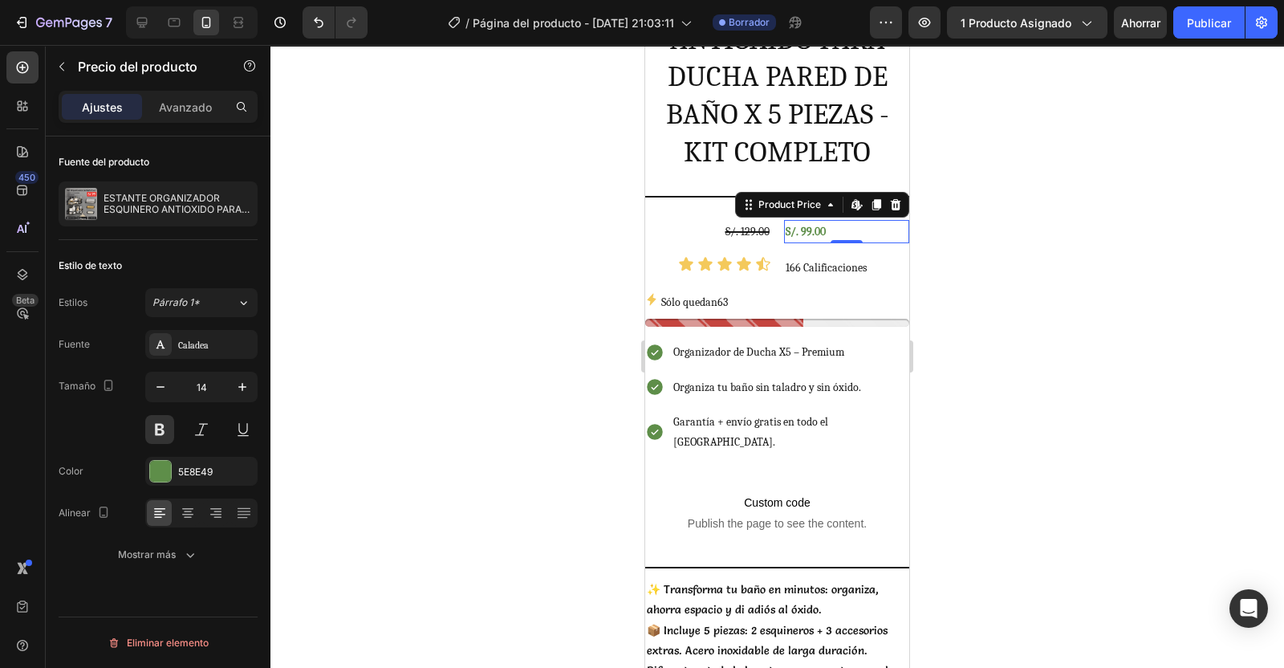
click at [249, 396] on button "button" at bounding box center [242, 386] width 29 height 29
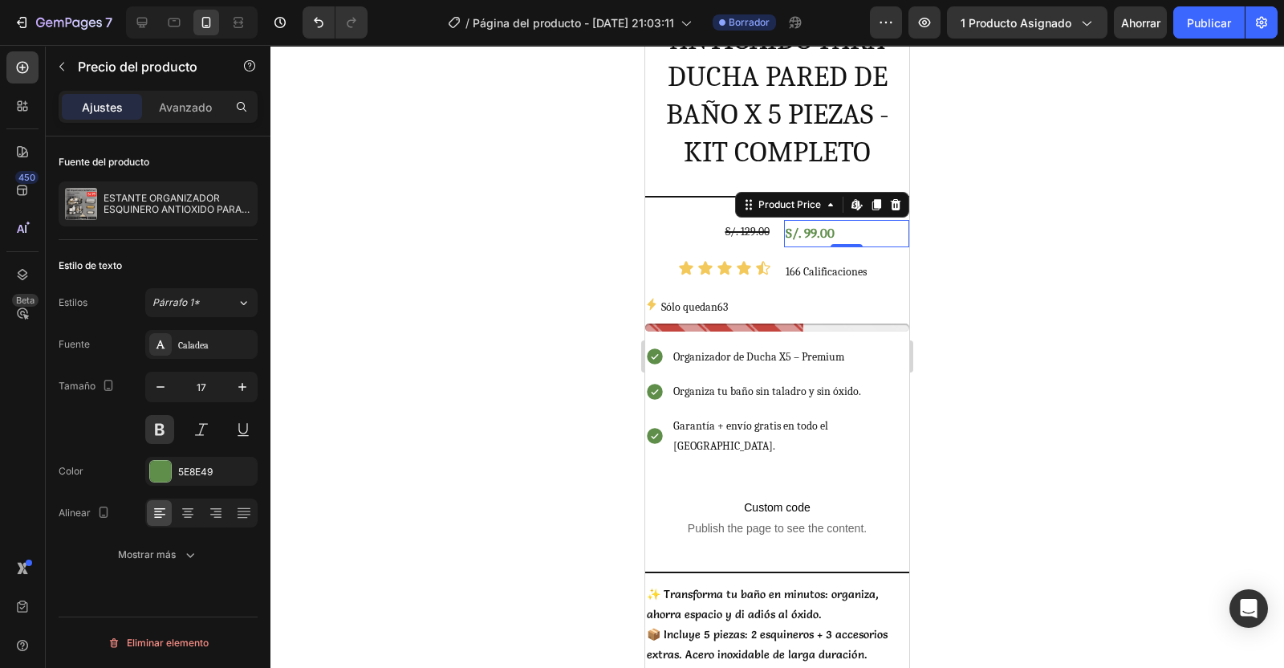
click at [249, 396] on button "button" at bounding box center [242, 386] width 29 height 29
type input "20"
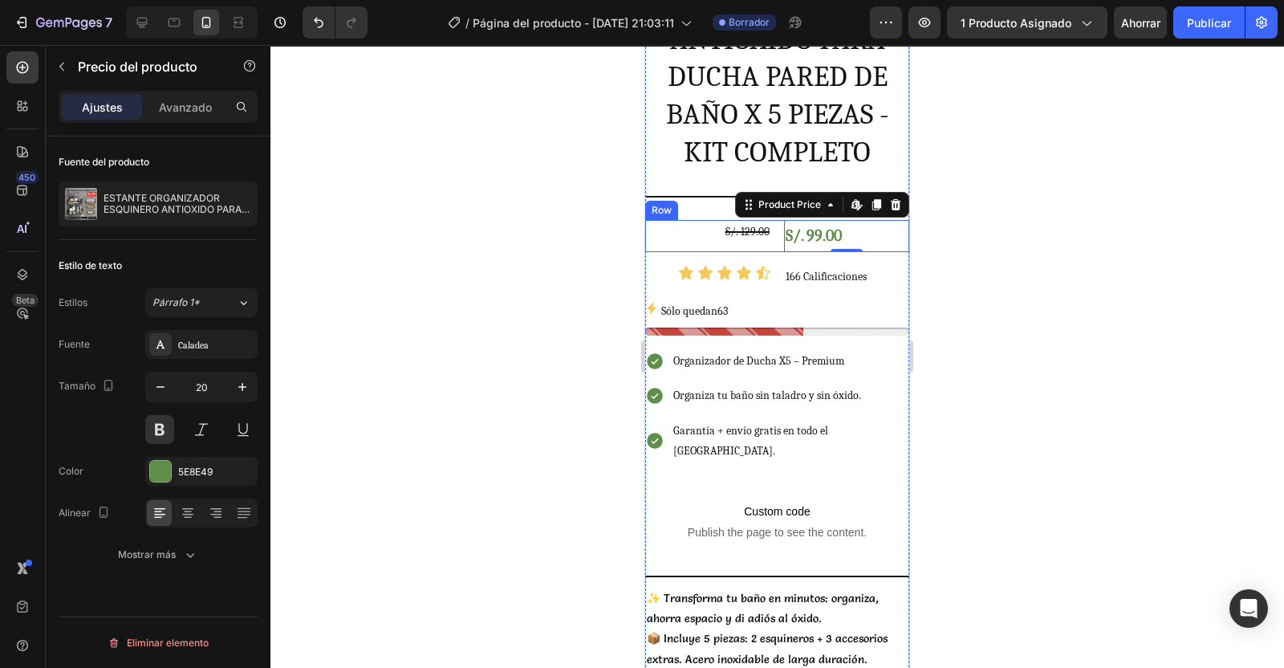
click at [743, 230] on div "S/. 129.00 Product Price Product Price" at bounding box center [708, 236] width 126 height 32
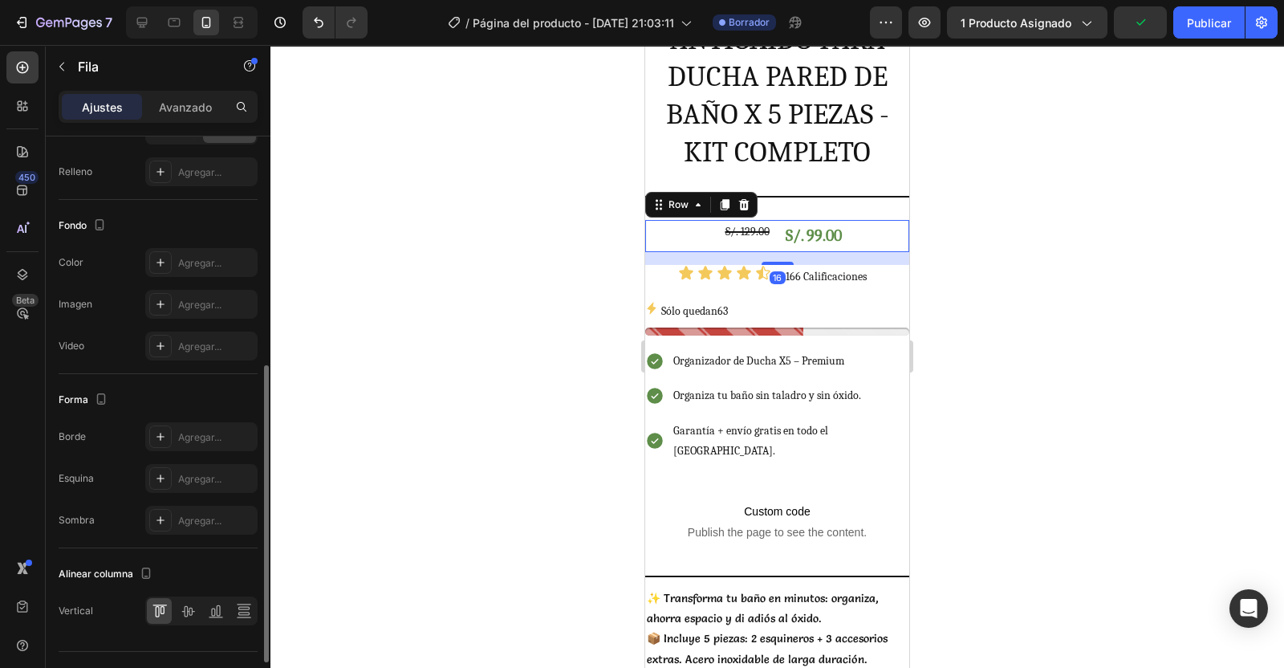
scroll to position [541, 0]
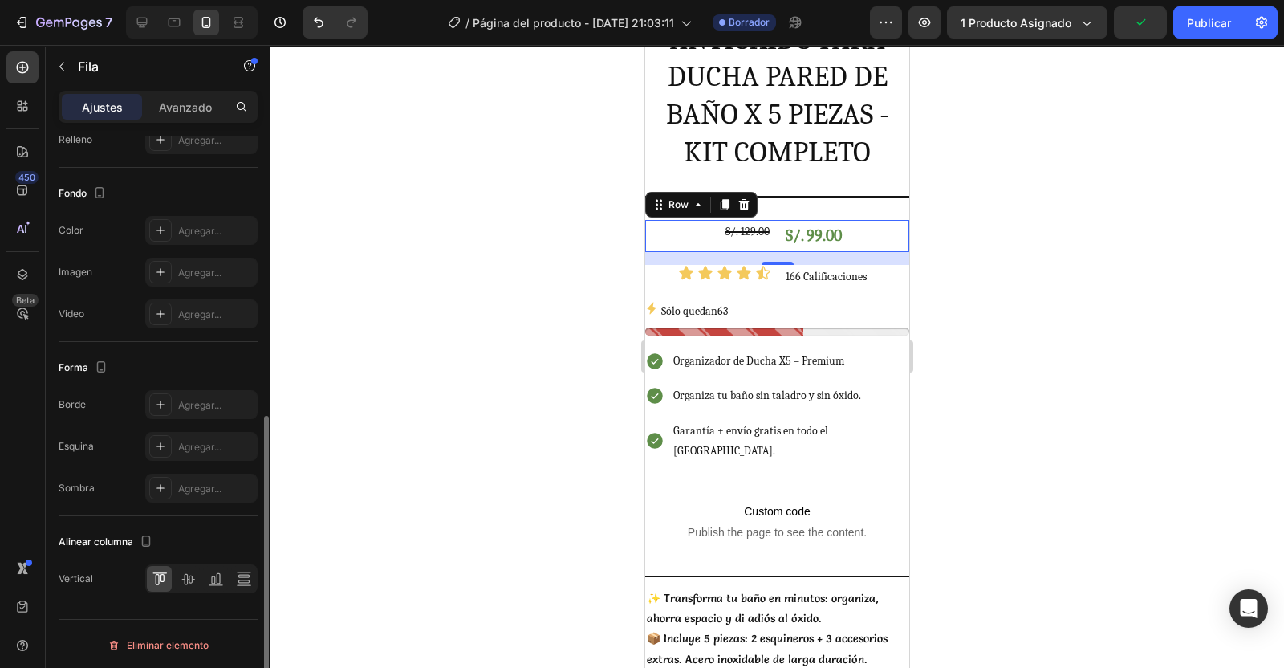
click at [191, 579] on icon at bounding box center [187, 579] width 13 height 11
click at [605, 255] on div at bounding box center [777, 356] width 1014 height 623
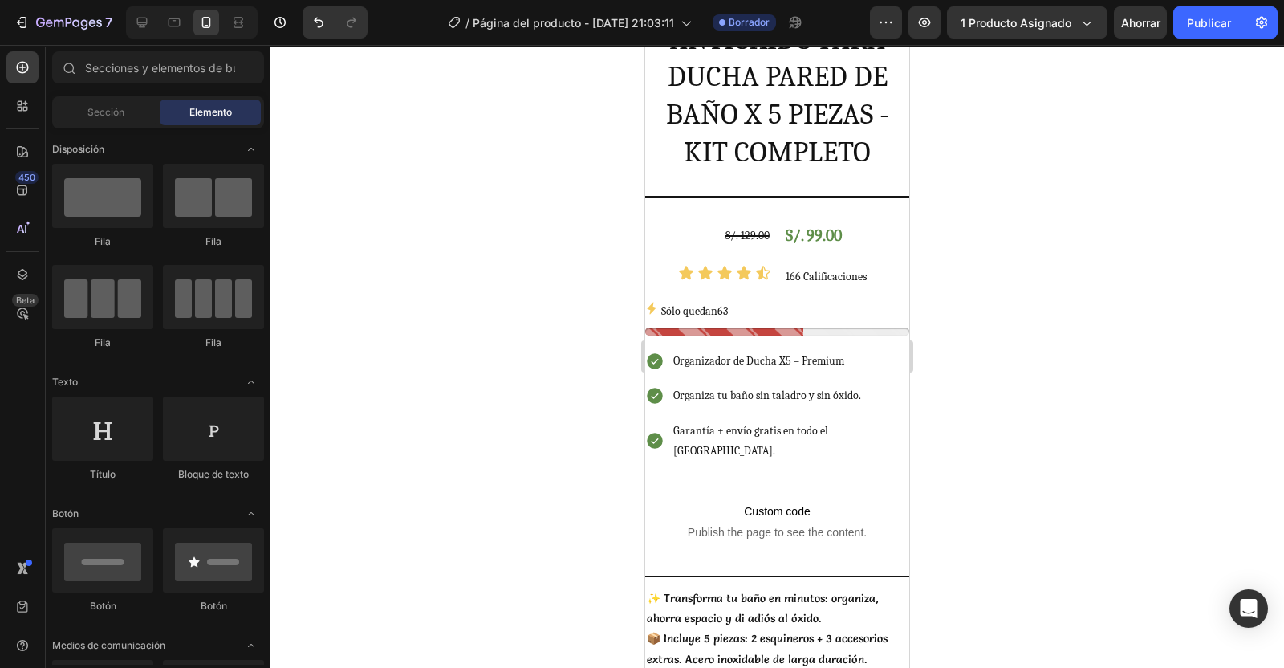
click at [1133, 316] on div at bounding box center [777, 356] width 1014 height 623
click at [799, 588] on p "✨ Transforma tu baño en minutos: organiza, ahorra espacio y di adiós al óxido." at bounding box center [777, 608] width 261 height 40
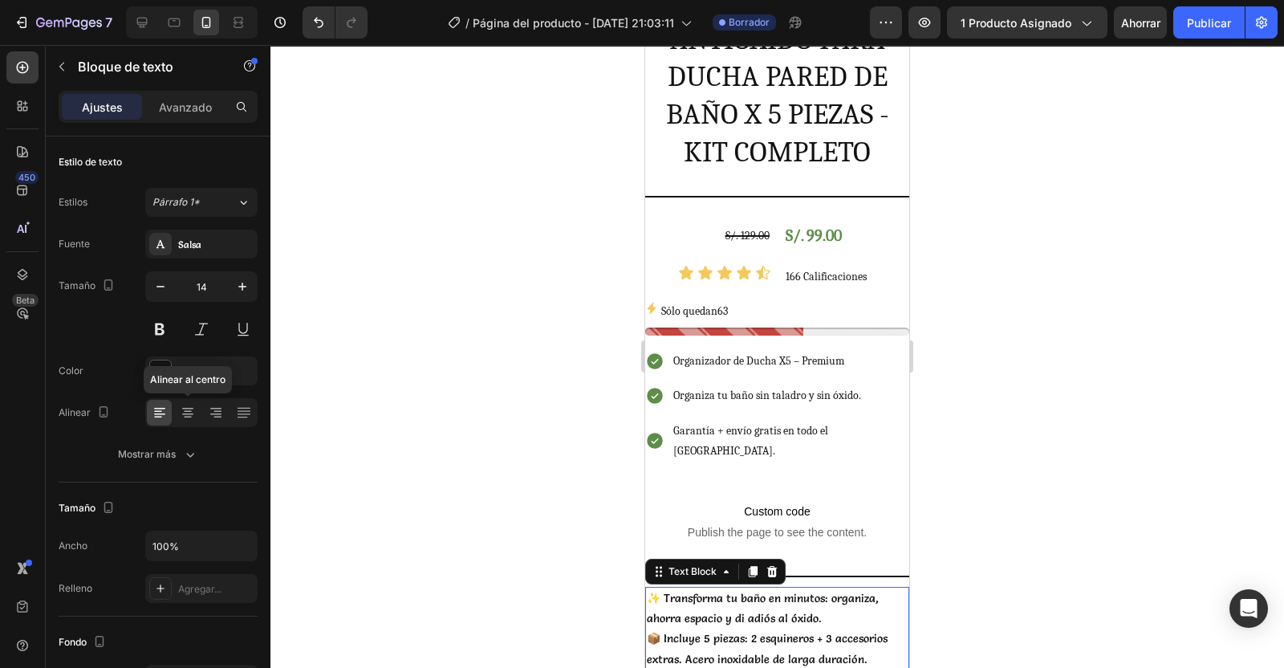
click at [187, 415] on icon at bounding box center [188, 413] width 16 height 16
click at [1017, 471] on div at bounding box center [777, 356] width 1014 height 623
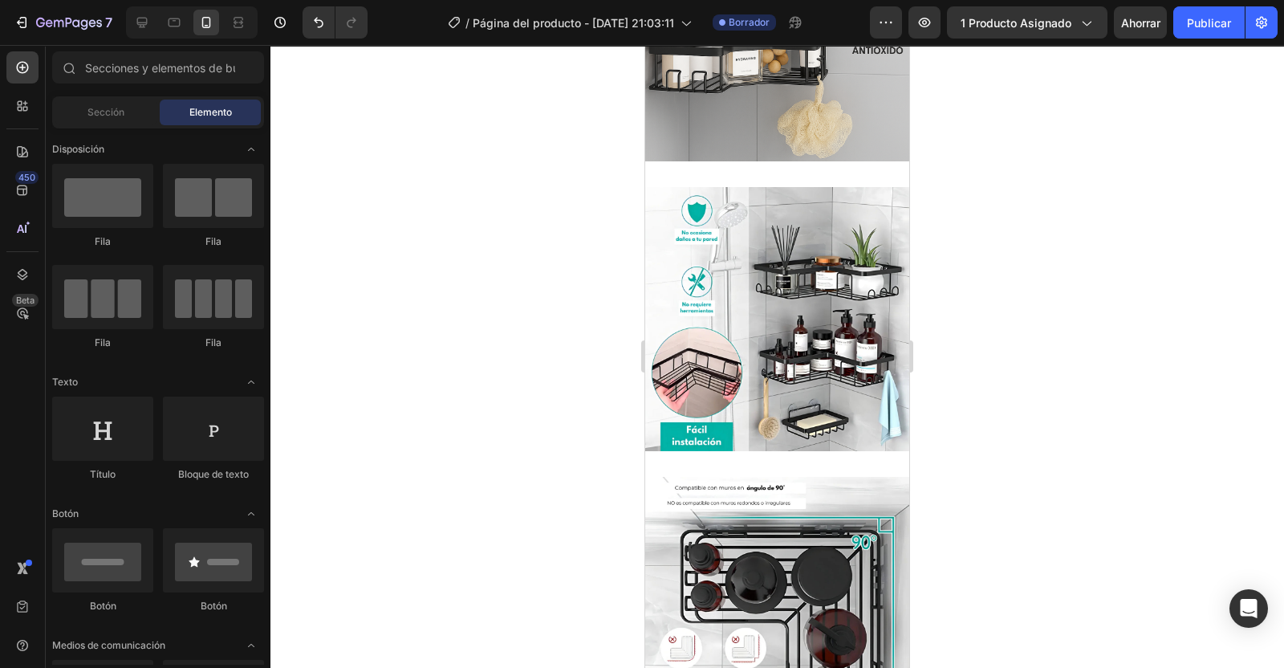
scroll to position [1823, 0]
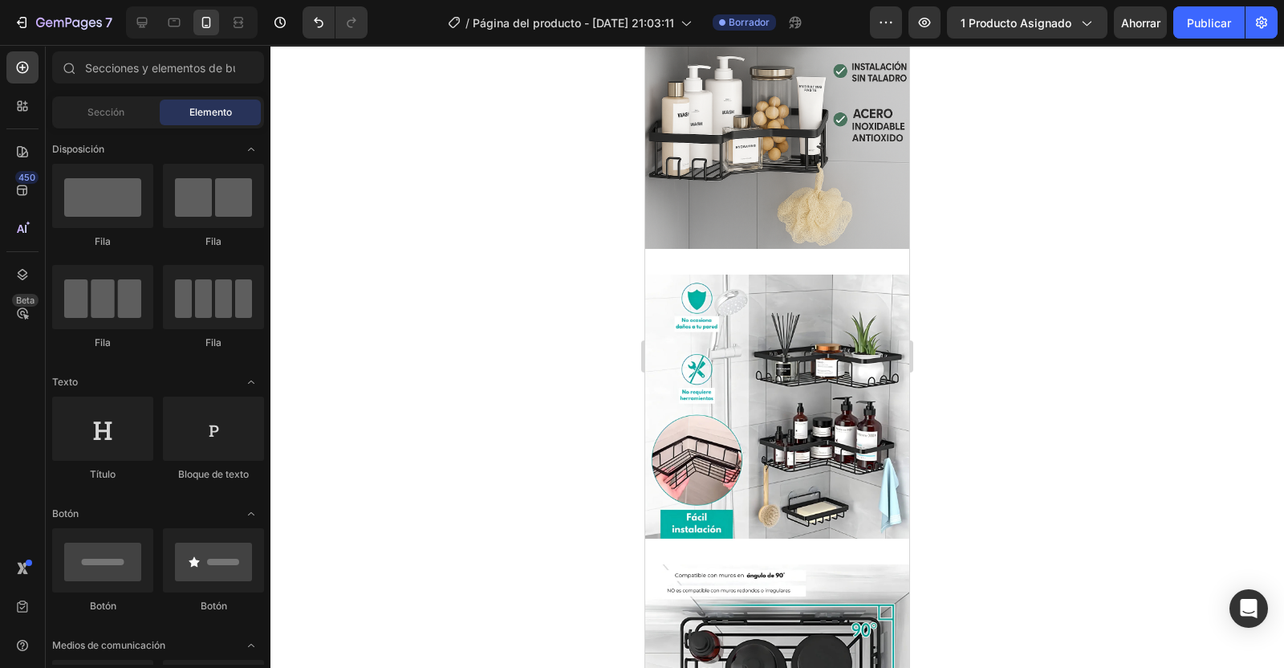
drag, startPoint x: 903, startPoint y: 225, endPoint x: 1742, endPoint y: 205, distance: 839.0
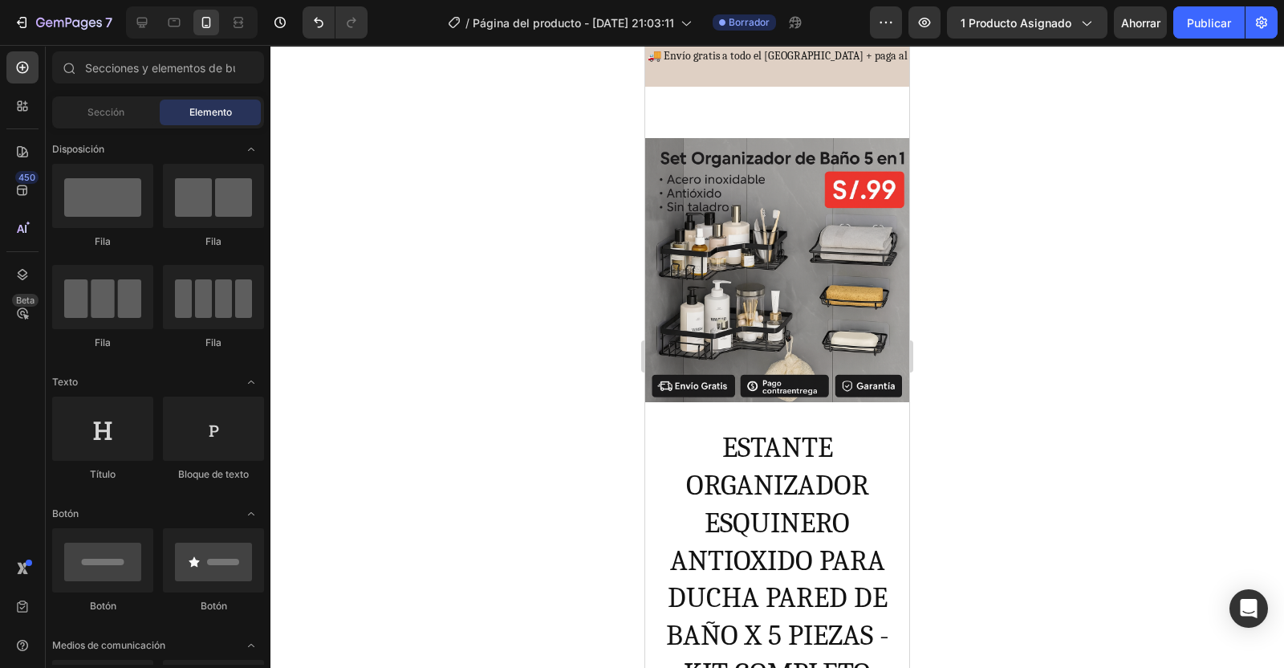
click at [1252, 22] on button "button" at bounding box center [1262, 22] width 32 height 32
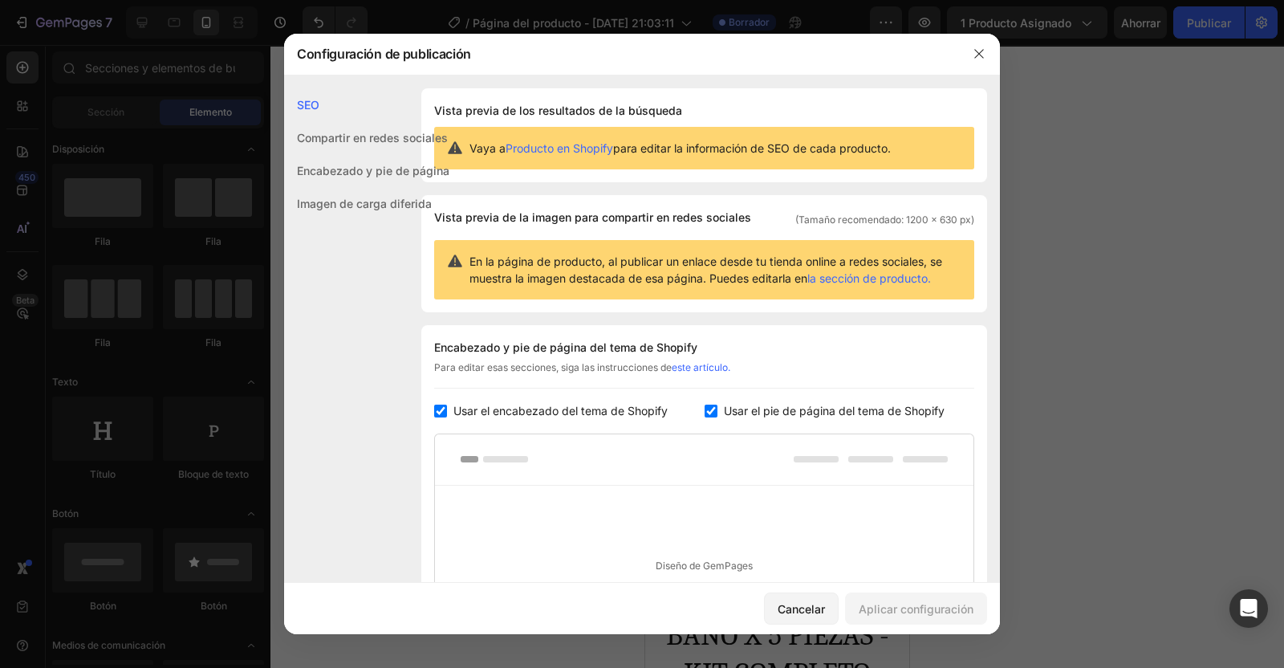
click at [705, 417] on input "checkbox" at bounding box center [711, 411] width 13 height 13
checkbox input "false"
click at [443, 417] on input "checkbox" at bounding box center [440, 411] width 13 height 13
checkbox input "false"
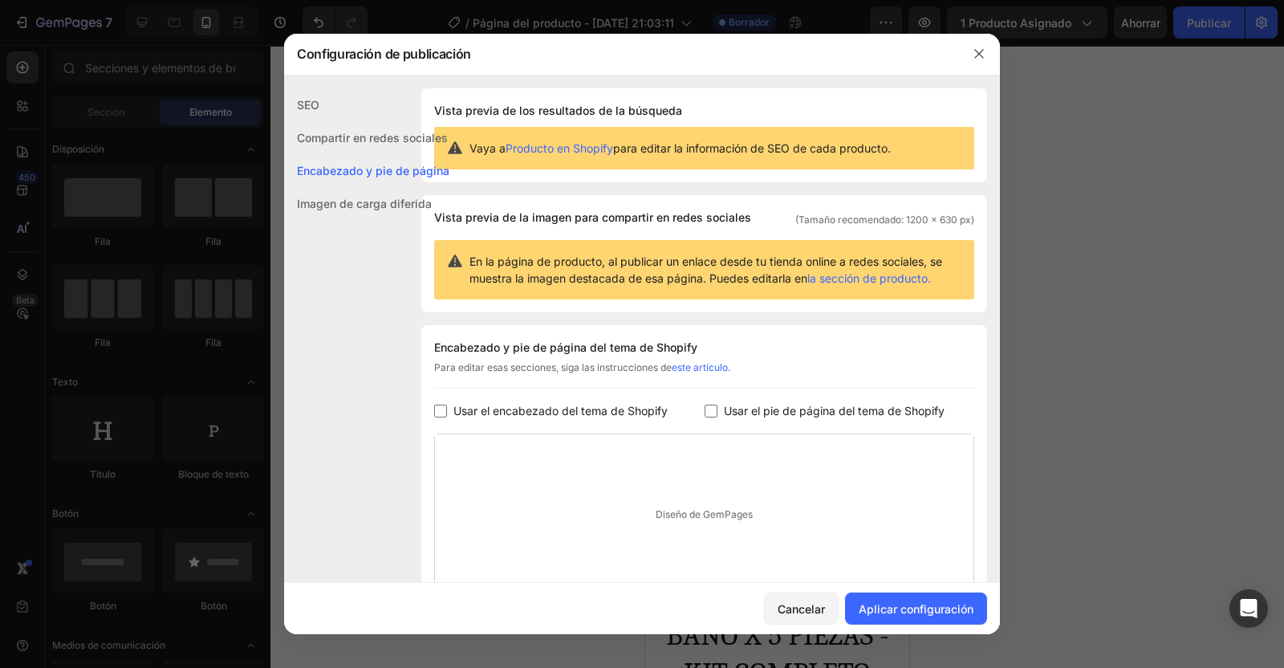
click at [903, 604] on div "Aplicar configuración" at bounding box center [916, 608] width 115 height 17
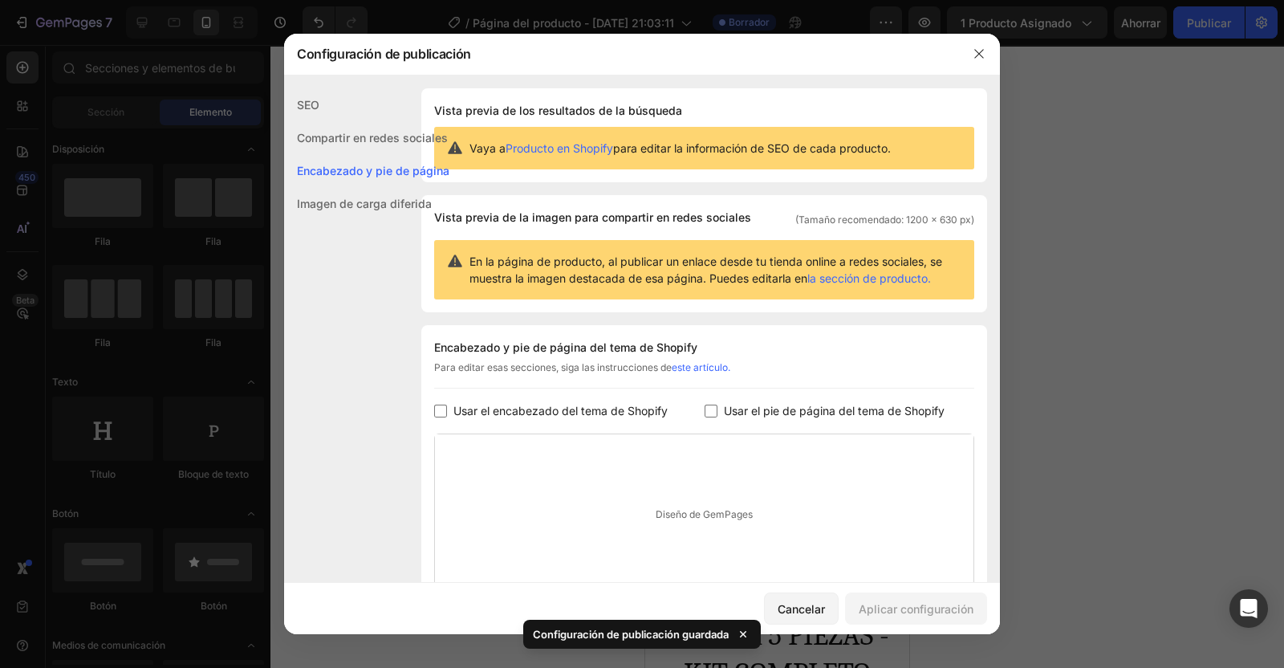
click at [979, 51] on icon "button" at bounding box center [979, 53] width 13 height 13
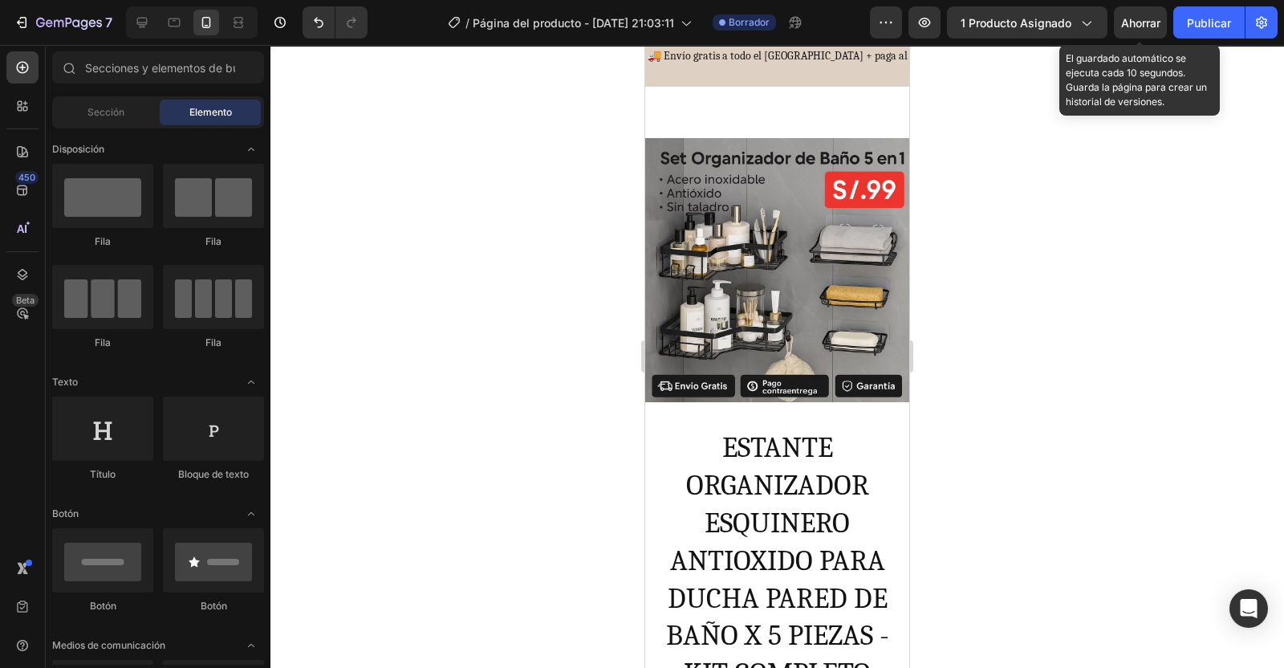
click at [1134, 24] on span "Ahorrar" at bounding box center [1140, 23] width 39 height 14
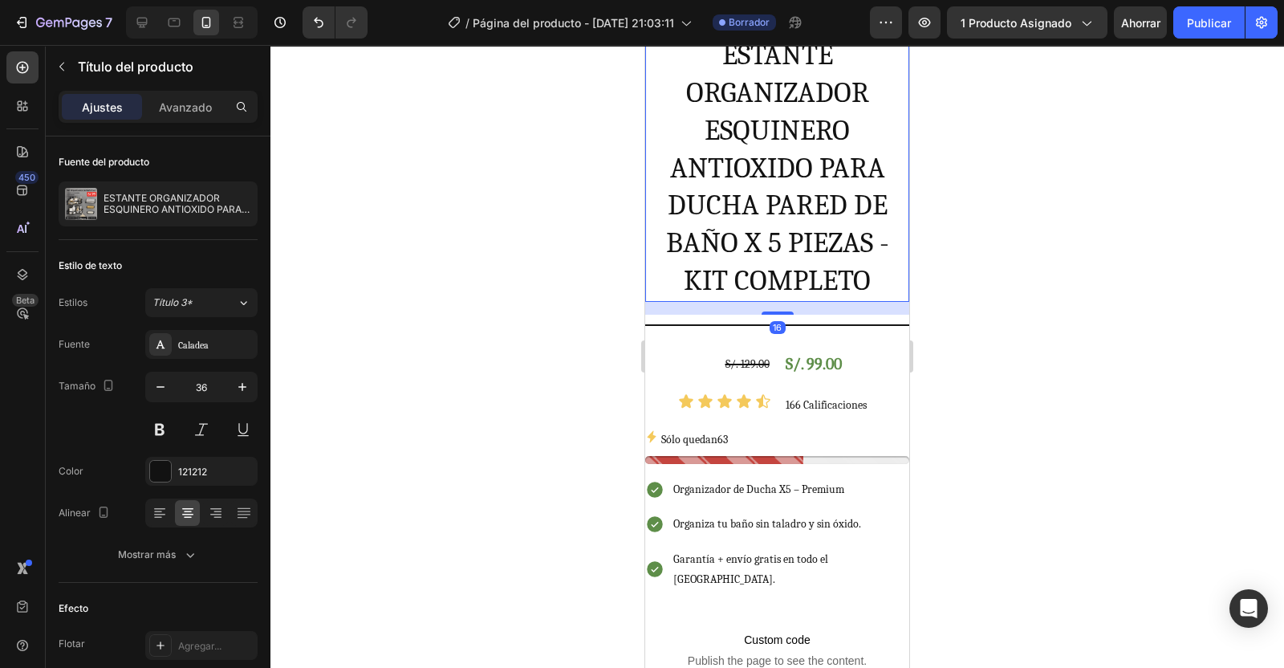
scroll to position [534, 0]
click at [1206, 22] on div "Publicar" at bounding box center [1209, 22] width 44 height 17
